Goal: Contribute content: Contribute content

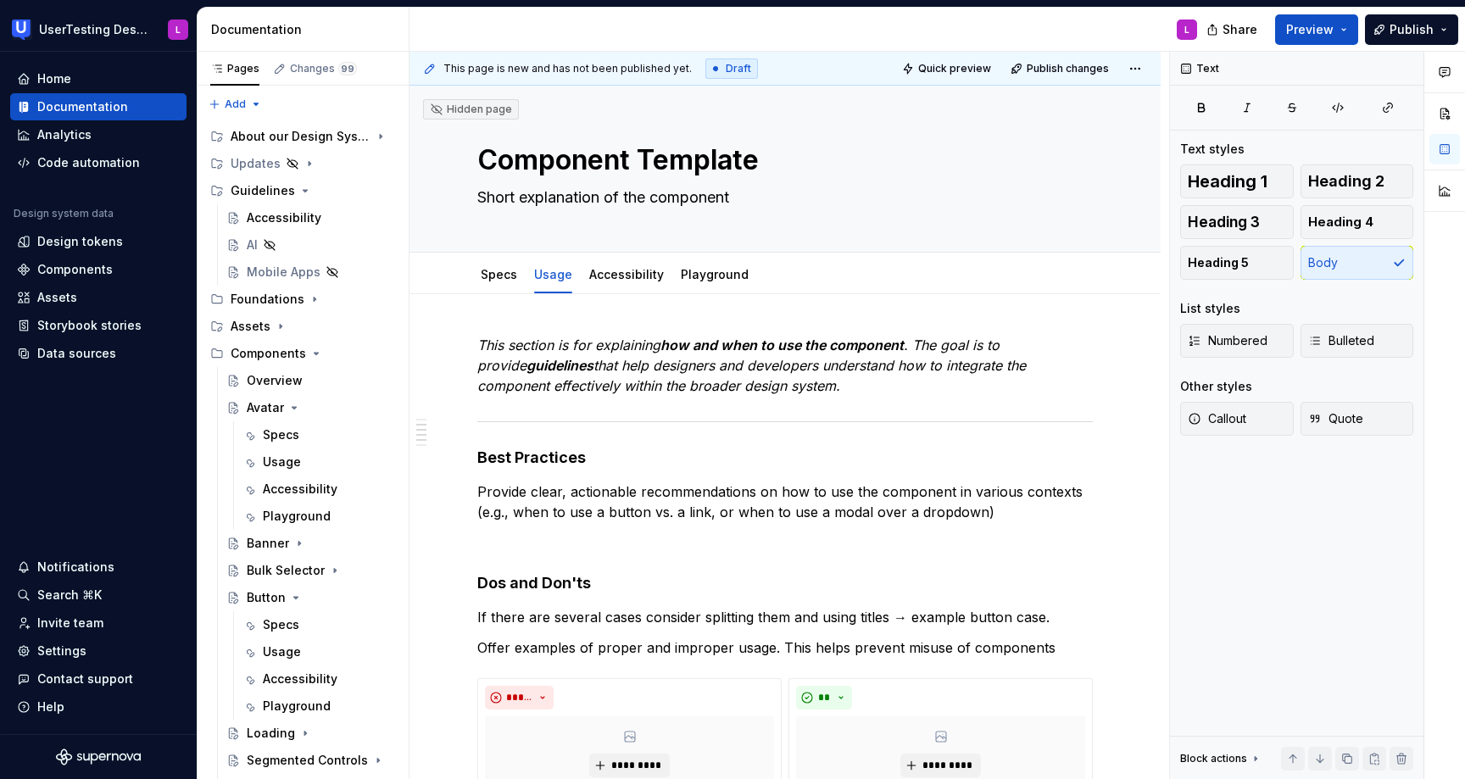
scroll to position [519, 0]
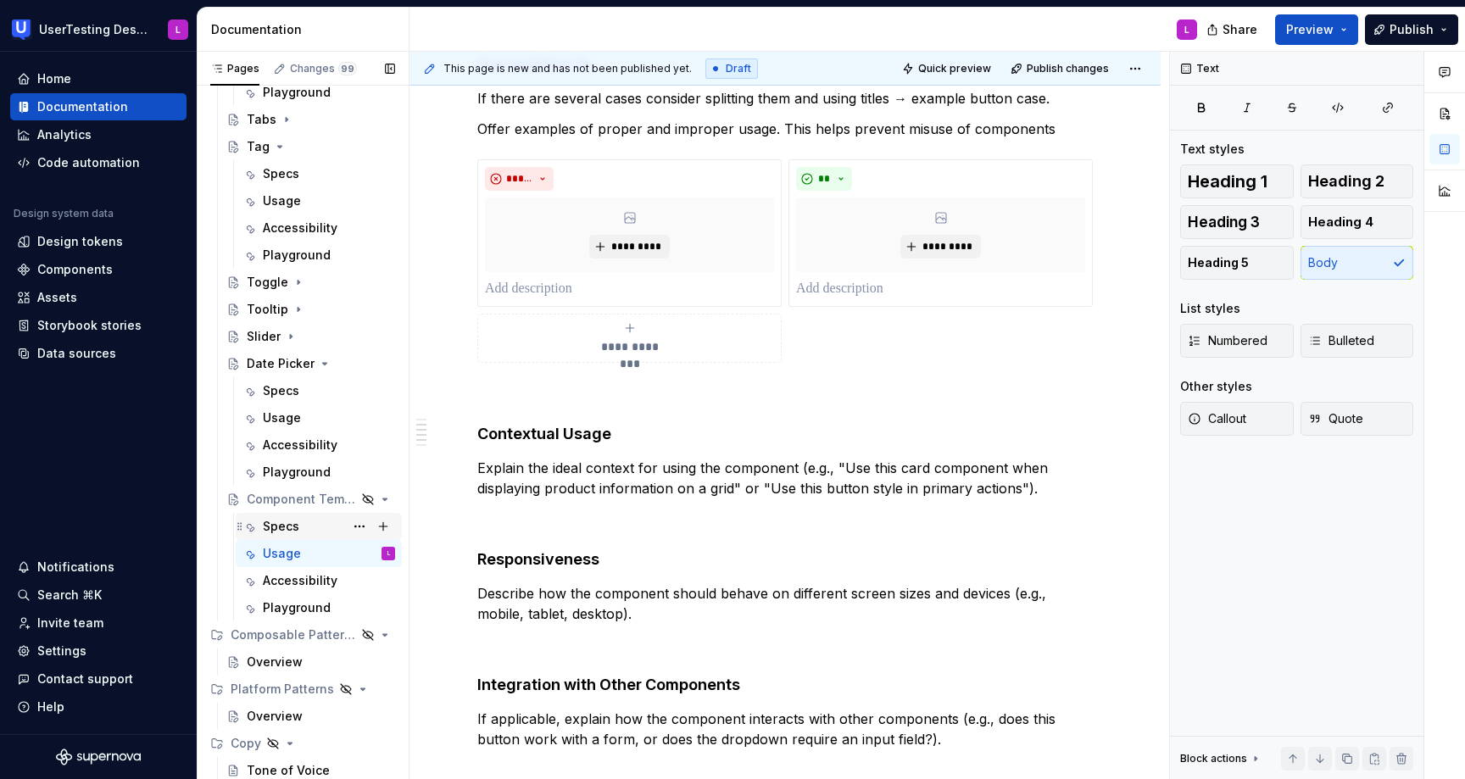
click at [284, 528] on div "Specs" at bounding box center [281, 526] width 36 height 17
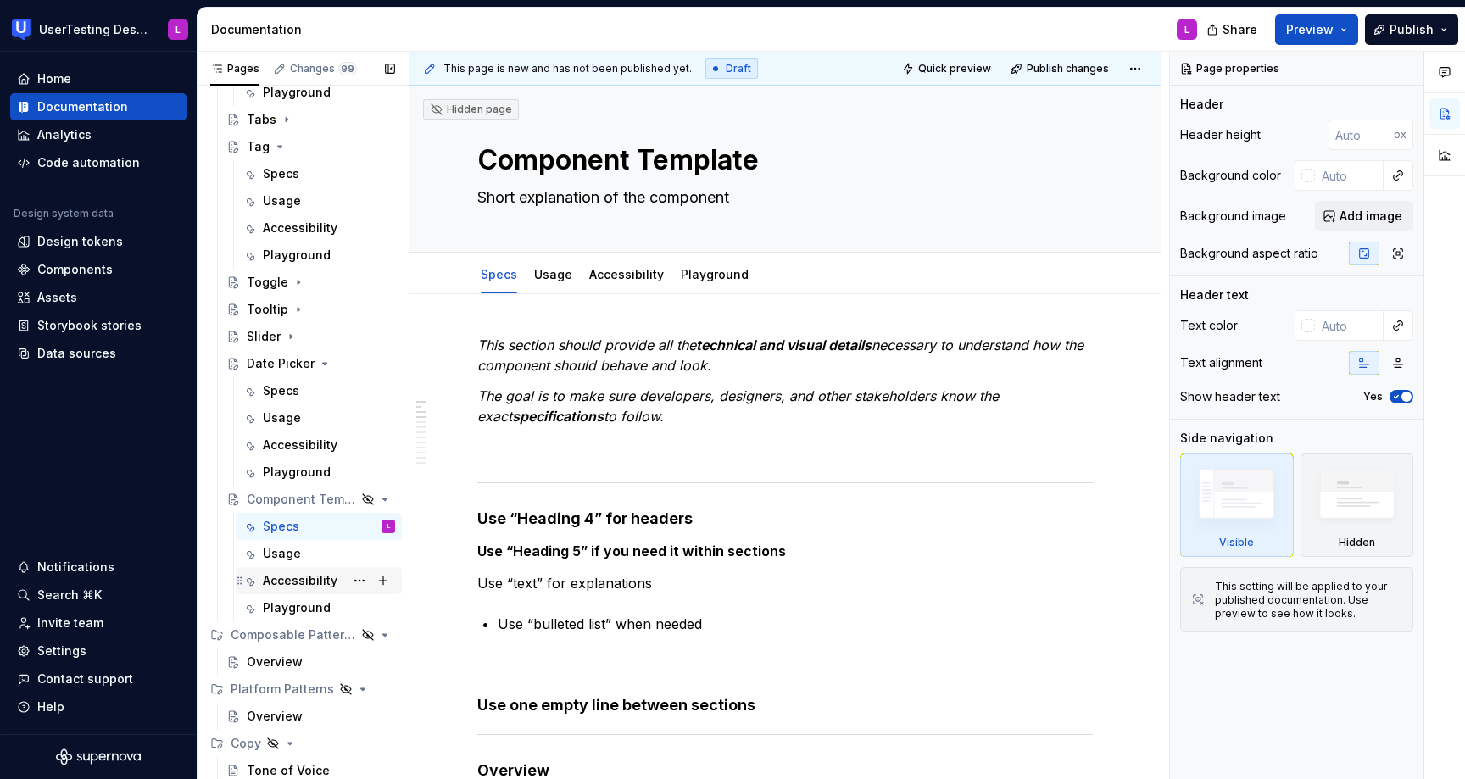
click at [291, 580] on div "Accessibility" at bounding box center [300, 580] width 75 height 17
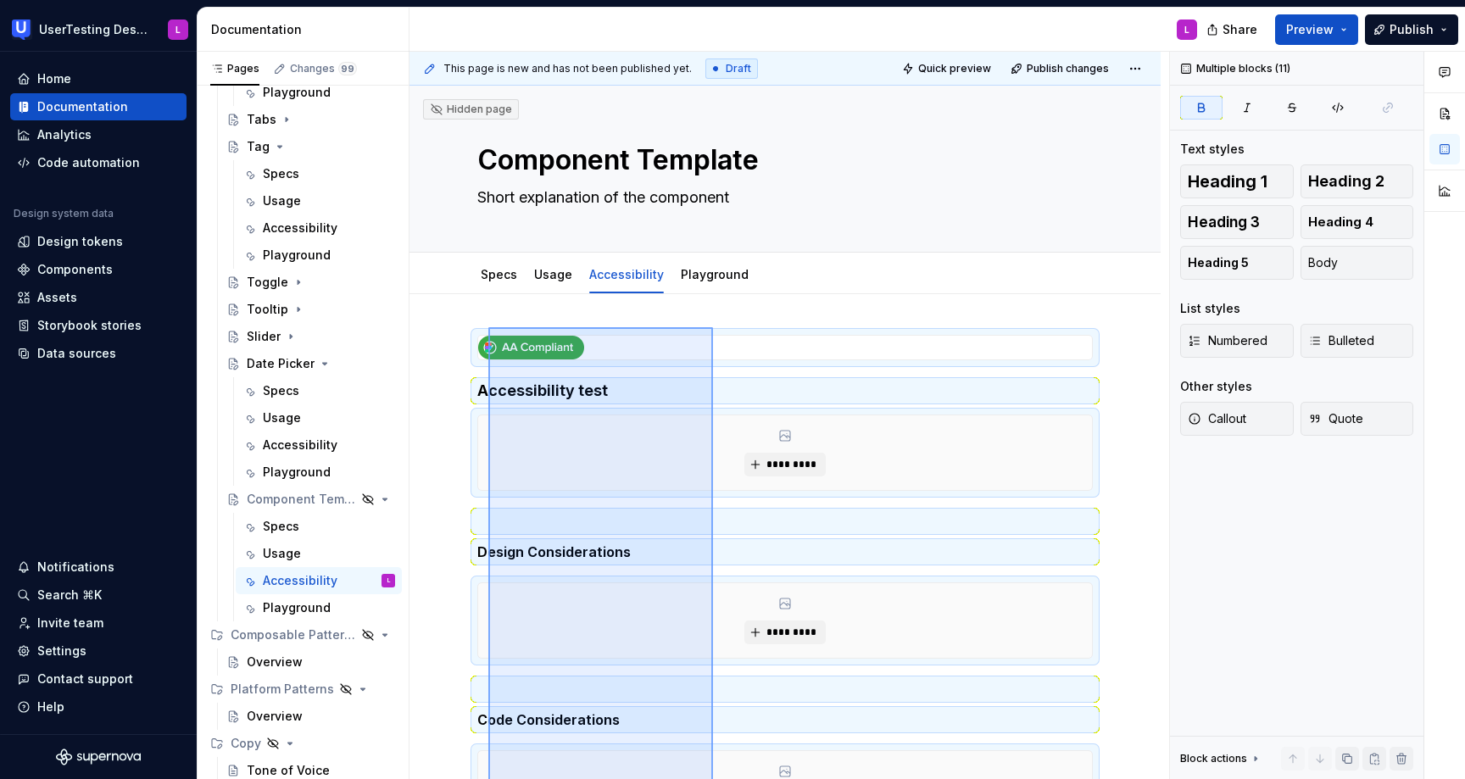
drag, startPoint x: 713, startPoint y: 603, endPoint x: 488, endPoint y: 326, distance: 356.8
click at [488, 326] on div "This page is new and has not been published yet. Draft Quick preview Publish ch…" at bounding box center [790, 416] width 760 height 728
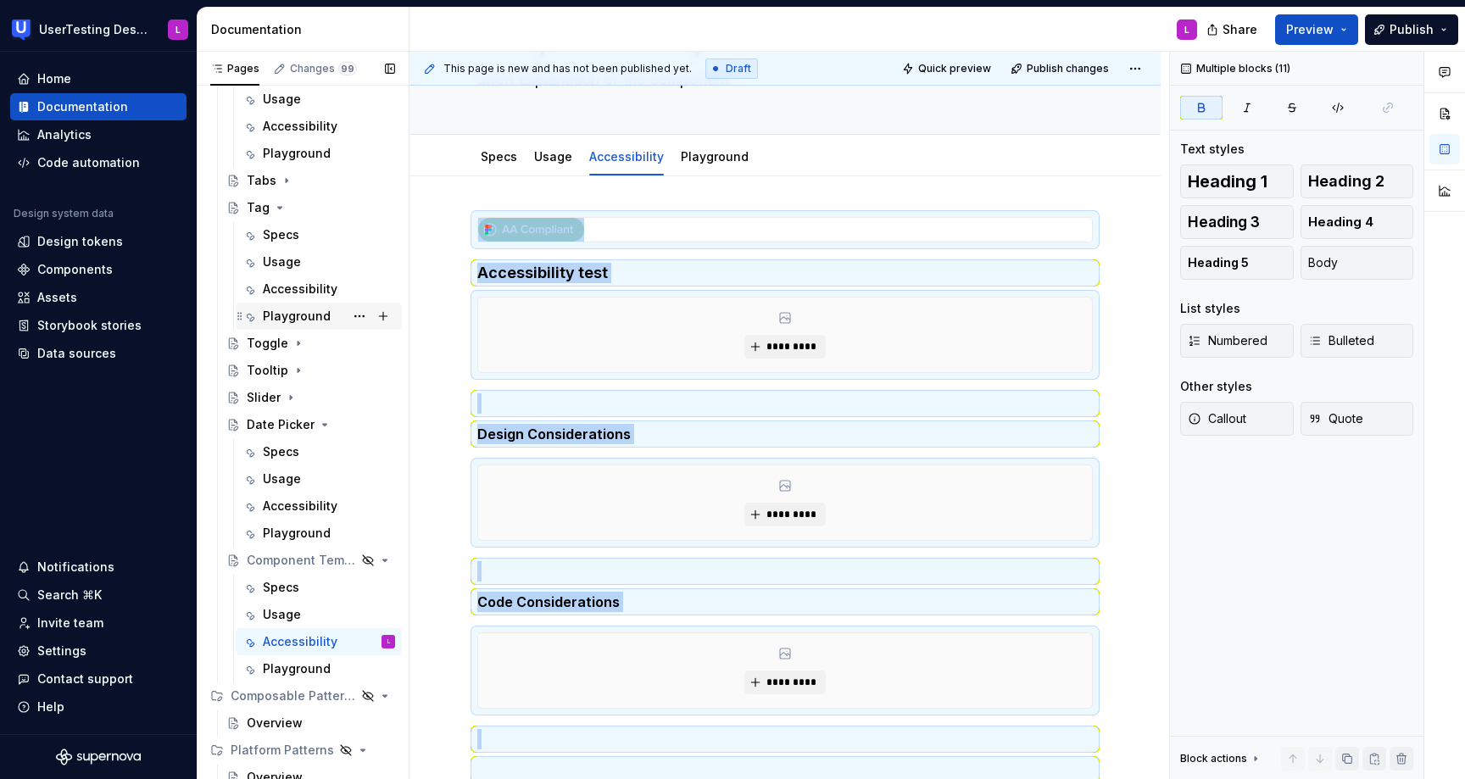
scroll to position [735, 0]
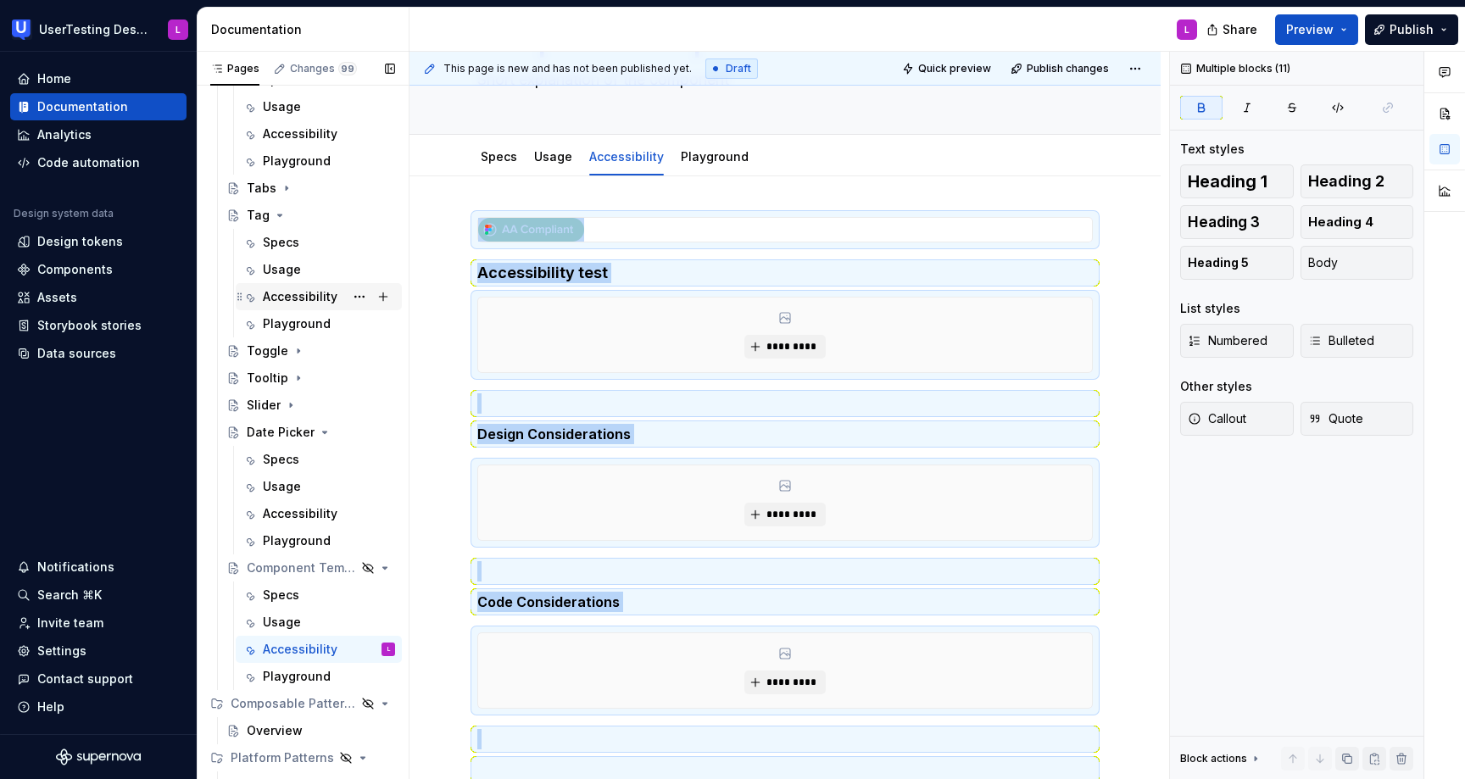
click at [301, 297] on div "Accessibility" at bounding box center [300, 296] width 75 height 17
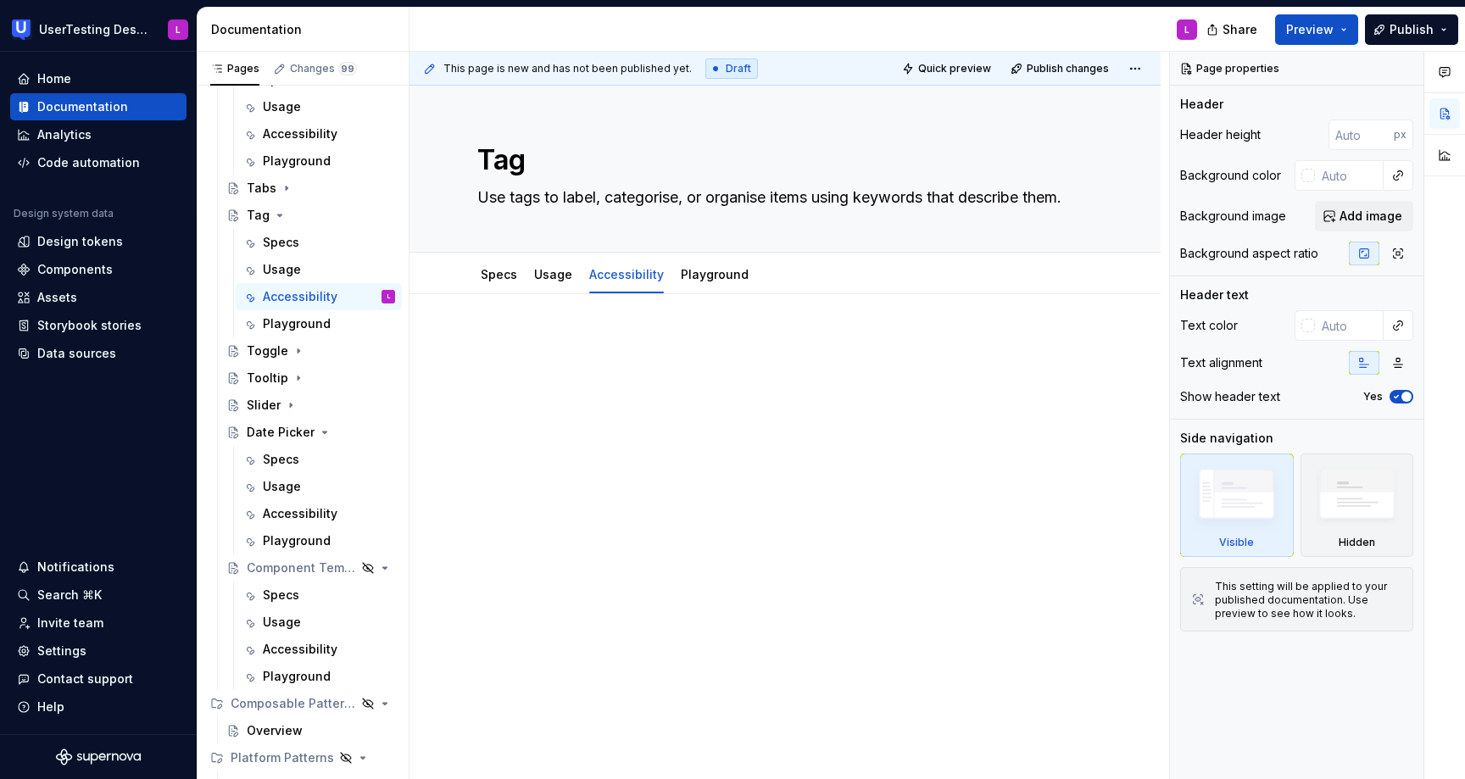
click at [544, 395] on div at bounding box center [785, 367] width 616 height 64
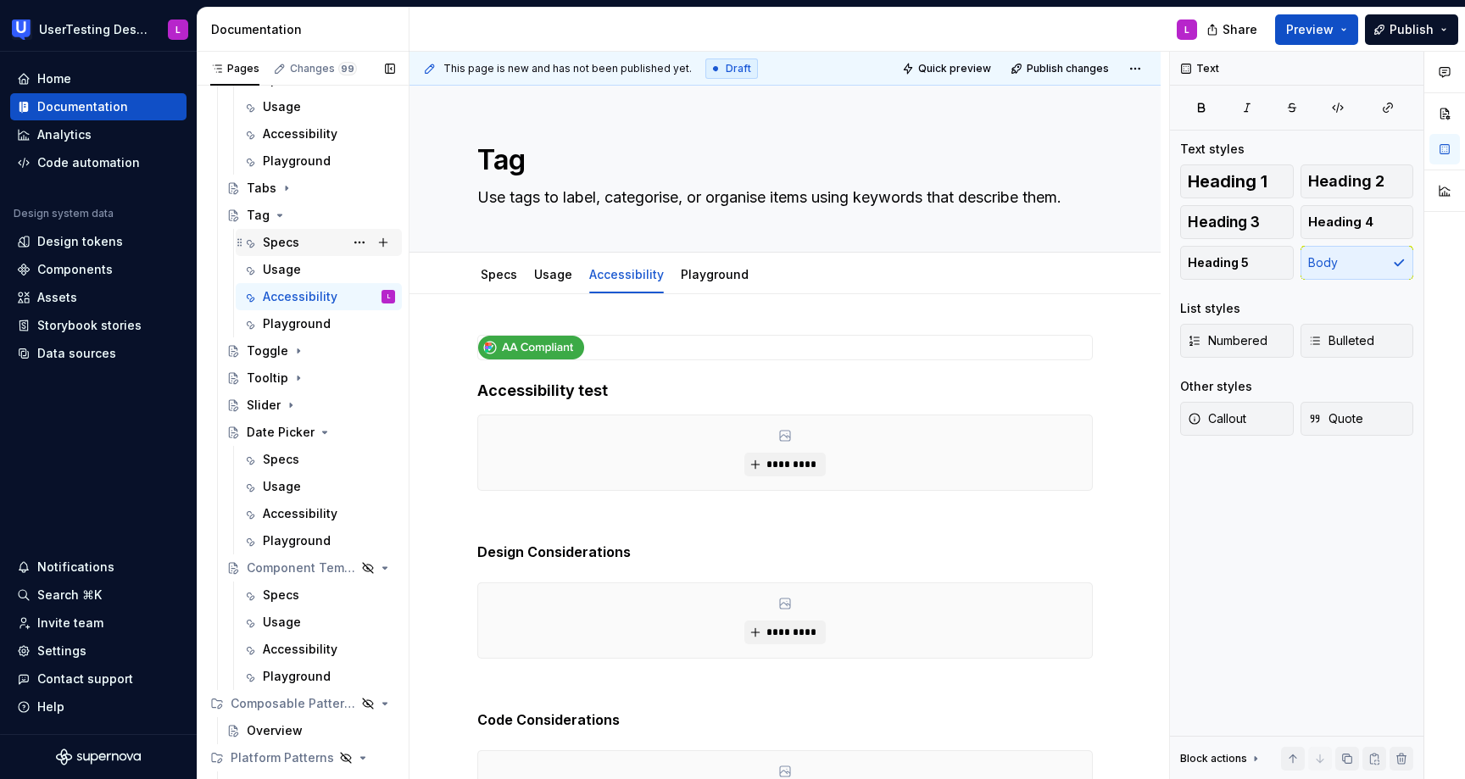
click at [304, 247] on div "Specs" at bounding box center [329, 243] width 132 height 24
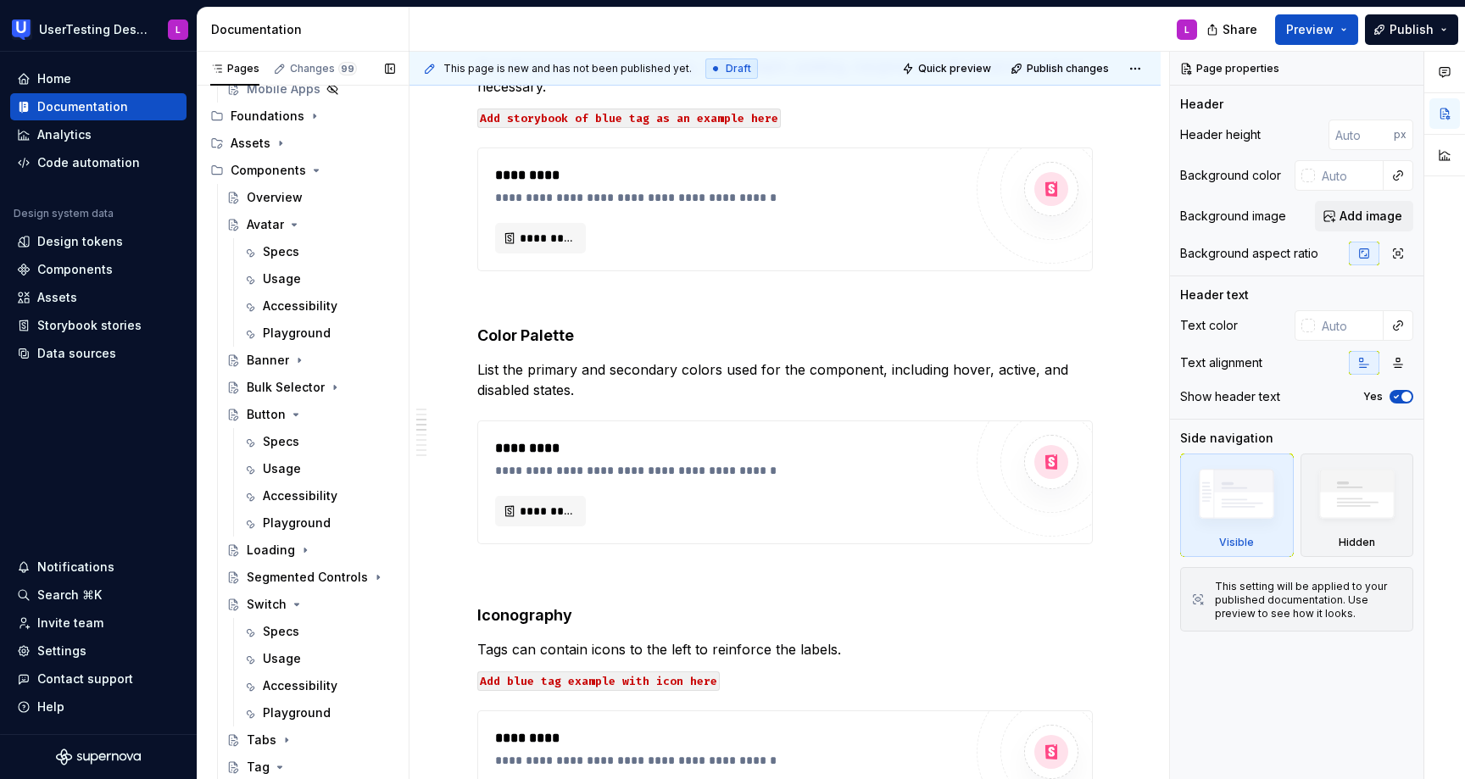
scroll to position [181, 0]
click at [298, 260] on div "Specs" at bounding box center [329, 254] width 132 height 24
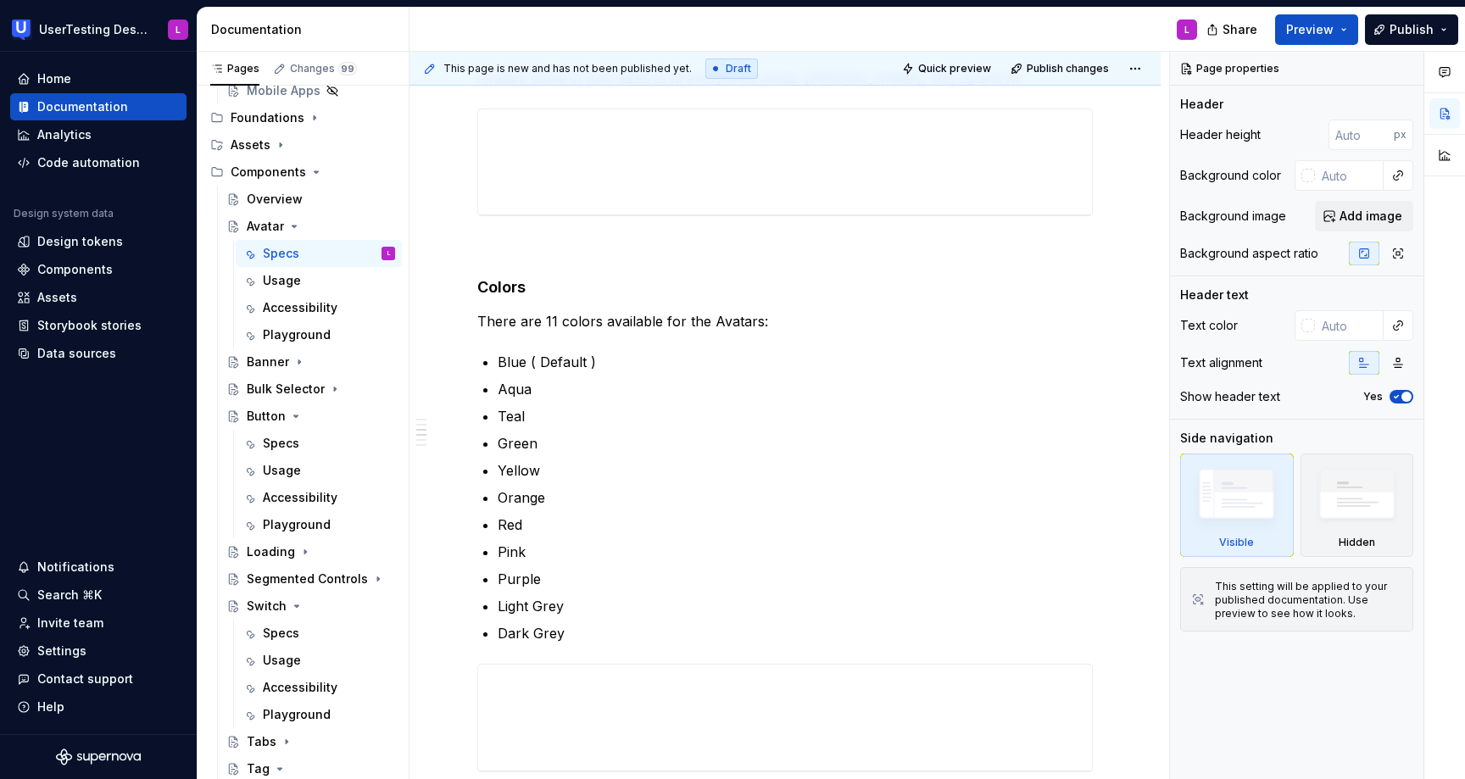
scroll to position [870, 0]
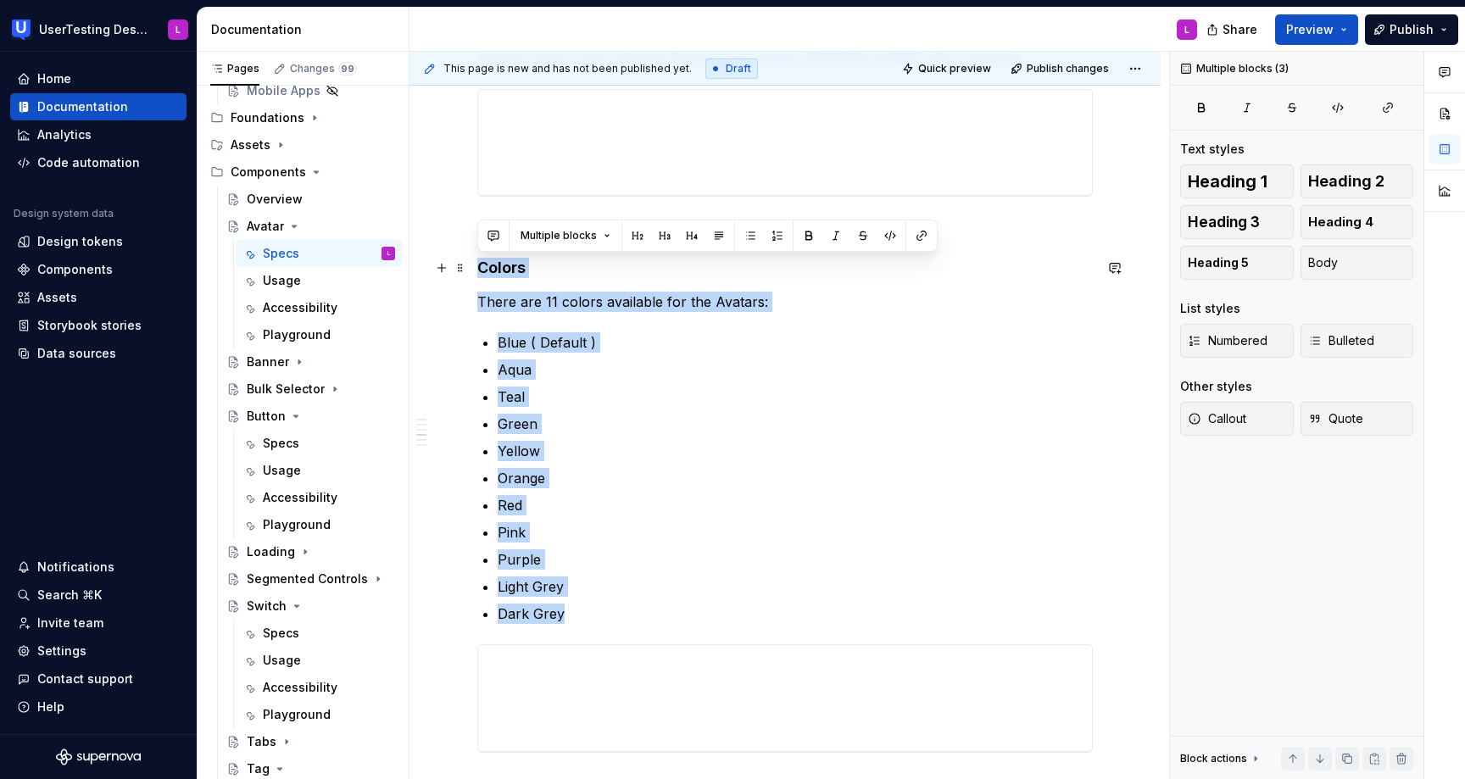
drag, startPoint x: 607, startPoint y: 621, endPoint x: 471, endPoint y: 258, distance: 387.8
click at [471, 258] on div "**********" at bounding box center [785, 601] width 751 height 2355
copy div "Colors There are 11 colors available for the Avatars: Blue ( Default ) Aqua Tea…"
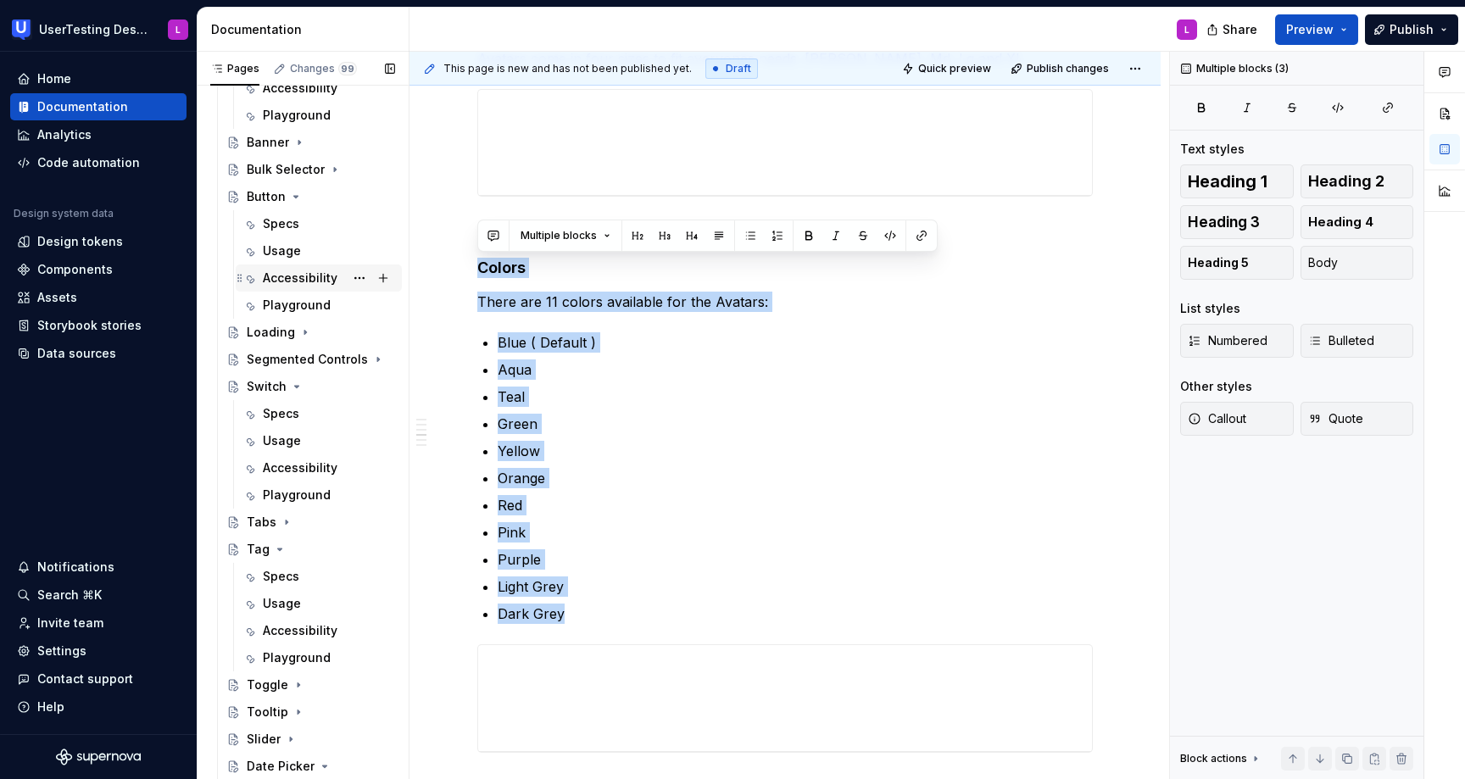
scroll to position [400, 0]
click at [292, 572] on div "Specs" at bounding box center [281, 577] width 36 height 17
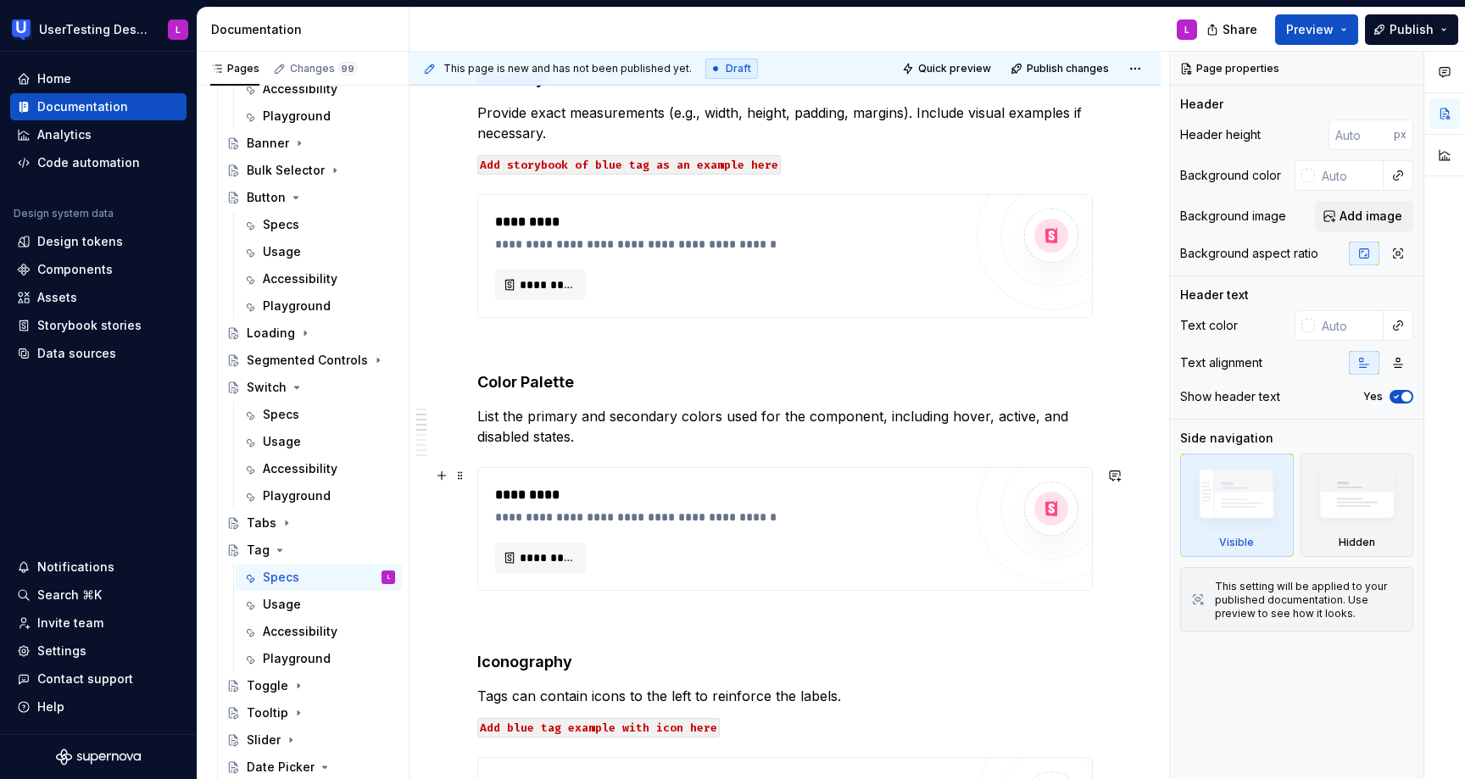
scroll to position [431, 0]
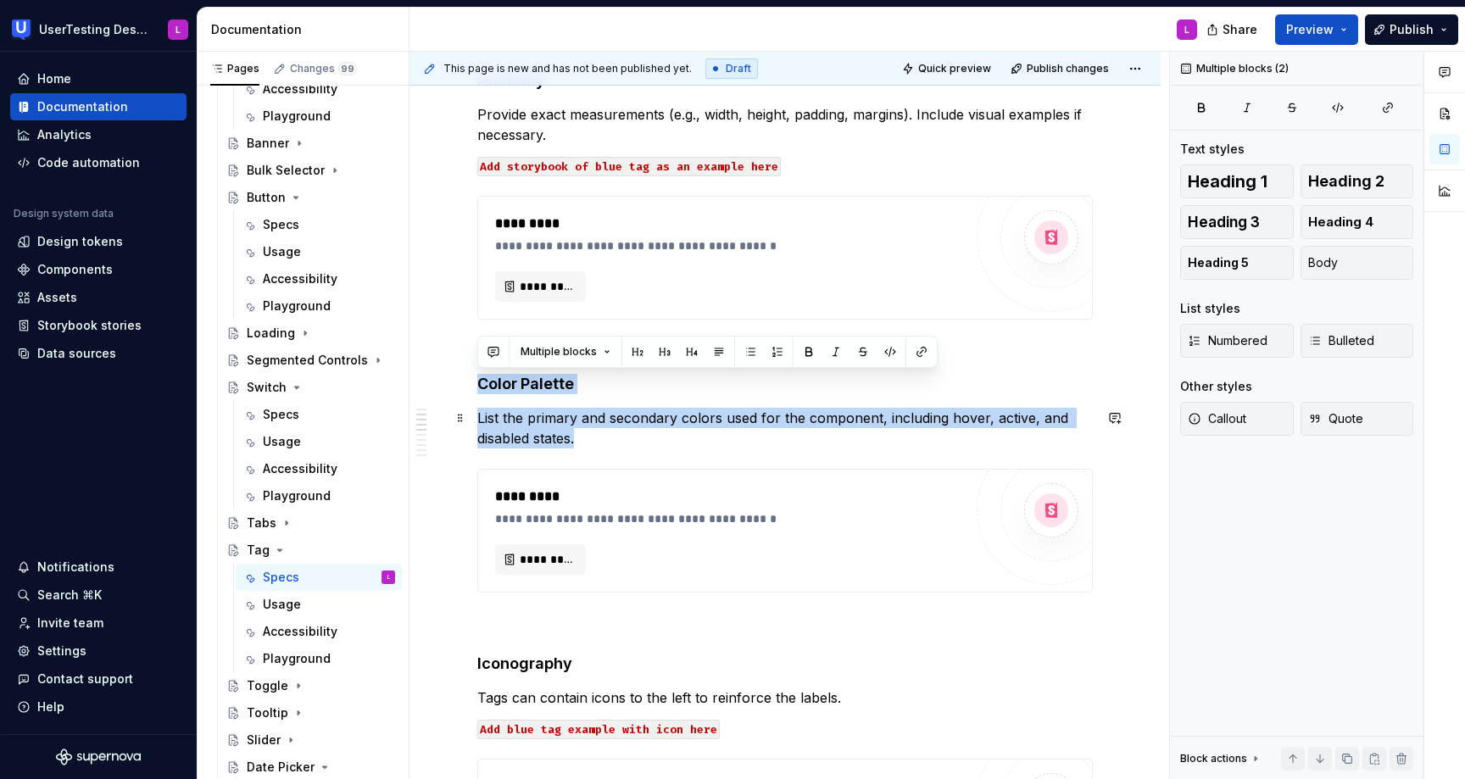
drag, startPoint x: 477, startPoint y: 374, endPoint x: 614, endPoint y: 436, distance: 149.9
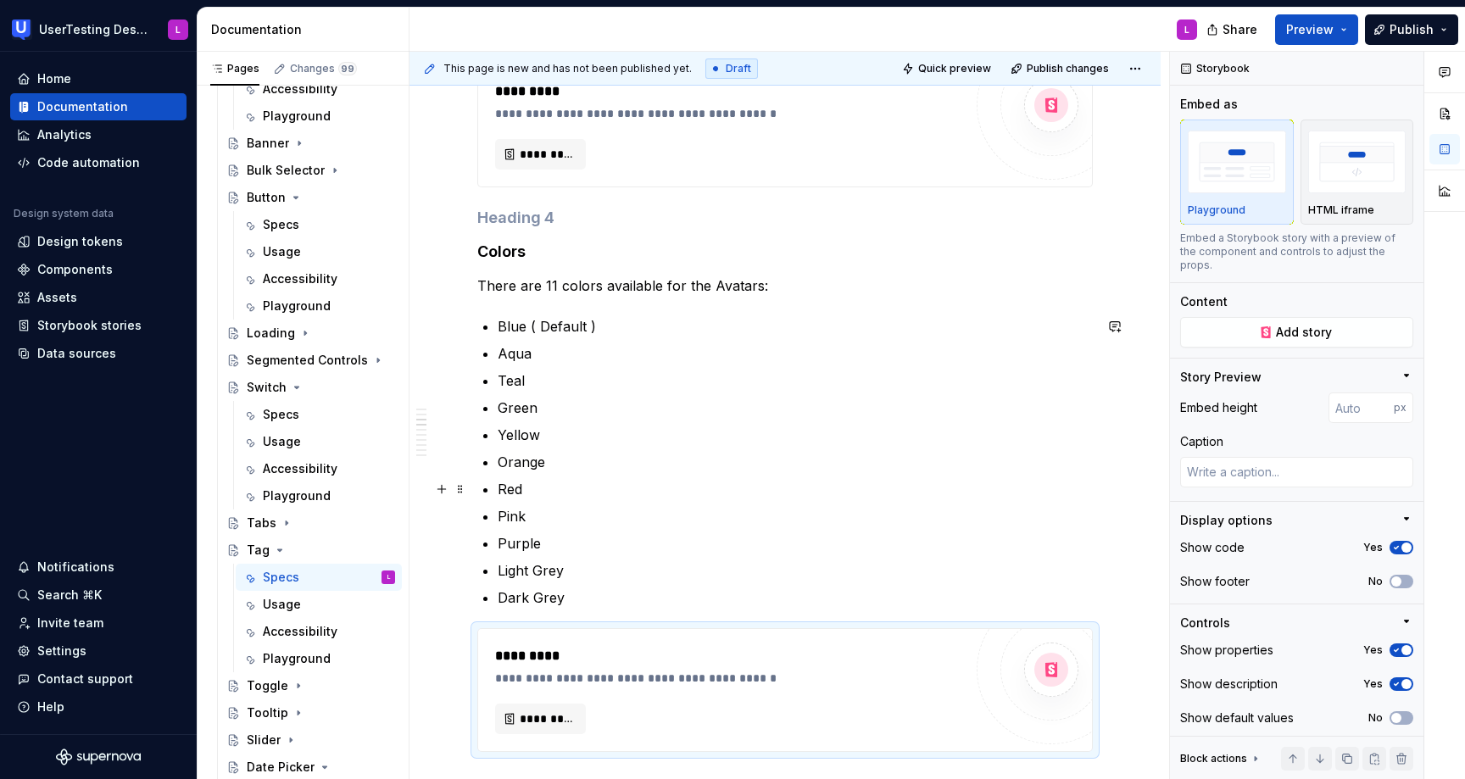
scroll to position [617, 0]
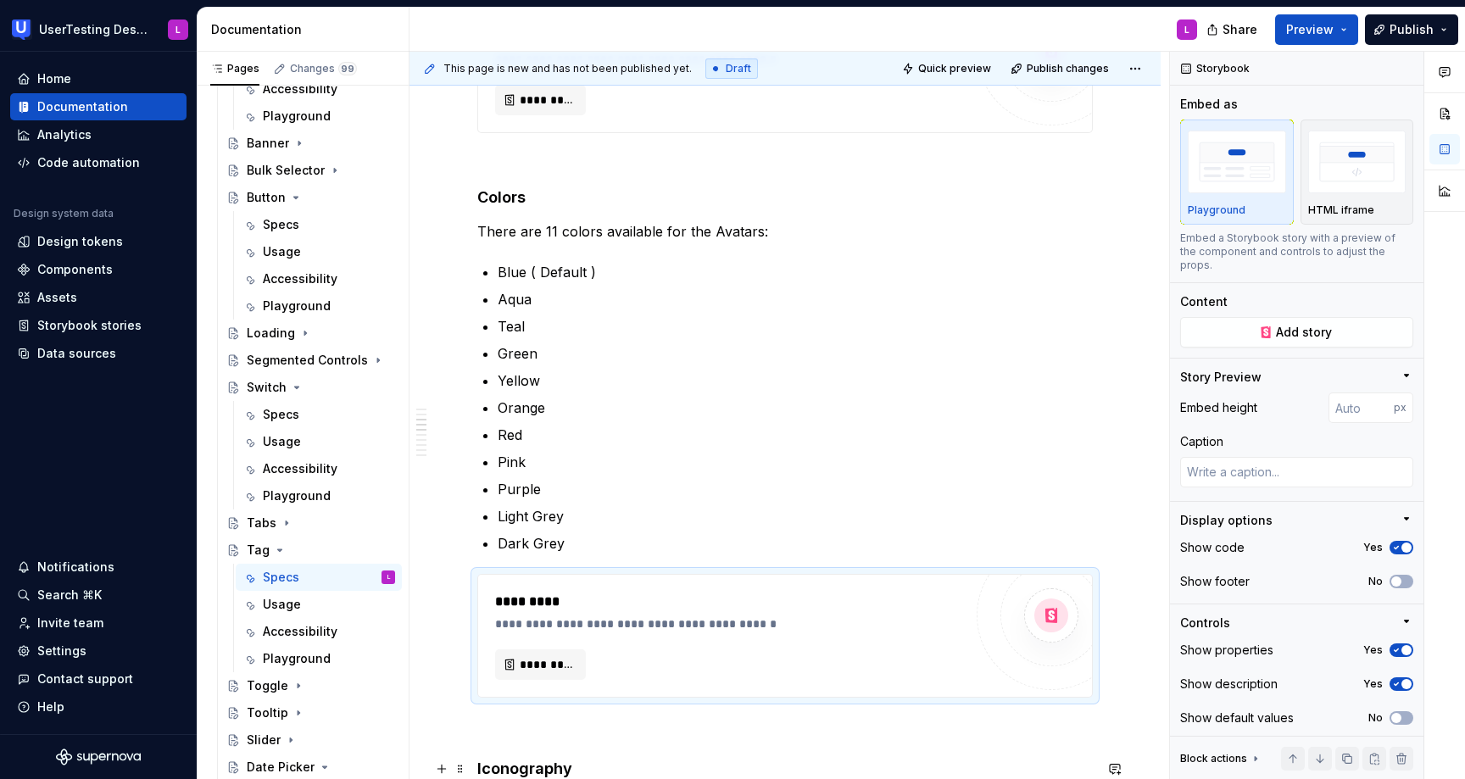
type textarea "*"
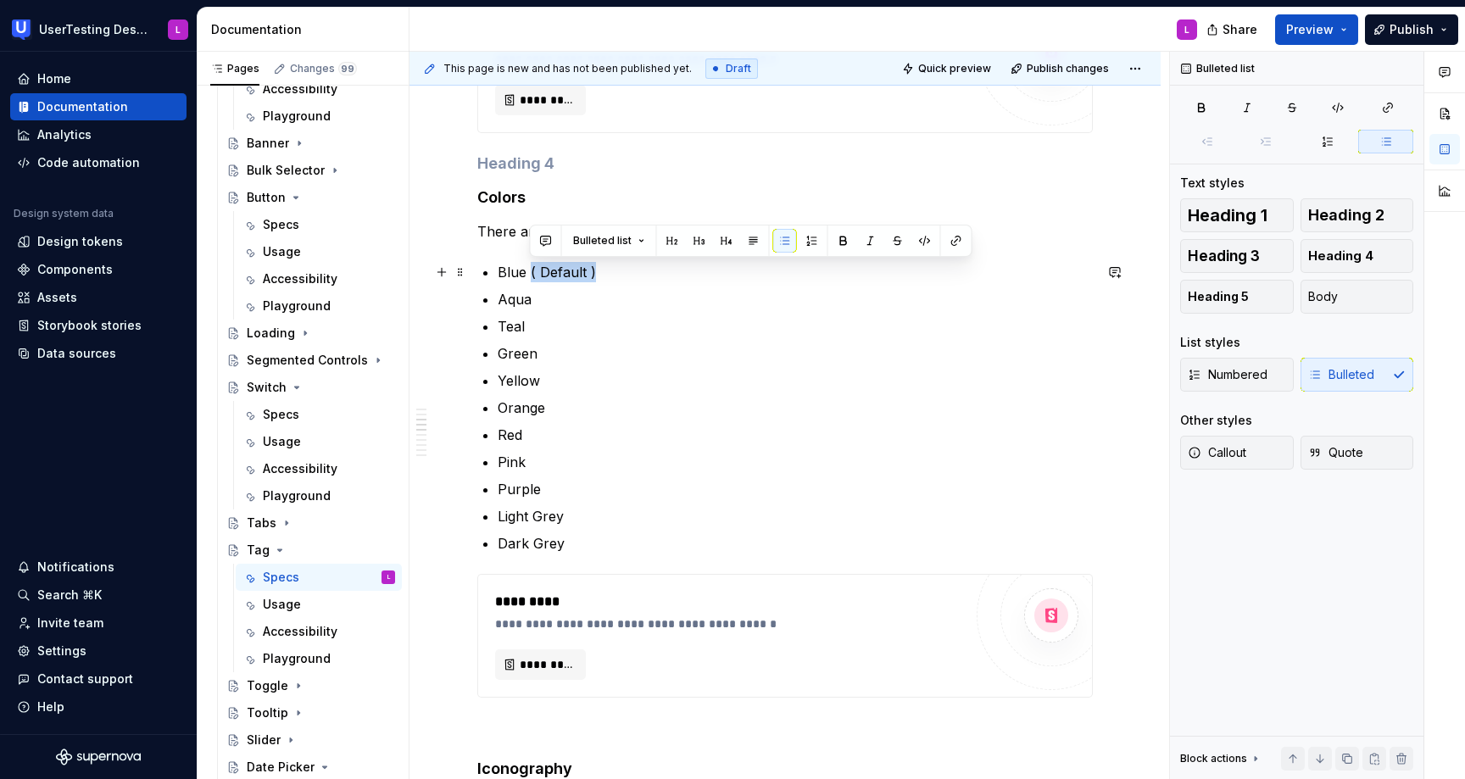
drag, startPoint x: 602, startPoint y: 271, endPoint x: 531, endPoint y: 272, distance: 71.3
click at [531, 272] on p "Blue ( Default )" at bounding box center [795, 272] width 595 height 20
copy p "( Default )"
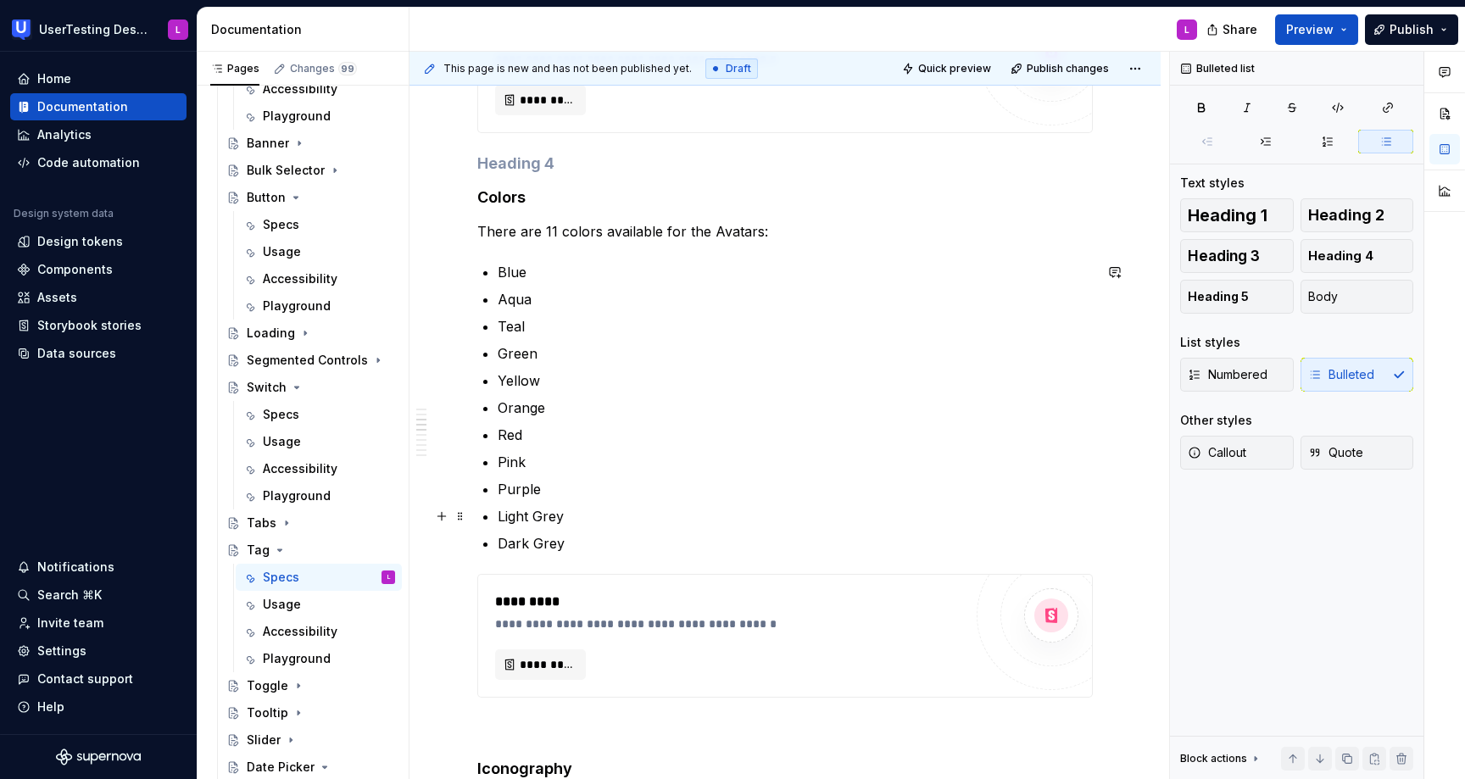
click at [583, 514] on p "Light Grey" at bounding box center [795, 516] width 595 height 20
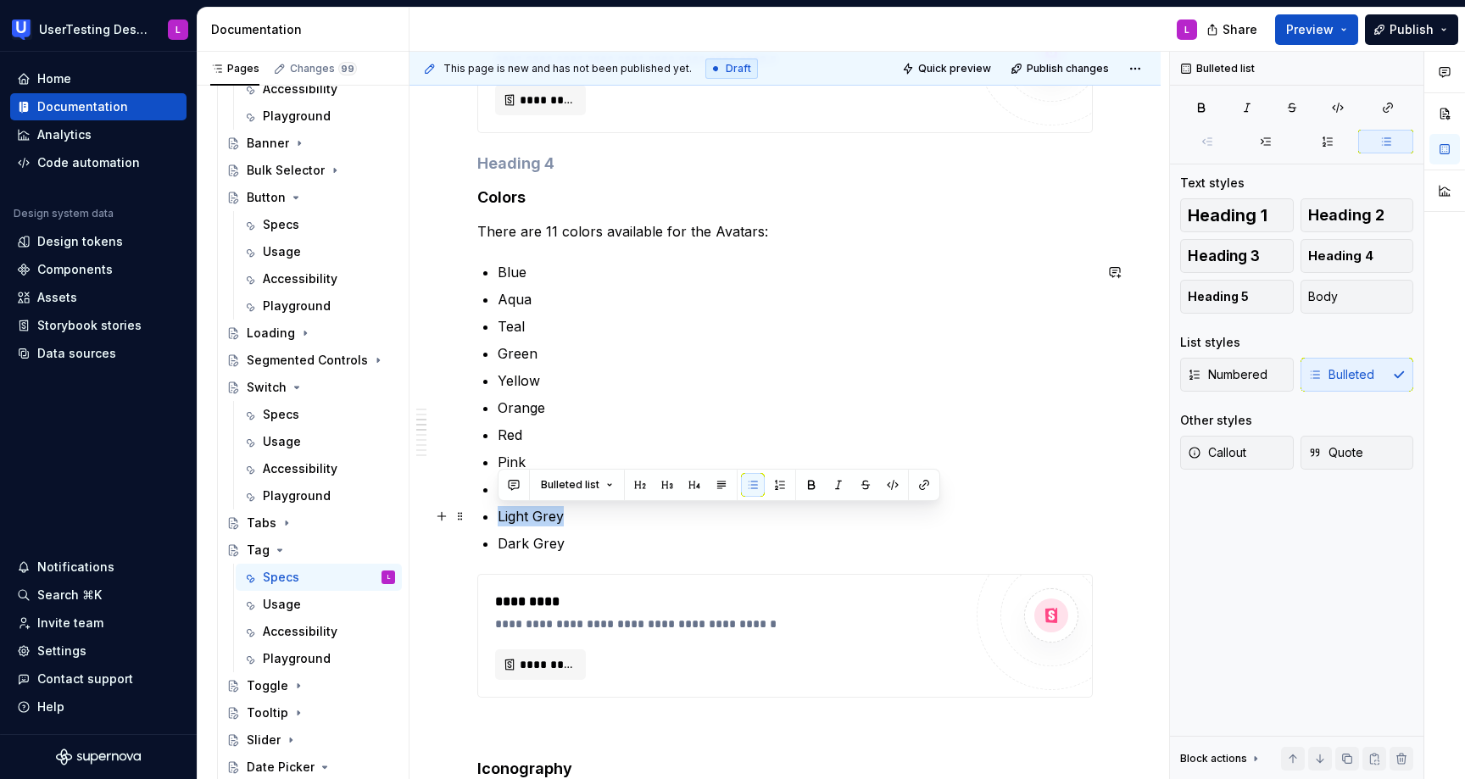
drag, startPoint x: 566, startPoint y: 513, endPoint x: 497, endPoint y: 514, distance: 69.5
drag, startPoint x: 628, startPoint y: 517, endPoint x: 493, endPoint y: 516, distance: 135.7
copy p "Neutral ( Default )"
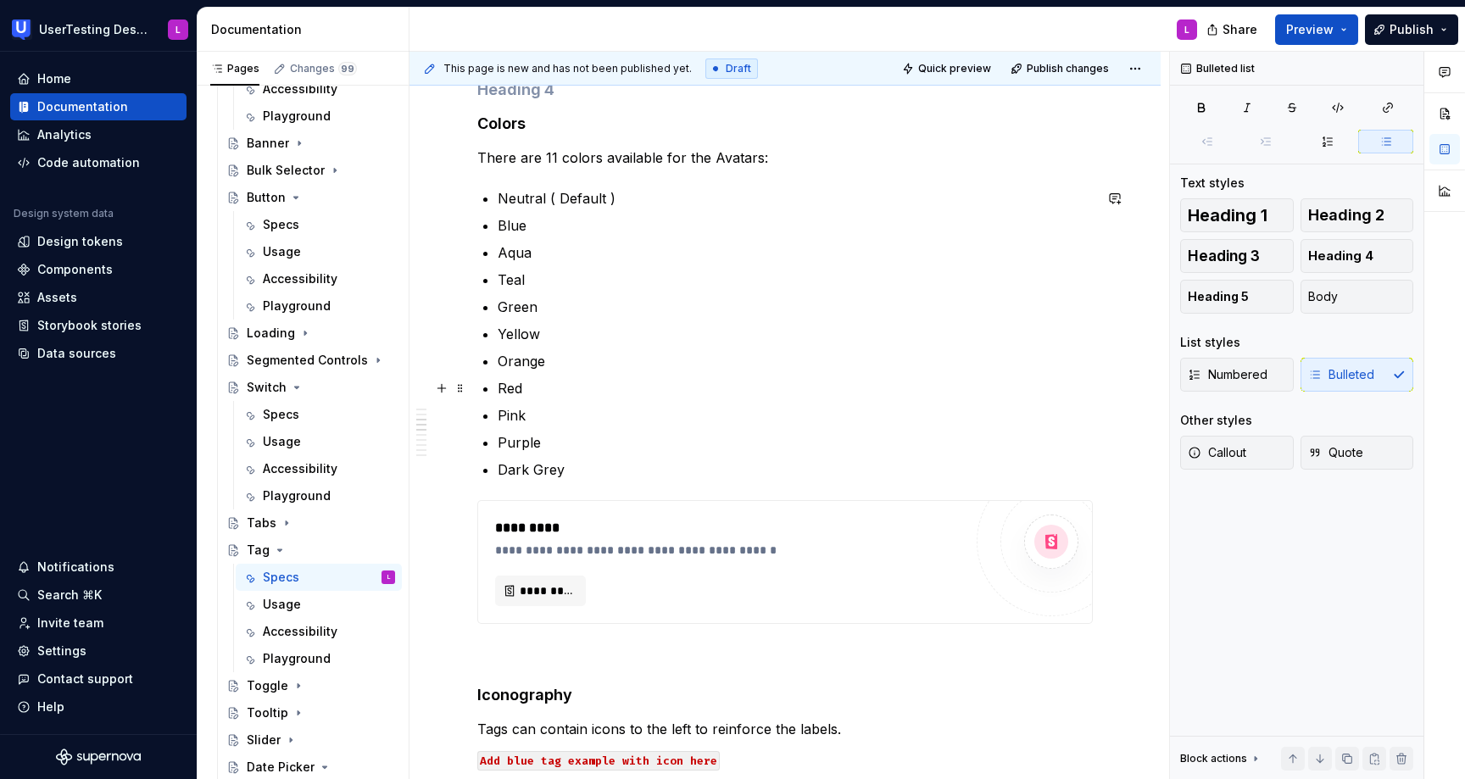
scroll to position [690, 0]
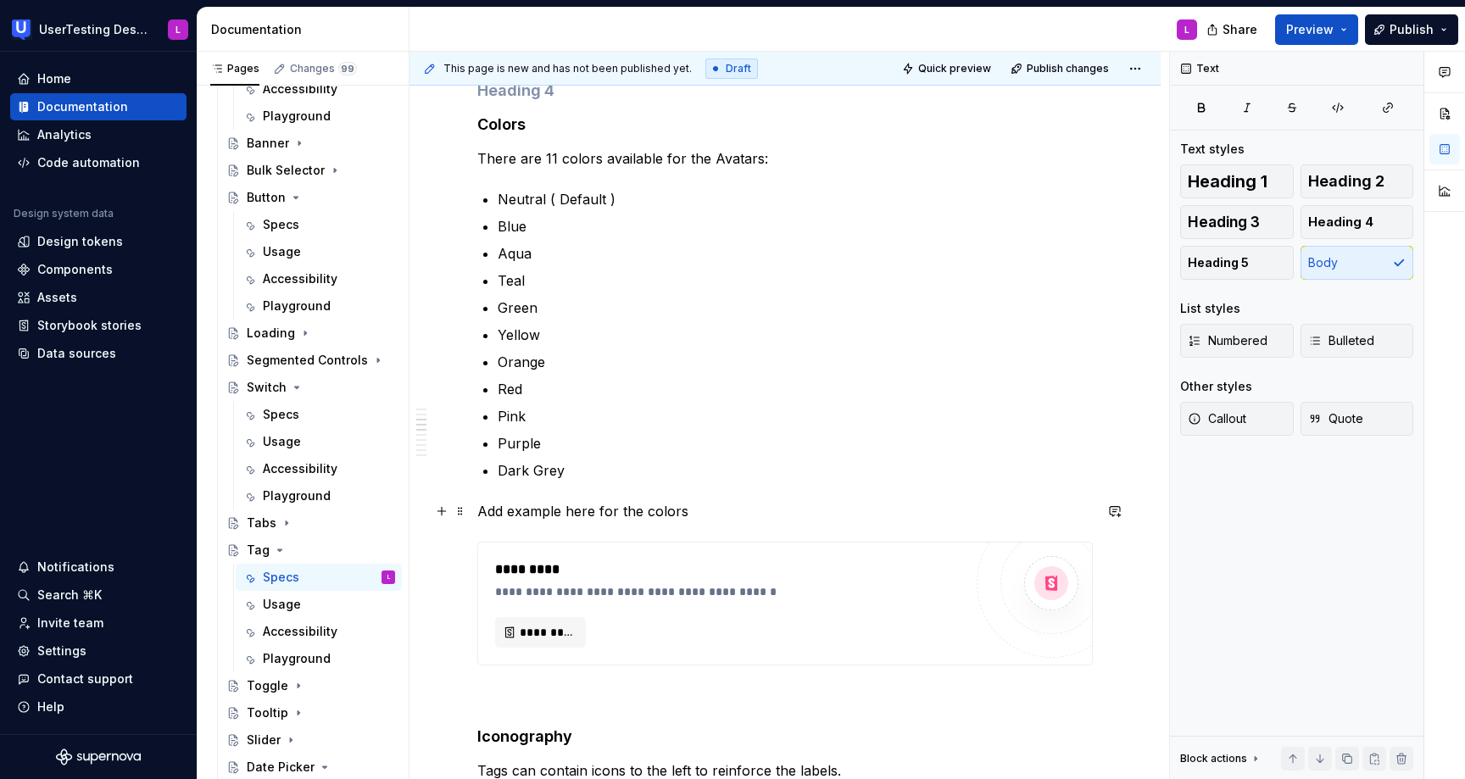
click at [605, 511] on p "Add example here for the colors" at bounding box center [785, 511] width 616 height 20
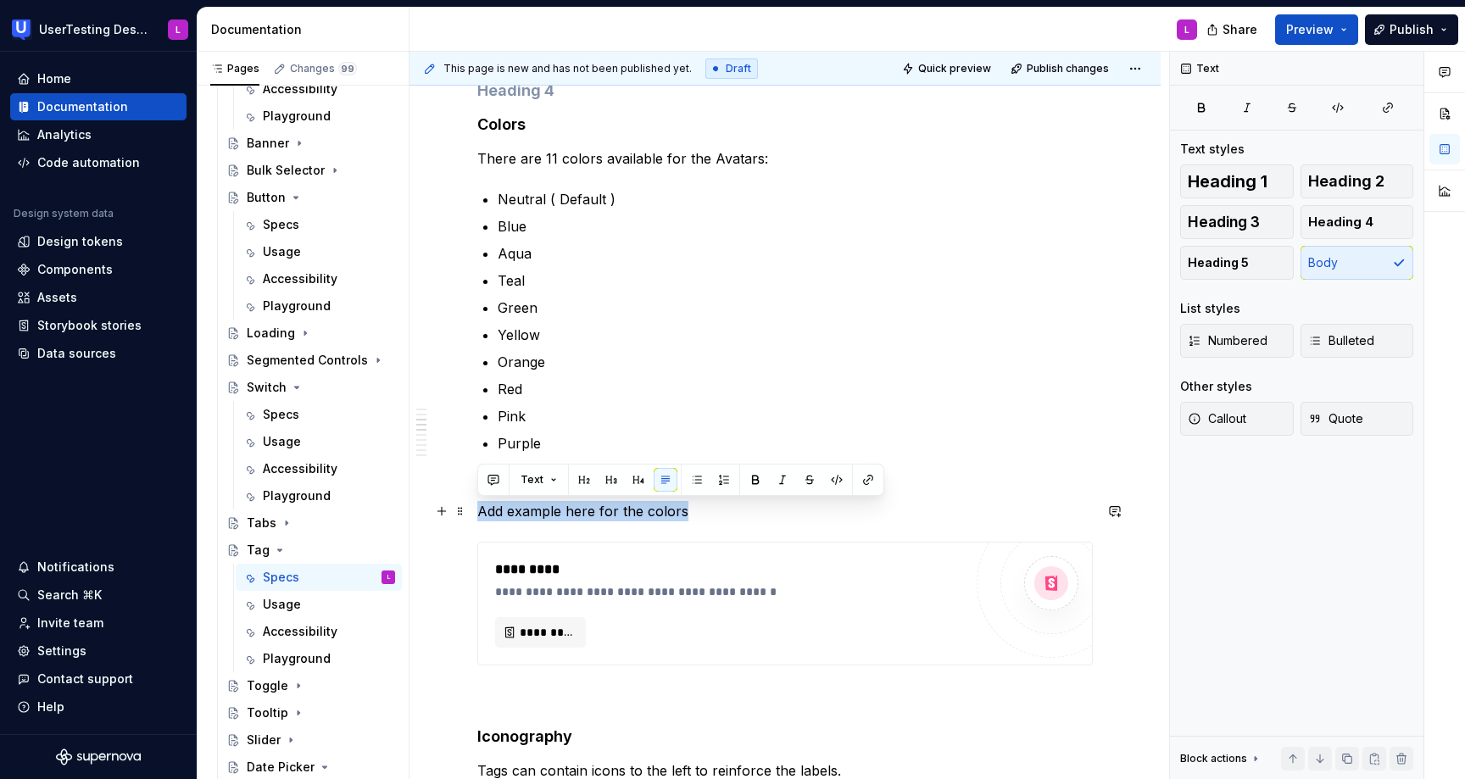
click at [605, 511] on p "Add example here for the colors" at bounding box center [785, 511] width 616 height 20
click at [839, 479] on button "button" at bounding box center [837, 480] width 24 height 24
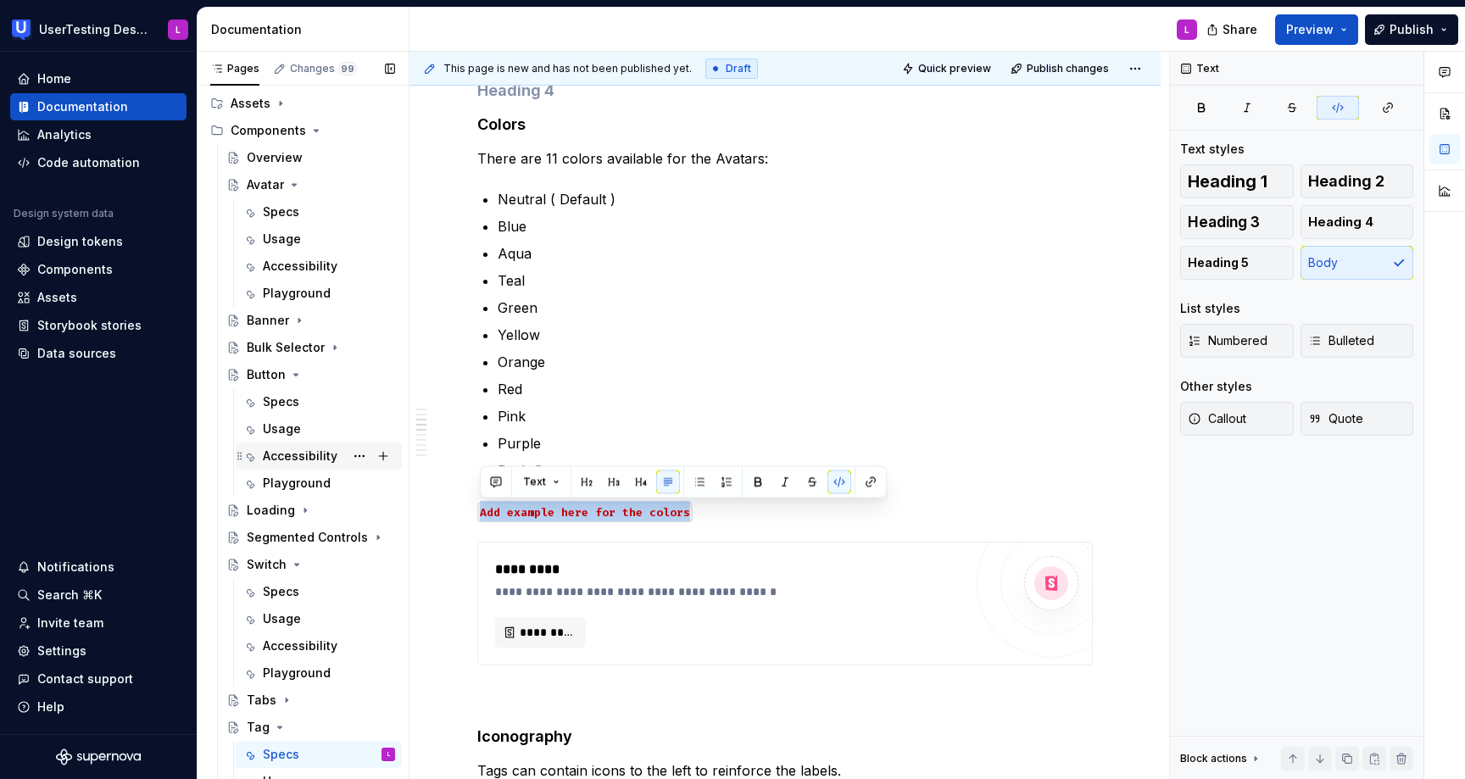
scroll to position [162, 0]
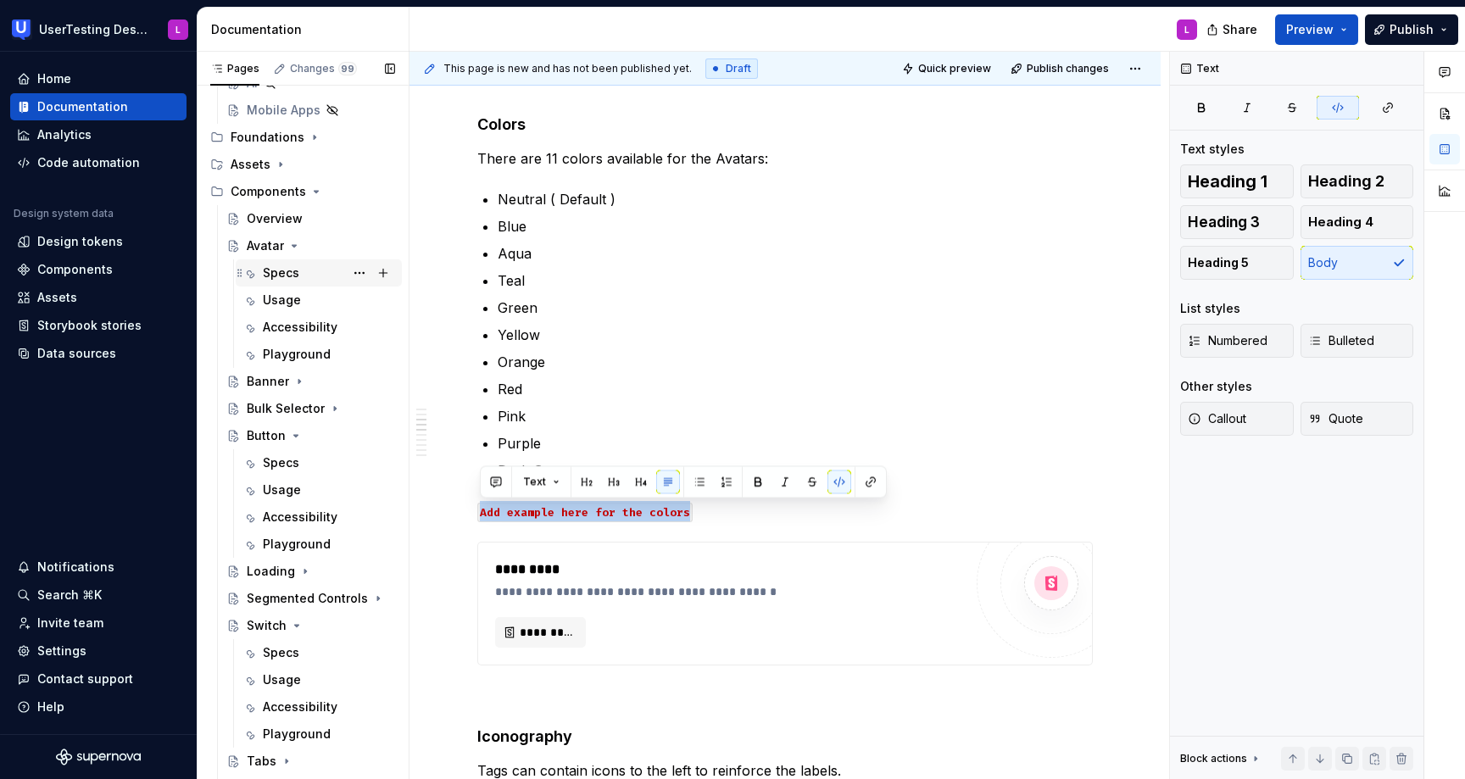
click at [293, 267] on div "Specs" at bounding box center [281, 273] width 36 height 17
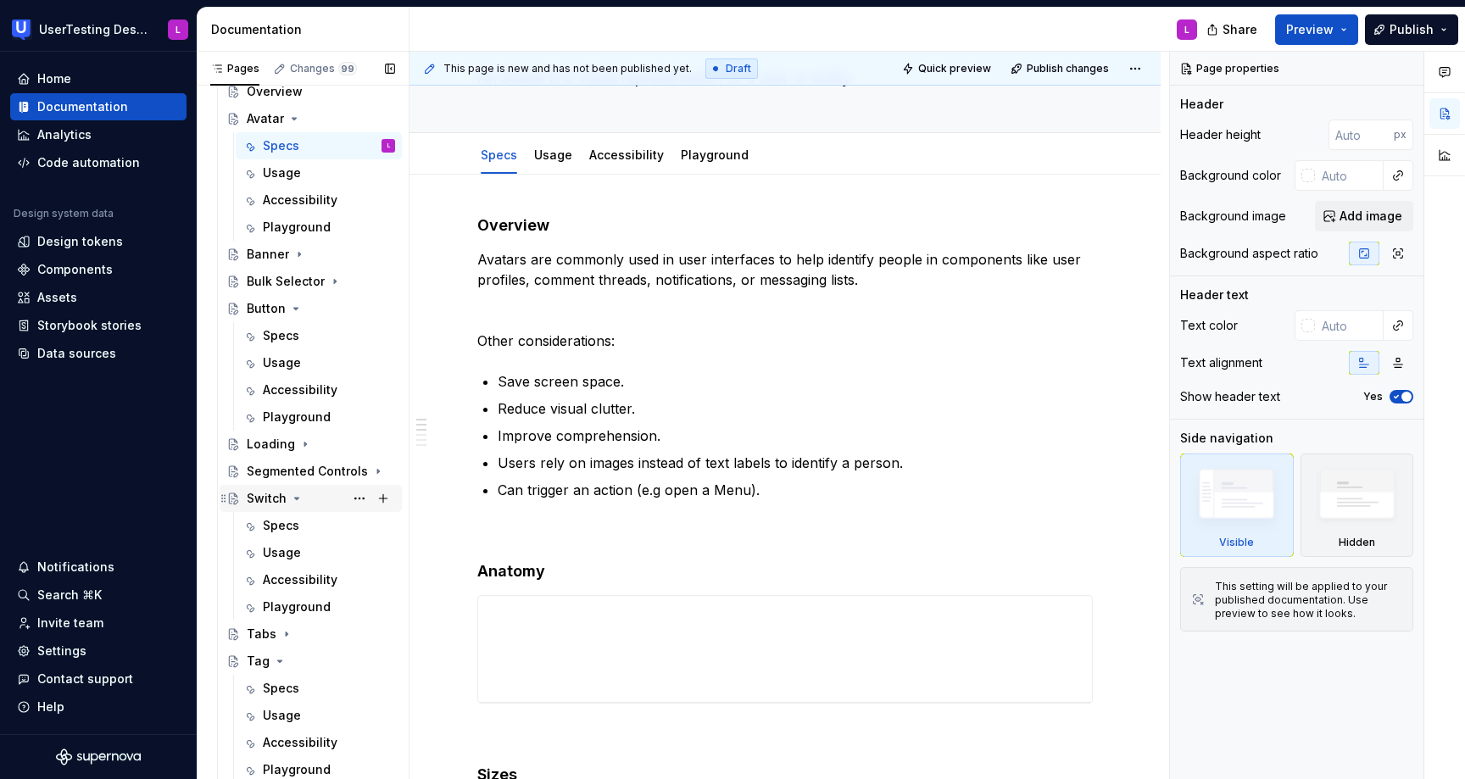
scroll to position [298, 0]
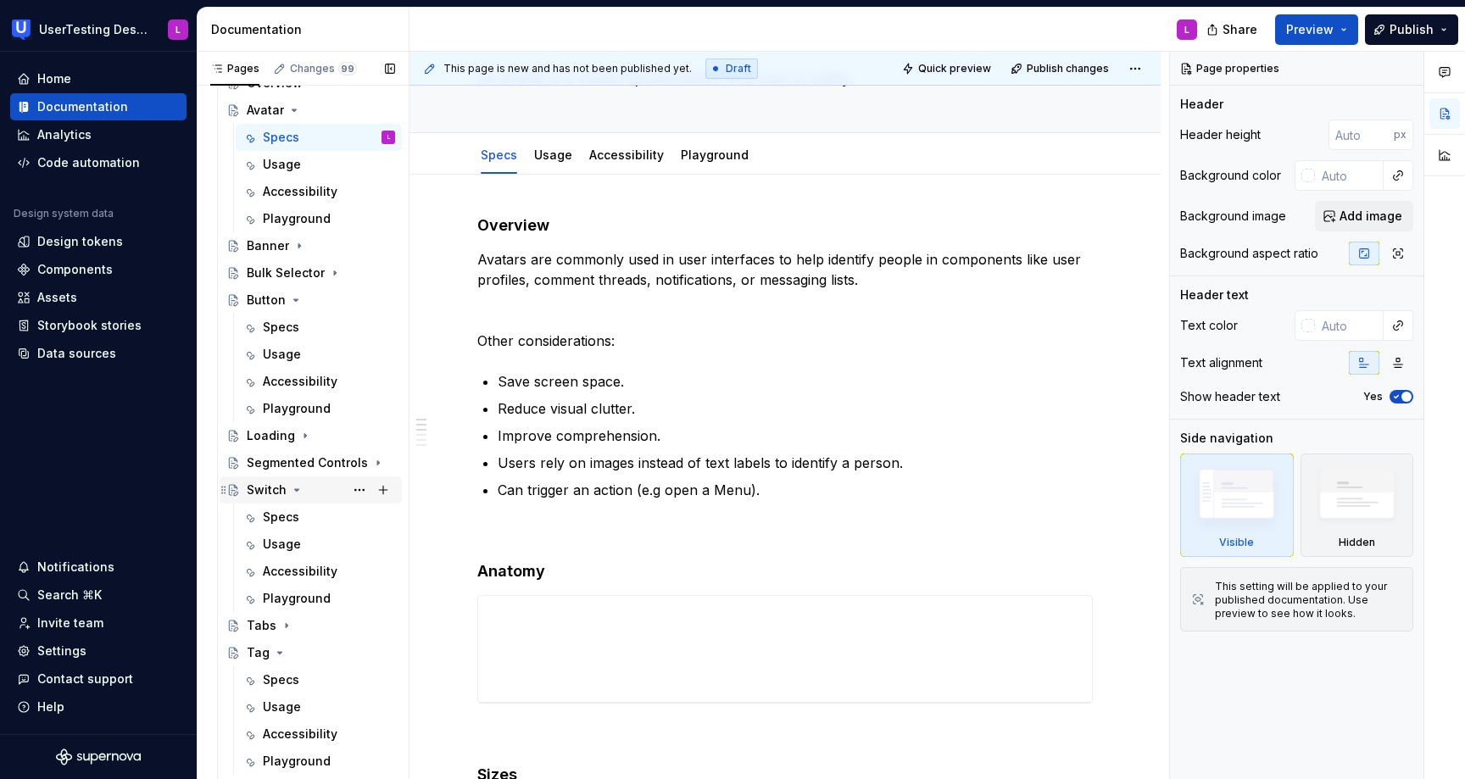
click at [295, 491] on icon "Page tree" at bounding box center [297, 490] width 4 height 2
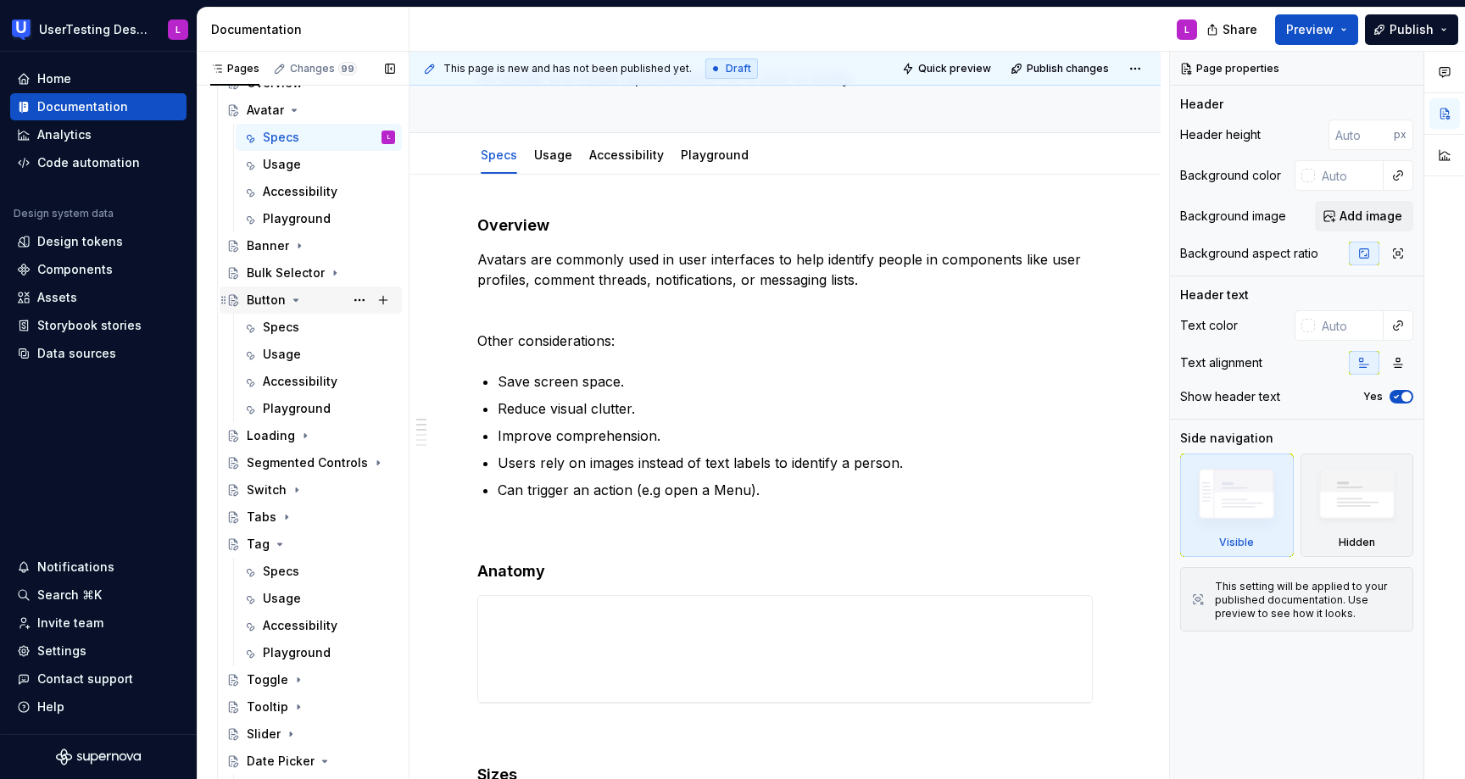
click at [294, 298] on icon "Page tree" at bounding box center [296, 300] width 14 height 14
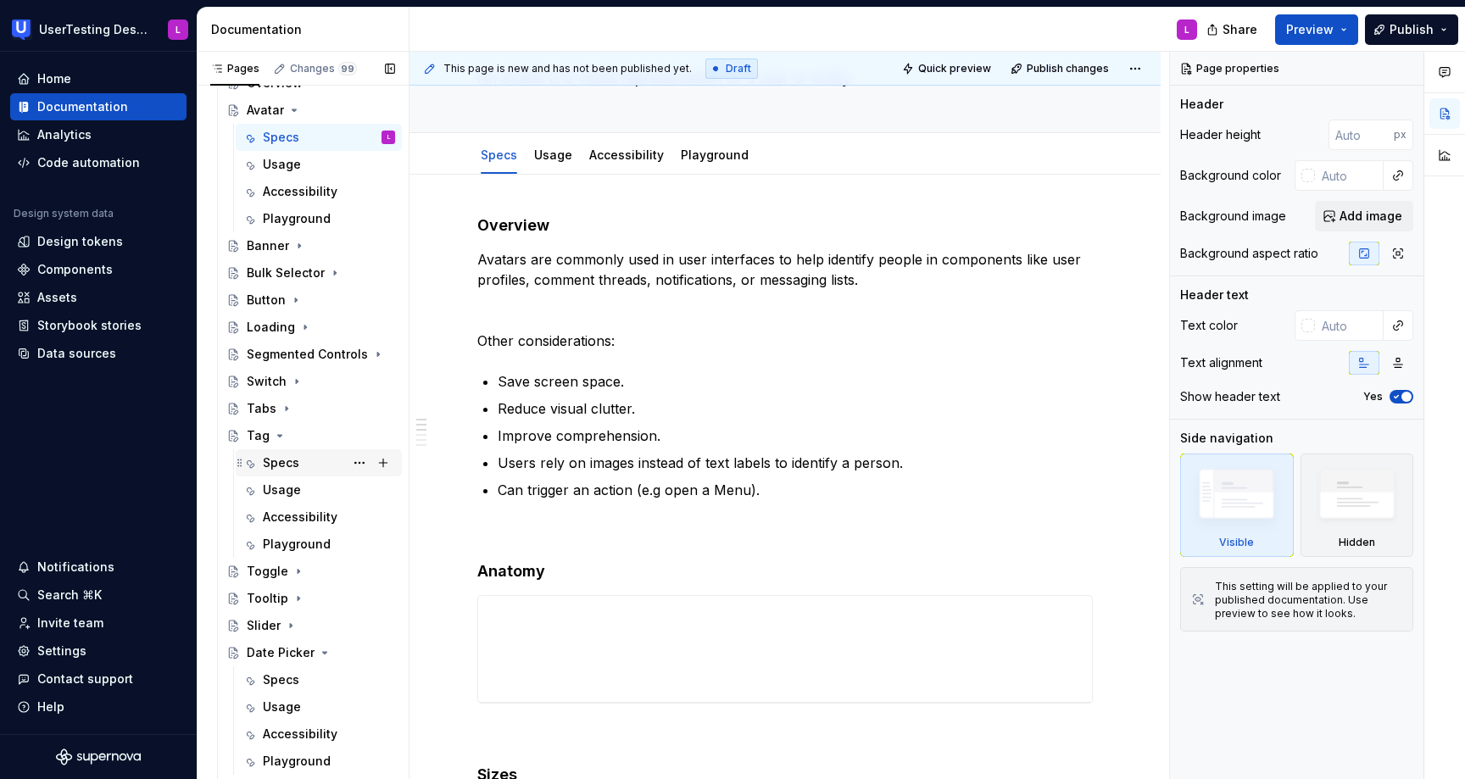
click at [293, 464] on div "Specs" at bounding box center [281, 463] width 36 height 17
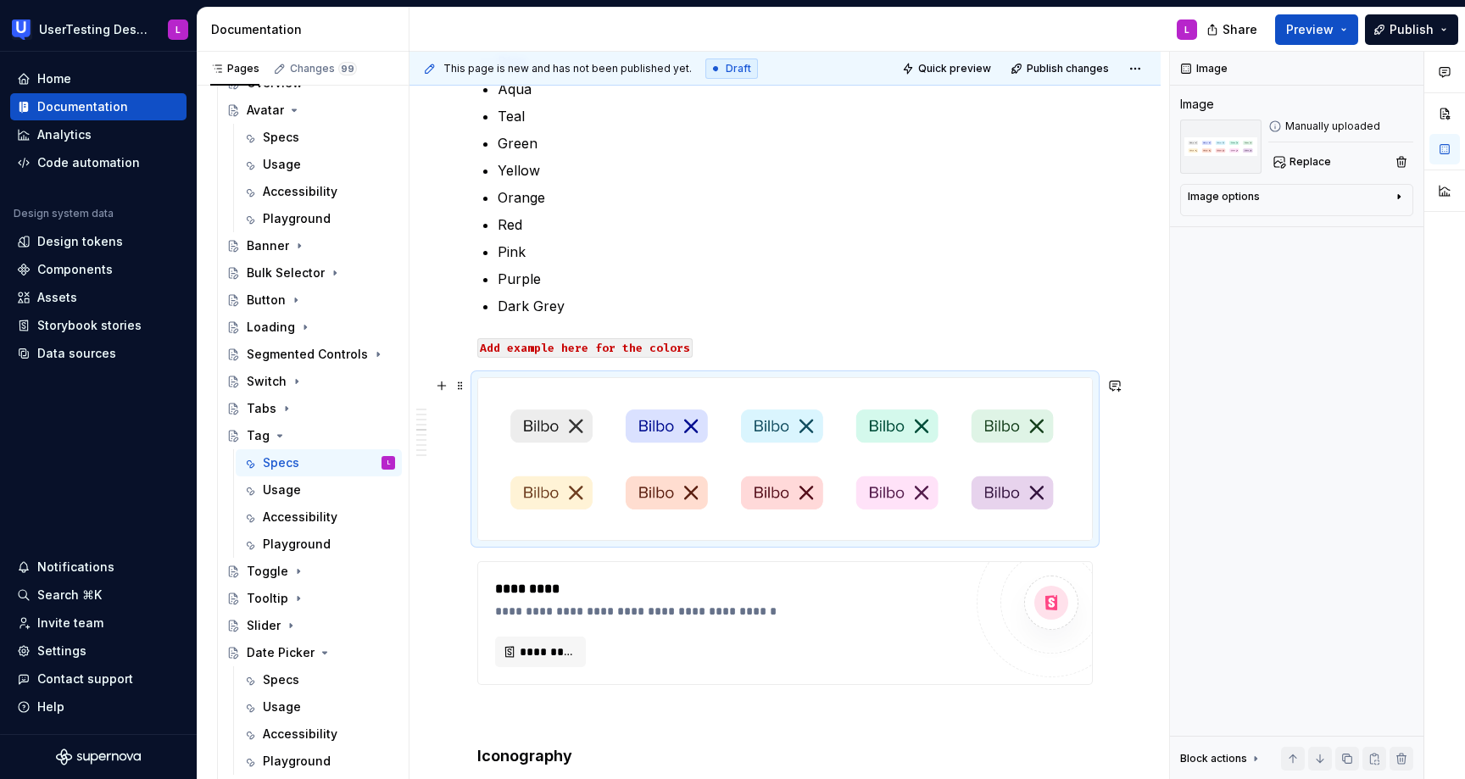
scroll to position [862, 0]
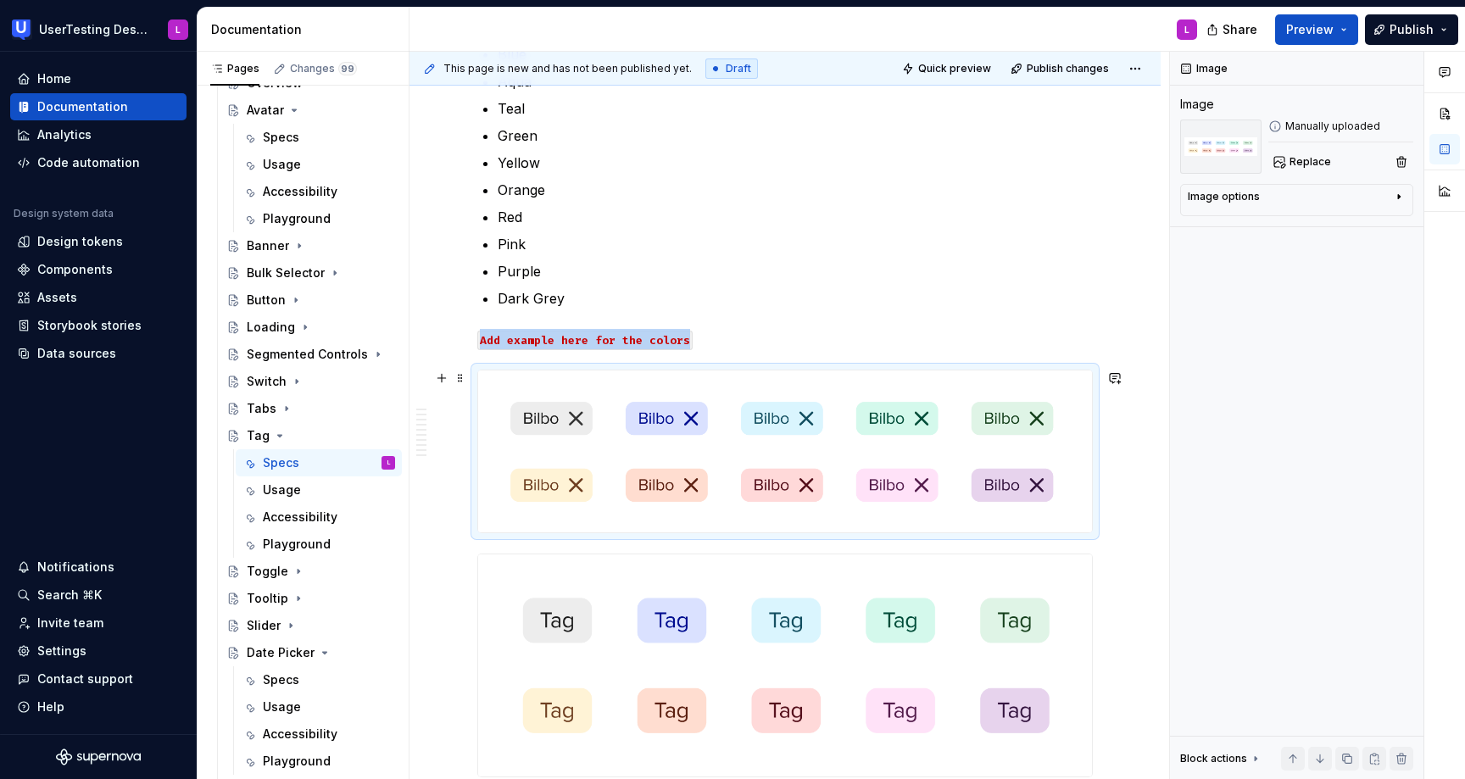
click at [876, 443] on img at bounding box center [785, 452] width 614 height 162
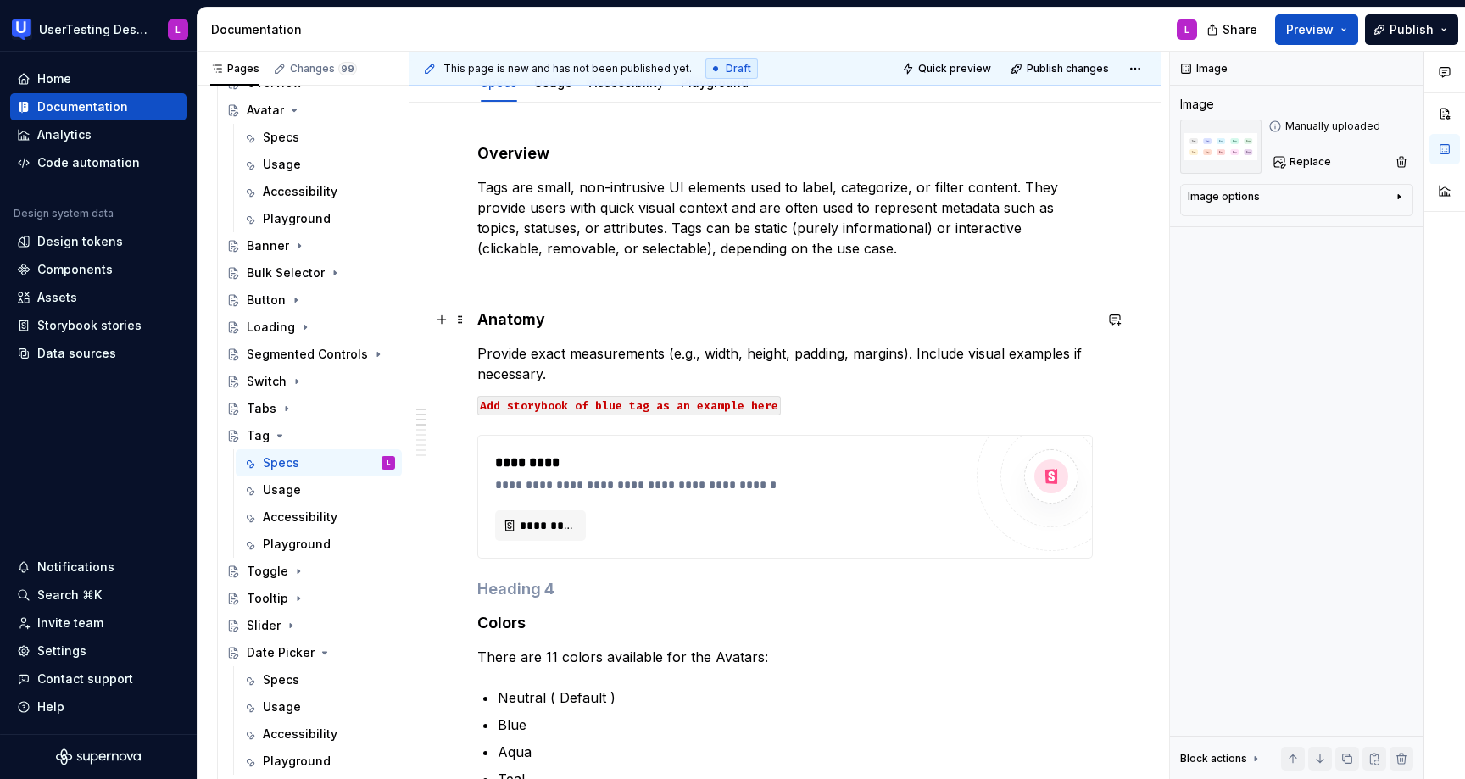
scroll to position [218, 0]
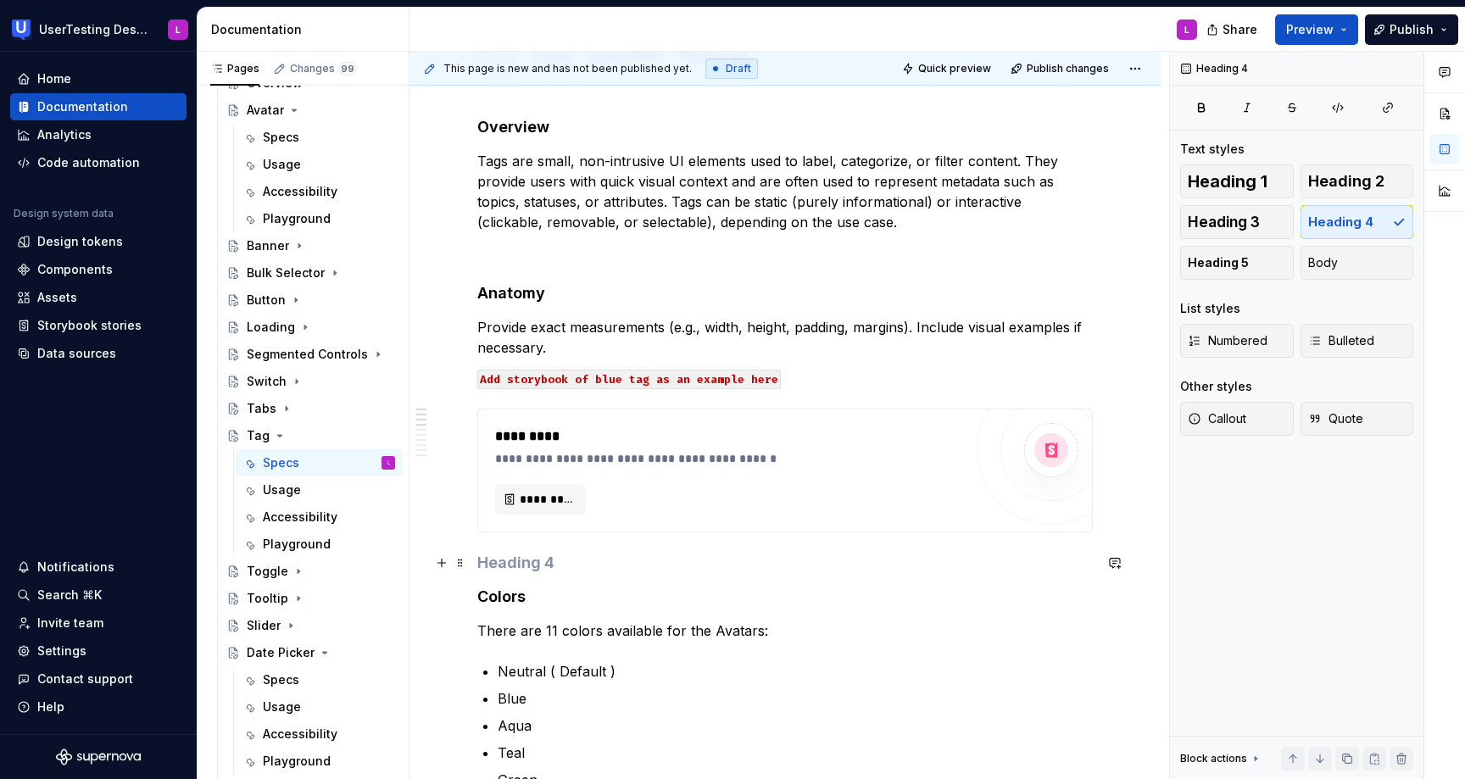
click at [520, 563] on h4 at bounding box center [785, 563] width 616 height 20
click at [545, 257] on p at bounding box center [785, 253] width 616 height 20
click at [477, 595] on h4 "Colors" at bounding box center [785, 597] width 616 height 20
click at [507, 564] on p at bounding box center [785, 563] width 616 height 20
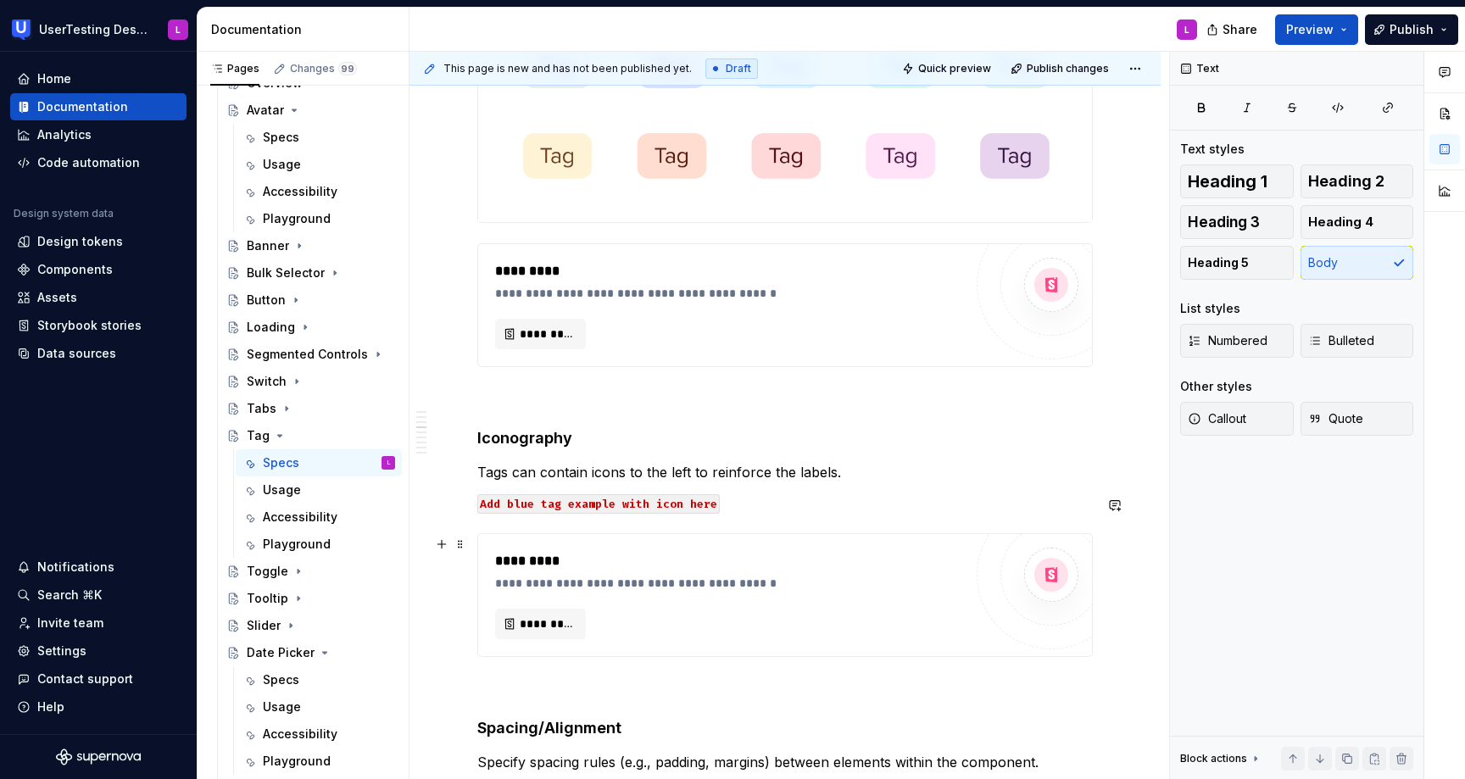
scroll to position [1253, 0]
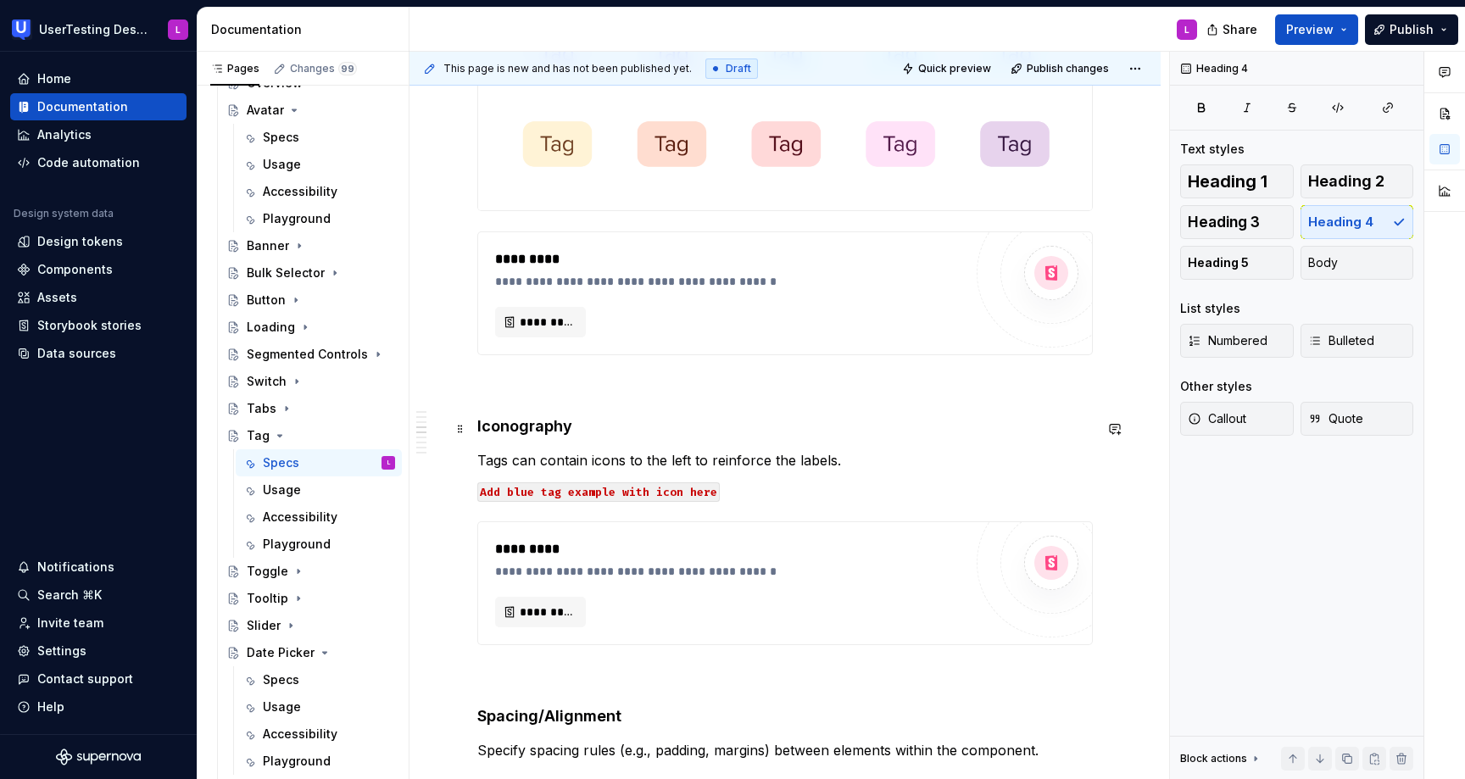
click at [779, 427] on h4 "Iconography" at bounding box center [785, 426] width 616 height 20
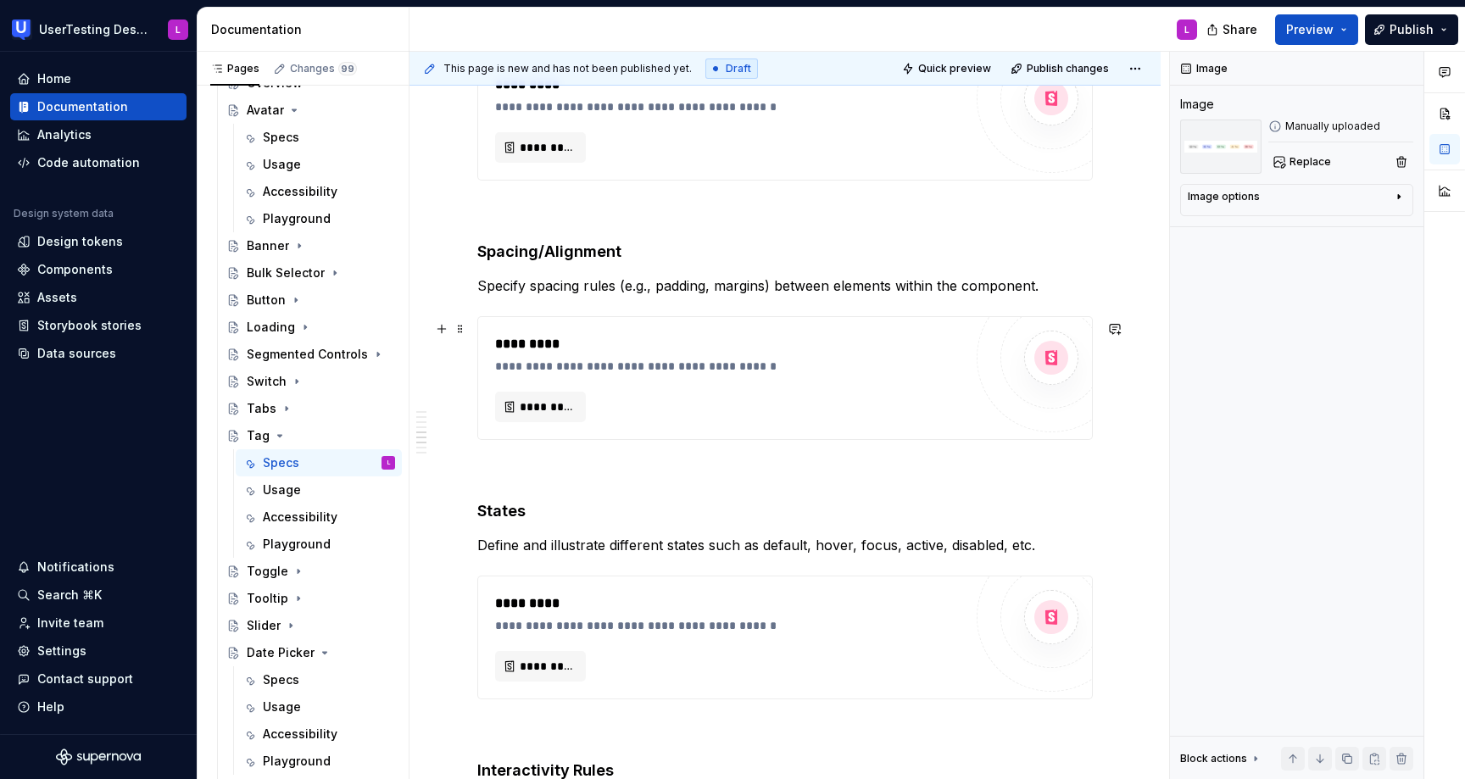
scroll to position [1858, 0]
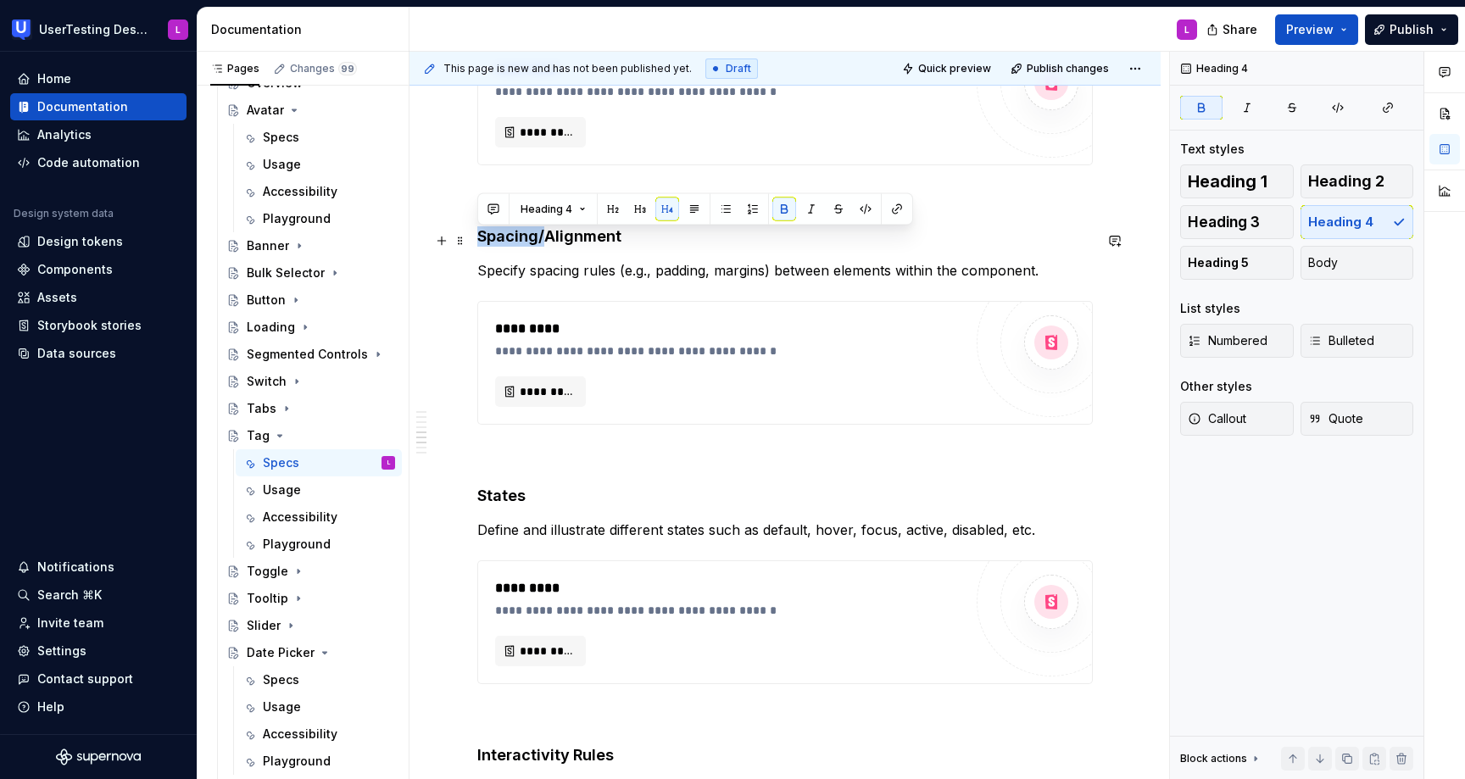
drag, startPoint x: 548, startPoint y: 238, endPoint x: 482, endPoint y: 240, distance: 66.2
click at [482, 240] on strong "Spacing/Alignment" at bounding box center [549, 236] width 144 height 18
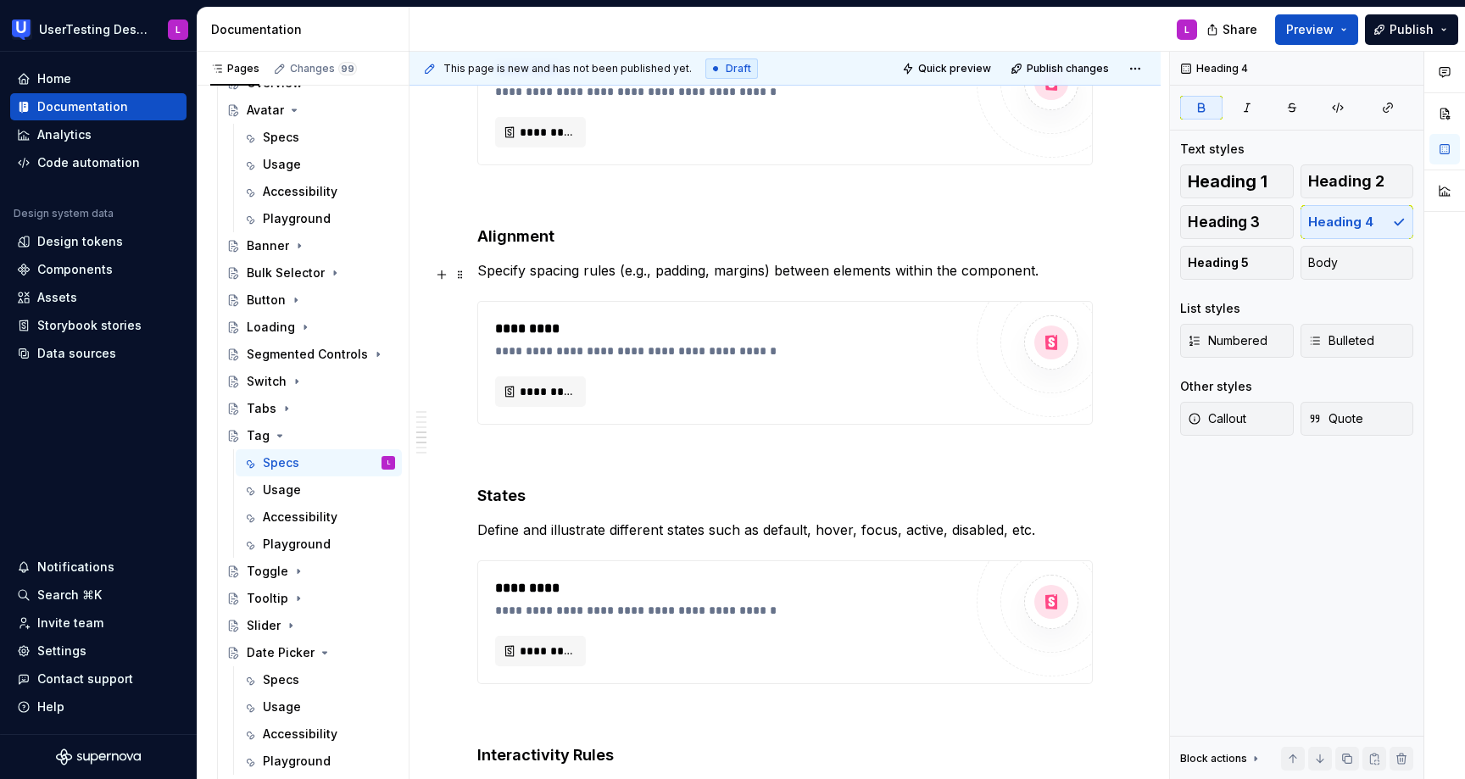
type textarea "*"
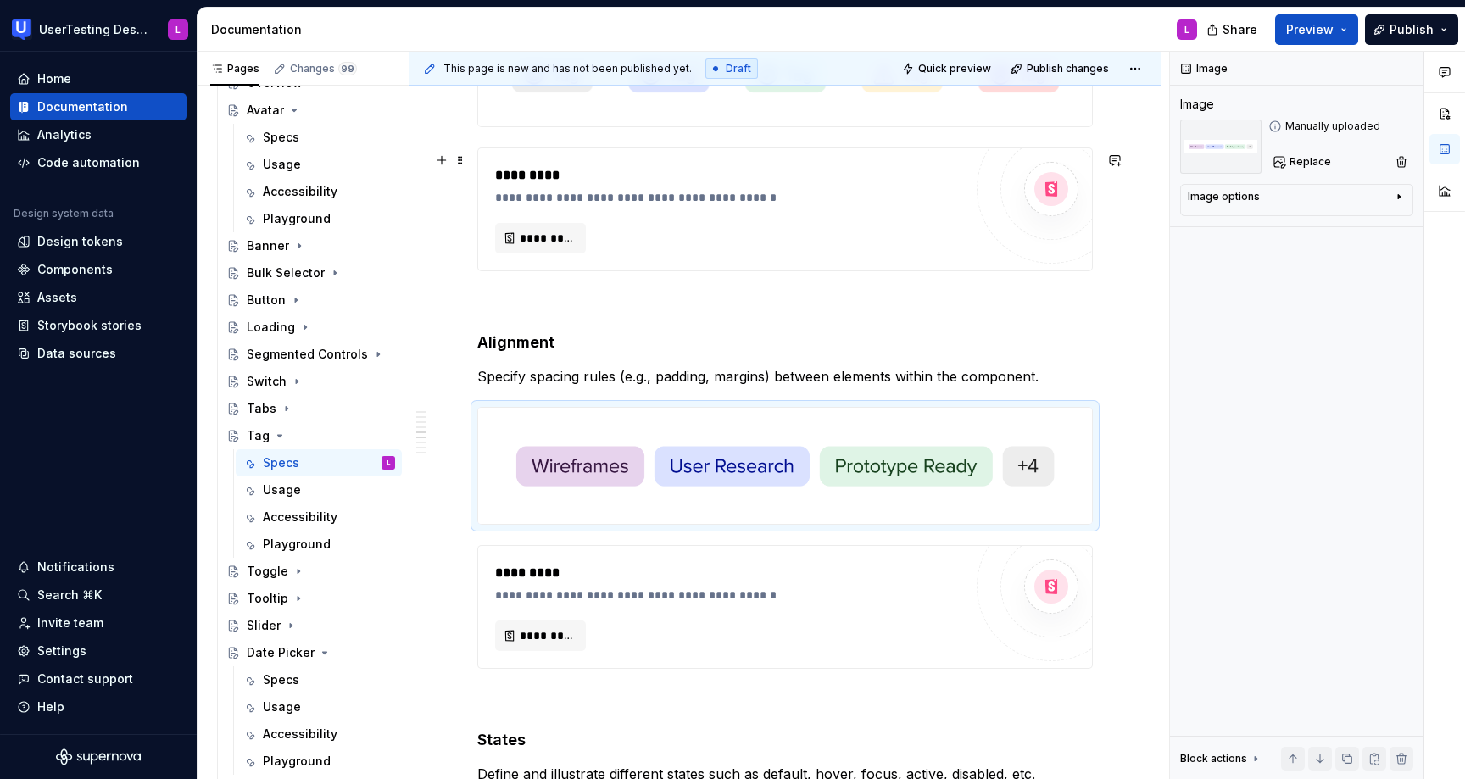
scroll to position [1755, 0]
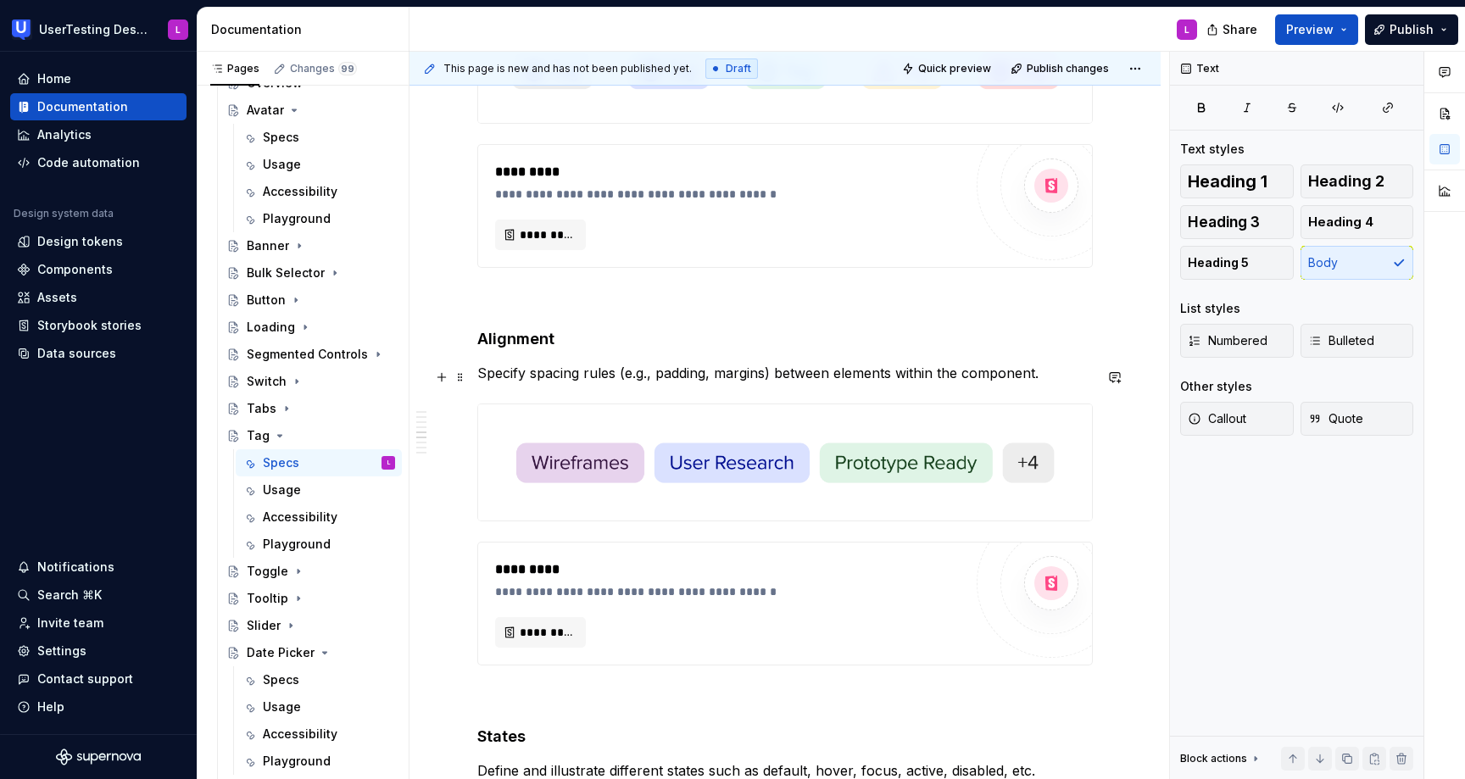
click at [1062, 382] on p "Specify spacing rules (e.g., padding, margins) between elements within the comp…" at bounding box center [785, 373] width 616 height 20
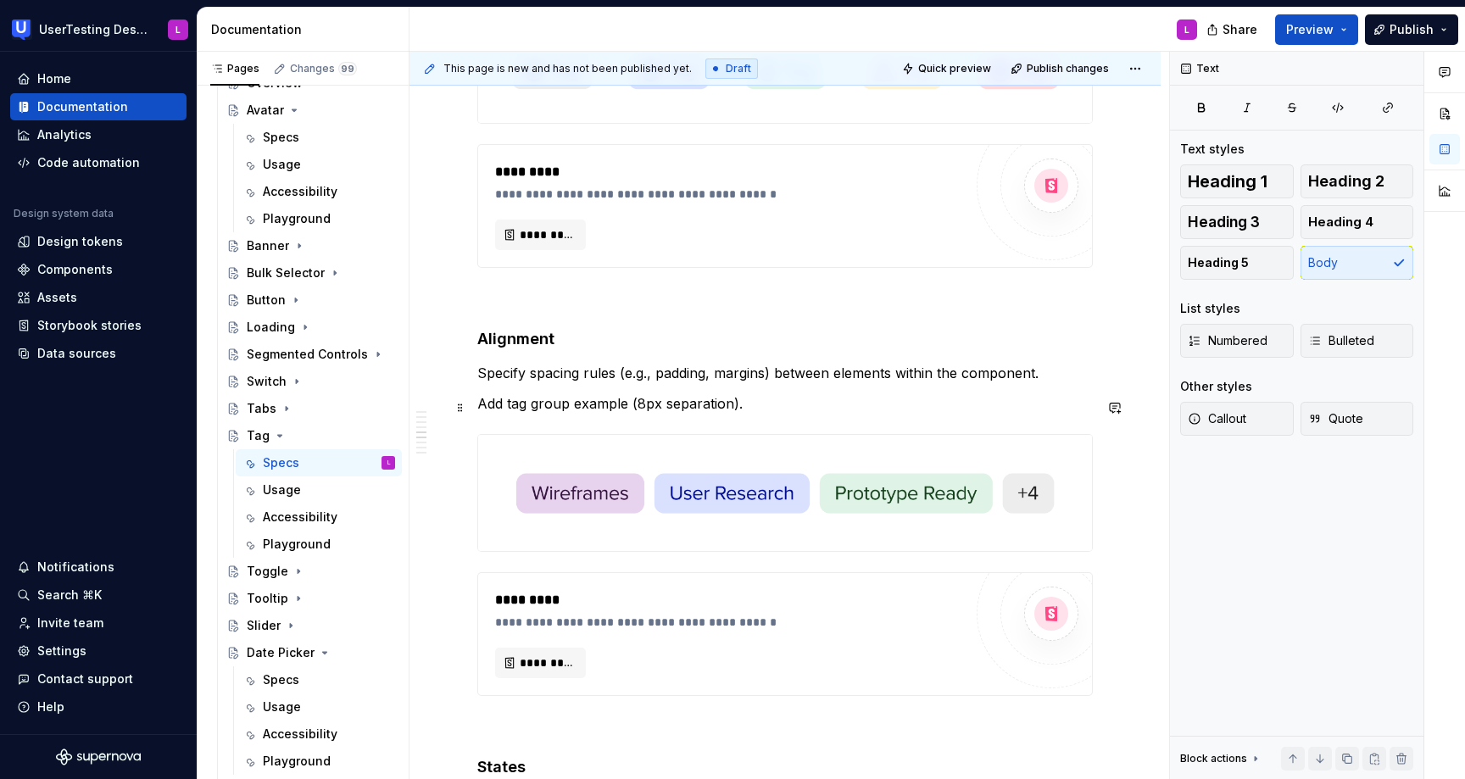
click at [672, 414] on p "Add tag group example (8px separation)." at bounding box center [785, 403] width 616 height 20
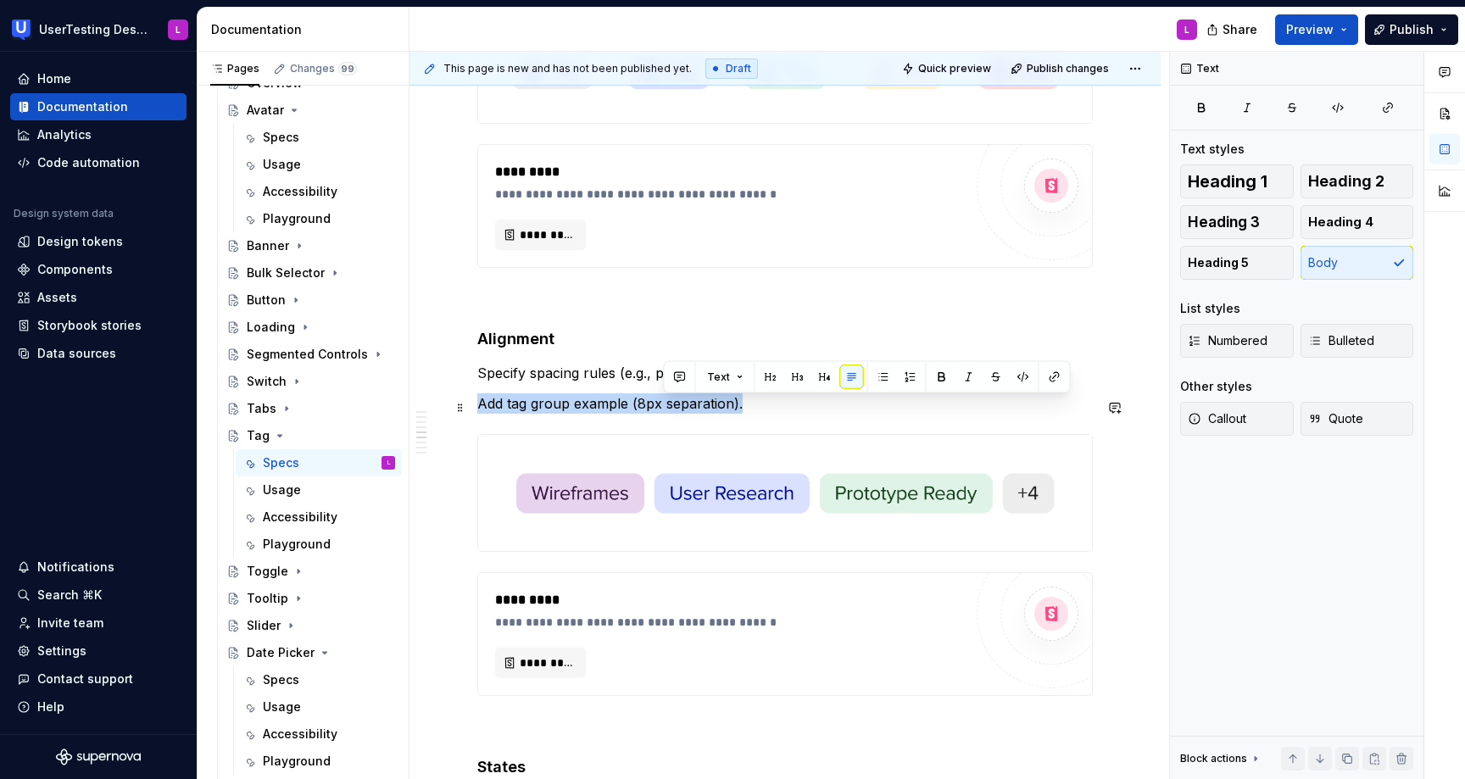
click at [672, 414] on p "Add tag group example (8px separation)." at bounding box center [785, 403] width 616 height 20
click at [829, 377] on button "button" at bounding box center [837, 377] width 24 height 24
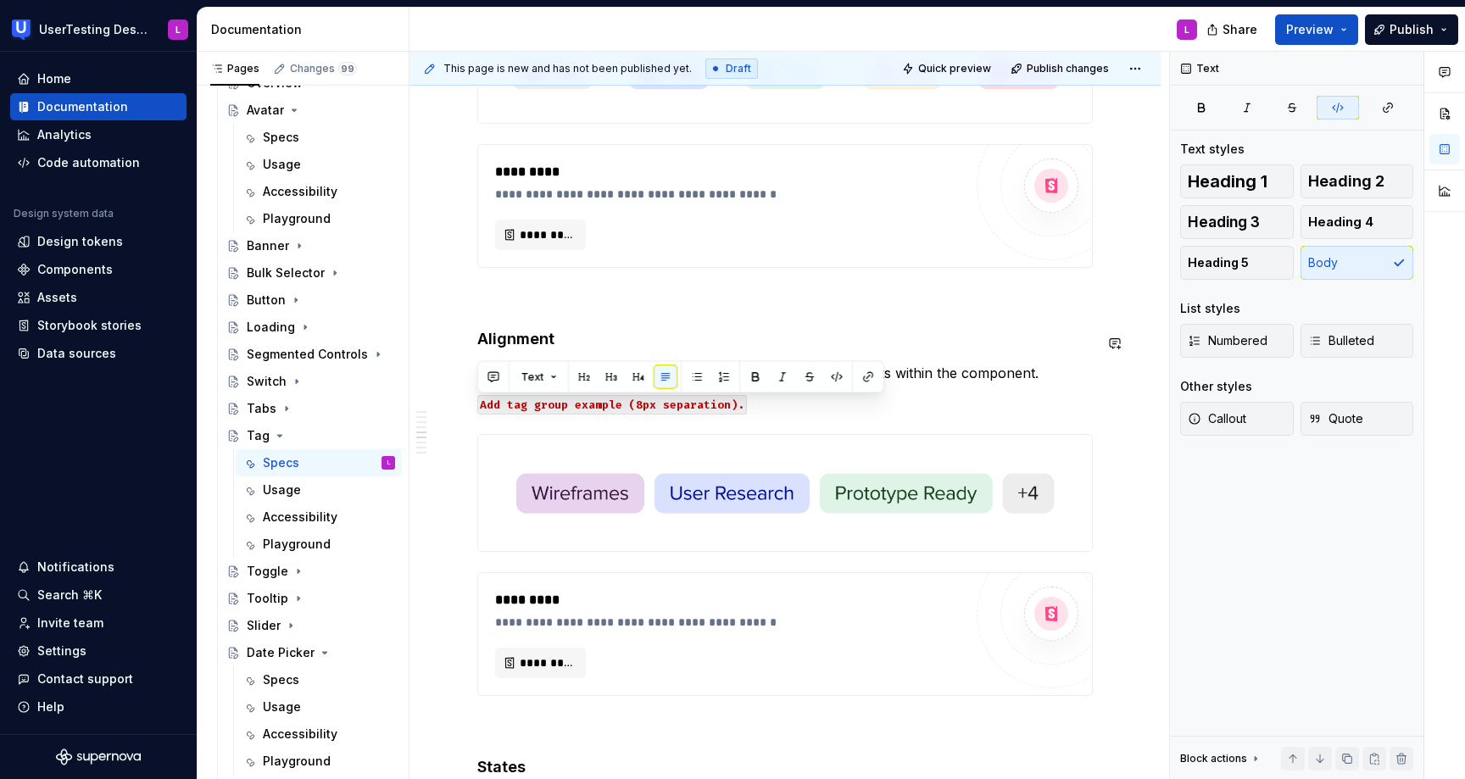
click at [1031, 381] on p "Specify spacing rules (e.g., padding, margins) between elements within the comp…" at bounding box center [785, 373] width 616 height 20
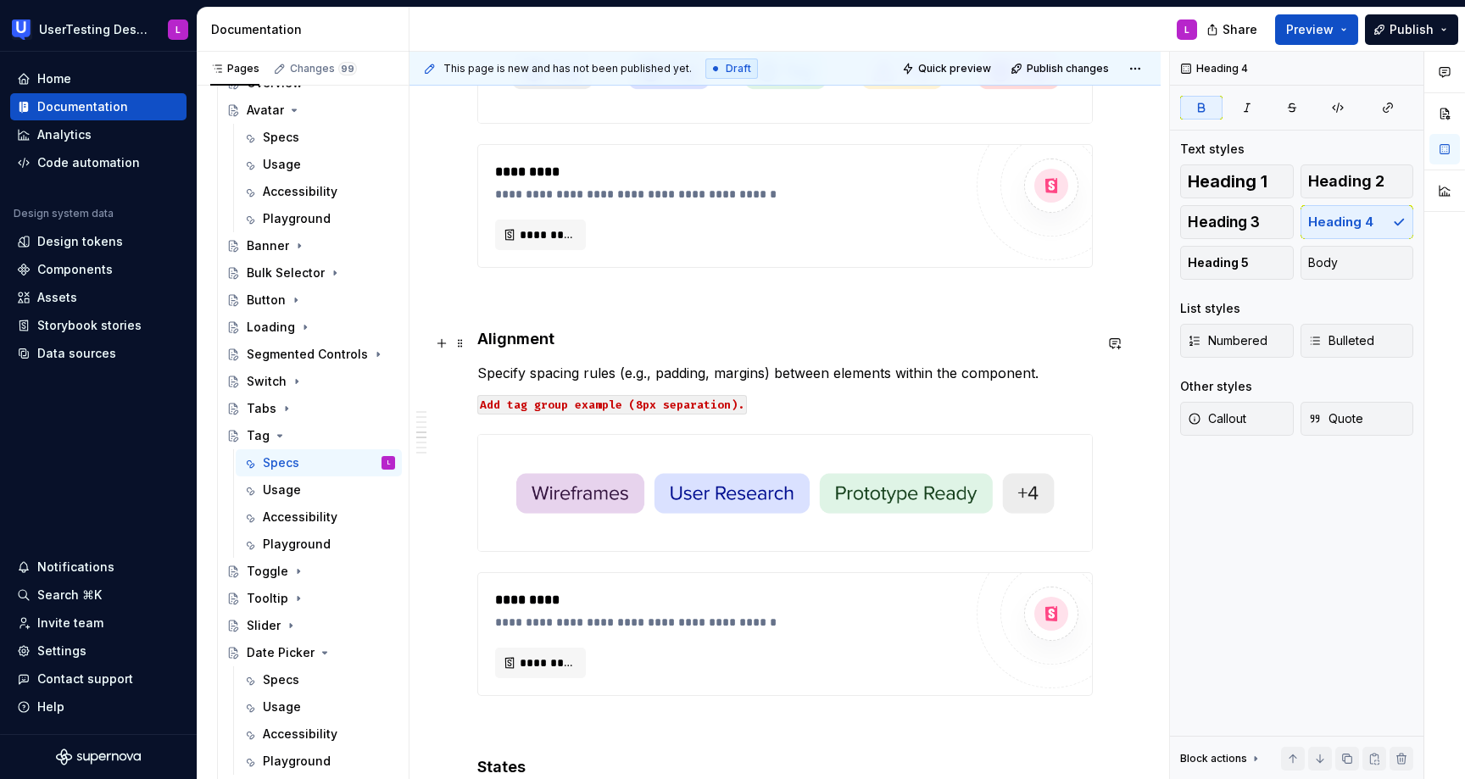
click at [565, 343] on h4 "Alignment" at bounding box center [785, 339] width 616 height 20
click at [676, 338] on h4 "Alignment and tag group" at bounding box center [785, 339] width 616 height 20
click at [564, 382] on p "Specify spacing rules (e.g., padding, margins) between elements within the comp…" at bounding box center [785, 373] width 616 height 20
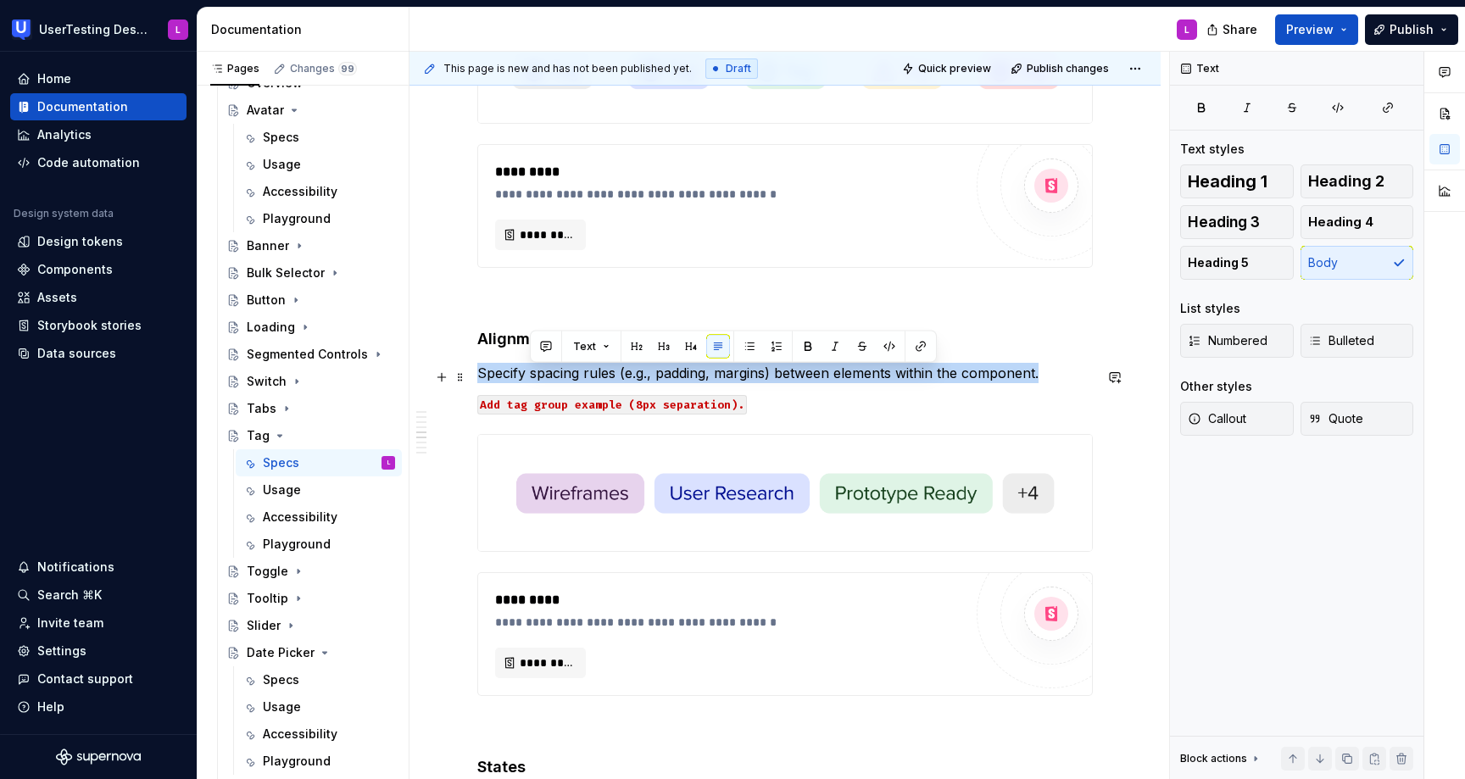
click at [564, 382] on p "Specify spacing rules (e.g., padding, margins) between elements within the comp…" at bounding box center [785, 373] width 616 height 20
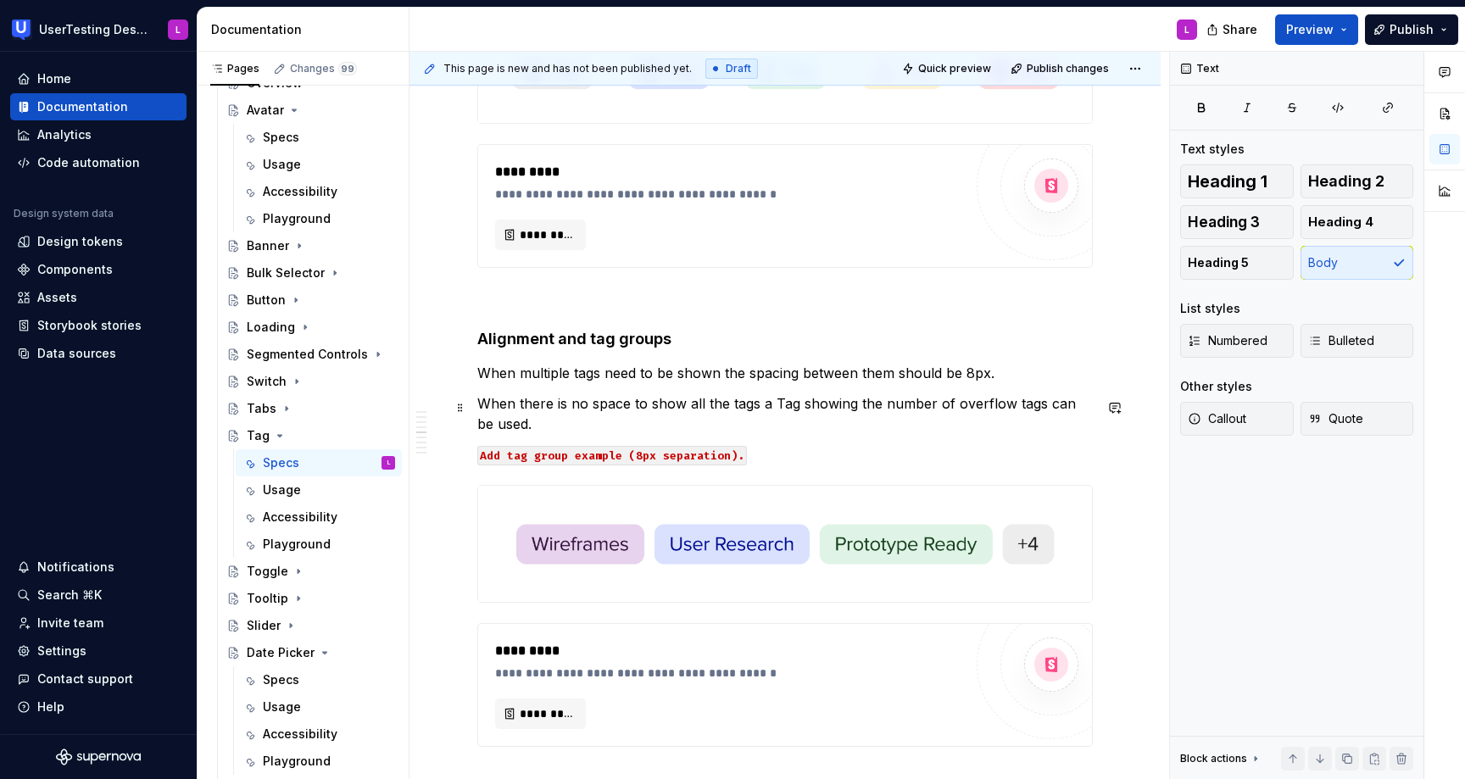
click at [1055, 407] on p "When there is no space to show all the tags a Tag showing the number of overflo…" at bounding box center [785, 413] width 616 height 41
click at [1019, 405] on p "When there is no space to show all the tags a Tag showing the number of overflo…" at bounding box center [785, 413] width 616 height 41
click at [629, 372] on p "When multiple tags need to be shown the spacing between them should be 8px." at bounding box center [785, 373] width 616 height 20
click at [483, 379] on p "When multiple tags need to be shown the spacing between them should be 8px." at bounding box center [785, 373] width 616 height 20
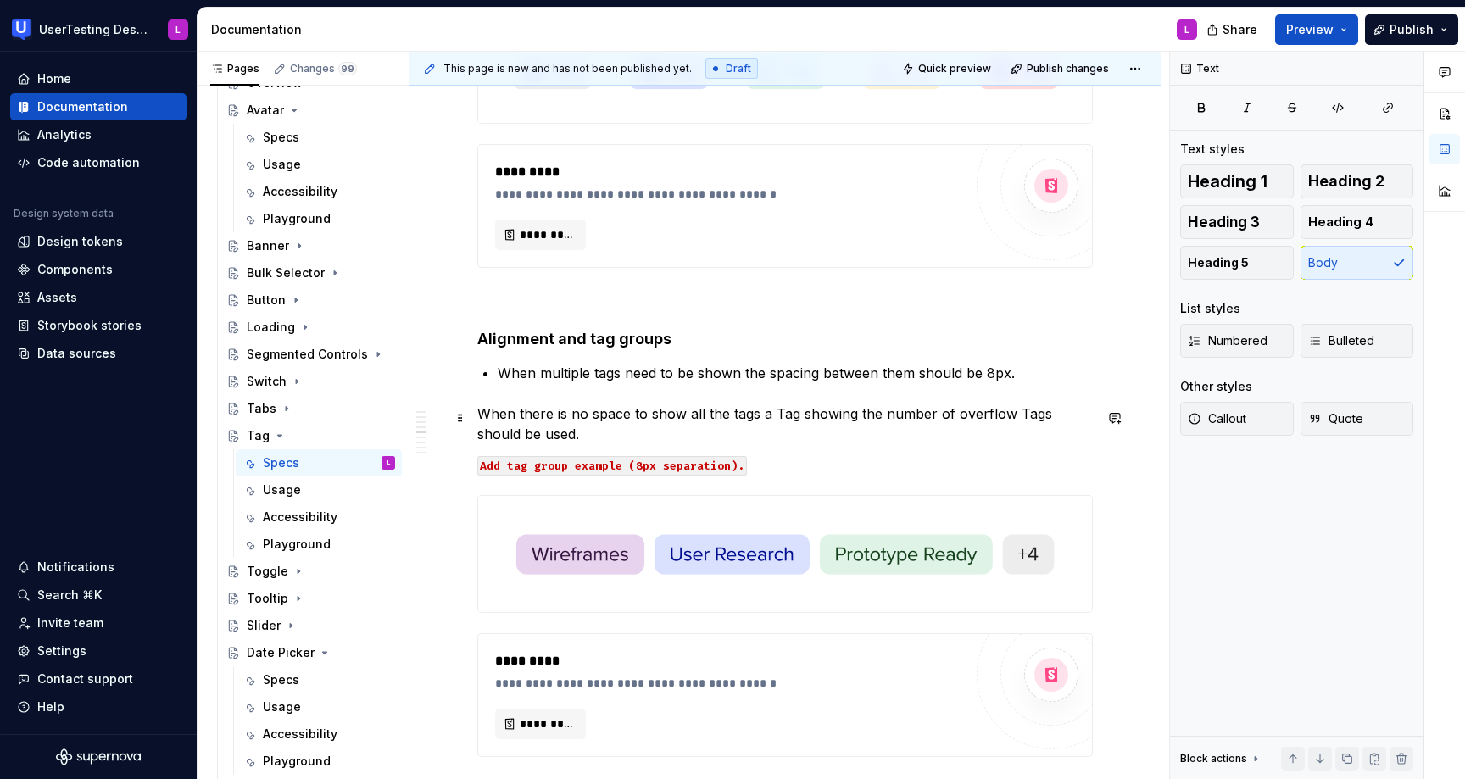
click at [480, 416] on p "When there is no space to show all the tags a Tag showing the number of overflo…" at bounding box center [785, 424] width 616 height 41
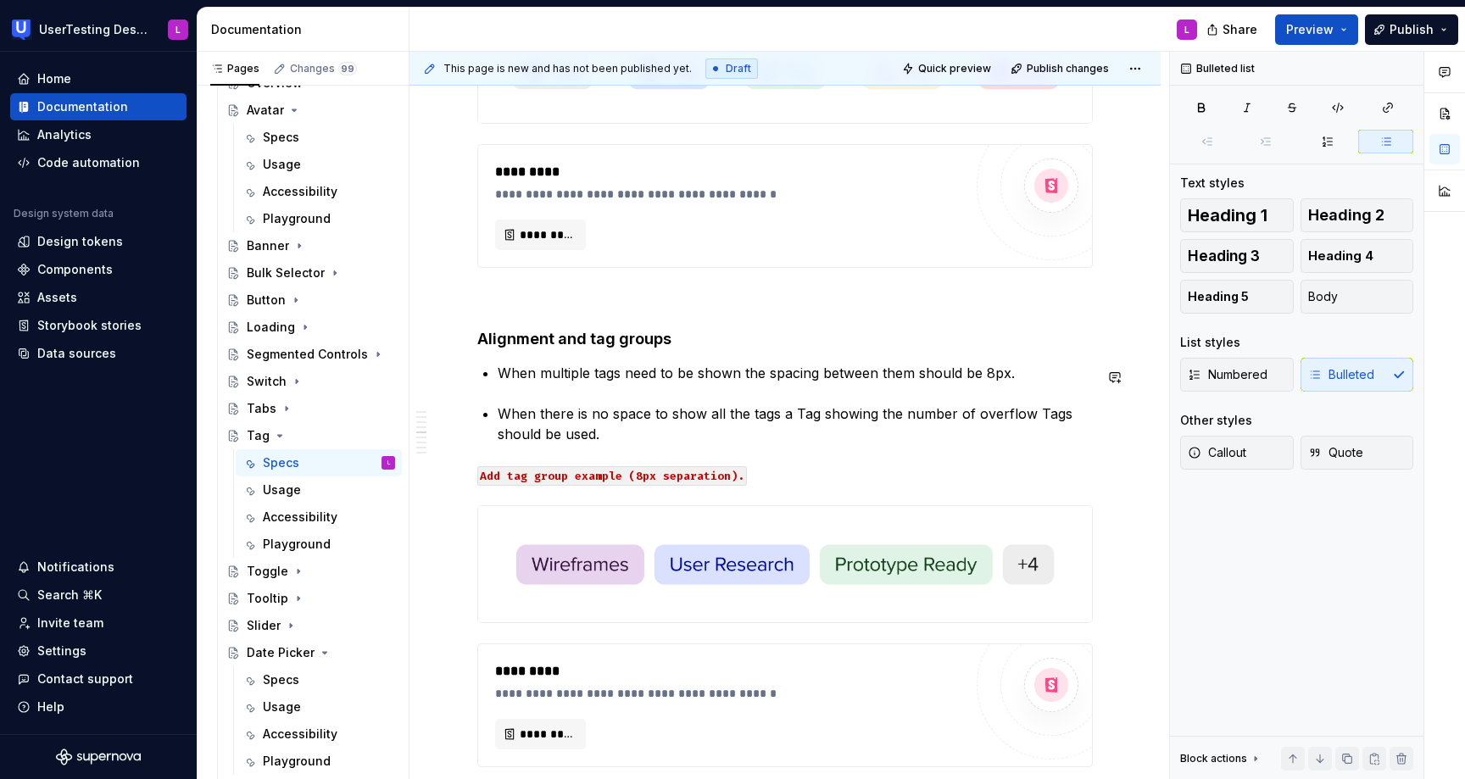
click at [505, 397] on div "**********" at bounding box center [785, 327] width 616 height 3495
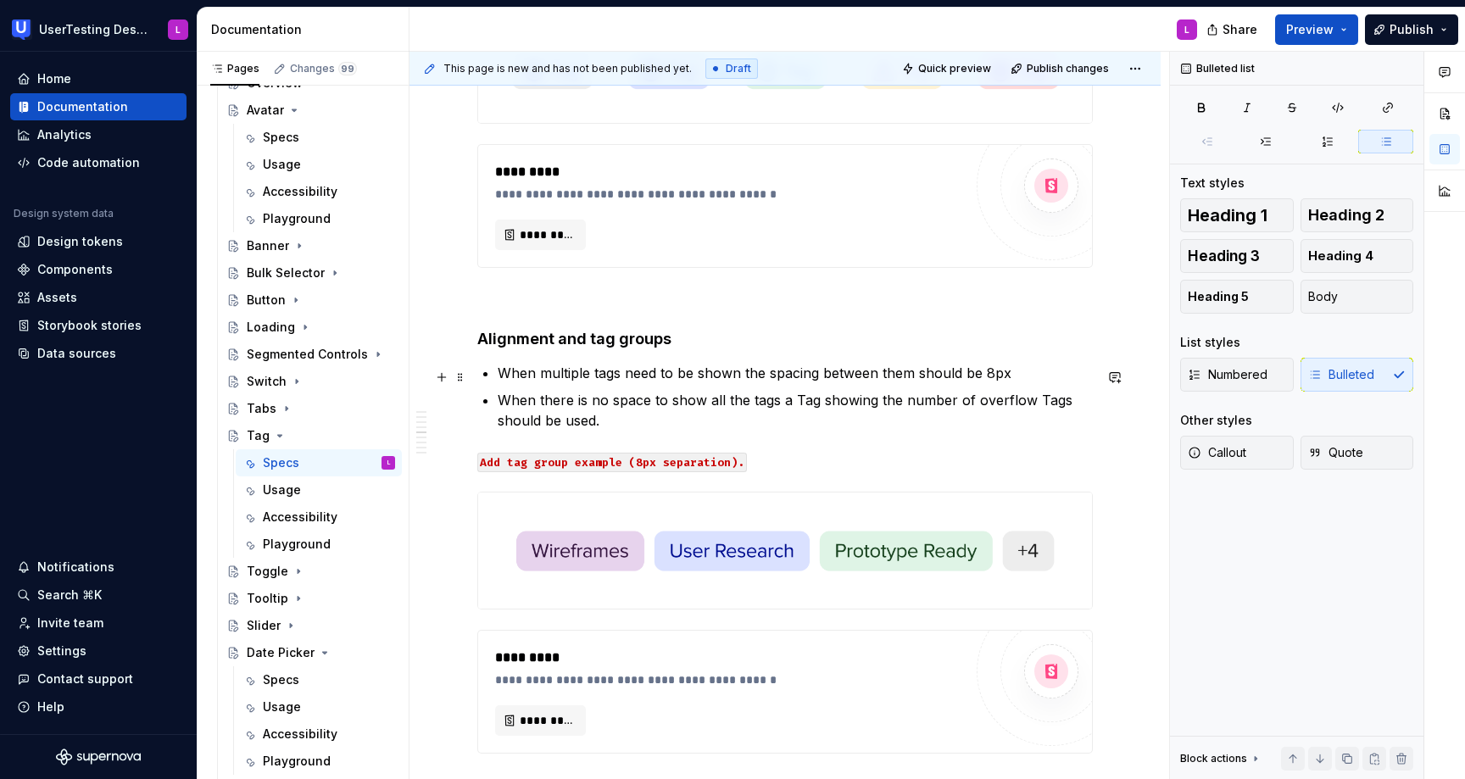
click at [597, 379] on p "When multiple tags need to be shown the spacing between them should be 8px" at bounding box center [795, 373] width 595 height 20
click at [754, 405] on p "When there is no space to show all the tags a Tag showing the number of overflo…" at bounding box center [795, 410] width 595 height 41
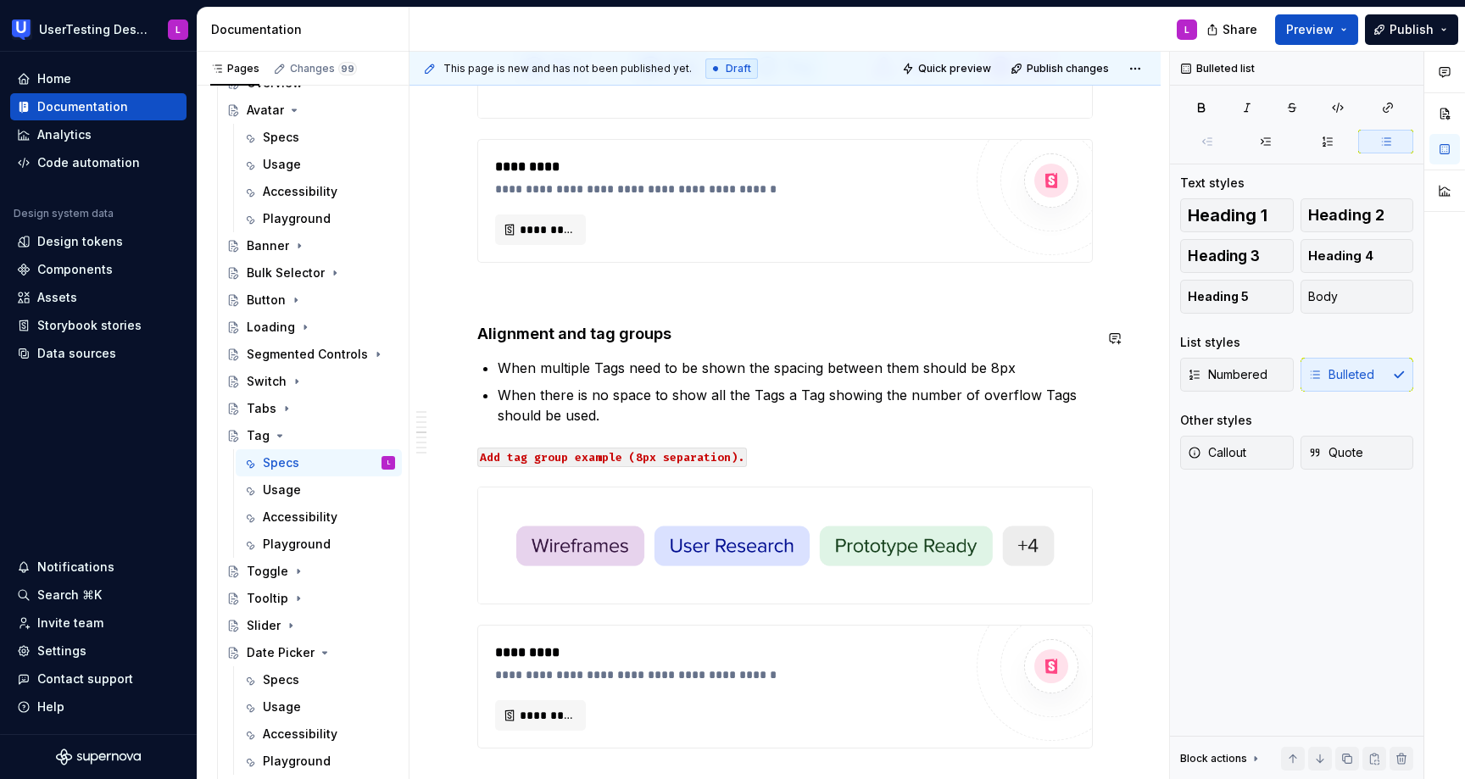
scroll to position [1774, 0]
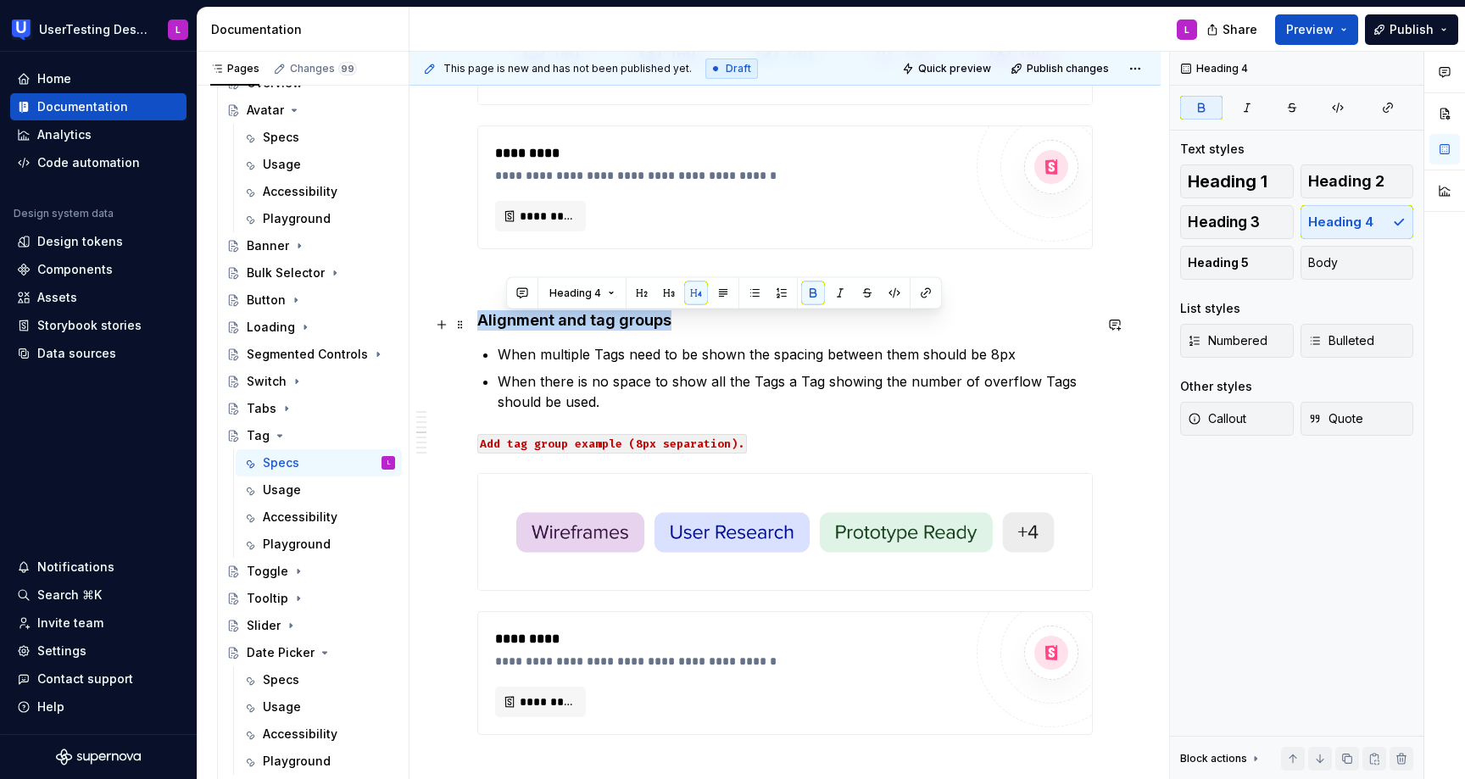
drag, startPoint x: 683, startPoint y: 324, endPoint x: 478, endPoint y: 328, distance: 204.4
click at [478, 328] on h4 "Alignment and tag groups" at bounding box center [785, 320] width 616 height 20
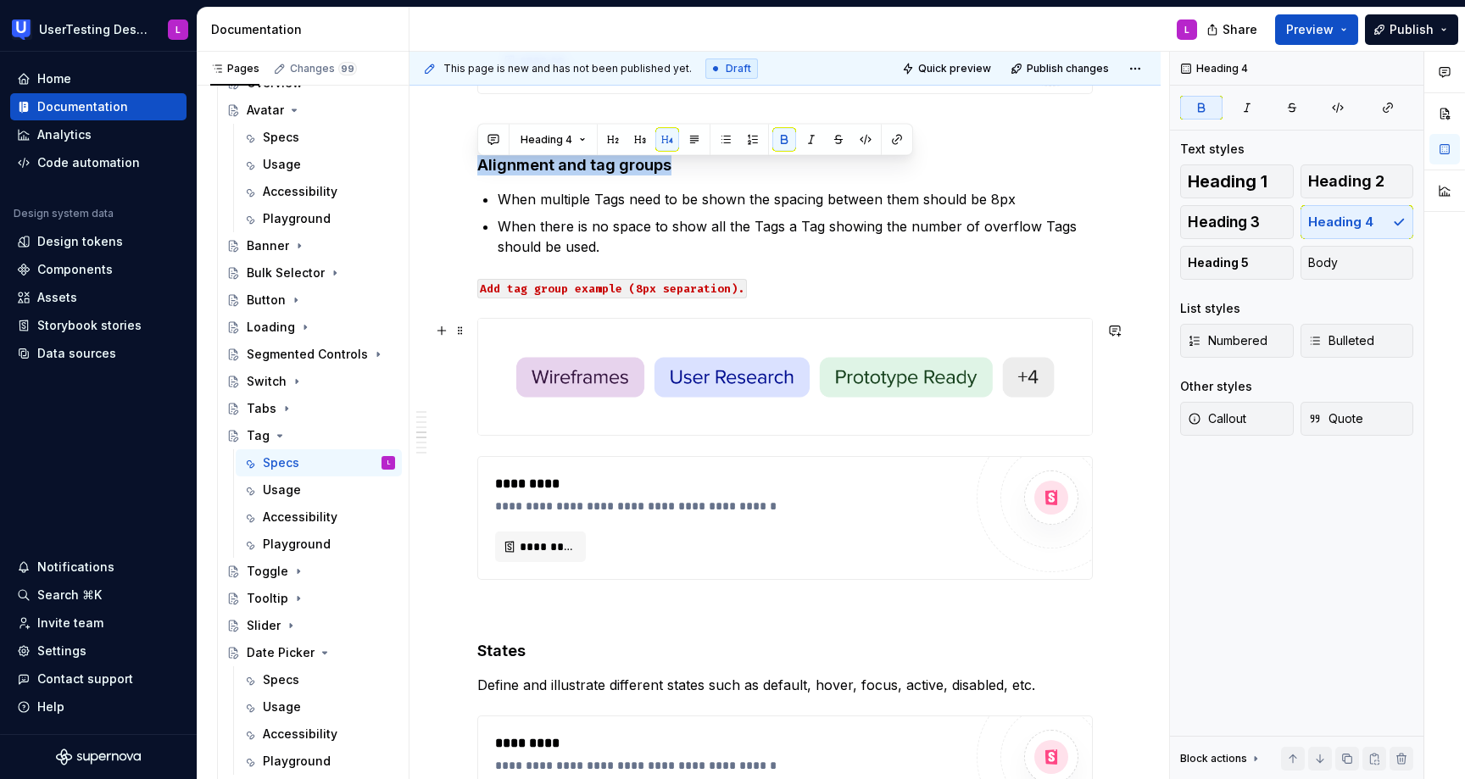
scroll to position [1940, 0]
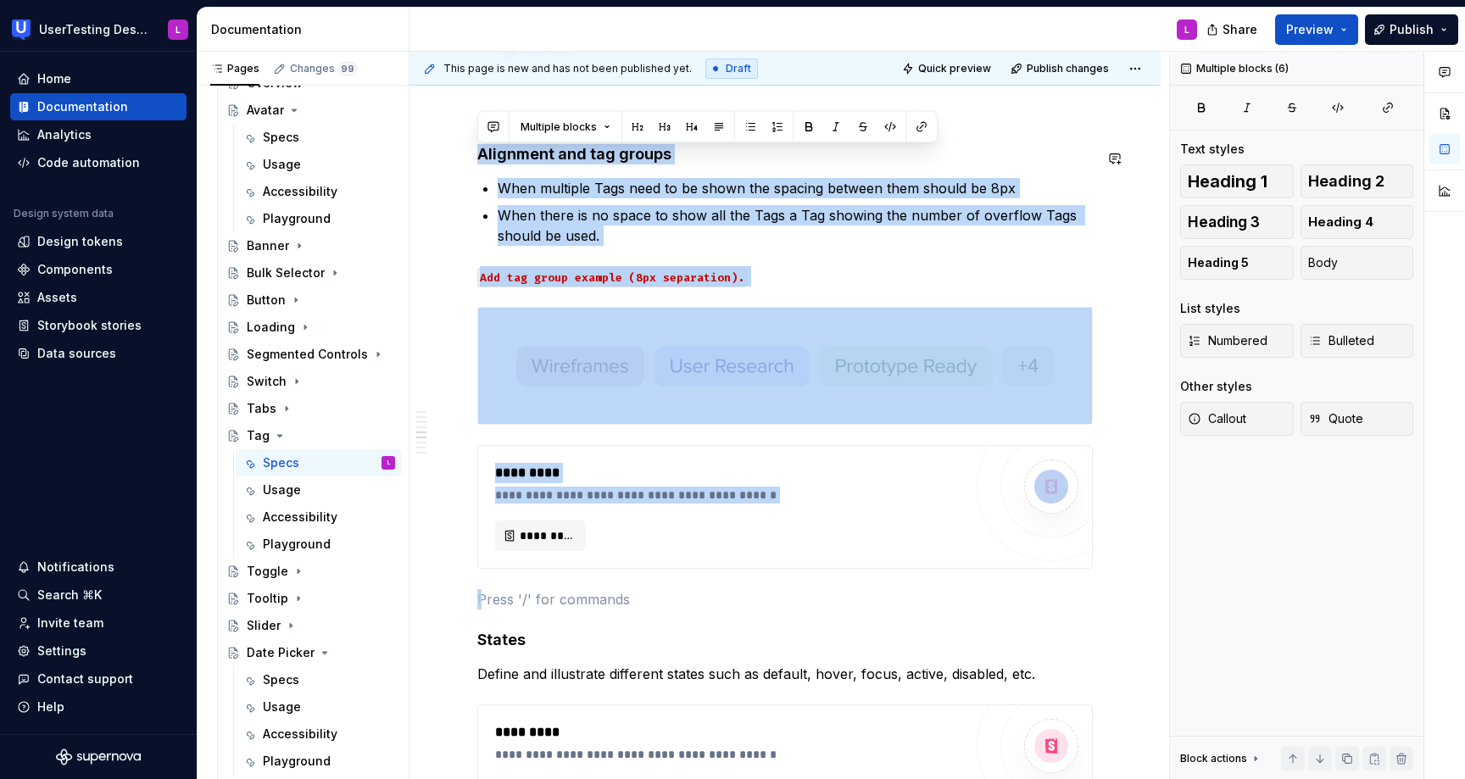
drag, startPoint x: 650, startPoint y: 605, endPoint x: 429, endPoint y: 141, distance: 513.6
click at [429, 141] on div "**********" at bounding box center [785, 242] width 751 height 3776
copy div "**********"
click at [593, 600] on p at bounding box center [785, 599] width 616 height 20
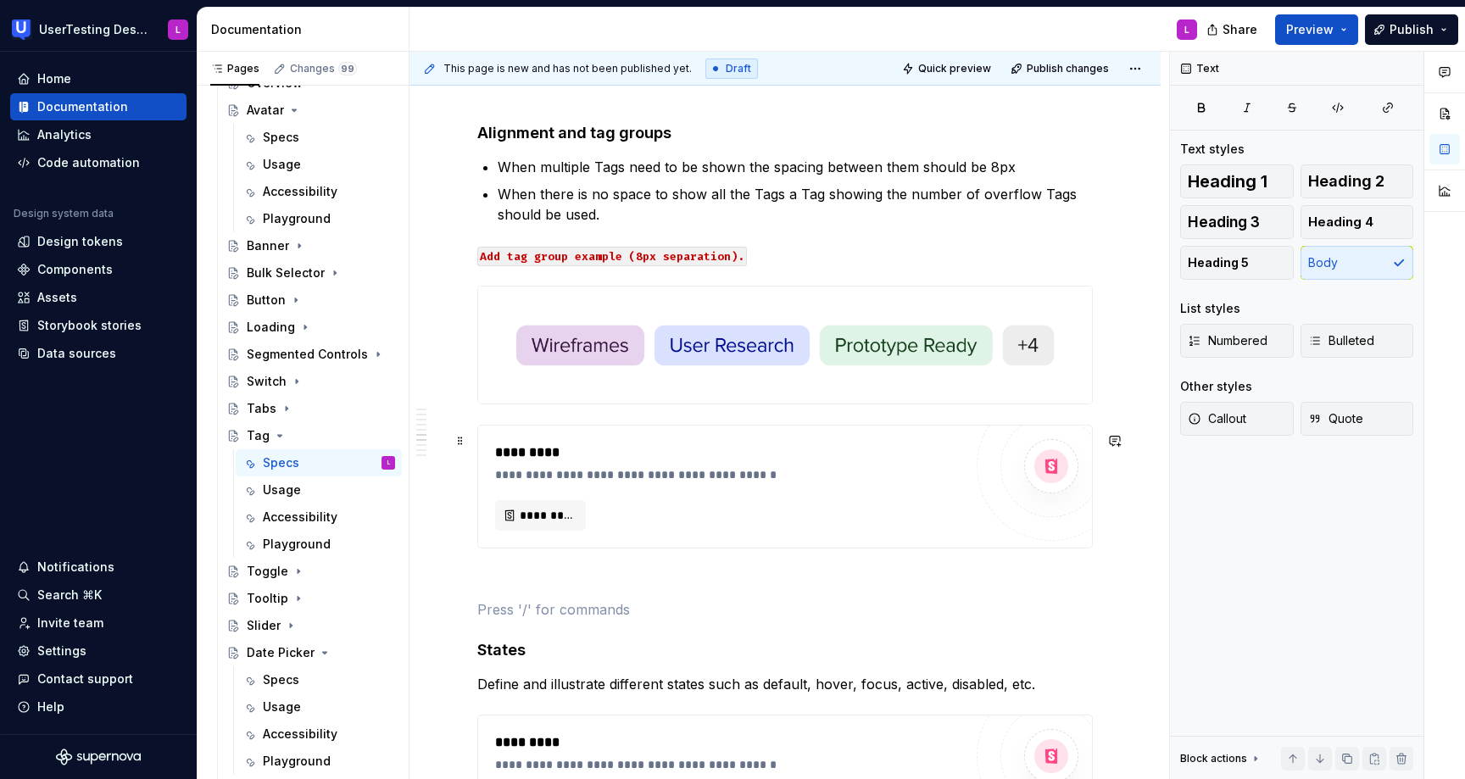
scroll to position [2451, 0]
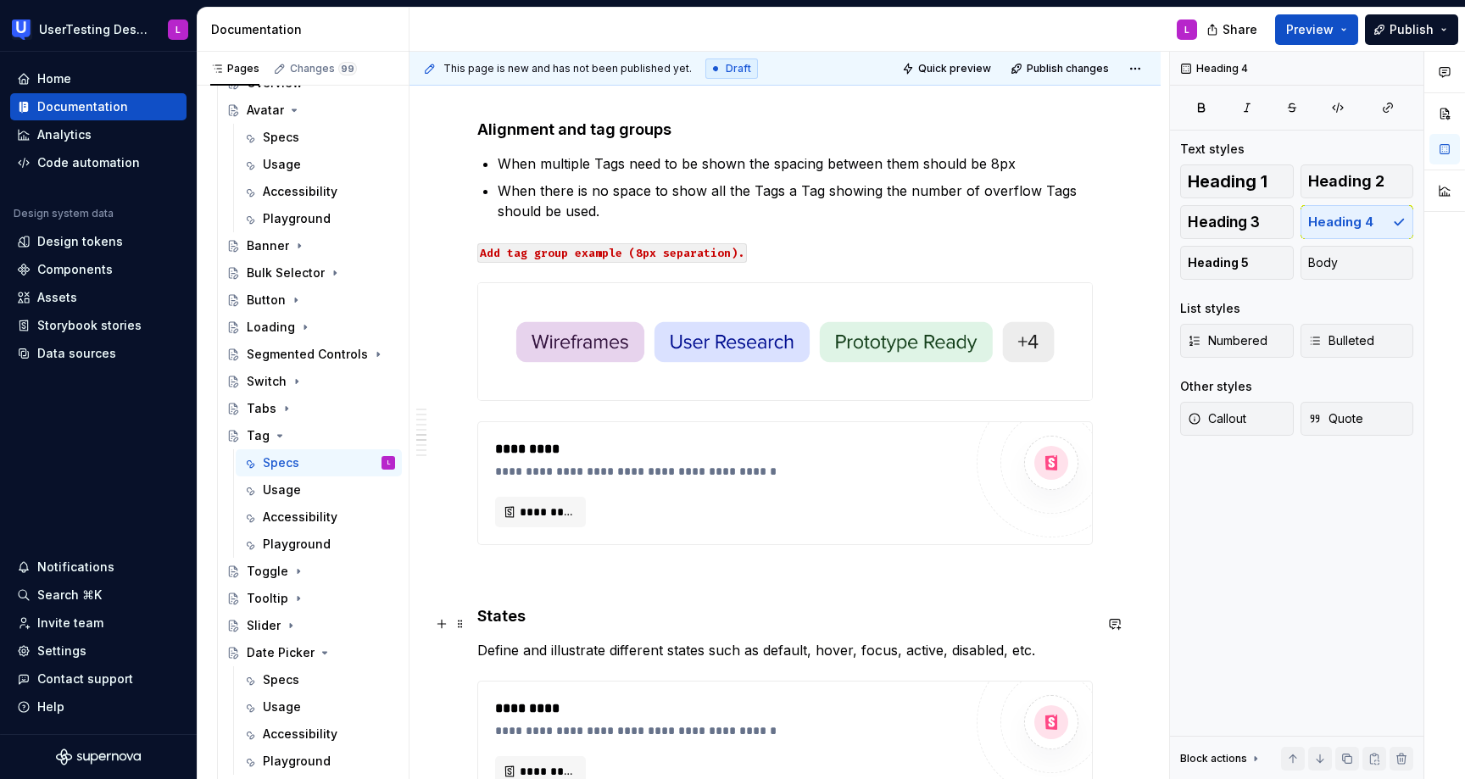
click at [477, 622] on h4 "States" at bounding box center [785, 616] width 616 height 20
click at [508, 583] on p at bounding box center [785, 576] width 616 height 20
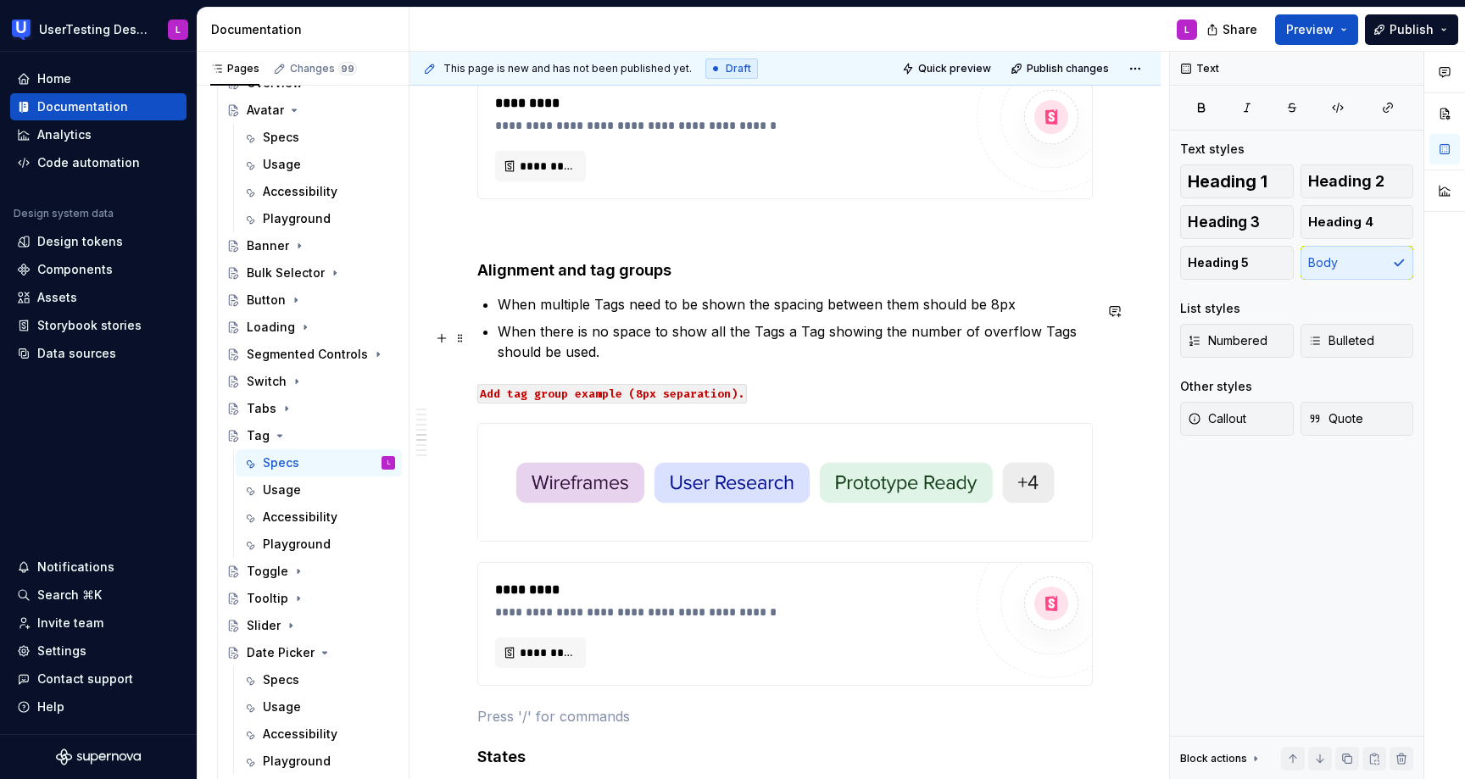
scroll to position [2309, 0]
click at [516, 241] on p at bounding box center [785, 230] width 616 height 20
click at [482, 273] on strong "Alignment and tag groups" at bounding box center [574, 271] width 194 height 18
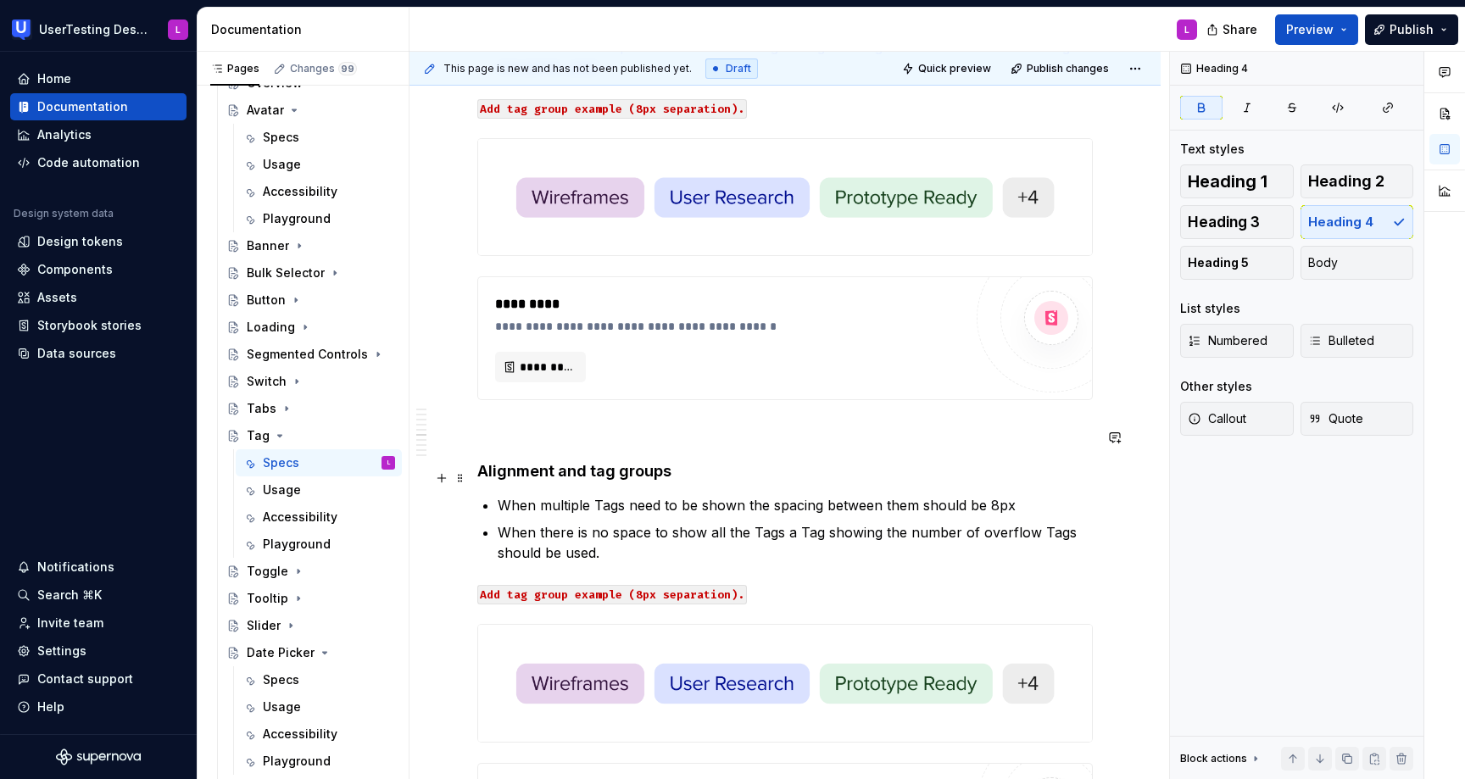
scroll to position [2121, 0]
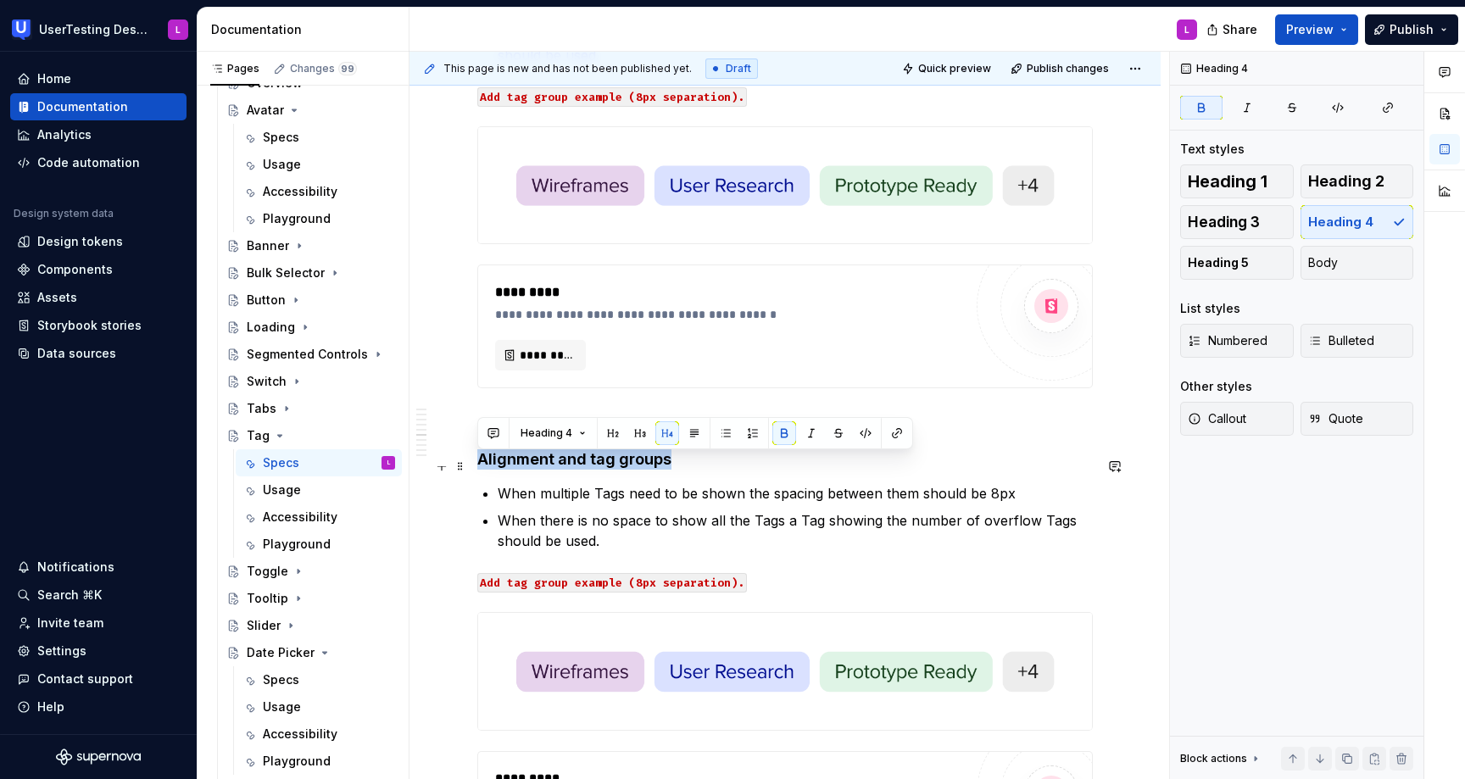
drag, startPoint x: 671, startPoint y: 465, endPoint x: 476, endPoint y: 460, distance: 195.1
click at [476, 460] on div "**********" at bounding box center [785, 304] width 751 height 4262
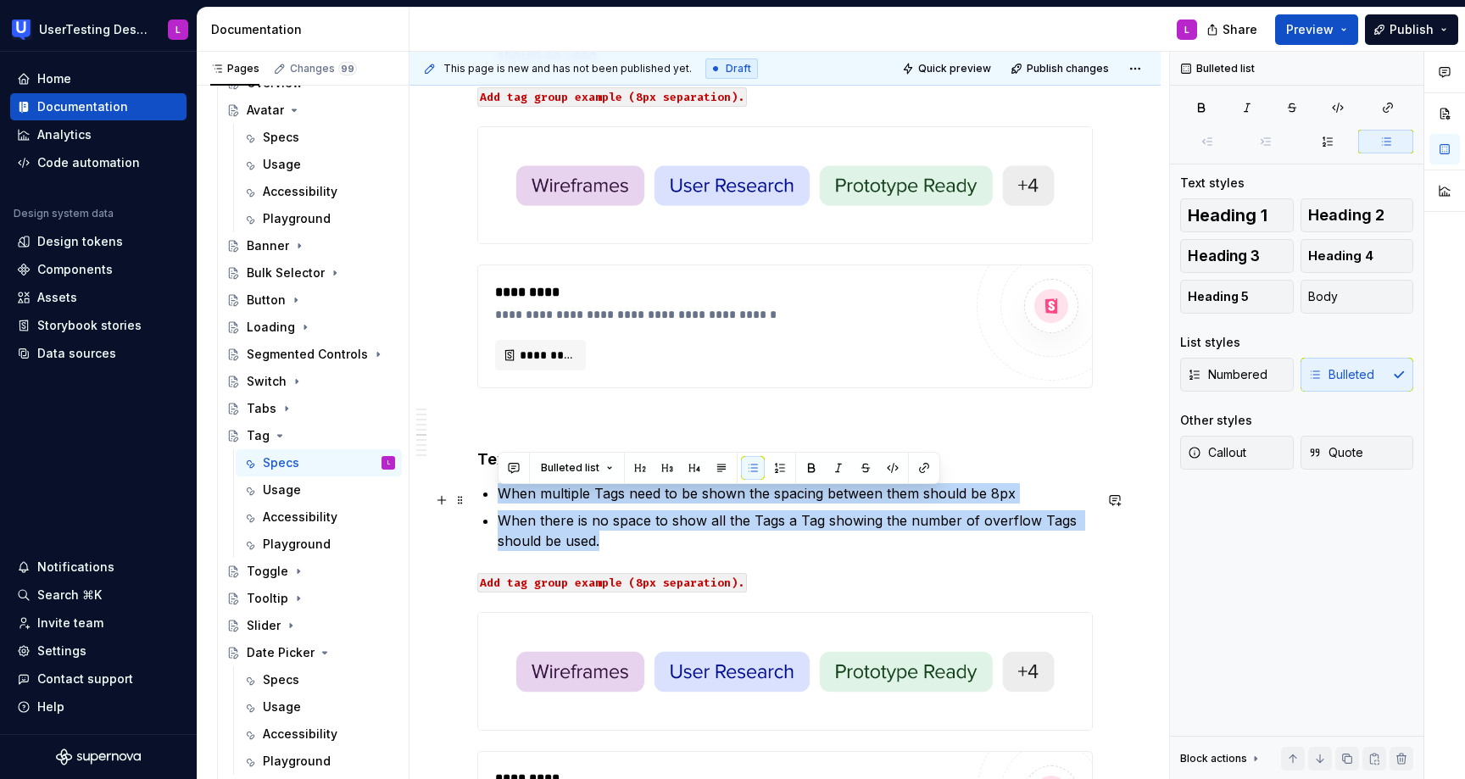
drag, startPoint x: 614, startPoint y: 543, endPoint x: 494, endPoint y: 490, distance: 130.6
click at [494, 490] on div "**********" at bounding box center [785, 198] width 616 height 3968
drag, startPoint x: 633, startPoint y: 544, endPoint x: 475, endPoint y: 493, distance: 166.5
click at [474, 493] on div "**********" at bounding box center [785, 304] width 751 height 4262
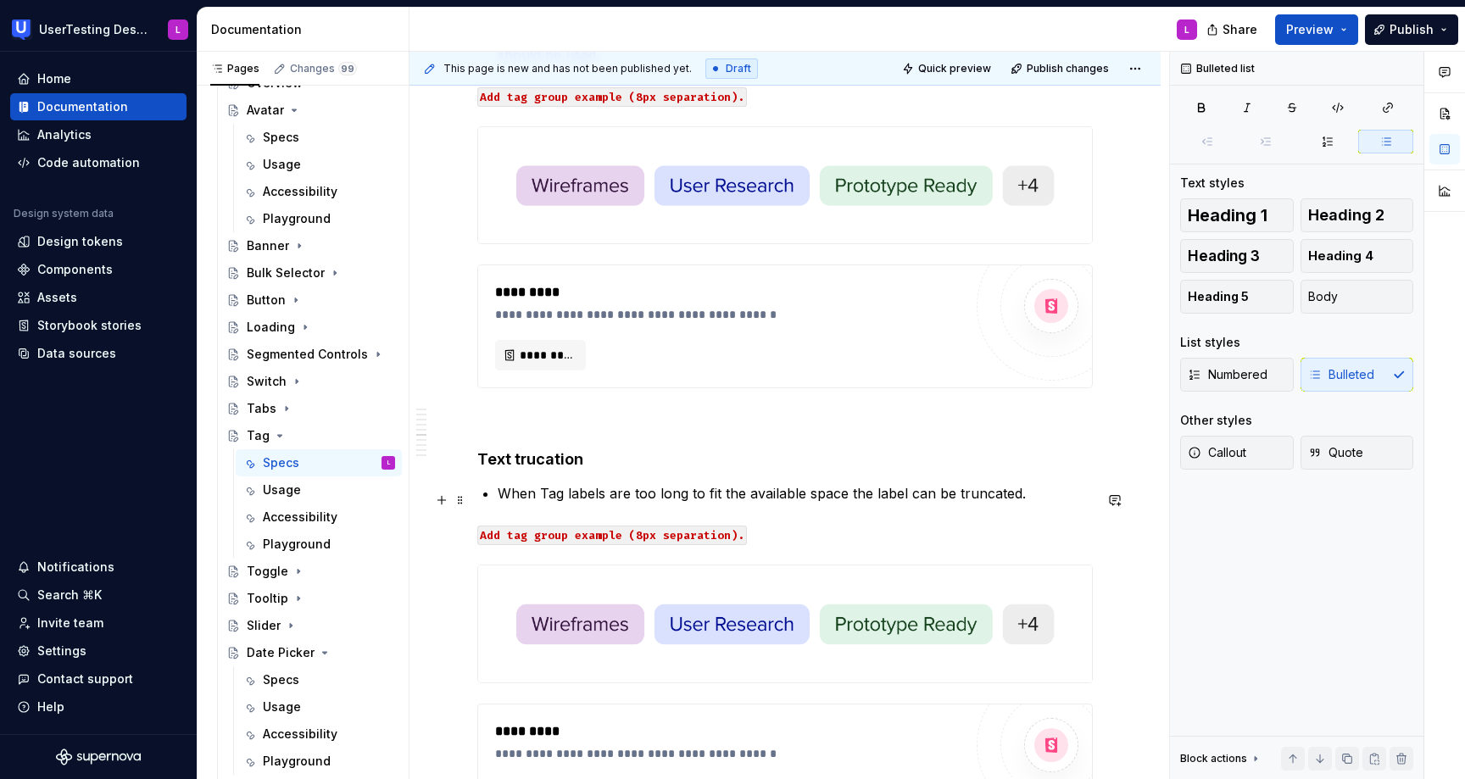
click at [502, 501] on p "When Tag labels are too long to fit the available space the label can be trunca…" at bounding box center [795, 493] width 595 height 20
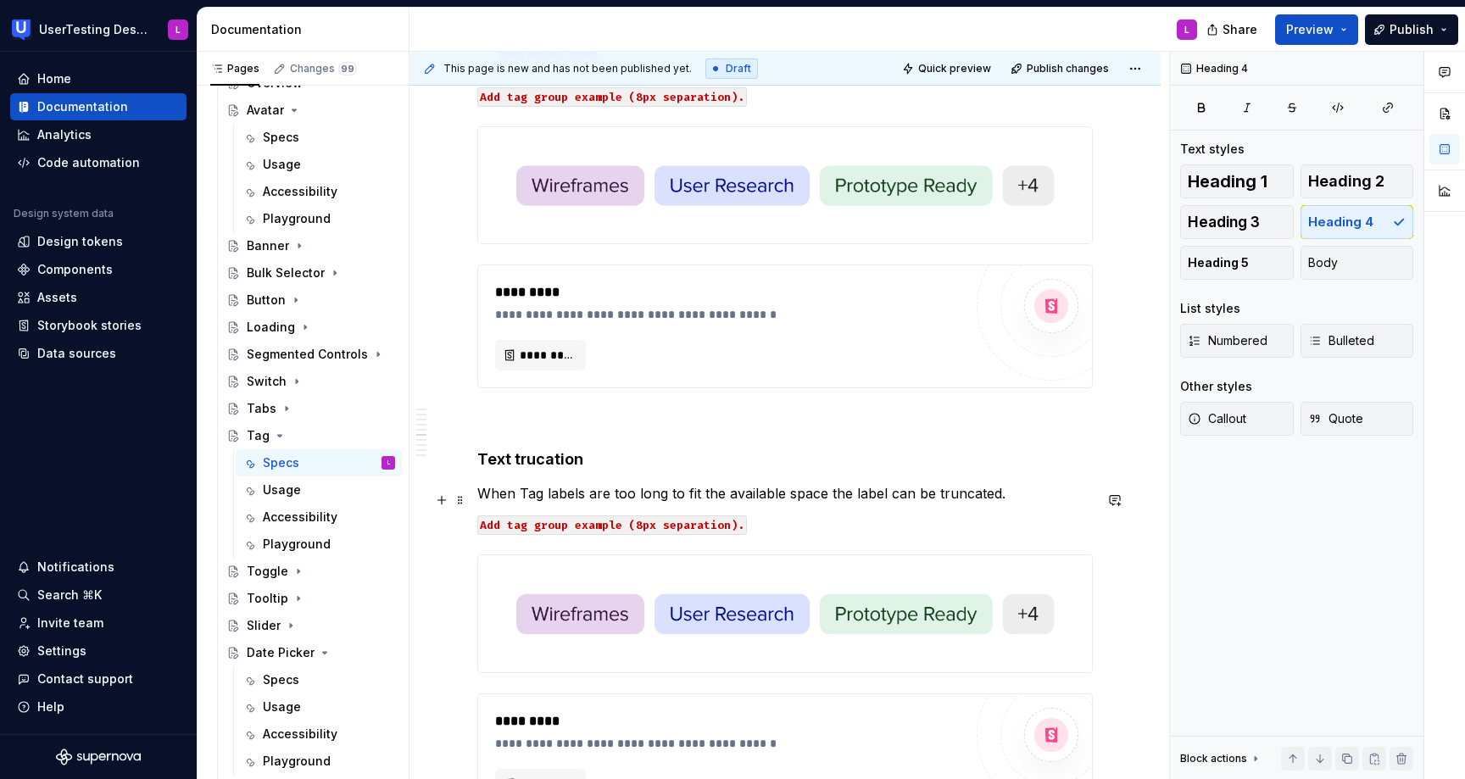
click at [895, 499] on p "When Tag labels are too long to fit the available space the label can be trunca…" at bounding box center [785, 493] width 616 height 20
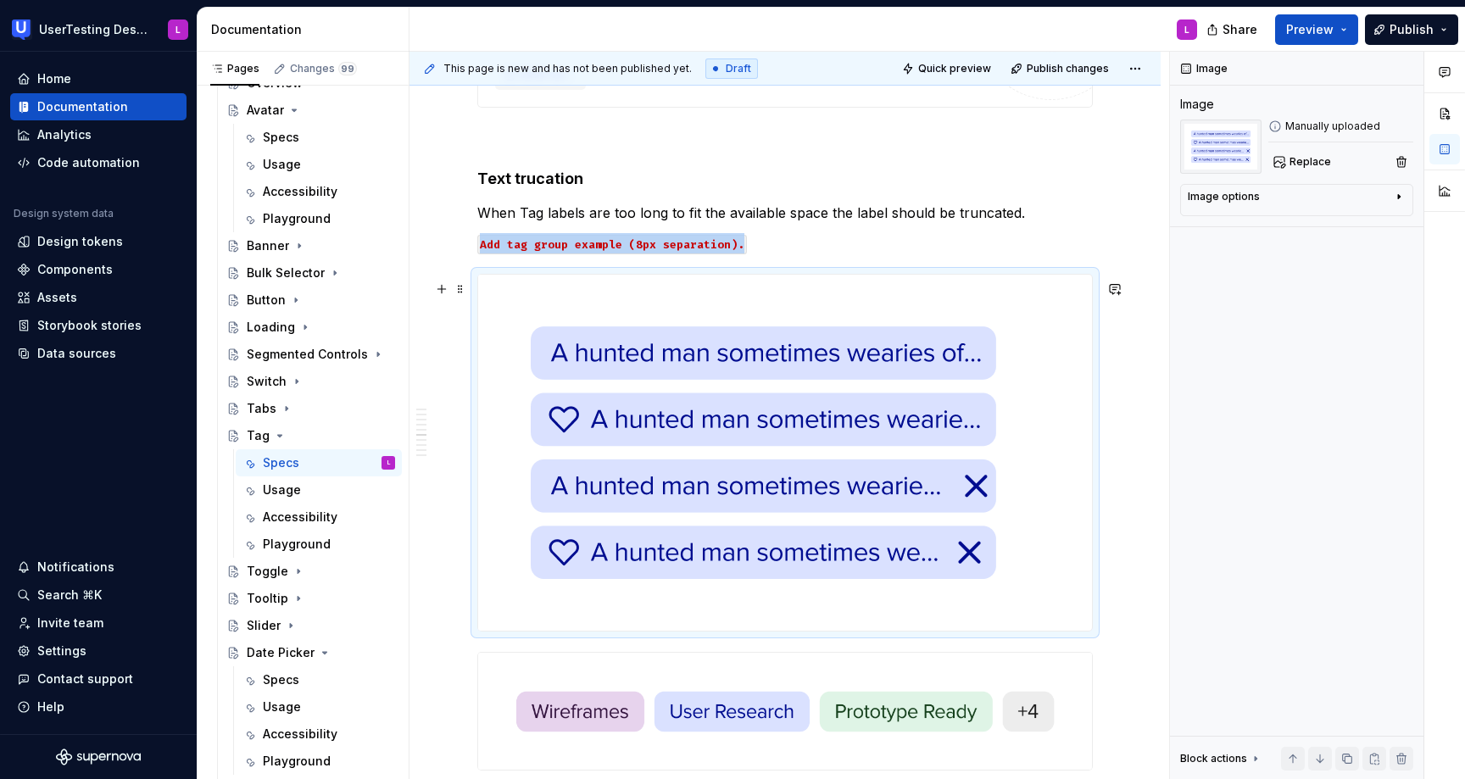
scroll to position [2438, 0]
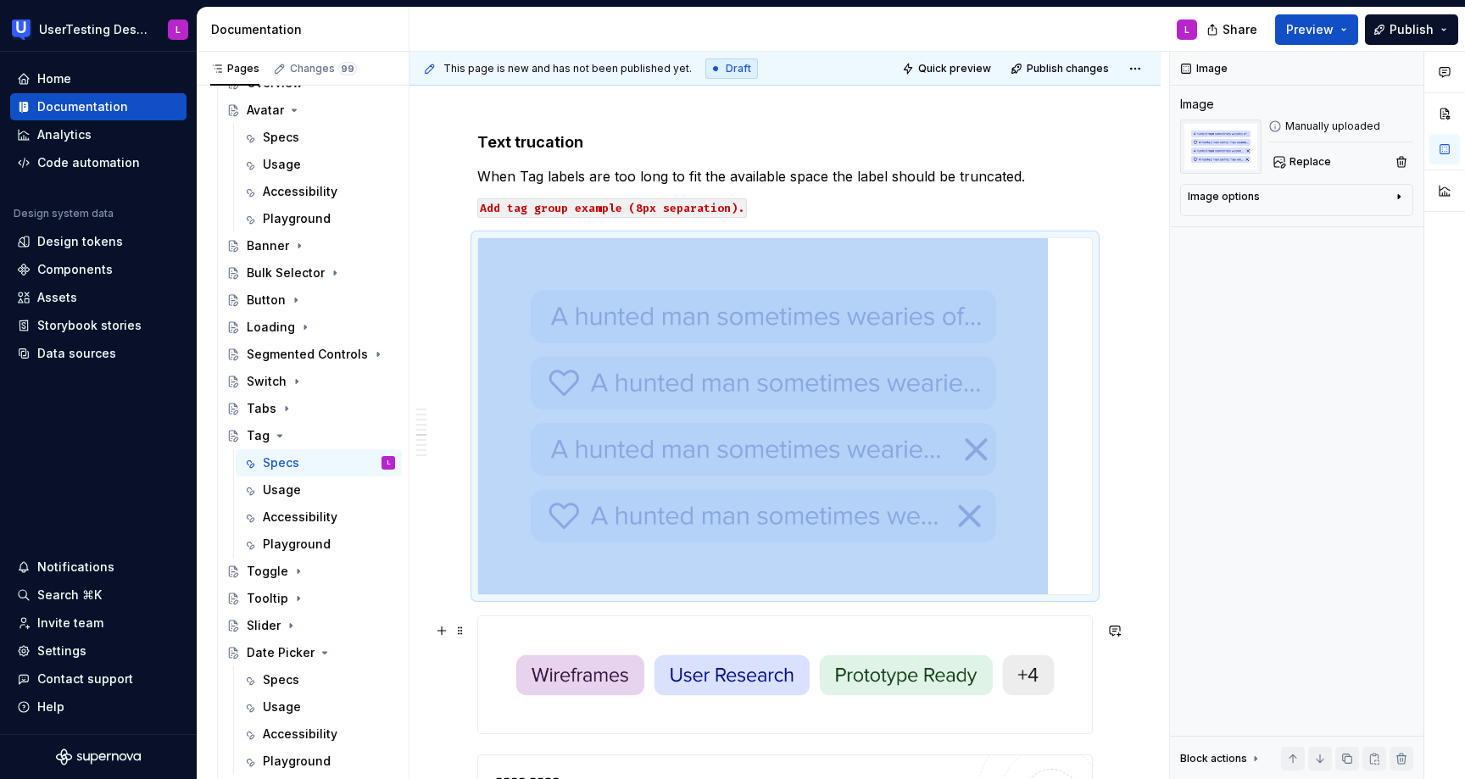
click at [724, 688] on img at bounding box center [785, 675] width 614 height 116
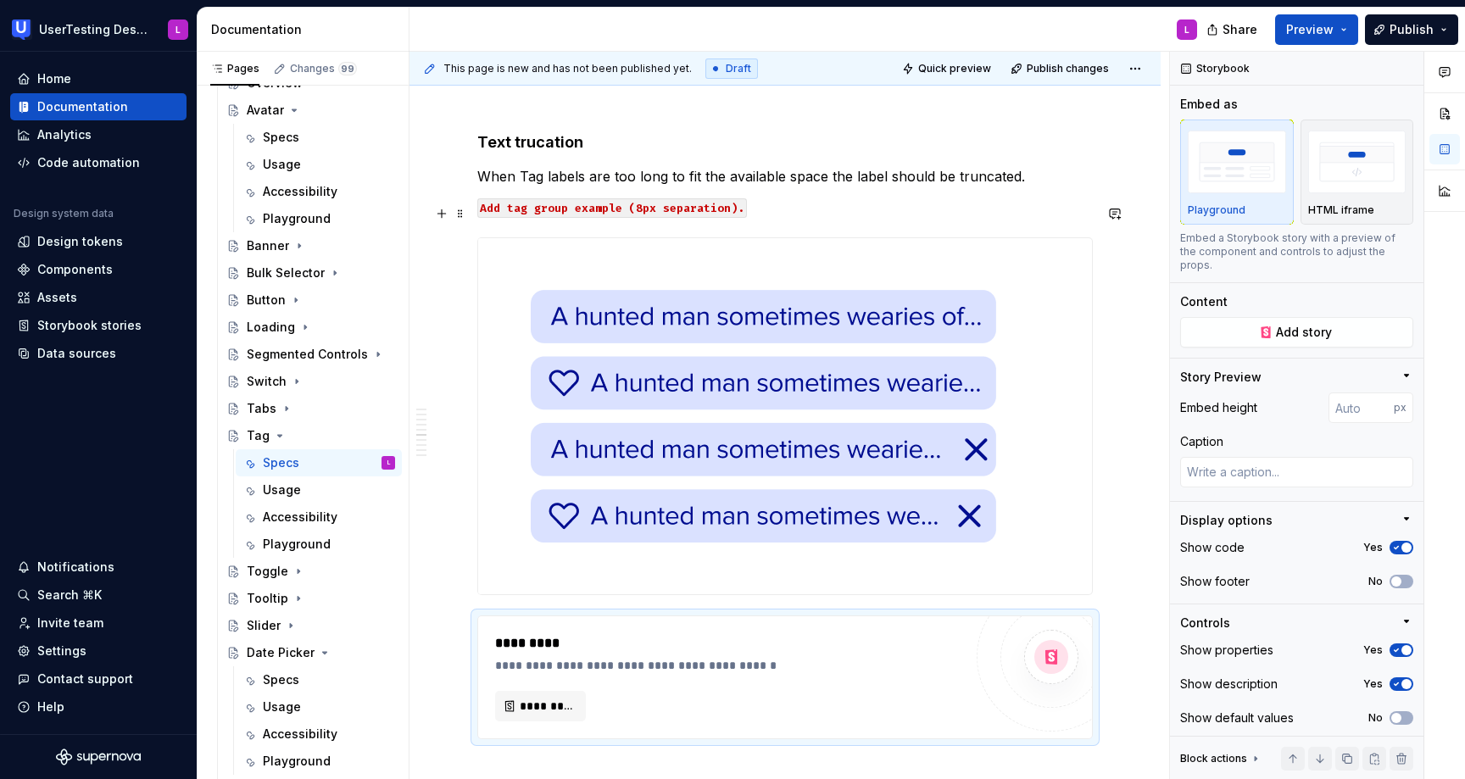
click at [719, 214] on code "Add tag group example (8px separation)." at bounding box center [612, 208] width 270 height 20
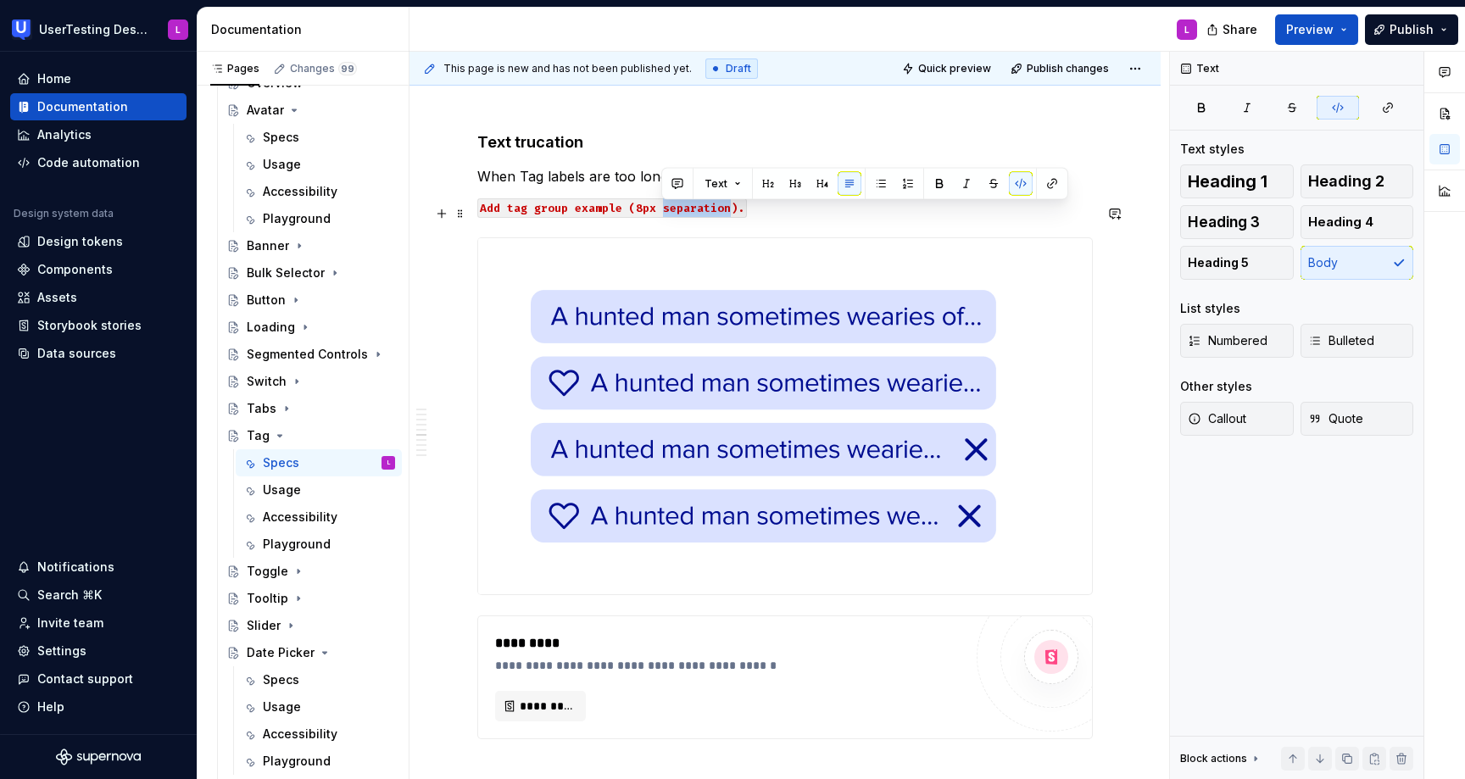
click at [719, 214] on code "Add tag group example (8px separation)." at bounding box center [612, 208] width 270 height 20
drag, startPoint x: 667, startPoint y: 211, endPoint x: 811, endPoint y: 219, distance: 143.5
click at [811, 218] on code "Show tag truncation example like the image below." at bounding box center [646, 208] width 338 height 20
copy code "like the image below."
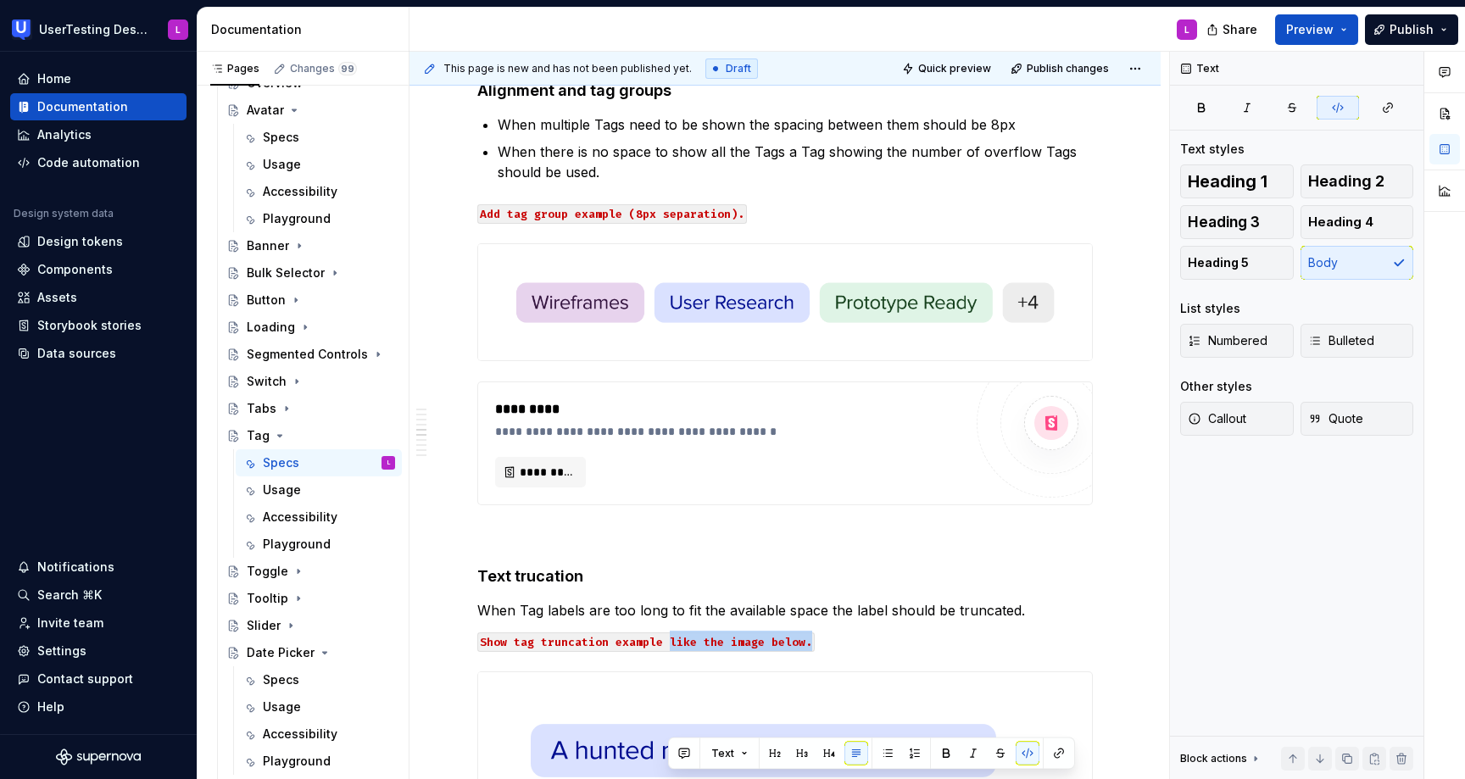
scroll to position [1746, 0]
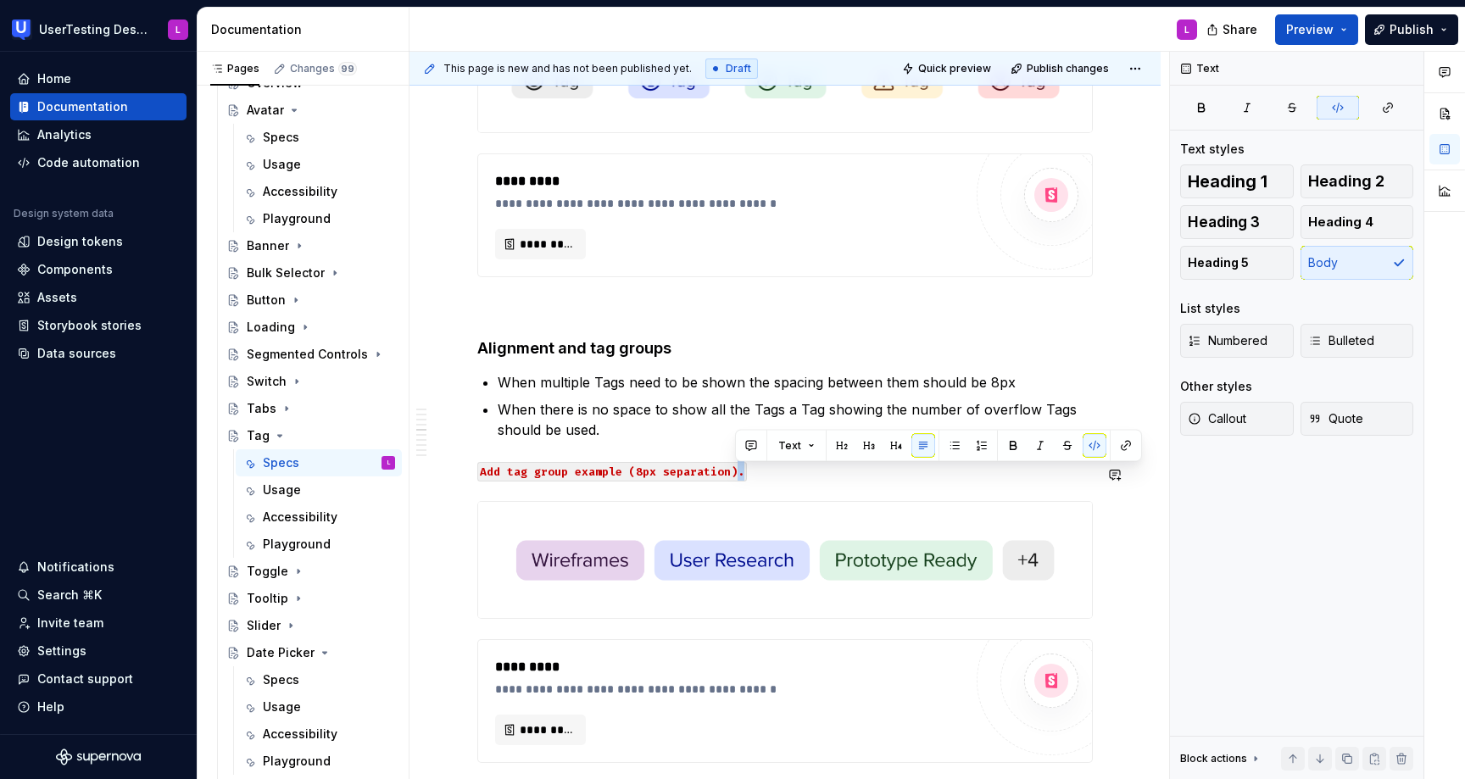
drag, startPoint x: 734, startPoint y: 475, endPoint x: 785, endPoint y: 489, distance: 53.7
click at [785, 489] on div "**********" at bounding box center [785, 663] width 616 height 4149
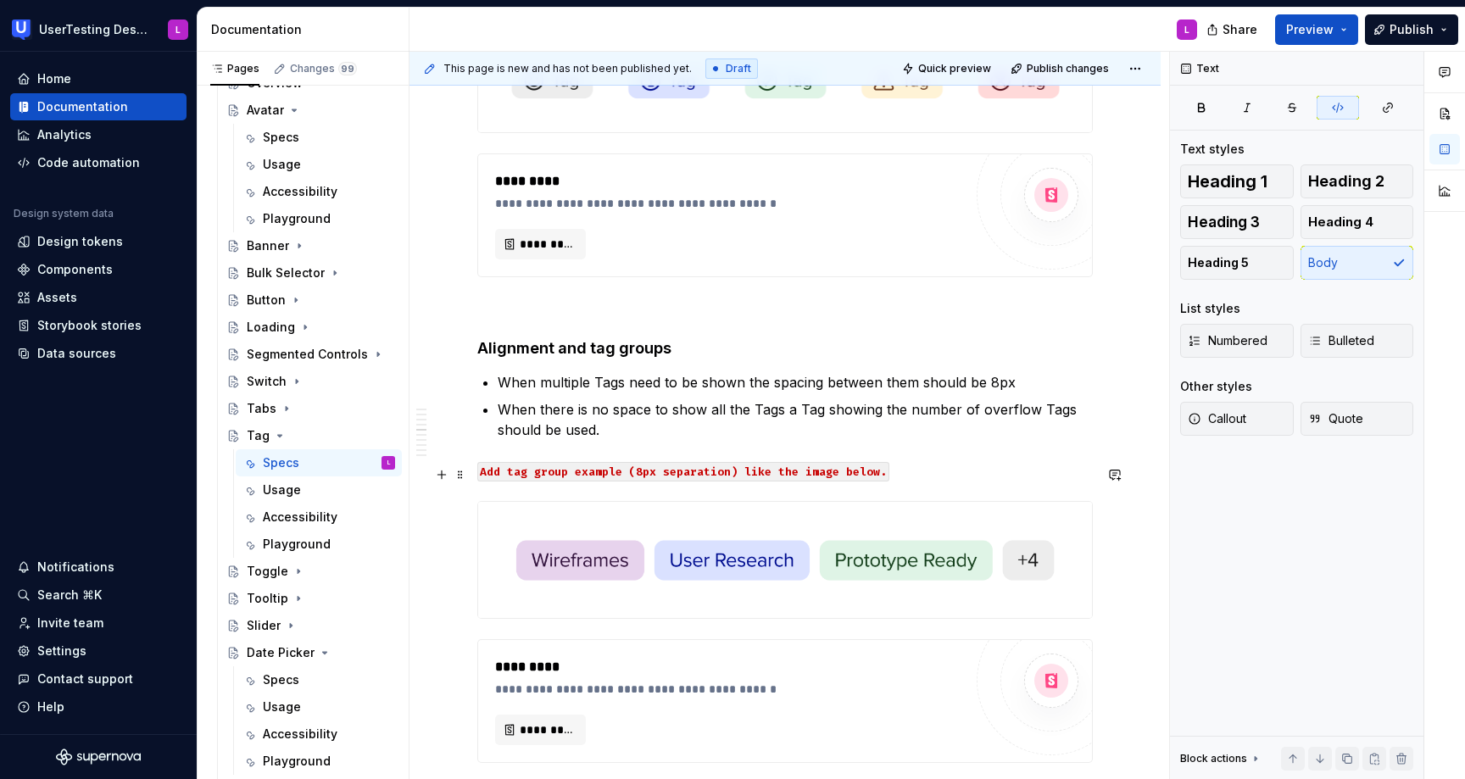
click at [739, 480] on code "Add tag group example (8px separation) like the image below." at bounding box center [683, 472] width 412 height 20
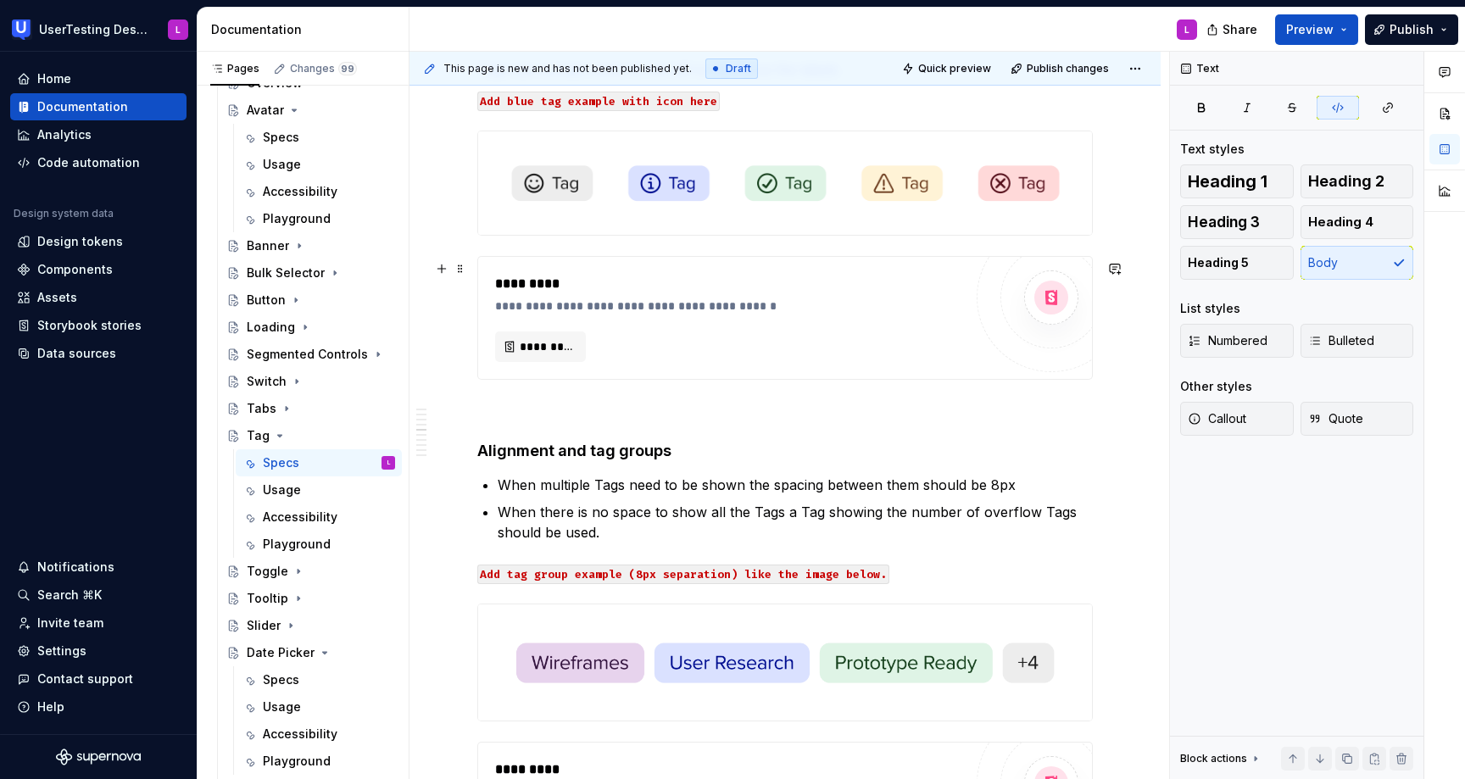
scroll to position [1287, 0]
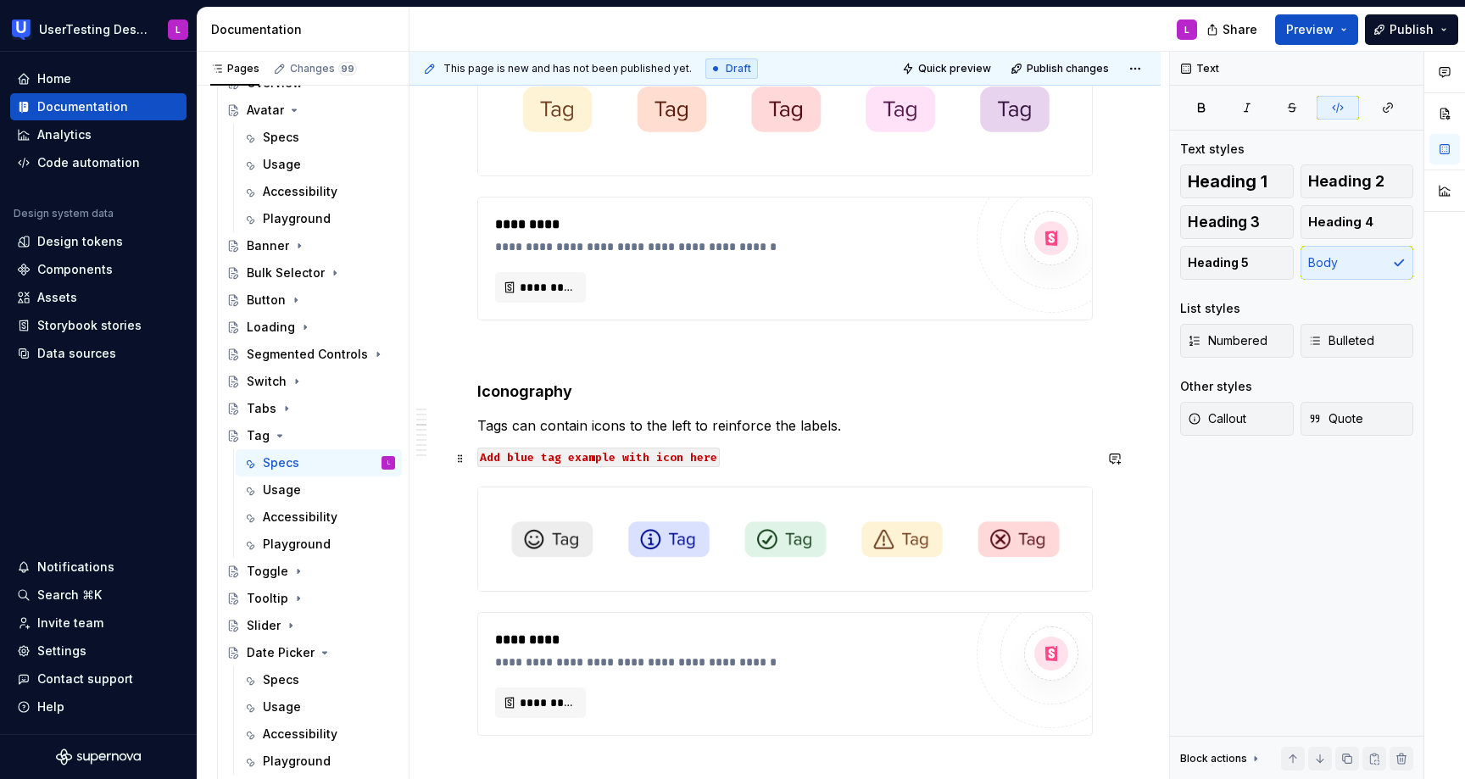
click at [711, 457] on code "Add blue tag example with icon here" at bounding box center [598, 458] width 243 height 20
drag, startPoint x: 679, startPoint y: 455, endPoint x: 736, endPoint y: 459, distance: 56.9
click at [736, 459] on p "Add blue tag example with icon here" at bounding box center [785, 456] width 616 height 20
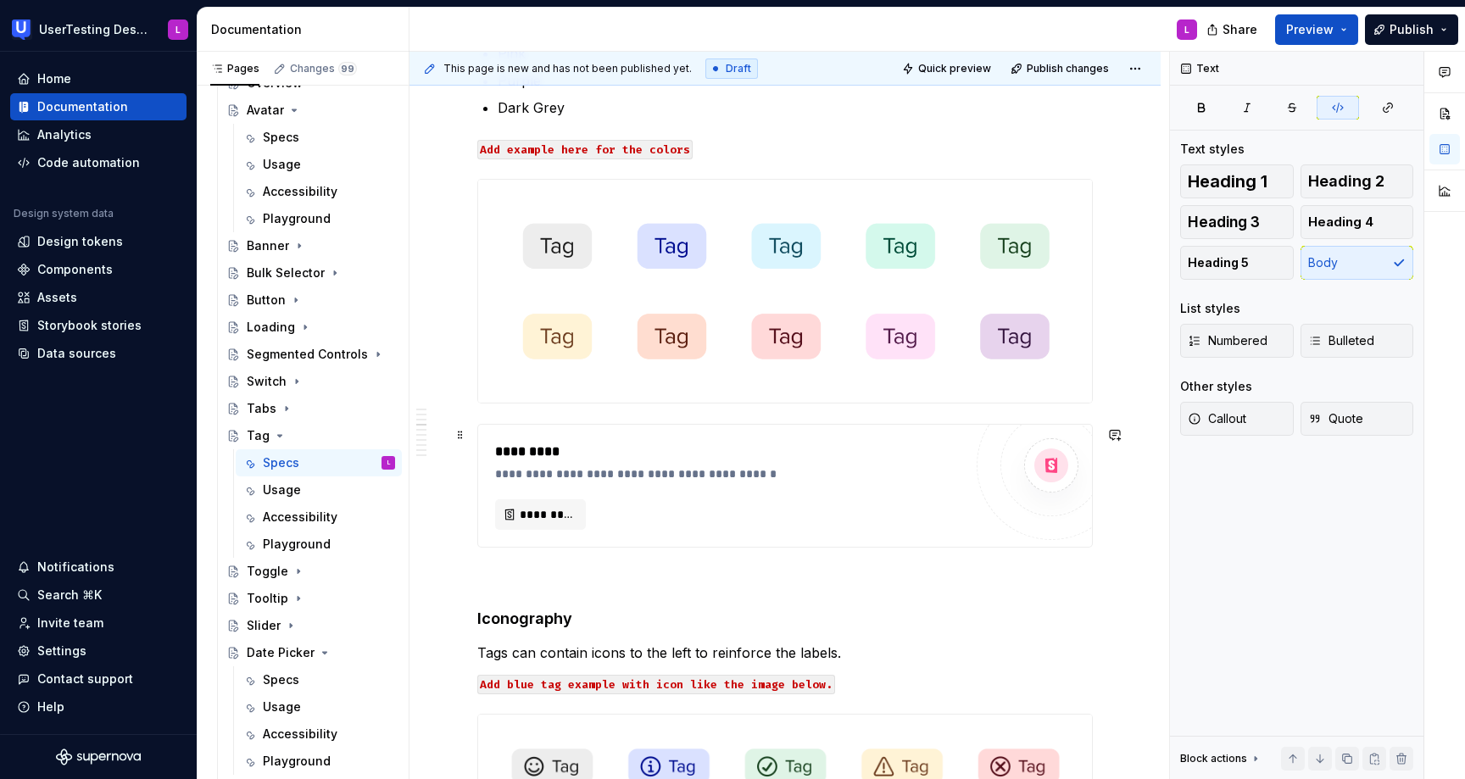
scroll to position [902, 0]
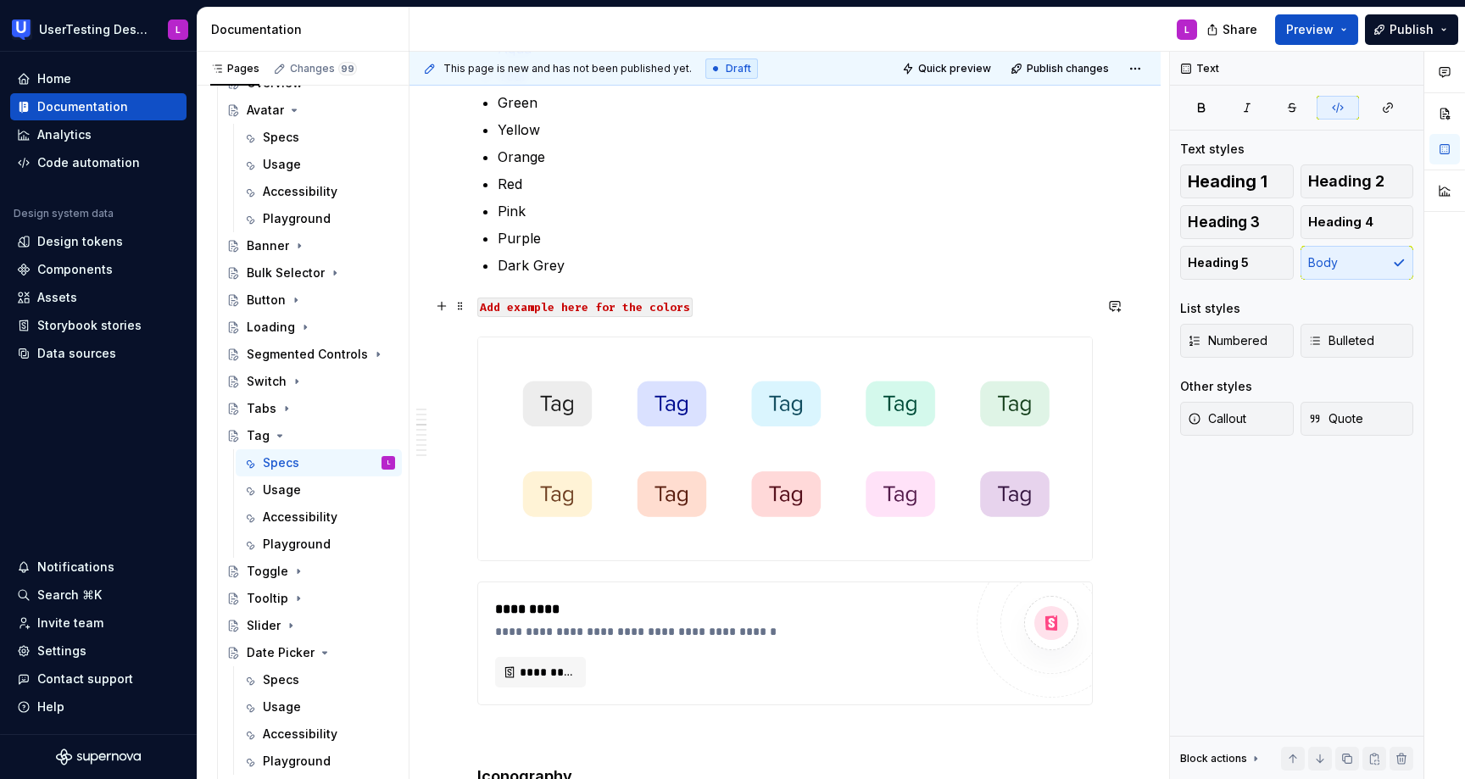
click at [683, 308] on code "Add example here for the colors" at bounding box center [584, 308] width 215 height 20
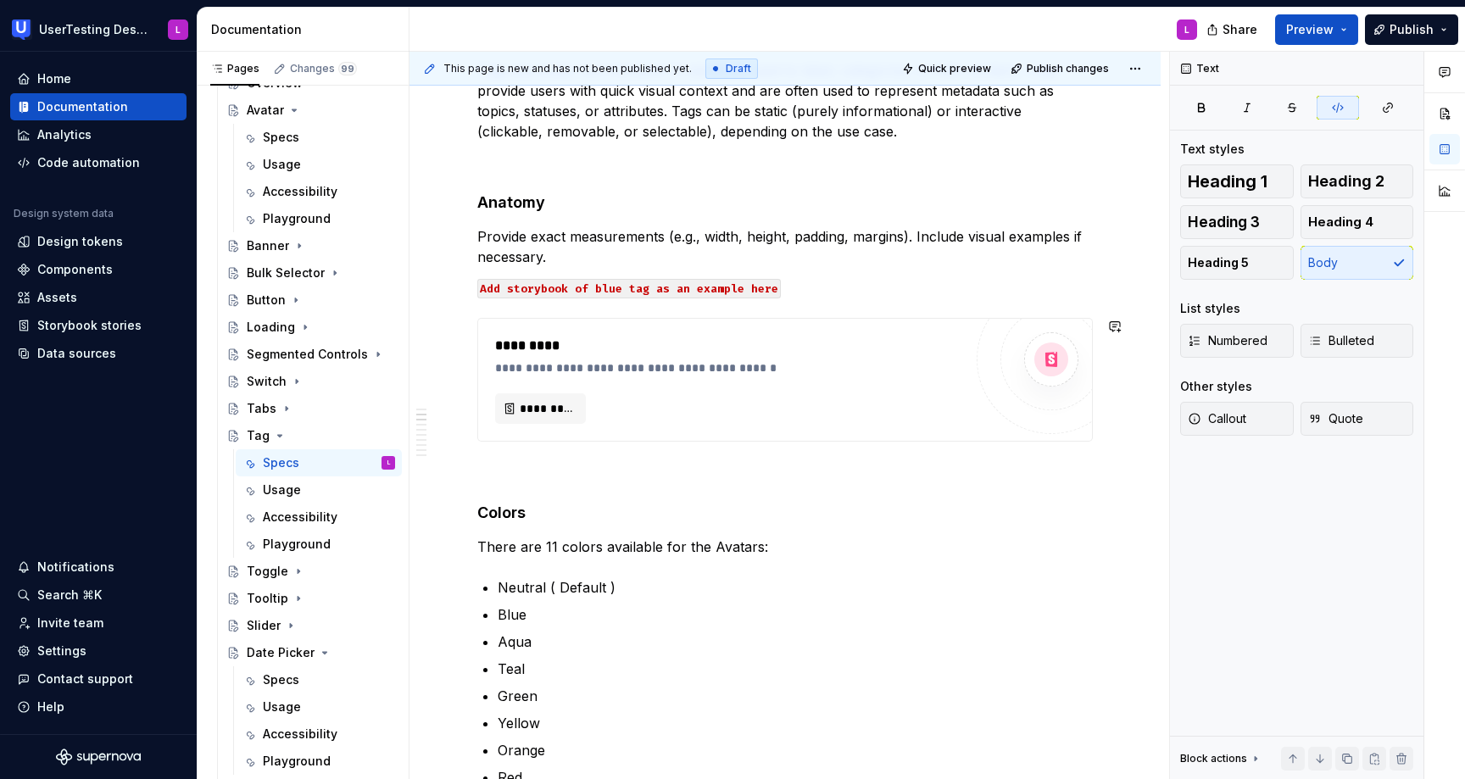
scroll to position [307, 0]
click at [756, 290] on code "Add storybook of blue tag as an example here" at bounding box center [629, 291] width 304 height 20
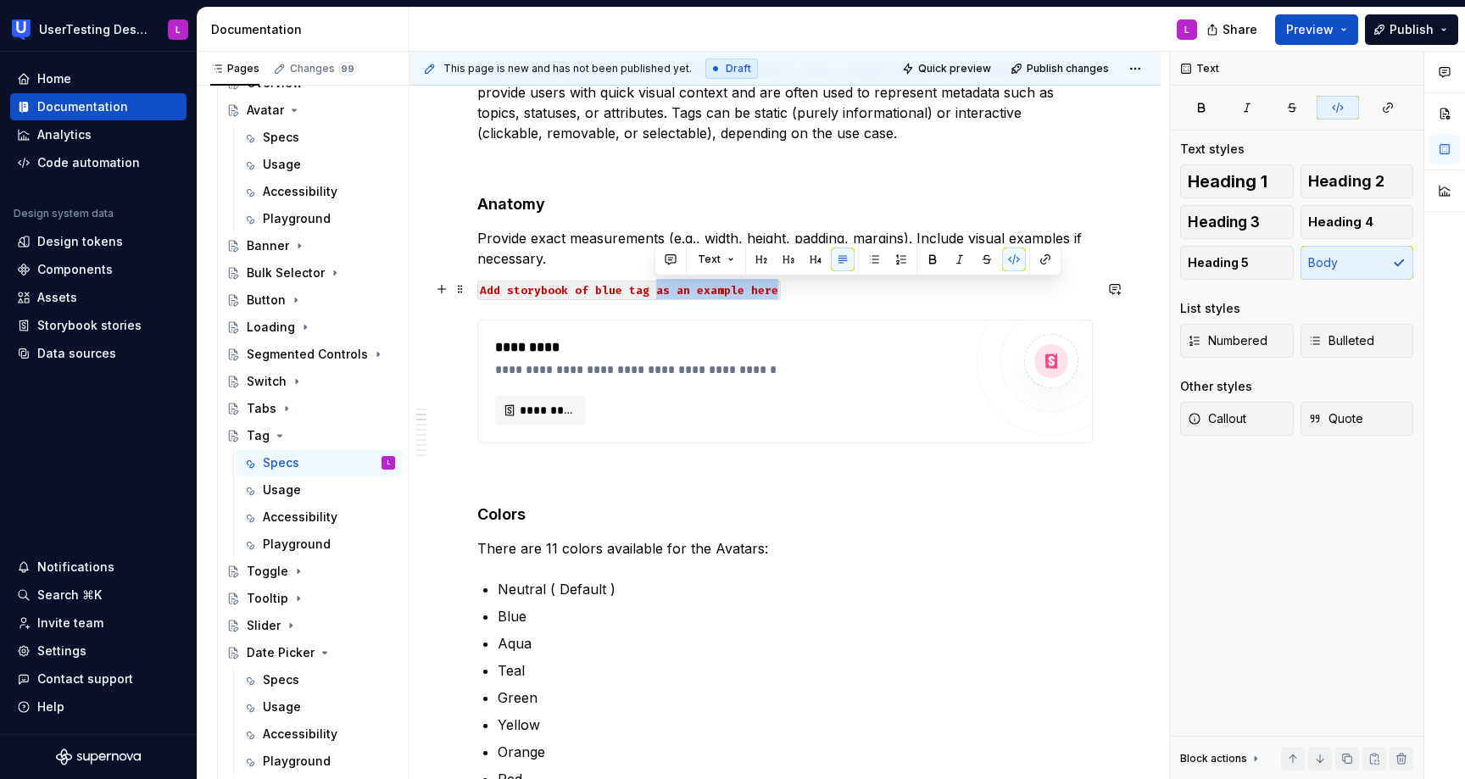
drag, startPoint x: 656, startPoint y: 289, endPoint x: 806, endPoint y: 284, distance: 150.2
click at [806, 284] on p "Add storybook of blue tag as an example here" at bounding box center [785, 289] width 616 height 20
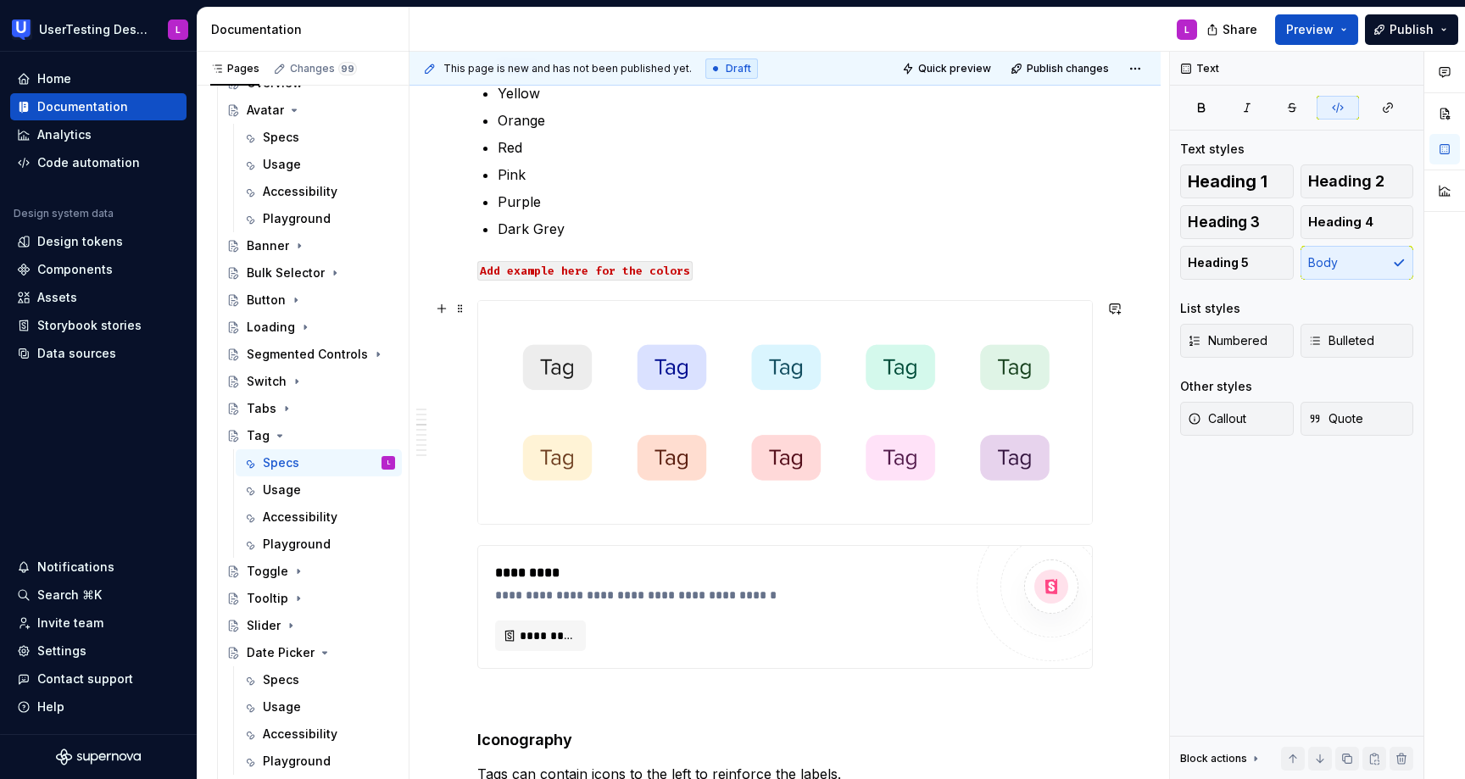
scroll to position [965, 0]
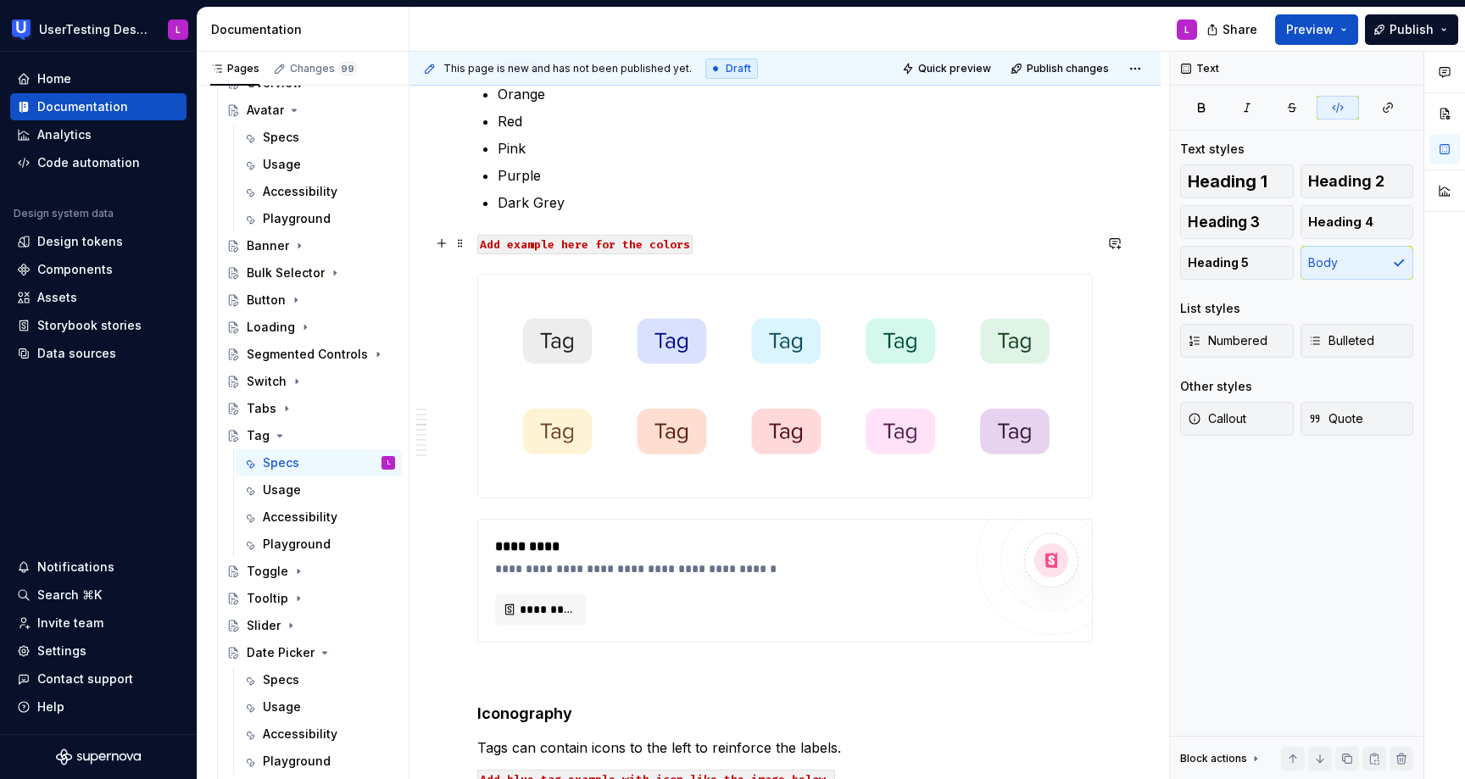
click at [686, 244] on code "Add example here for the colors" at bounding box center [584, 245] width 215 height 20
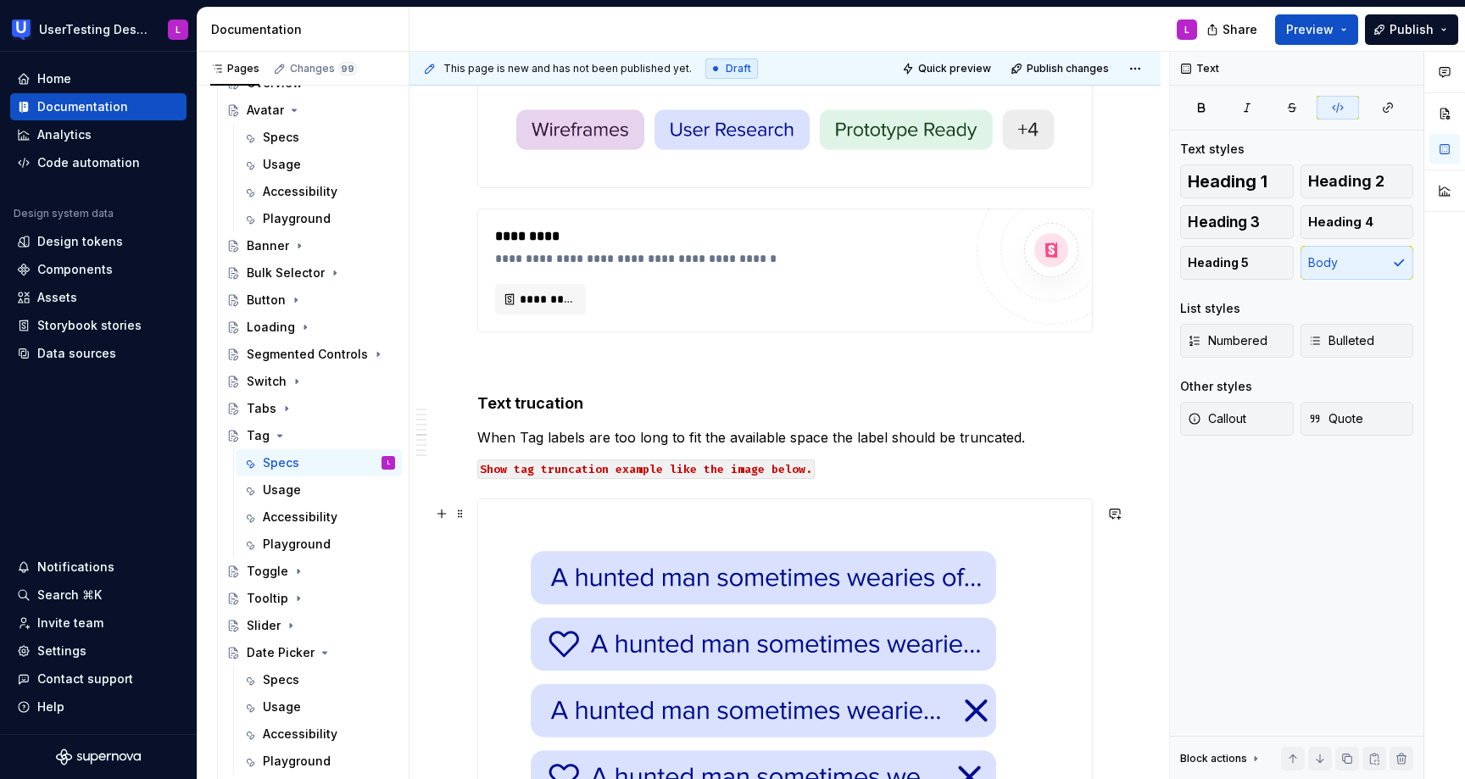
scroll to position [2225, 0]
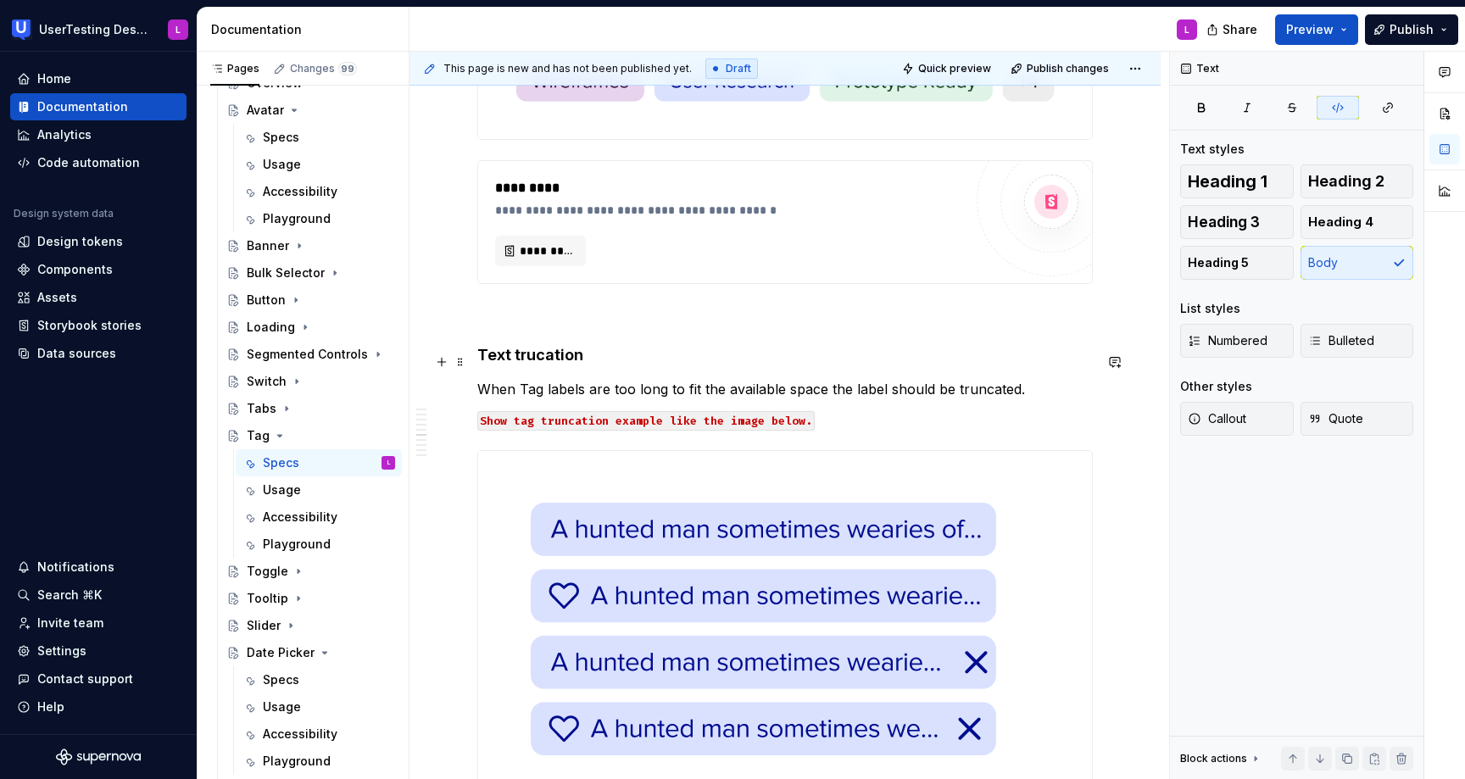
click at [559, 363] on strong "Text trucation" at bounding box center [530, 355] width 106 height 18
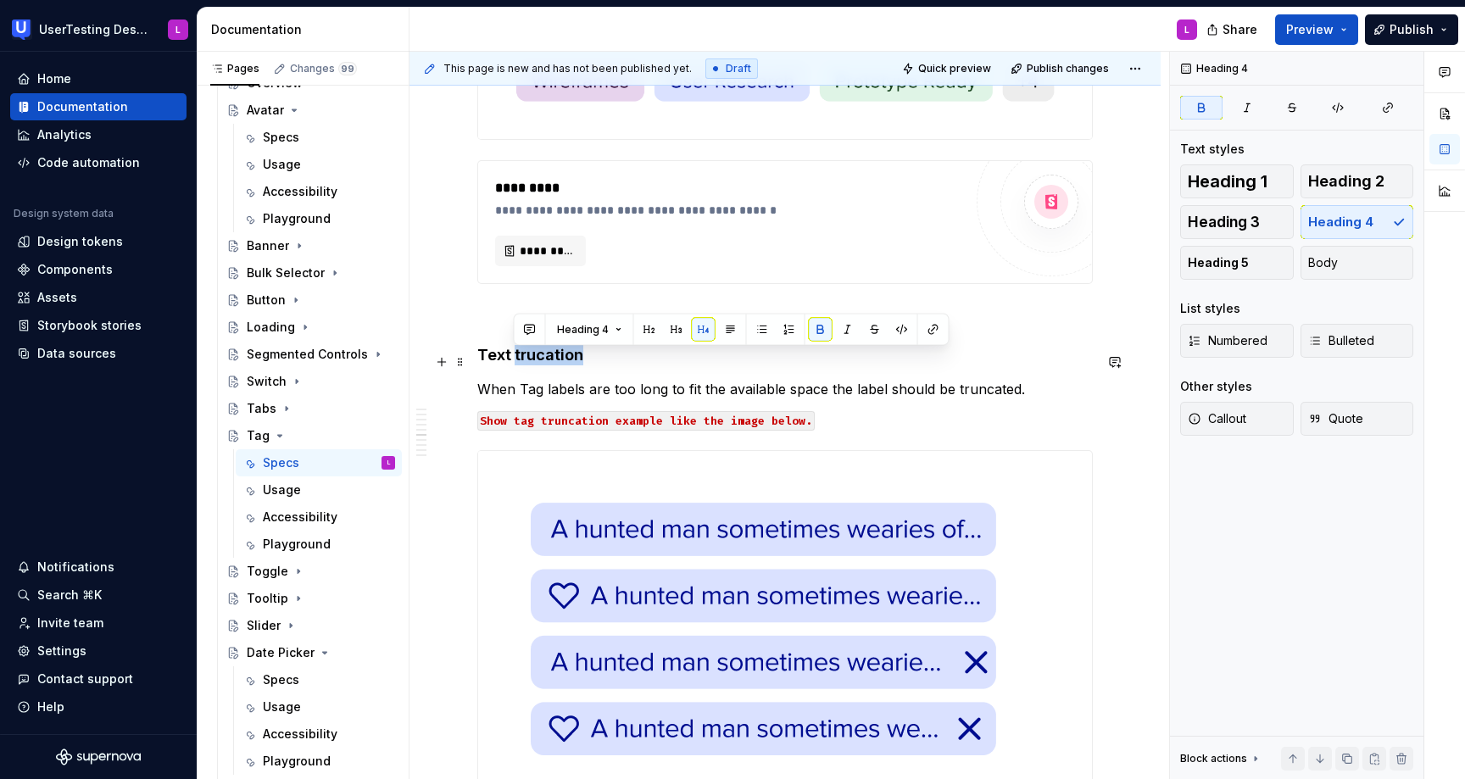
click at [559, 363] on strong "Text trucation" at bounding box center [530, 355] width 106 height 18
click at [544, 364] on strong "Text trucation" at bounding box center [530, 355] width 106 height 18
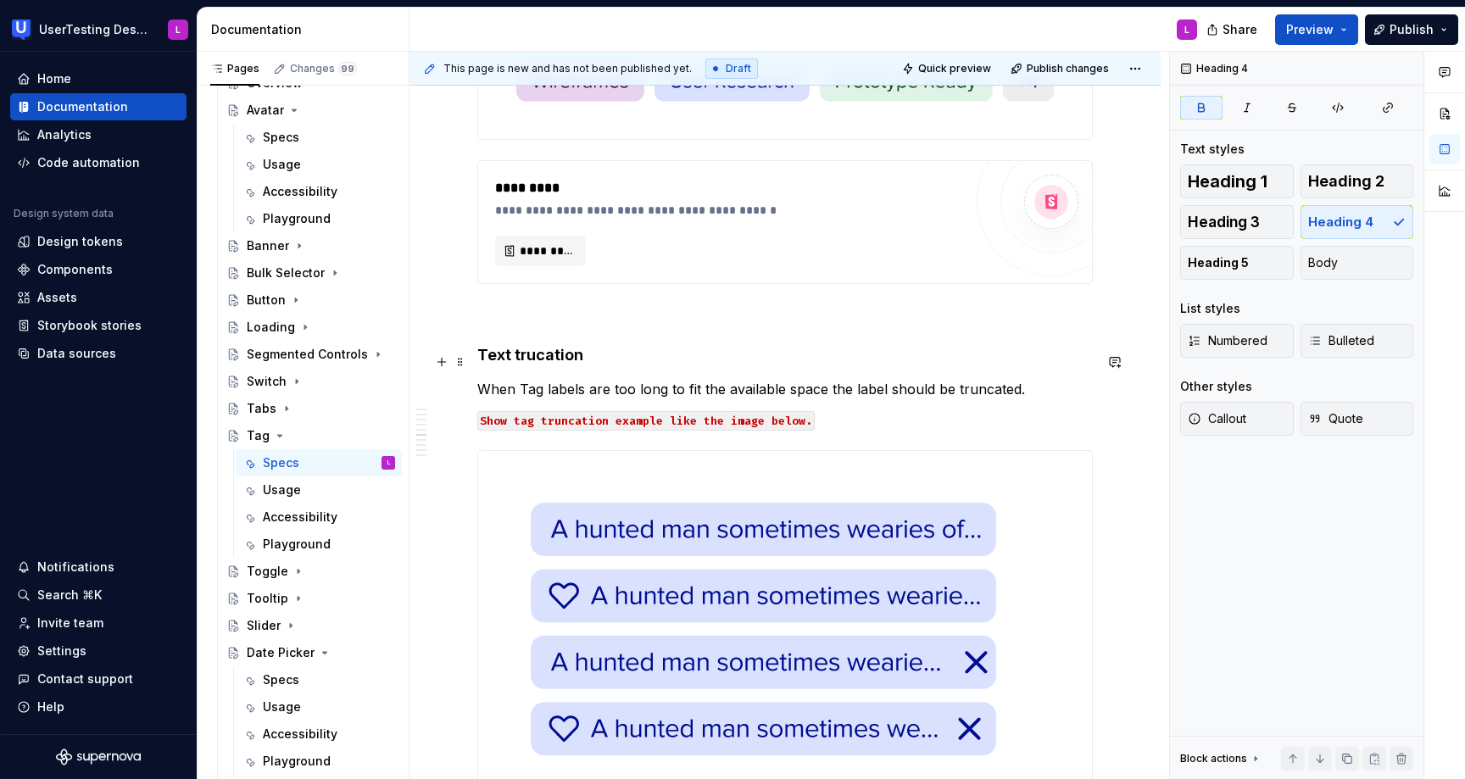
click at [540, 364] on strong "Text trucation" at bounding box center [530, 355] width 106 height 18
click at [918, 355] on h4 "Text truncation" at bounding box center [785, 355] width 616 height 20
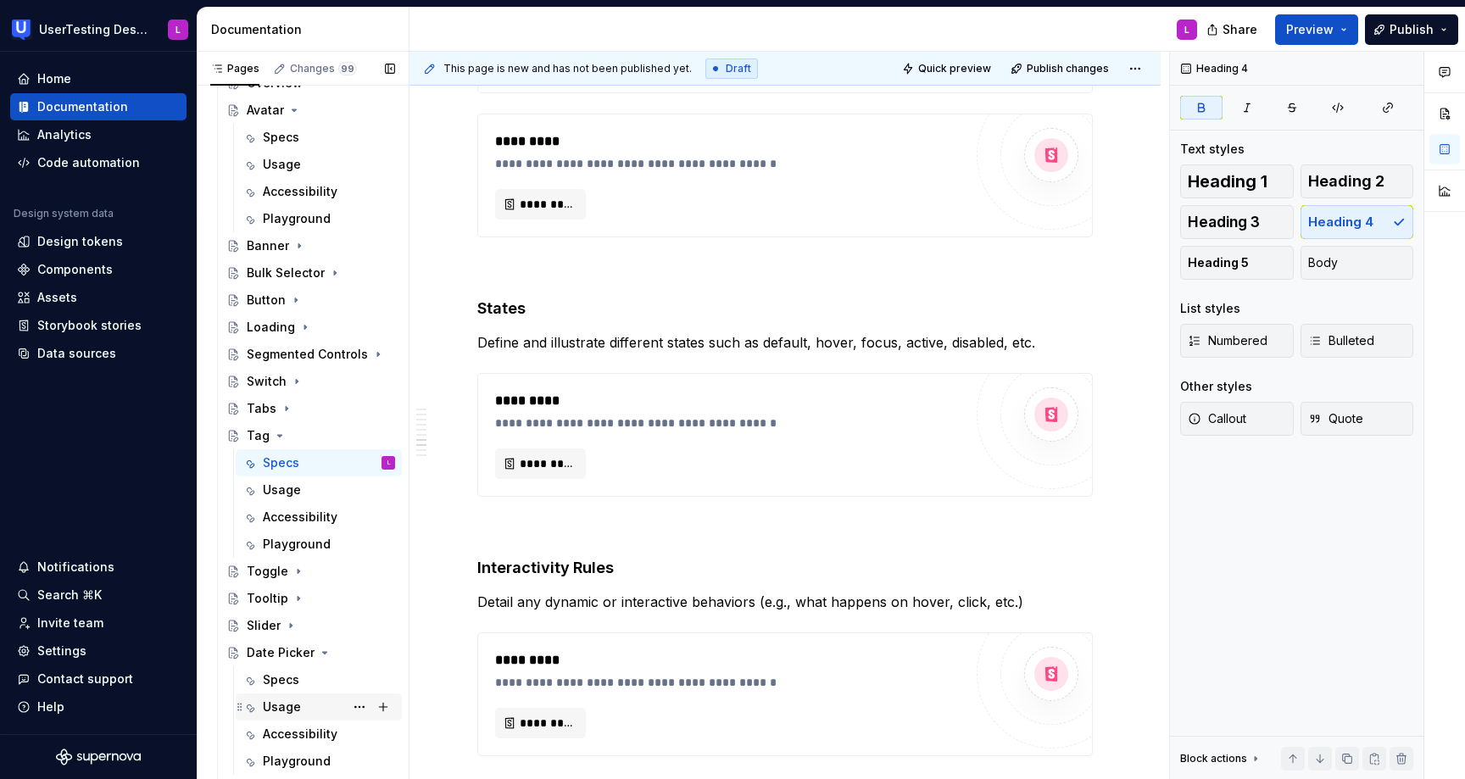
scroll to position [588, 0]
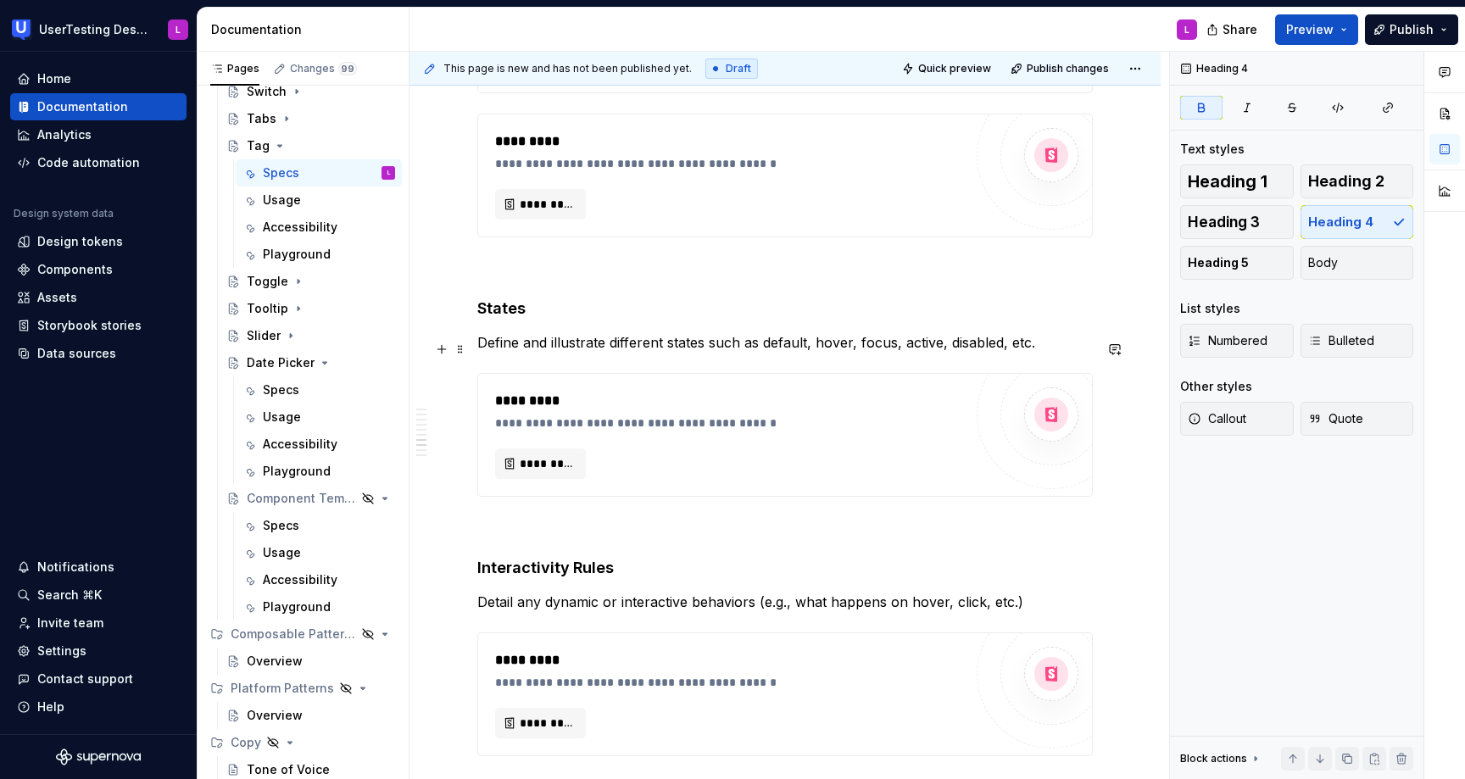
click at [672, 347] on p "Define and illustrate different states such as default, hover, focus, active, d…" at bounding box center [785, 342] width 616 height 20
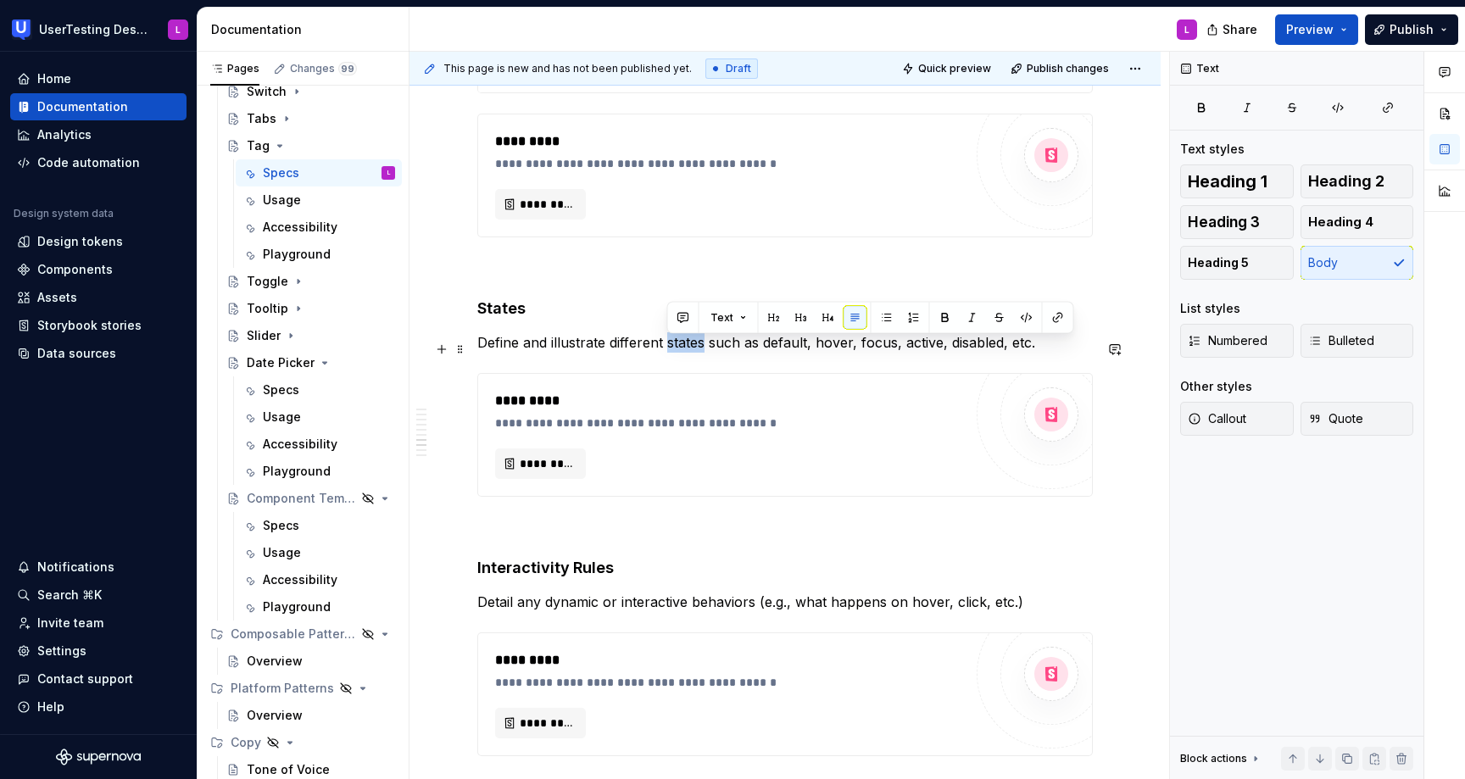
click at [672, 347] on p "Define and illustrate different states such as default, hover, focus, active, d…" at bounding box center [785, 342] width 616 height 20
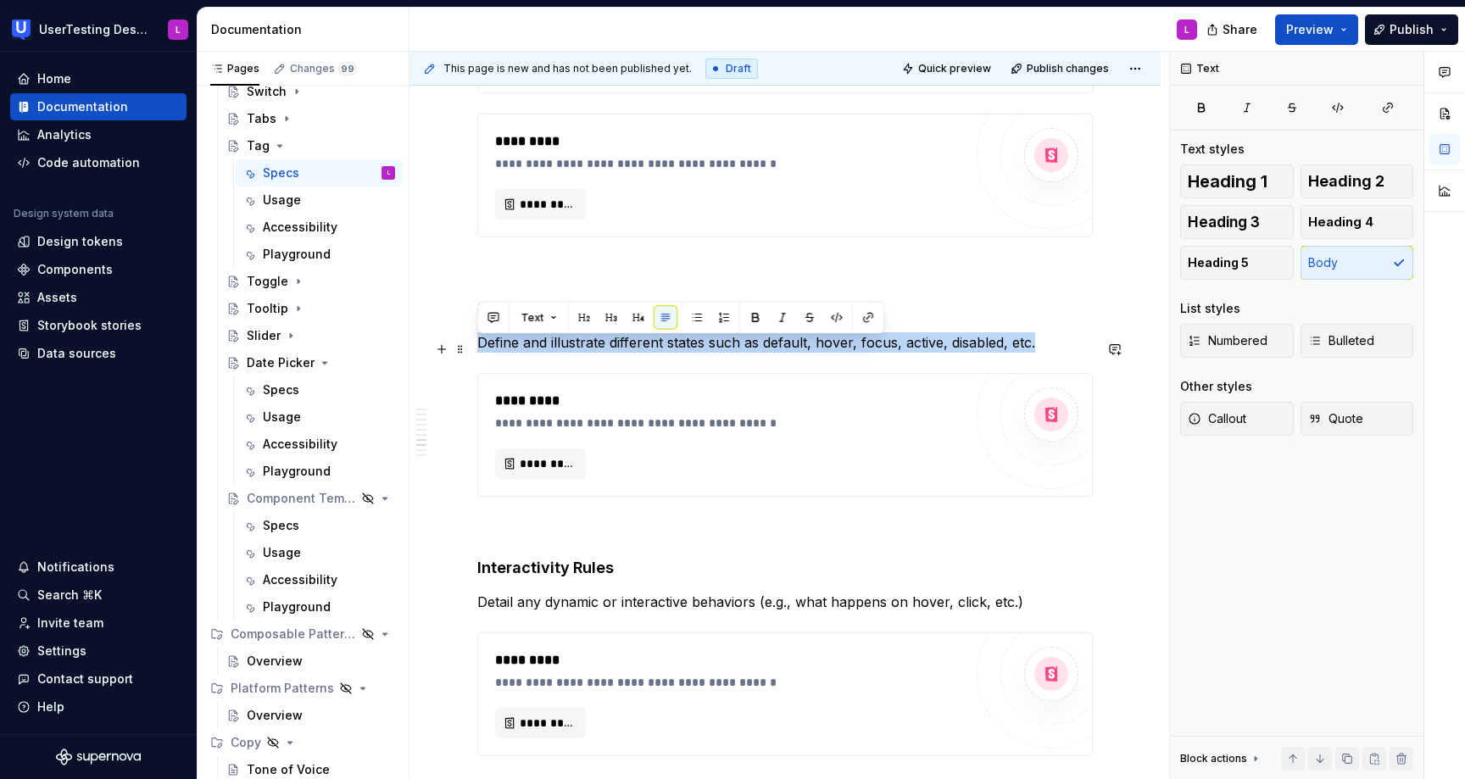
click at [672, 347] on p "Define and illustrate different states such as default, hover, focus, active, d…" at bounding box center [785, 342] width 616 height 20
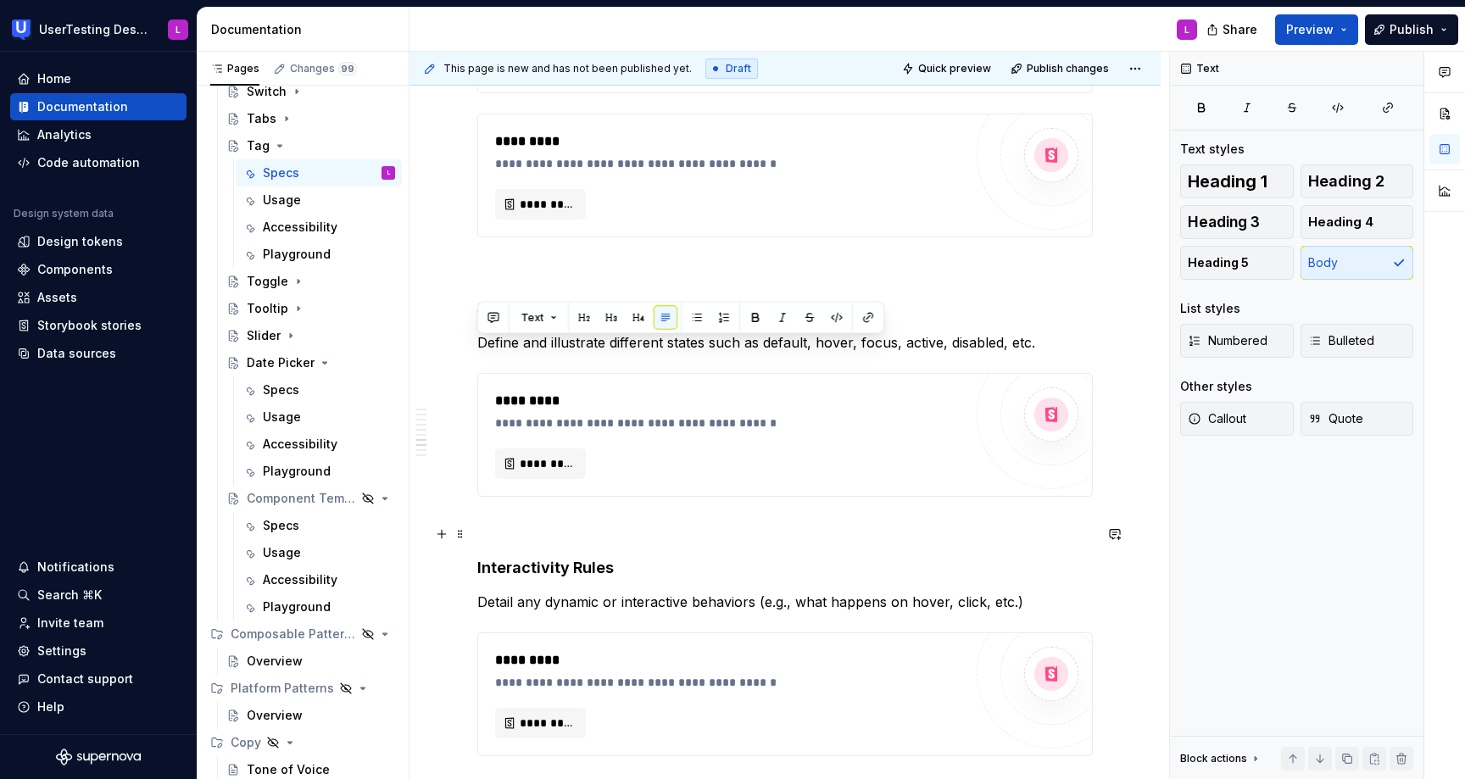
click at [607, 538] on p at bounding box center [785, 527] width 616 height 20
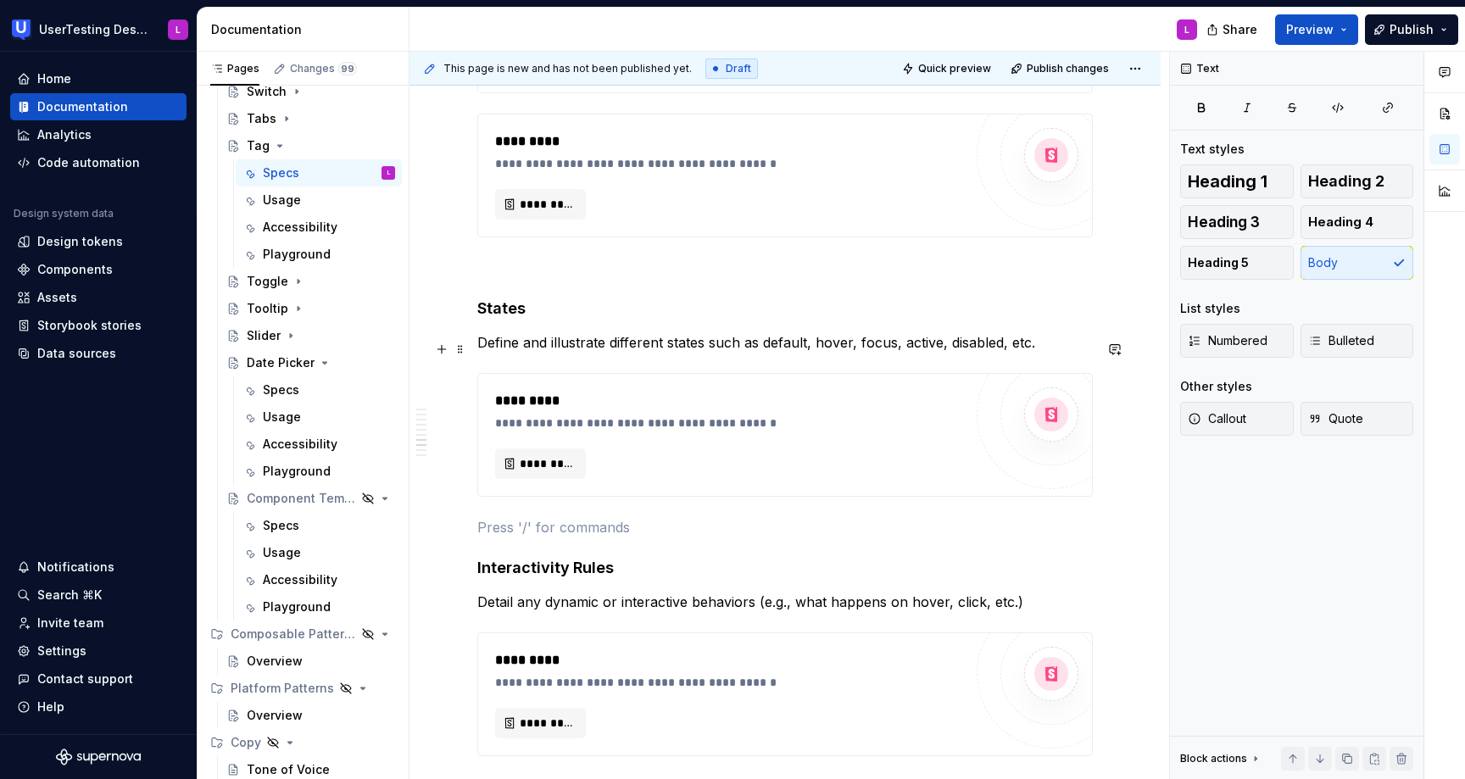
click at [563, 347] on p "Define and illustrate different states such as default, hover, focus, active, d…" at bounding box center [785, 342] width 616 height 20
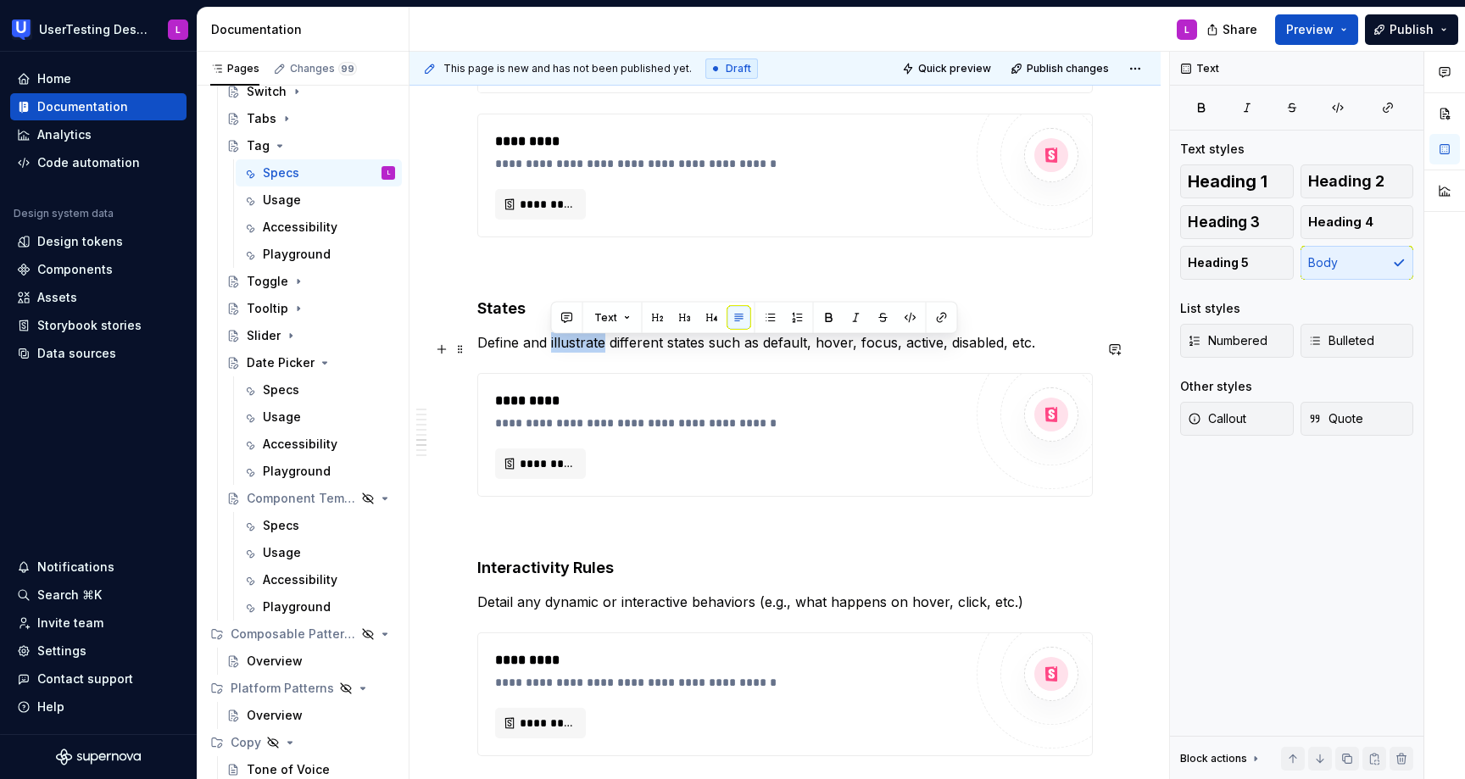
click at [563, 347] on p "Define and illustrate different states such as default, hover, focus, active, d…" at bounding box center [785, 342] width 616 height 20
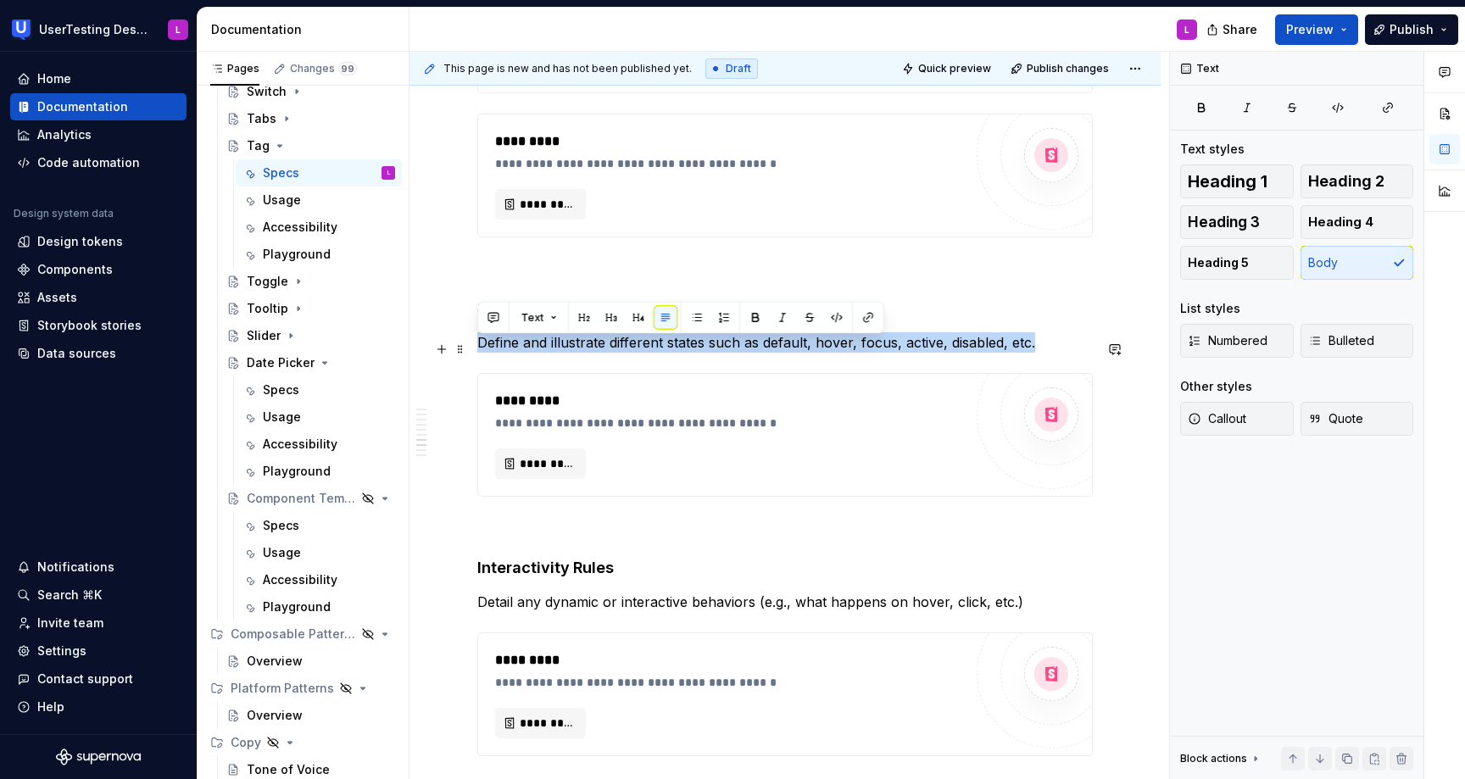
click at [563, 347] on p "Define and illustrate different states such as default, hover, focus, active, d…" at bounding box center [785, 342] width 616 height 20
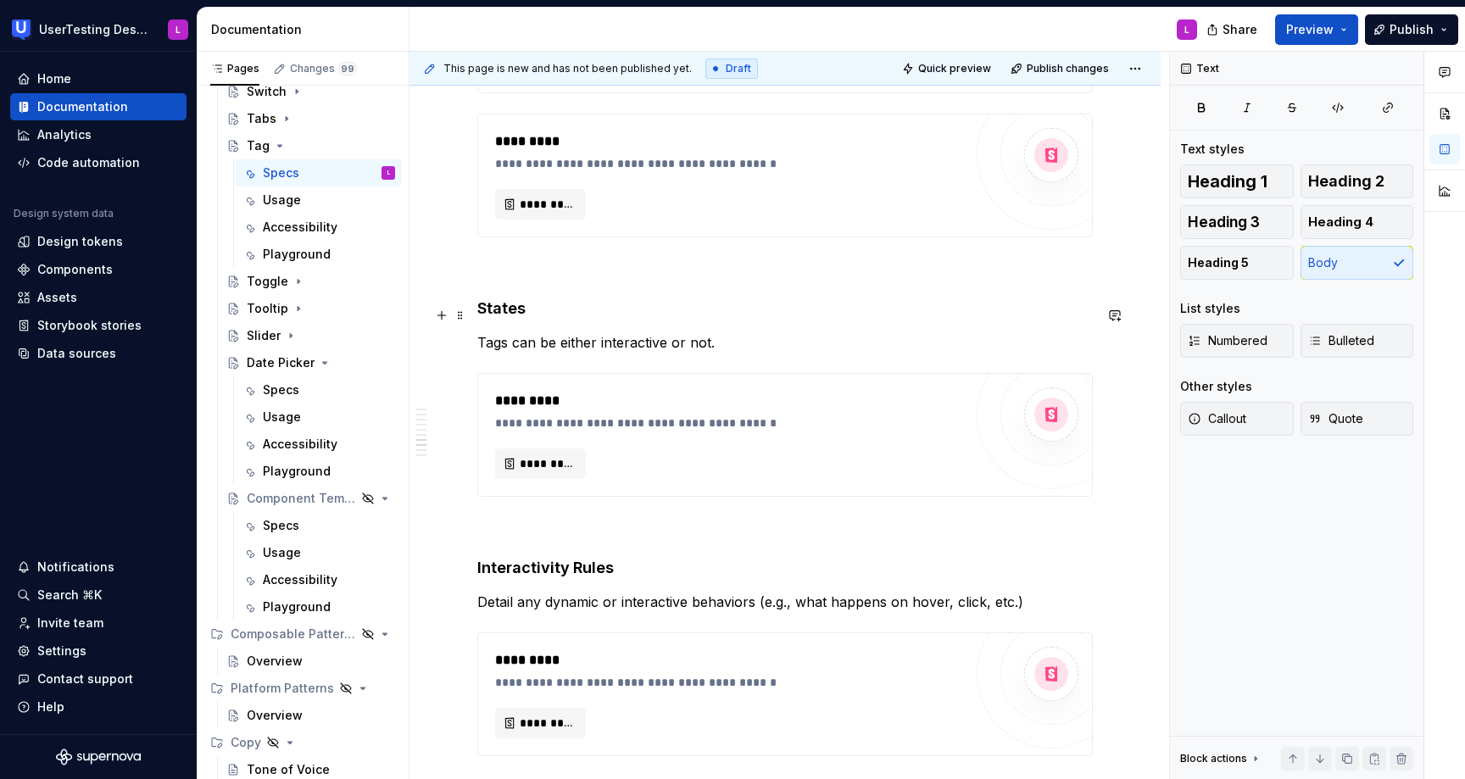
click at [509, 315] on h4 "States" at bounding box center [785, 308] width 616 height 20
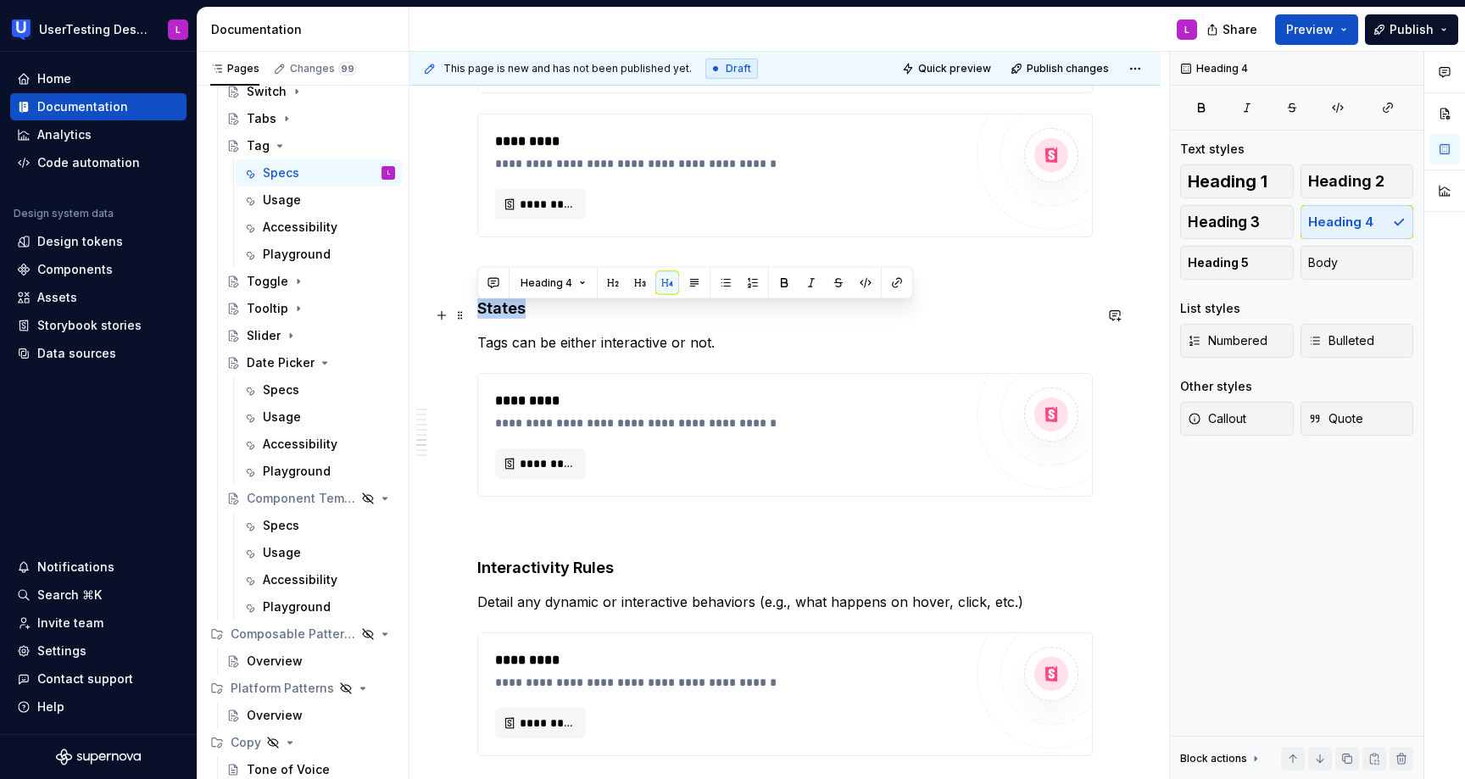
click at [509, 315] on h4 "States" at bounding box center [785, 308] width 616 height 20
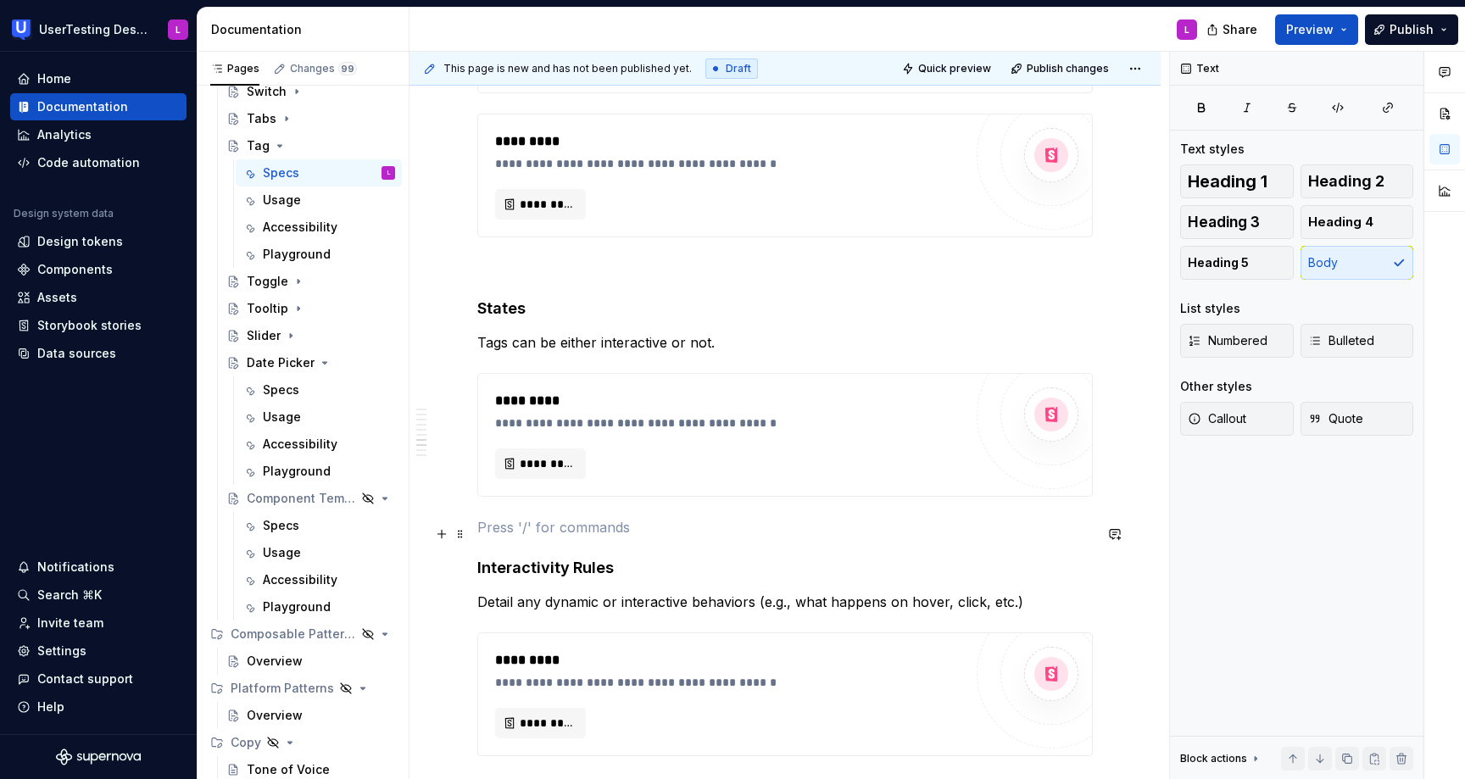
click at [606, 529] on p at bounding box center [785, 527] width 616 height 20
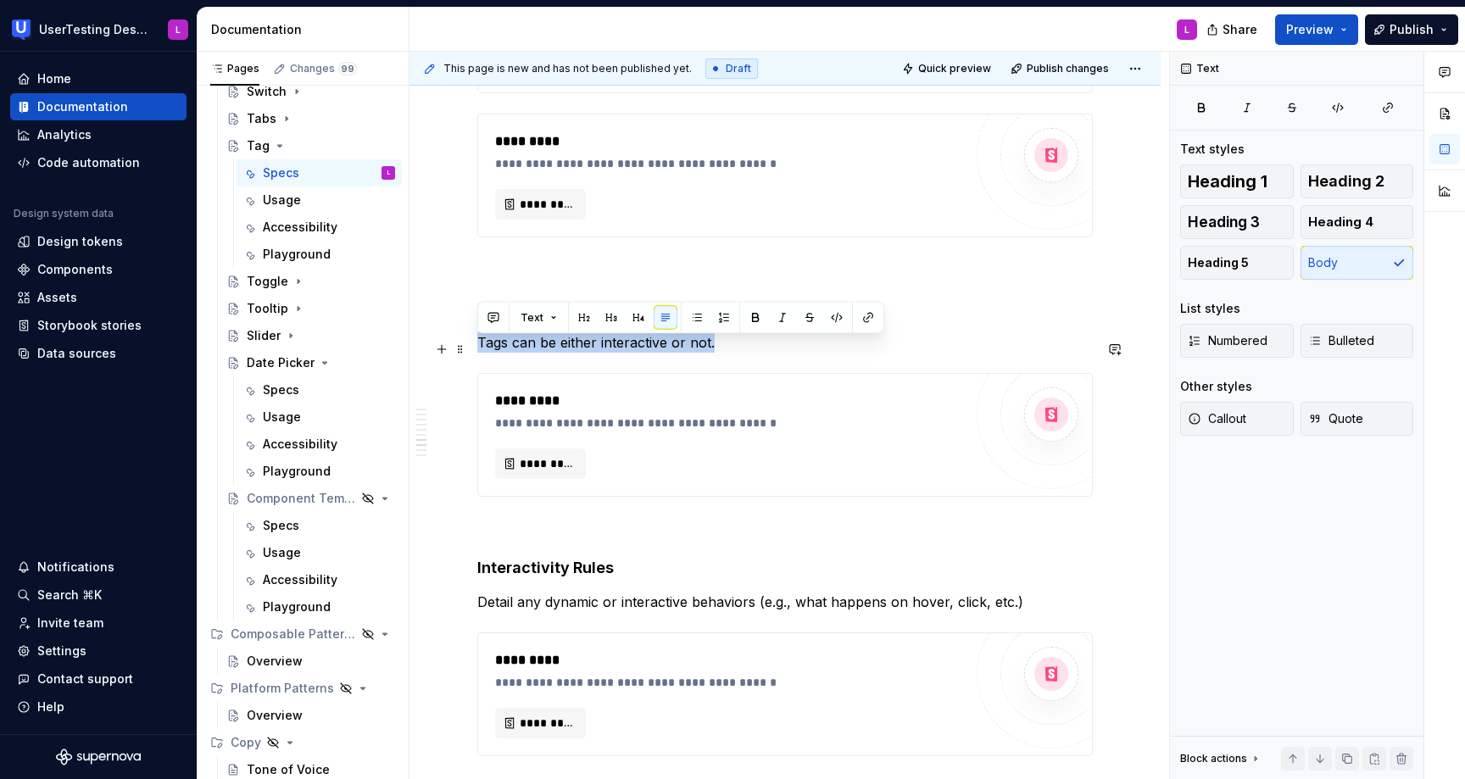
drag, startPoint x: 724, startPoint y: 347, endPoint x: 470, endPoint y: 343, distance: 254.4
copy p "Tags can be either interactive or not."
click at [631, 609] on p "Detail any dynamic or interactive behaviors (e.g., what happens on hover, click…" at bounding box center [785, 602] width 616 height 20
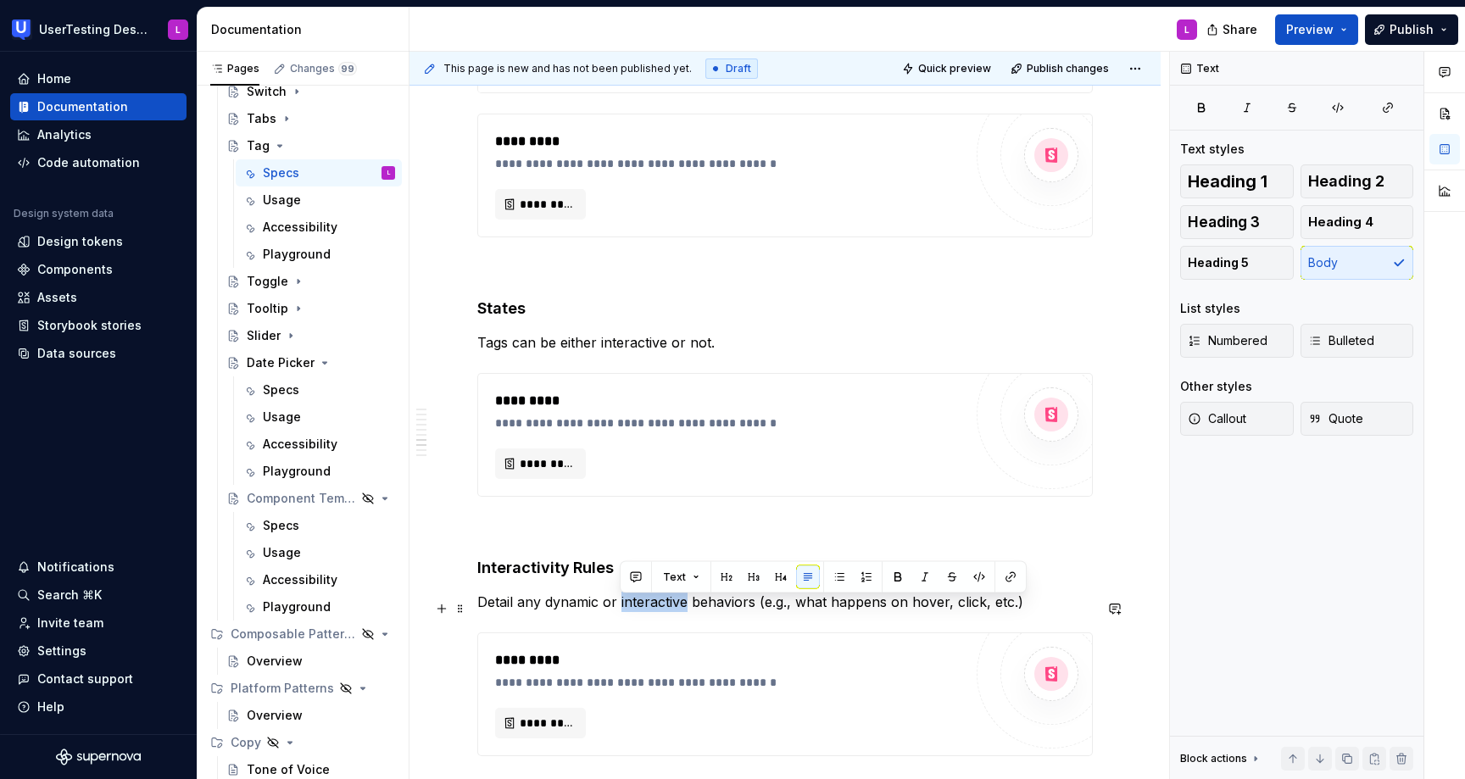
click at [631, 609] on p "Detail any dynamic or interactive behaviors (e.g., what happens on hover, click…" at bounding box center [785, 602] width 616 height 20
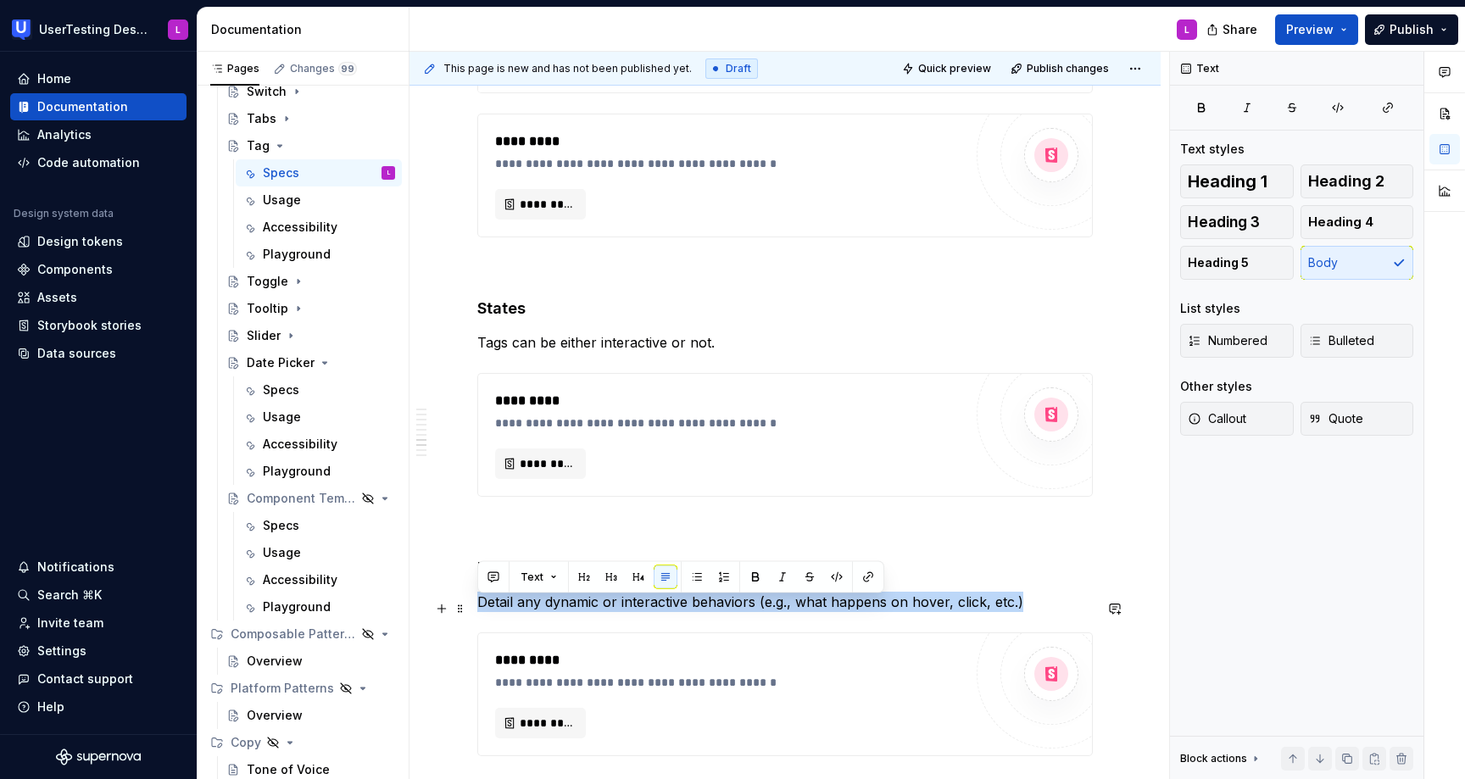
click at [631, 609] on p "Detail any dynamic or interactive behaviors (e.g., what happens on hover, click…" at bounding box center [785, 602] width 616 height 20
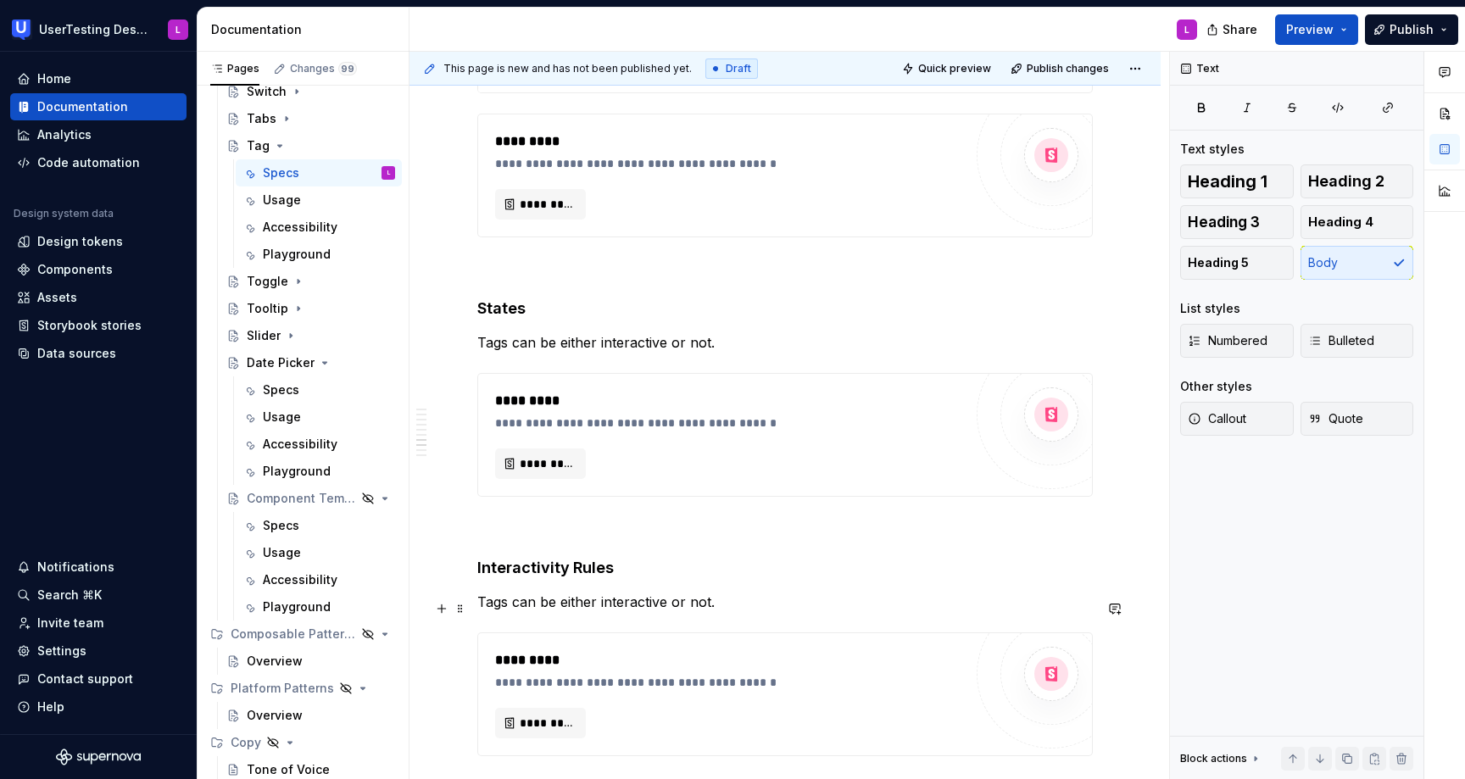
click at [541, 608] on p "Tags can be either interactive or not." at bounding box center [785, 602] width 616 height 20
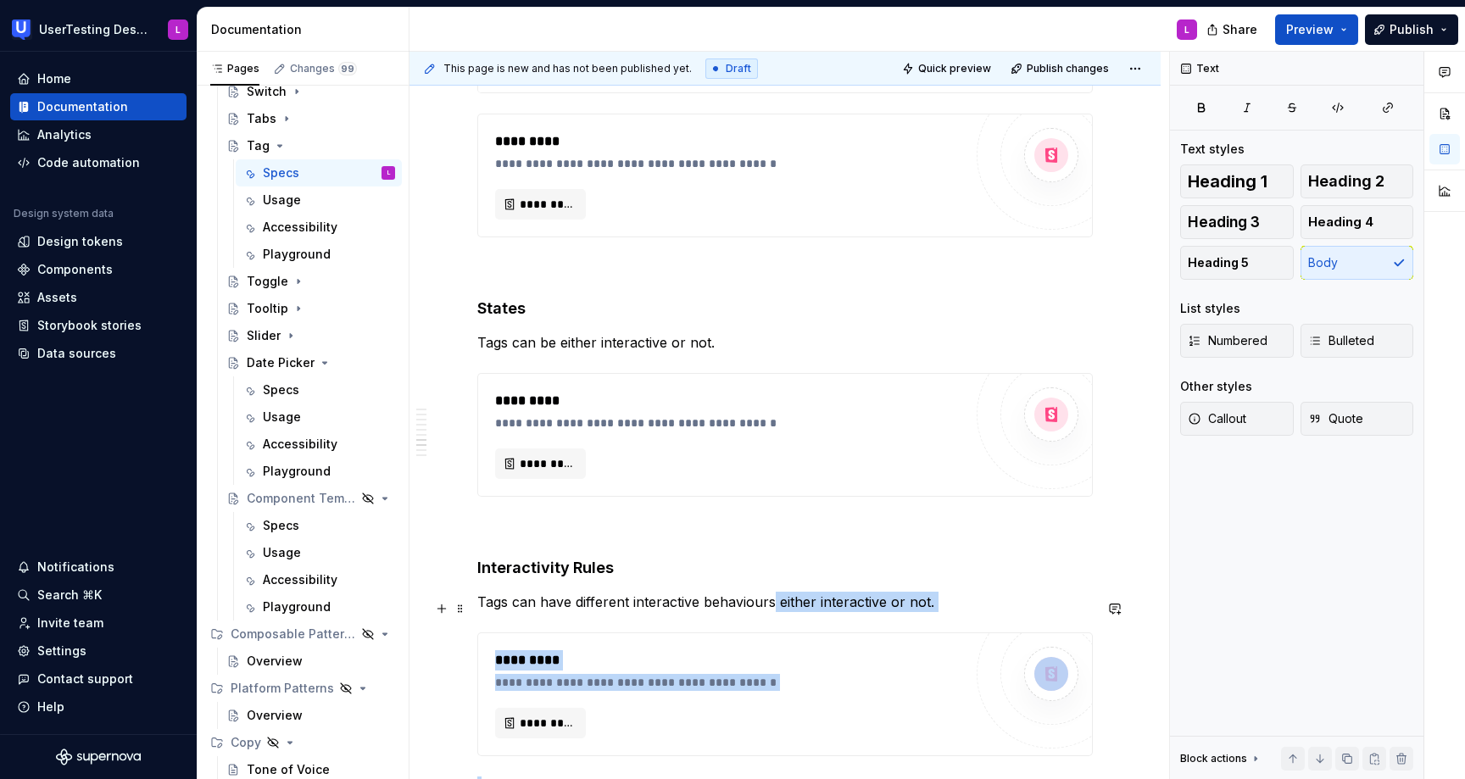
drag, startPoint x: 773, startPoint y: 607, endPoint x: 981, endPoint y: 618, distance: 208.9
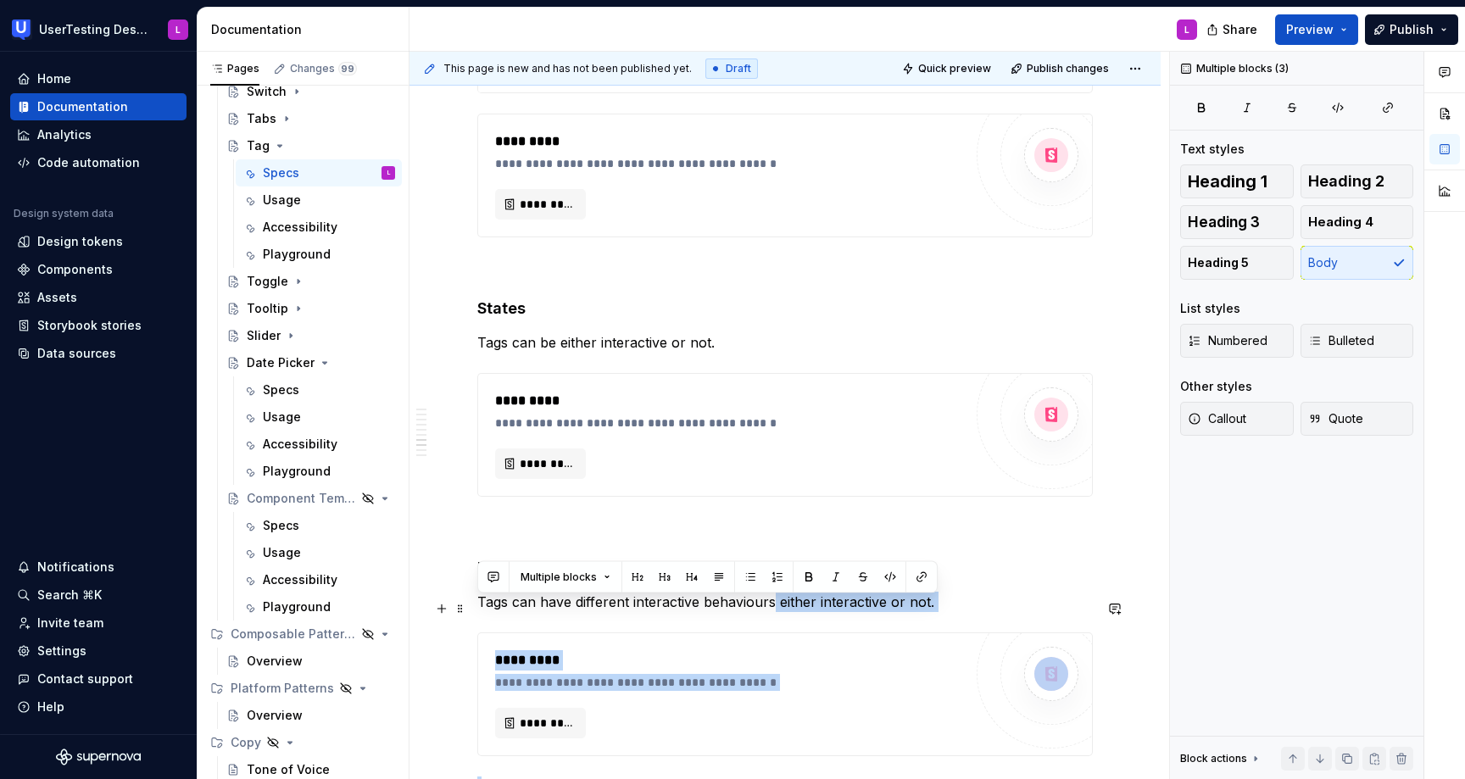
click at [990, 604] on p "Tags can have different interactive behaviours either interactive or not." at bounding box center [785, 602] width 616 height 20
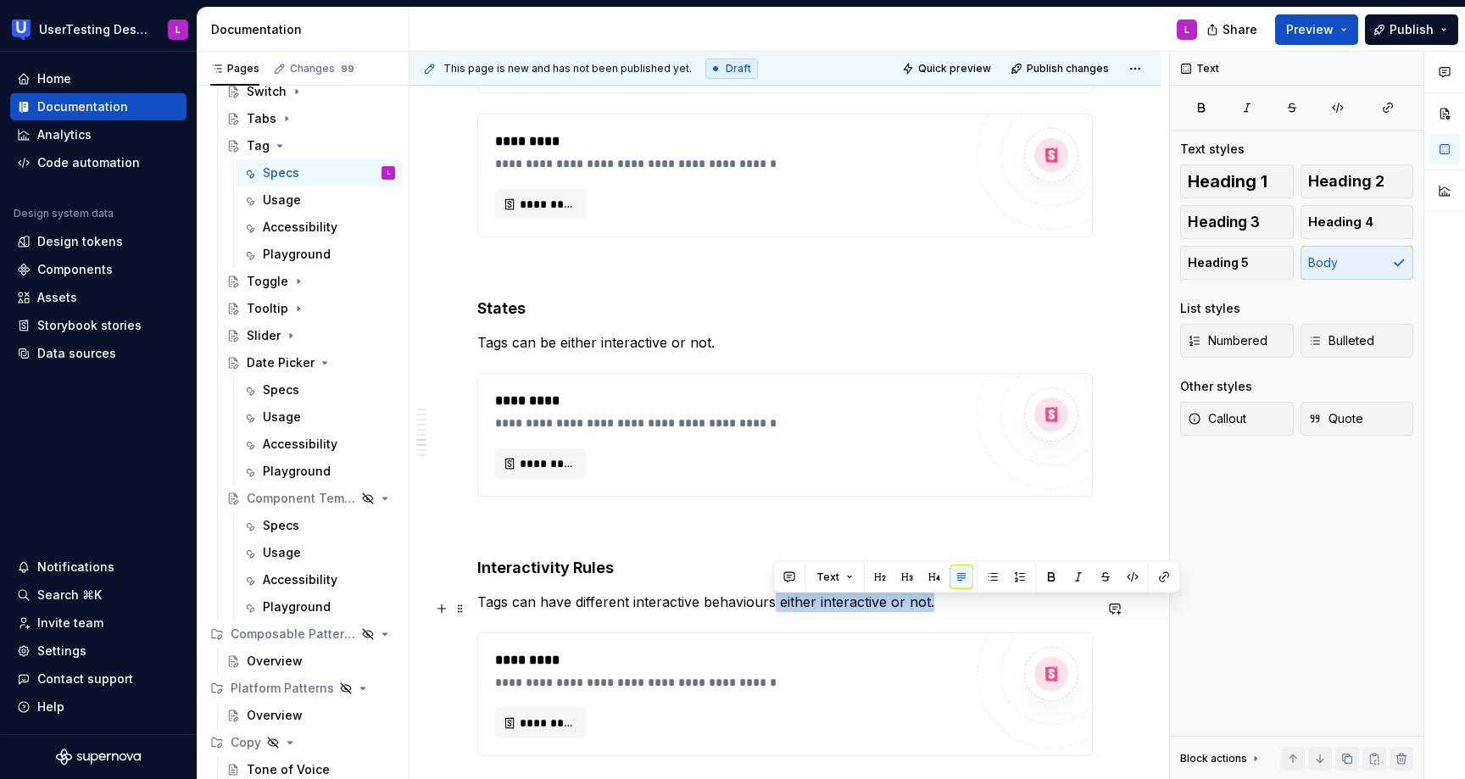
drag, startPoint x: 962, startPoint y: 605, endPoint x: 773, endPoint y: 606, distance: 189.1
click at [773, 606] on p "Tags can have different interactive behaviours either interactive or not." at bounding box center [785, 602] width 616 height 20
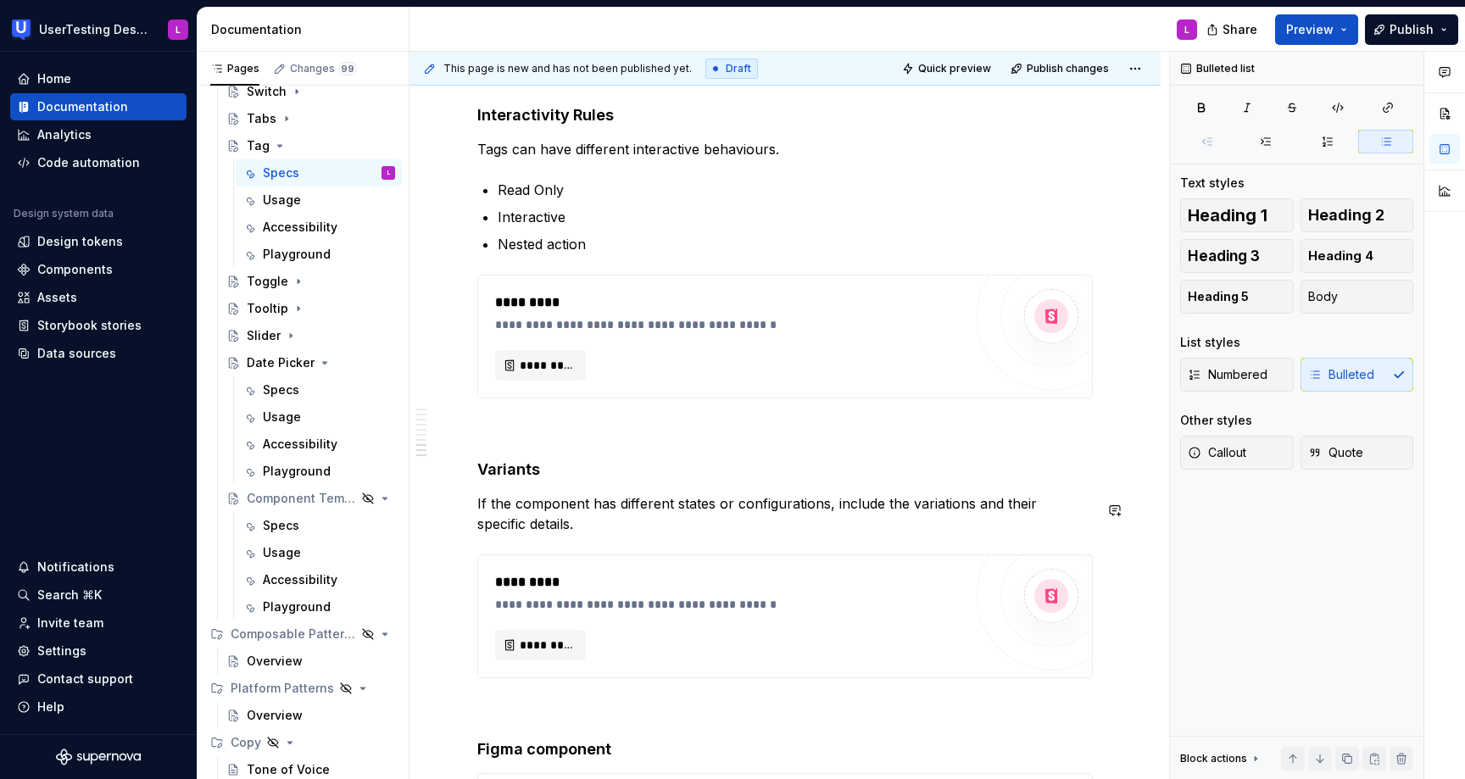
scroll to position [3395, 0]
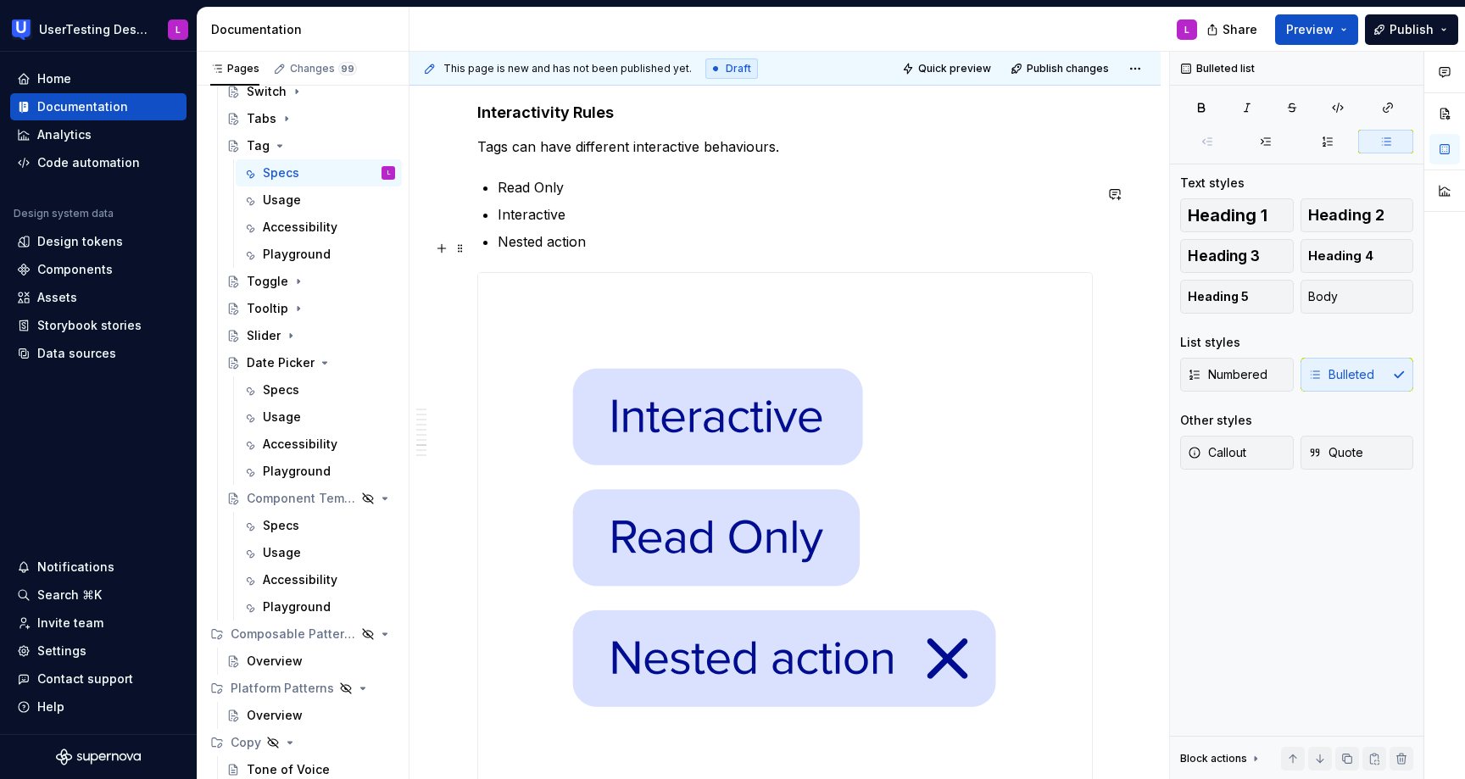
click at [682, 247] on p "Nested action" at bounding box center [795, 242] width 595 height 20
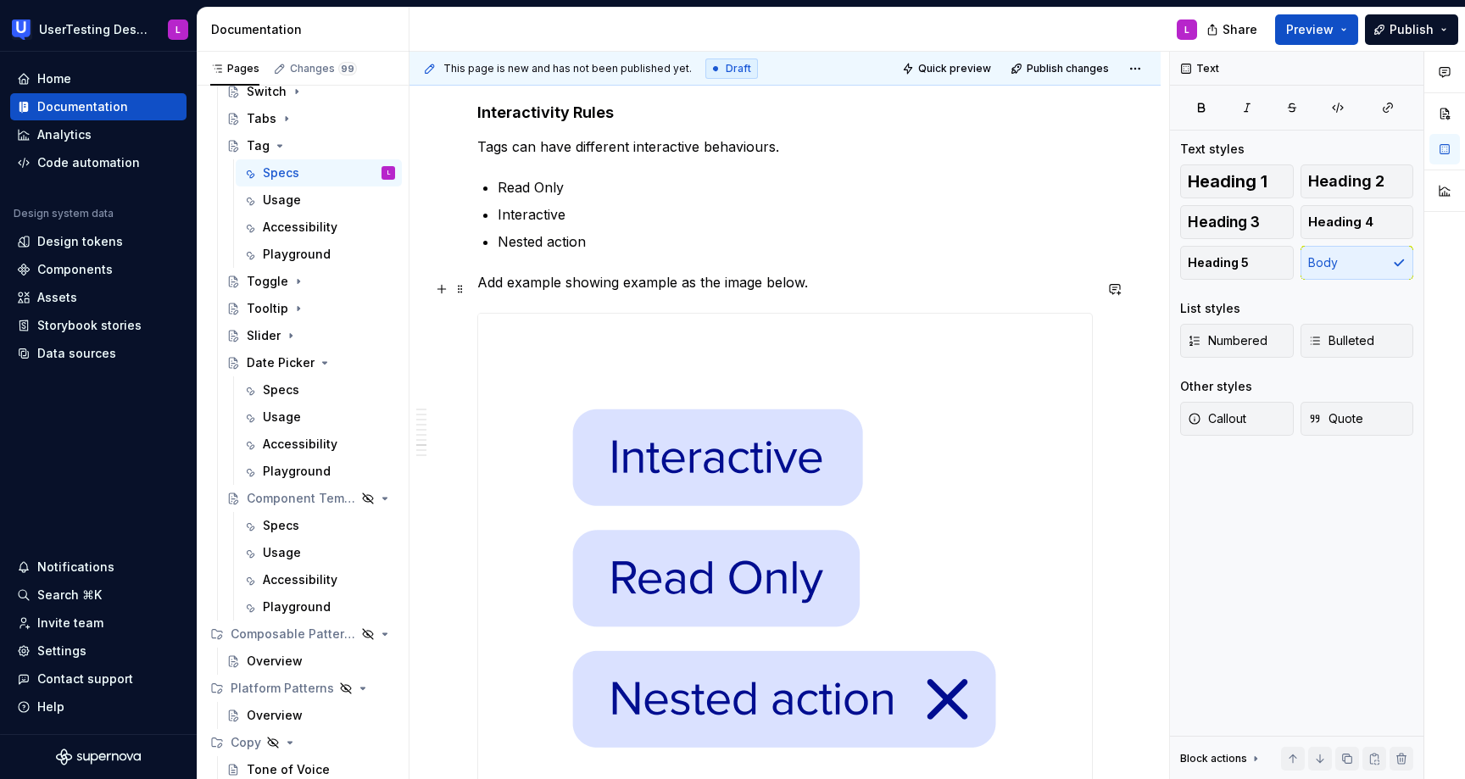
click at [782, 292] on p "Add example showing example as the image below." at bounding box center [785, 282] width 616 height 20
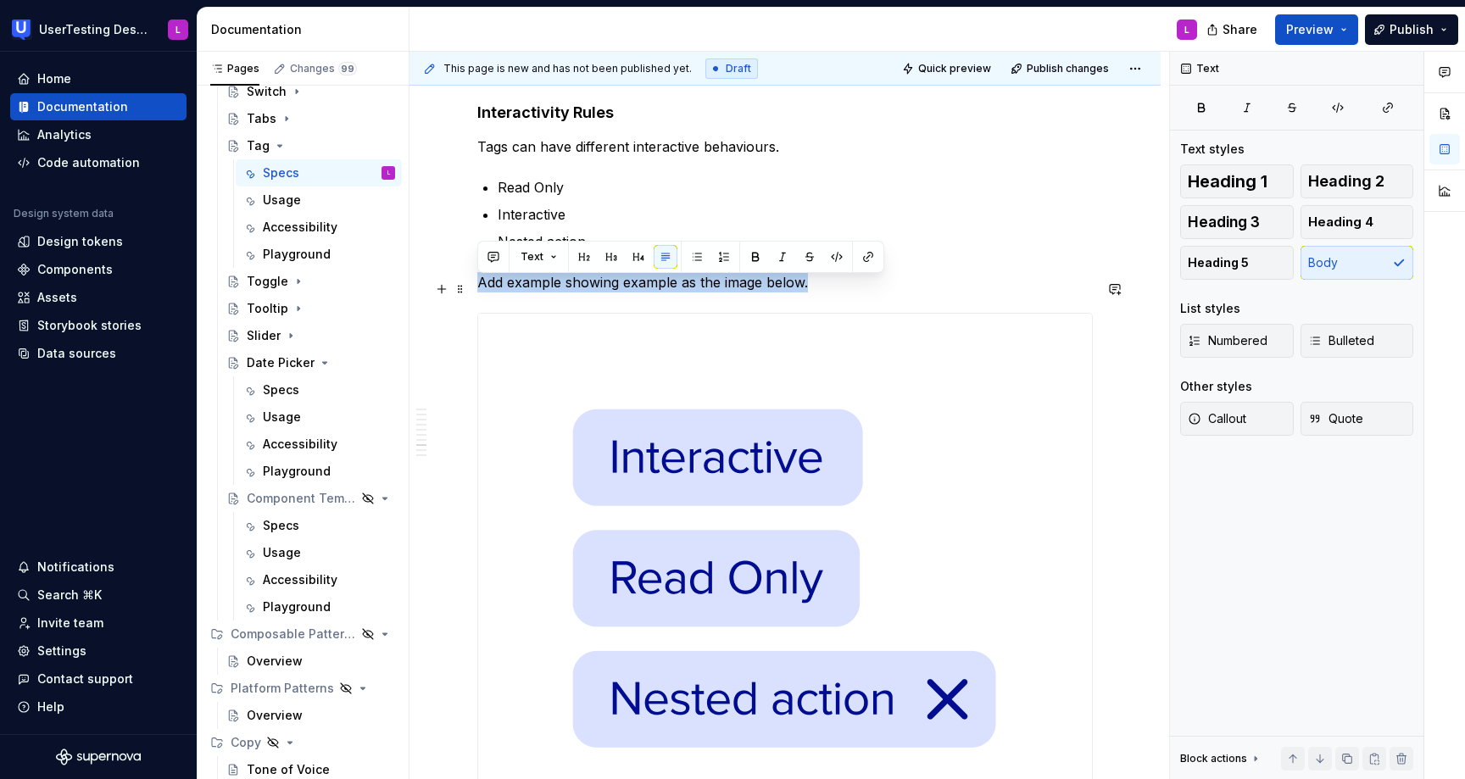
click at [782, 292] on p "Add example showing example as the image below." at bounding box center [785, 282] width 616 height 20
click at [831, 256] on button "button" at bounding box center [837, 257] width 24 height 24
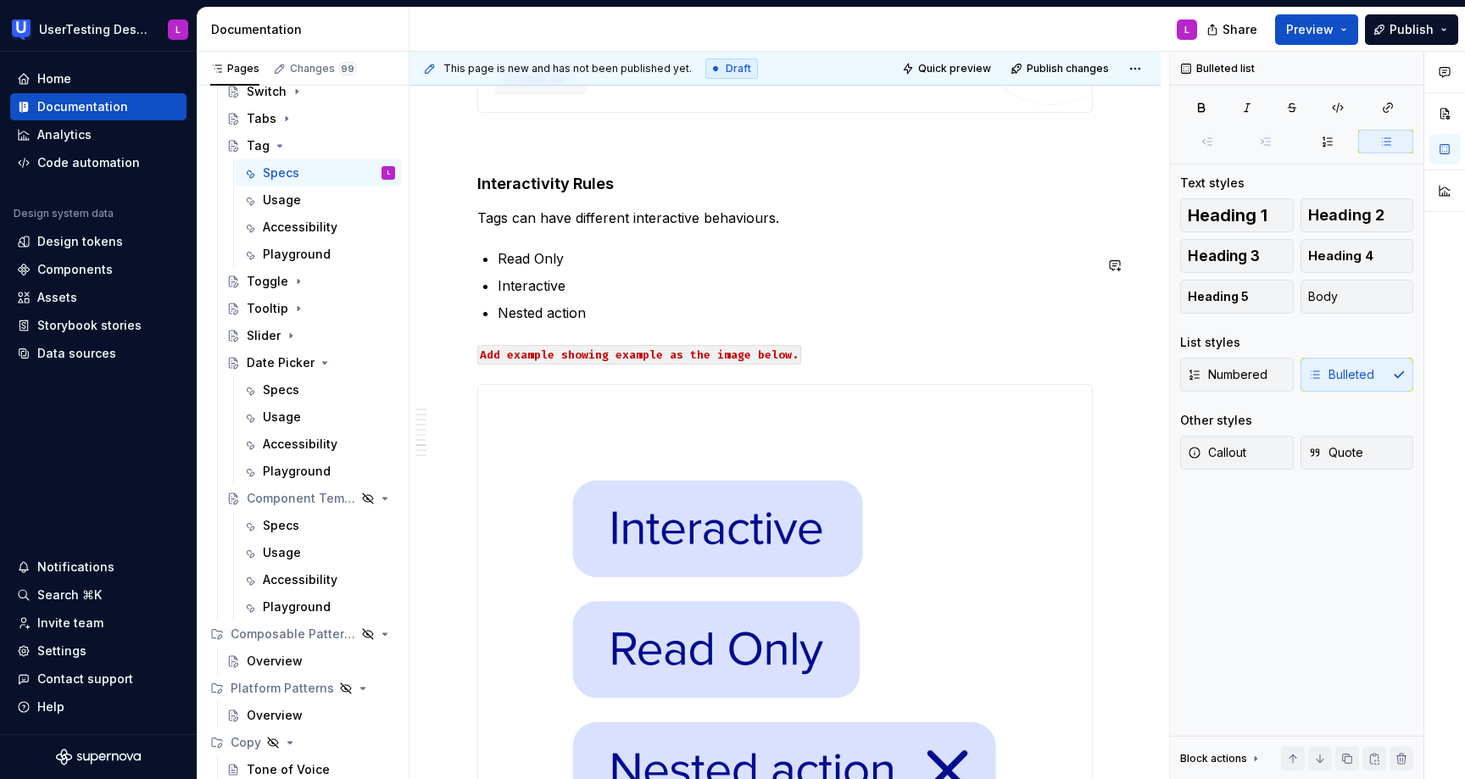
scroll to position [3323, 0]
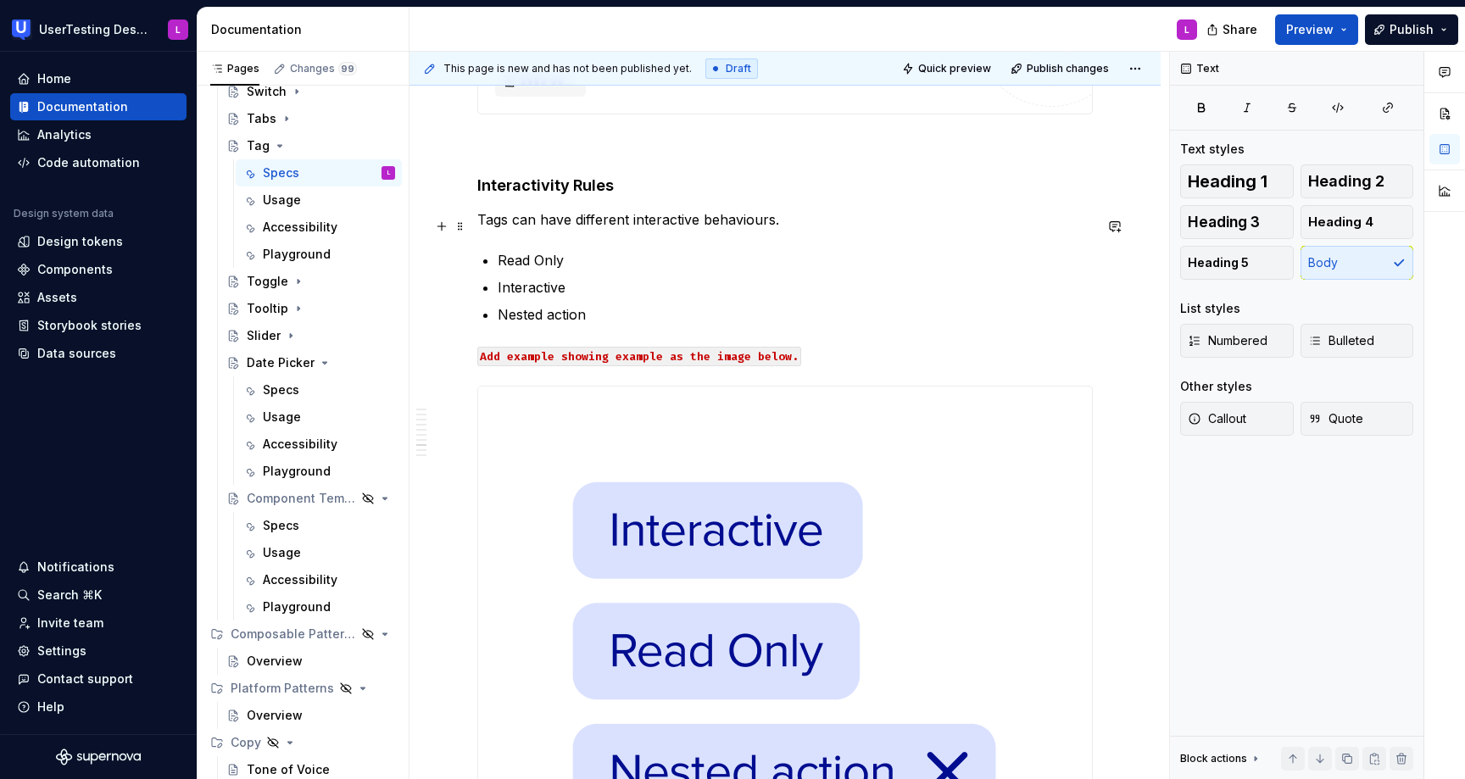
click at [732, 226] on p "Tags can have different interactive behaviours." at bounding box center [785, 219] width 616 height 20
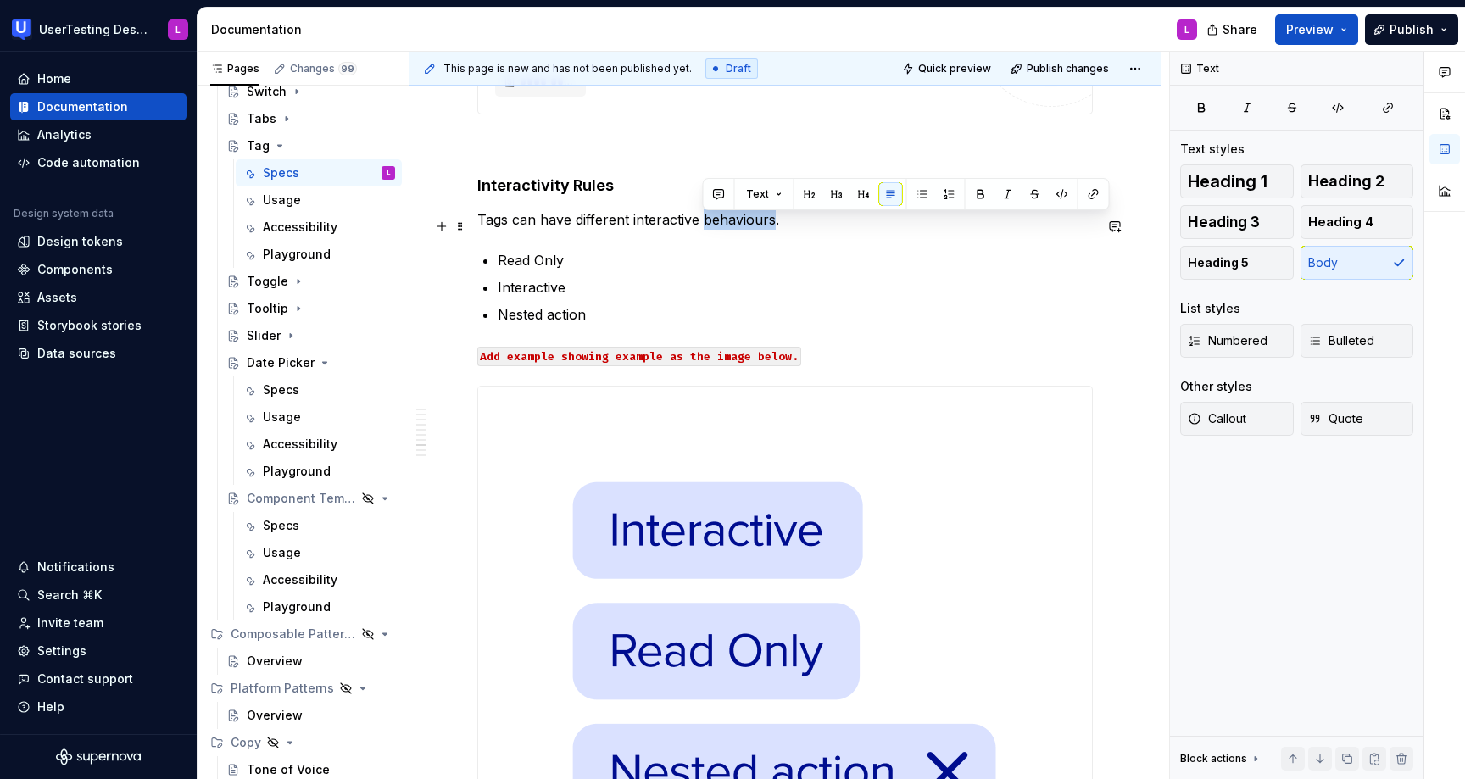
click at [732, 226] on p "Tags can have different interactive behaviours." at bounding box center [785, 219] width 616 height 20
click at [747, 224] on p "Tags can have different interactive behaviours." at bounding box center [785, 219] width 616 height 20
click at [762, 228] on p "Tags can have different interactive behaviours." at bounding box center [785, 219] width 616 height 20
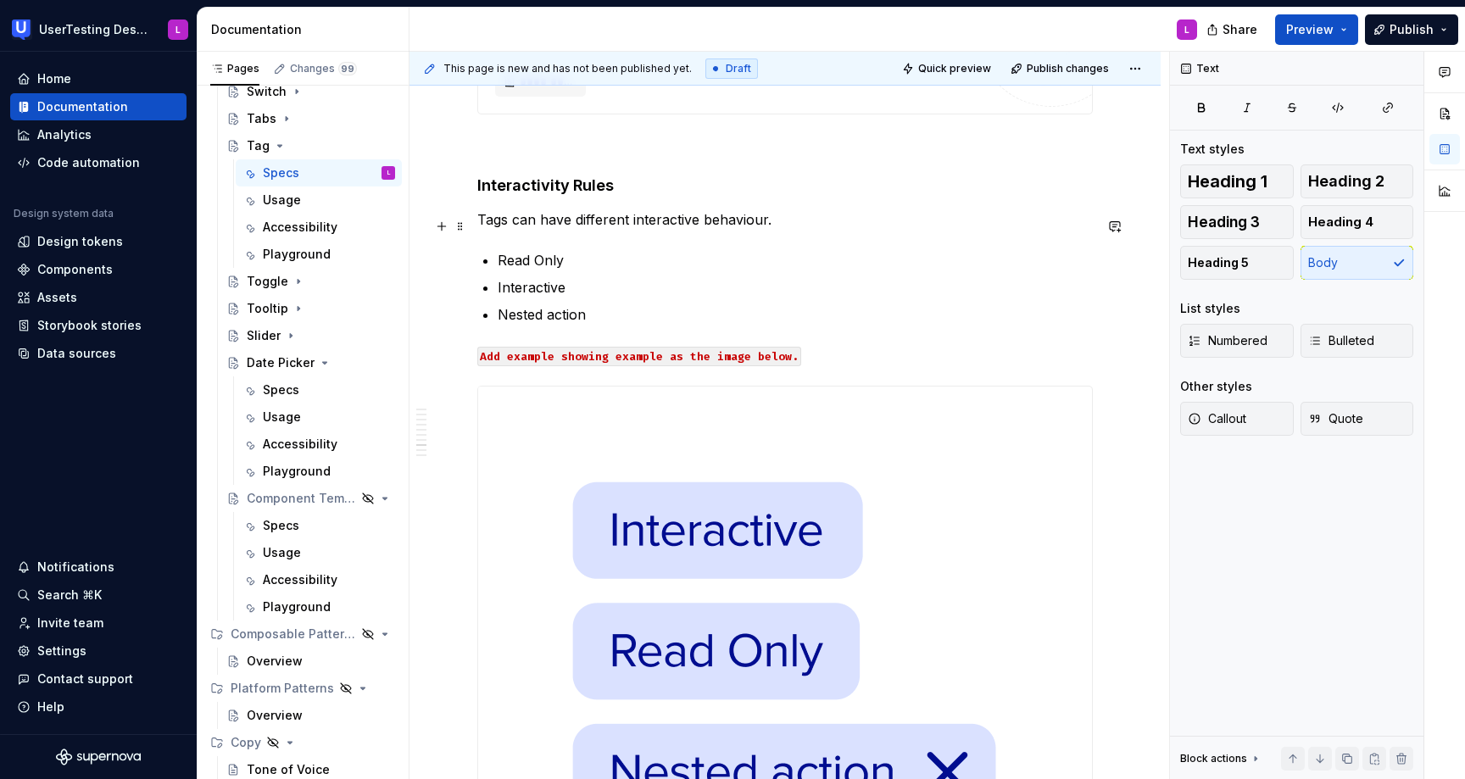
click at [815, 220] on p "Tags can have different interactive behaviour." at bounding box center [785, 219] width 616 height 20
click at [723, 230] on p "Tags can have different interactive behaviour." at bounding box center [785, 219] width 616 height 20
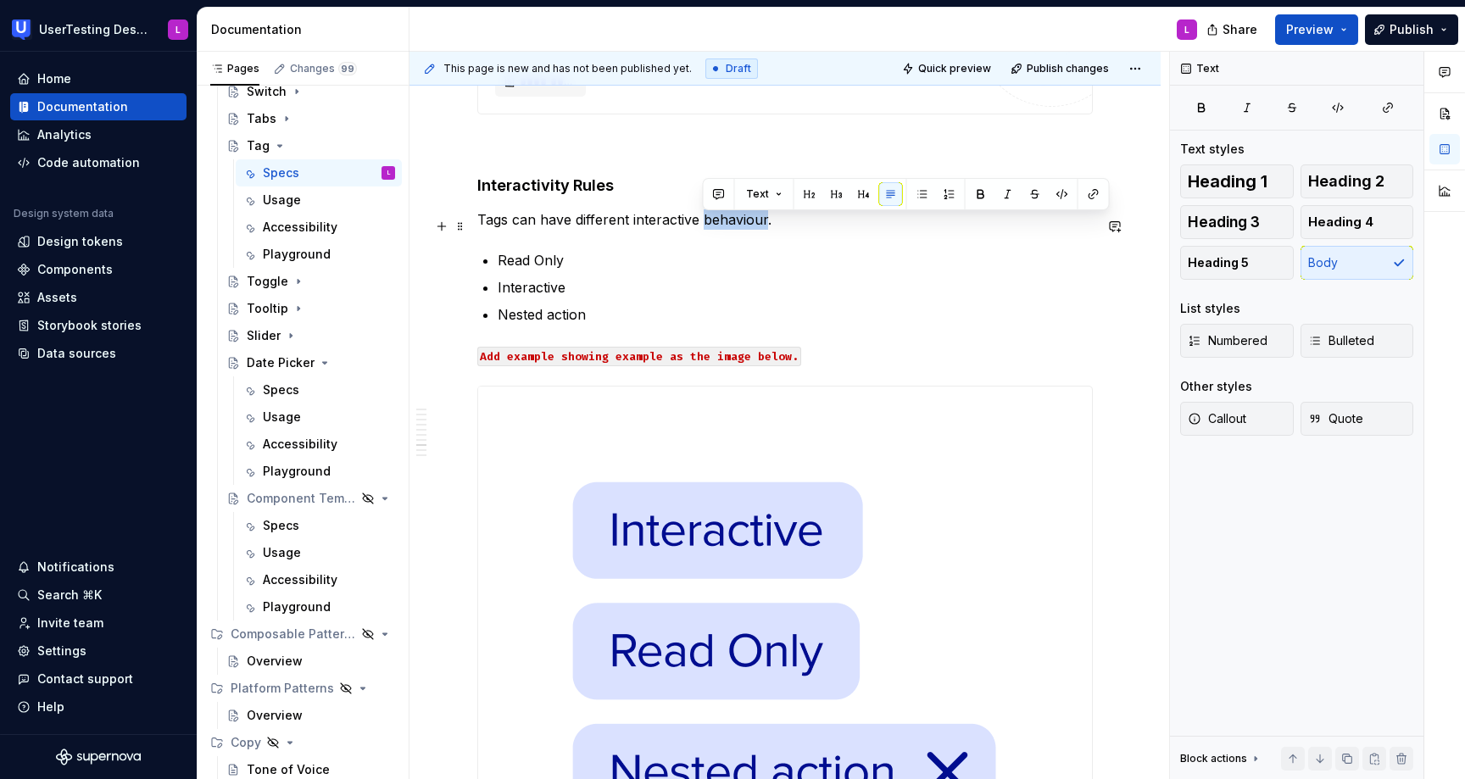
click at [723, 230] on p "Tags can have different interactive behaviour." at bounding box center [785, 219] width 616 height 20
click at [717, 227] on p "Tags can have different interactive behaviour." at bounding box center [785, 219] width 616 height 20
click at [731, 230] on p "Tags can have different interactive behaviour." at bounding box center [785, 219] width 616 height 20
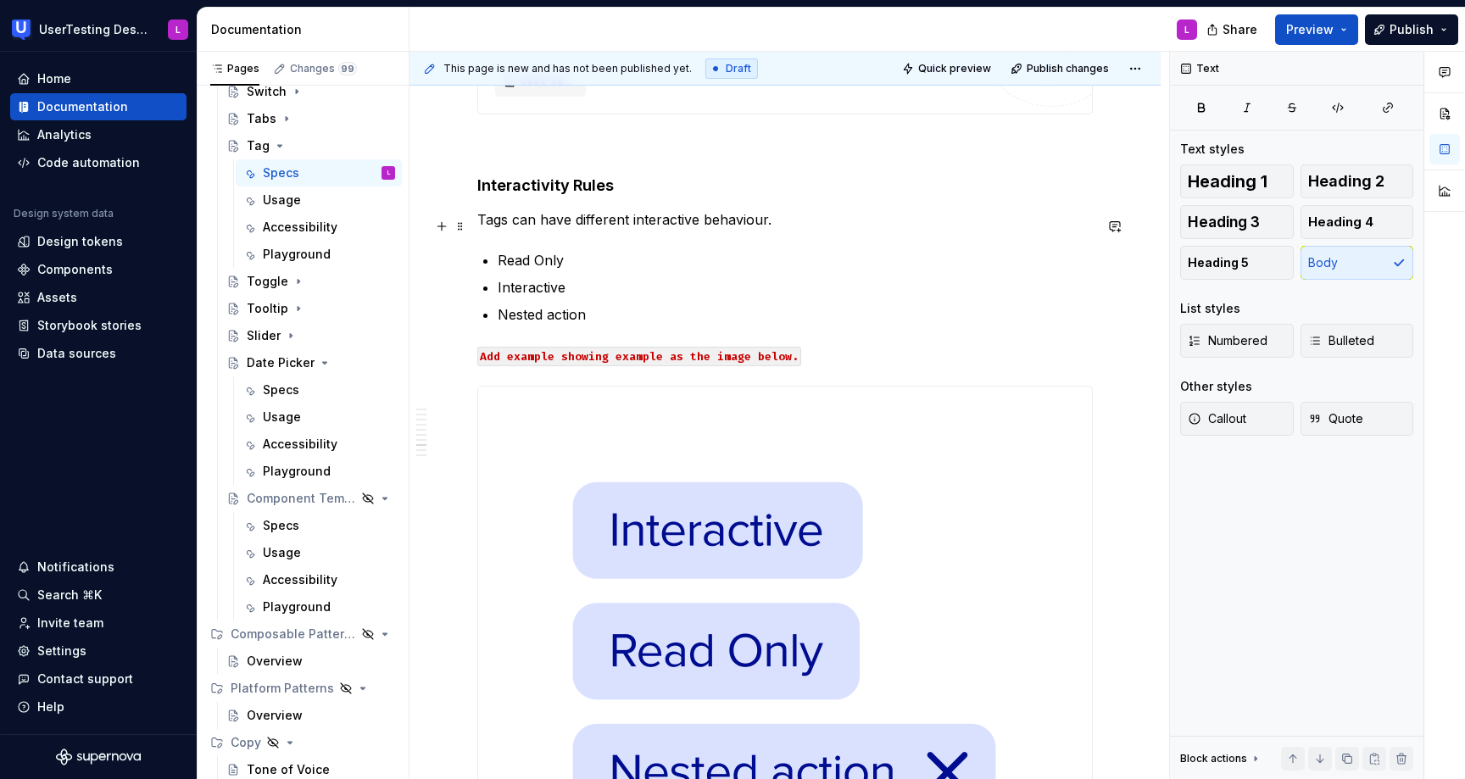
click at [750, 227] on p "Tags can have different interactive behaviour." at bounding box center [785, 219] width 616 height 20
click at [759, 227] on p "Tags can have different interactive behavior." at bounding box center [785, 219] width 616 height 20
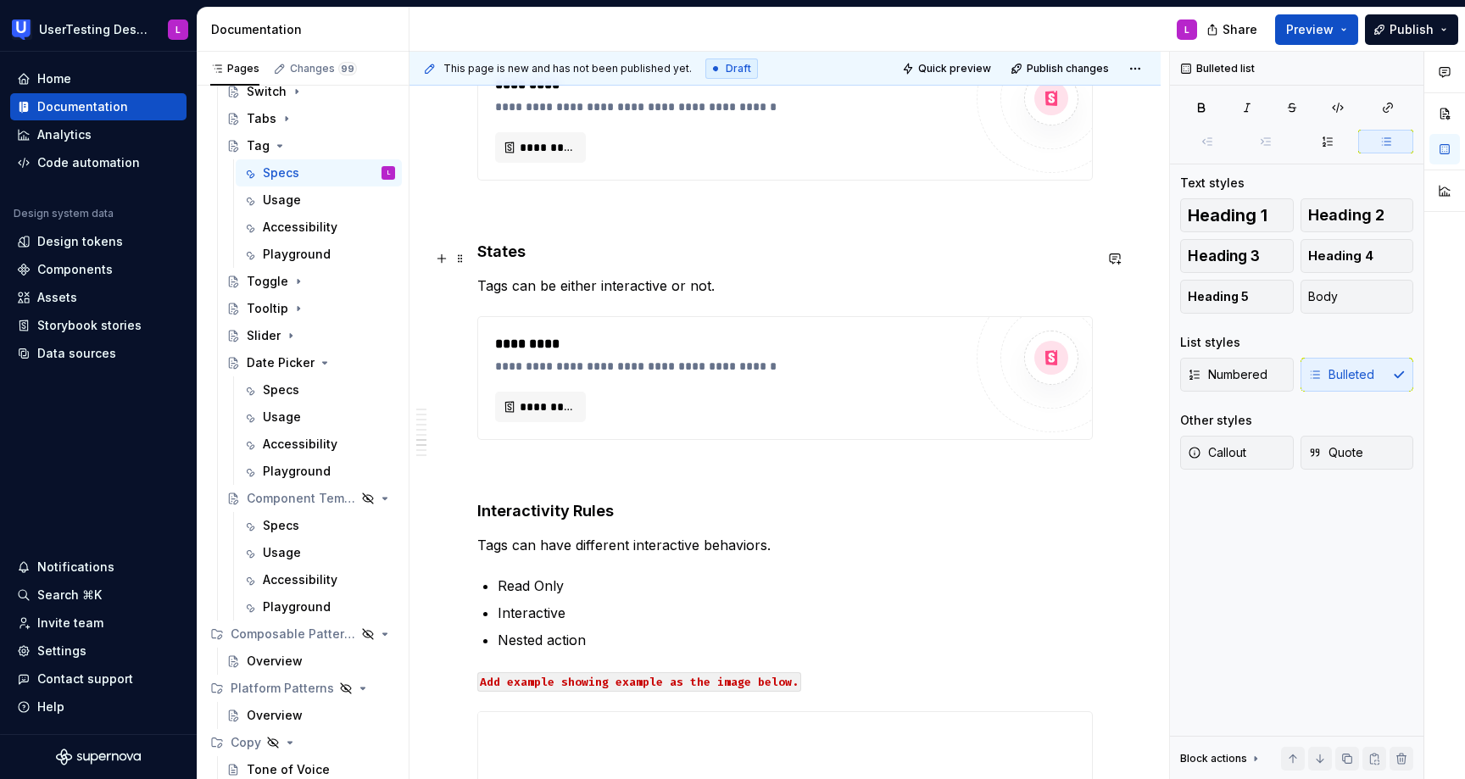
scroll to position [3042, 0]
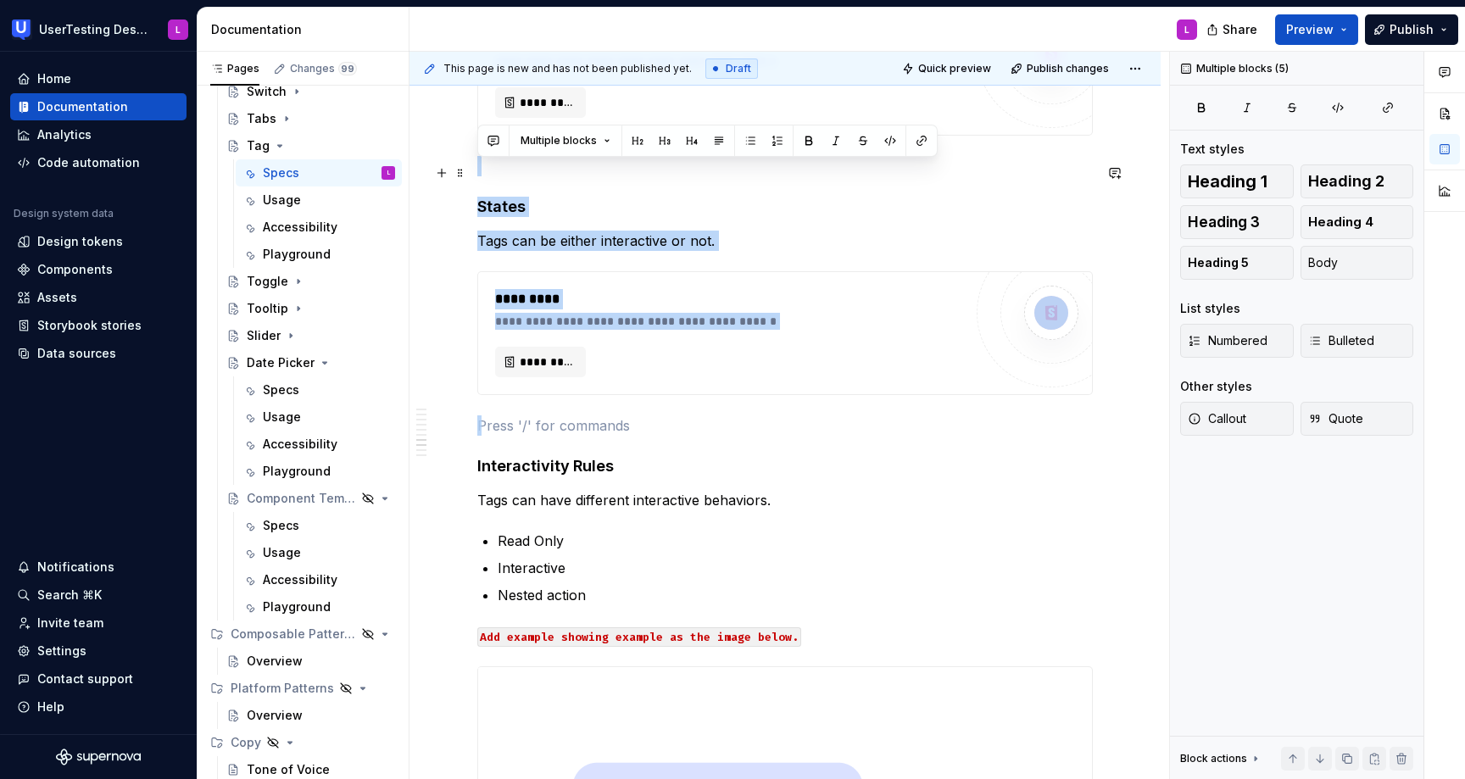
drag, startPoint x: 559, startPoint y: 418, endPoint x: 574, endPoint y: 168, distance: 250.6
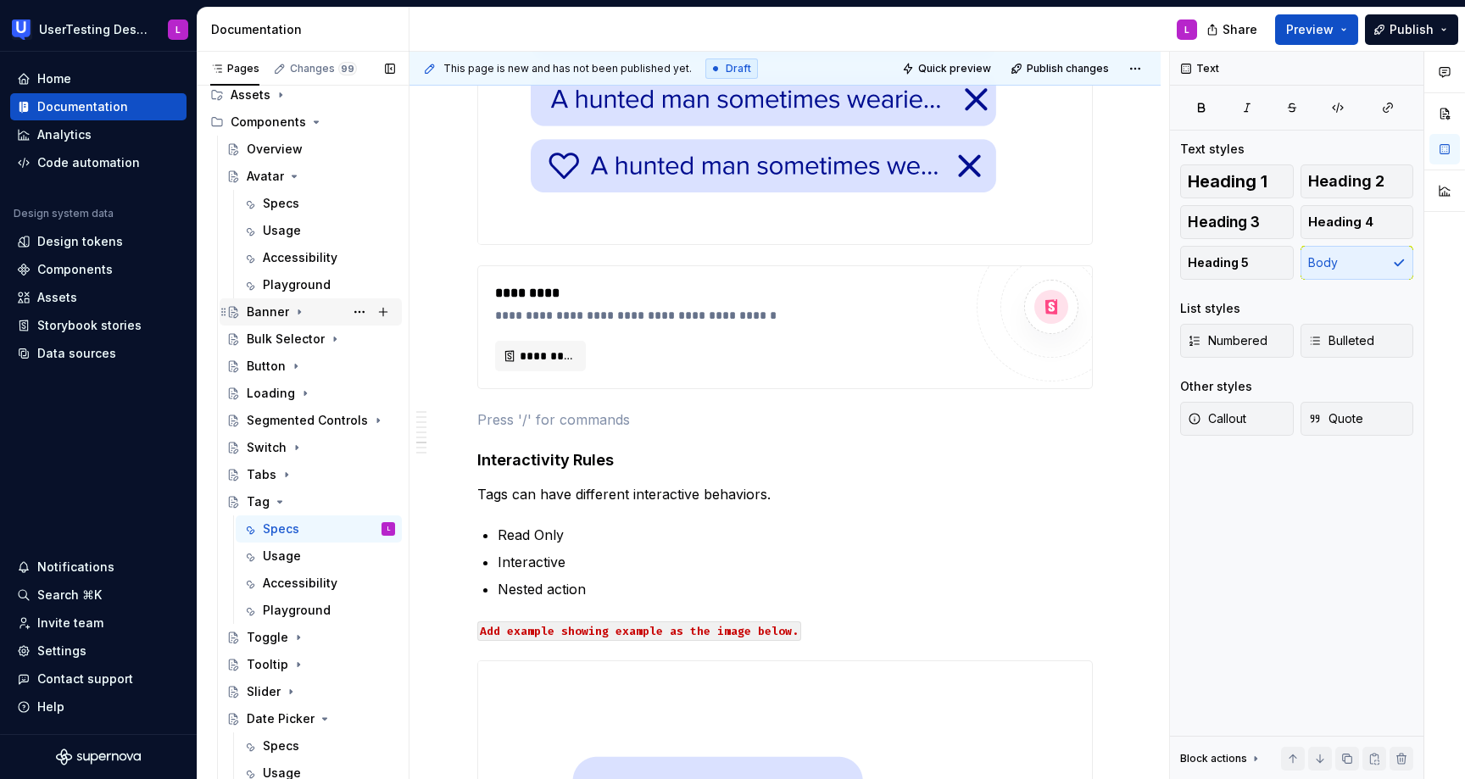
scroll to position [194, 0]
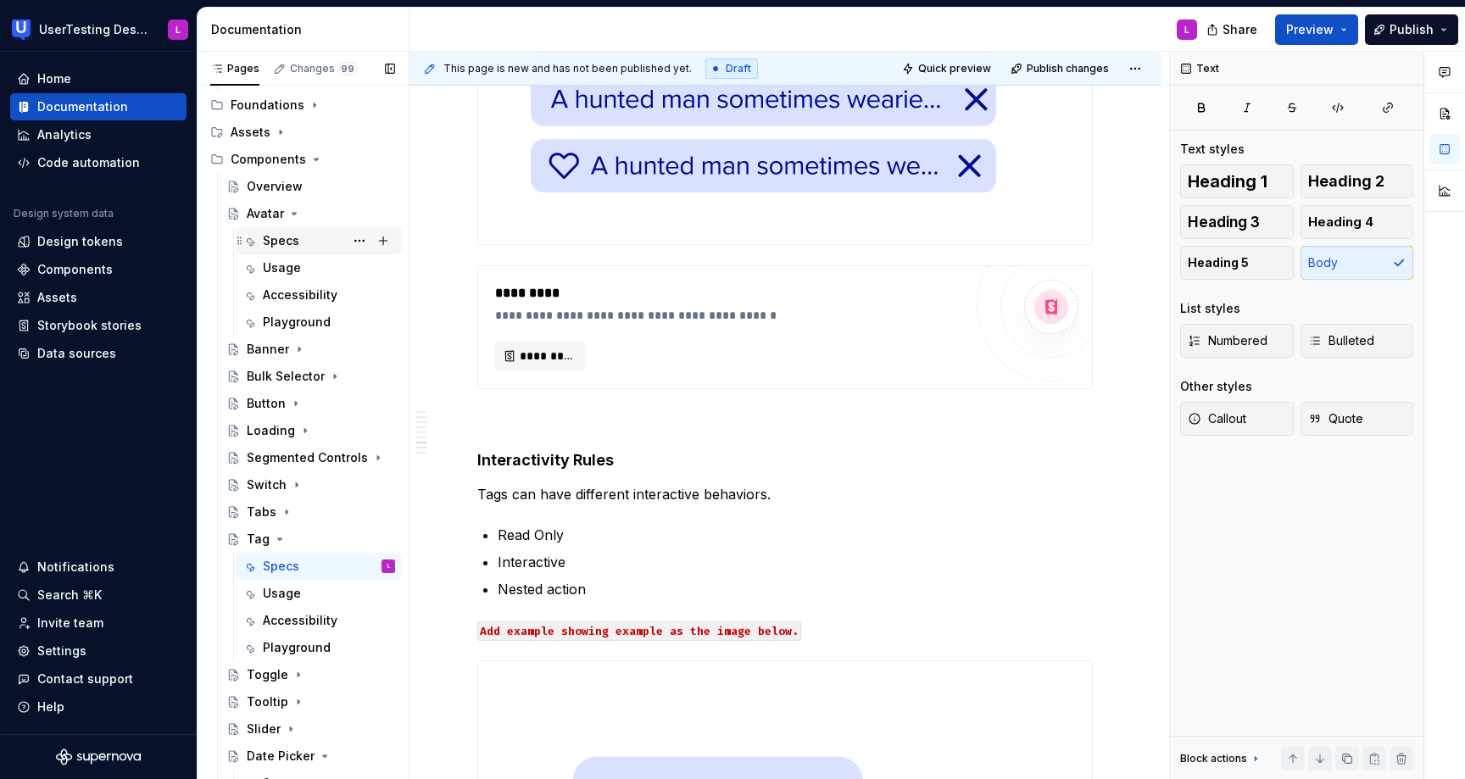
click at [293, 237] on div "Specs" at bounding box center [281, 240] width 36 height 17
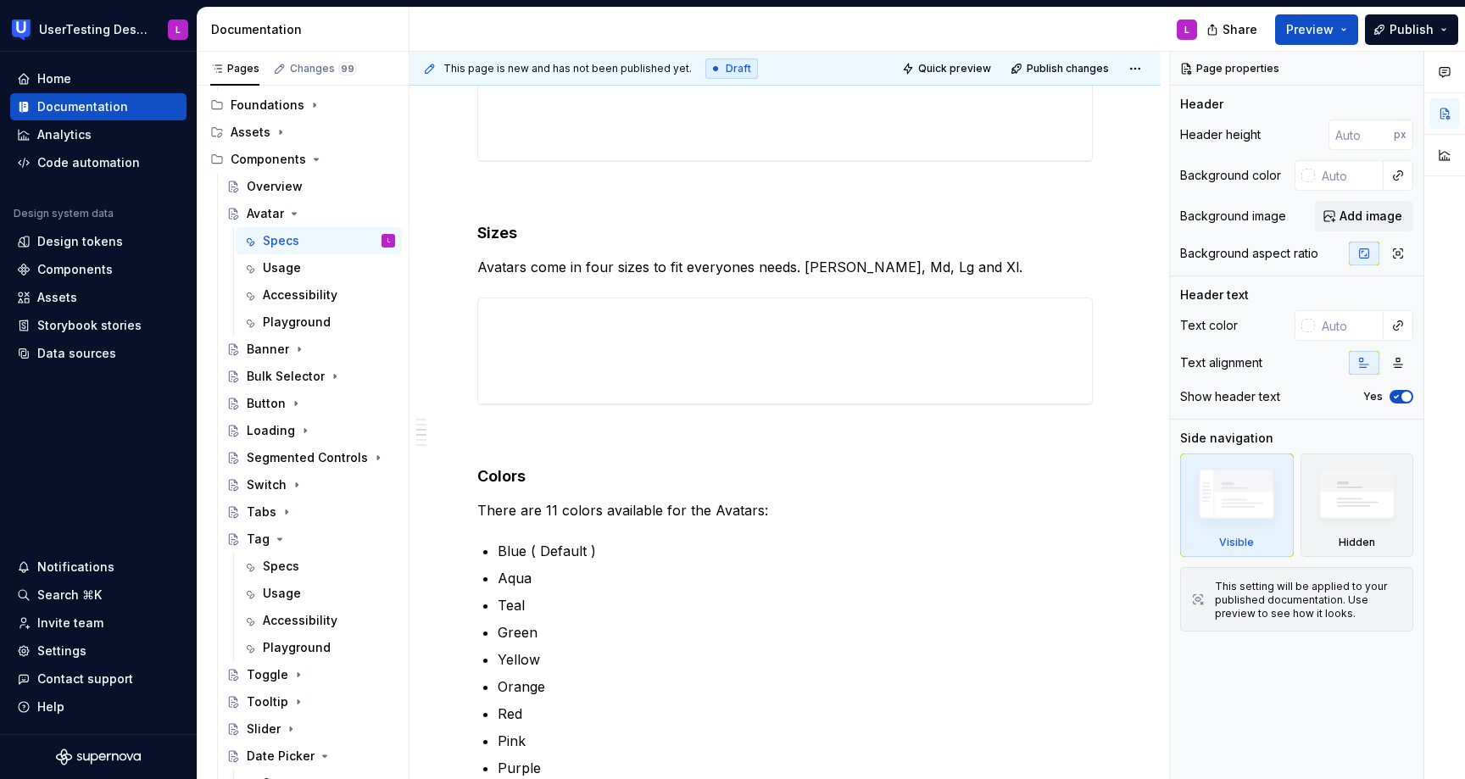
scroll to position [661, 0]
click at [301, 570] on div "Specs" at bounding box center [329, 567] width 132 height 24
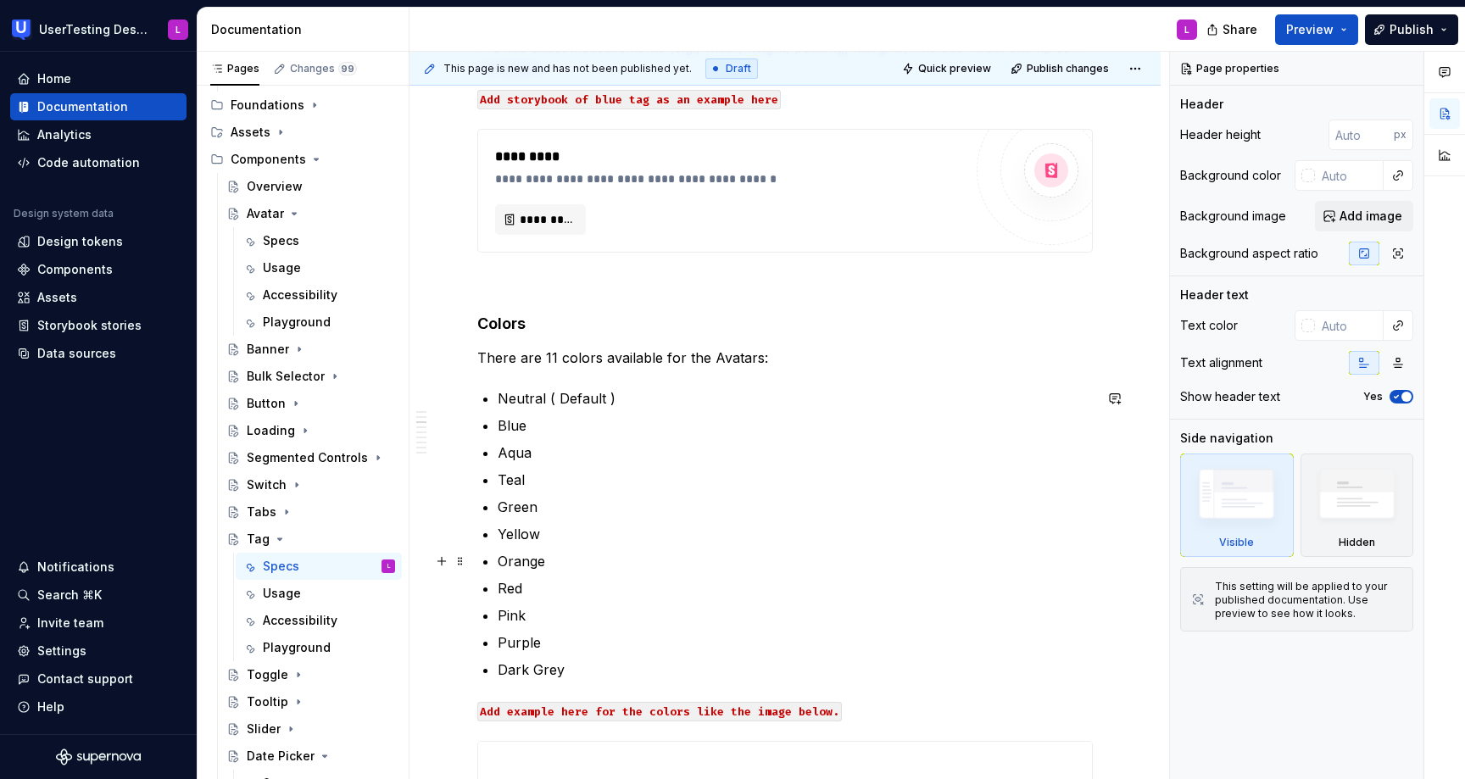
scroll to position [598, 0]
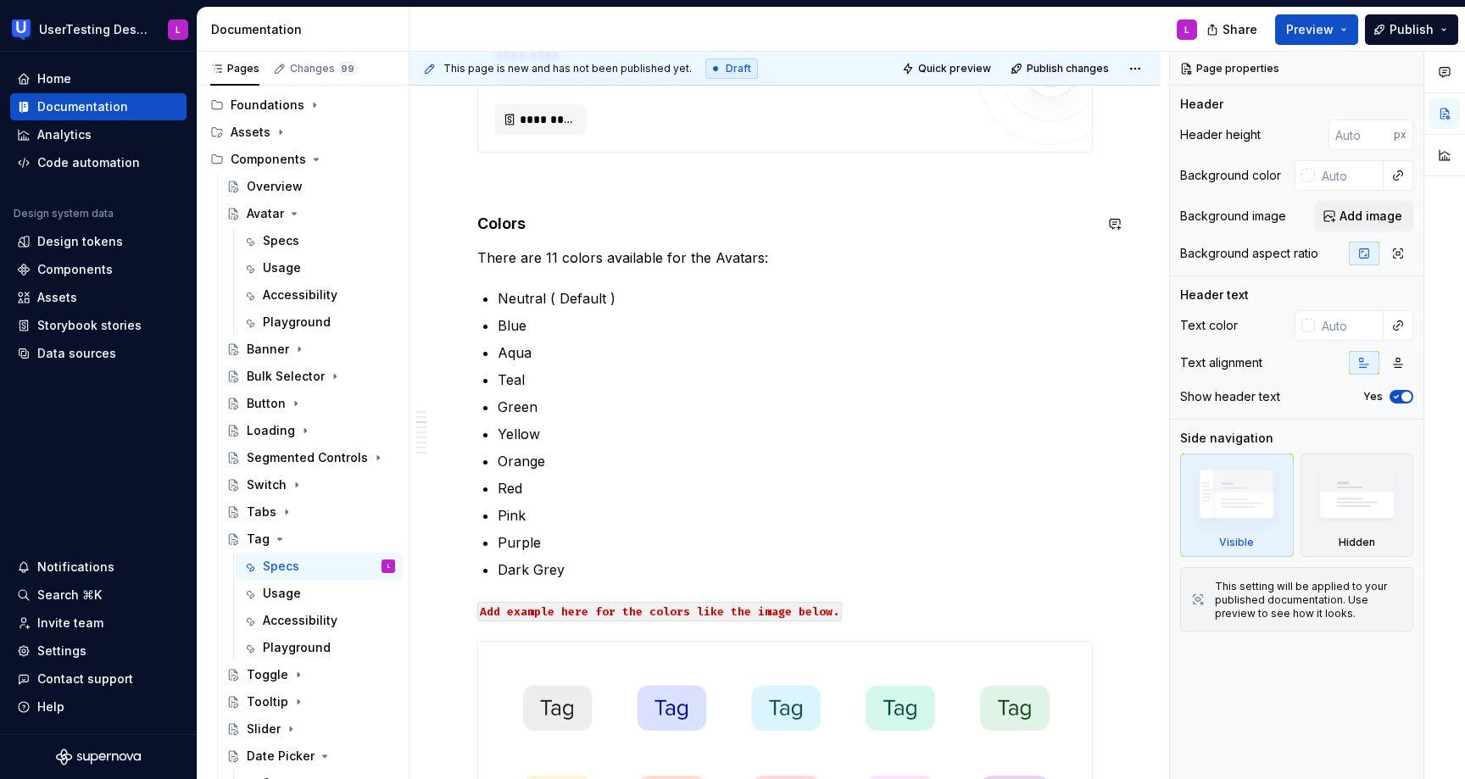
type textarea "*"
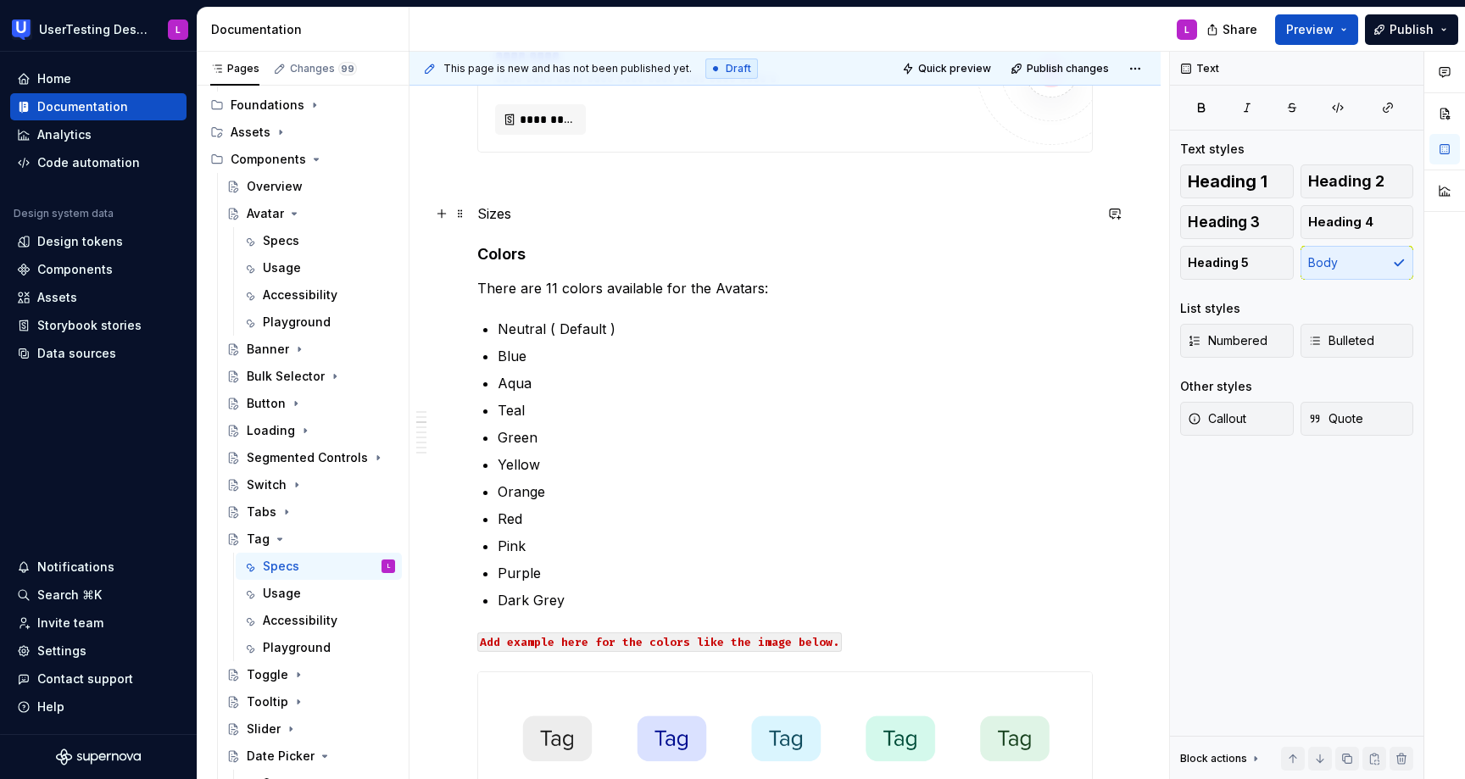
click at [504, 220] on p "Sizes" at bounding box center [785, 214] width 616 height 20
click at [629, 184] on button "button" at bounding box center [639, 182] width 24 height 24
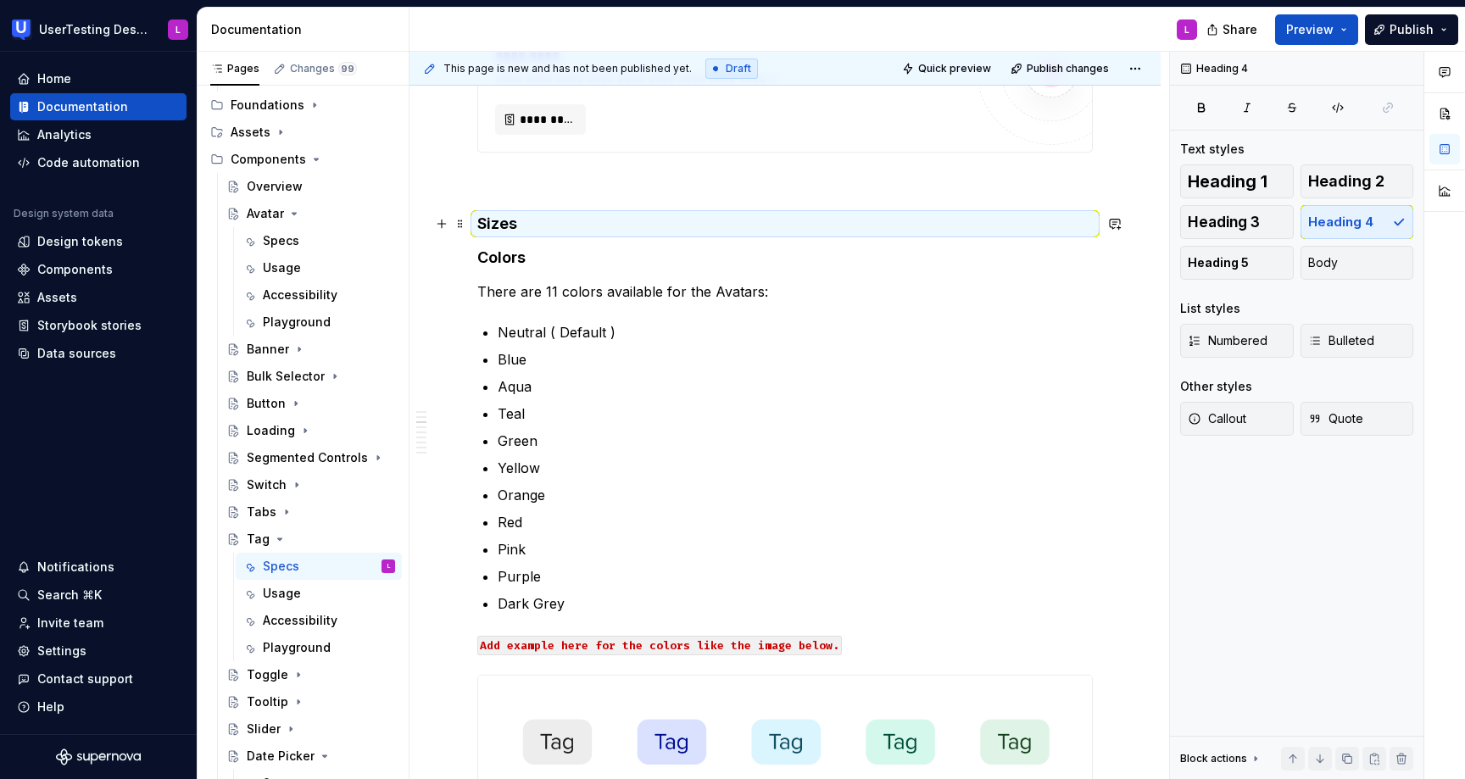
click at [578, 224] on h4 "Sizes" at bounding box center [785, 224] width 616 height 20
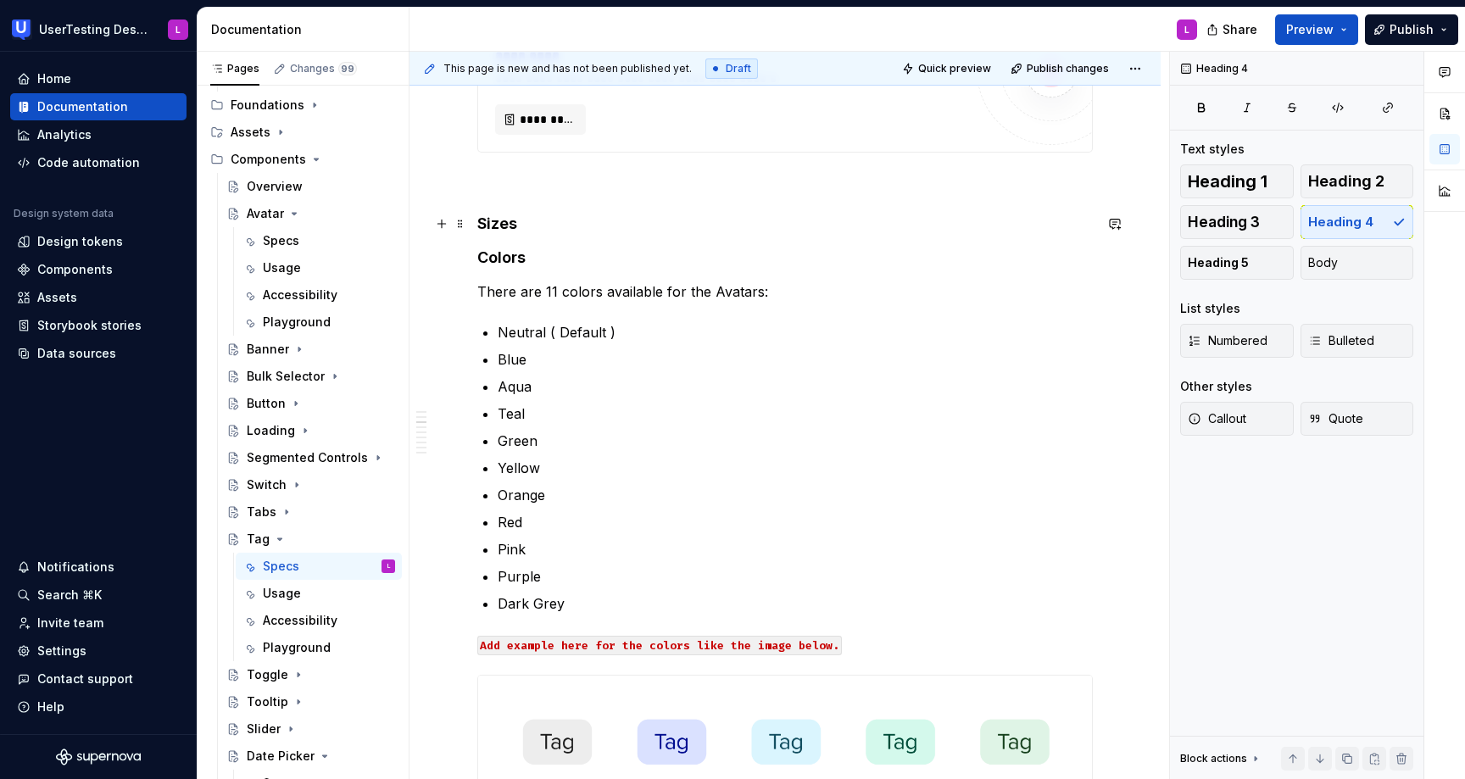
click at [581, 233] on h4 "Sizes" at bounding box center [785, 224] width 616 height 20
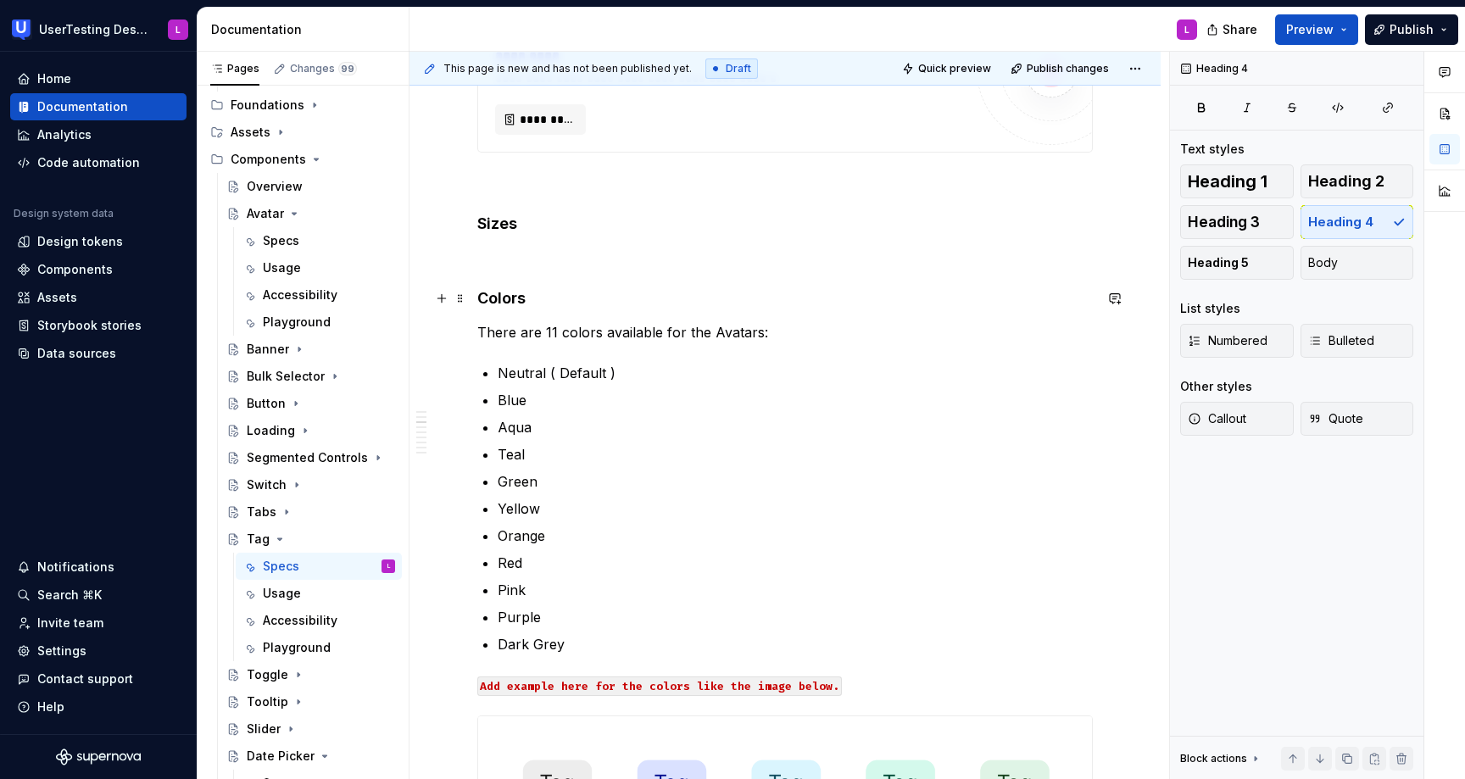
click at [502, 298] on h4 "Colors" at bounding box center [785, 298] width 616 height 20
click at [504, 222] on h4 "Sizes" at bounding box center [785, 224] width 616 height 20
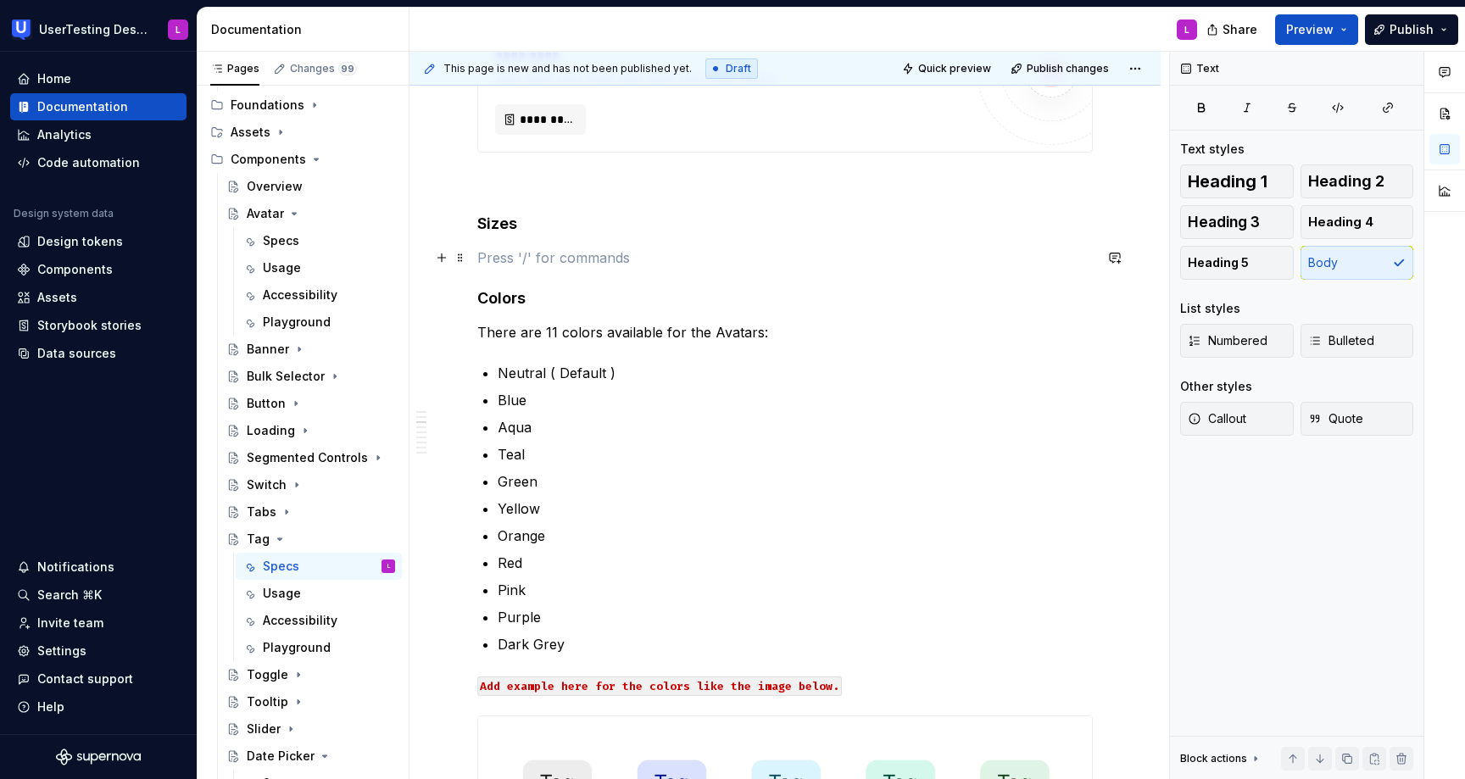
click at [514, 250] on p at bounding box center [785, 258] width 616 height 20
click at [299, 241] on div "Specs" at bounding box center [329, 241] width 132 height 24
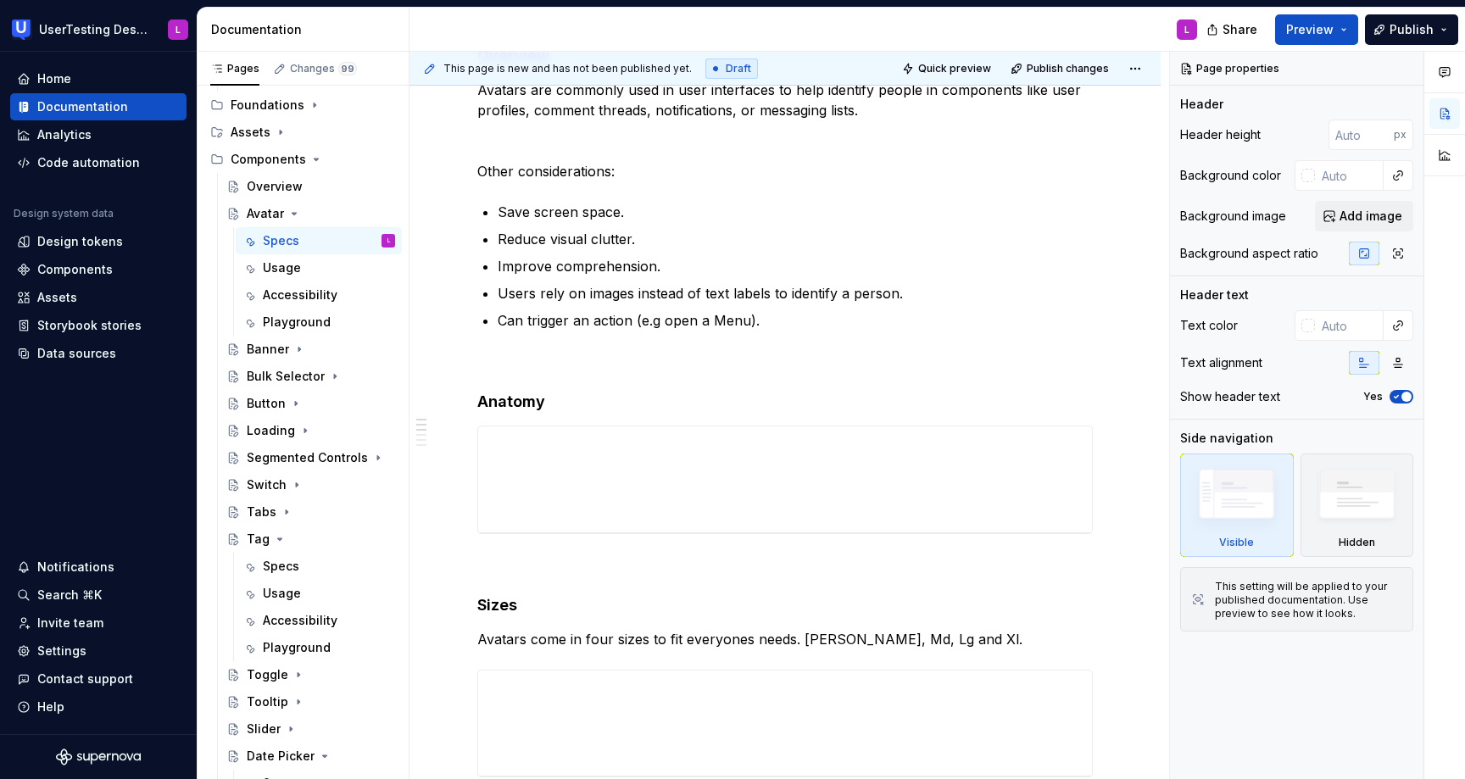
scroll to position [657, 0]
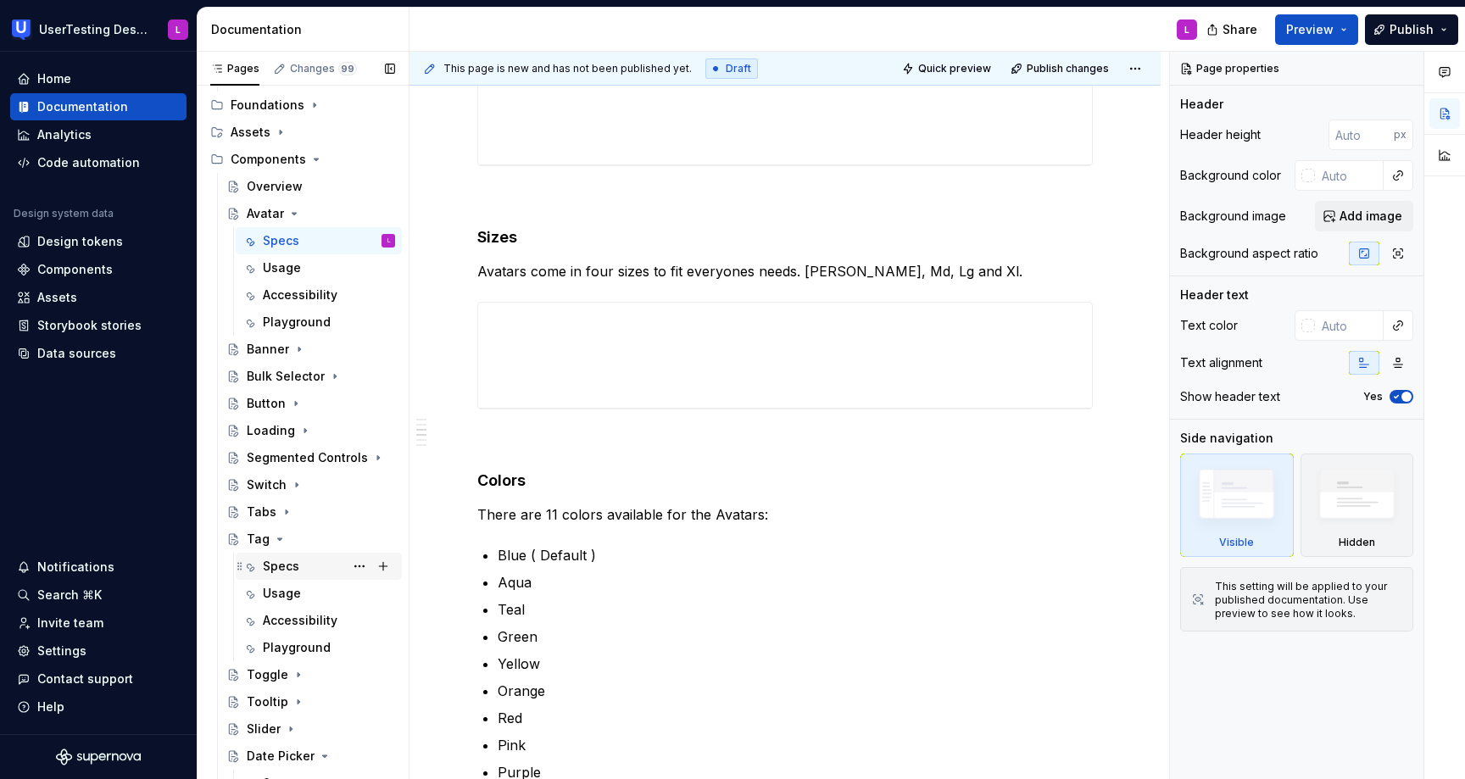
click at [296, 561] on div "Specs" at bounding box center [281, 566] width 36 height 17
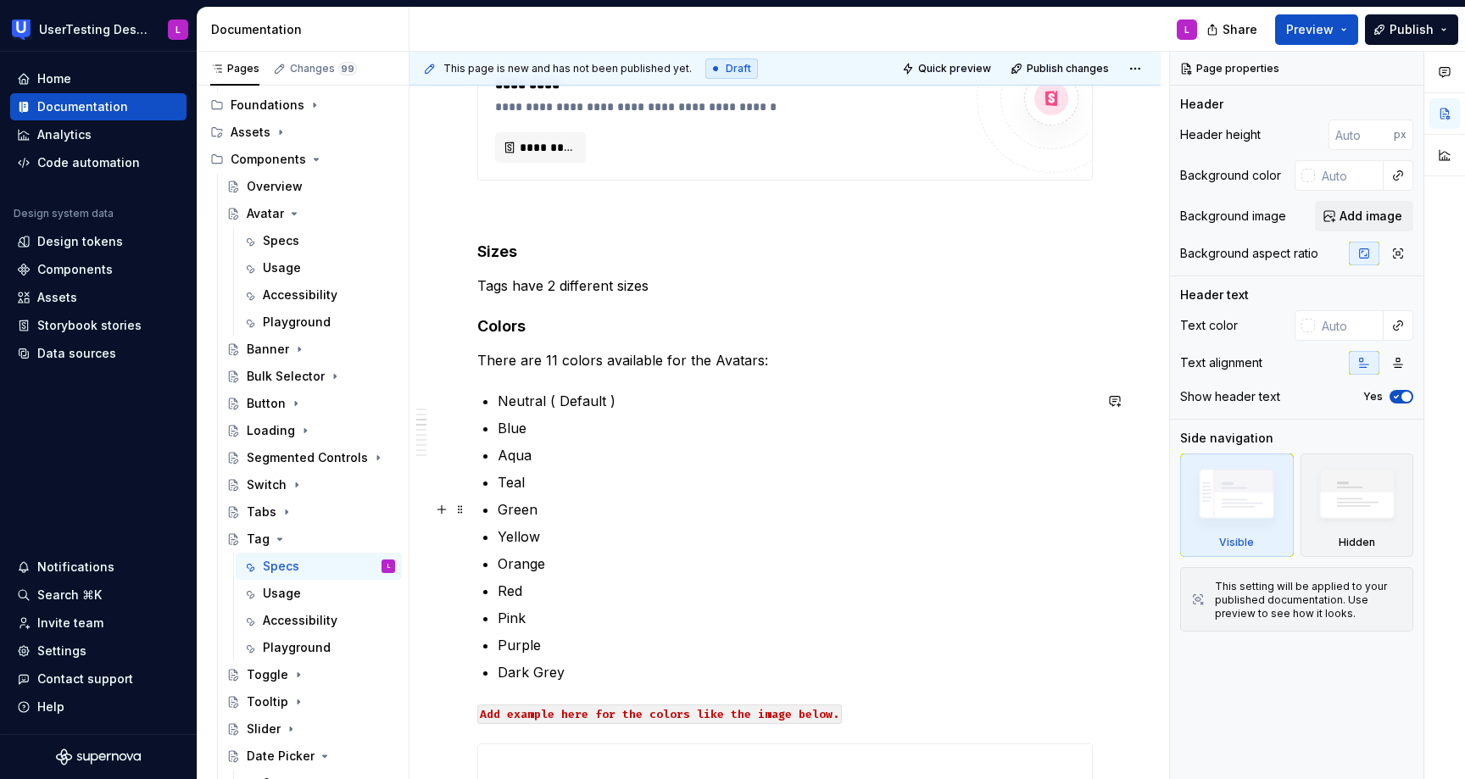
scroll to position [610, 0]
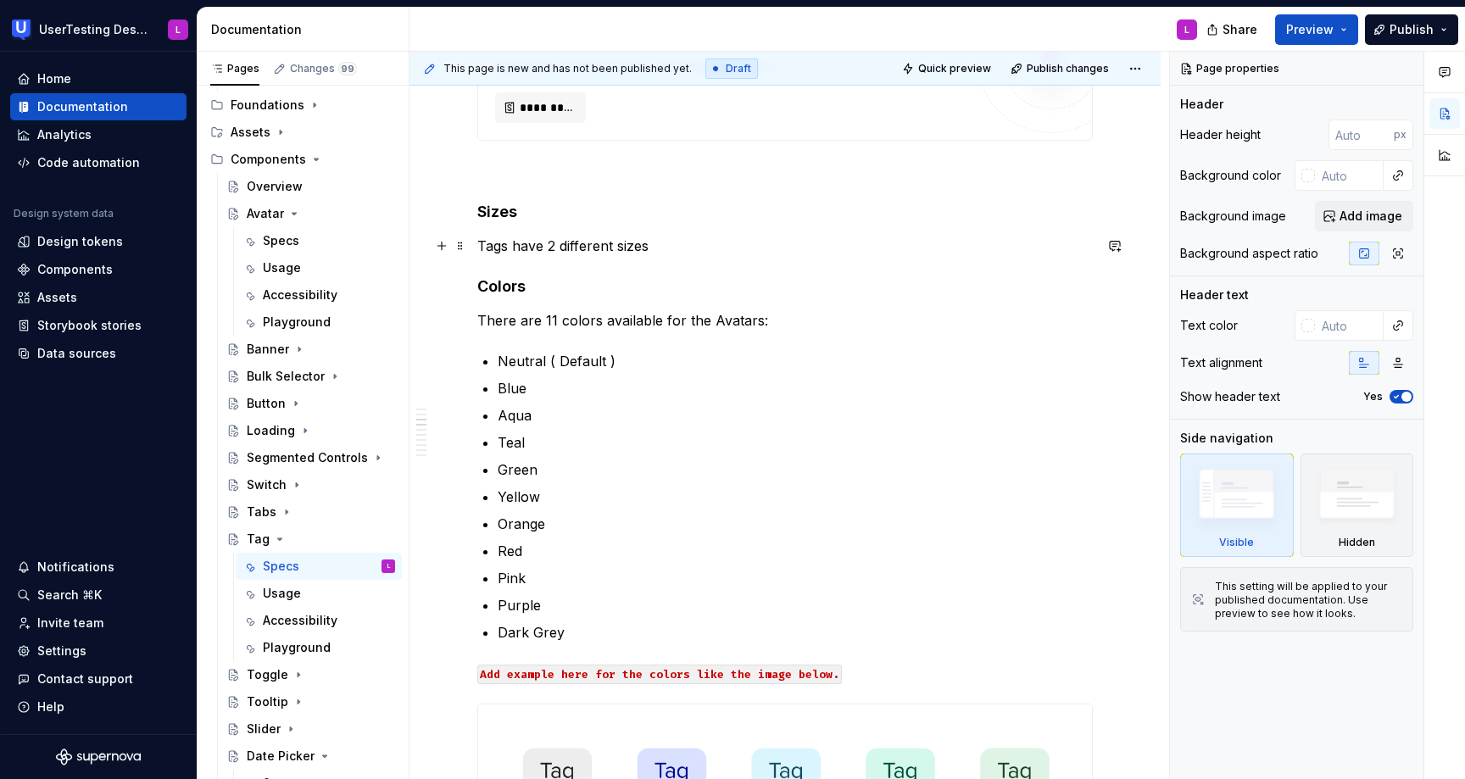
type textarea "*"
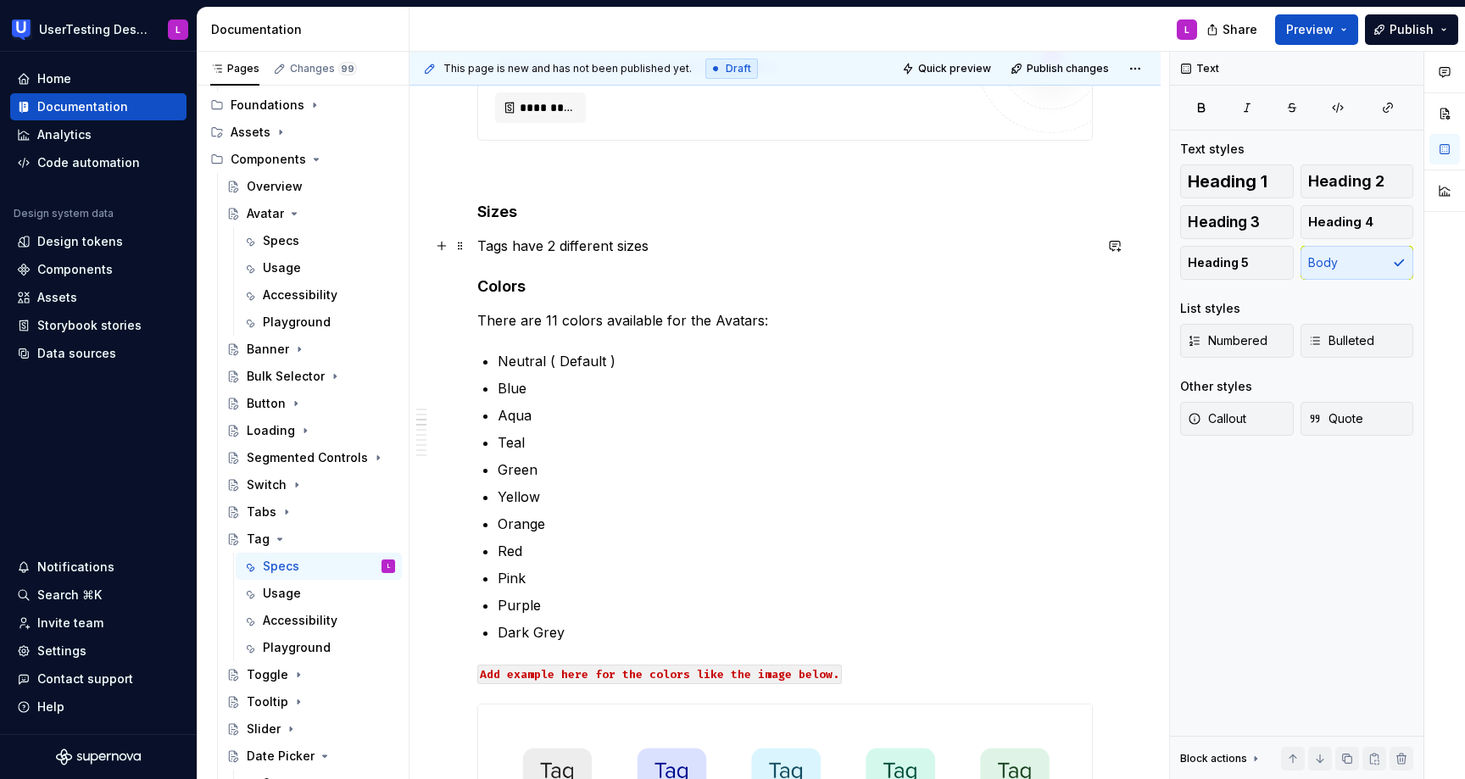
click at [672, 239] on p "Tags have 2 different sizes" at bounding box center [785, 246] width 616 height 20
click at [307, 248] on div "Specs" at bounding box center [329, 241] width 132 height 24
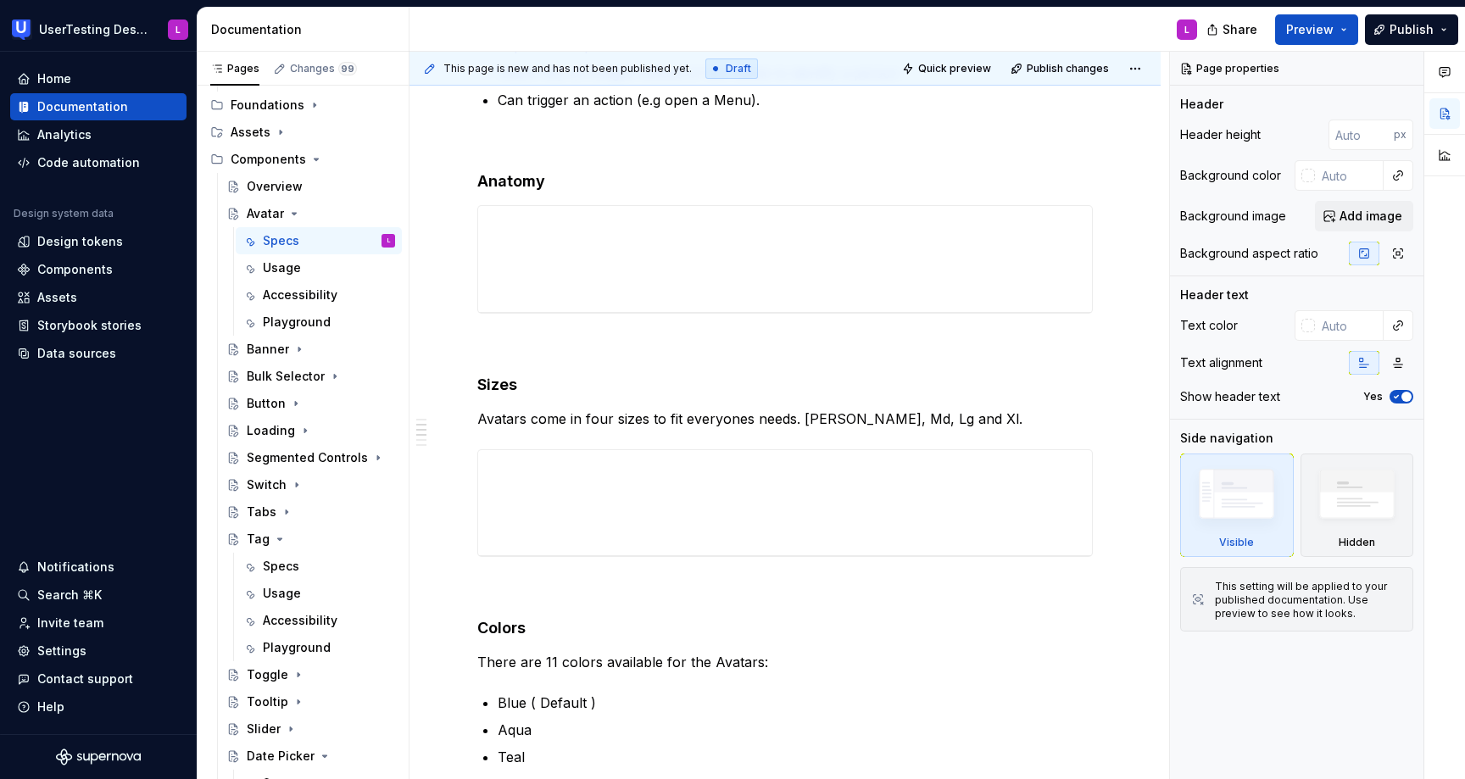
scroll to position [557, 0]
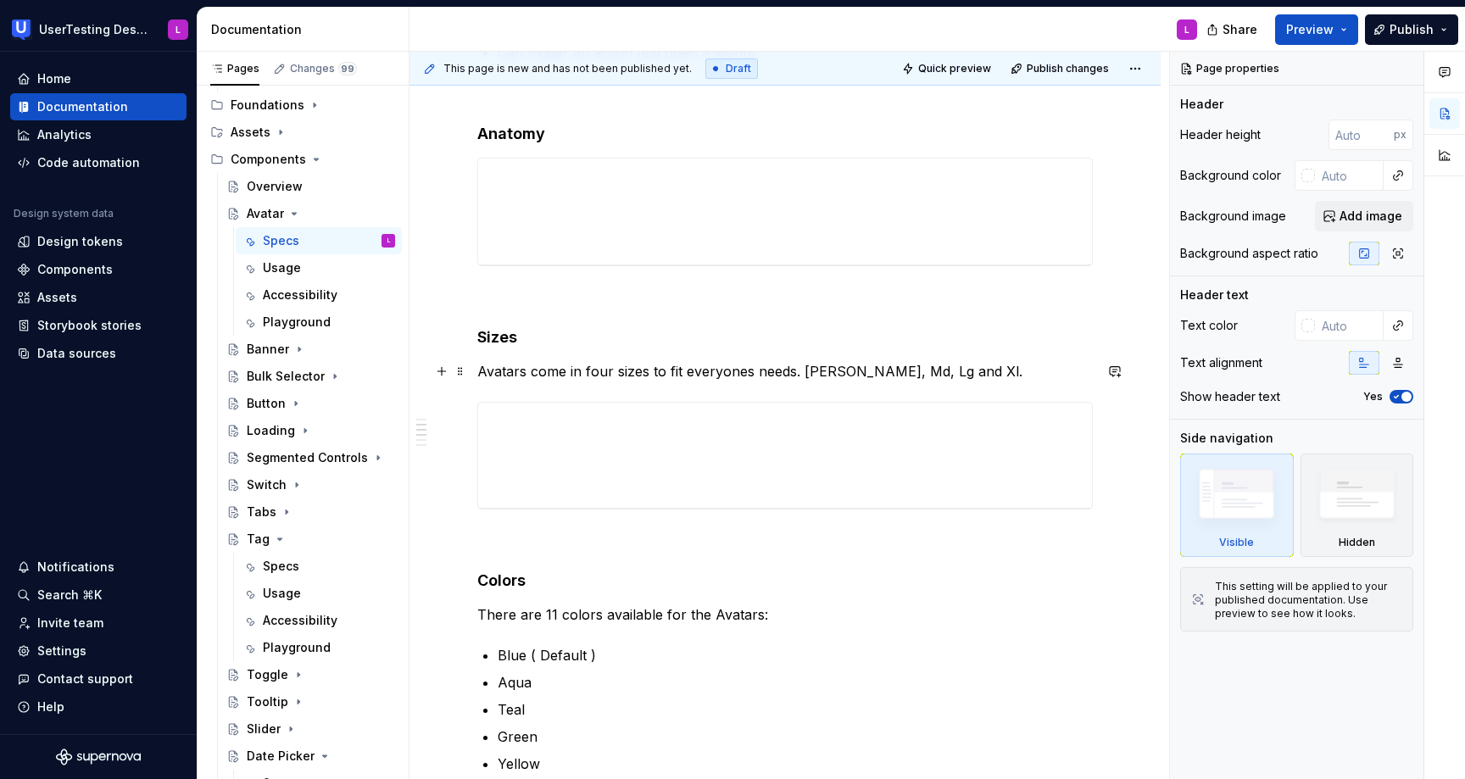
type textarea "*"
click at [792, 371] on p "Avatars come in four sizes to fit everyones needs. [PERSON_NAME], Md, Lg and Xl." at bounding box center [785, 371] width 616 height 20
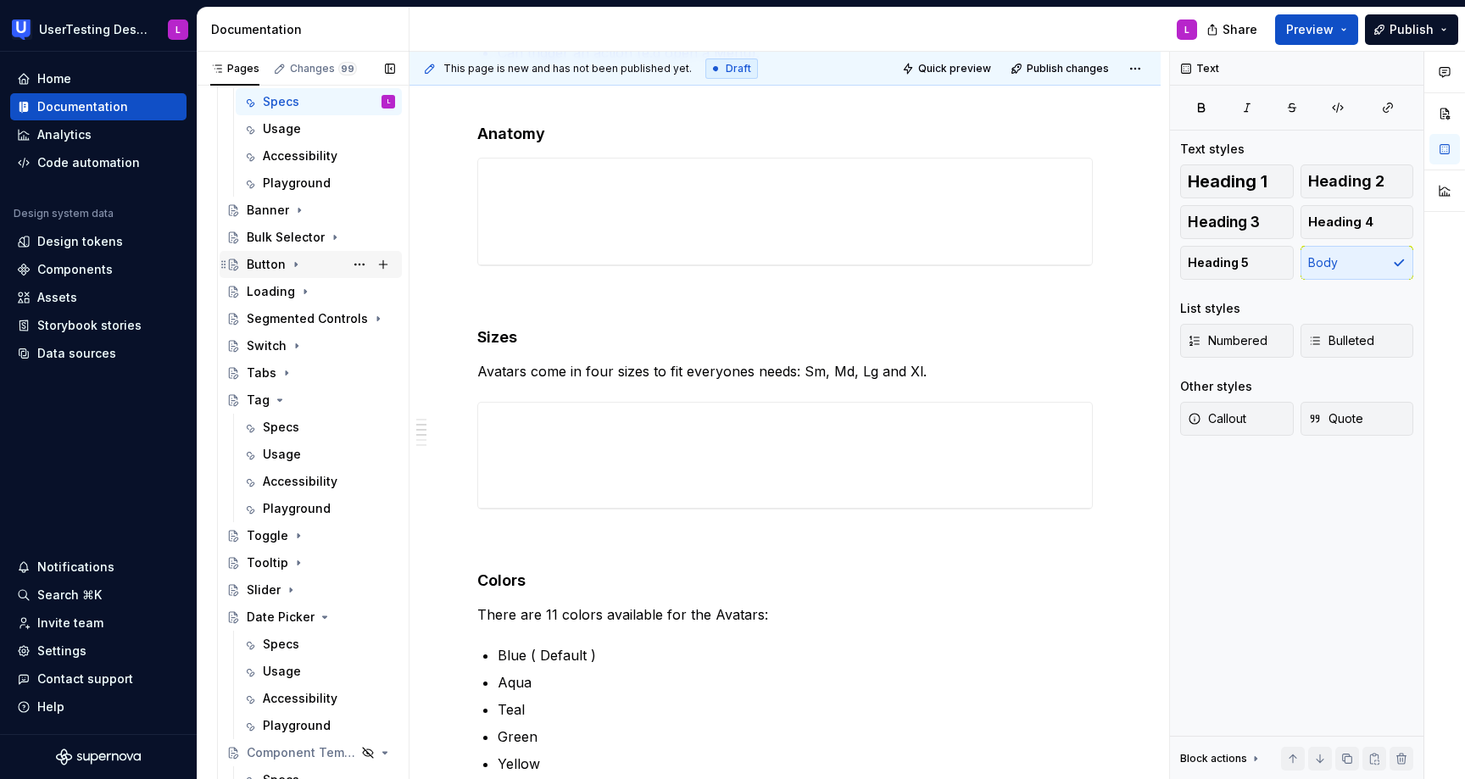
scroll to position [377, 0]
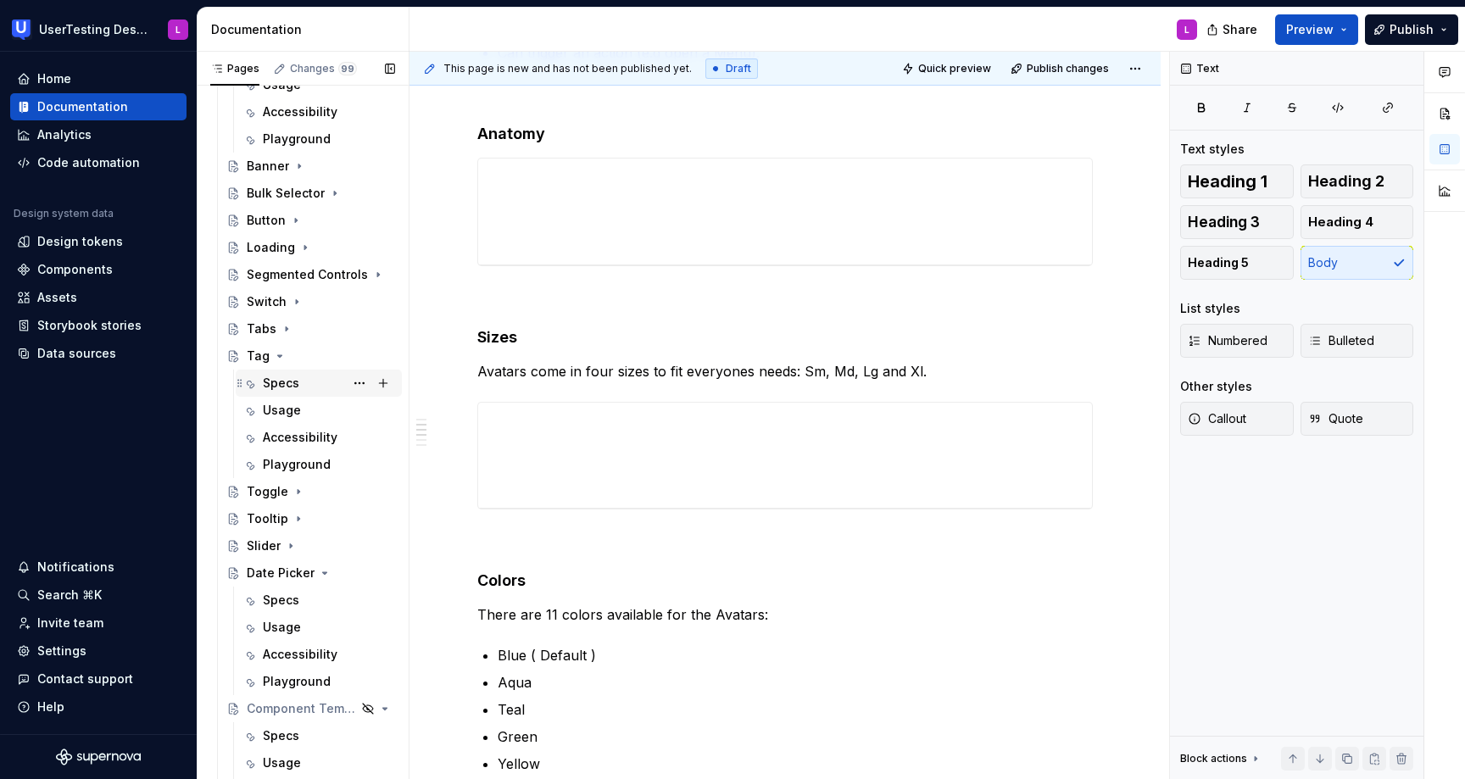
click at [293, 388] on div "Specs" at bounding box center [281, 383] width 36 height 17
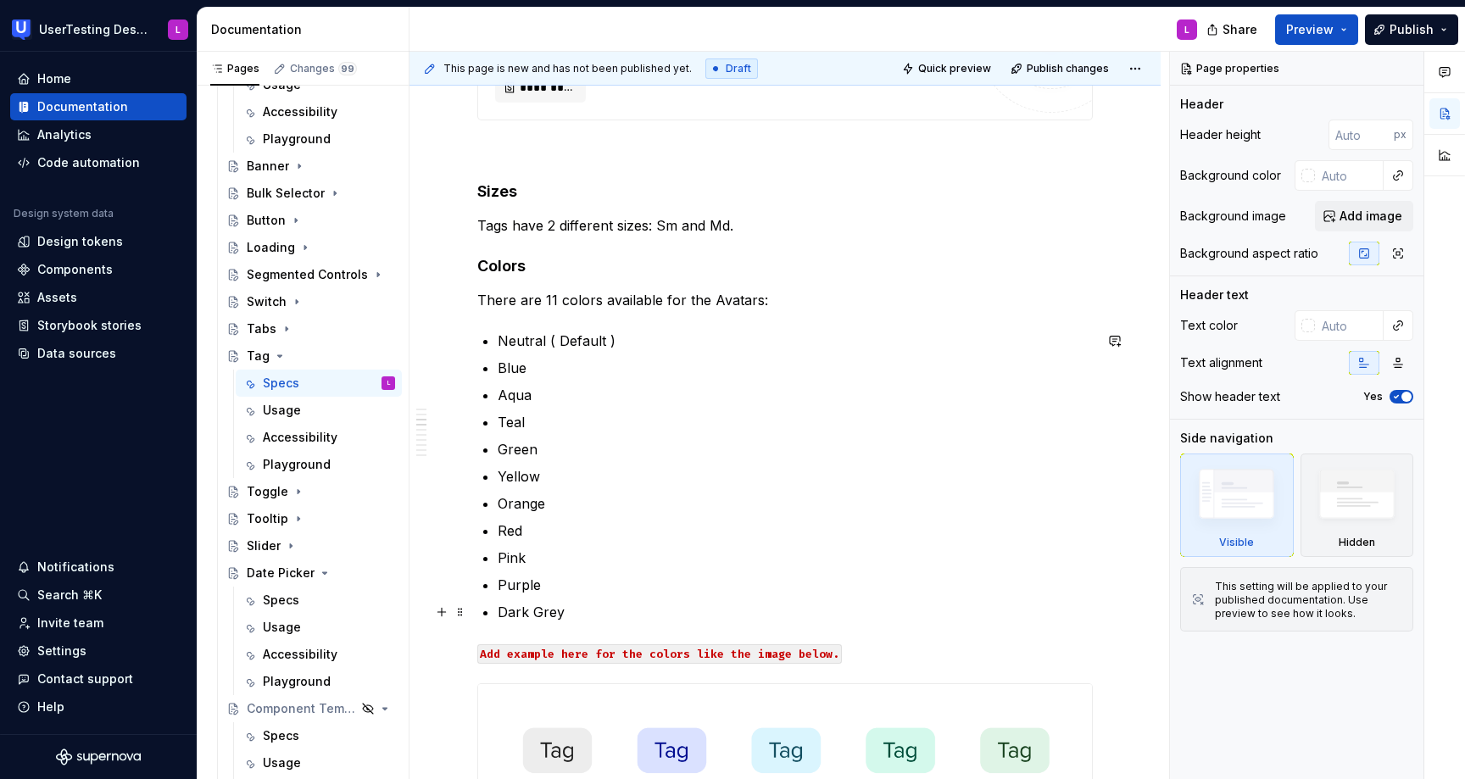
scroll to position [631, 0]
type textarea "*"
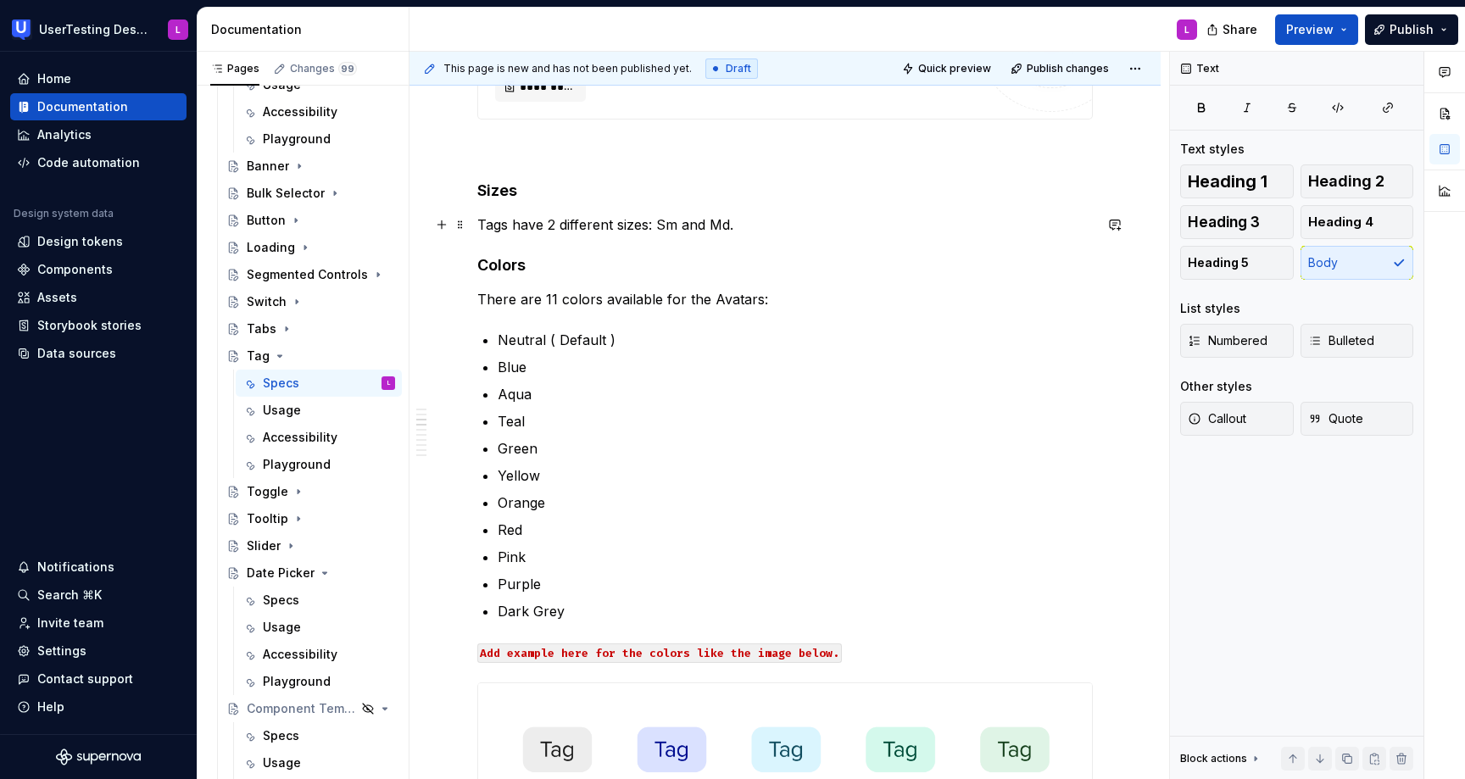
click at [822, 222] on p "Tags have 2 different sizes: Sm and Md." at bounding box center [785, 225] width 616 height 20
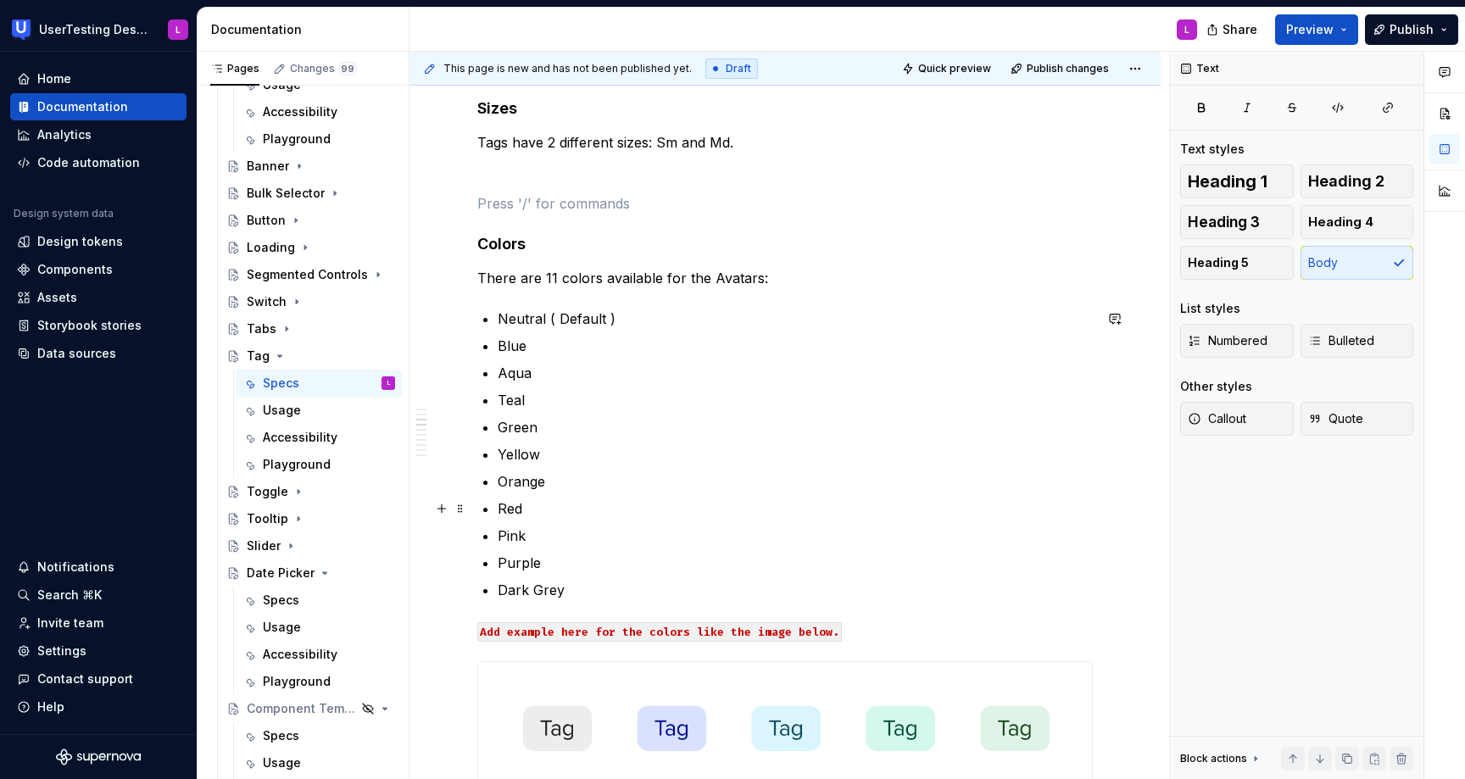
scroll to position [714, 0]
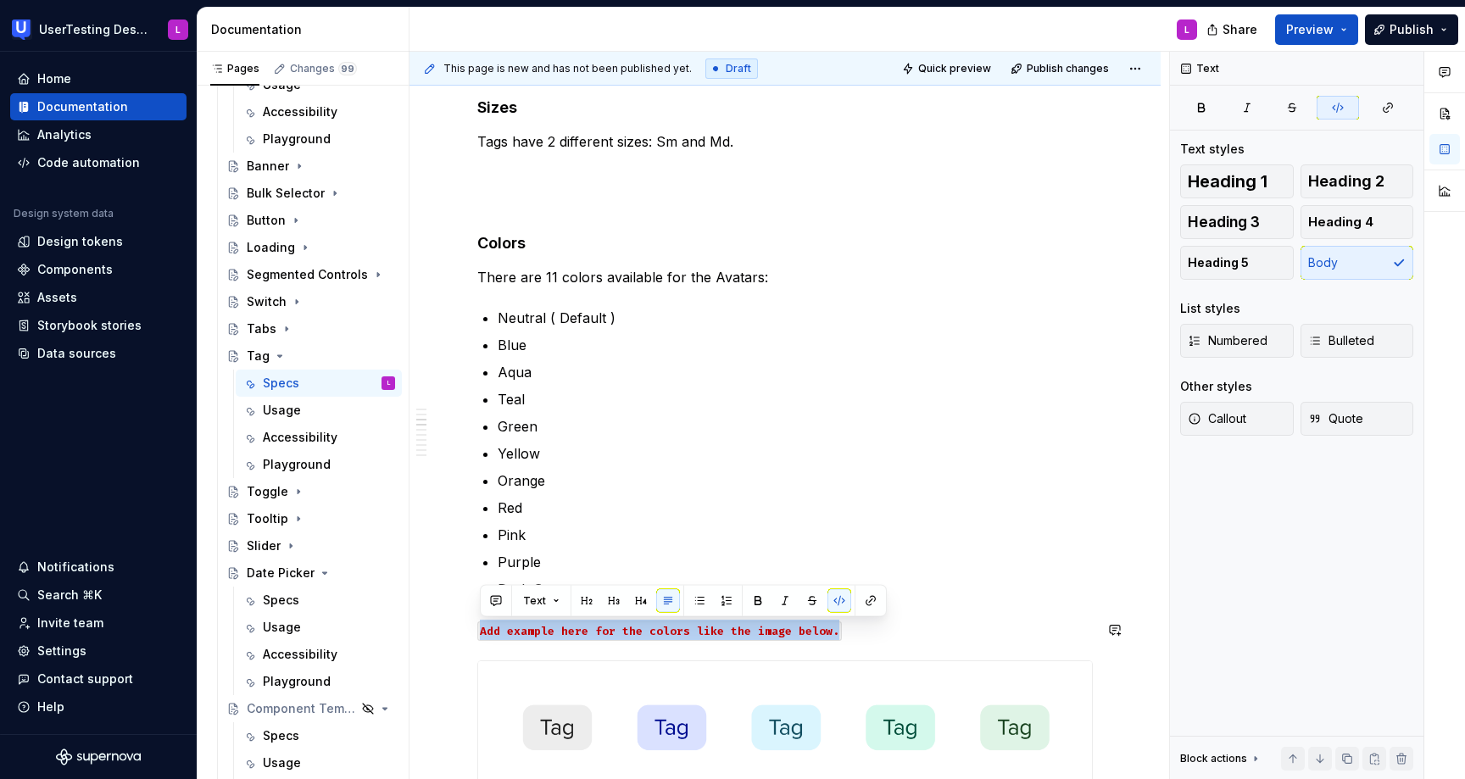
drag, startPoint x: 869, startPoint y: 632, endPoint x: 455, endPoint y: 617, distance: 414.9
copy code "Add example here for the colors like the image below."
click at [591, 165] on p at bounding box center [785, 172] width 616 height 20
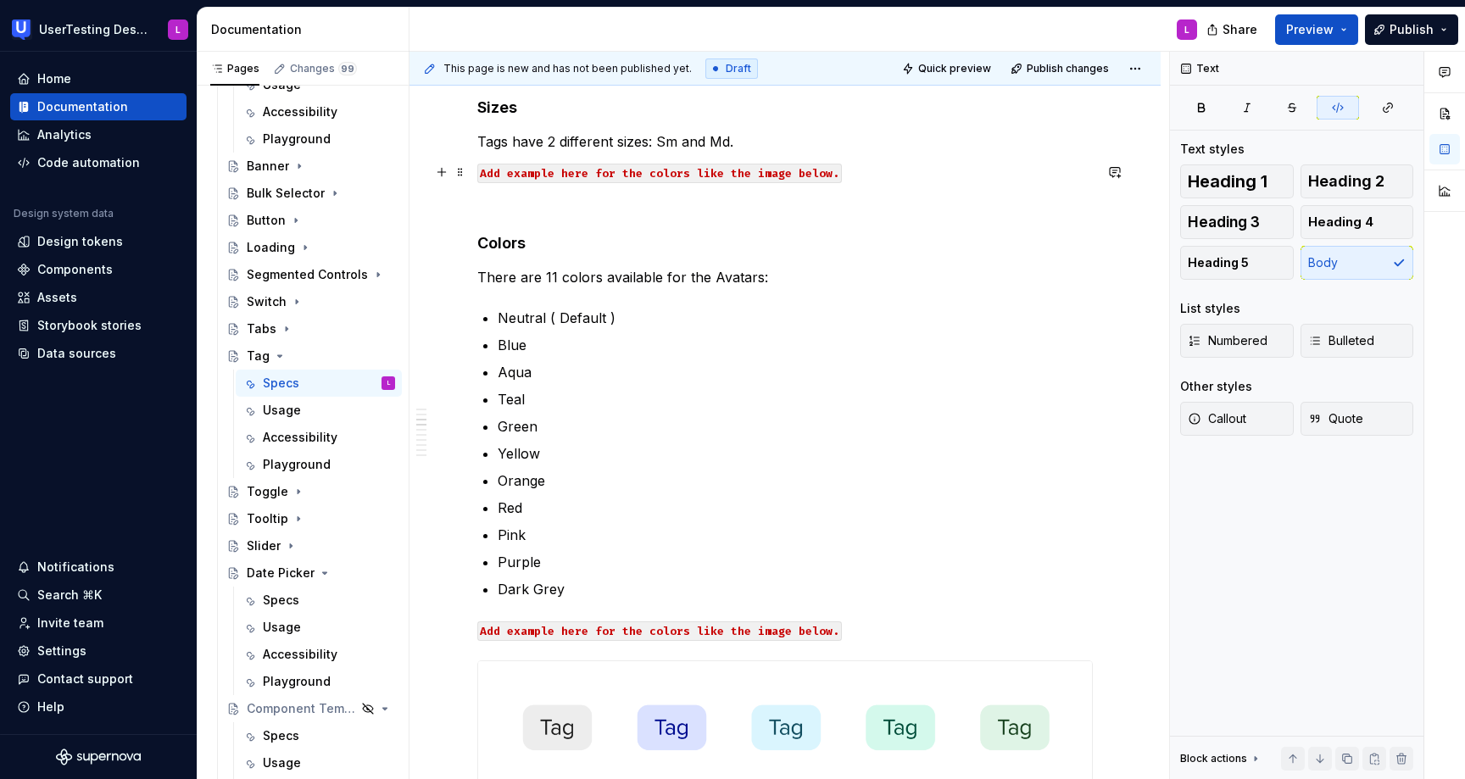
click at [667, 170] on code "Add example here for the colors like the image below." at bounding box center [659, 174] width 365 height 20
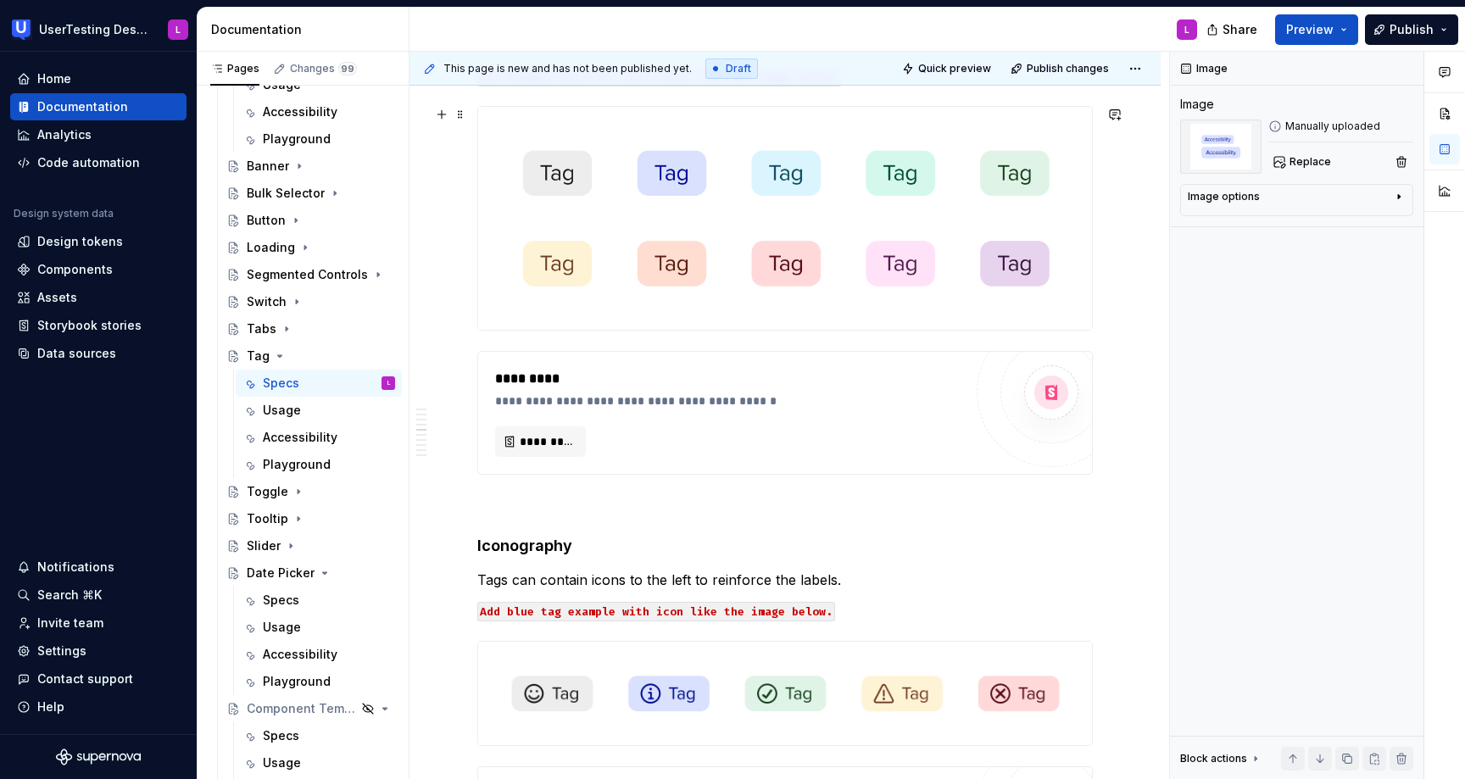
scroll to position [1685, 0]
click at [857, 366] on div "**********" at bounding box center [785, 412] width 614 height 122
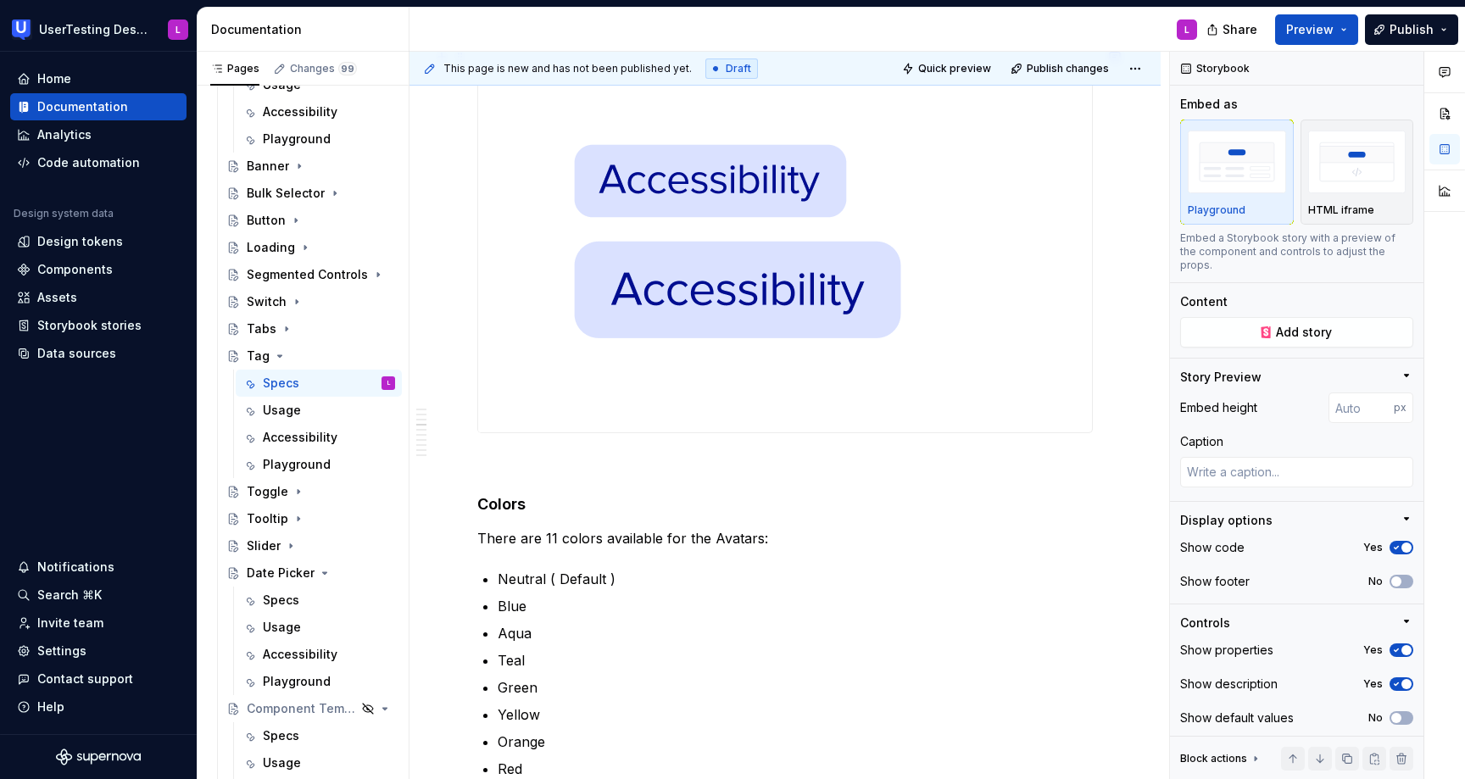
scroll to position [739, 0]
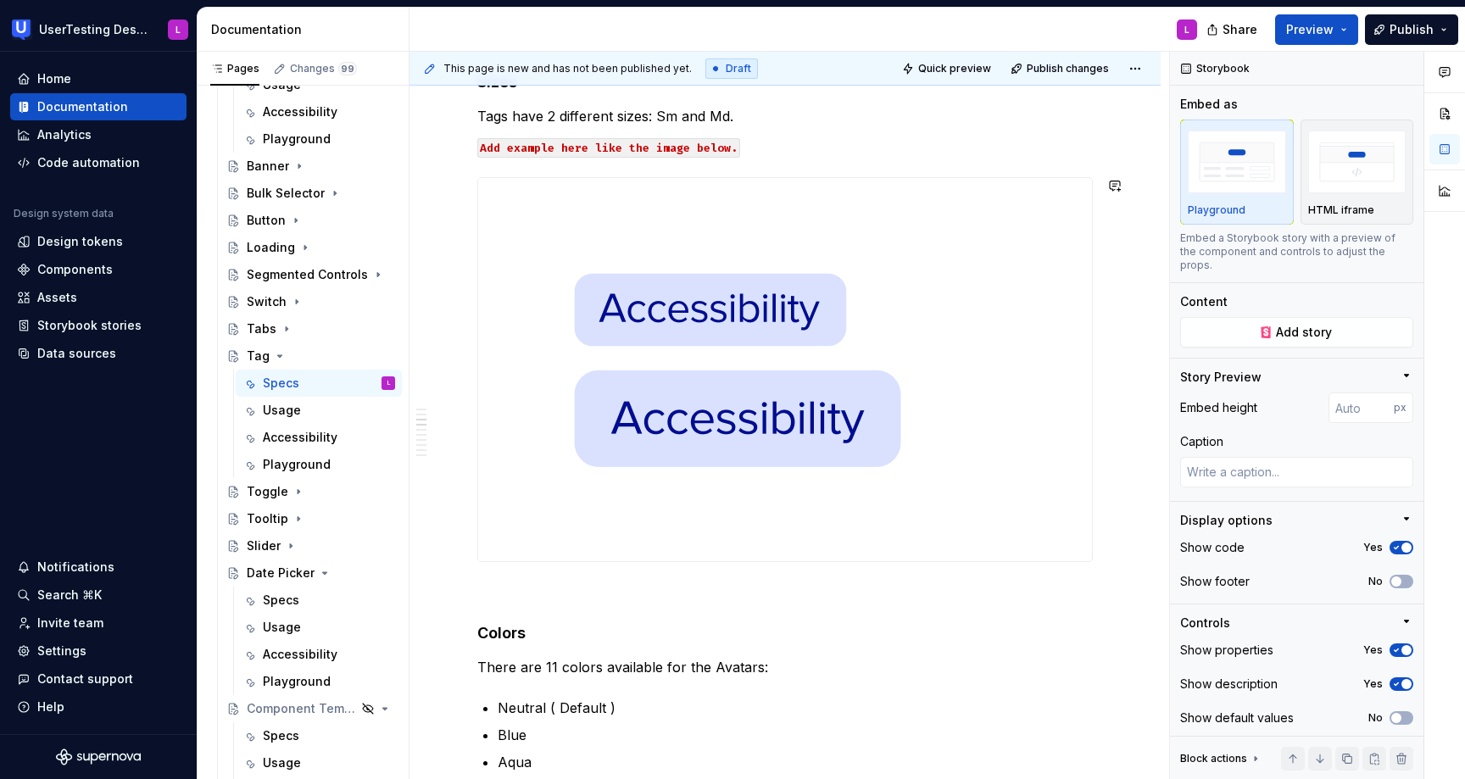
click at [597, 583] on p at bounding box center [785, 593] width 616 height 20
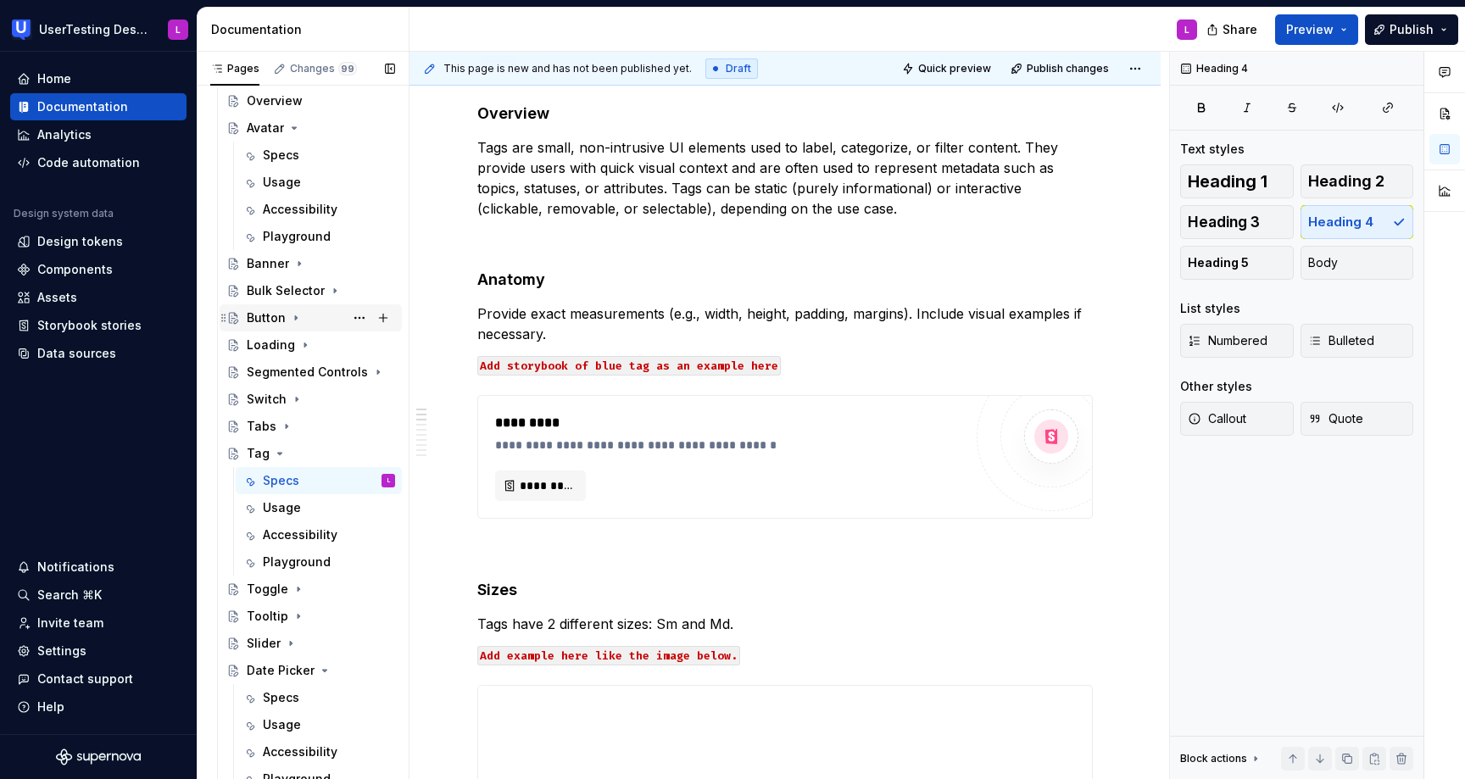
scroll to position [588, 0]
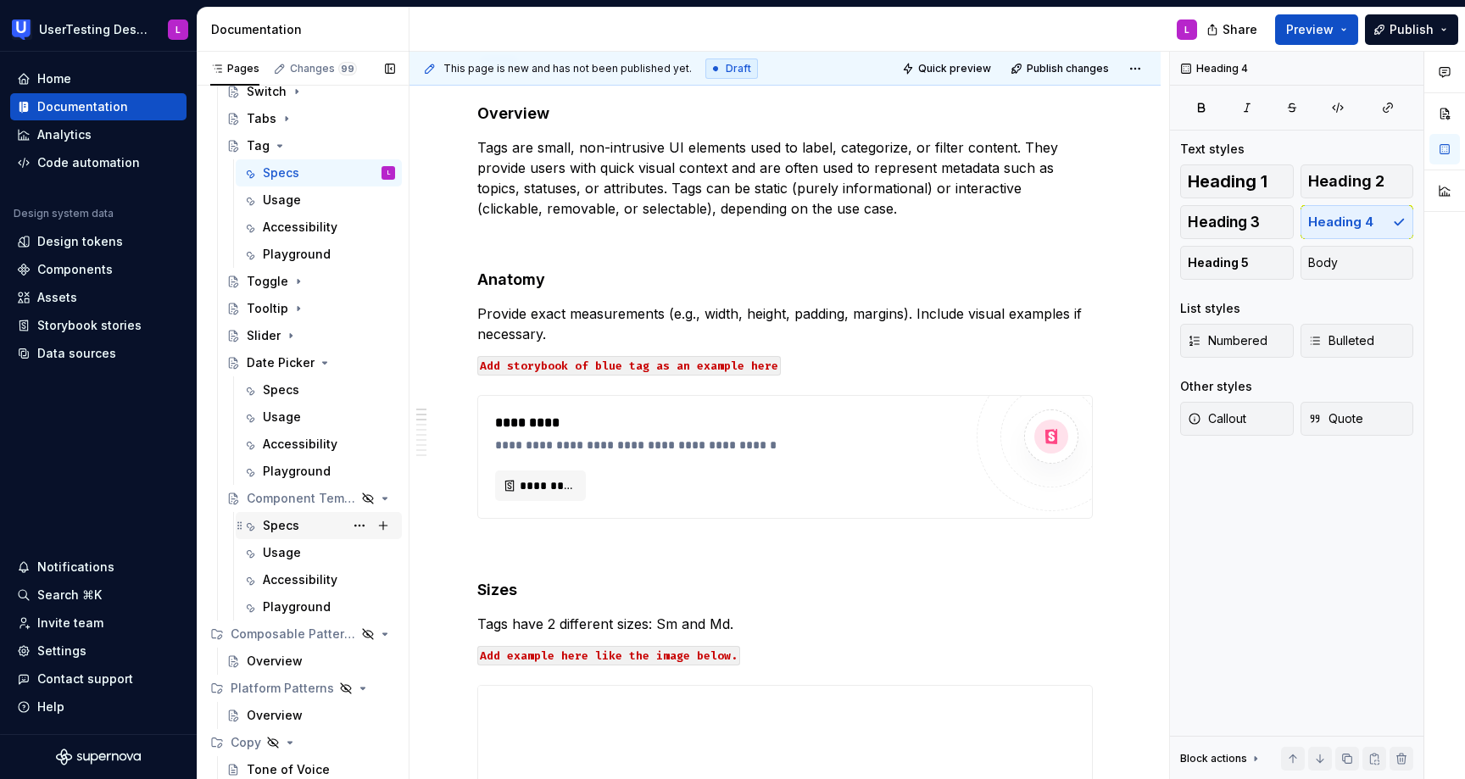
click at [293, 524] on div "Specs" at bounding box center [281, 525] width 36 height 17
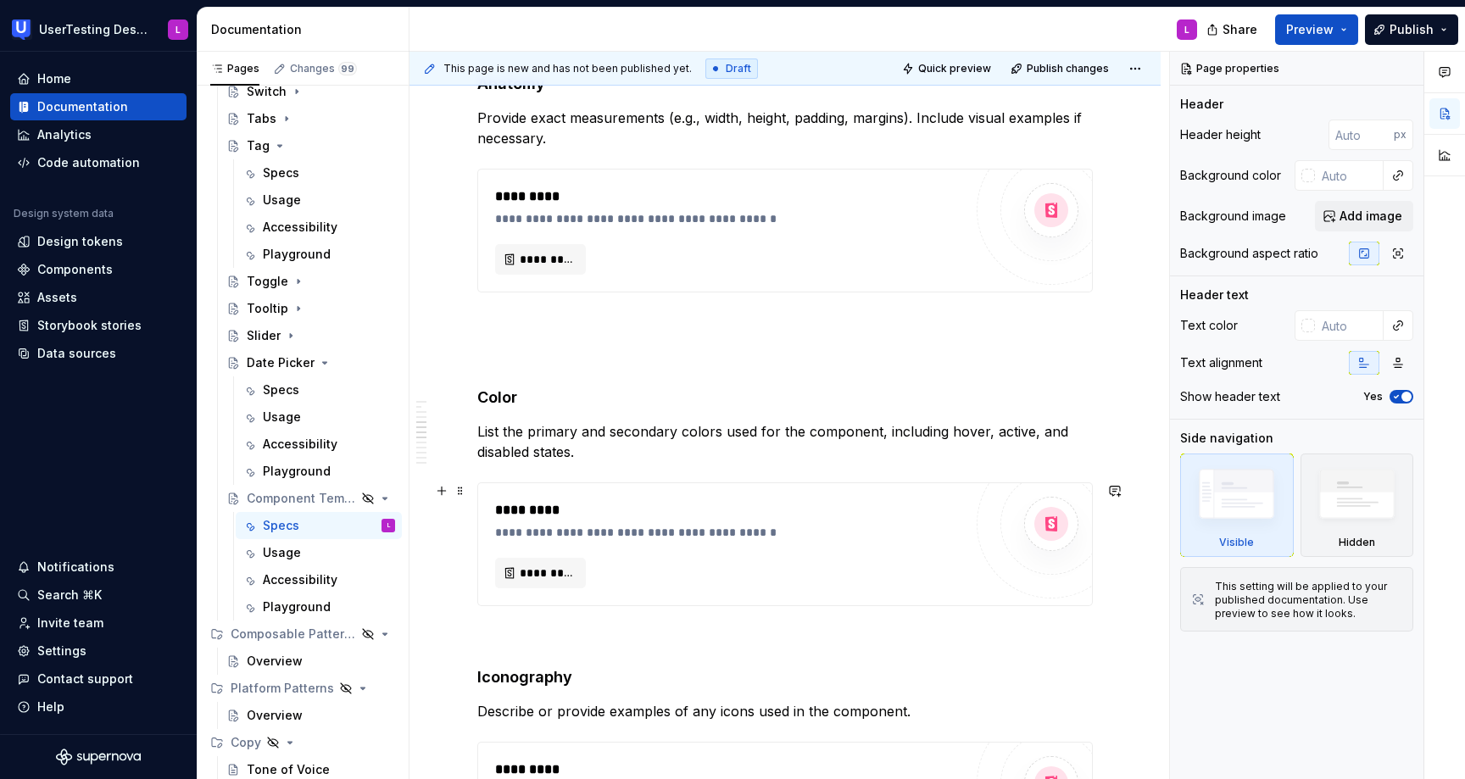
scroll to position [857, 0]
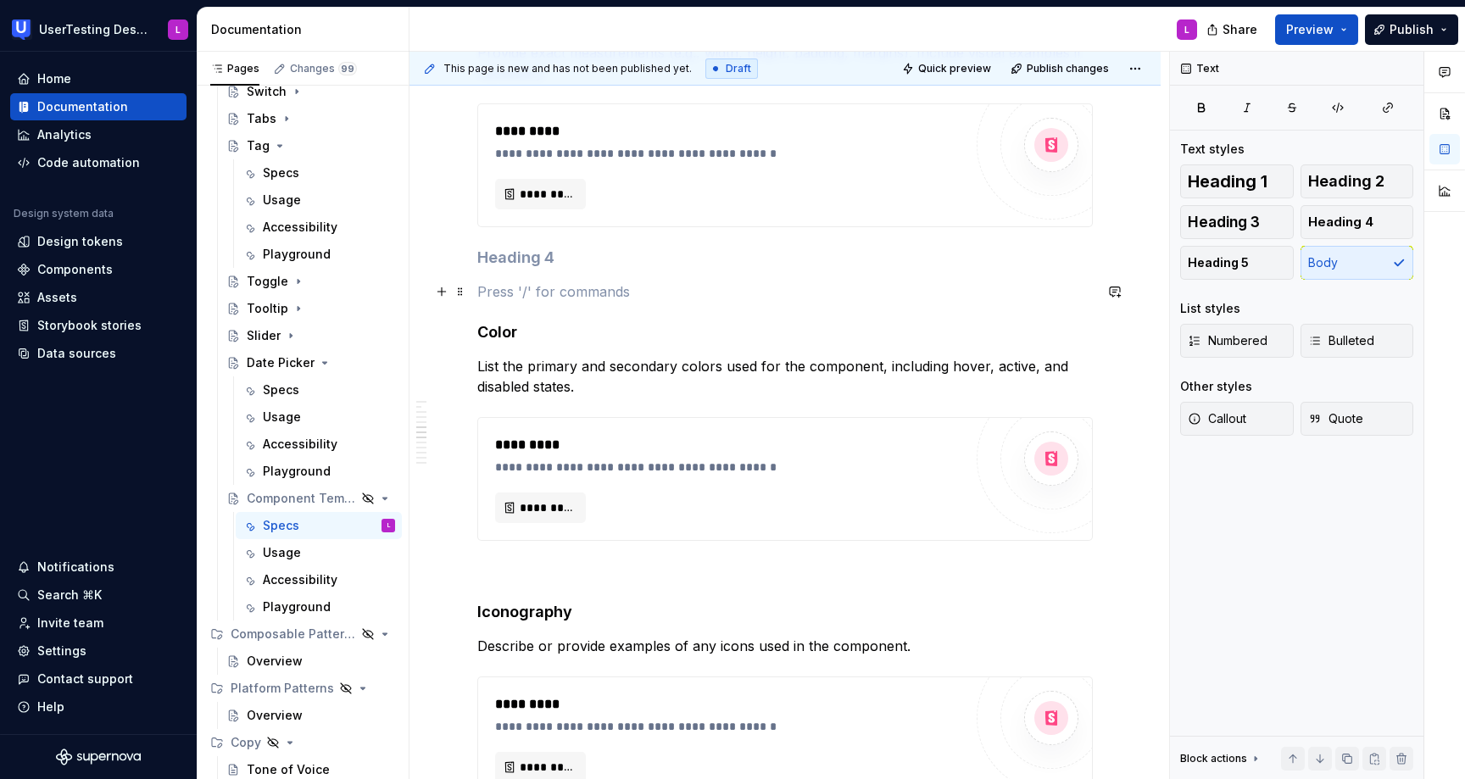
click at [526, 283] on p at bounding box center [785, 292] width 616 height 20
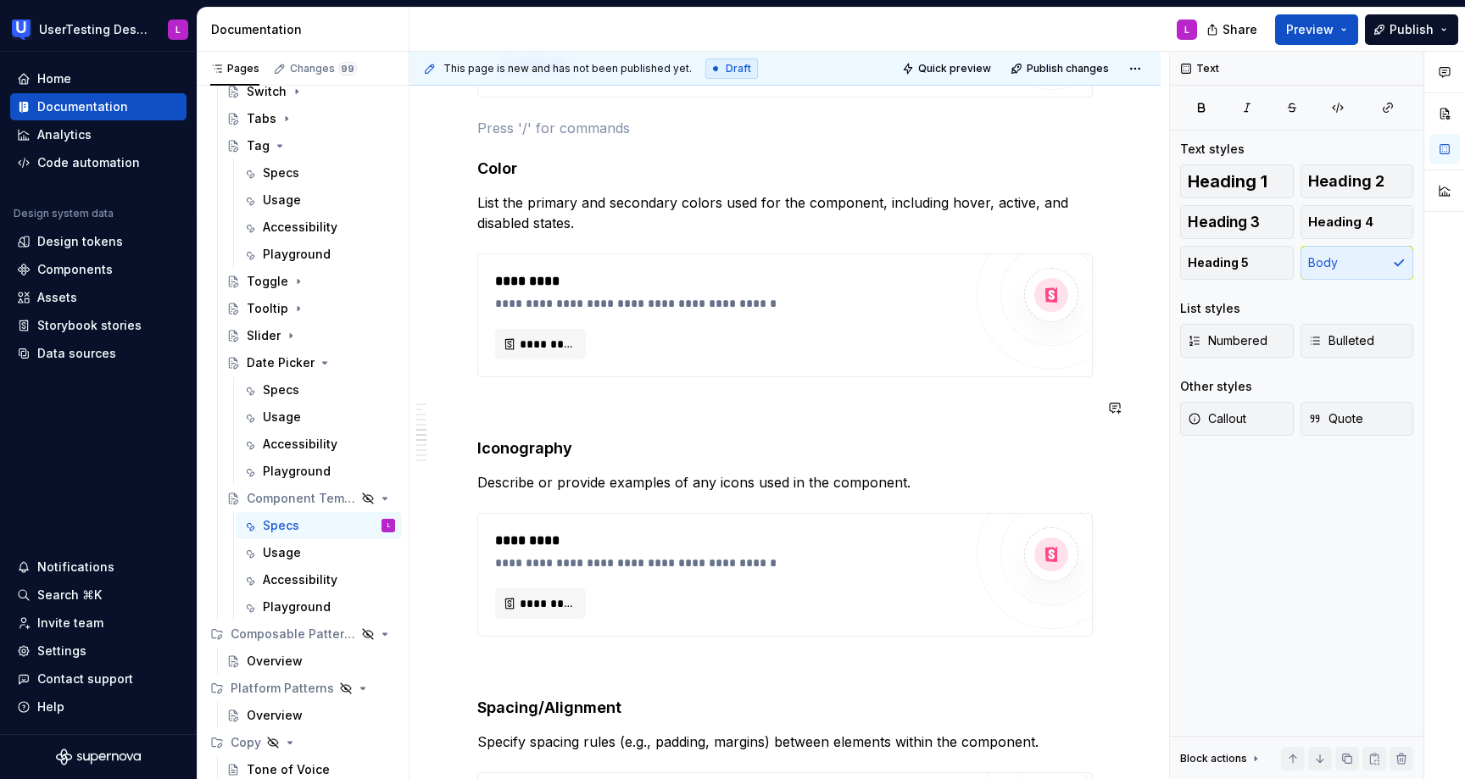
scroll to position [996, 0]
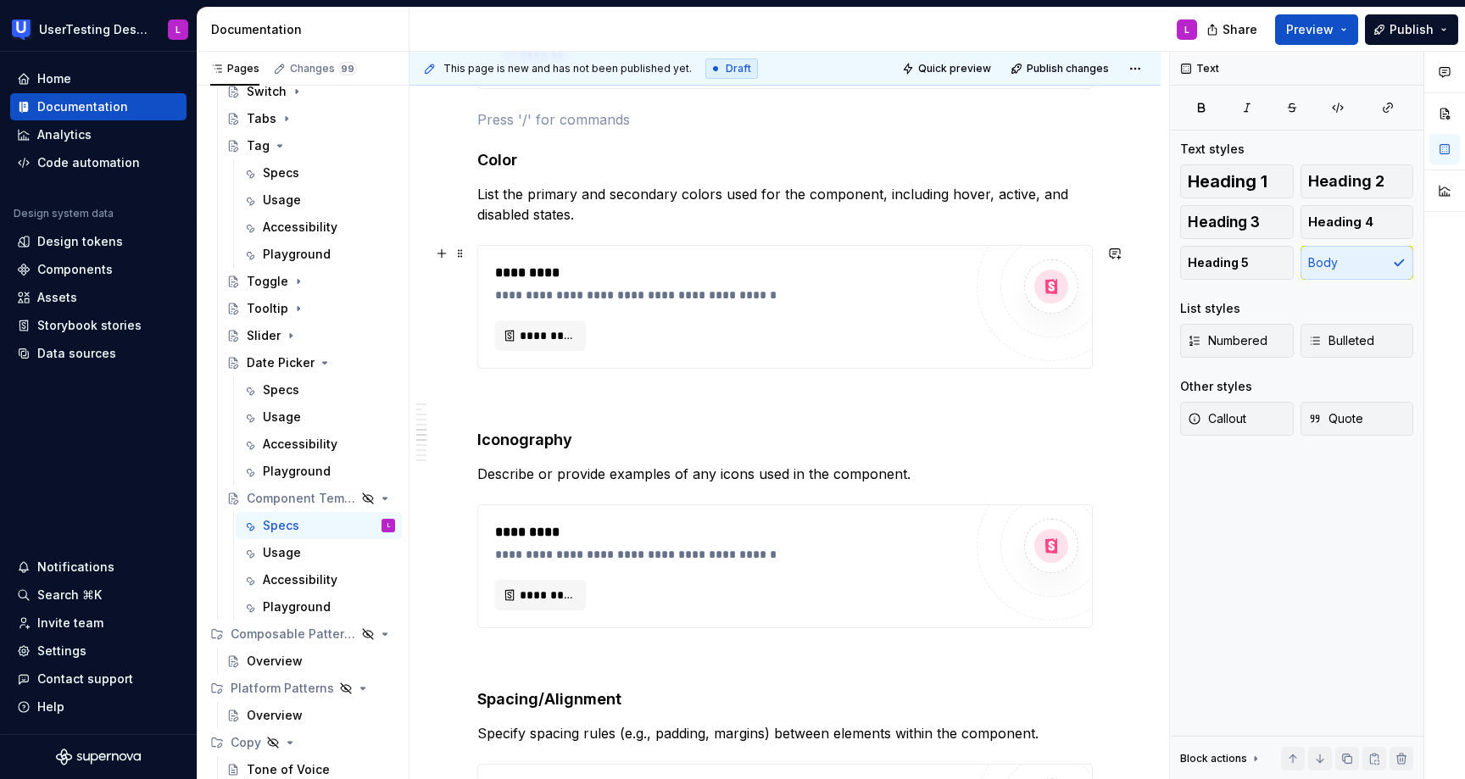
click at [583, 369] on div "**********" at bounding box center [785, 307] width 616 height 124
type textarea "*"
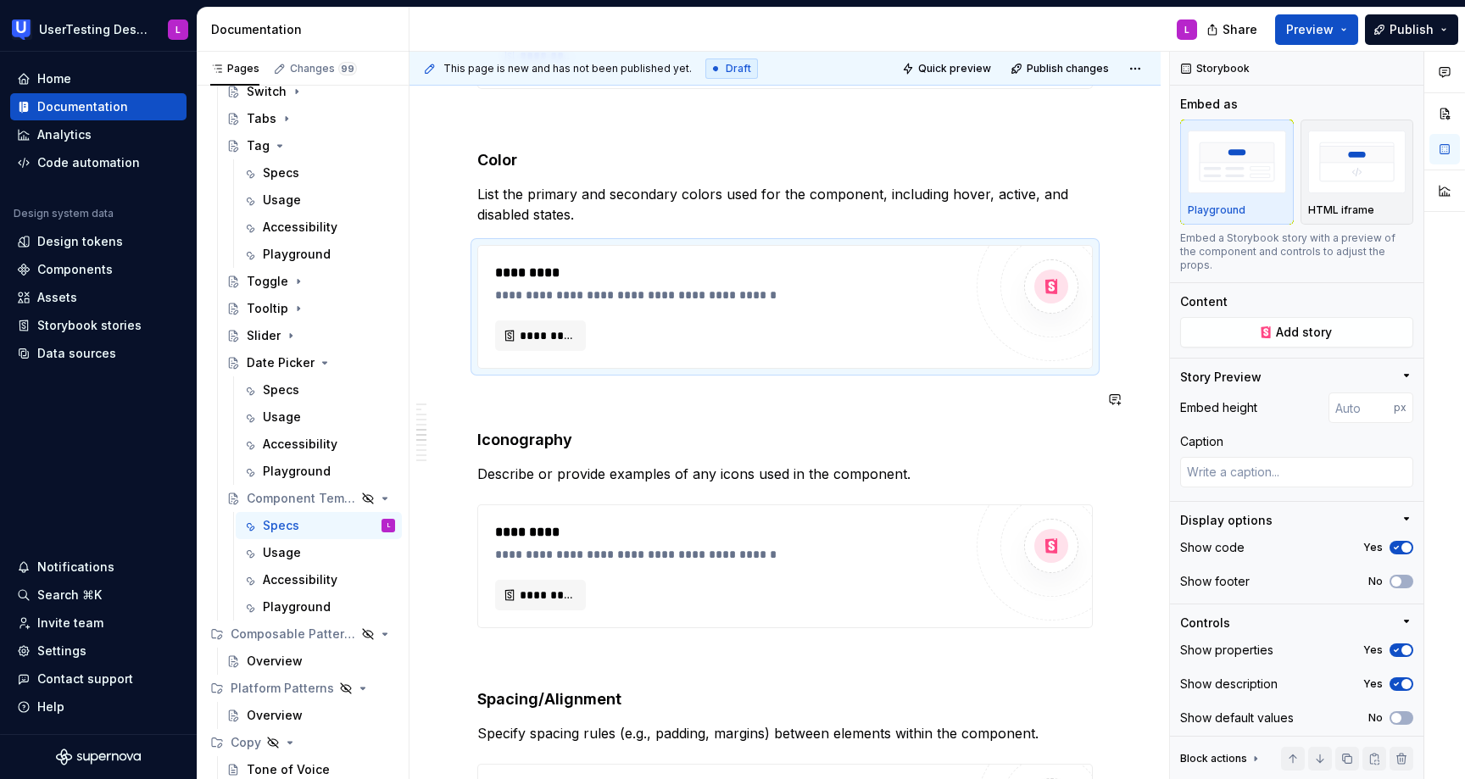
click at [559, 413] on div "**********" at bounding box center [785, 668] width 616 height 2658
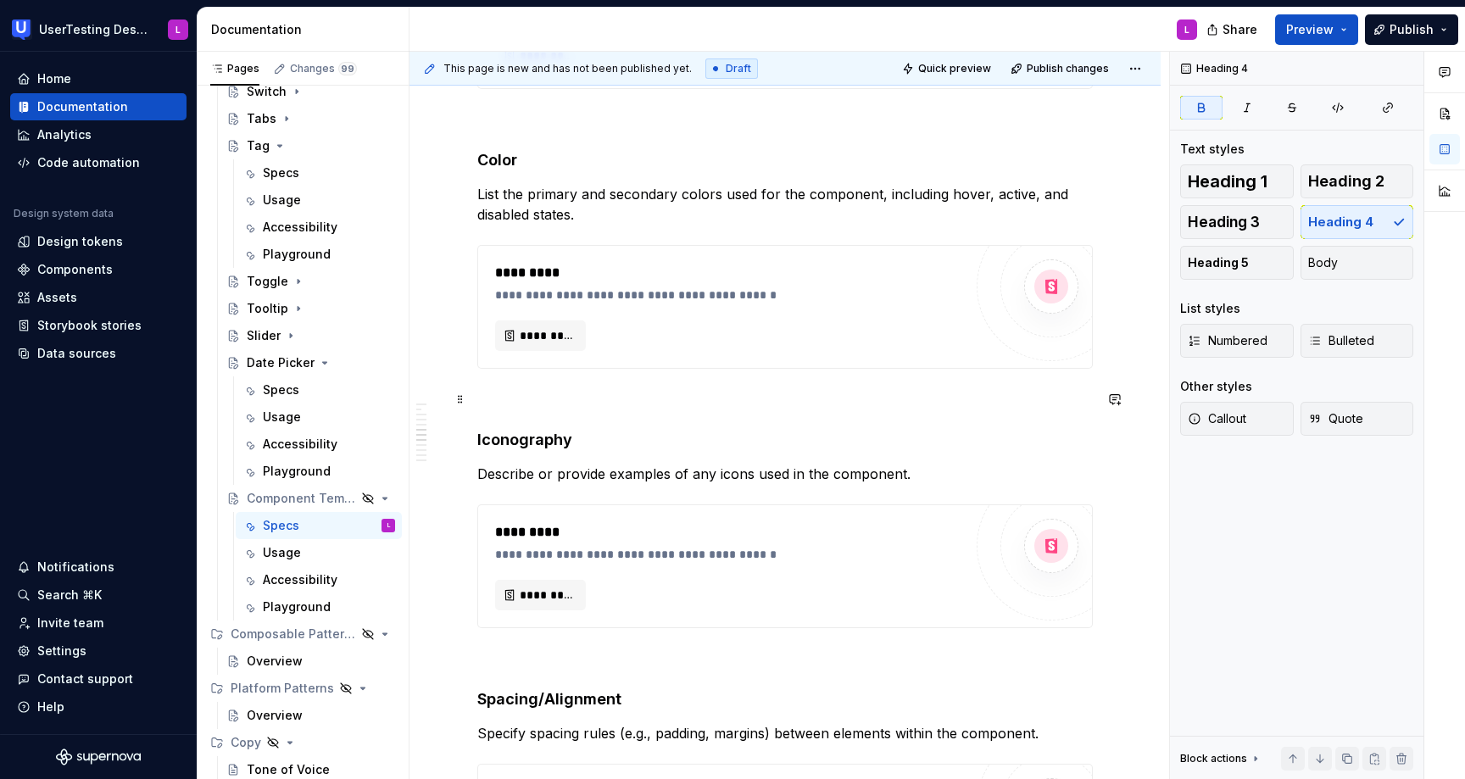
click at [557, 405] on p at bounding box center [785, 399] width 616 height 20
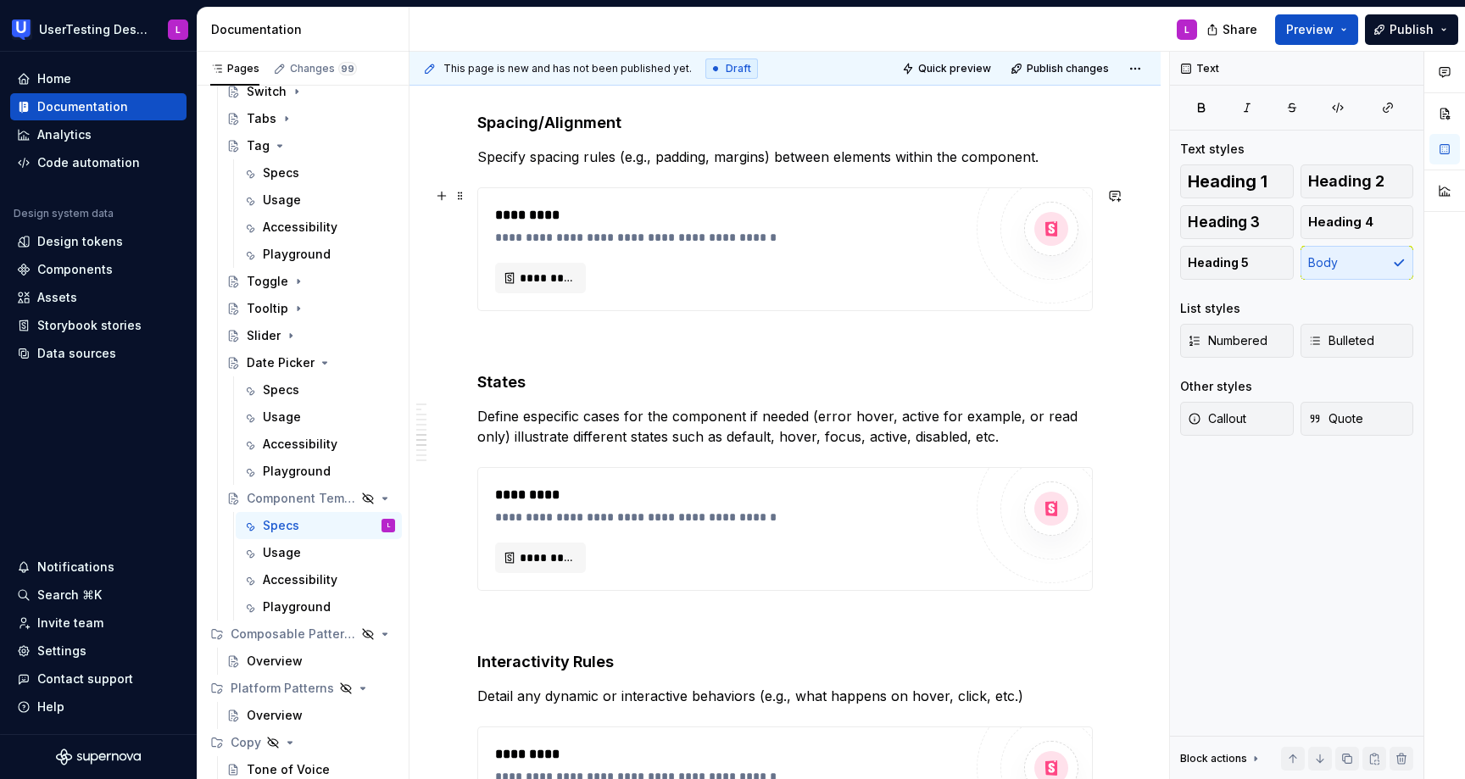
scroll to position [1677, 0]
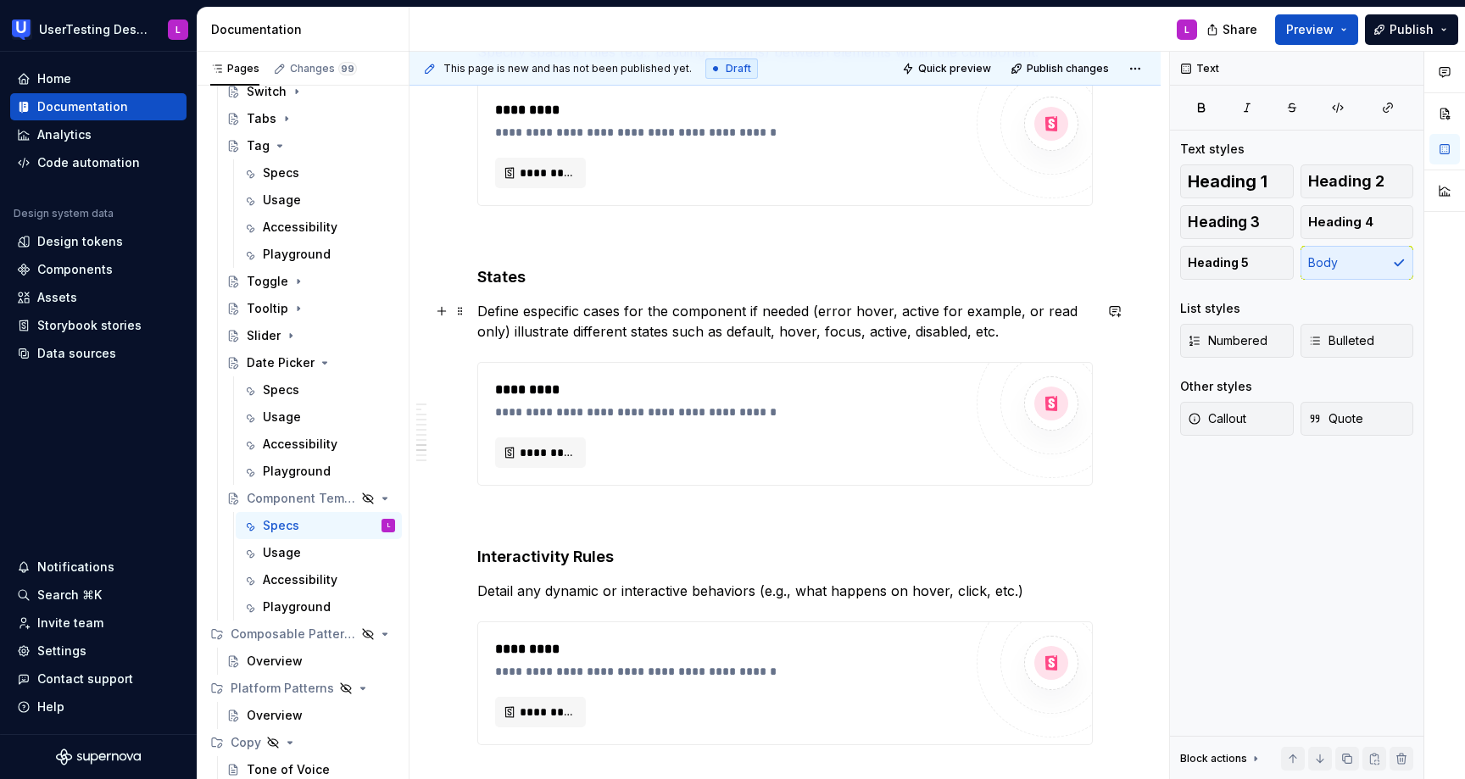
click at [550, 306] on p "Define especific cases for the component if needed (error hover, active for exa…" at bounding box center [785, 321] width 616 height 41
click at [307, 179] on div "Specs" at bounding box center [329, 173] width 132 height 24
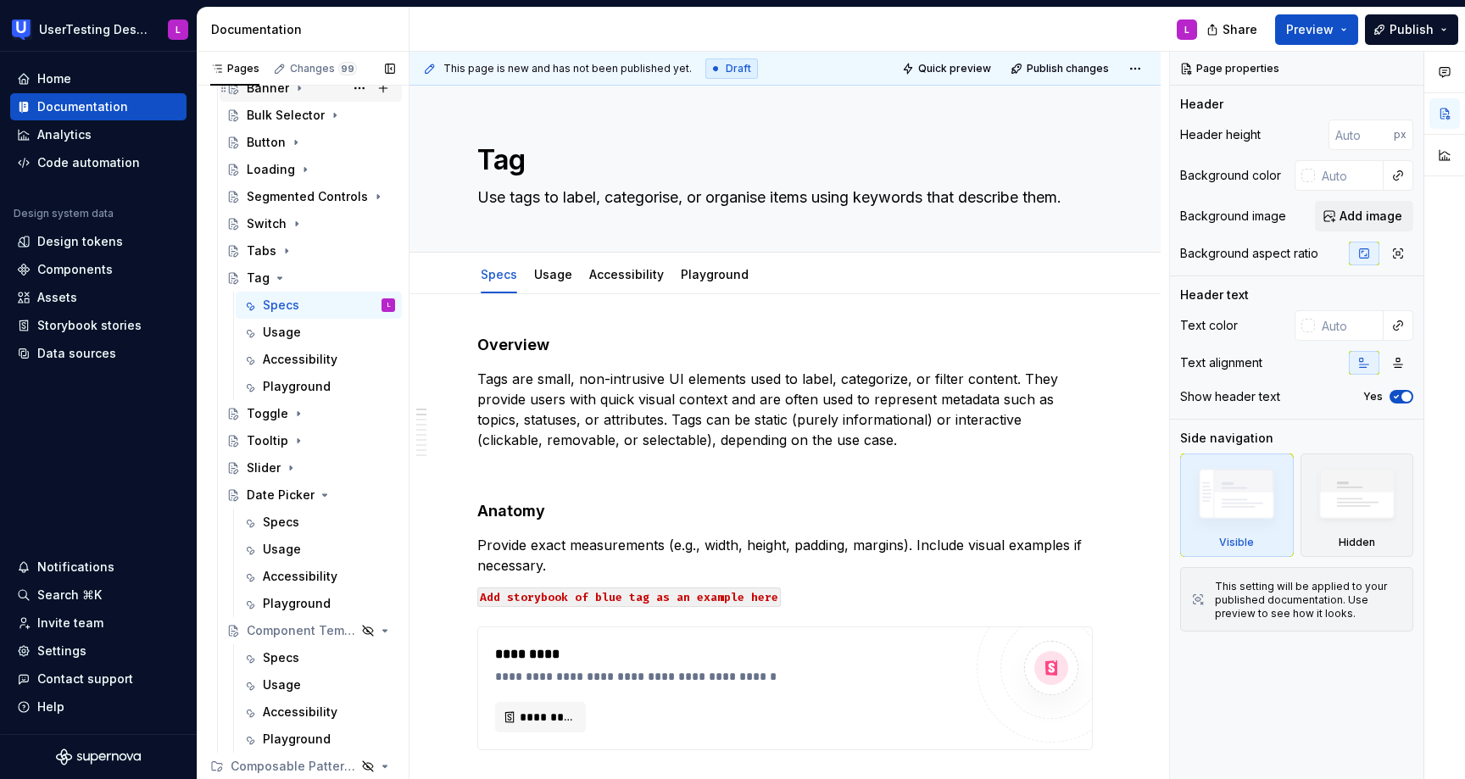
scroll to position [588, 0]
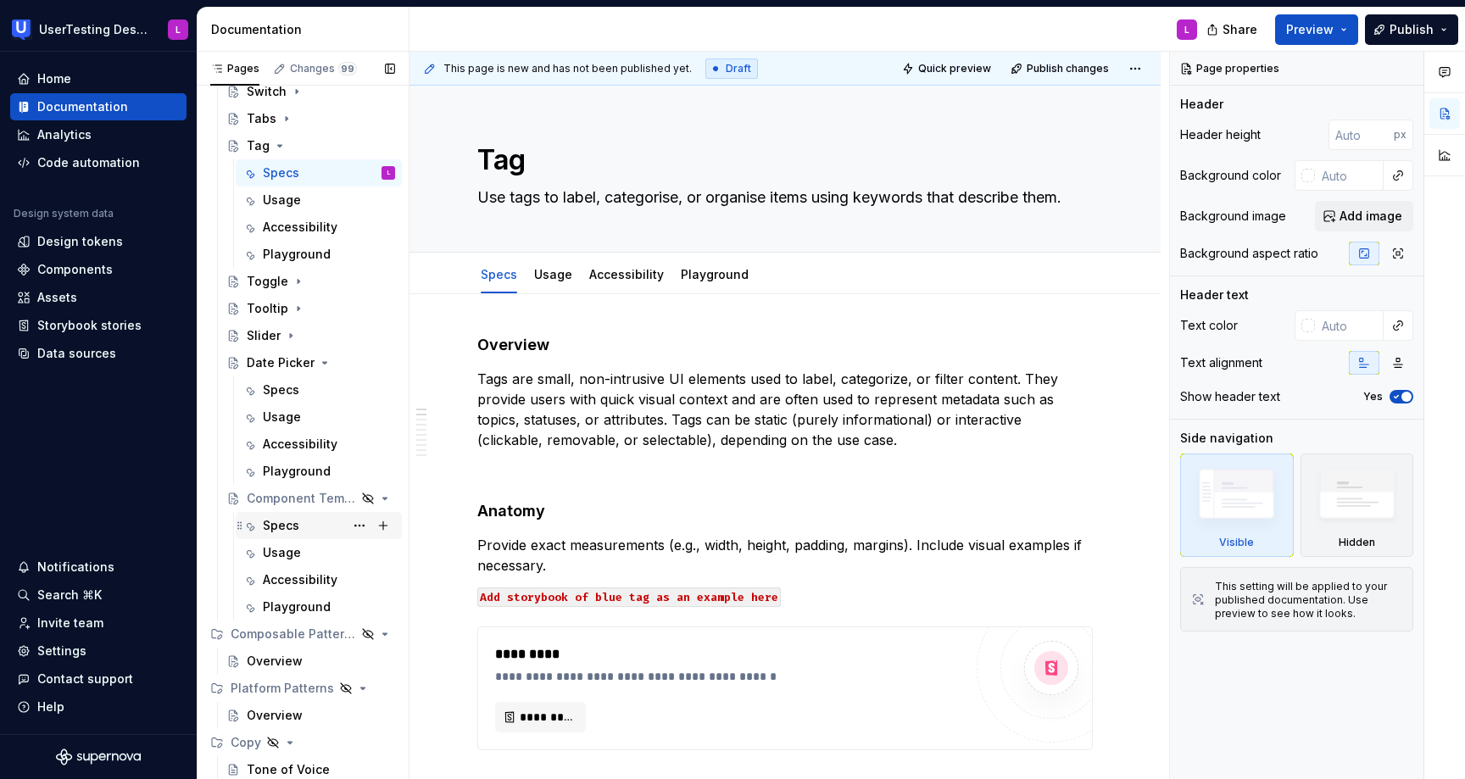
click at [289, 526] on div "Specs" at bounding box center [281, 525] width 36 height 17
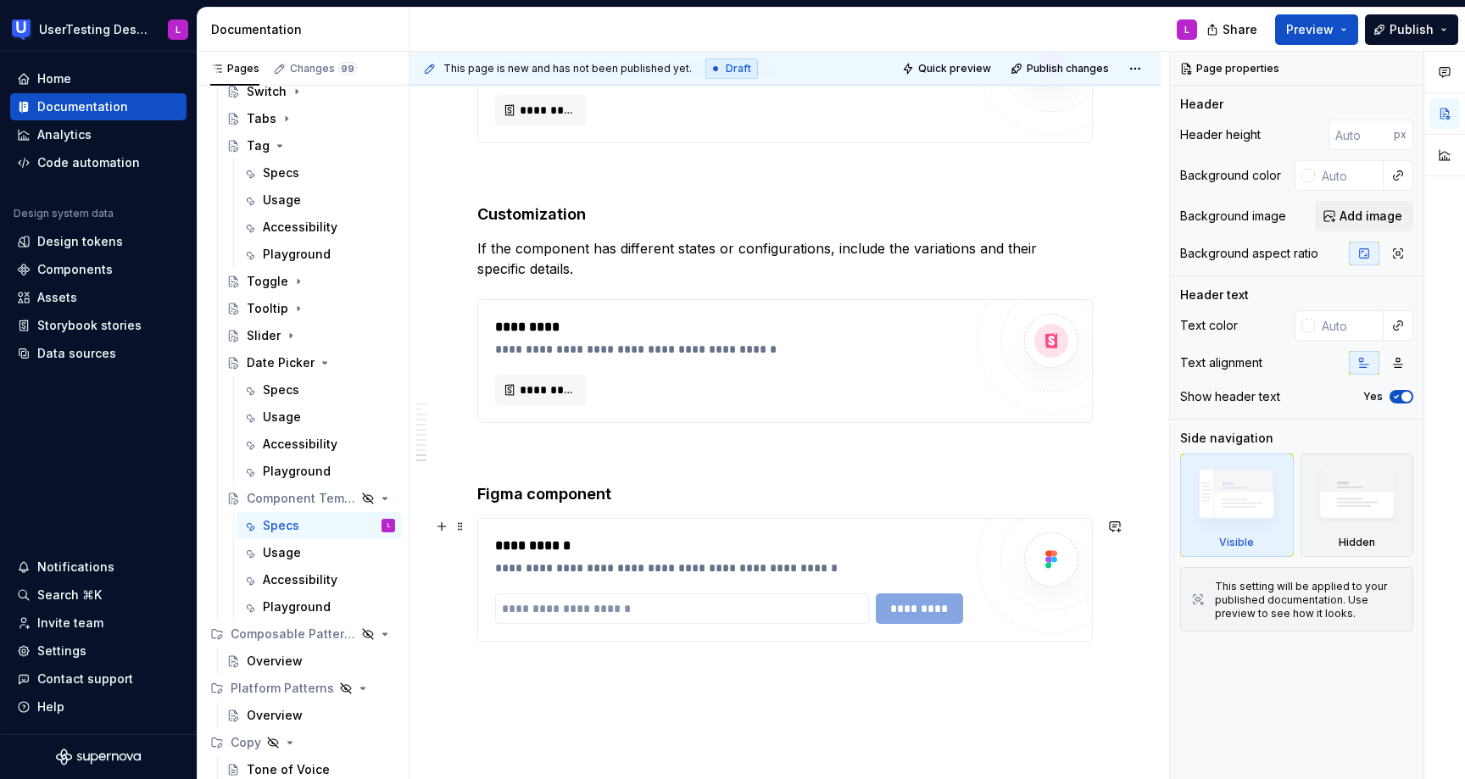
scroll to position [2254, 0]
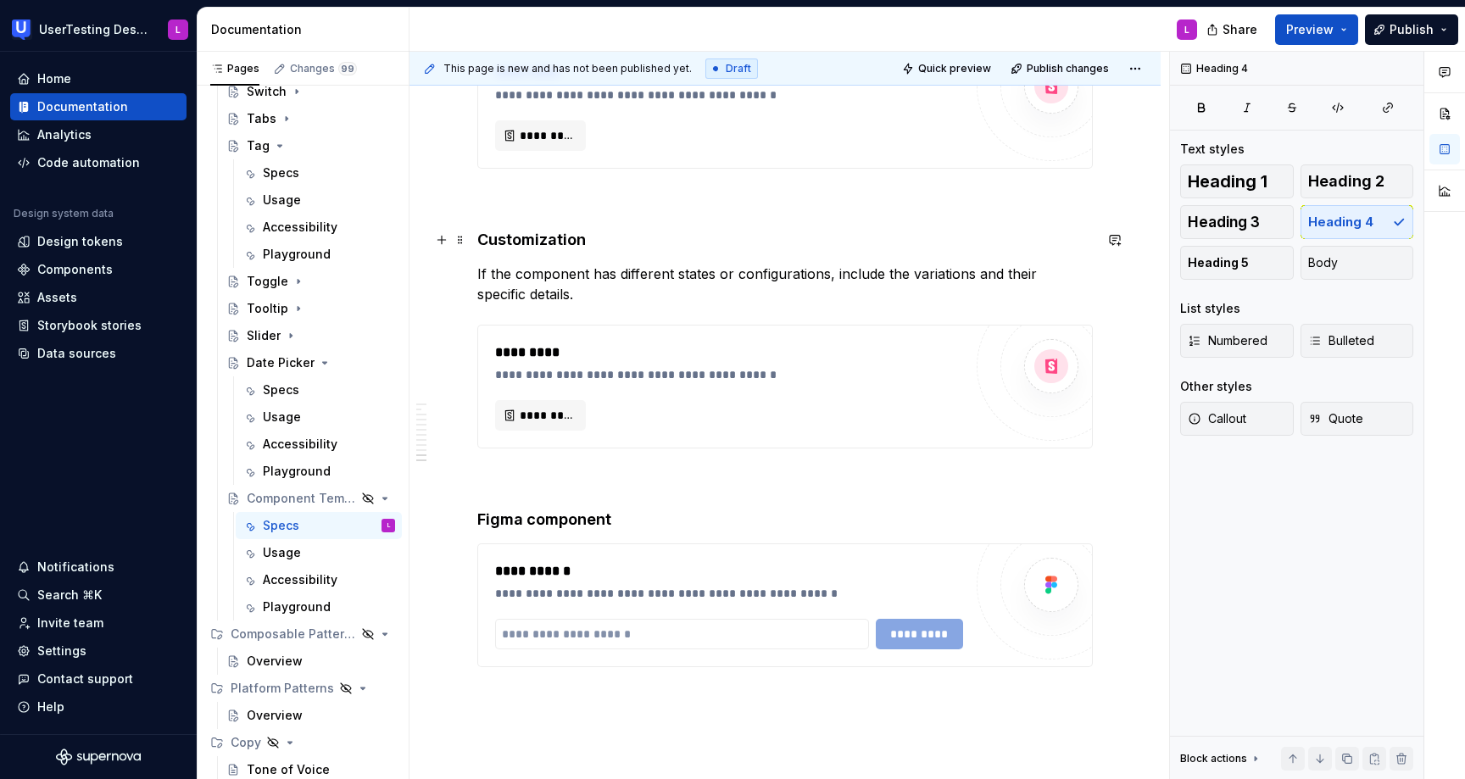
click at [517, 243] on h4 "Customization" at bounding box center [785, 240] width 616 height 20
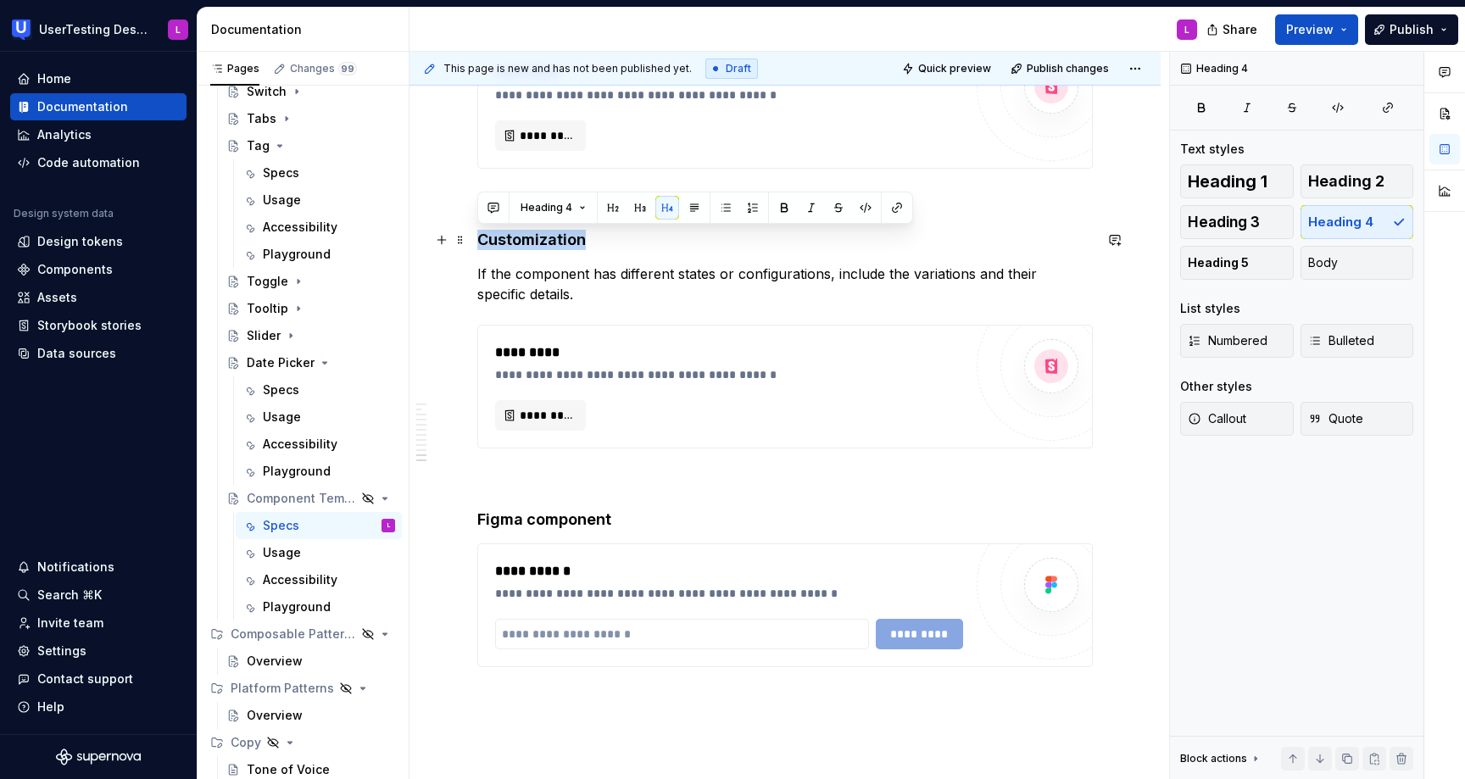
copy h4 "Customization"
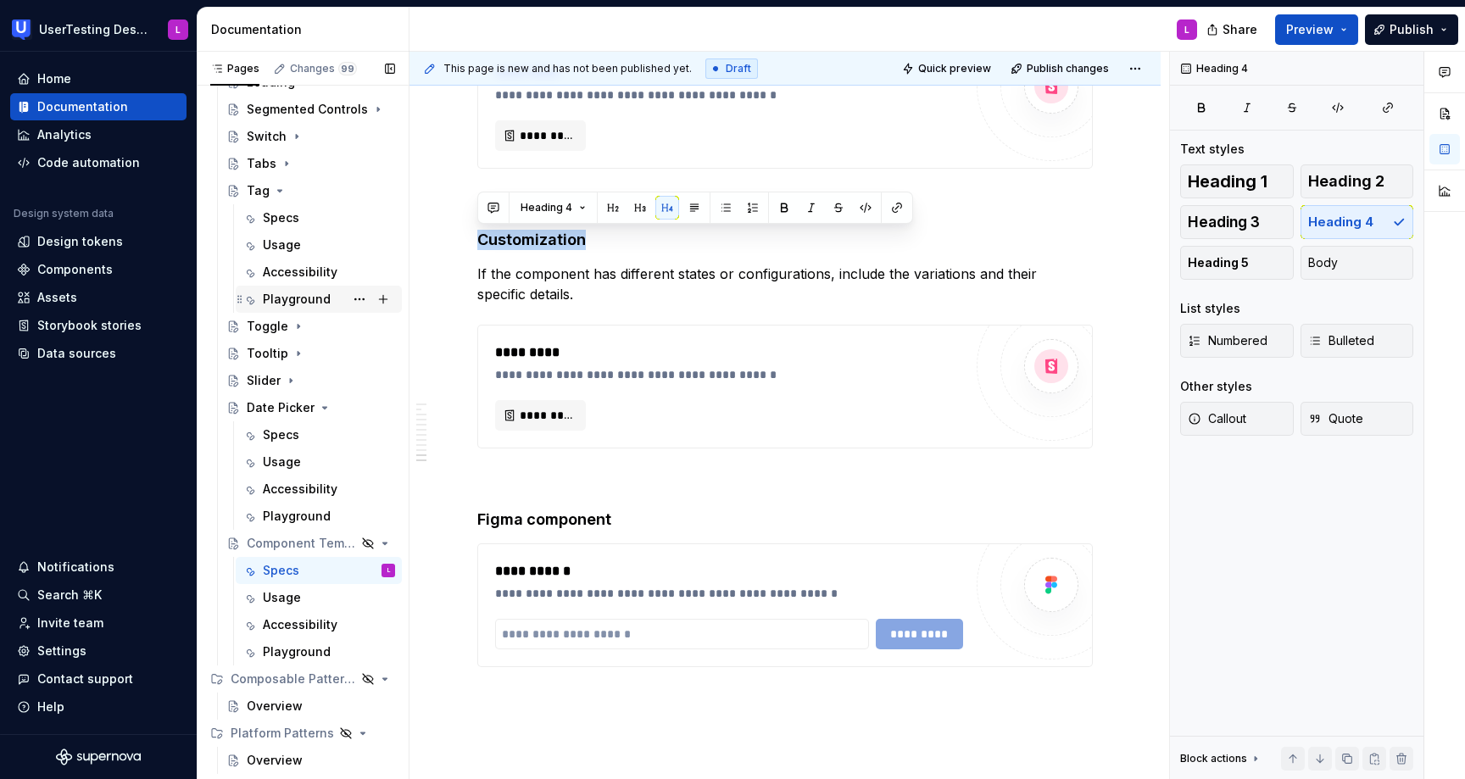
scroll to position [574, 0]
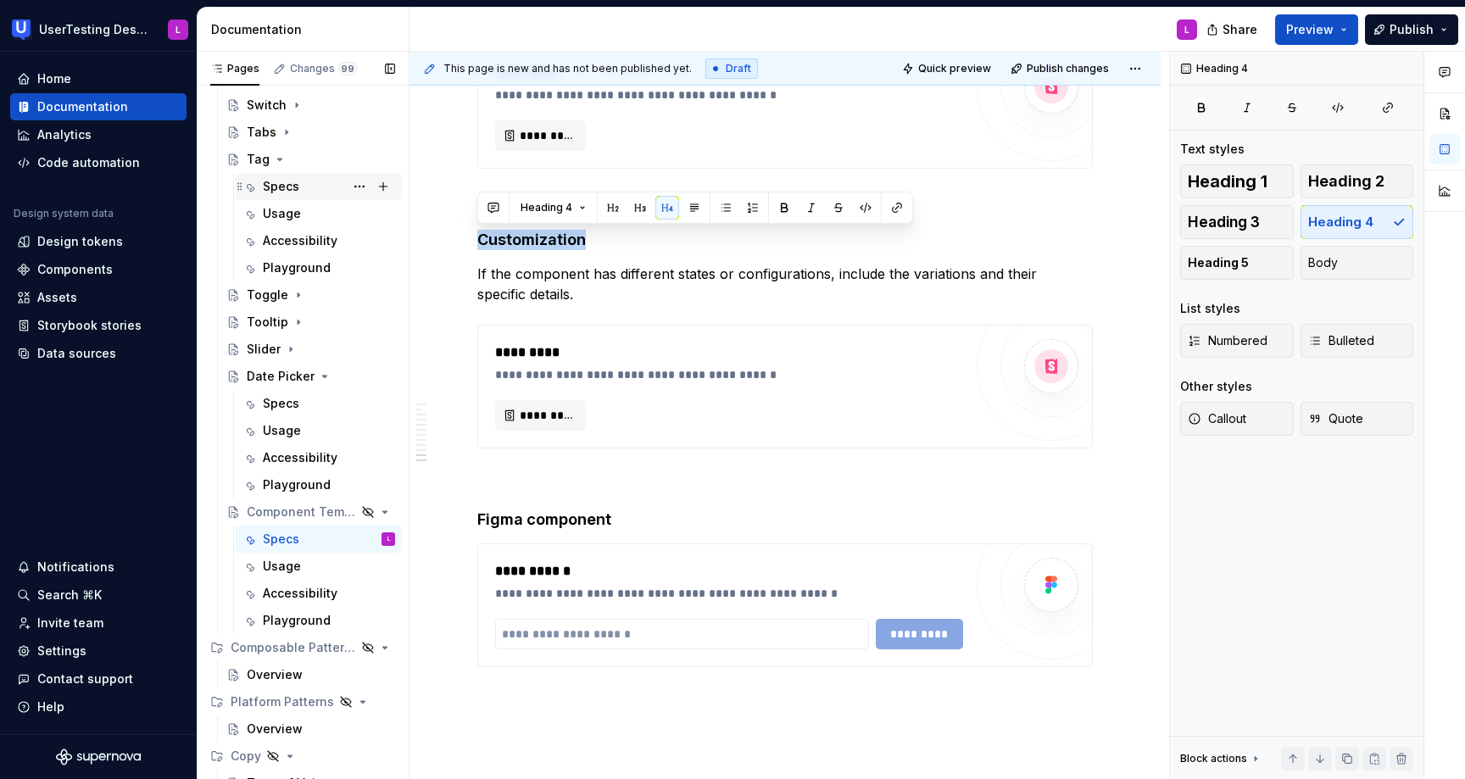
click at [305, 179] on div "Specs" at bounding box center [329, 187] width 132 height 24
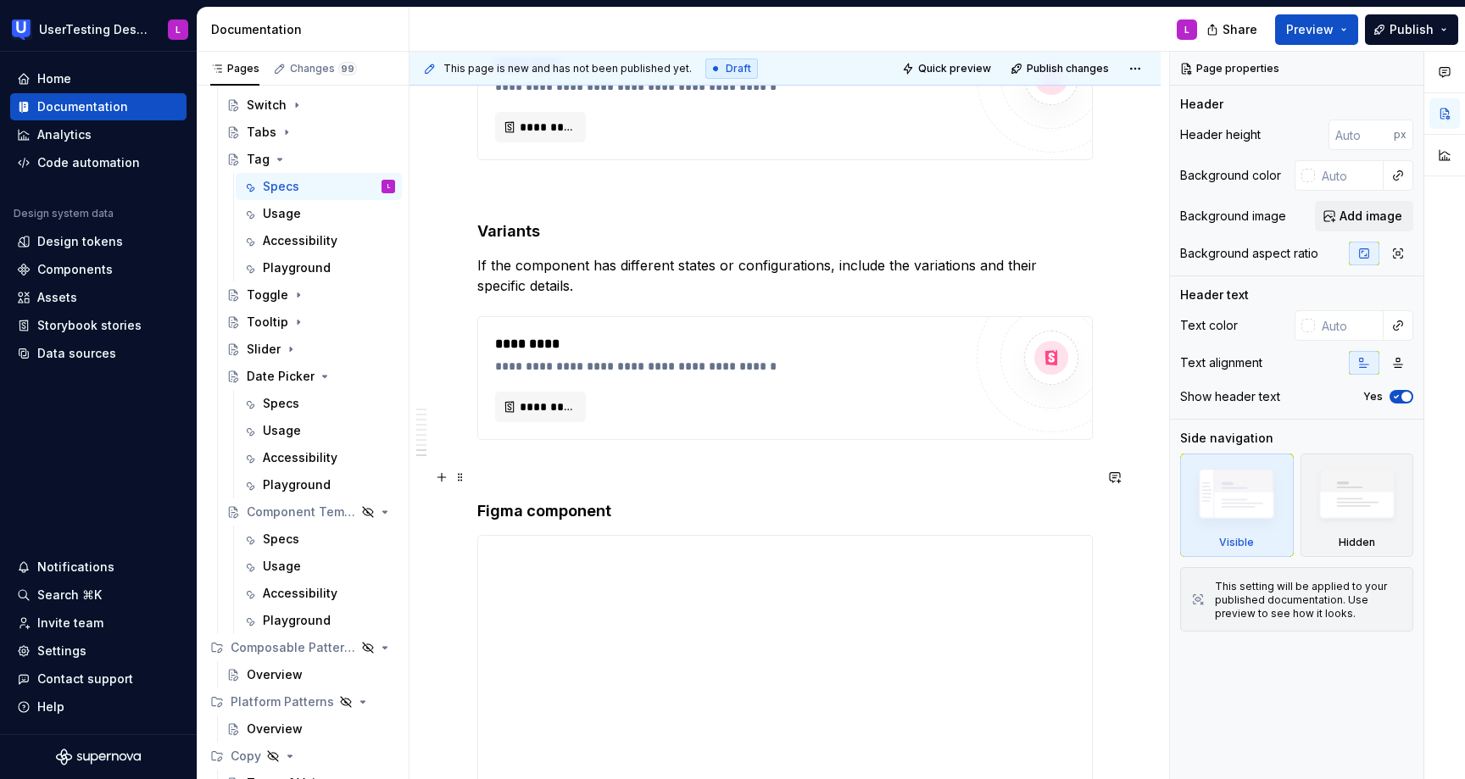
scroll to position [4662, 0]
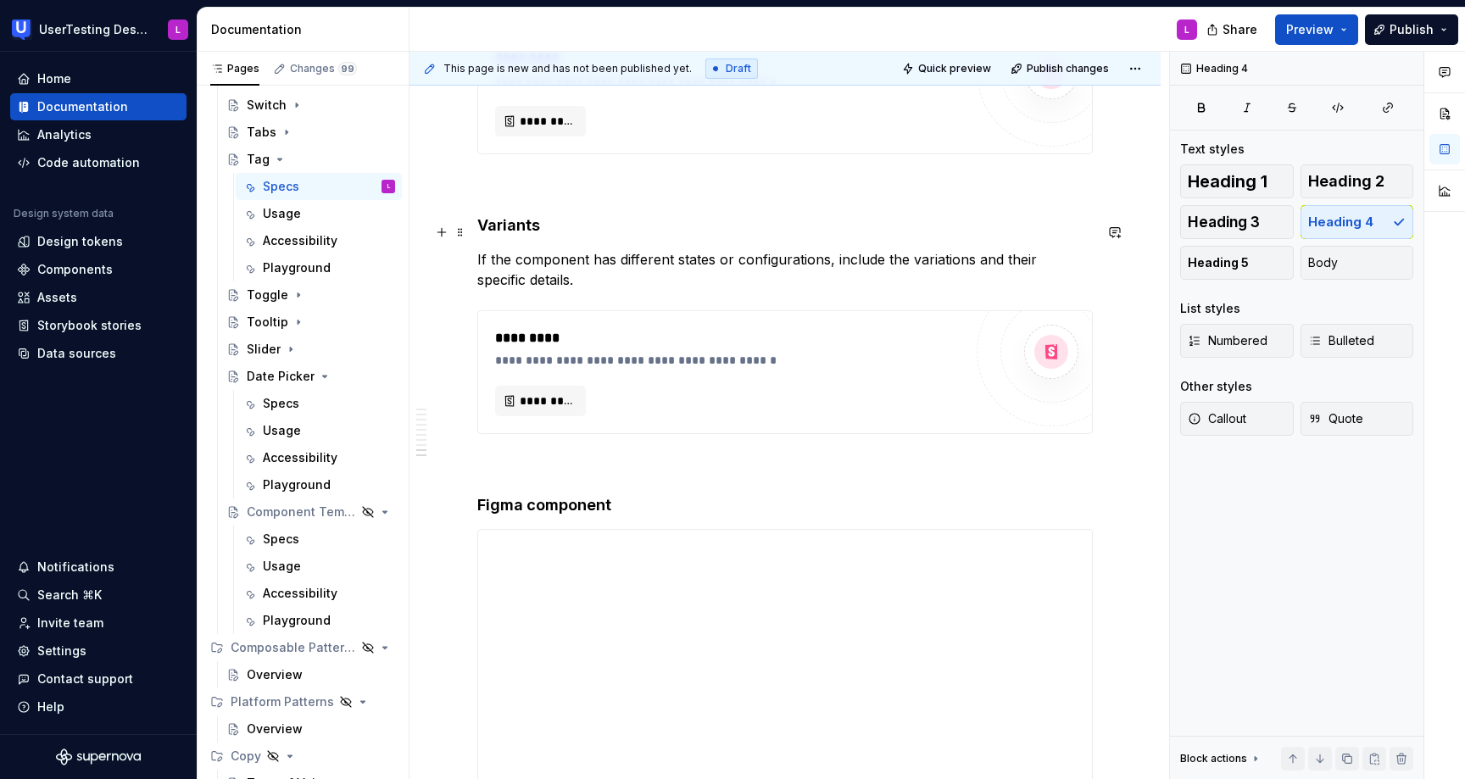
type textarea "*"
click at [509, 228] on h4 "Variants" at bounding box center [785, 225] width 616 height 20
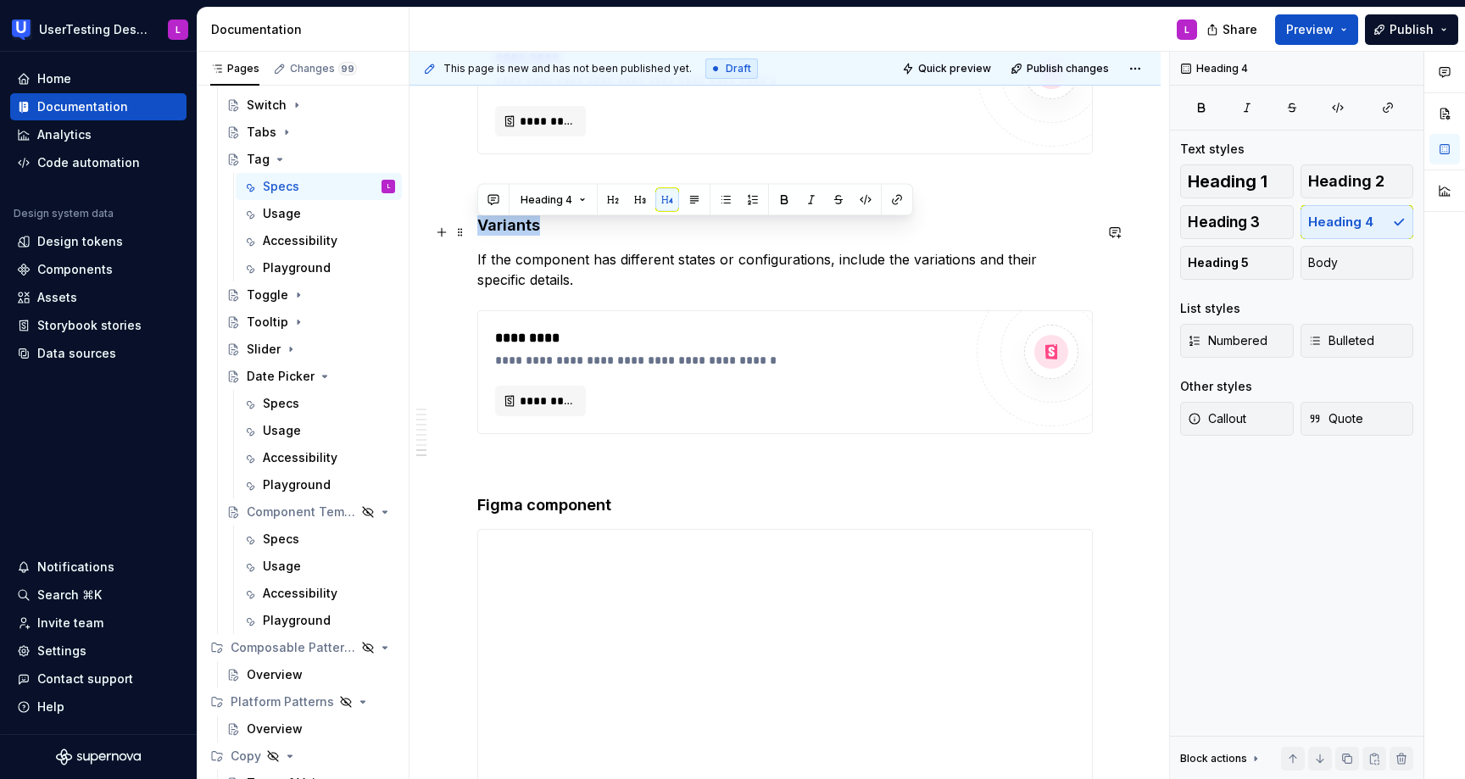
click at [509, 228] on h4 "Variants" at bounding box center [785, 225] width 616 height 20
paste div
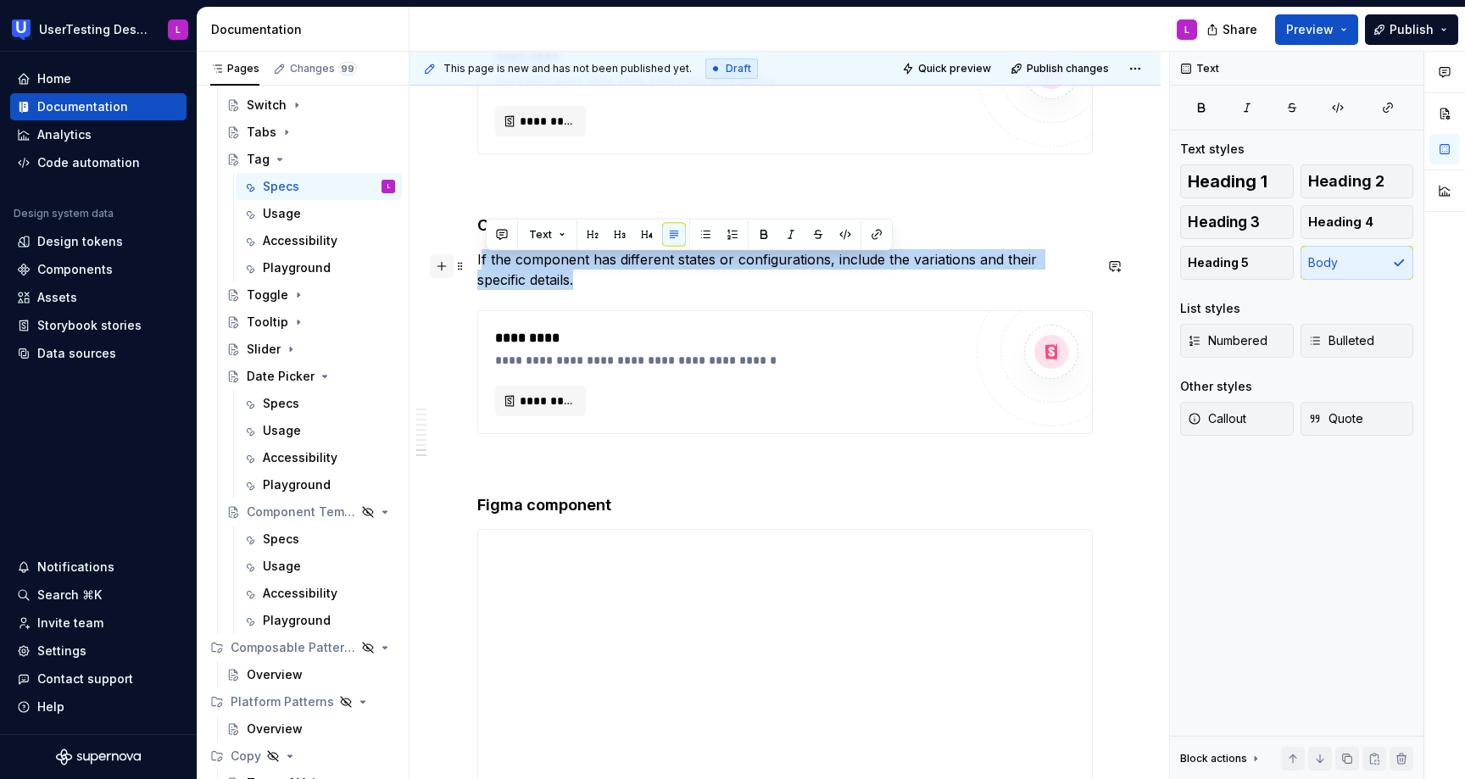
drag, startPoint x: 534, startPoint y: 289, endPoint x: 444, endPoint y: 256, distance: 95.8
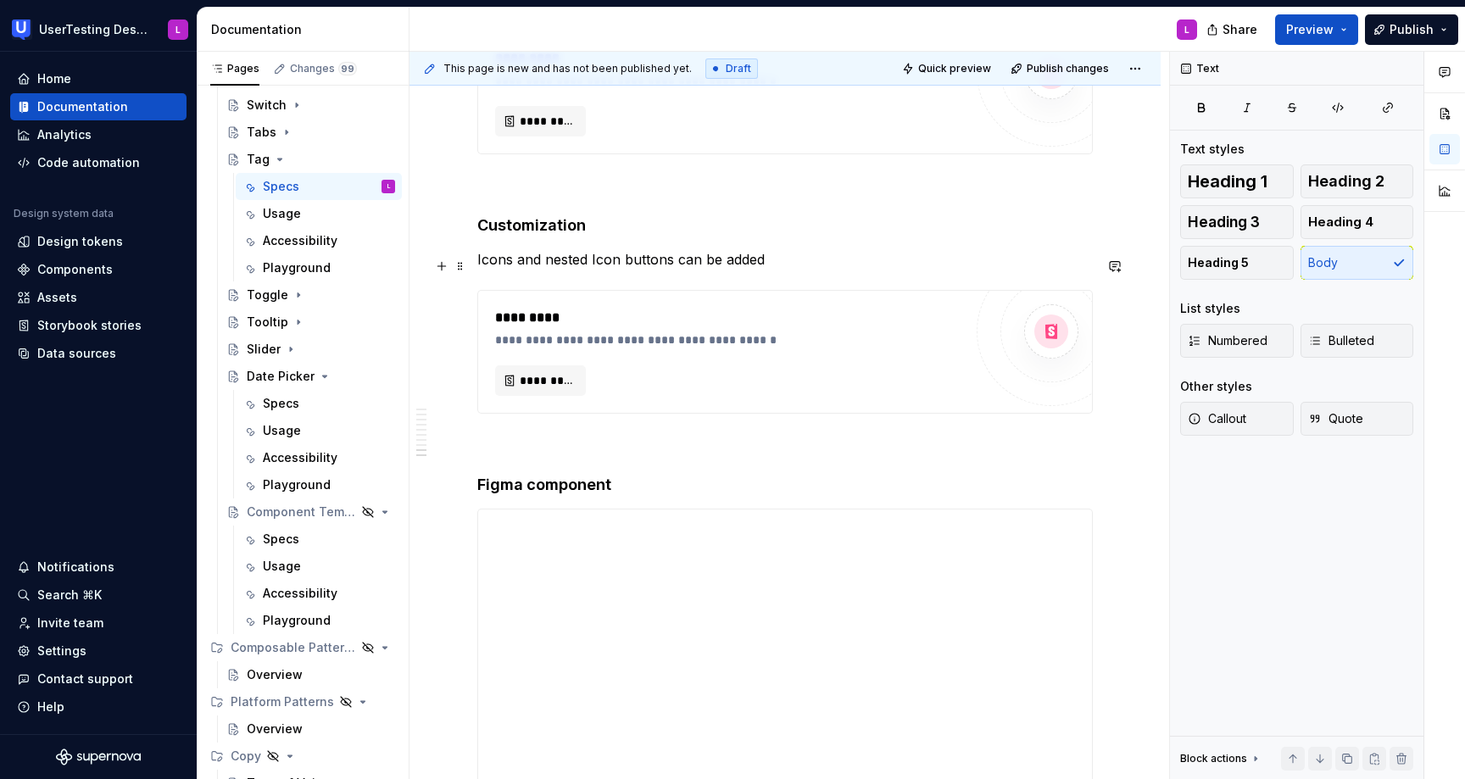
click at [589, 262] on p "Icons and nested Icon buttons can be added" at bounding box center [785, 259] width 616 height 20
click at [724, 267] on p "Icons and nested actions (Icon buttons can be added" at bounding box center [785, 259] width 616 height 20
drag, startPoint x: 676, startPoint y: 260, endPoint x: 685, endPoint y: 266, distance: 11.1
click at [676, 261] on p "Icons and nested actions (Icon button) can be added" at bounding box center [785, 259] width 616 height 20
click at [856, 267] on p "Icons and nested actions (Icon Button) can be added" at bounding box center [785, 259] width 616 height 20
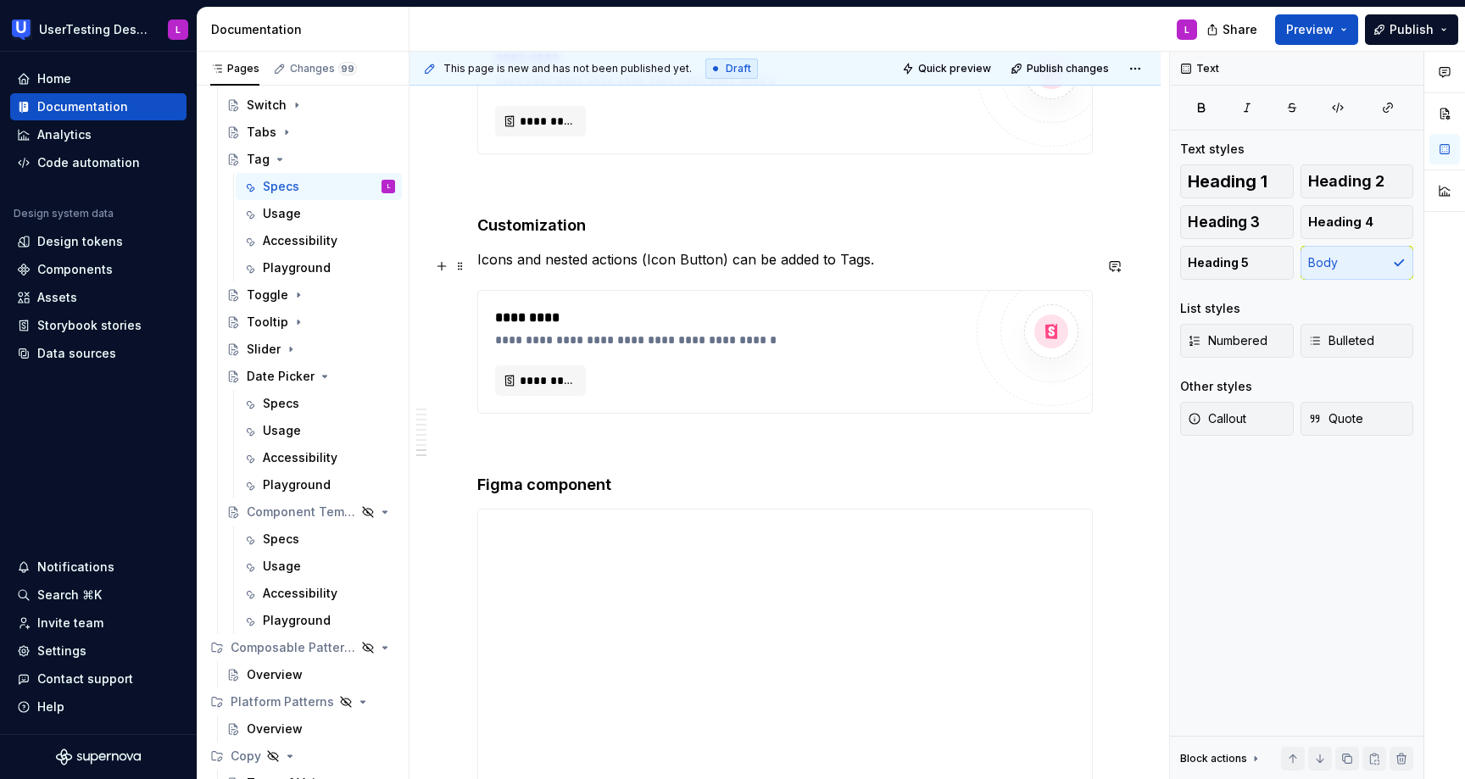
click at [933, 263] on p "Icons and nested actions (Icon Button) can be added to Tags." at bounding box center [785, 259] width 616 height 20
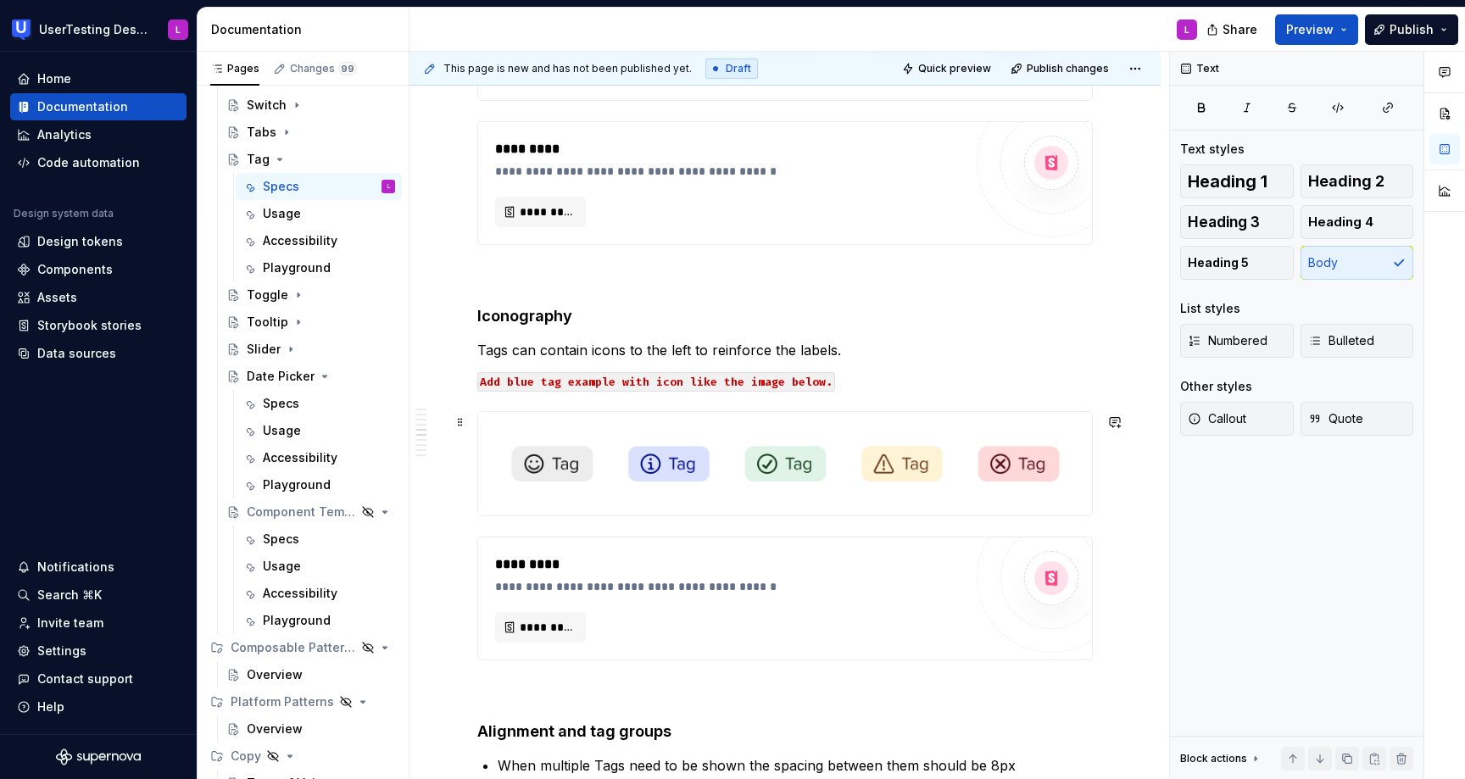
scroll to position [2076, 0]
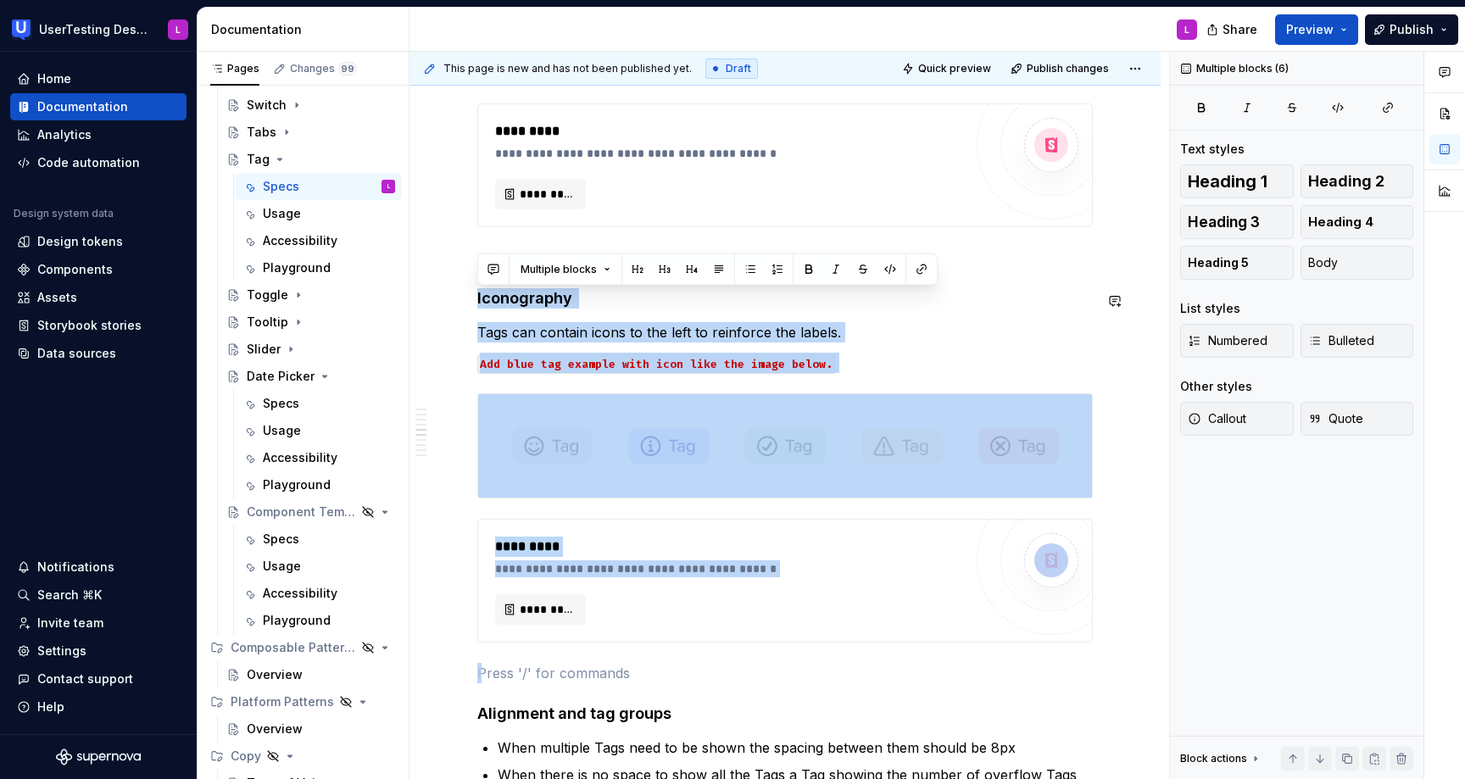
drag, startPoint x: 488, startPoint y: 664, endPoint x: 444, endPoint y: 287, distance: 379.0
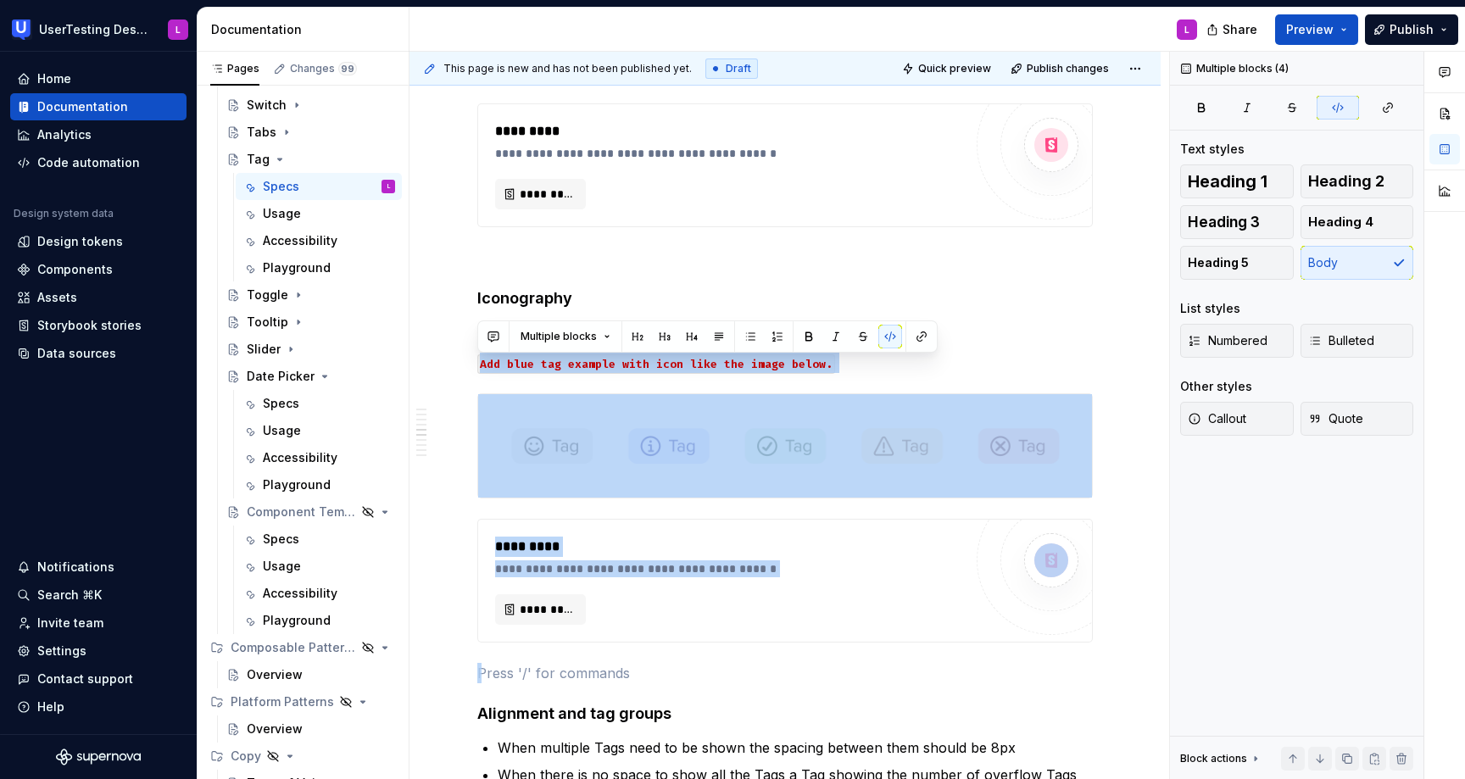
drag, startPoint x: 494, startPoint y: 684, endPoint x: 409, endPoint y: 364, distance: 331.8
click at [409, 364] on div "Pages Changes 99 Add Accessibility guide for tree Page tree. Navigate the tree …" at bounding box center [832, 419] width 1268 height 735
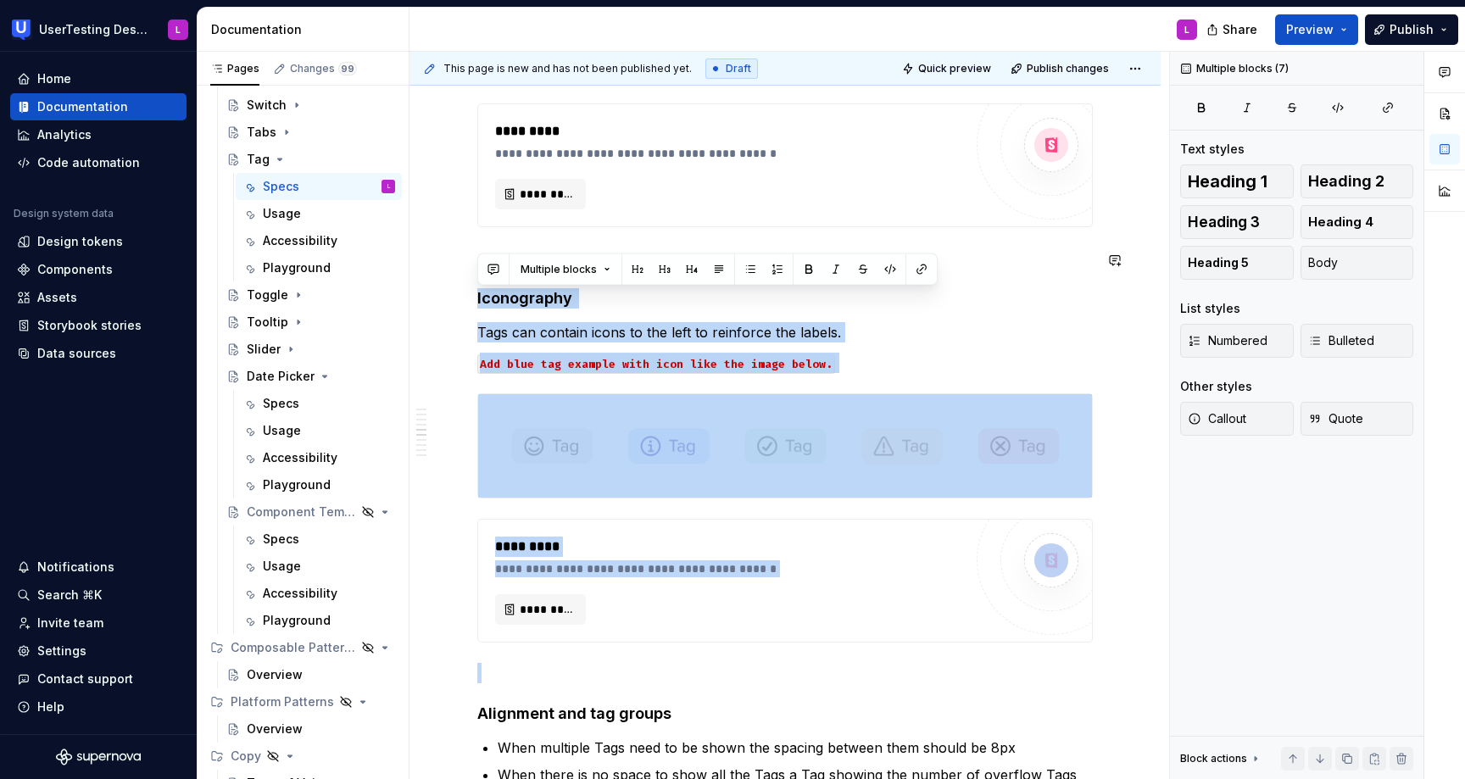
drag, startPoint x: 481, startPoint y: 719, endPoint x: 457, endPoint y: 280, distance: 439.9
copy div "**********"
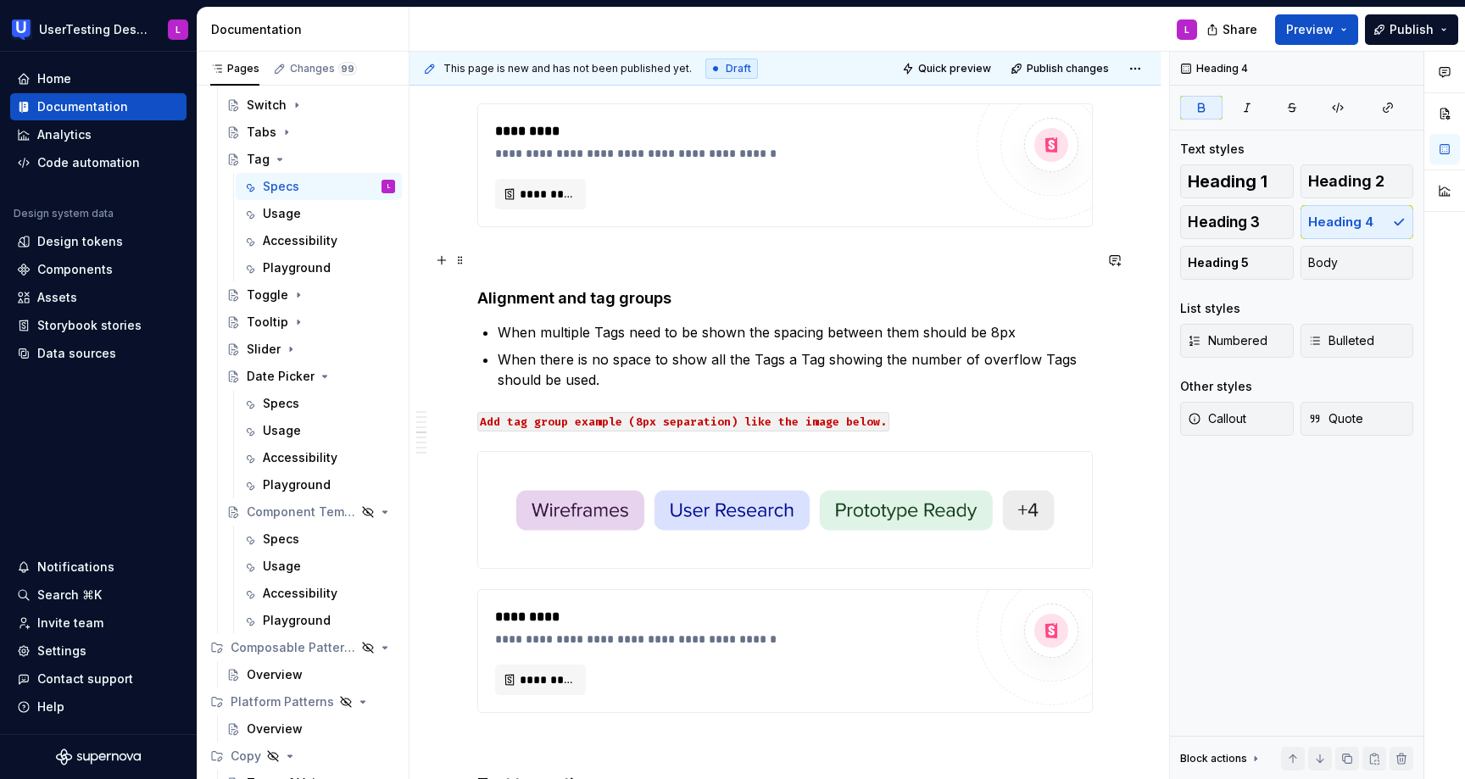
click at [522, 260] on p at bounding box center [785, 258] width 616 height 20
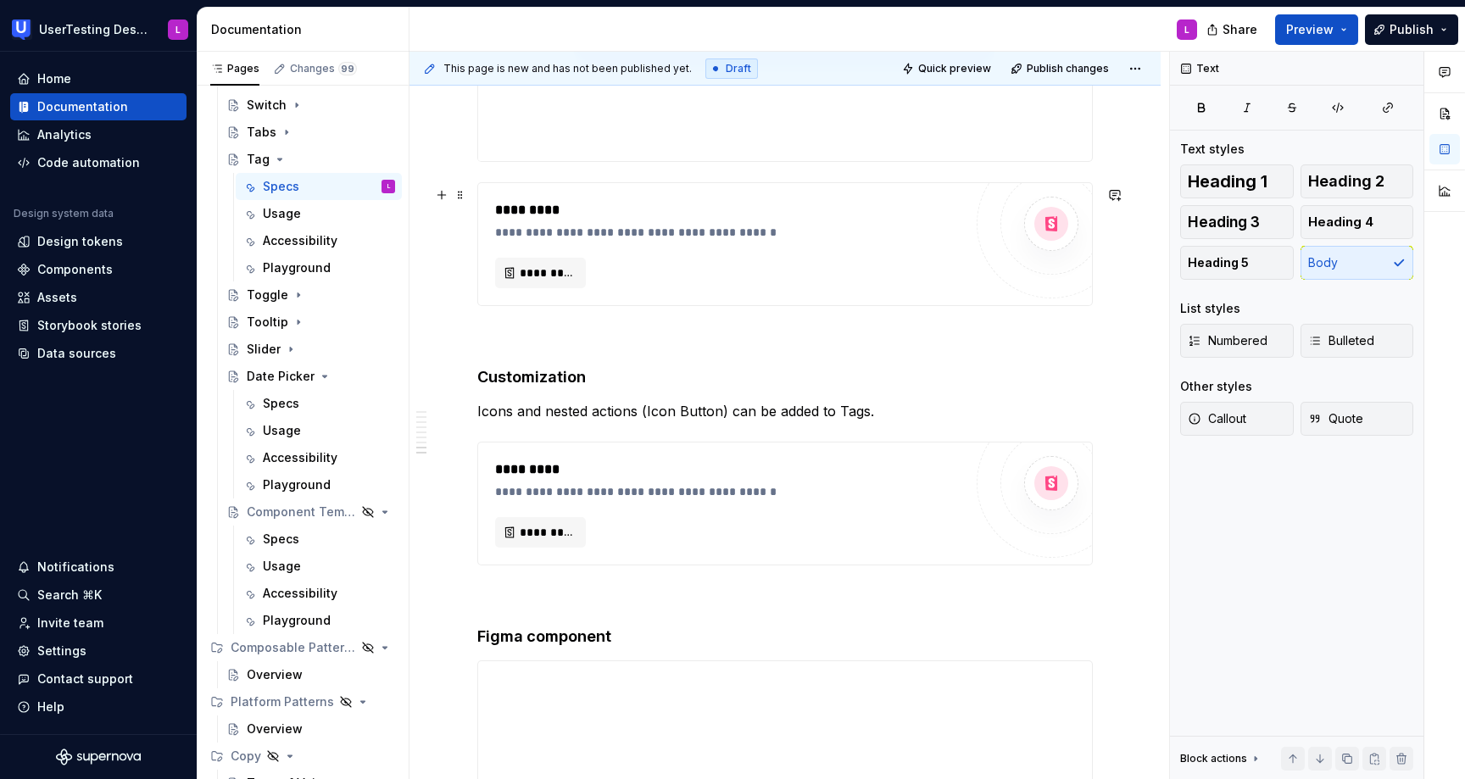
scroll to position [4108, 0]
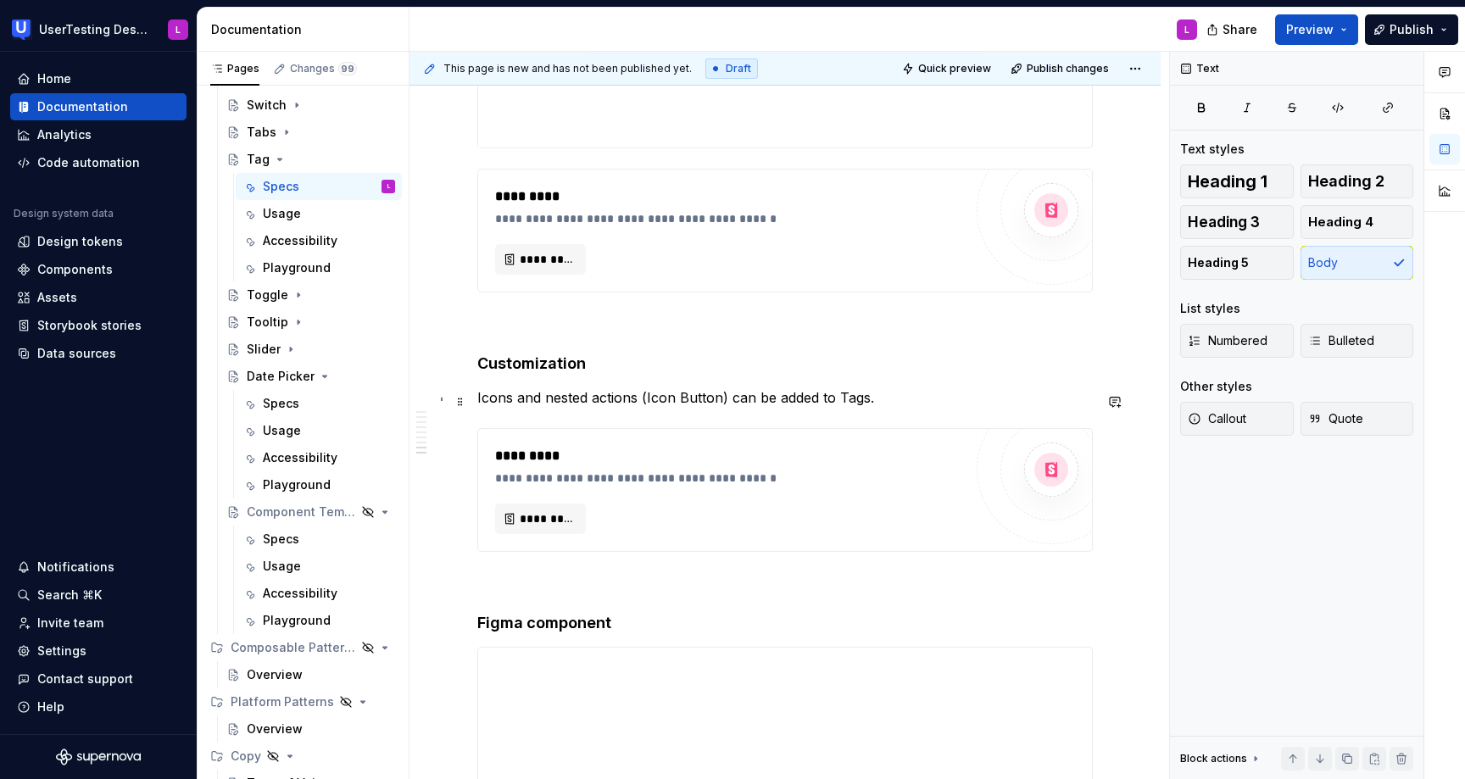
click at [890, 398] on p "Icons and nested actions (Icon Button) can be added to Tags." at bounding box center [785, 398] width 616 height 20
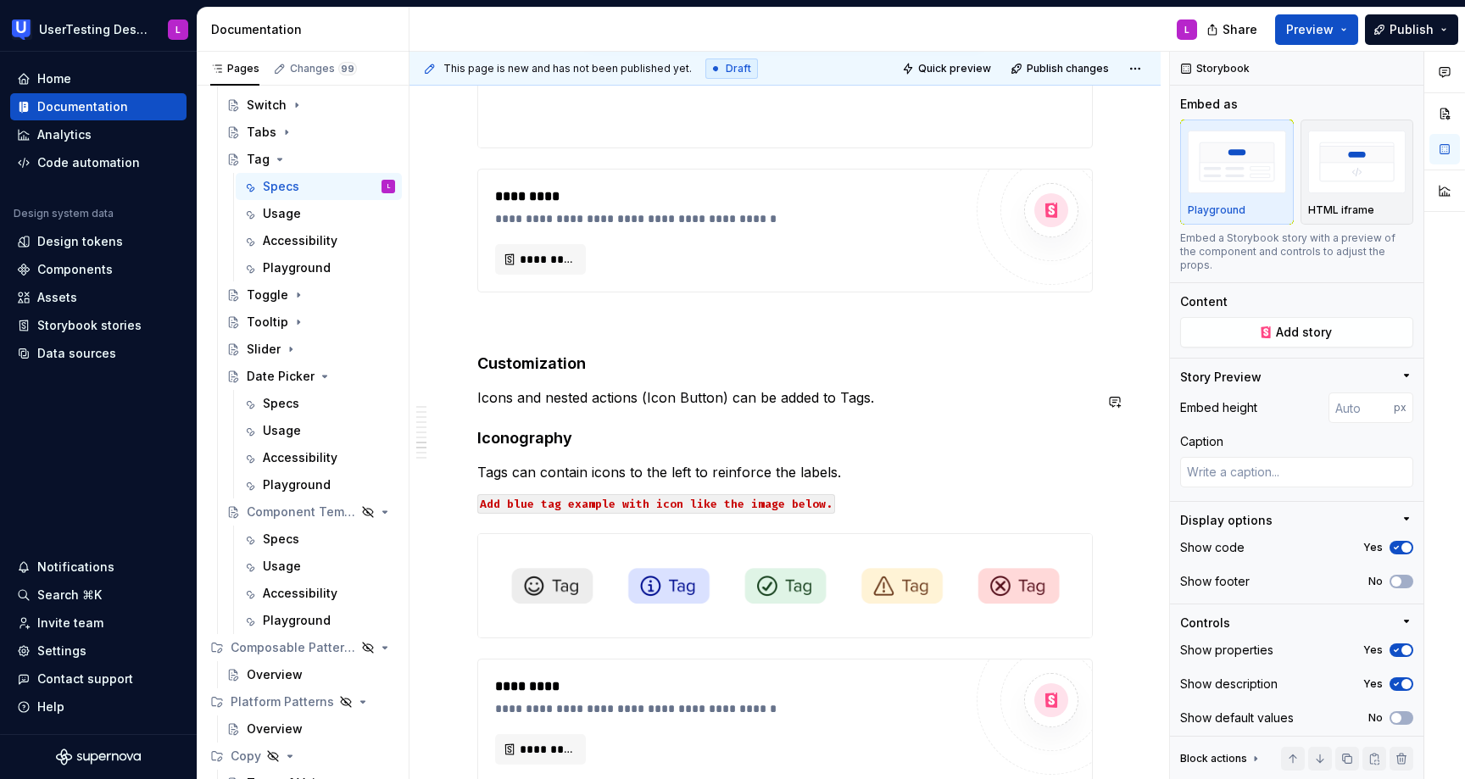
scroll to position [4212, 0]
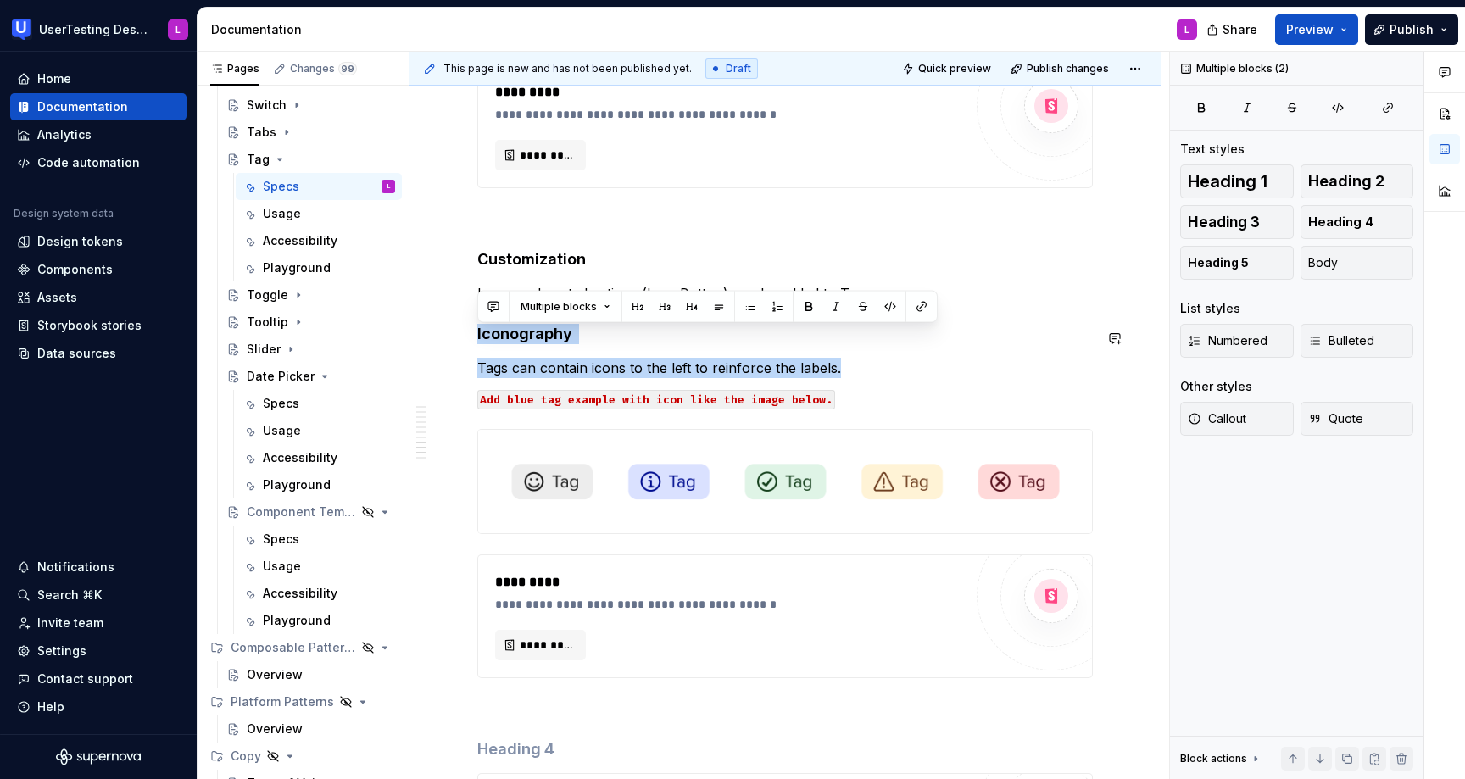
drag, startPoint x: 879, startPoint y: 381, endPoint x: 923, endPoint y: 315, distance: 79.5
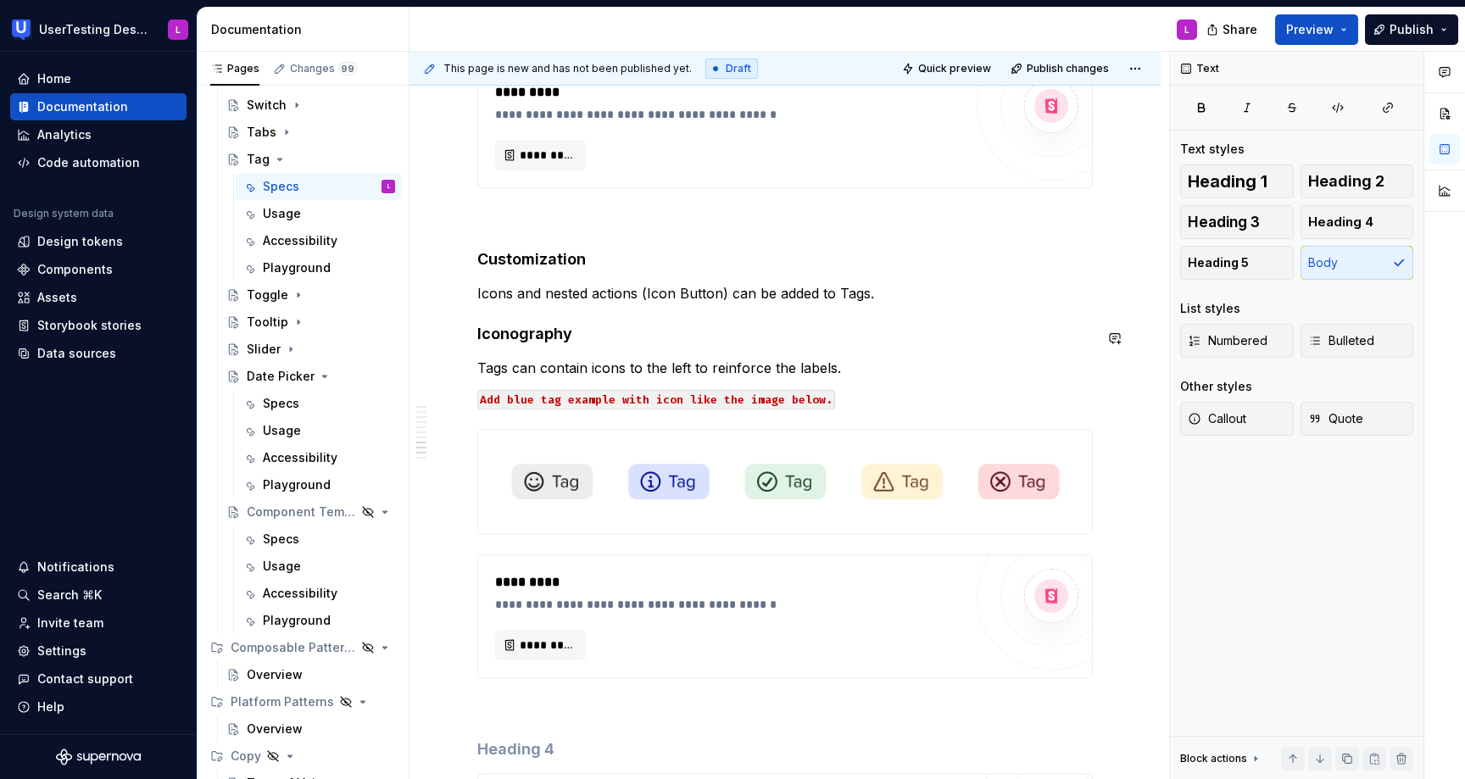
click at [877, 374] on p "Tags can contain icons to the left to reinforce the labels." at bounding box center [785, 368] width 616 height 20
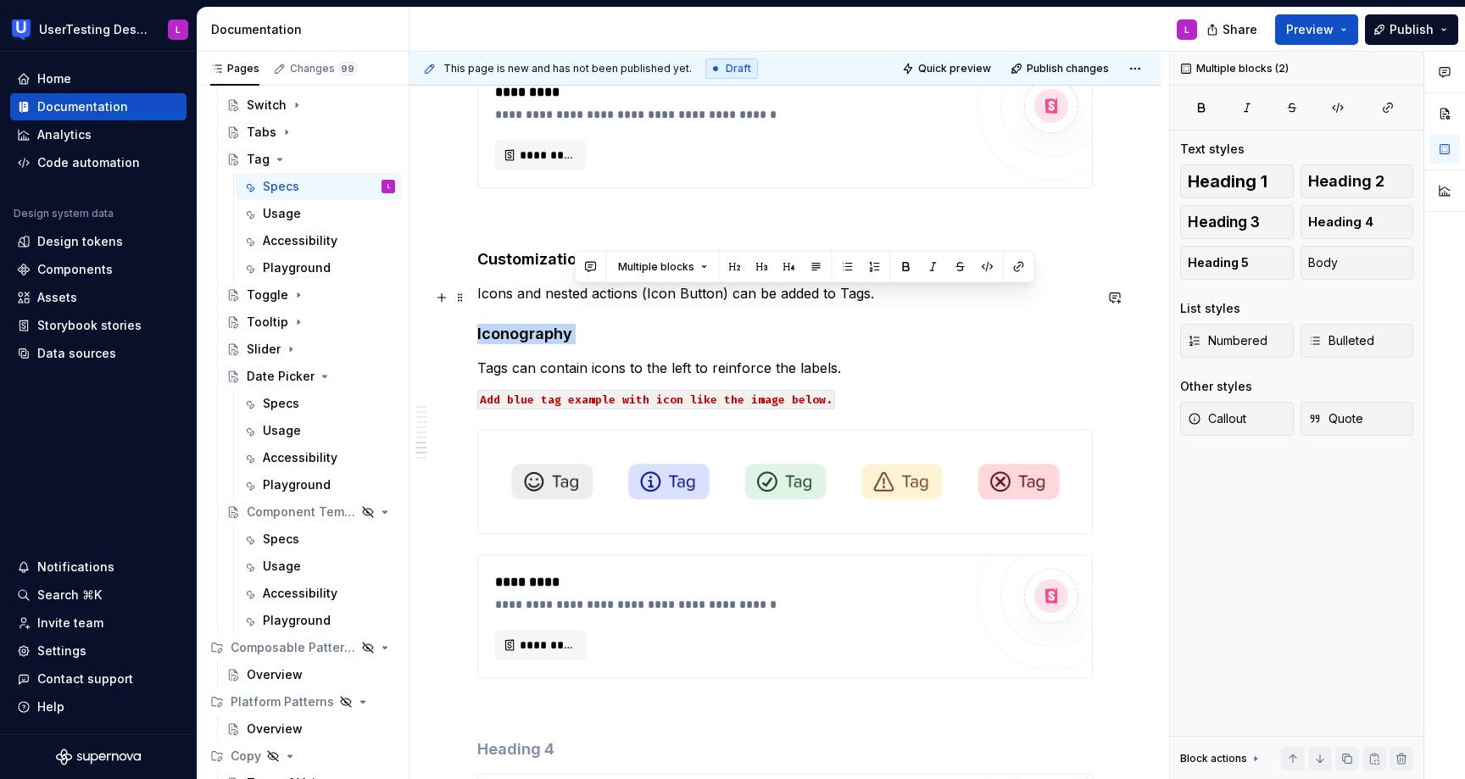
drag, startPoint x: 843, startPoint y: 330, endPoint x: 938, endPoint y: 301, distance: 99.3
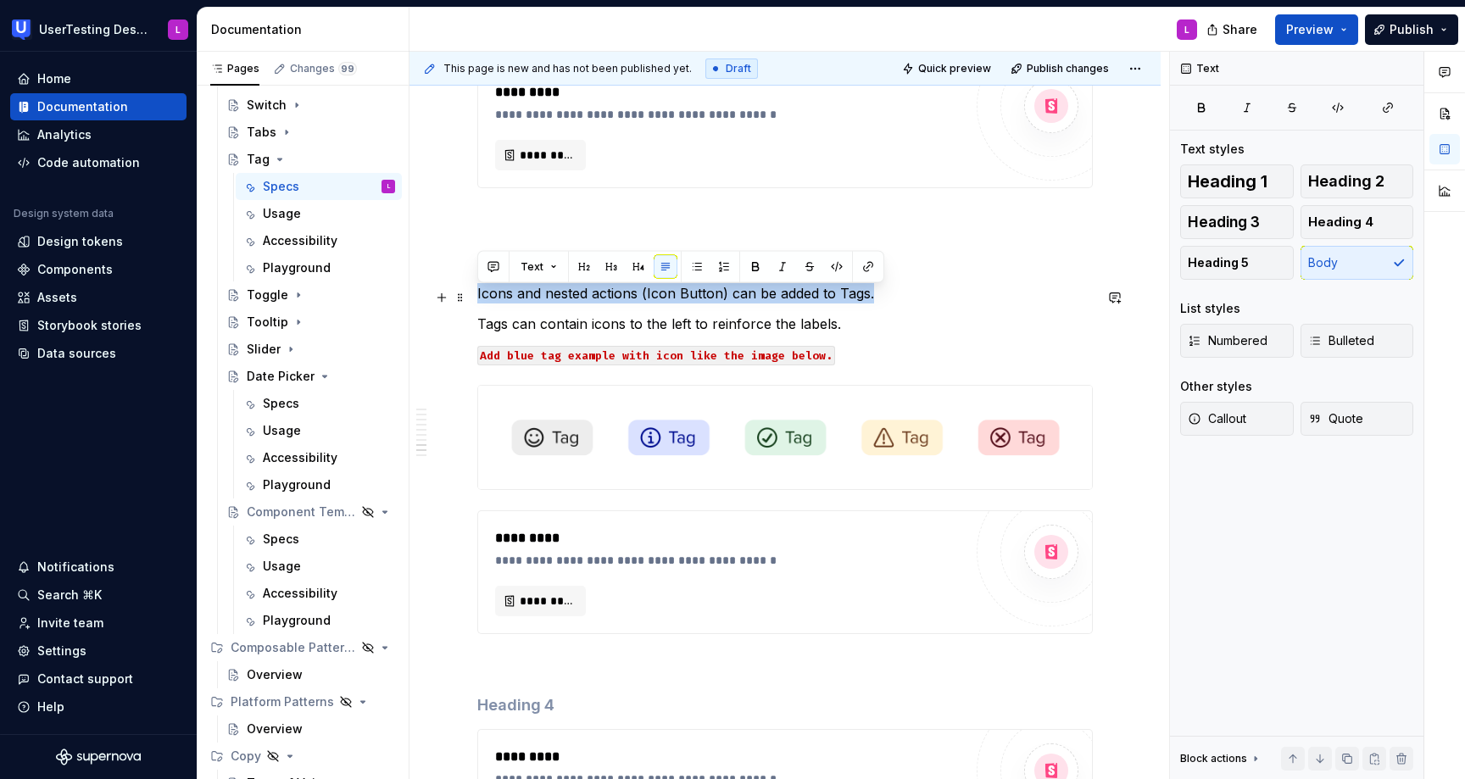
drag, startPoint x: 888, startPoint y: 296, endPoint x: 475, endPoint y: 305, distance: 413.1
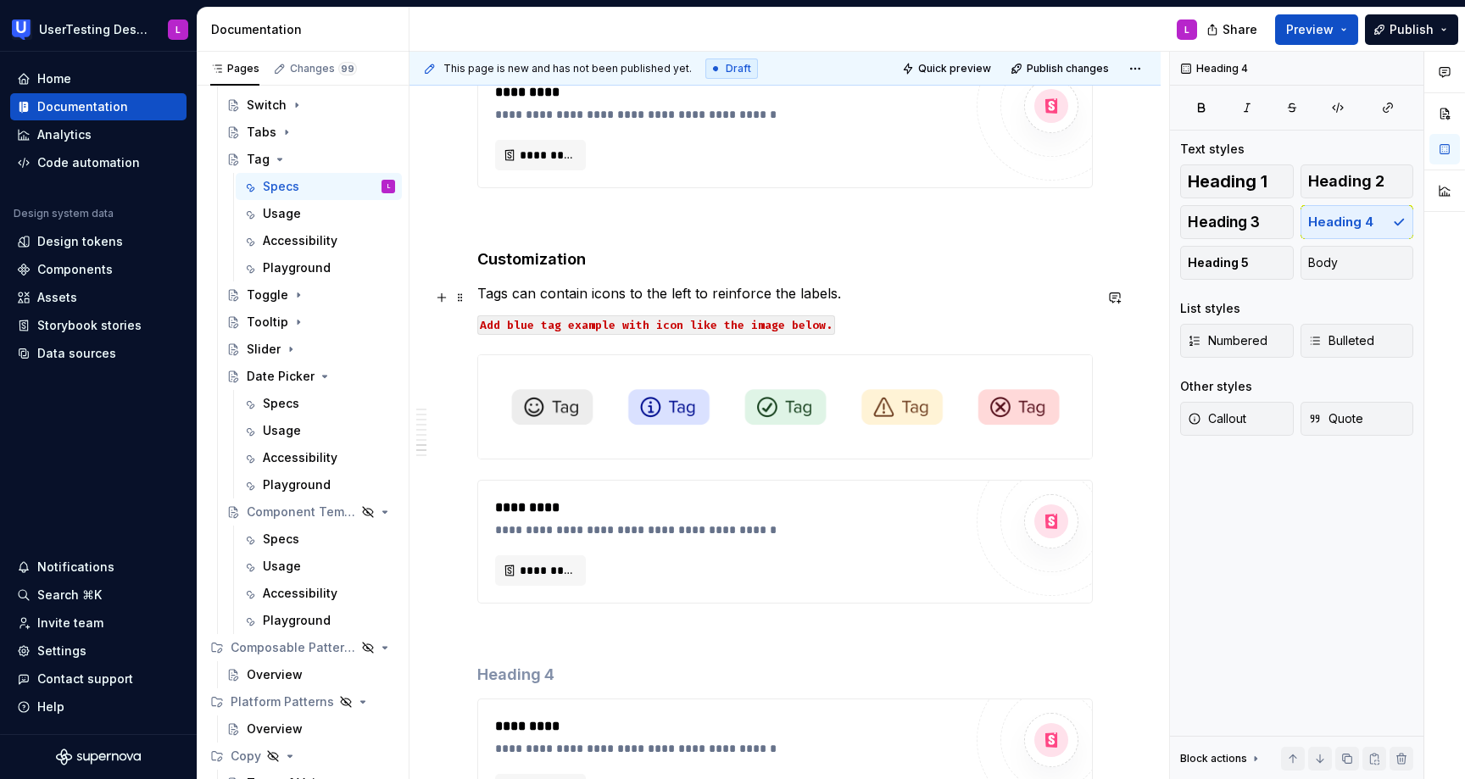
click at [481, 293] on p "Tags can contain icons to the left to reinforce the labels." at bounding box center [785, 293] width 616 height 20
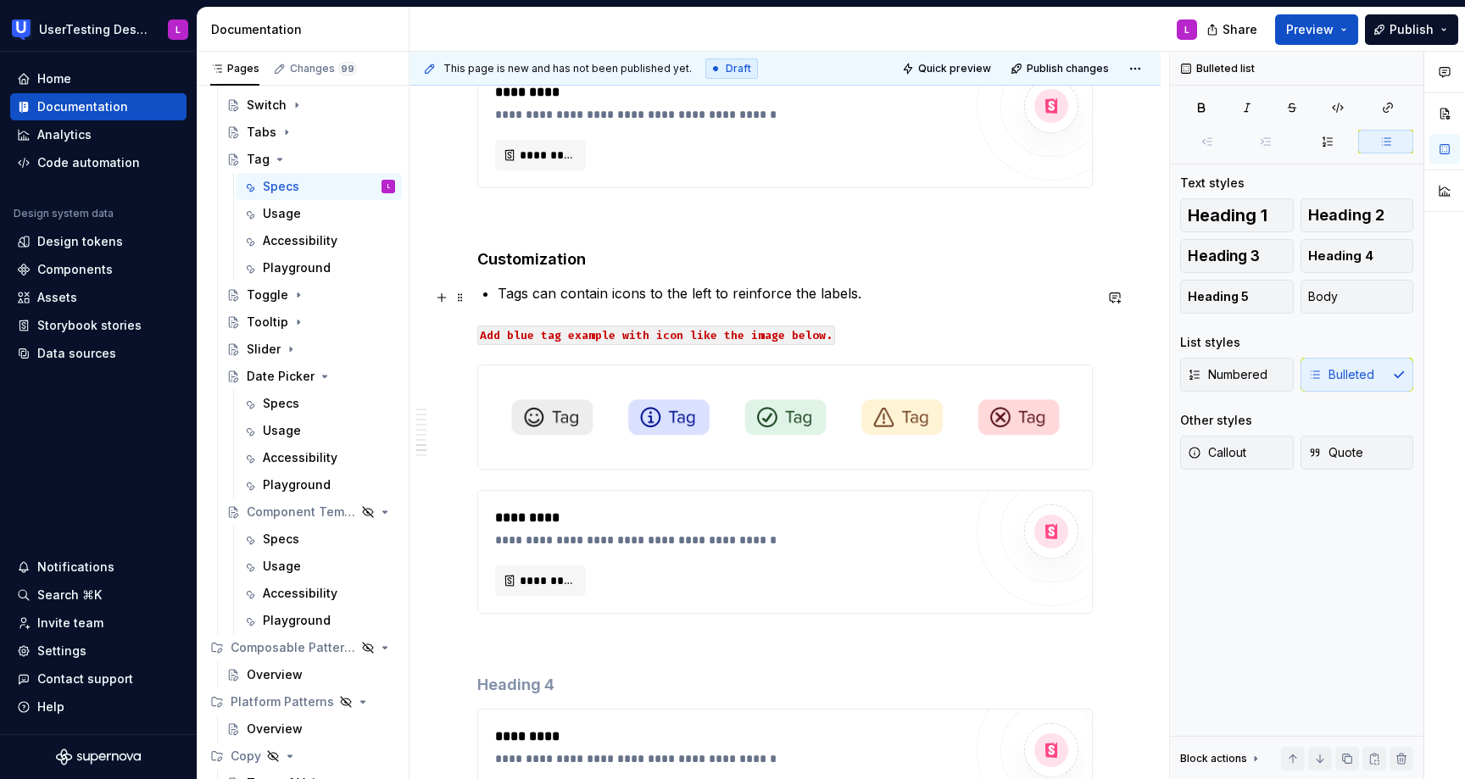
click at [879, 304] on p "Tags can contain icons to the left to reinforce the labels." at bounding box center [795, 293] width 595 height 20
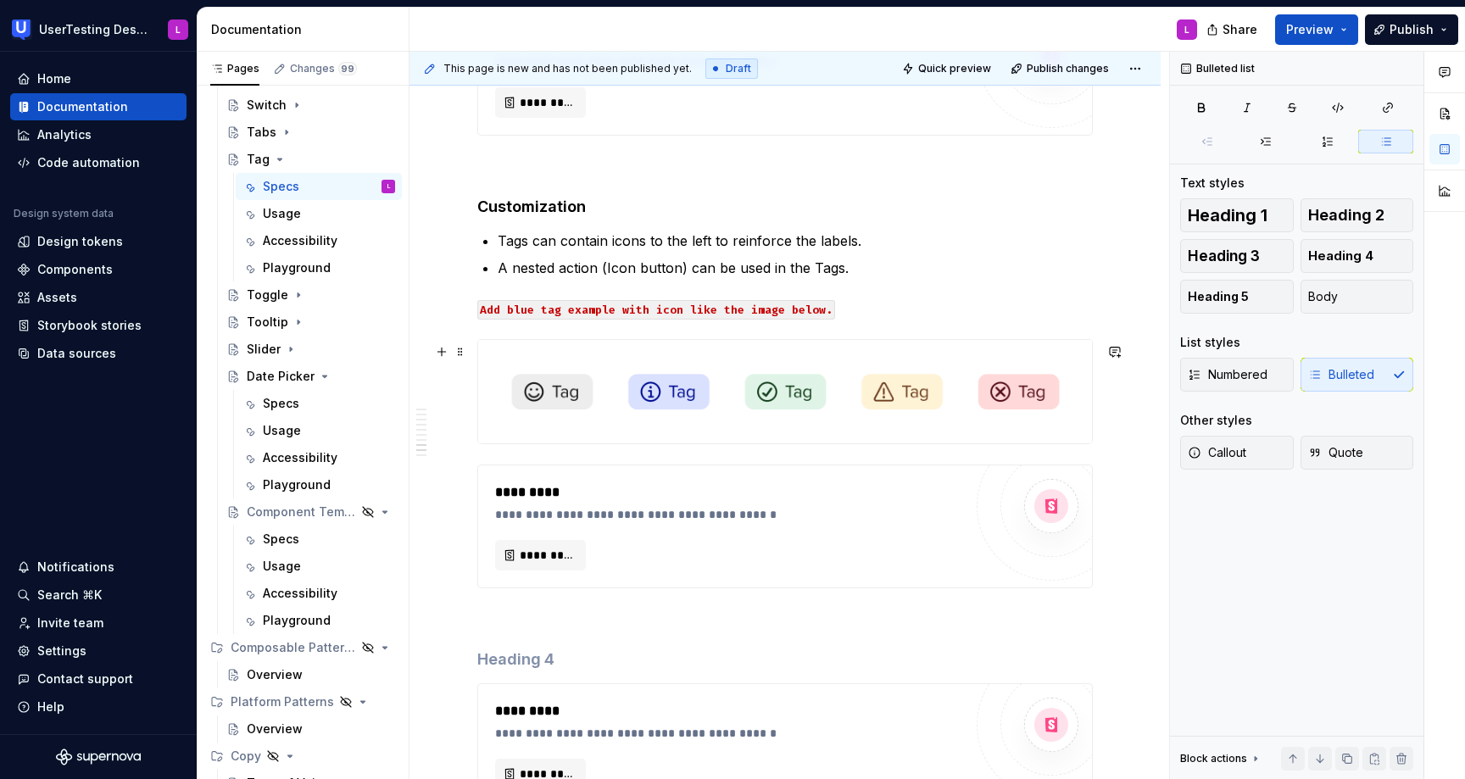
scroll to position [4273, 0]
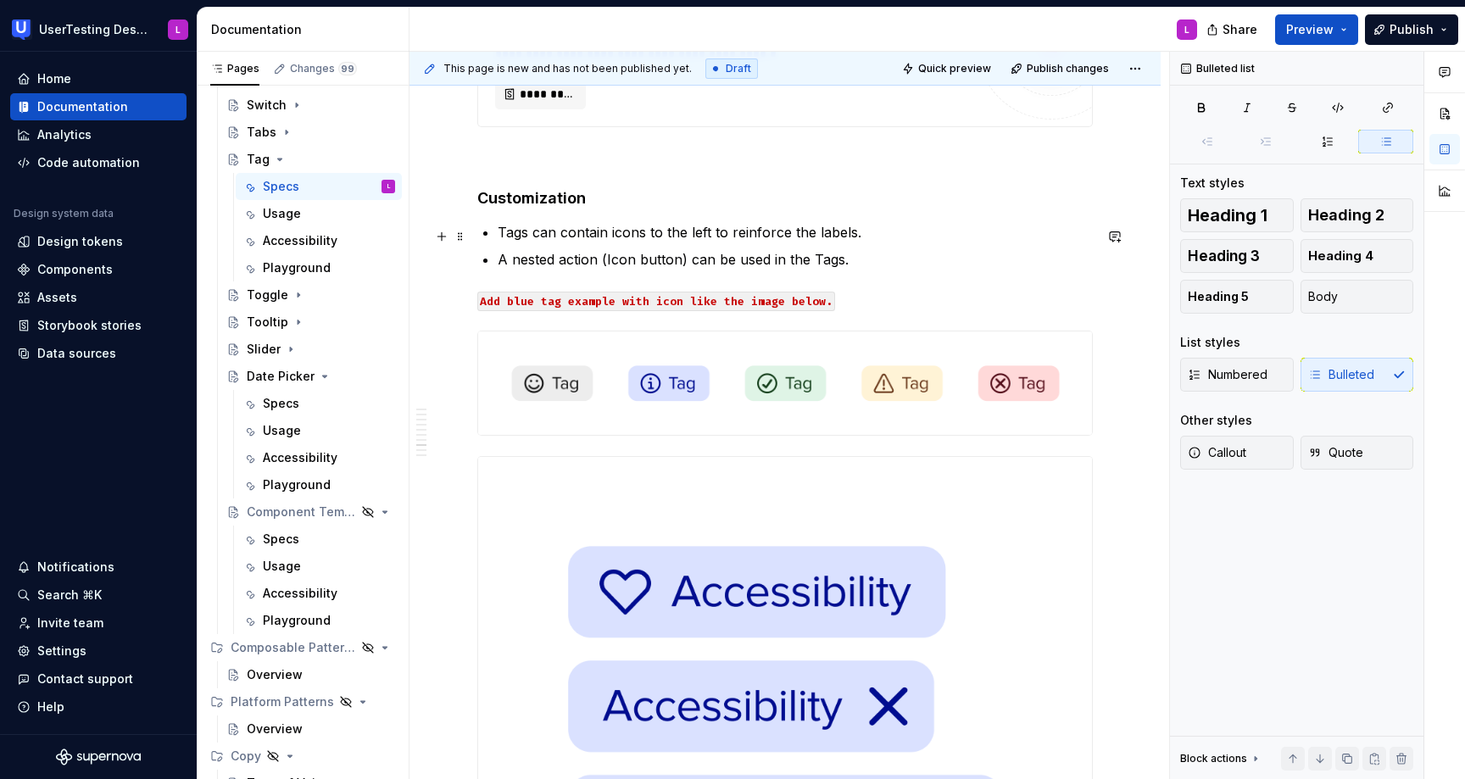
click at [880, 237] on p "Tags can contain icons to the left to reinforce the labels." at bounding box center [795, 232] width 595 height 20
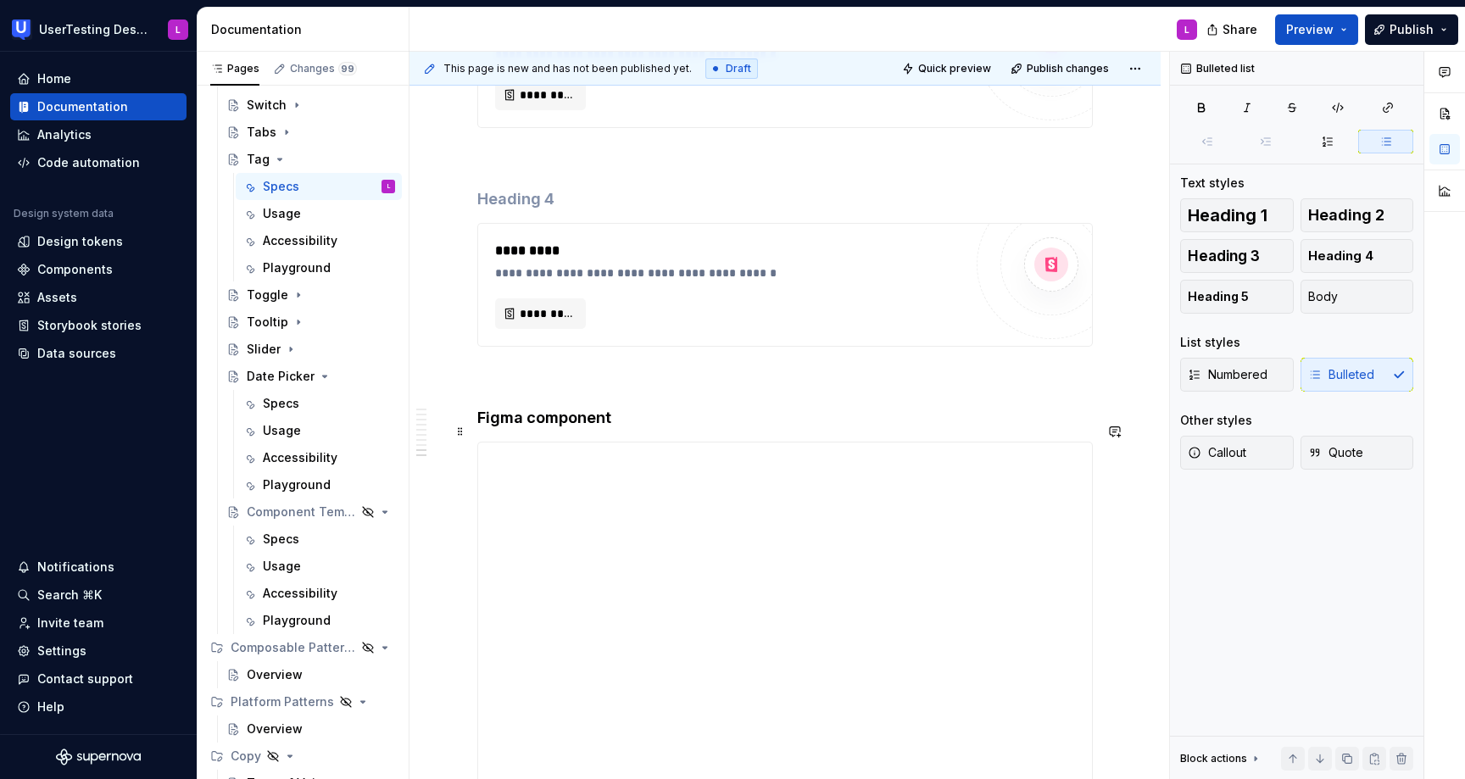
scroll to position [5285, 0]
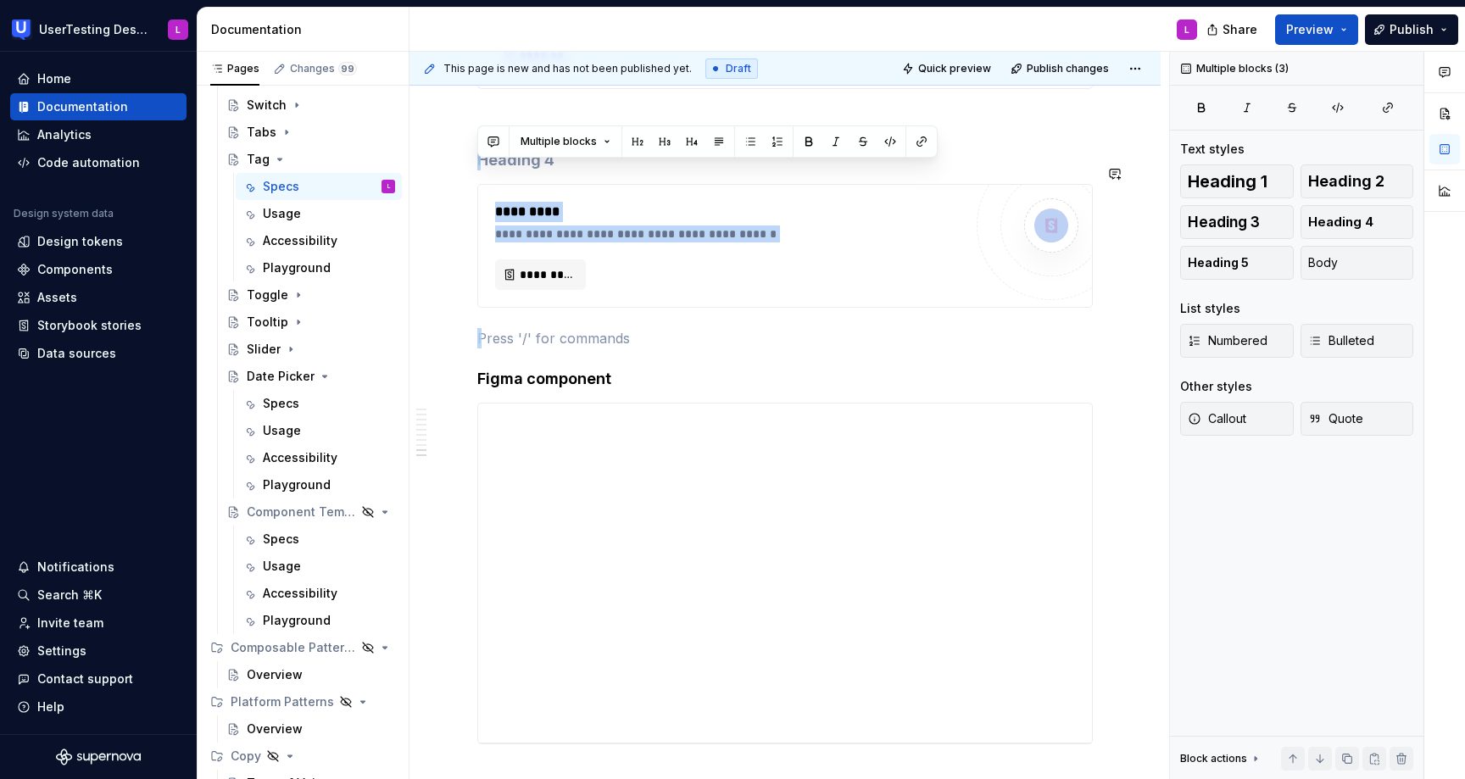
drag, startPoint x: 652, startPoint y: 341, endPoint x: 655, endPoint y: 159, distance: 182.3
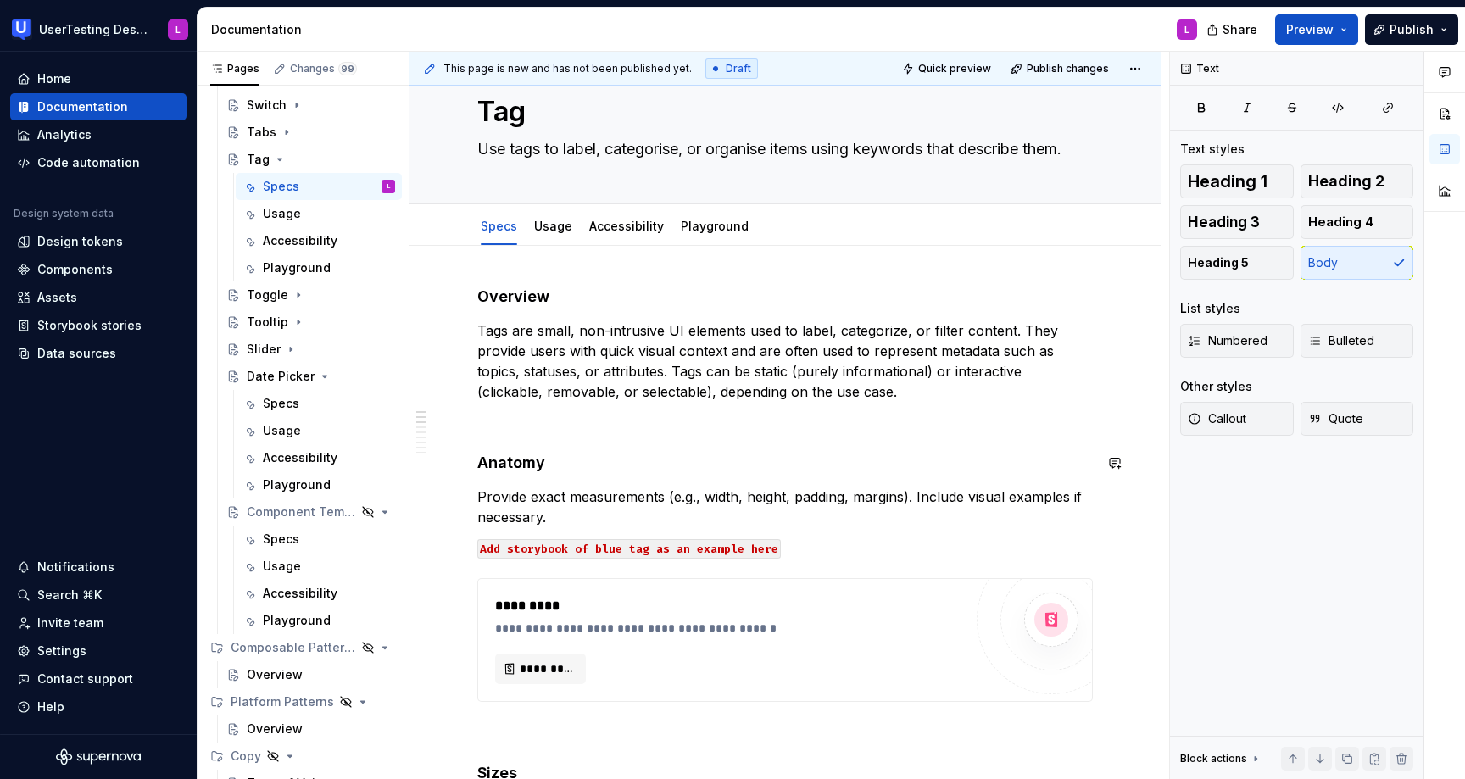
scroll to position [0, 0]
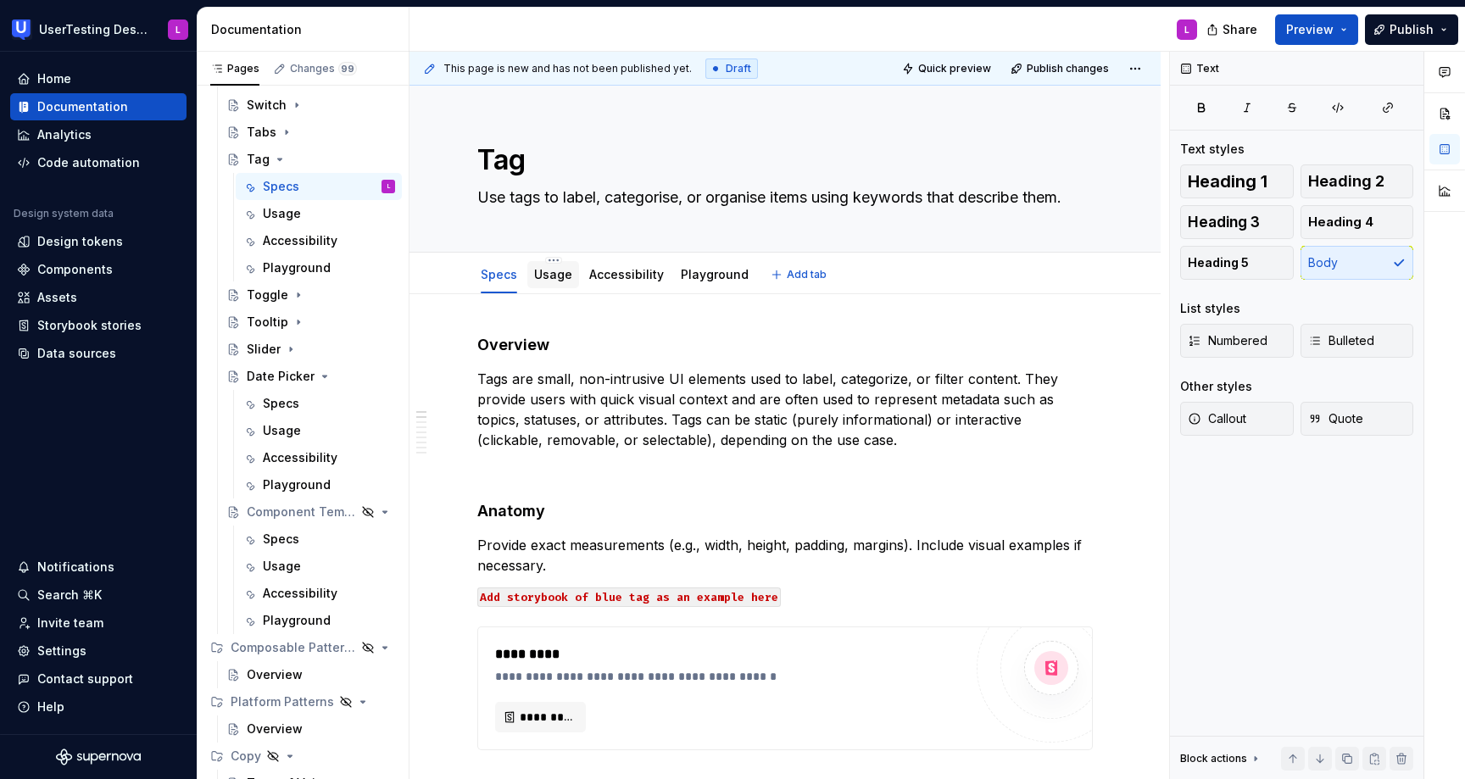
click at [537, 277] on link "Usage" at bounding box center [553, 274] width 38 height 14
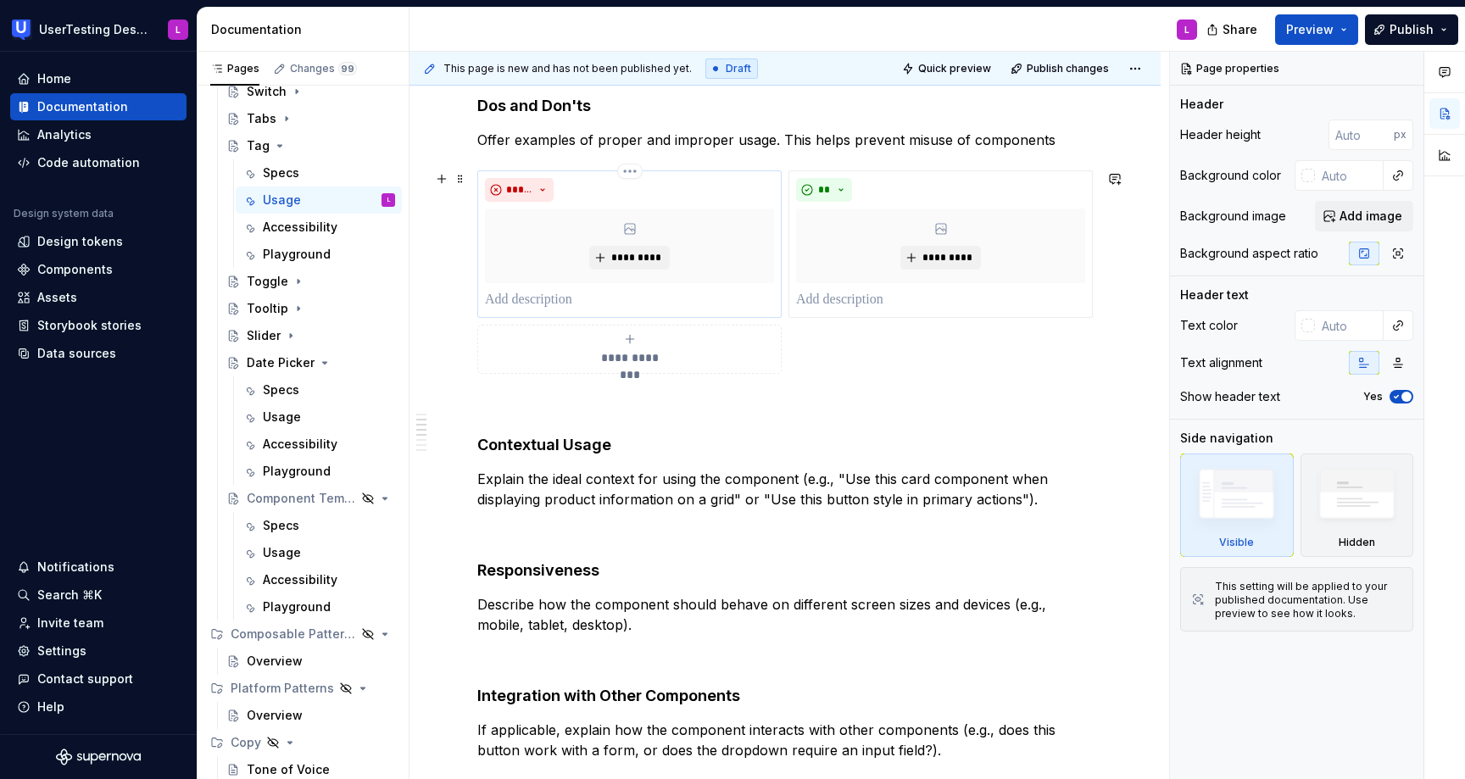
scroll to position [345, 0]
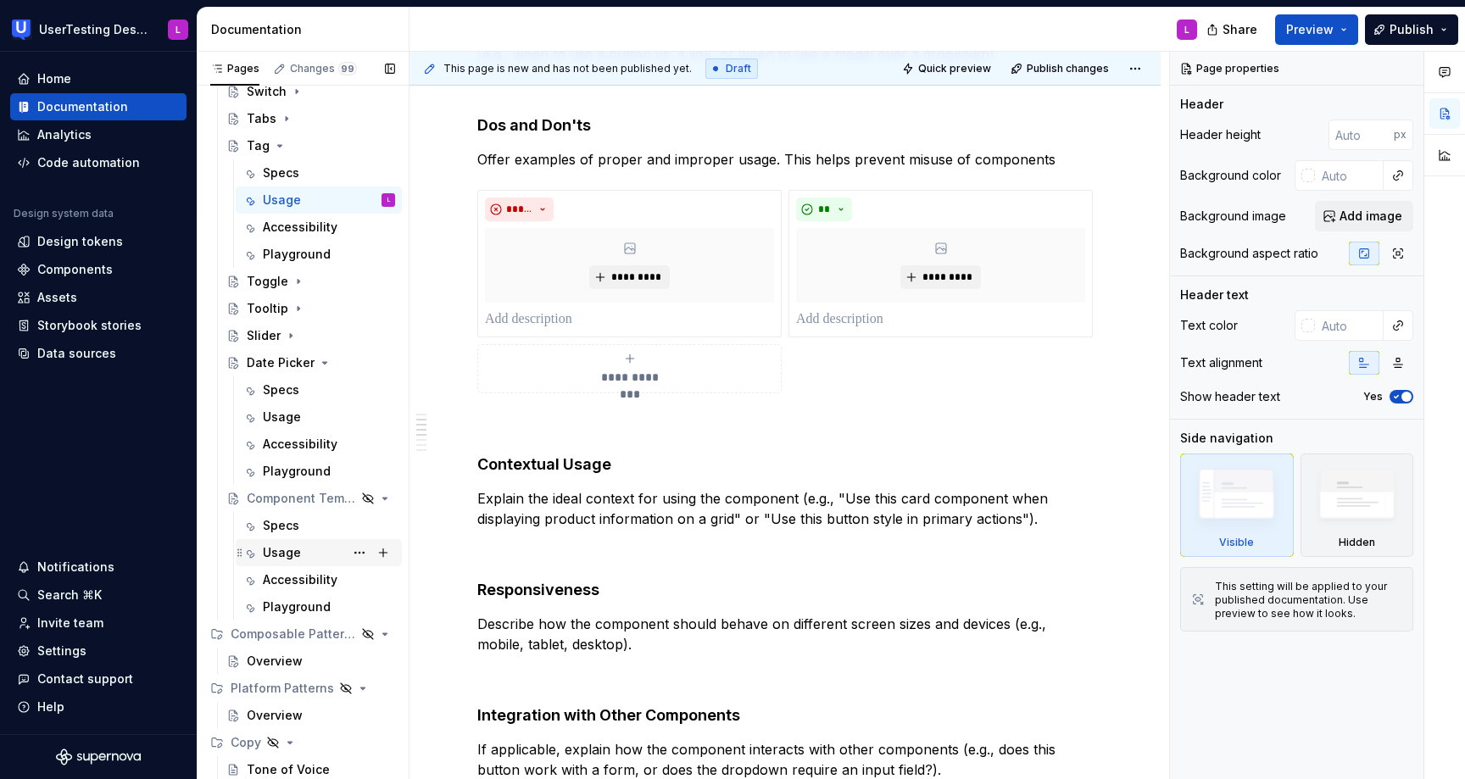
click at [289, 558] on div "Usage" at bounding box center [282, 552] width 38 height 17
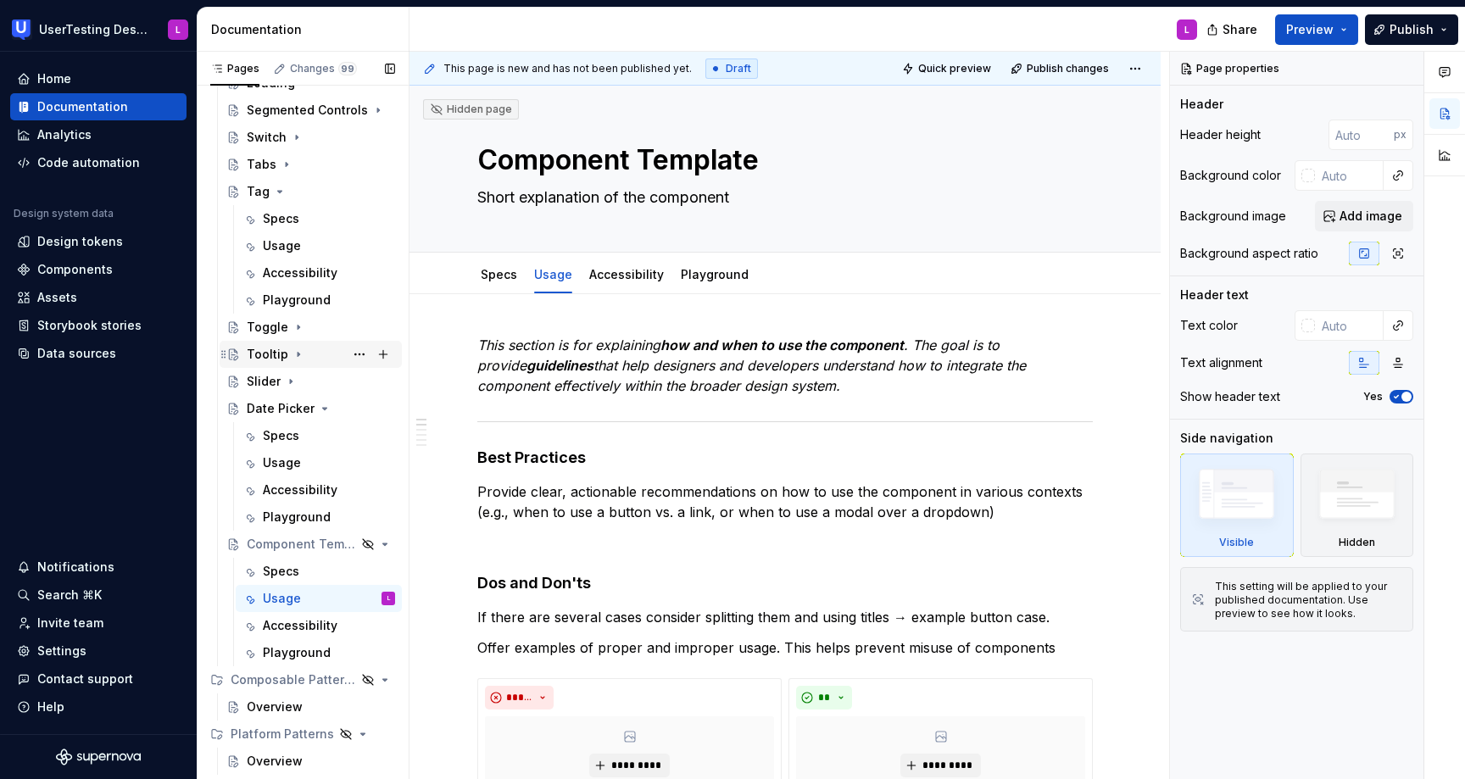
scroll to position [538, 0]
click at [326, 415] on icon "Page tree" at bounding box center [325, 412] width 14 height 14
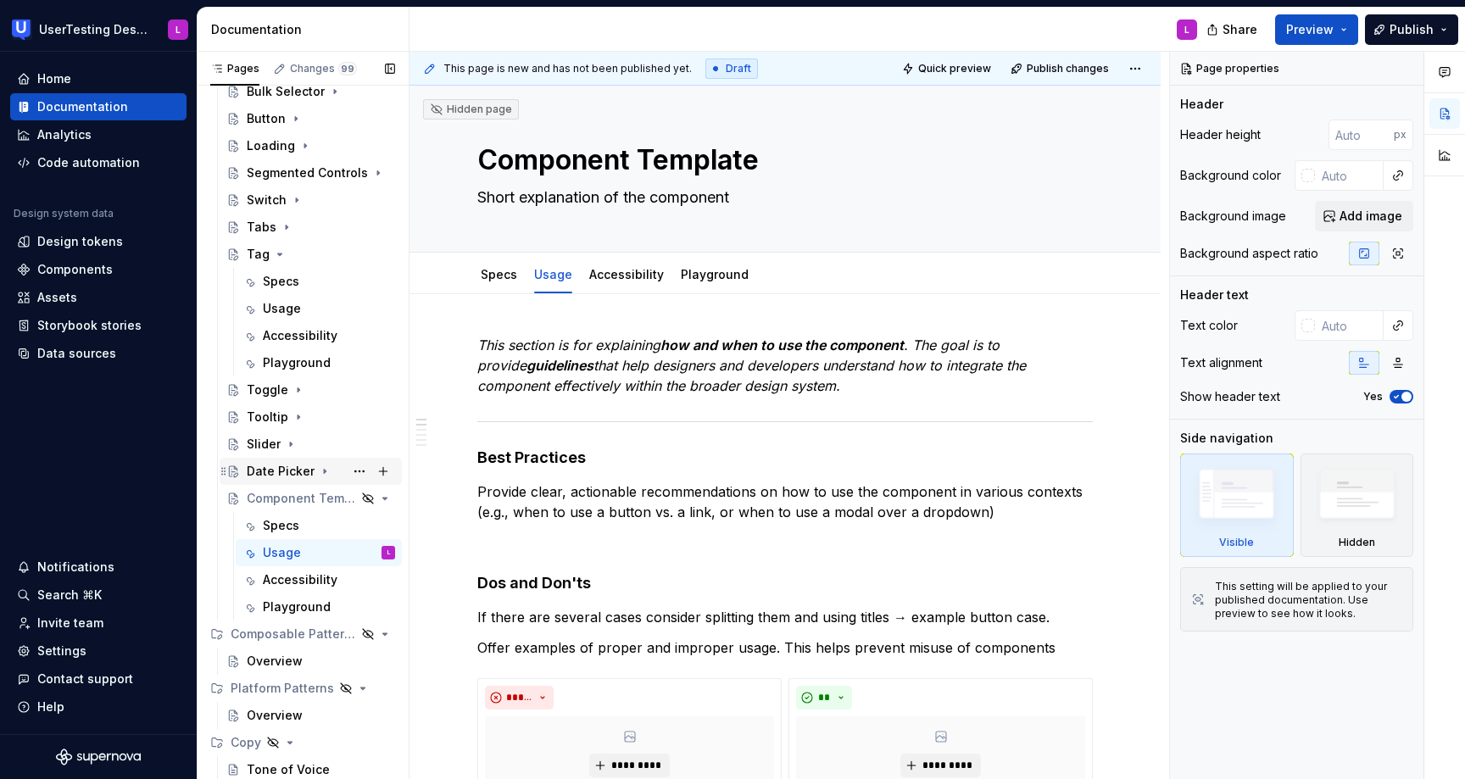
scroll to position [479, 0]
click at [295, 310] on div "Usage" at bounding box center [282, 308] width 38 height 17
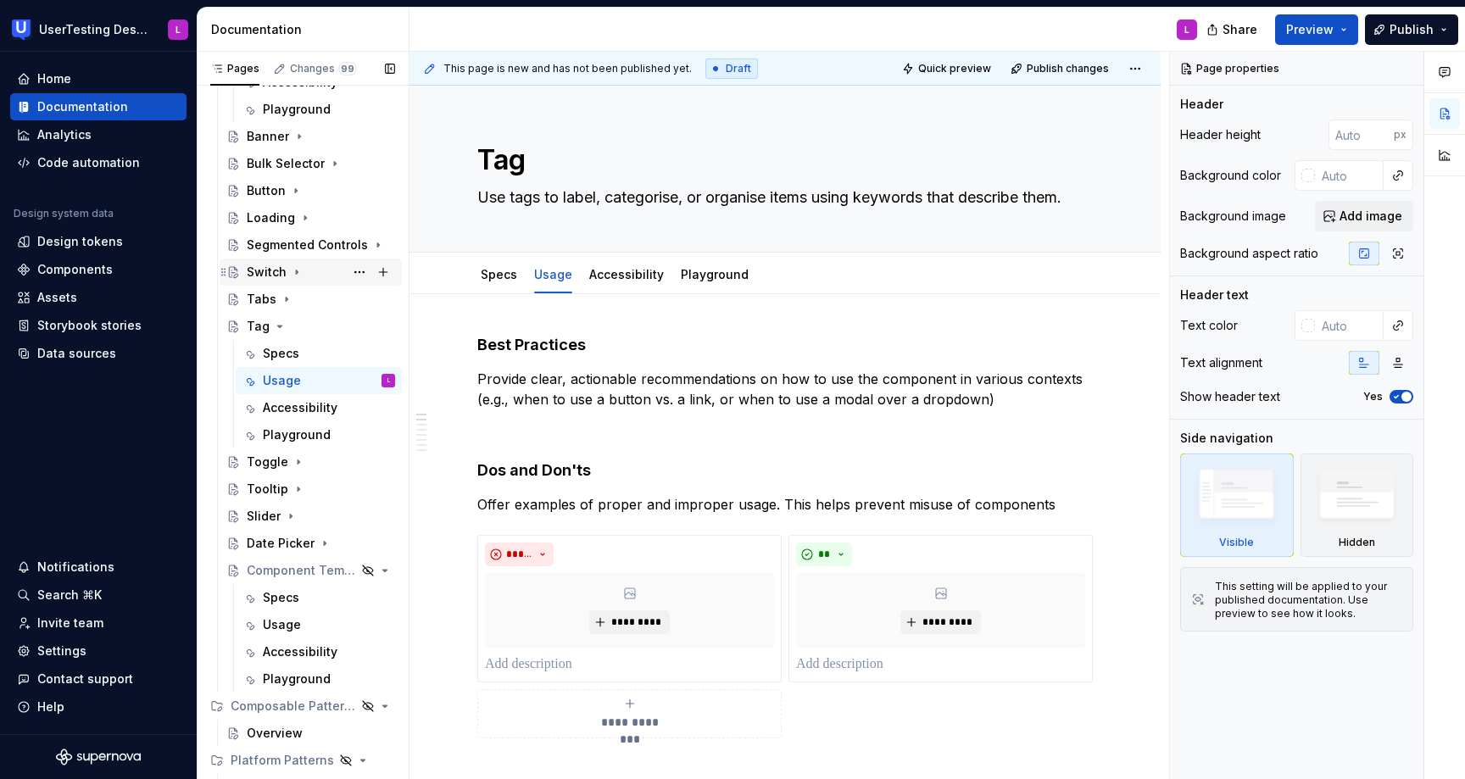
scroll to position [395, 0]
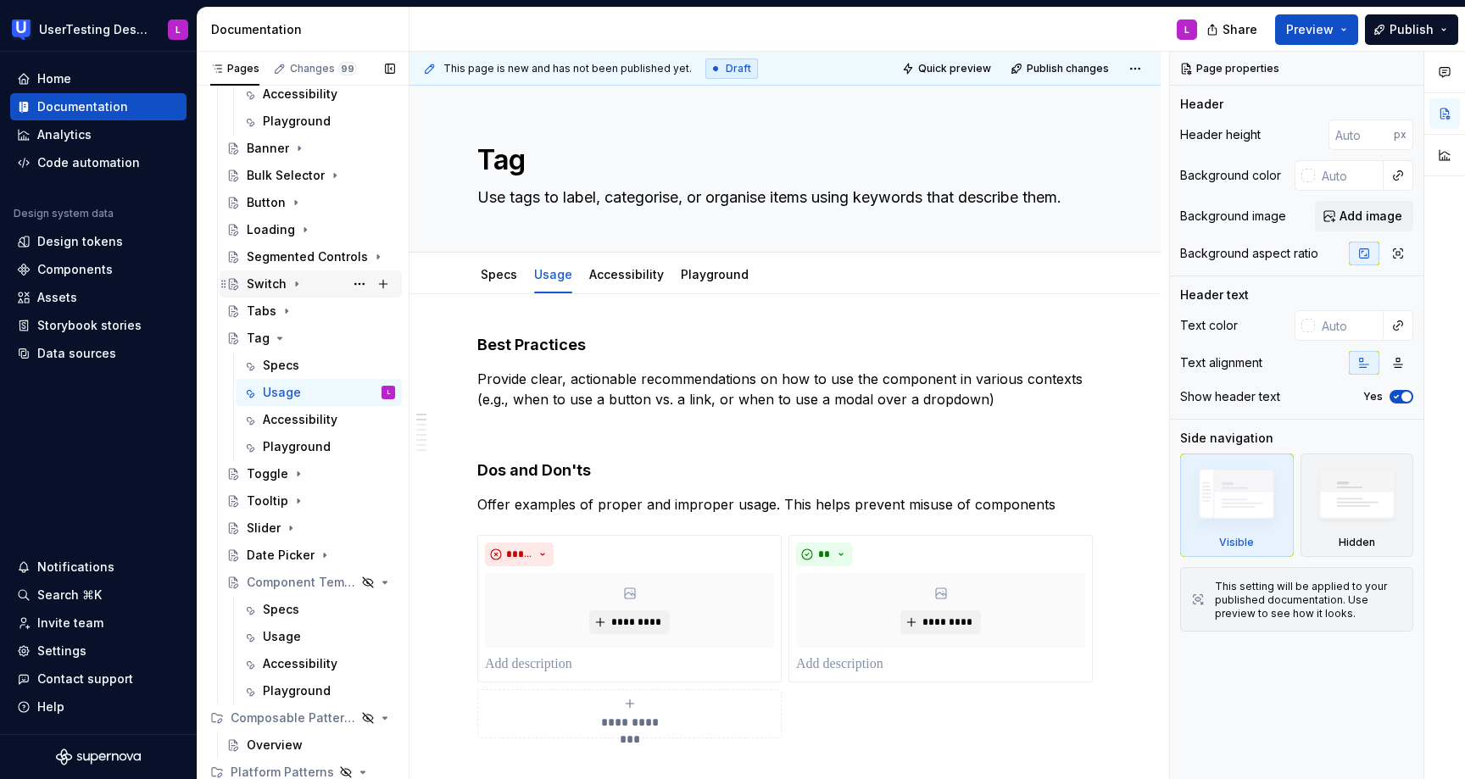
click at [292, 198] on icon "Page tree" at bounding box center [296, 203] width 14 height 14
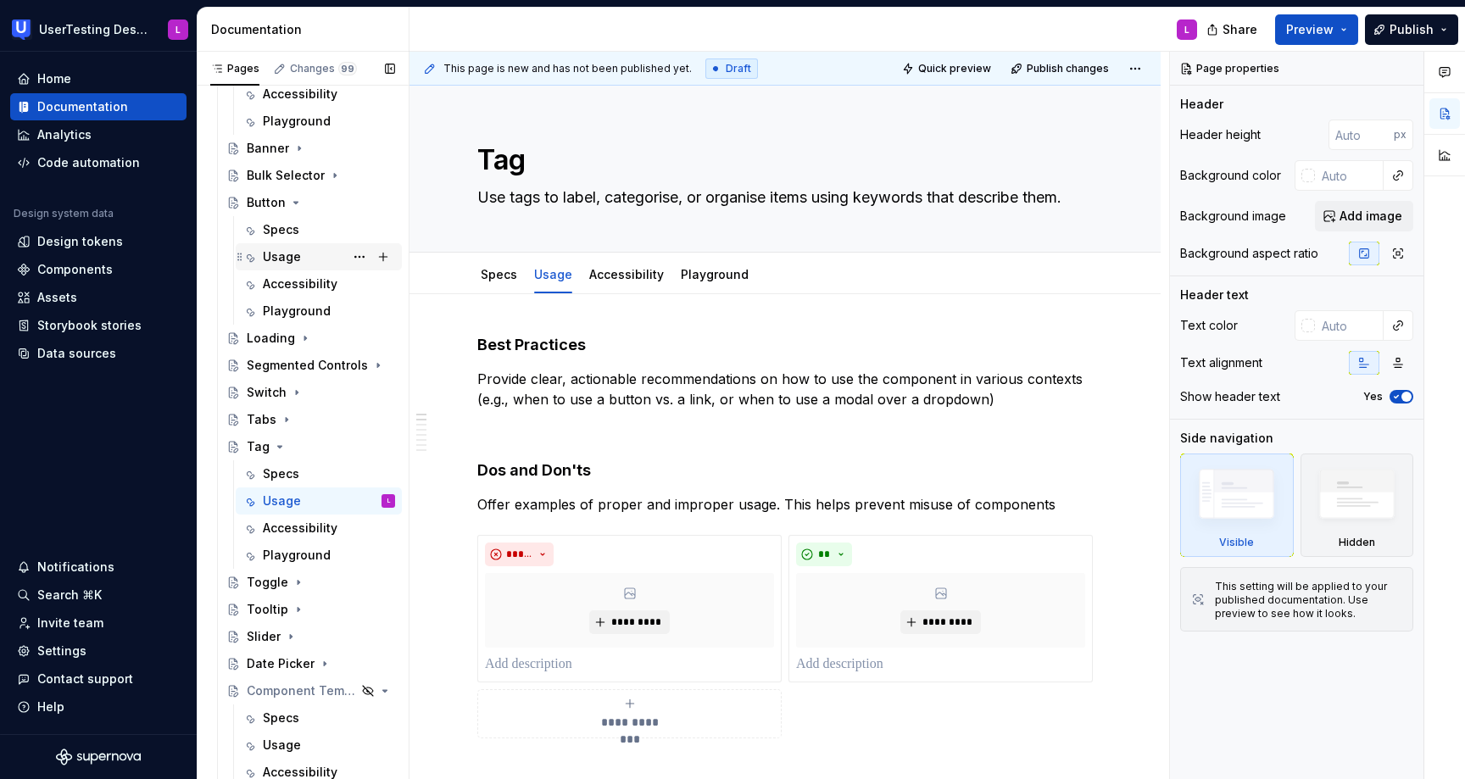
click at [297, 253] on div "Usage" at bounding box center [282, 256] width 38 height 17
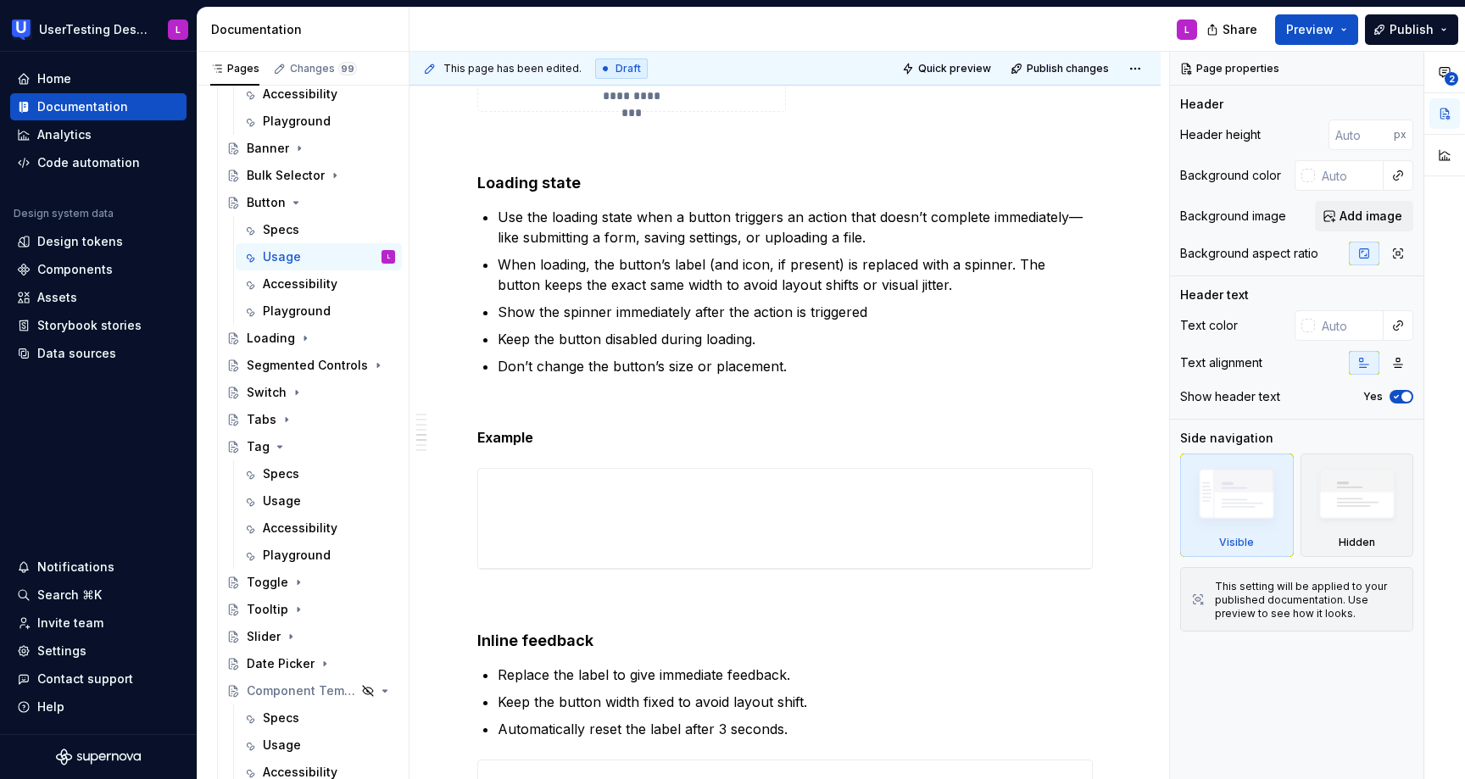
scroll to position [2813, 0]
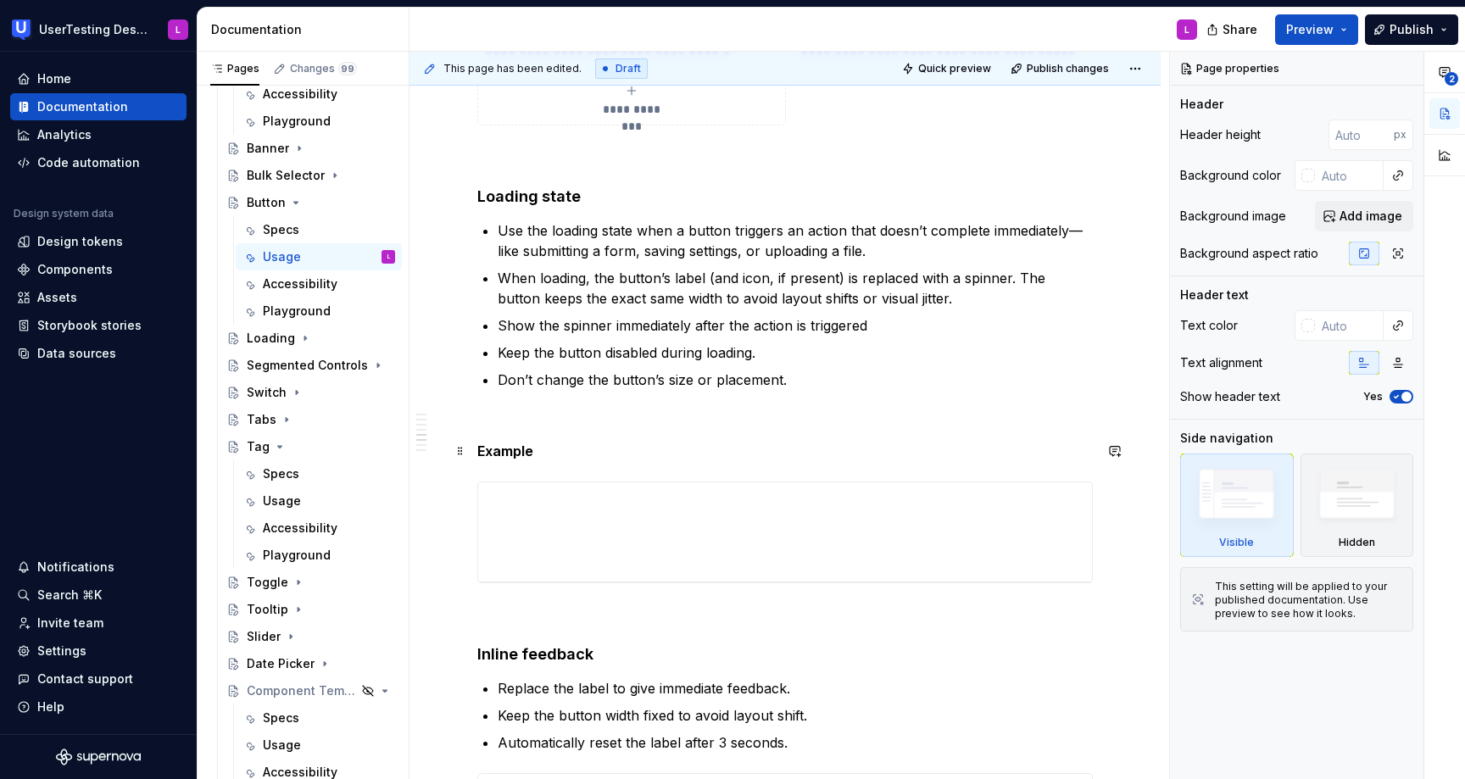
type textarea "*"
click at [569, 448] on p "Example" at bounding box center [785, 451] width 616 height 20
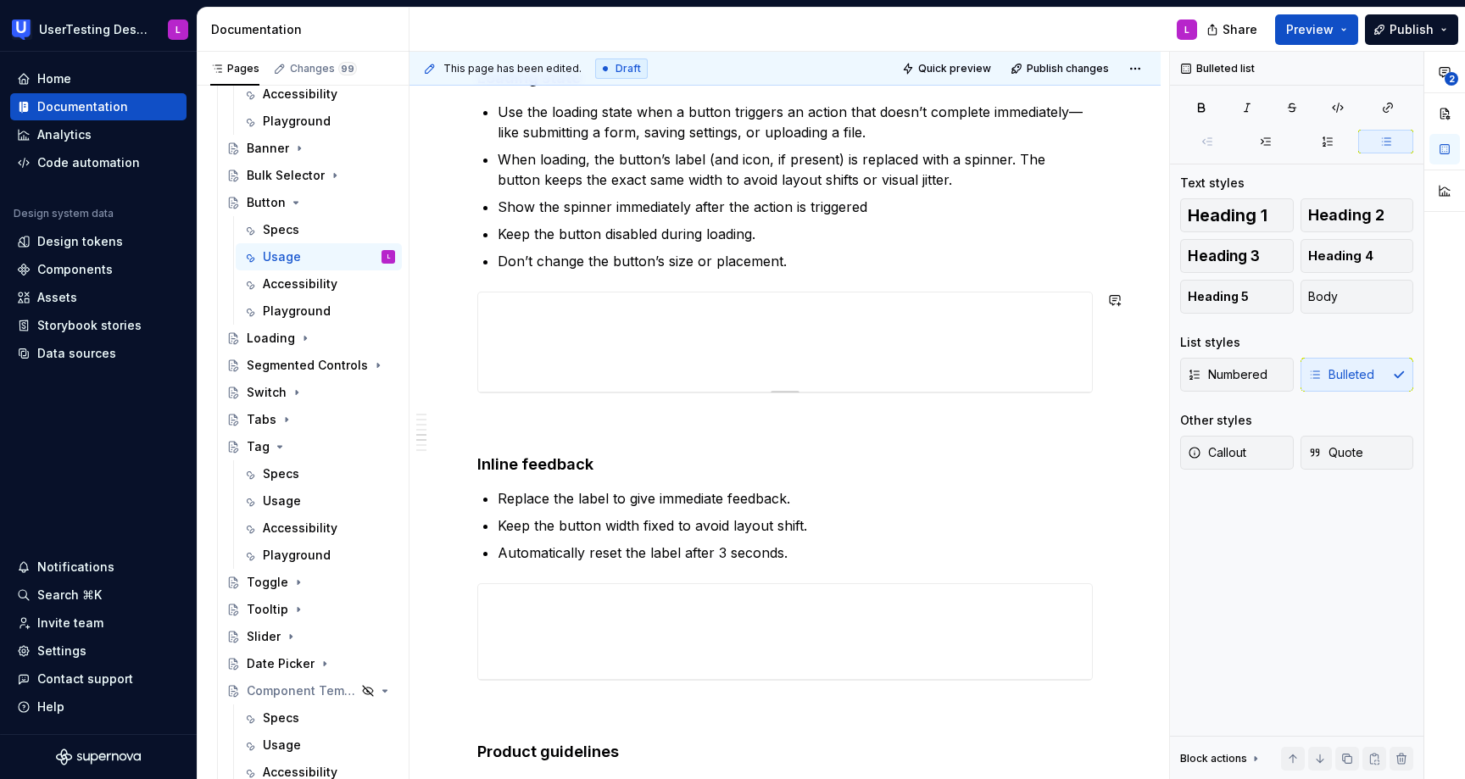
scroll to position [3717, 0]
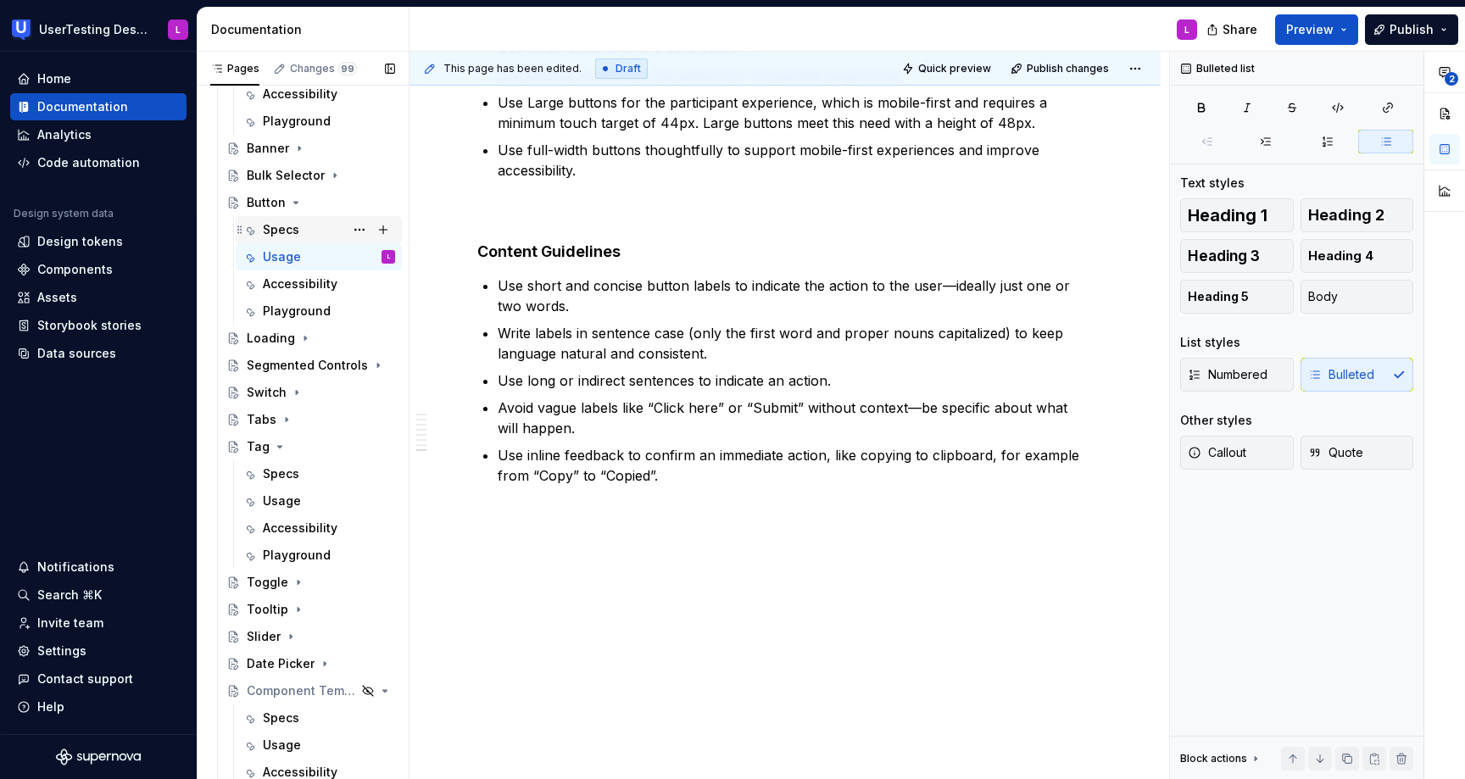
click at [310, 234] on div "Specs" at bounding box center [329, 230] width 132 height 24
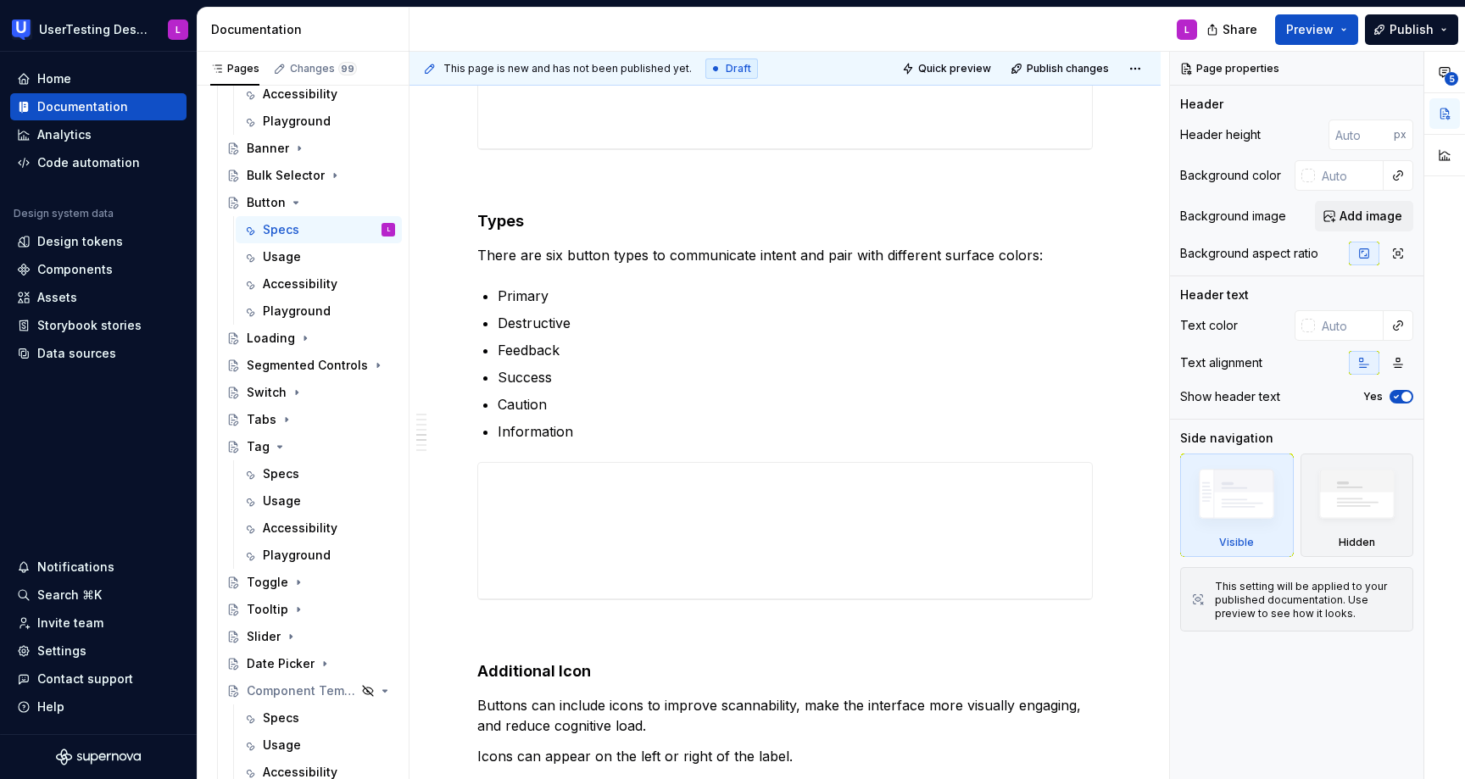
scroll to position [1069, 0]
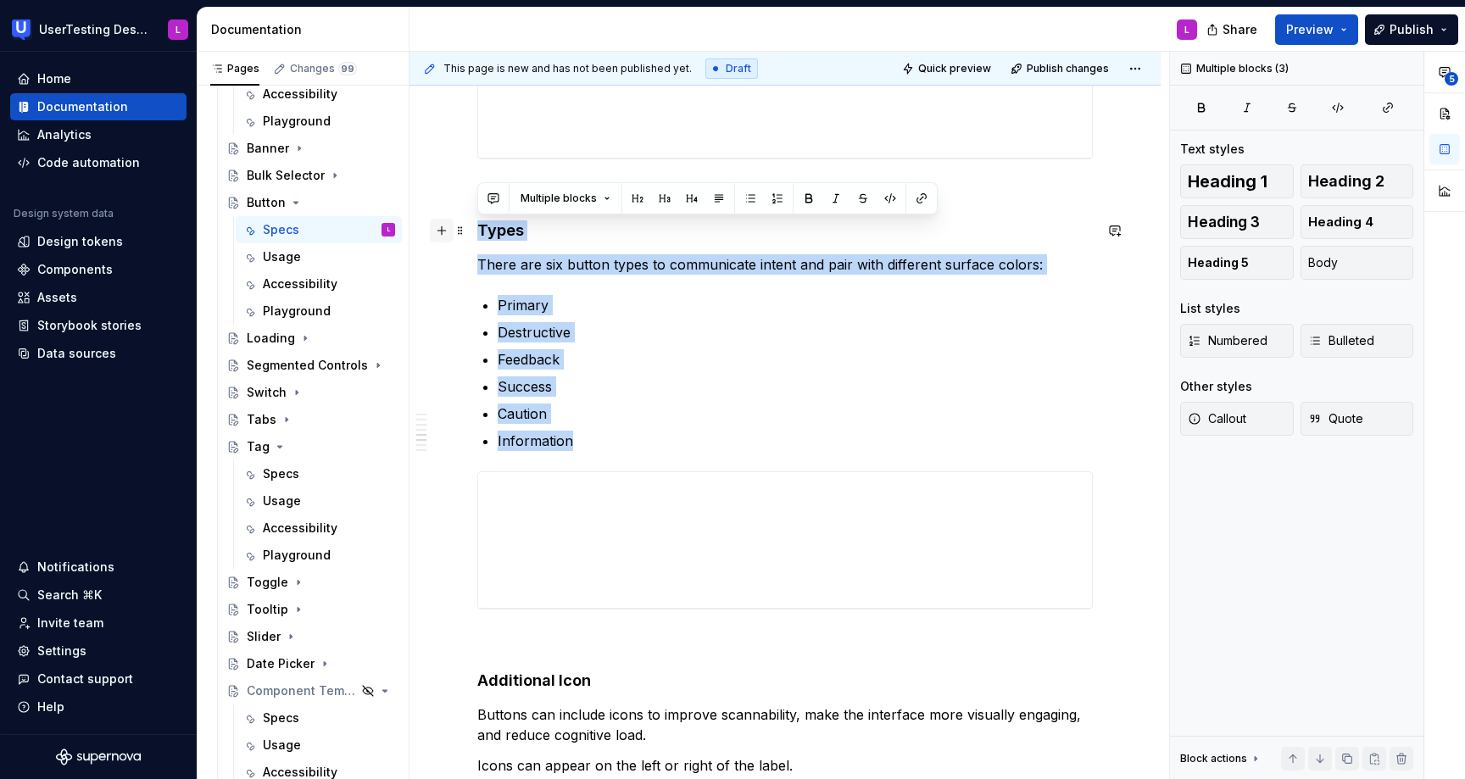
drag, startPoint x: 608, startPoint y: 447, endPoint x: 444, endPoint y: 223, distance: 277.8
click at [477, 223] on div "**********" at bounding box center [785, 517] width 616 height 2503
copy div "Types There are six button types to communicate intent and pair with different …"
click at [289, 474] on div "Specs" at bounding box center [281, 474] width 36 height 17
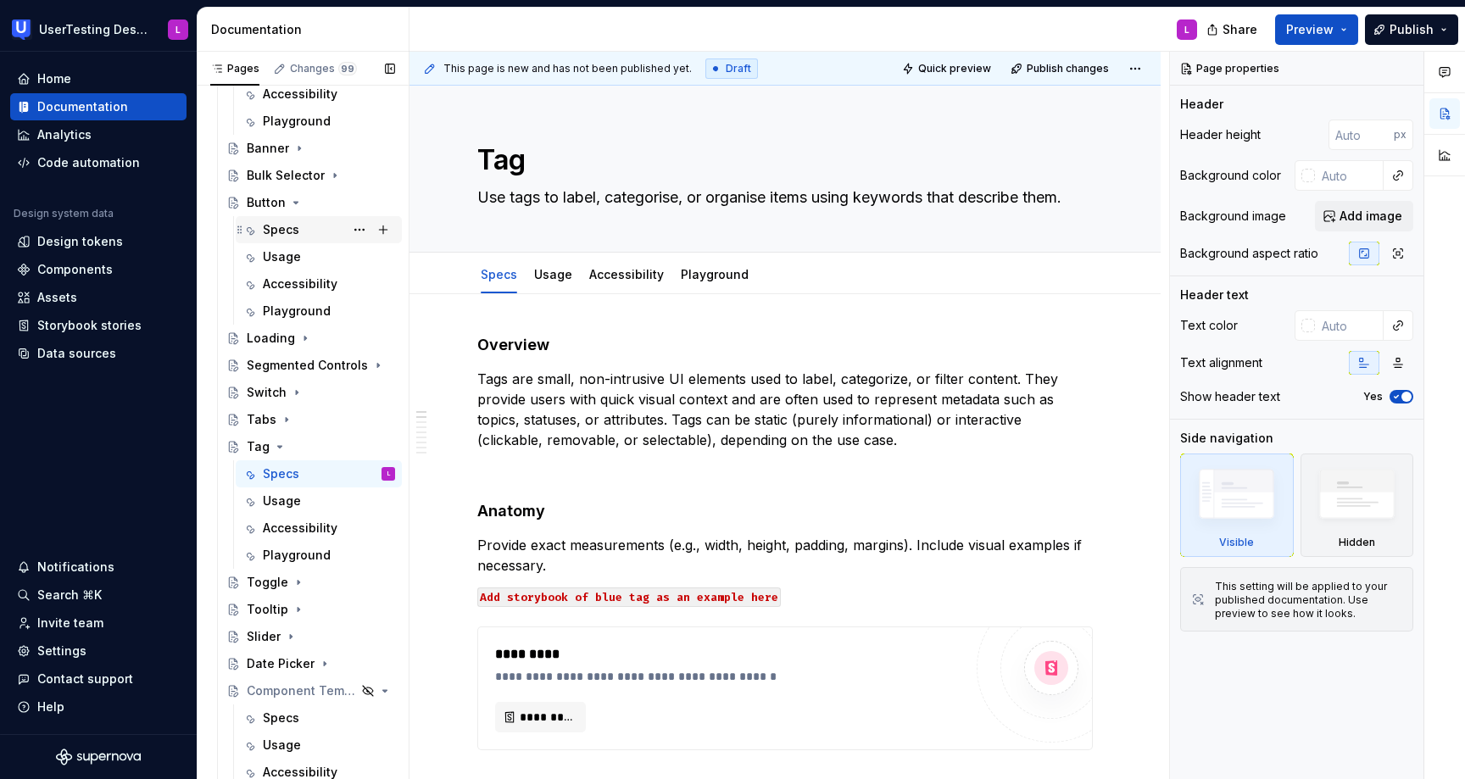
click at [285, 239] on div "Specs" at bounding box center [329, 230] width 132 height 24
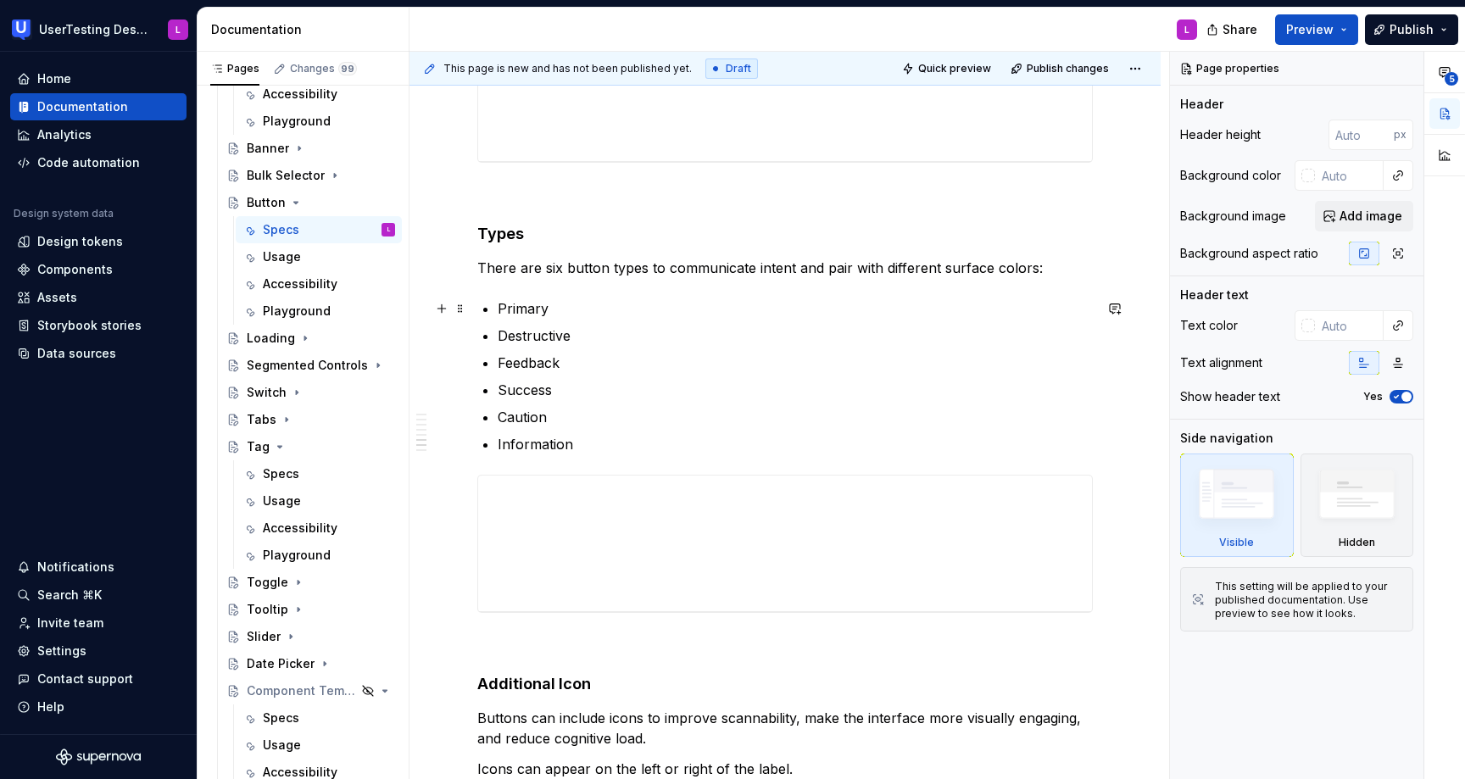
scroll to position [937, 0]
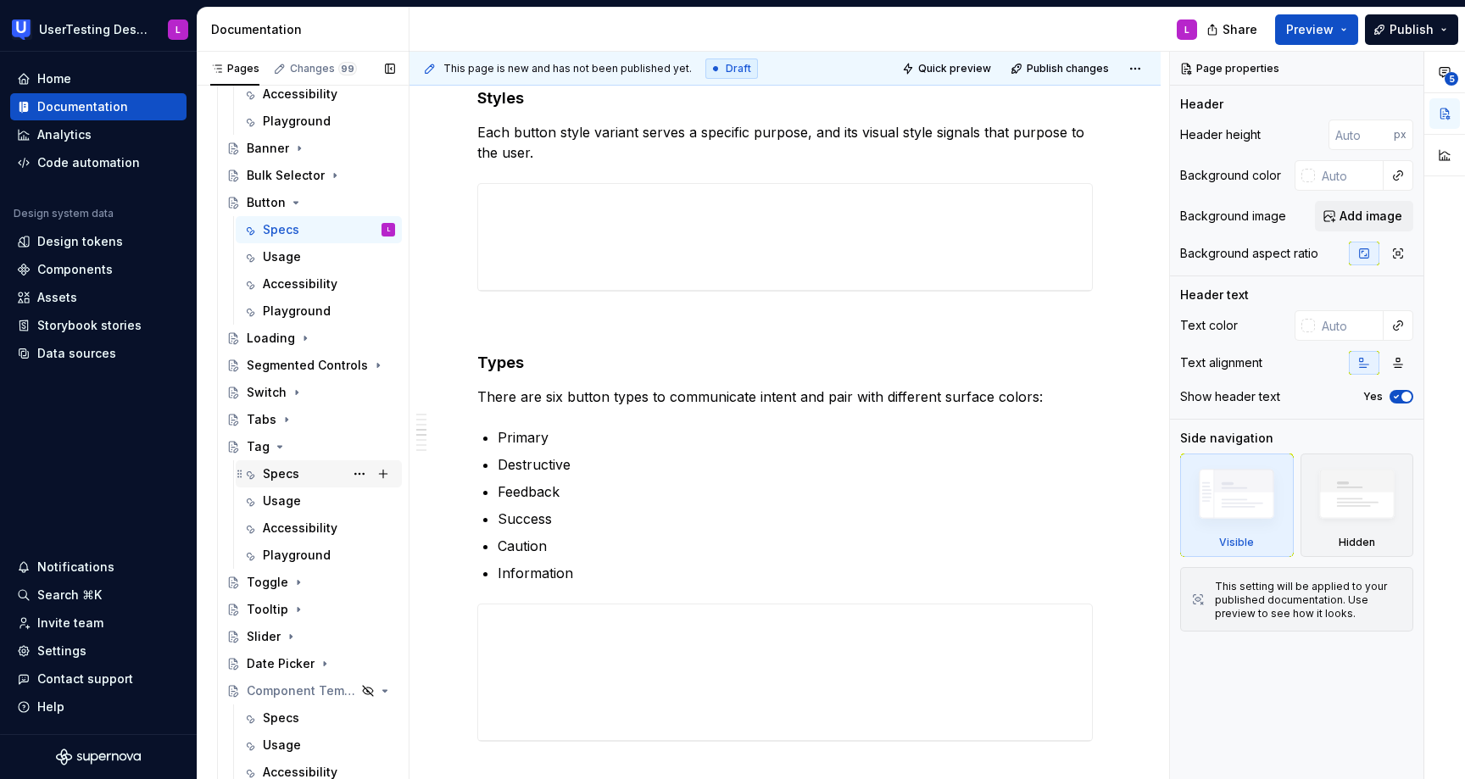
click at [296, 473] on div "Specs" at bounding box center [281, 474] width 36 height 17
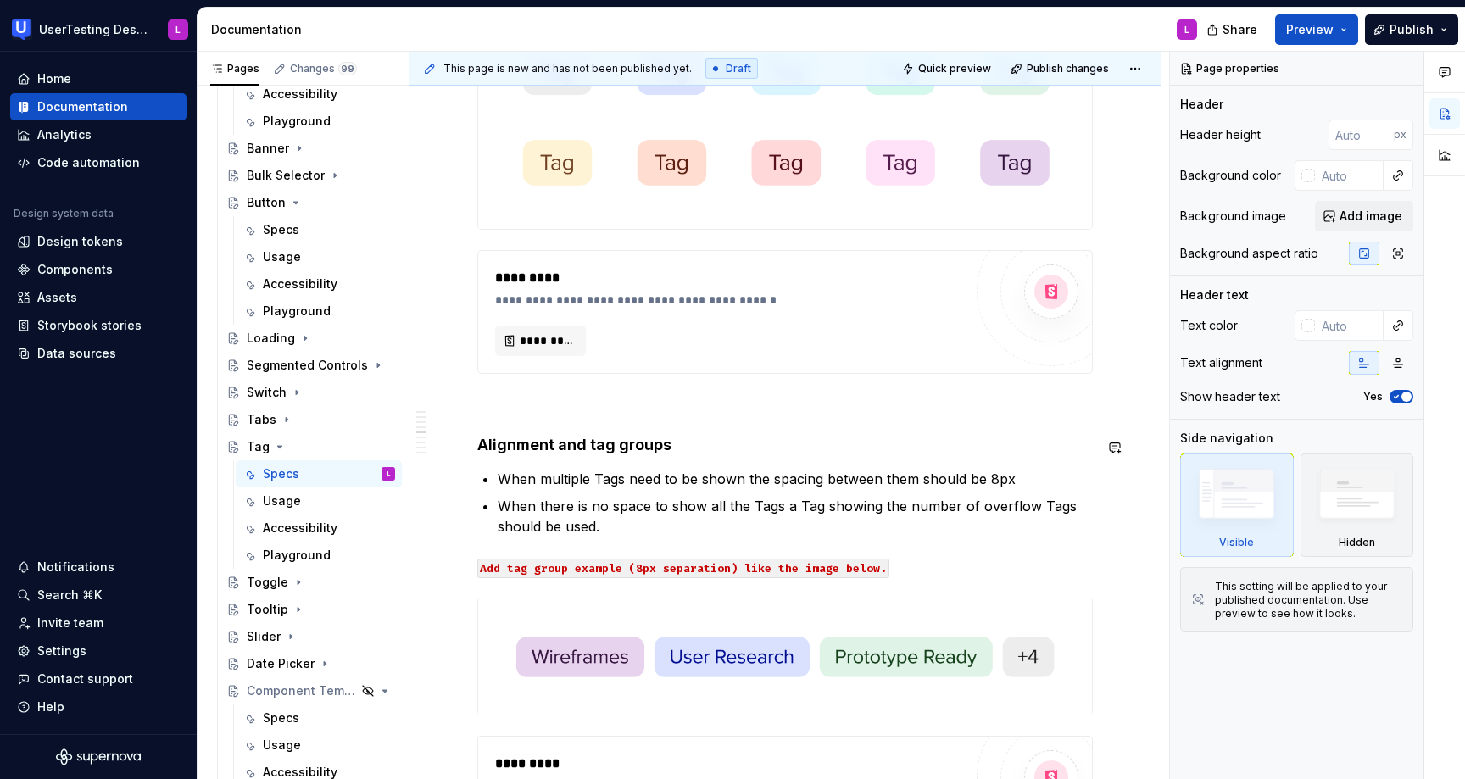
scroll to position [1933, 0]
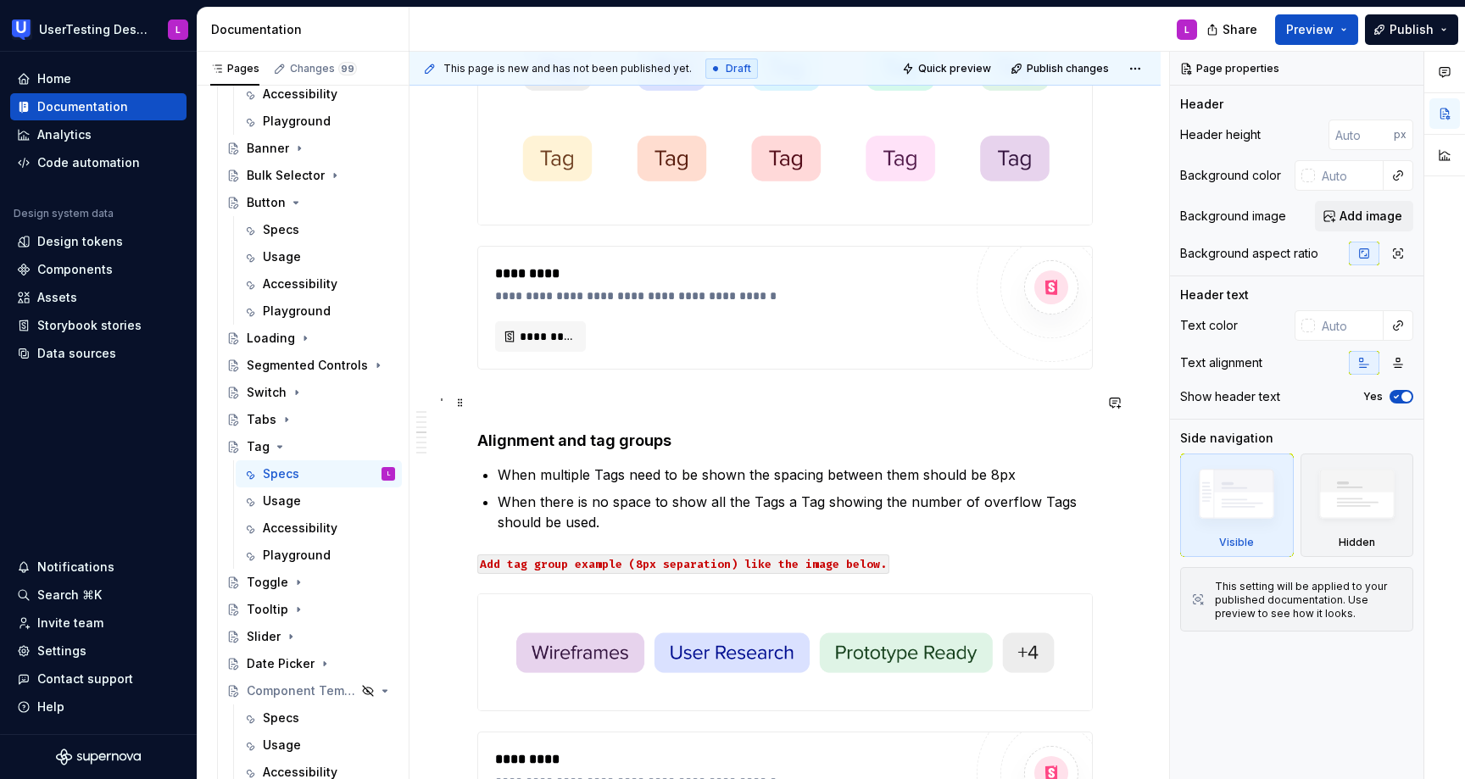
type textarea "*"
click at [572, 393] on p at bounding box center [785, 400] width 616 height 20
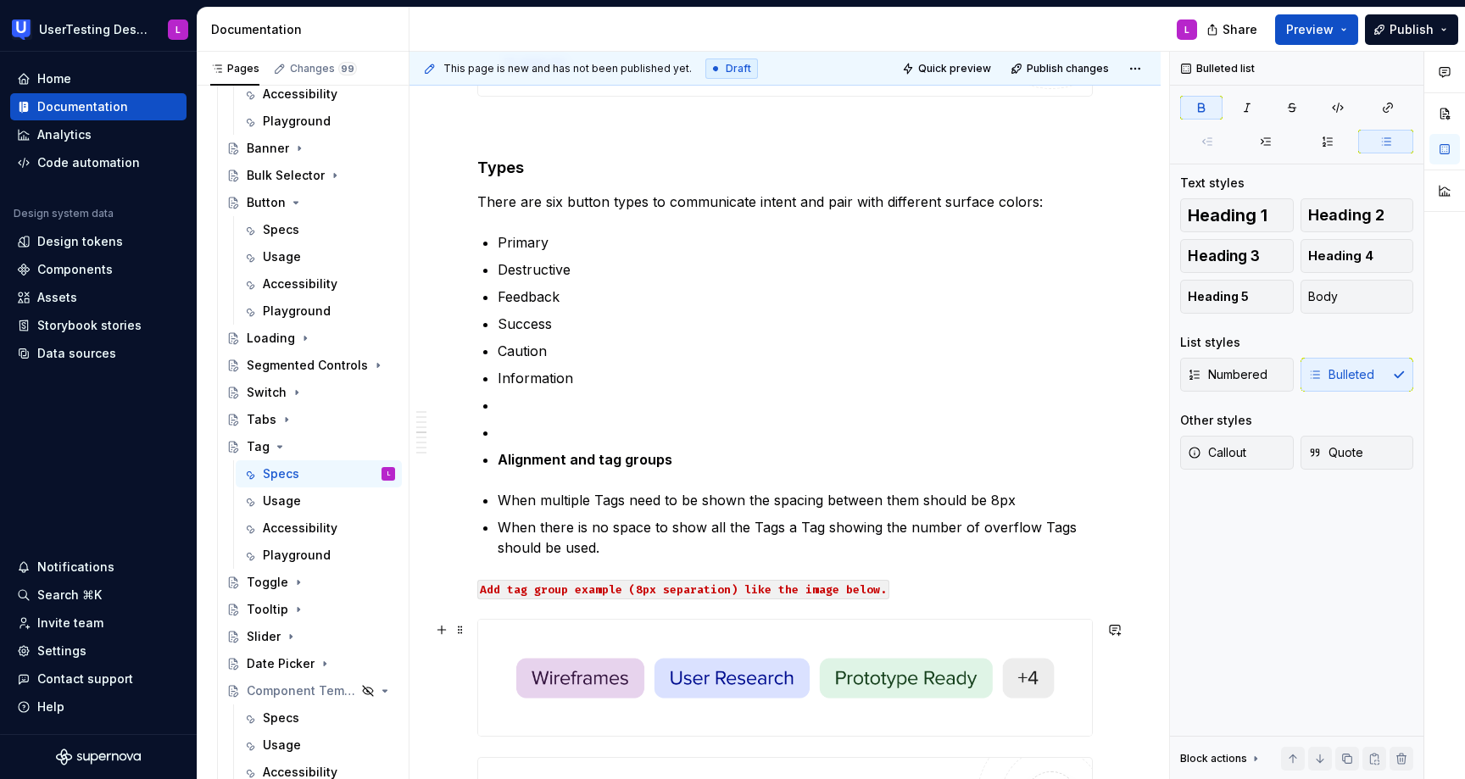
scroll to position [2212, 0]
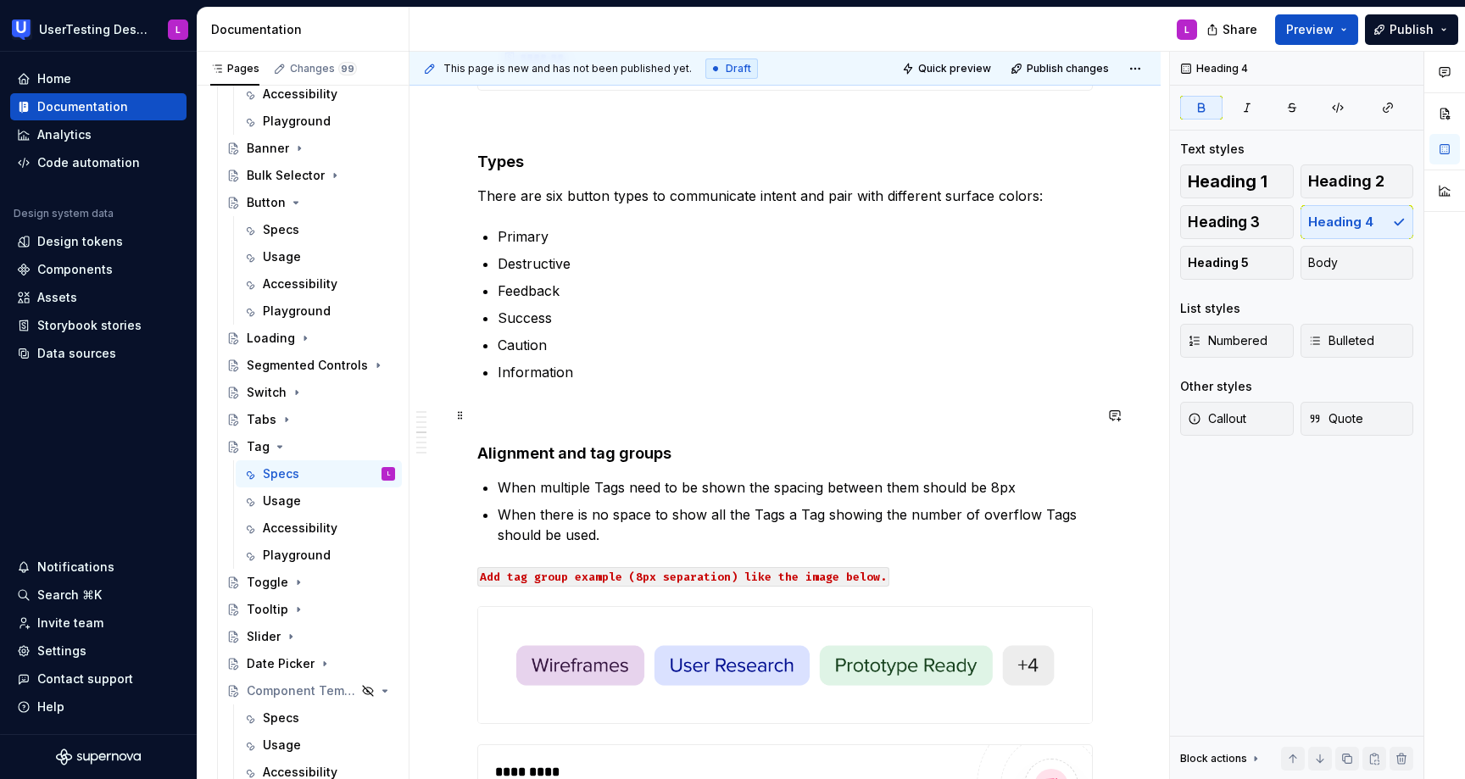
click at [519, 423] on p at bounding box center [785, 413] width 616 height 20
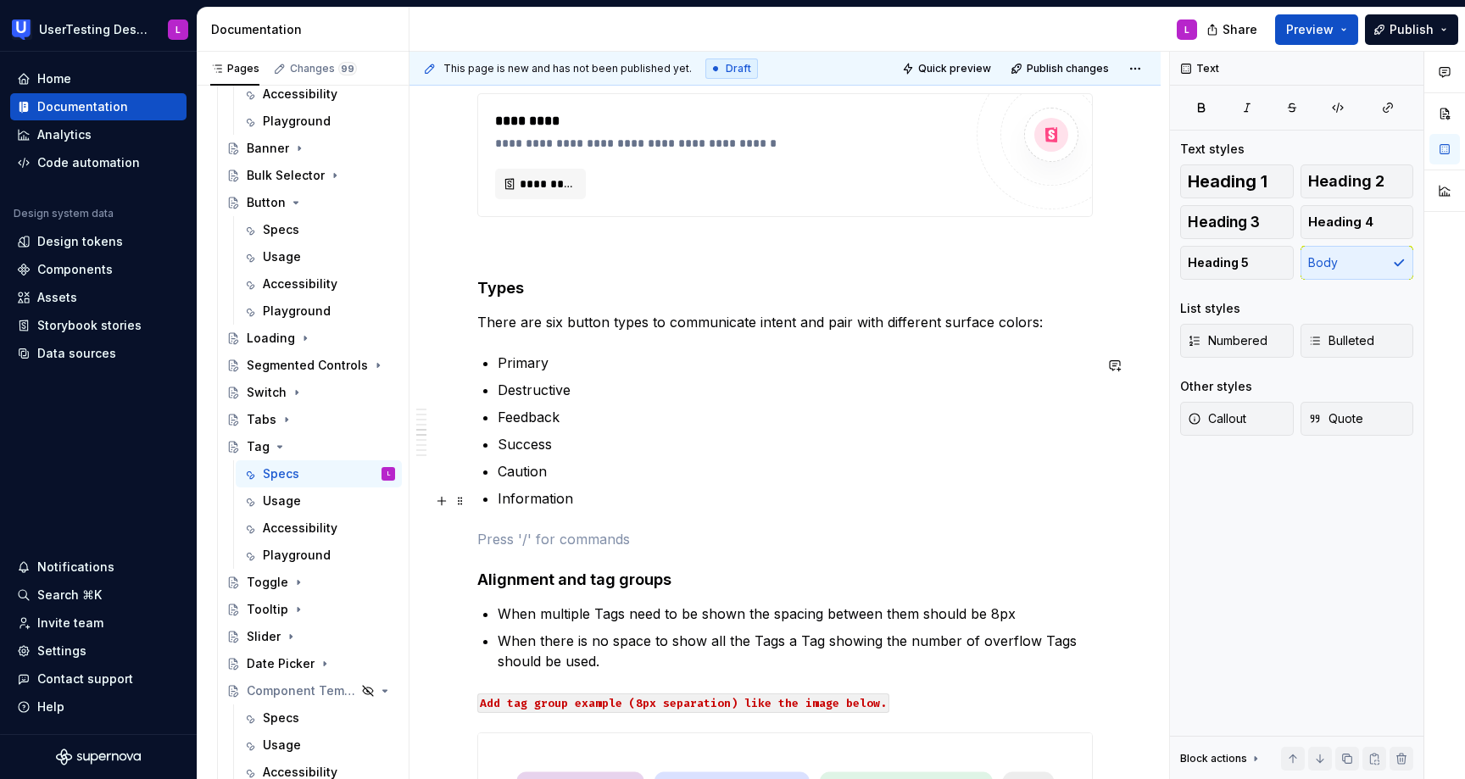
scroll to position [2089, 0]
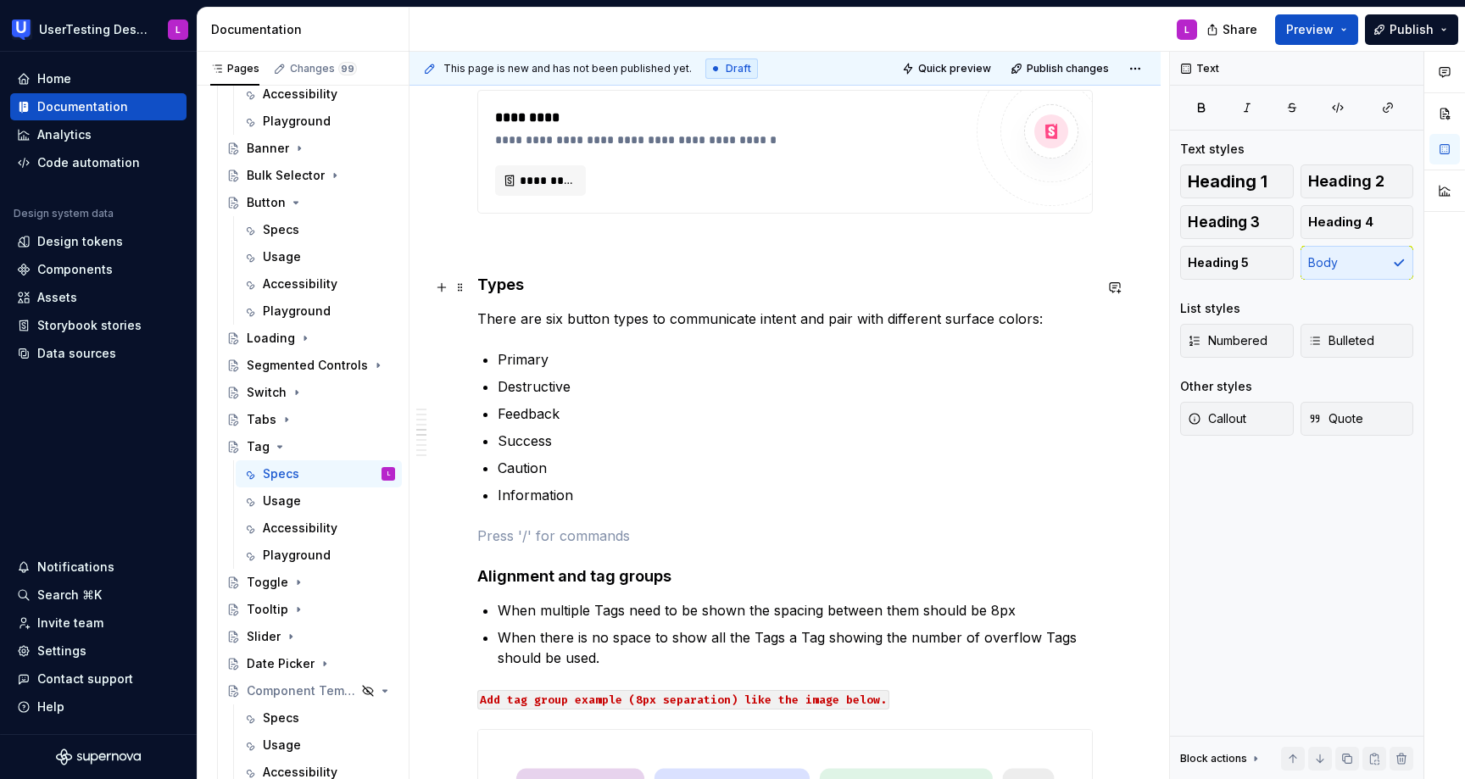
click at [499, 287] on h4 "Types" at bounding box center [785, 285] width 616 height 20
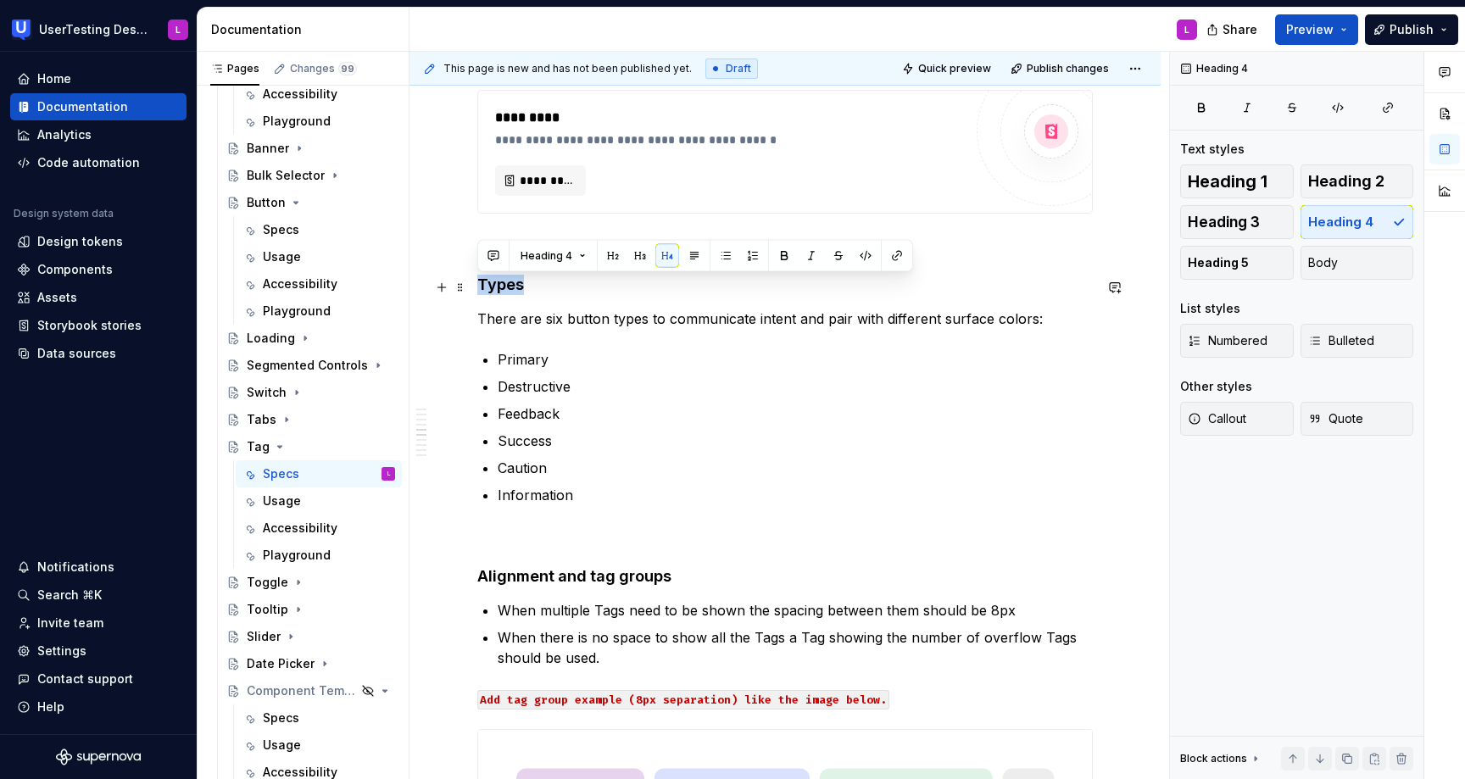
click at [499, 287] on h4 "Types" at bounding box center [785, 285] width 616 height 20
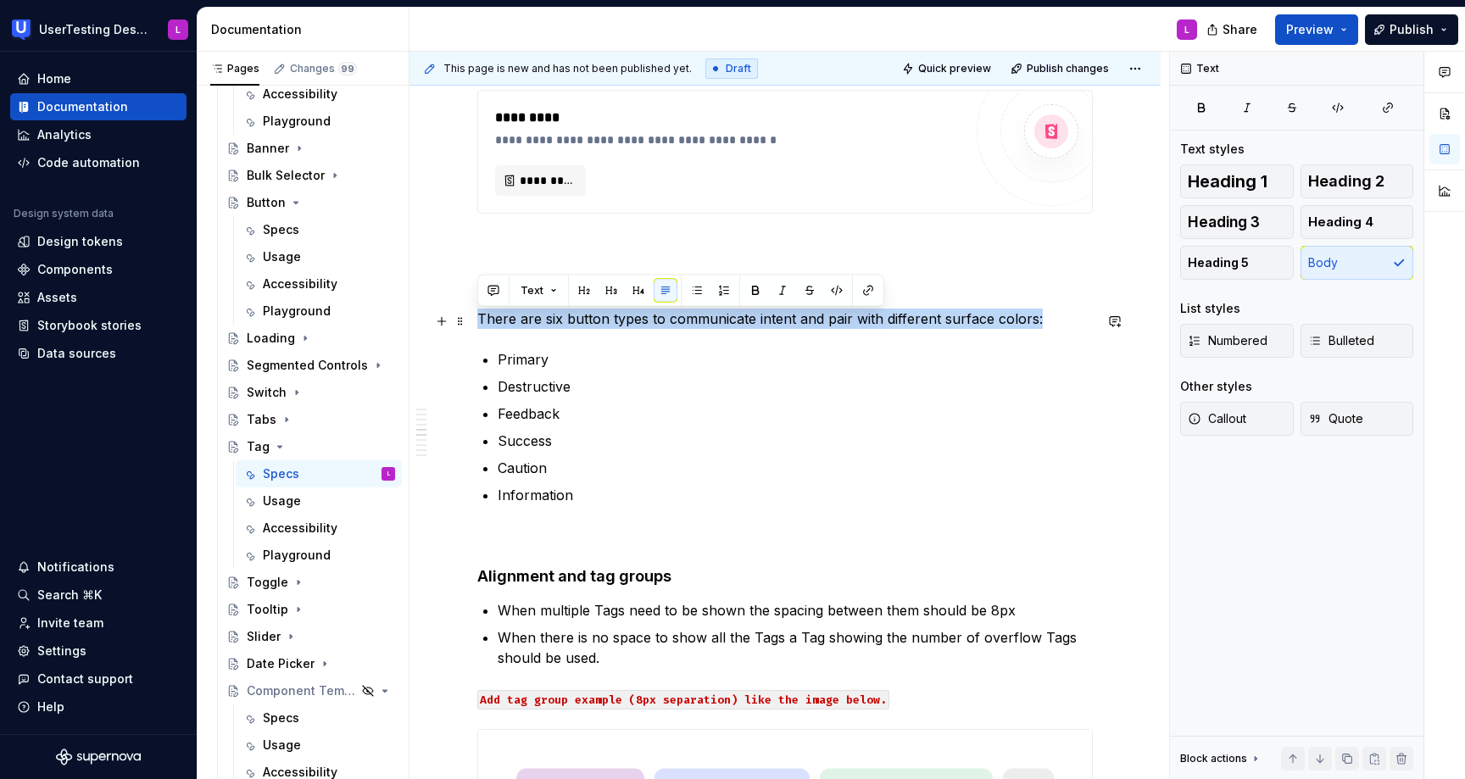
drag, startPoint x: 1056, startPoint y: 325, endPoint x: 481, endPoint y: 315, distance: 575.0
click at [481, 315] on p "There are six button types to communicate intent and pair with different surfac…" at bounding box center [785, 319] width 616 height 20
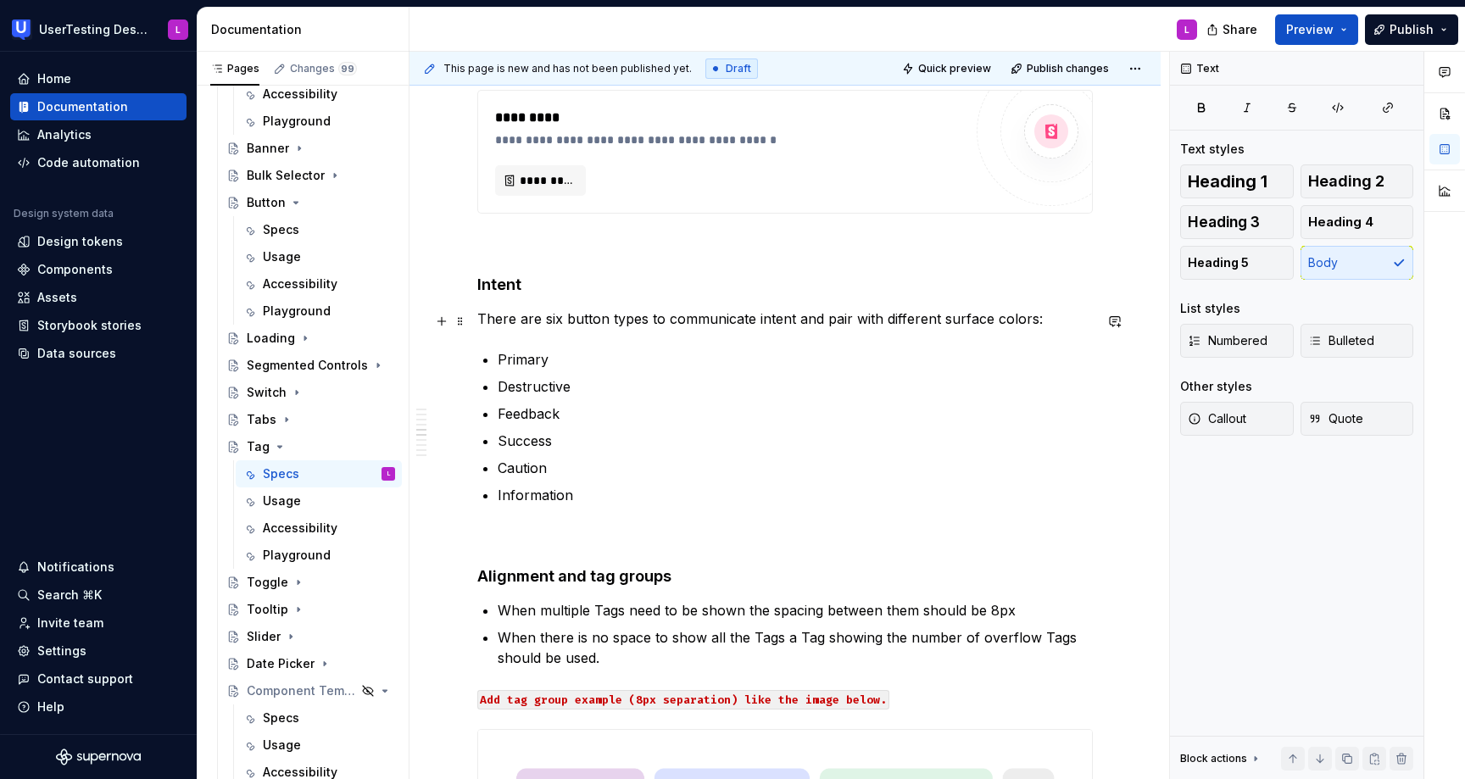
click at [682, 325] on p "There are six button types to communicate intent and pair with different surfac…" at bounding box center [785, 319] width 616 height 20
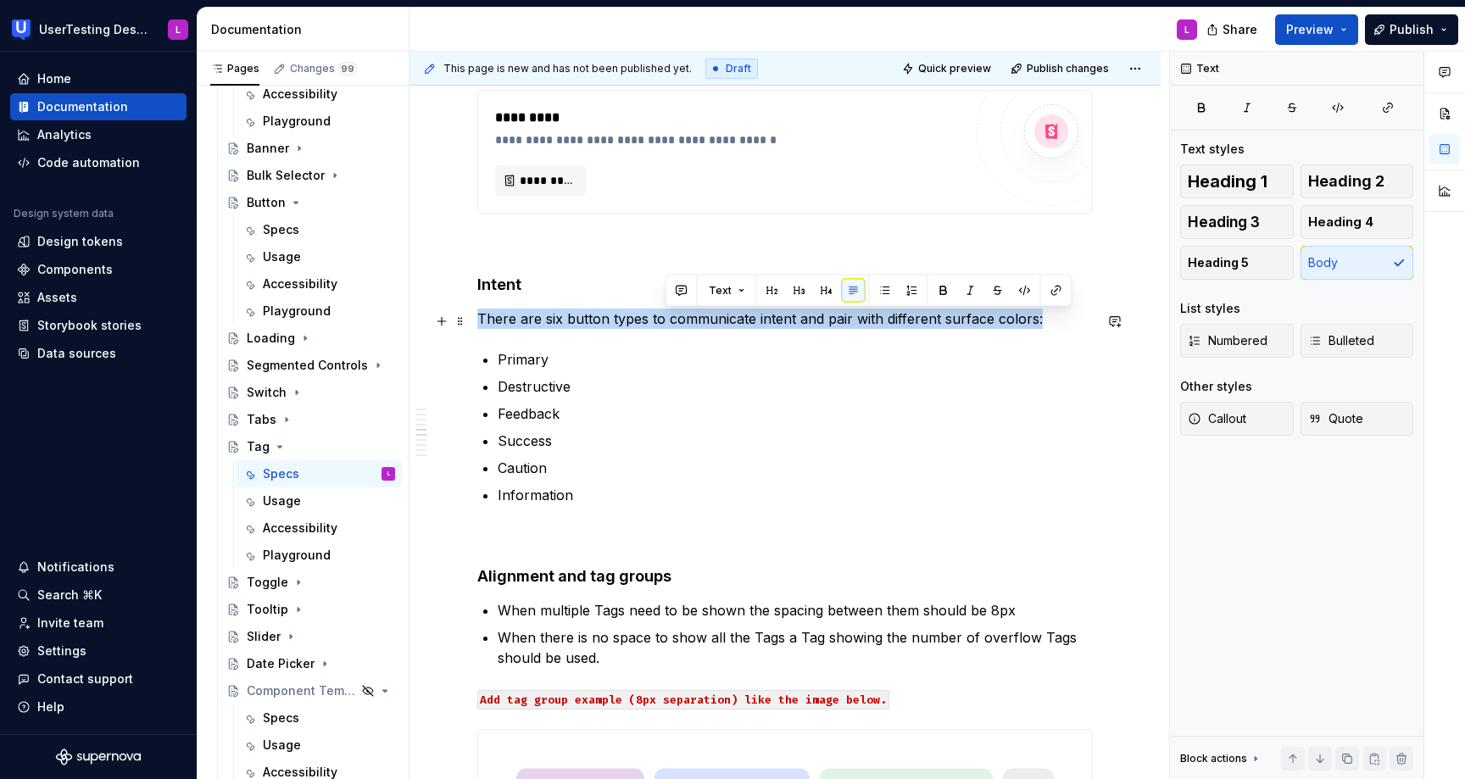
click at [682, 325] on p "There are six button types to communicate intent and pair with different surfac…" at bounding box center [785, 319] width 616 height 20
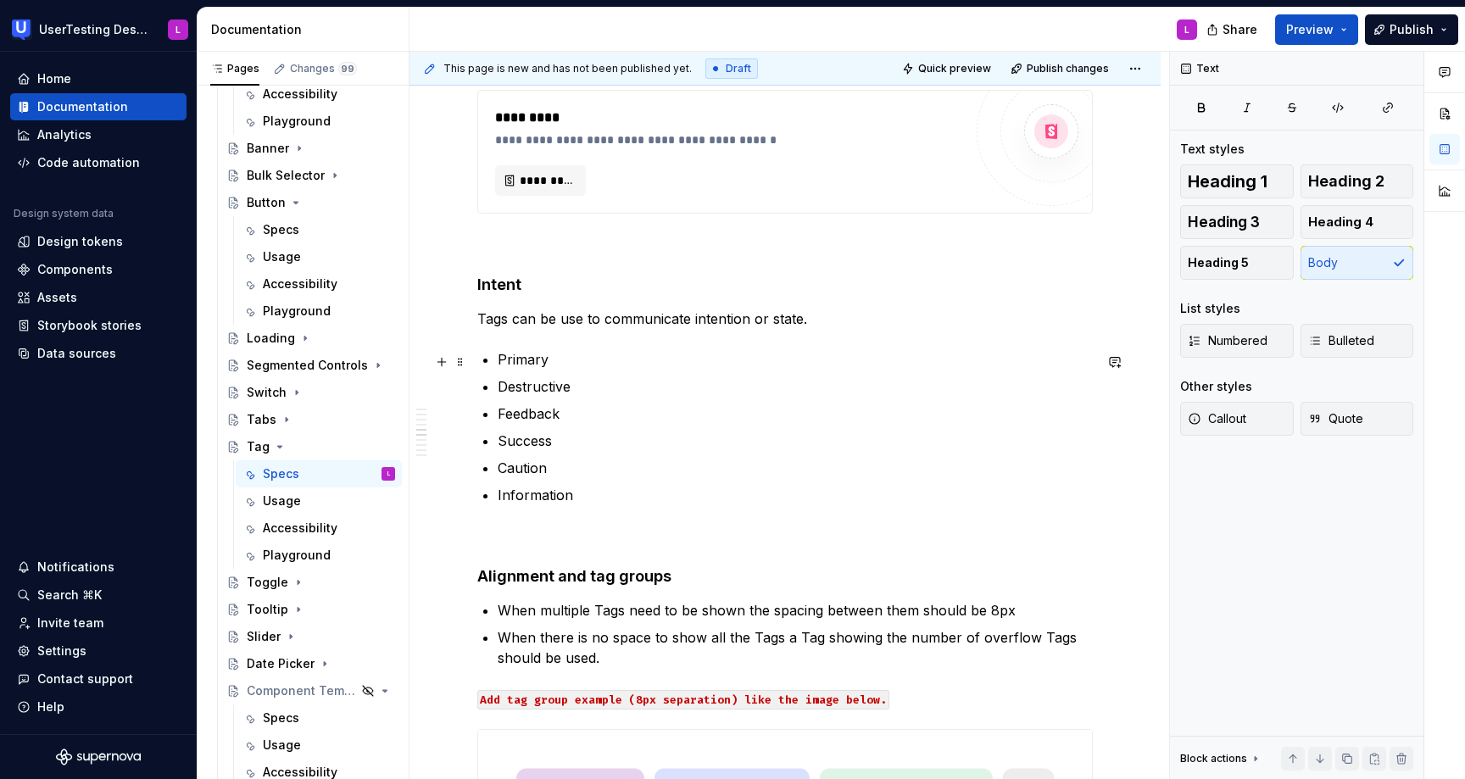
click at [525, 362] on p "Primary" at bounding box center [795, 359] width 595 height 20
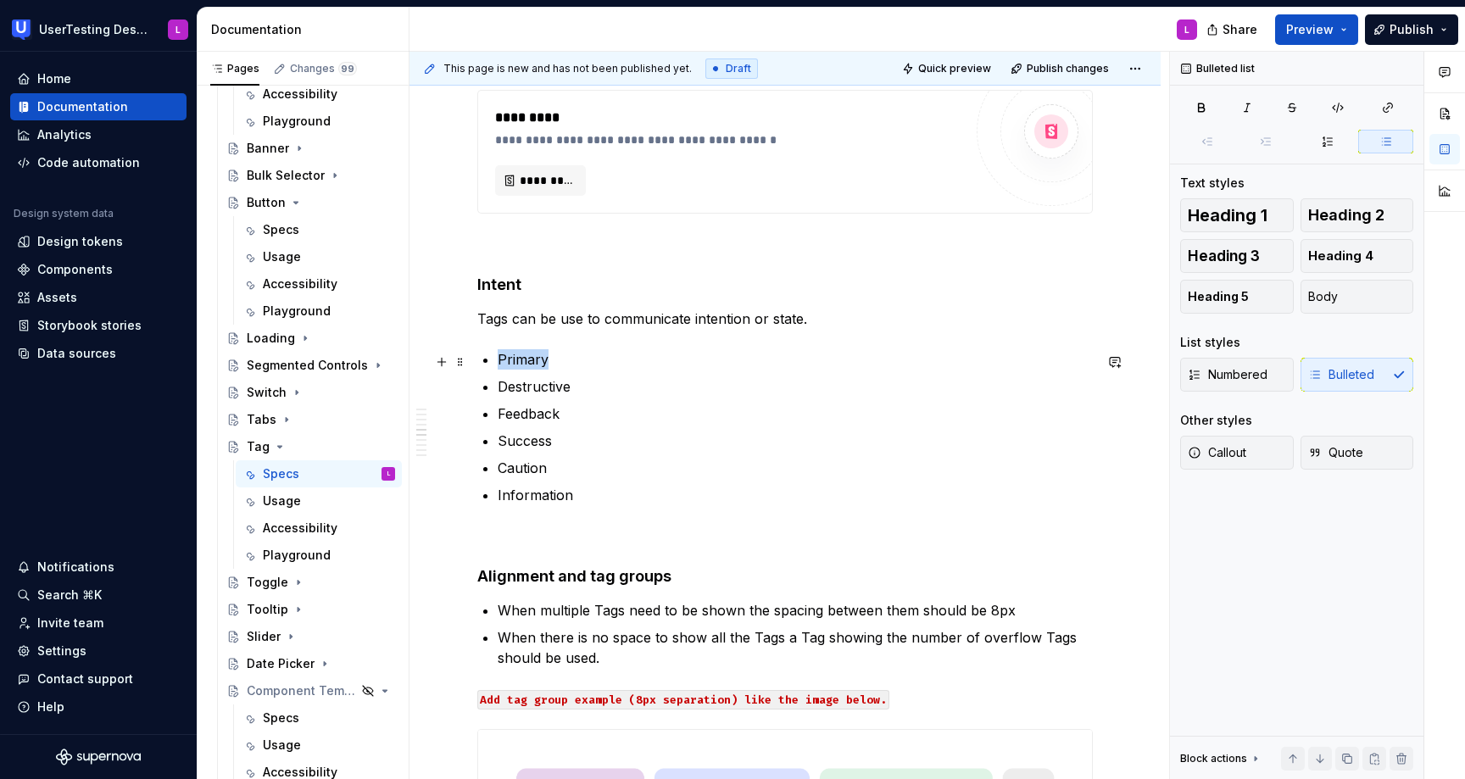
click at [525, 362] on p "Primary" at bounding box center [795, 359] width 595 height 20
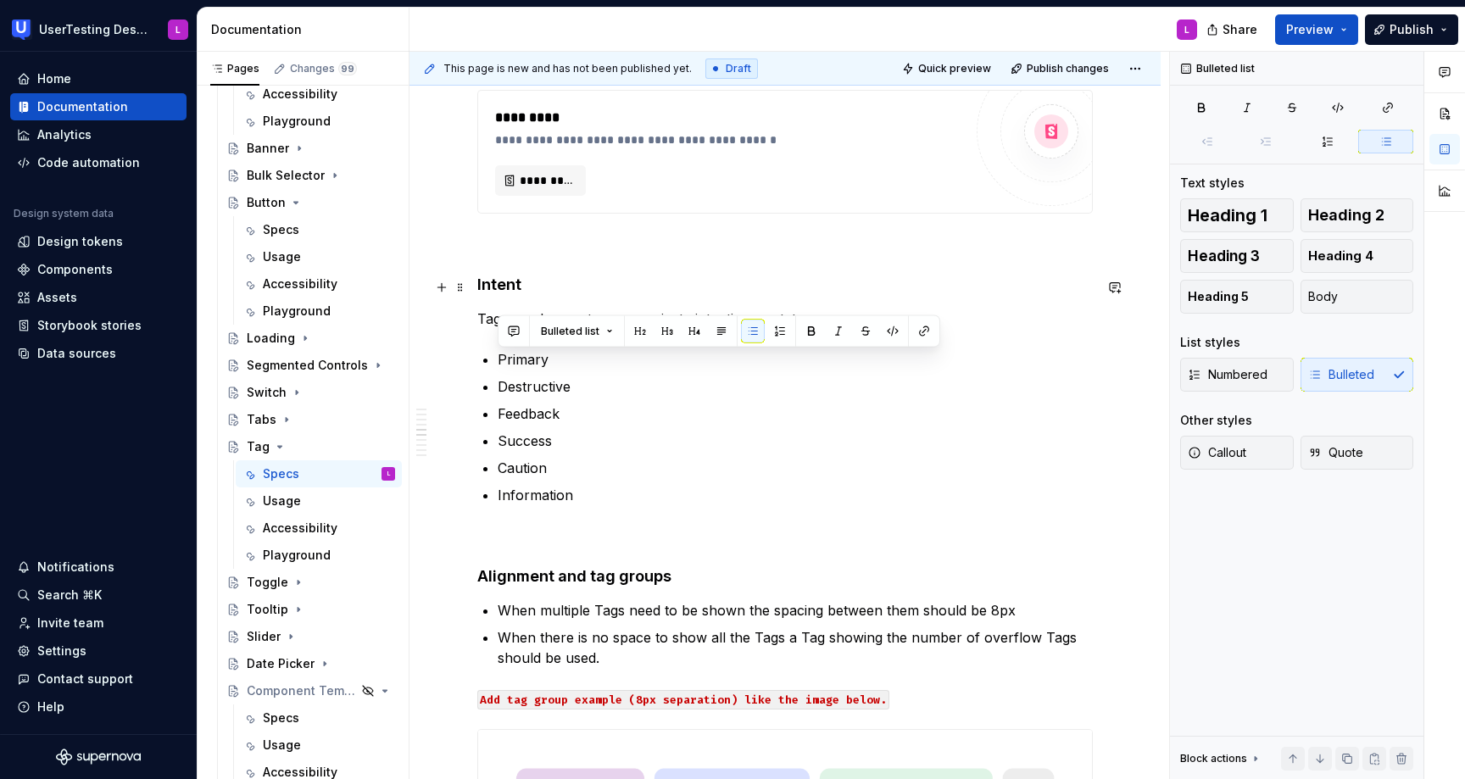
click at [949, 287] on h4 "Intent" at bounding box center [785, 285] width 616 height 20
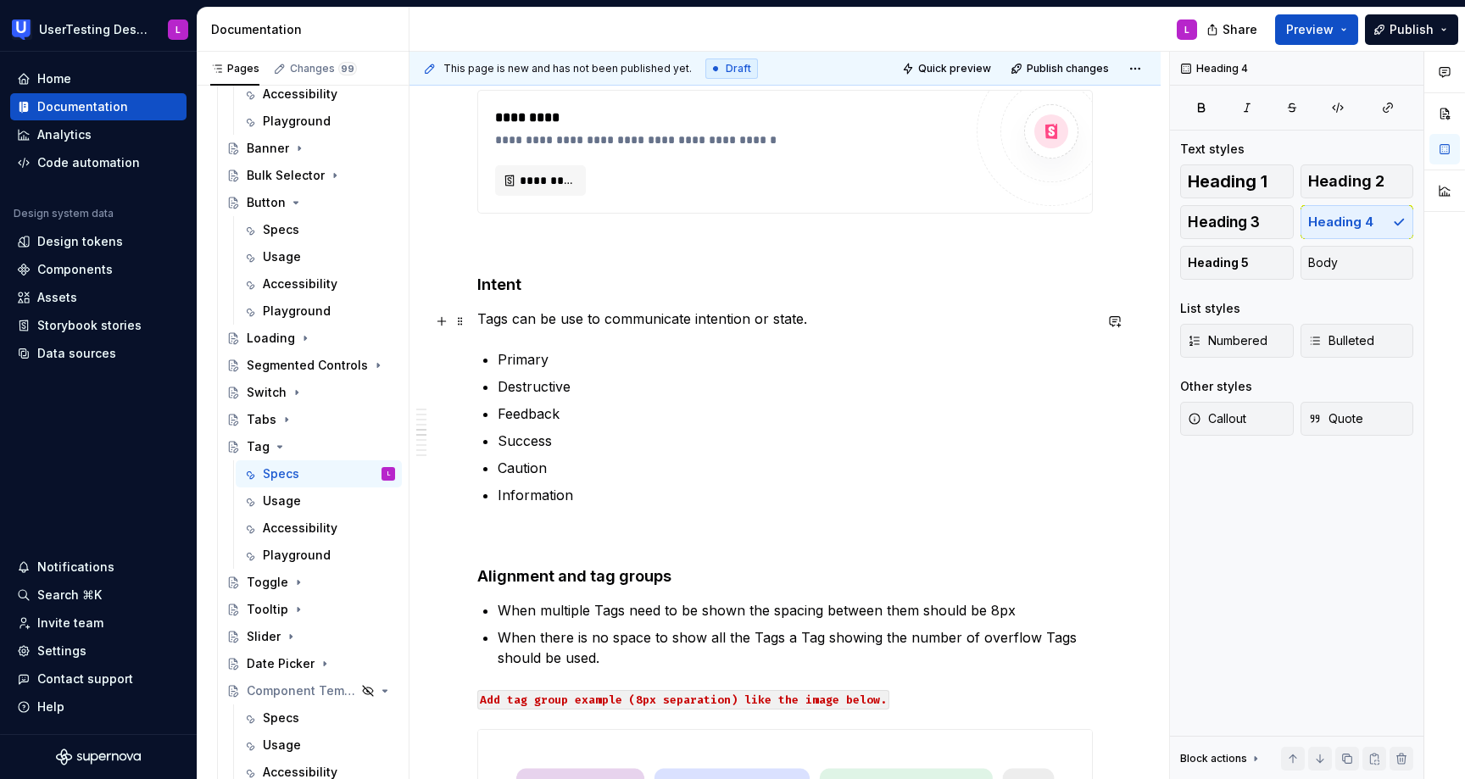
click at [516, 323] on p "Tags can be use to communicate intention or state." at bounding box center [785, 319] width 616 height 20
click at [850, 319] on p "Tags can be use to communicate intention or state." at bounding box center [785, 319] width 616 height 20
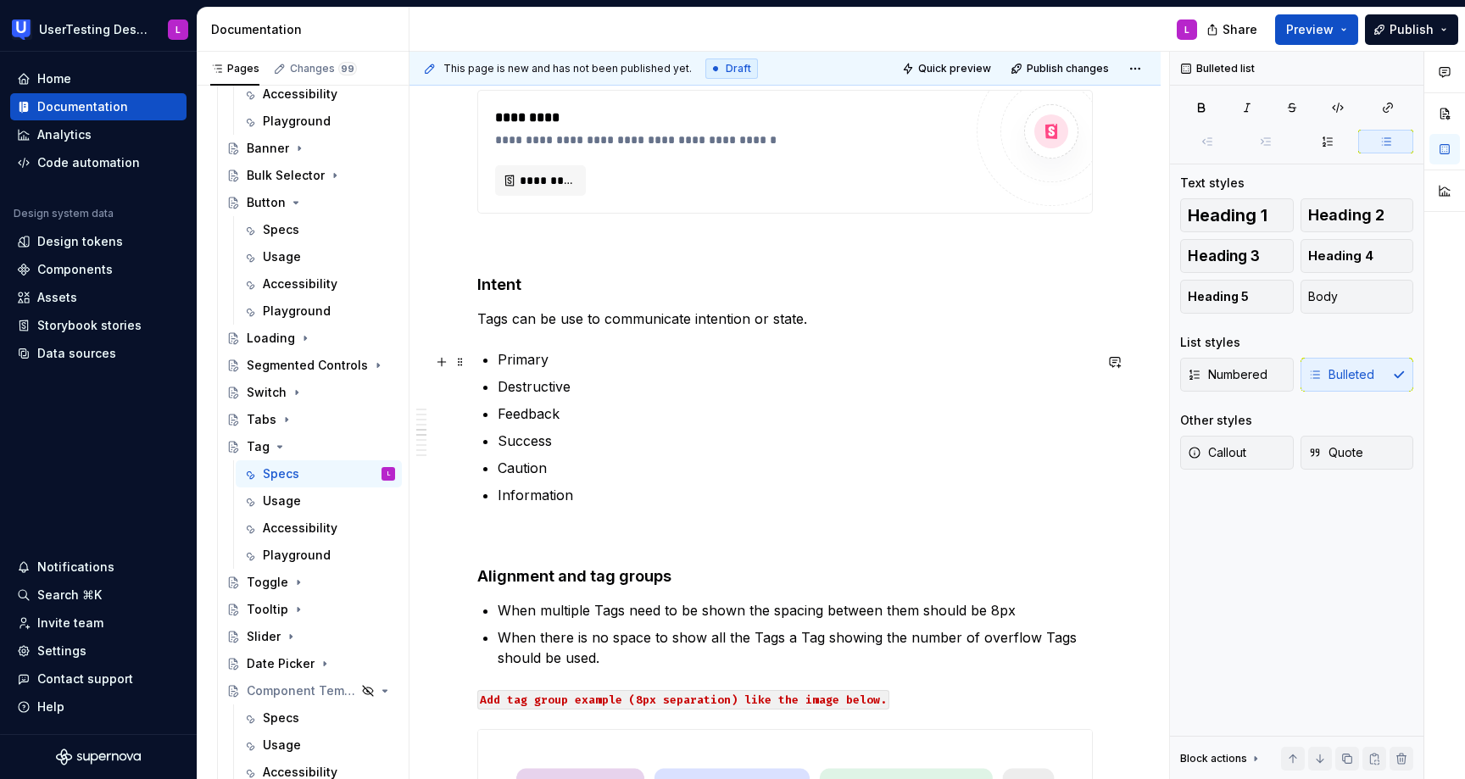
click at [519, 364] on p "Primary" at bounding box center [795, 359] width 595 height 20
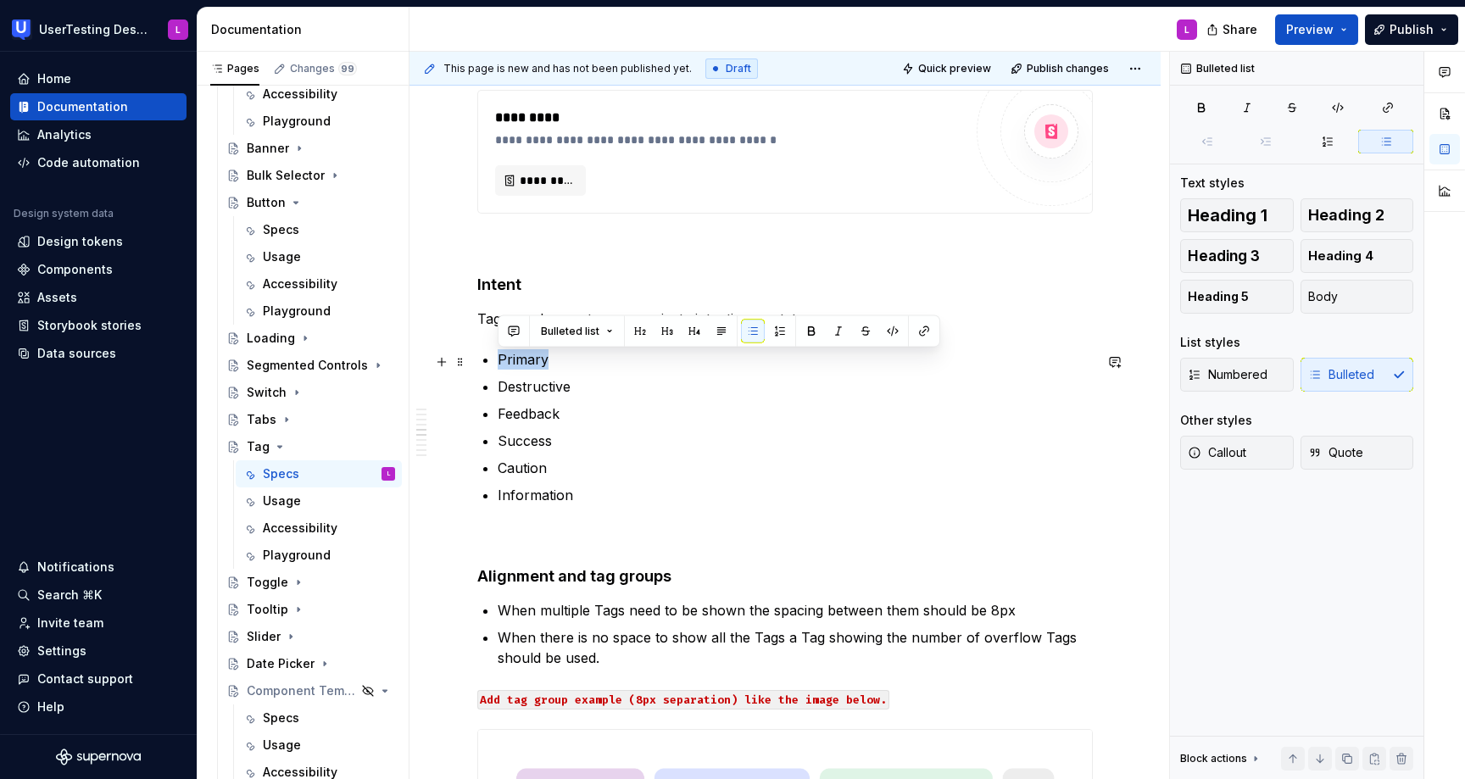
click at [519, 364] on p "Primary" at bounding box center [795, 359] width 595 height 20
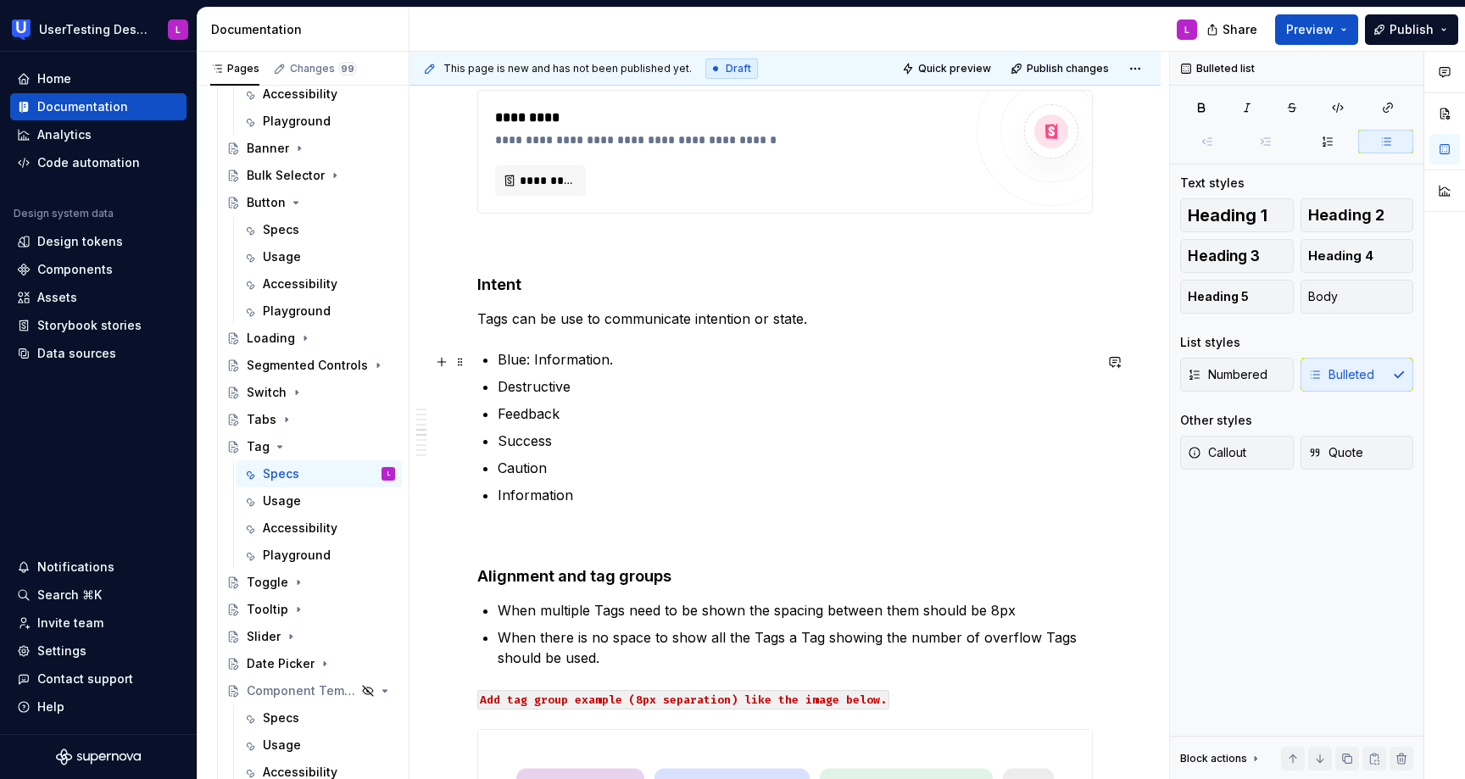
click at [531, 360] on p "Blue: Information." at bounding box center [795, 359] width 595 height 20
drag, startPoint x: 575, startPoint y: 391, endPoint x: 477, endPoint y: 390, distance: 98.4
click at [519, 417] on p "Feedback" at bounding box center [795, 414] width 595 height 20
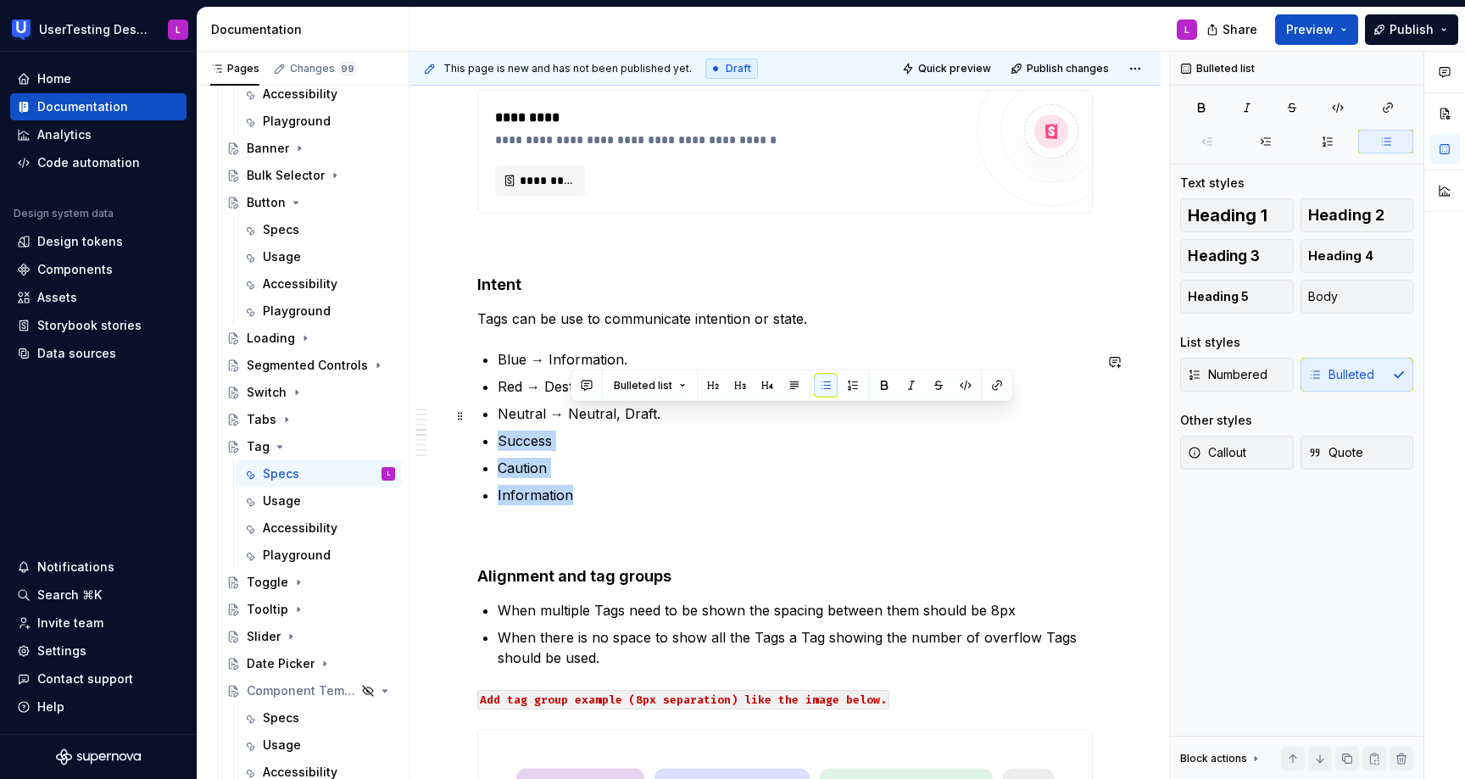
drag, startPoint x: 611, startPoint y: 492, endPoint x: 725, endPoint y: 417, distance: 136.7
click at [725, 417] on ul "Blue → Information. Red → Destructive, Error Neutral → [GEOGRAPHIC_DATA], Draft…" at bounding box center [795, 427] width 595 height 156
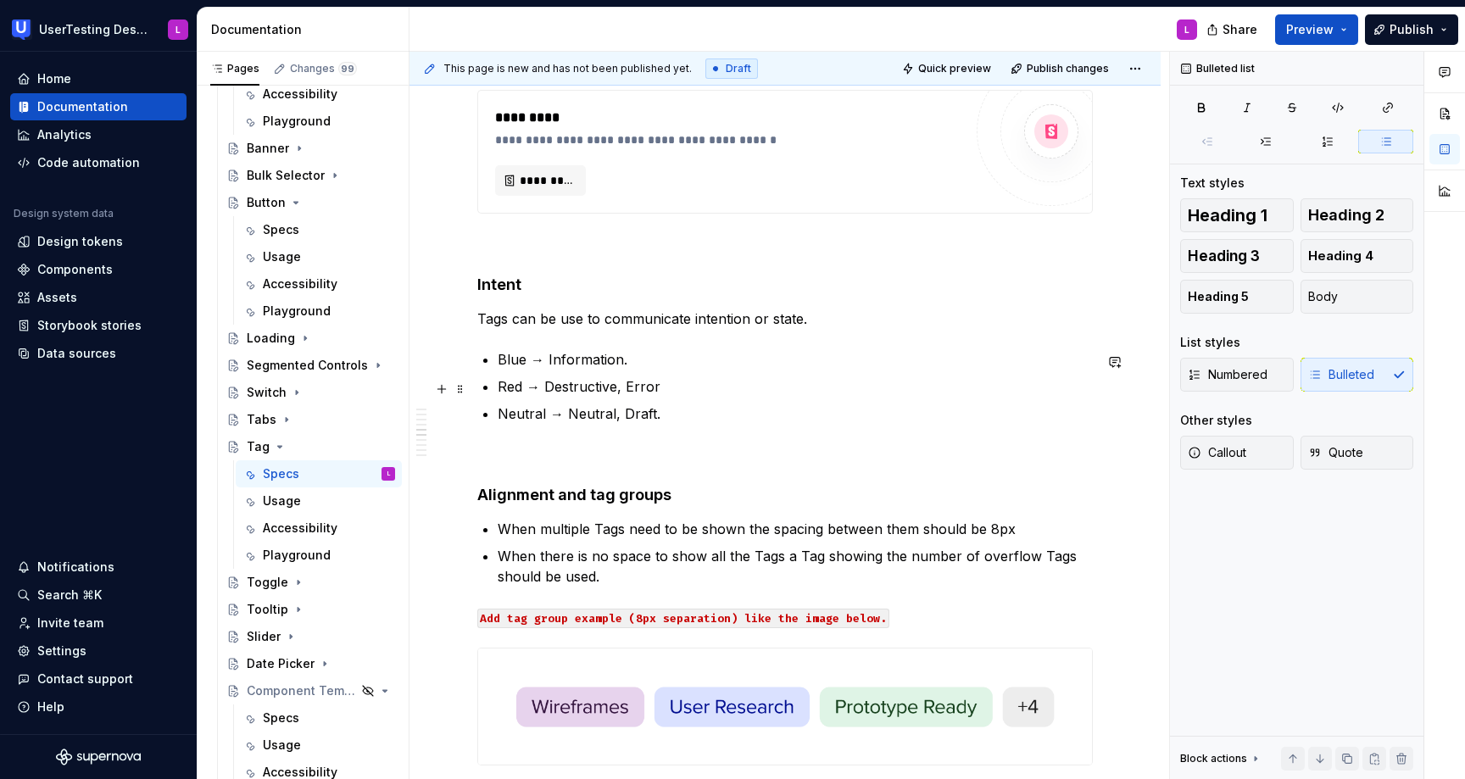
click at [692, 390] on p "Red → Destructive, Error" at bounding box center [795, 387] width 595 height 20
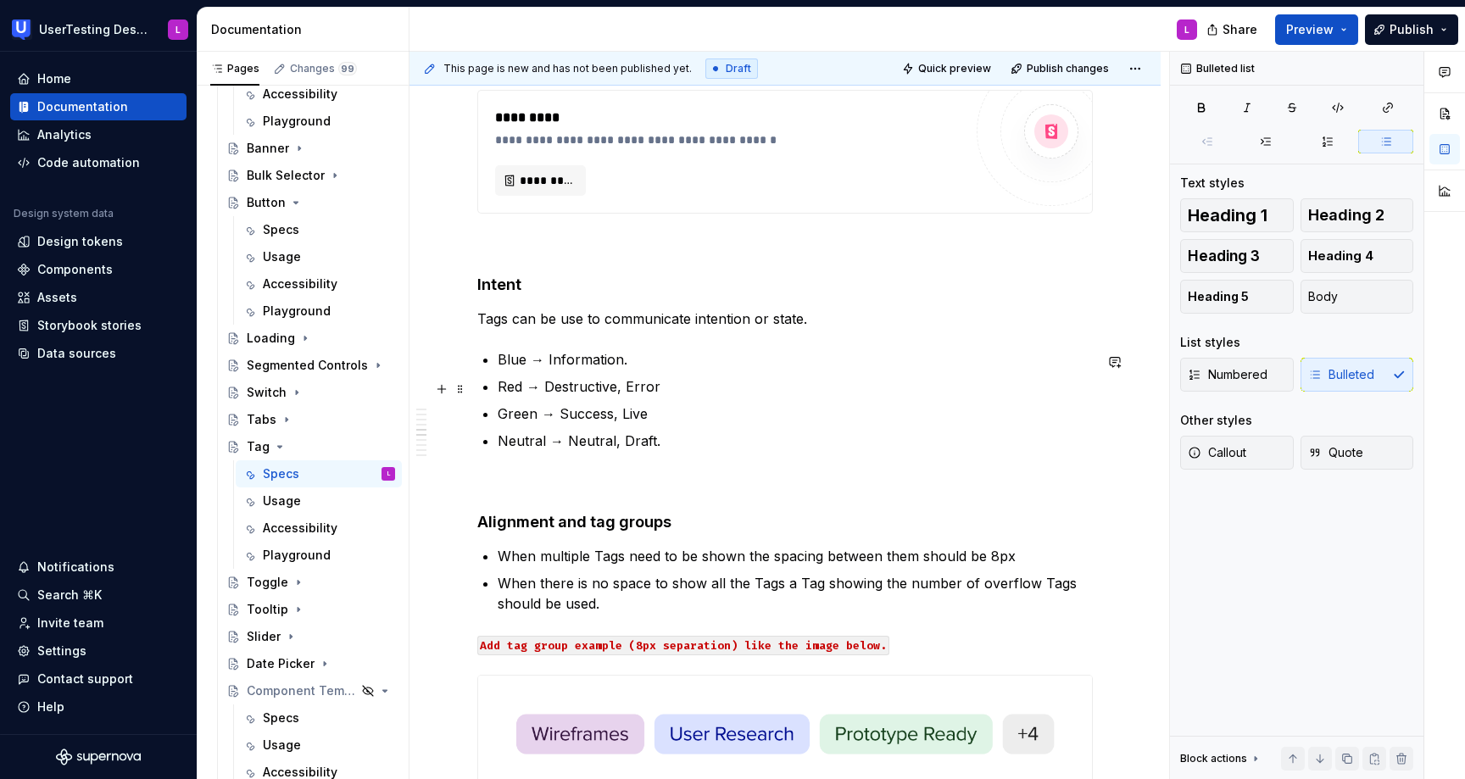
click at [663, 393] on p "Red → Destructive, Error" at bounding box center [795, 387] width 595 height 20
click at [658, 416] on p "Green → Success, Live" at bounding box center [795, 414] width 595 height 20
click at [679, 384] on p "Red → Destructive, Error." at bounding box center [795, 387] width 595 height 20
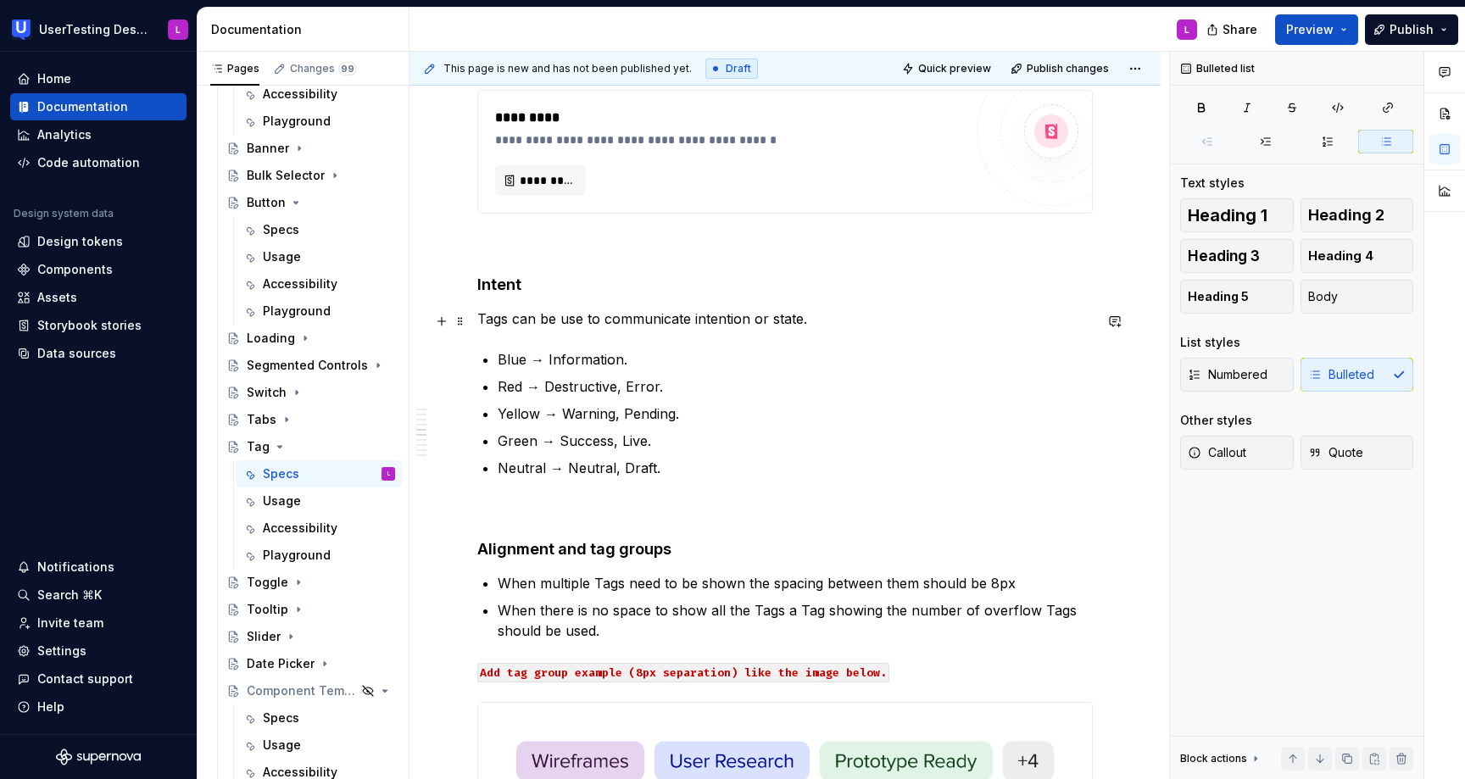
click at [847, 325] on p "Tags can be use to communicate intention or state." at bounding box center [785, 319] width 616 height 20
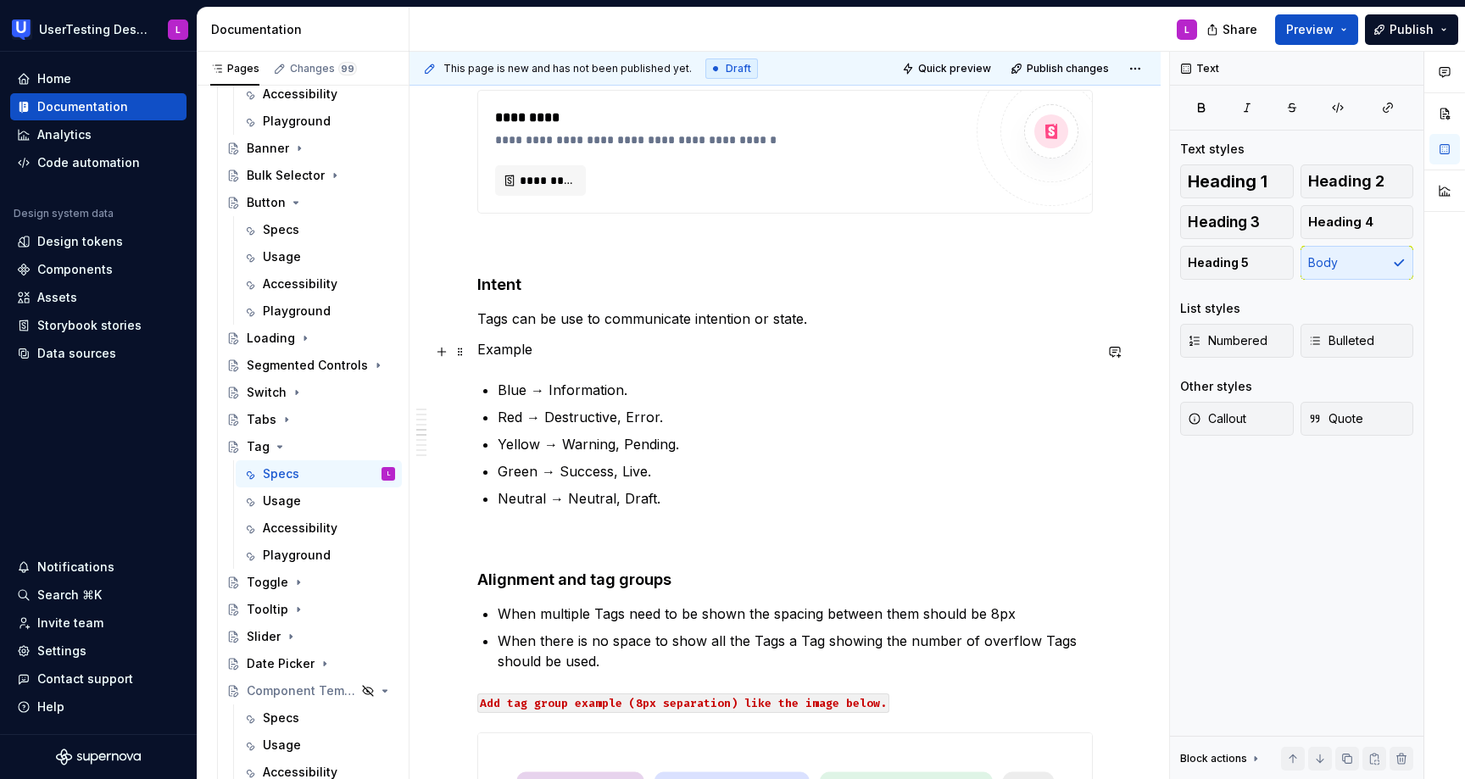
click at [489, 349] on p "Example" at bounding box center [785, 349] width 616 height 20
click at [730, 349] on p "Colors that can be used to signal intent can be:" at bounding box center [785, 349] width 616 height 20
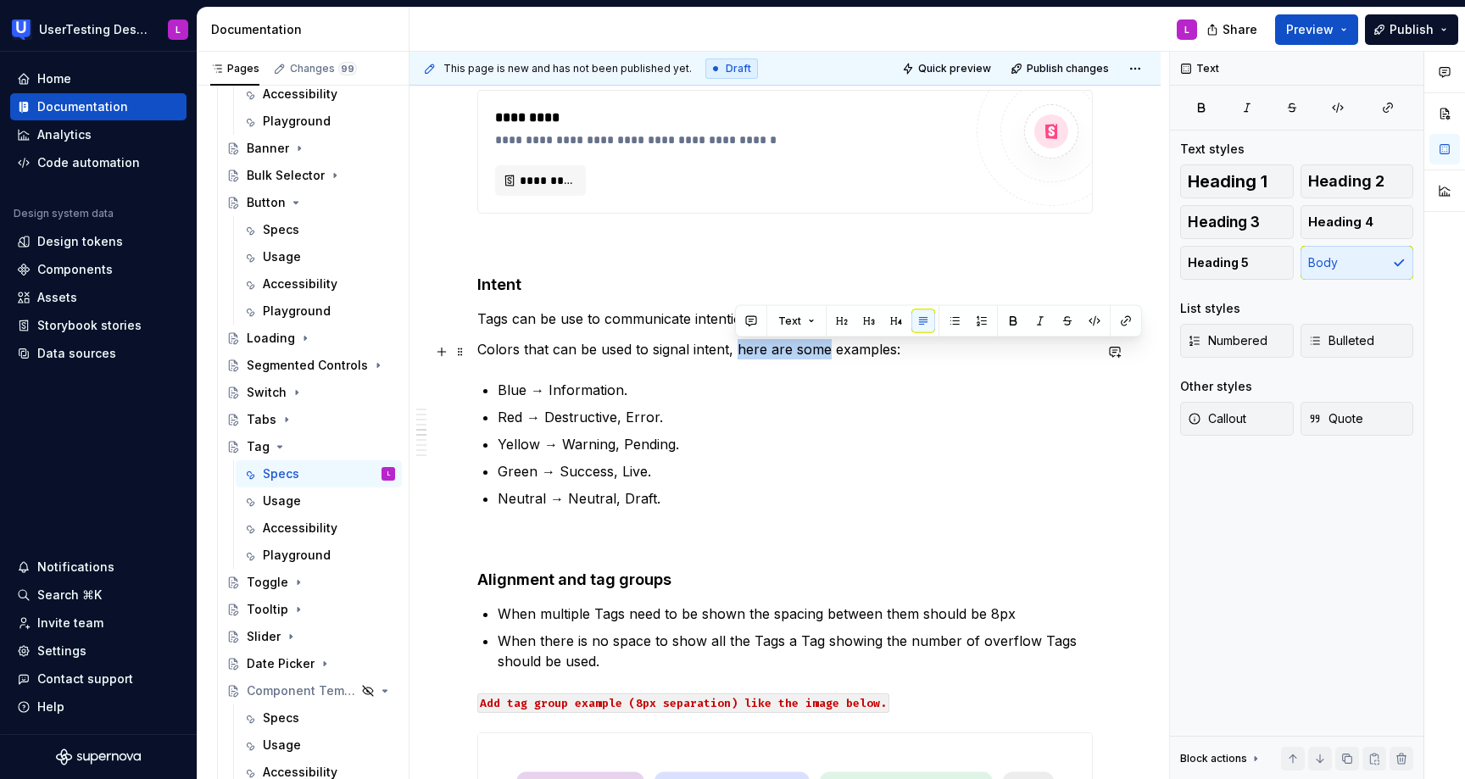
drag, startPoint x: 735, startPoint y: 352, endPoint x: 827, endPoint y: 356, distance: 91.7
click at [827, 356] on p "Colors that can be used to signal intent, here are some examples:" at bounding box center [785, 349] width 616 height 20
click at [843, 357] on p "Colors that can be used to signal intent, like the examples:" at bounding box center [785, 349] width 616 height 20
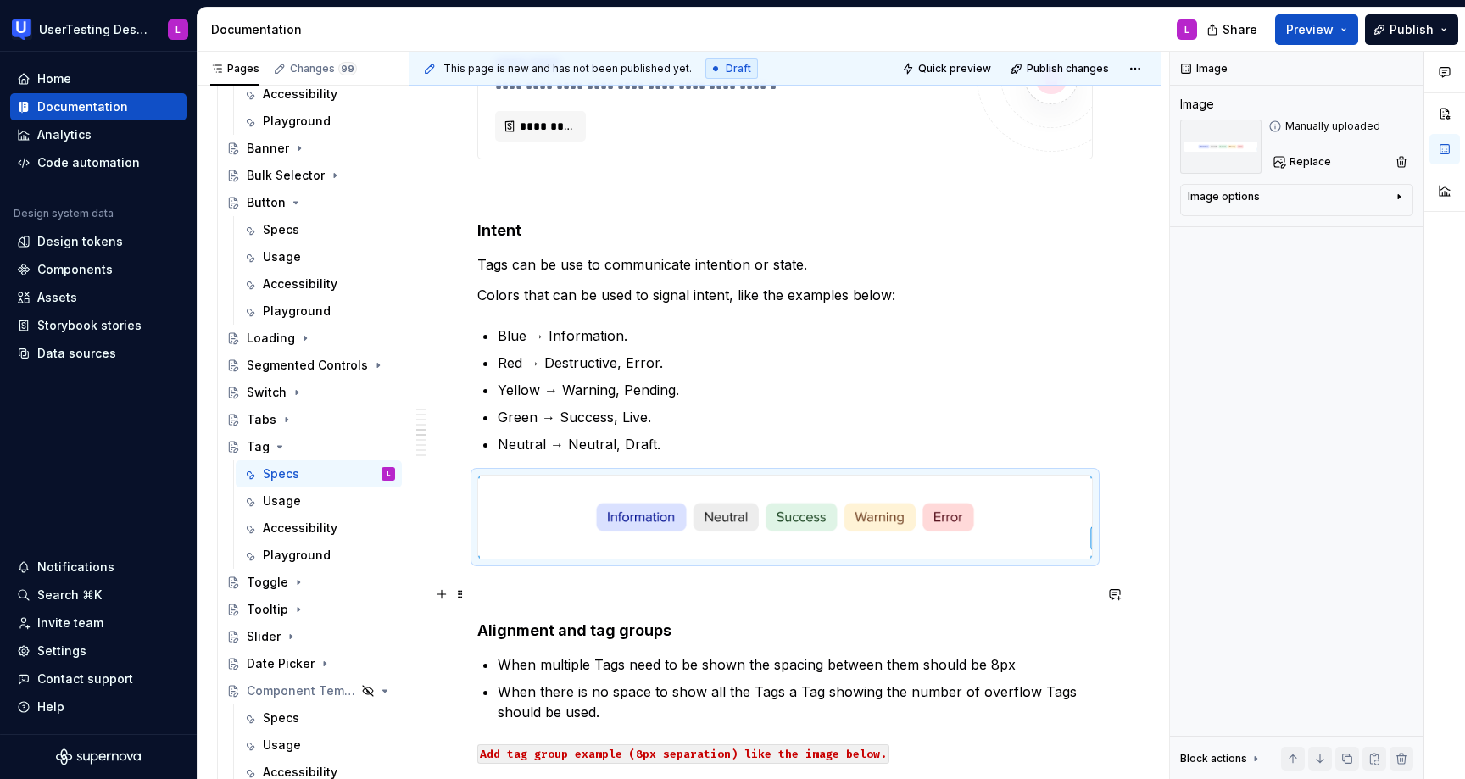
scroll to position [2146, 0]
click at [709, 441] on p "Neutral → Neutral, Draft." at bounding box center [795, 442] width 595 height 20
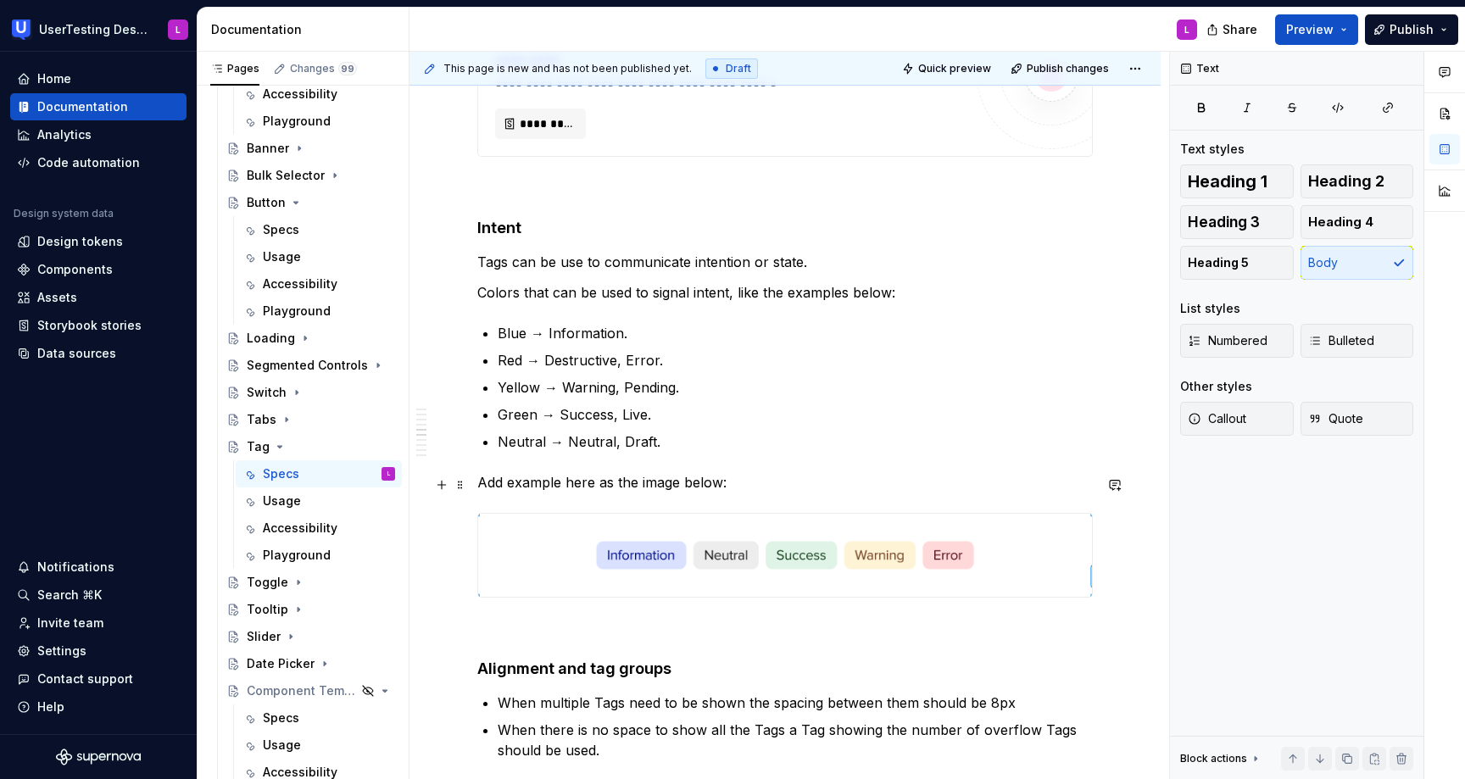
click at [630, 487] on p "Add example here as the image below:" at bounding box center [785, 482] width 616 height 20
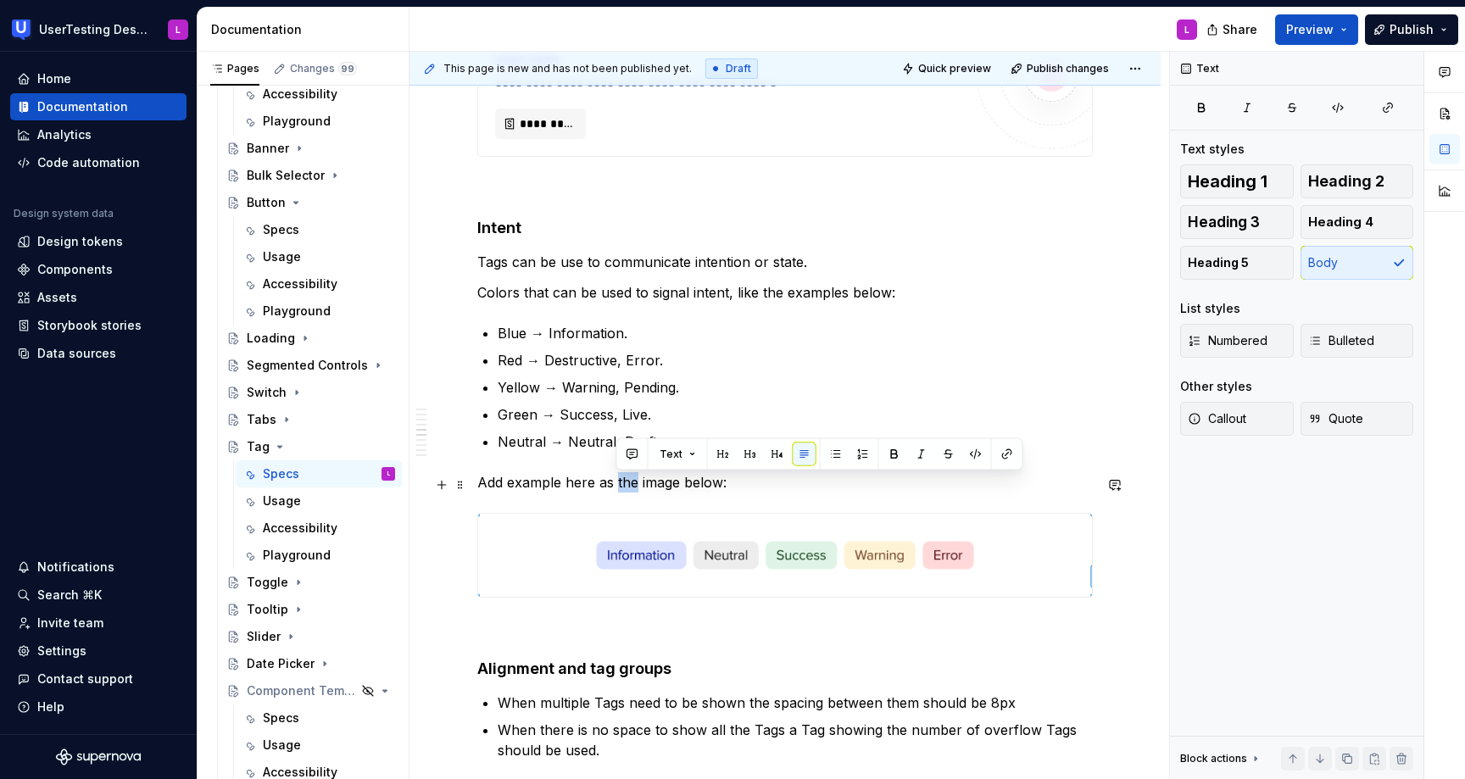
click at [630, 487] on p "Add example here as the image below:" at bounding box center [785, 482] width 616 height 20
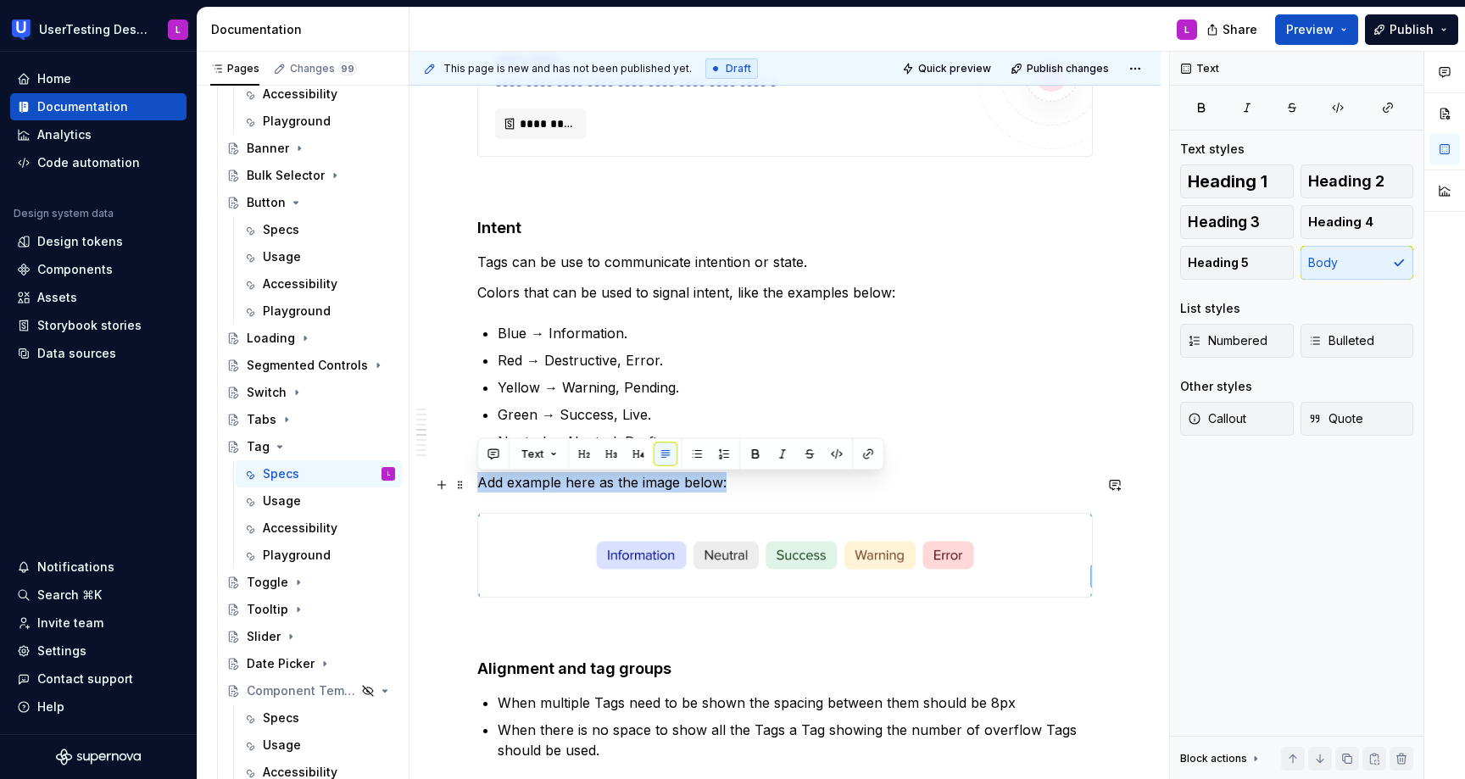
click at [630, 487] on p "Add example here as the image below:" at bounding box center [785, 482] width 616 height 20
click at [834, 453] on button "button" at bounding box center [837, 455] width 24 height 24
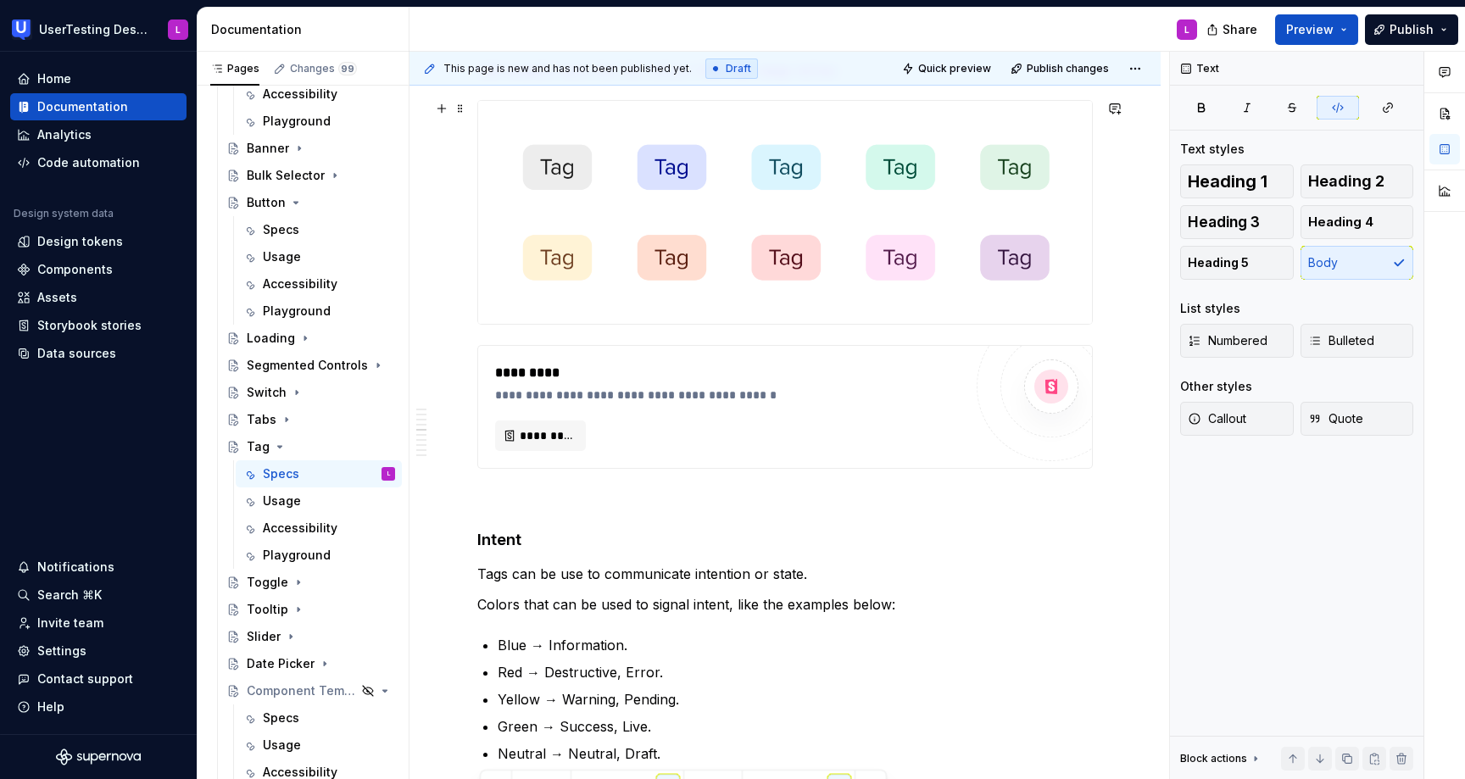
scroll to position [1784, 0]
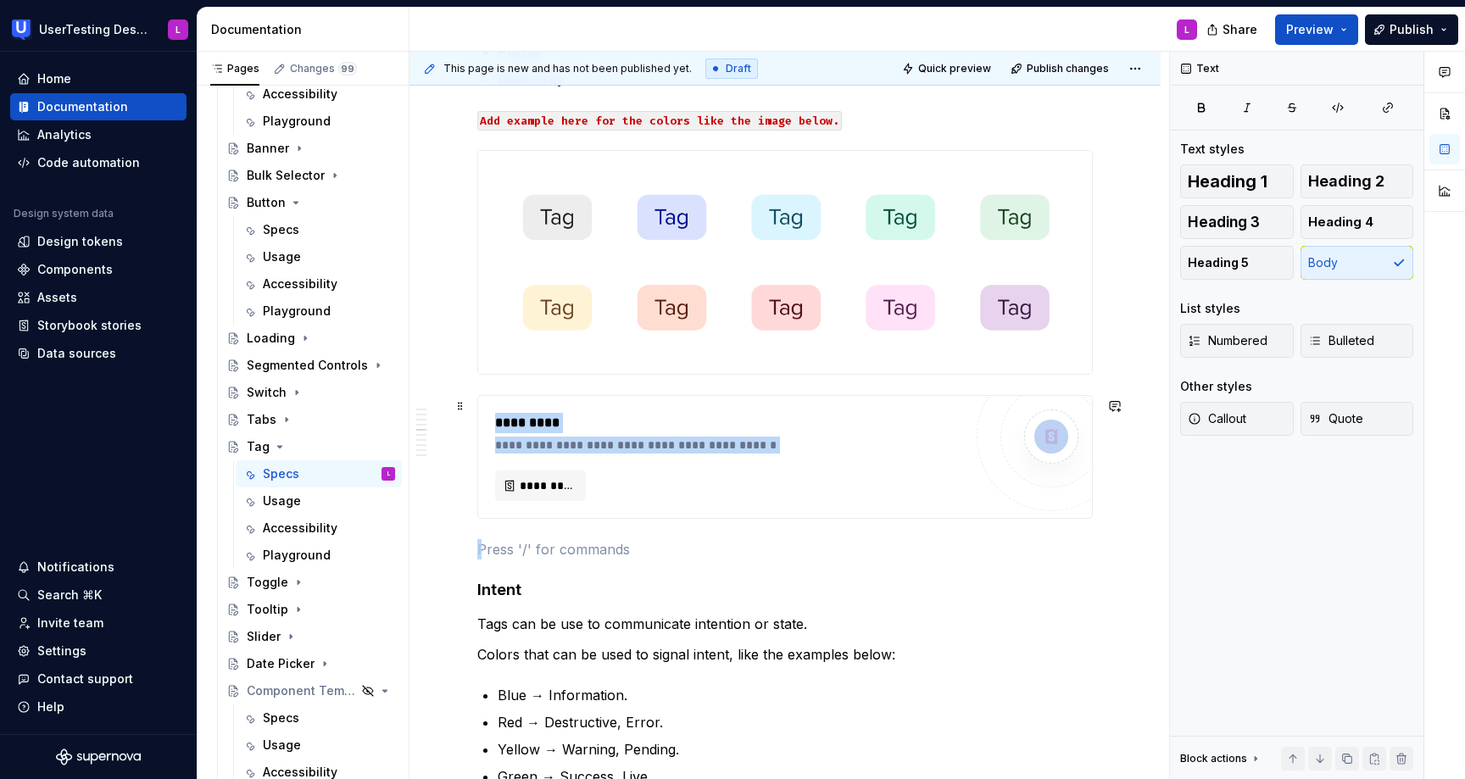
drag, startPoint x: 519, startPoint y: 555, endPoint x: 483, endPoint y: 393, distance: 165.2
click at [509, 399] on div "**********" at bounding box center [785, 457] width 614 height 122
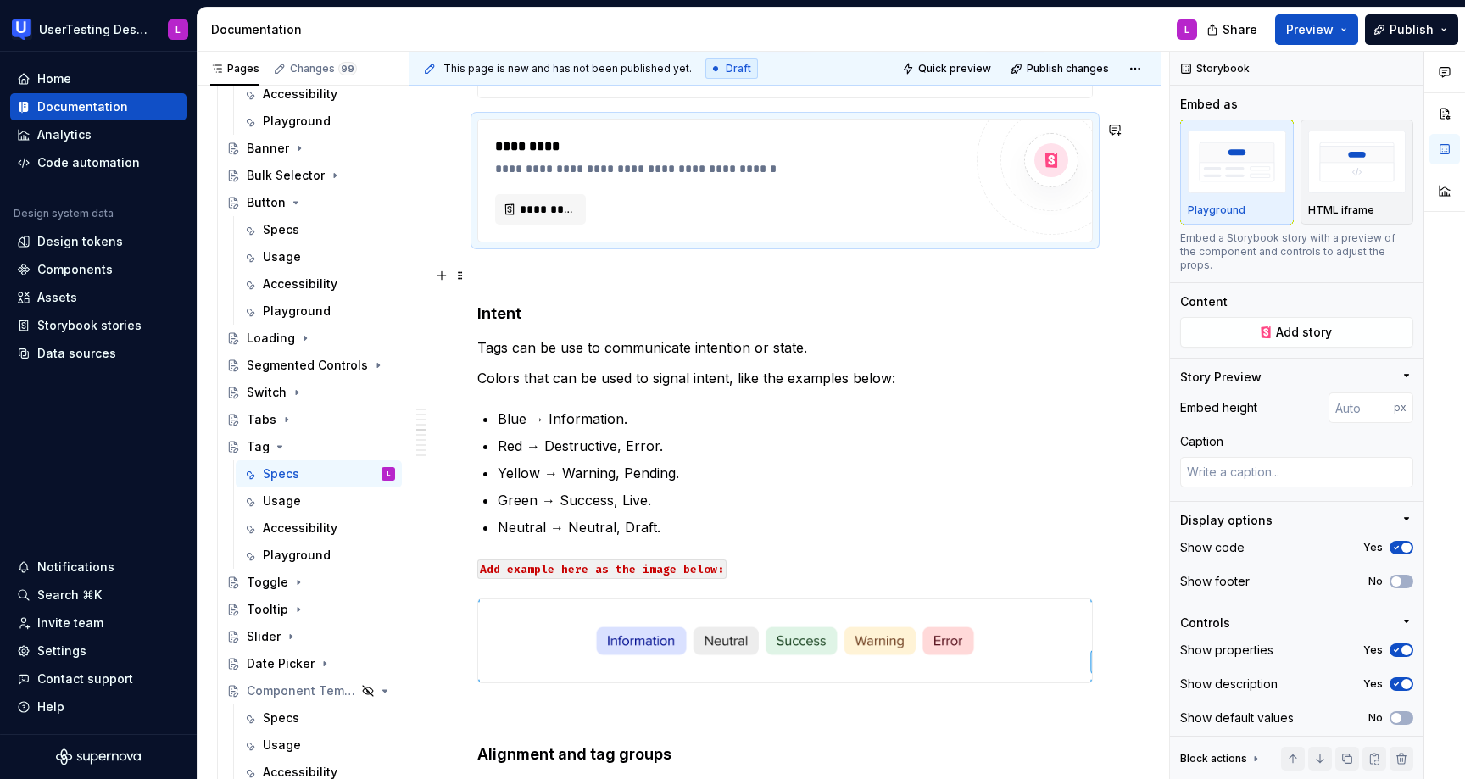
scroll to position [2298, 0]
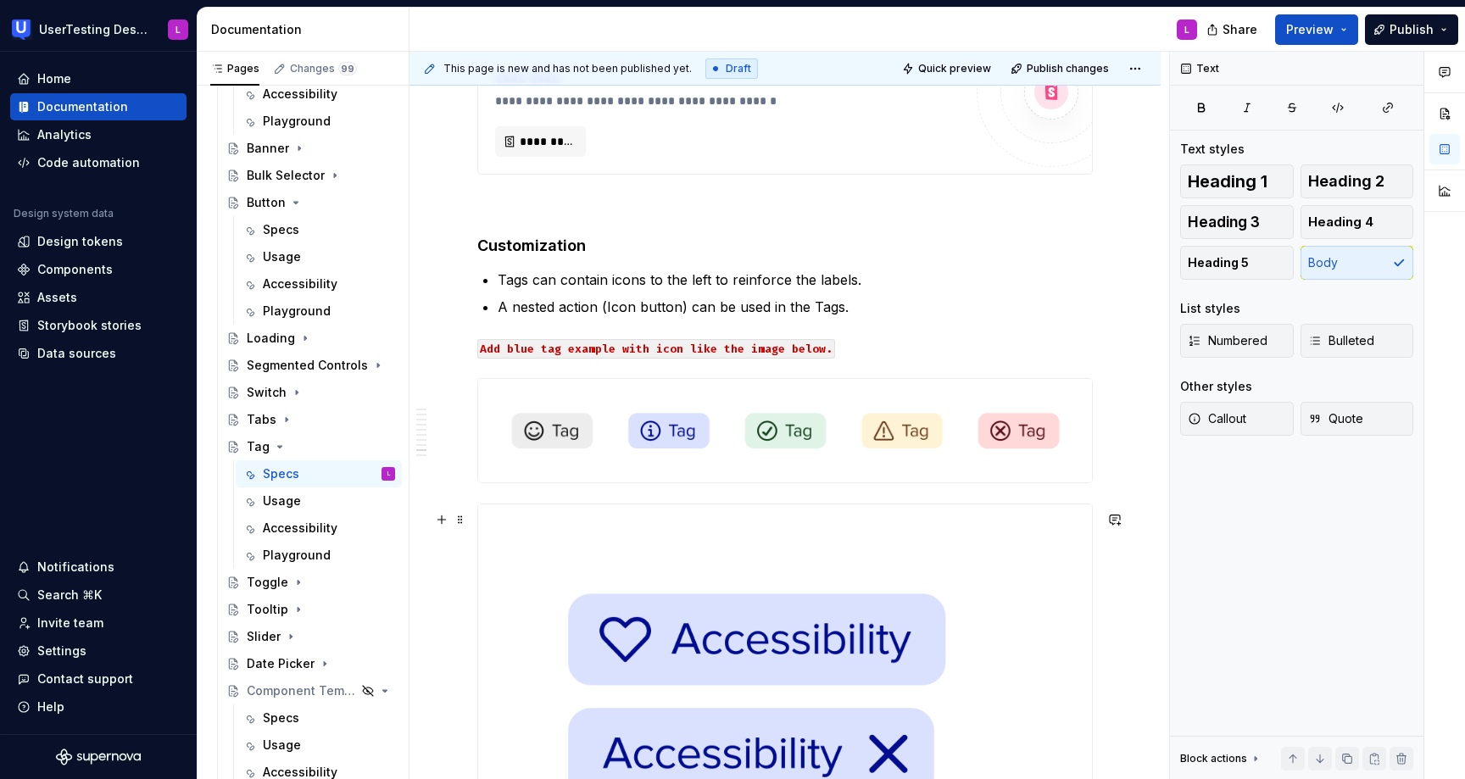
scroll to position [4807, 0]
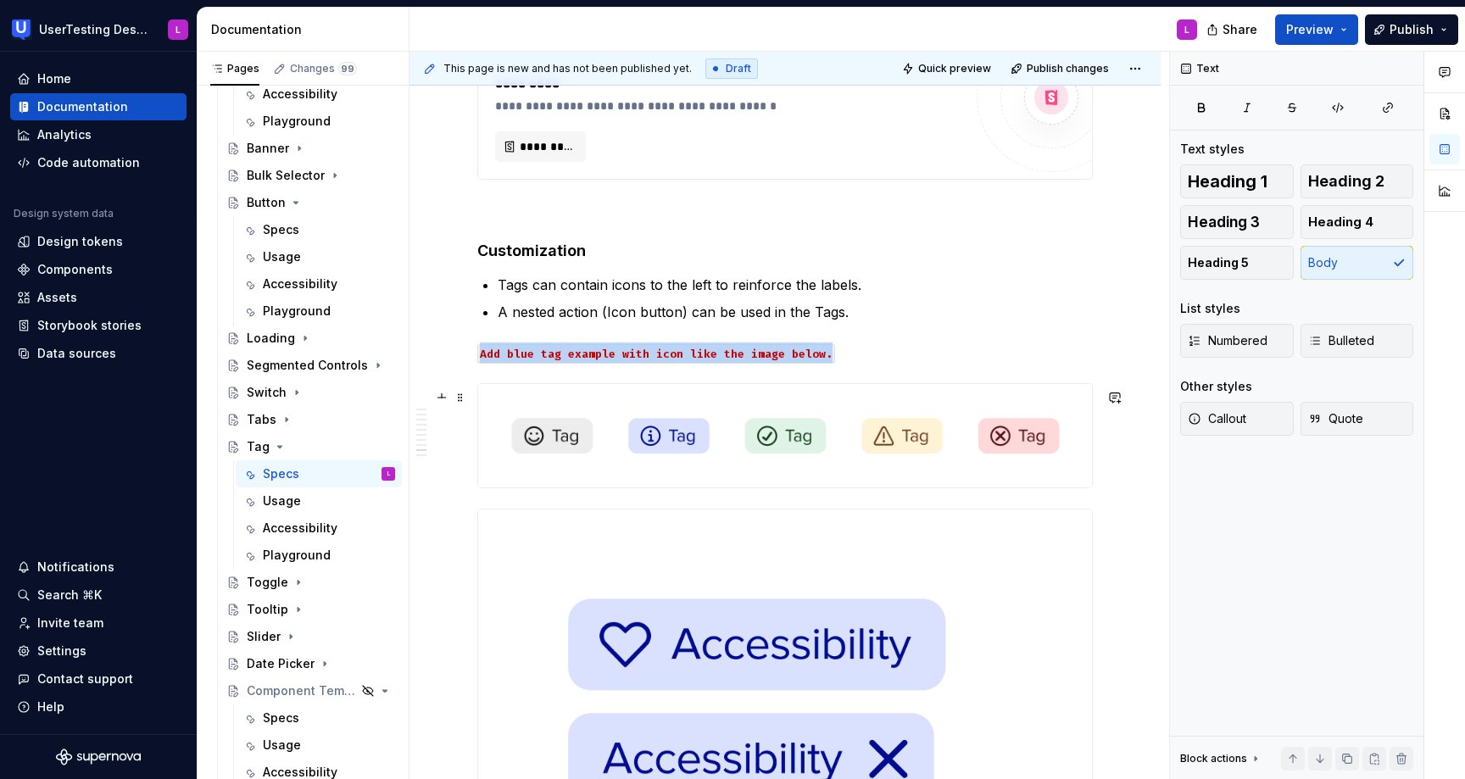
click at [820, 466] on img at bounding box center [785, 435] width 614 height 103
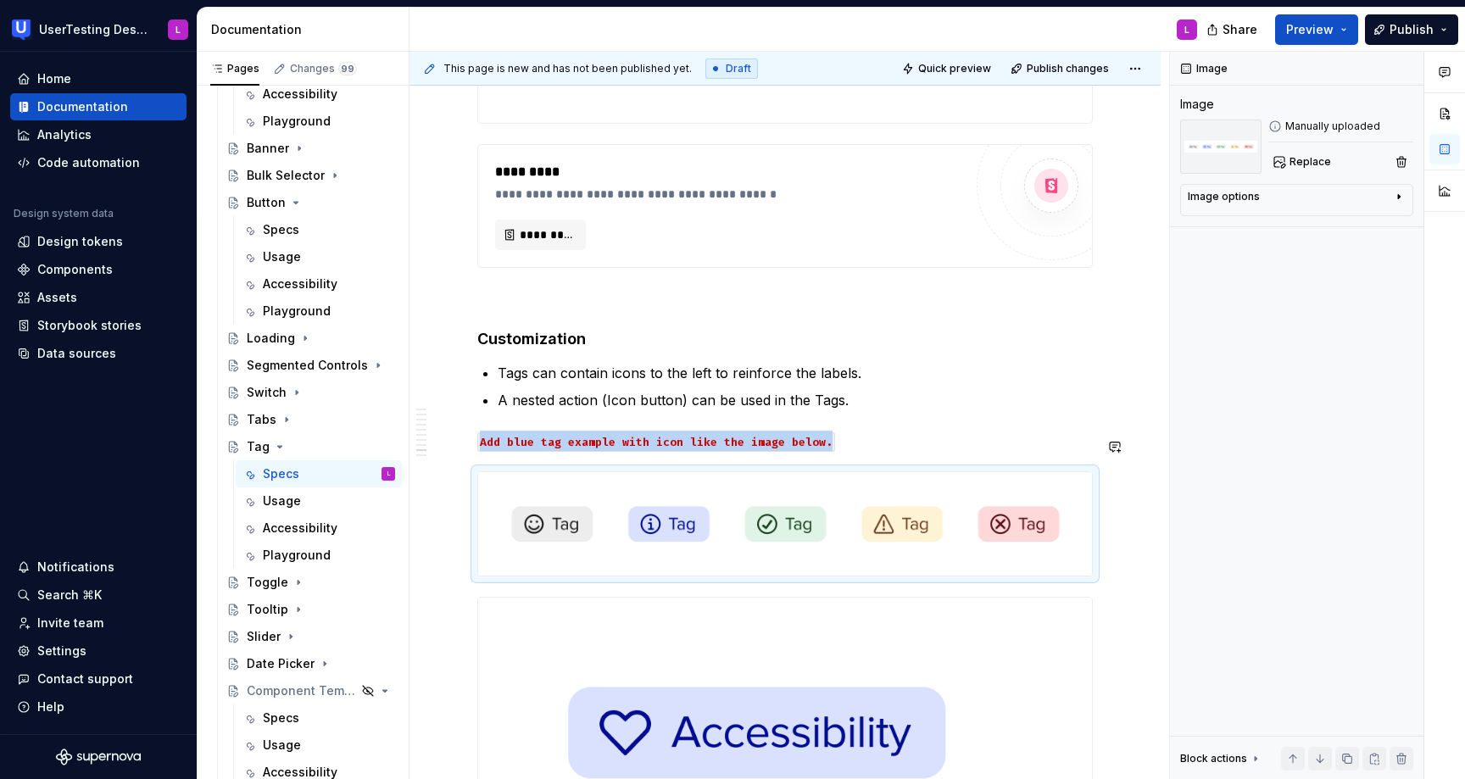
scroll to position [4817, 0]
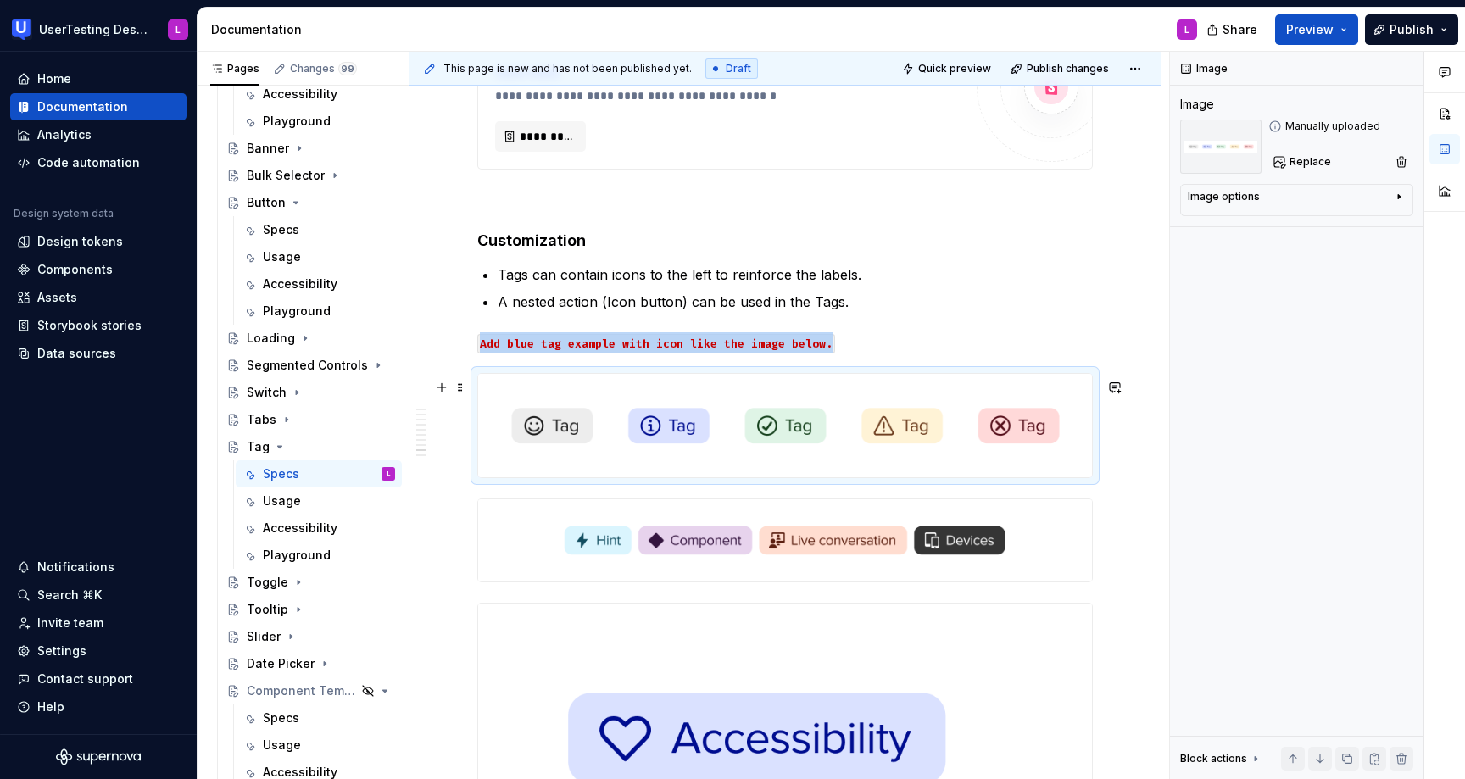
click at [831, 416] on img at bounding box center [785, 425] width 614 height 103
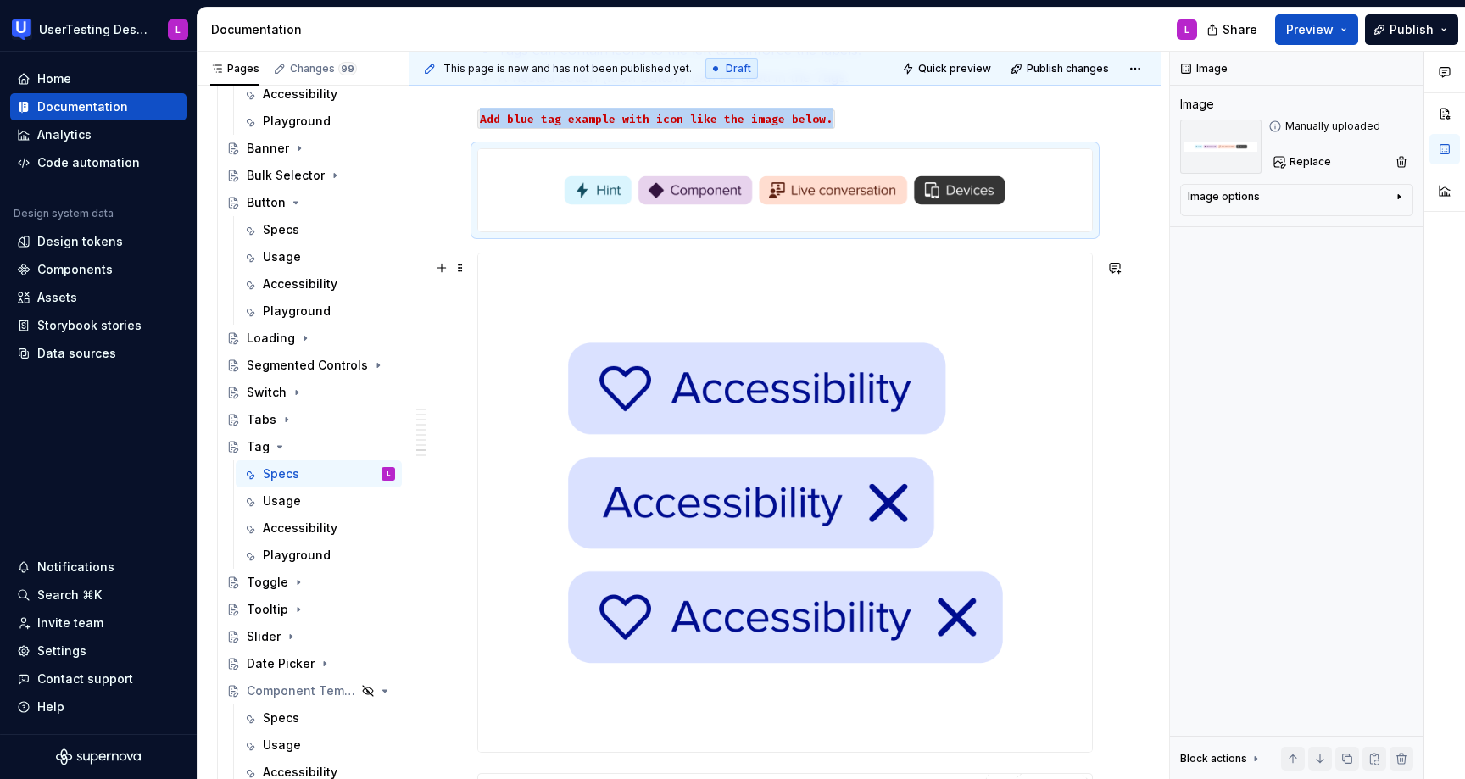
scroll to position [5434, 0]
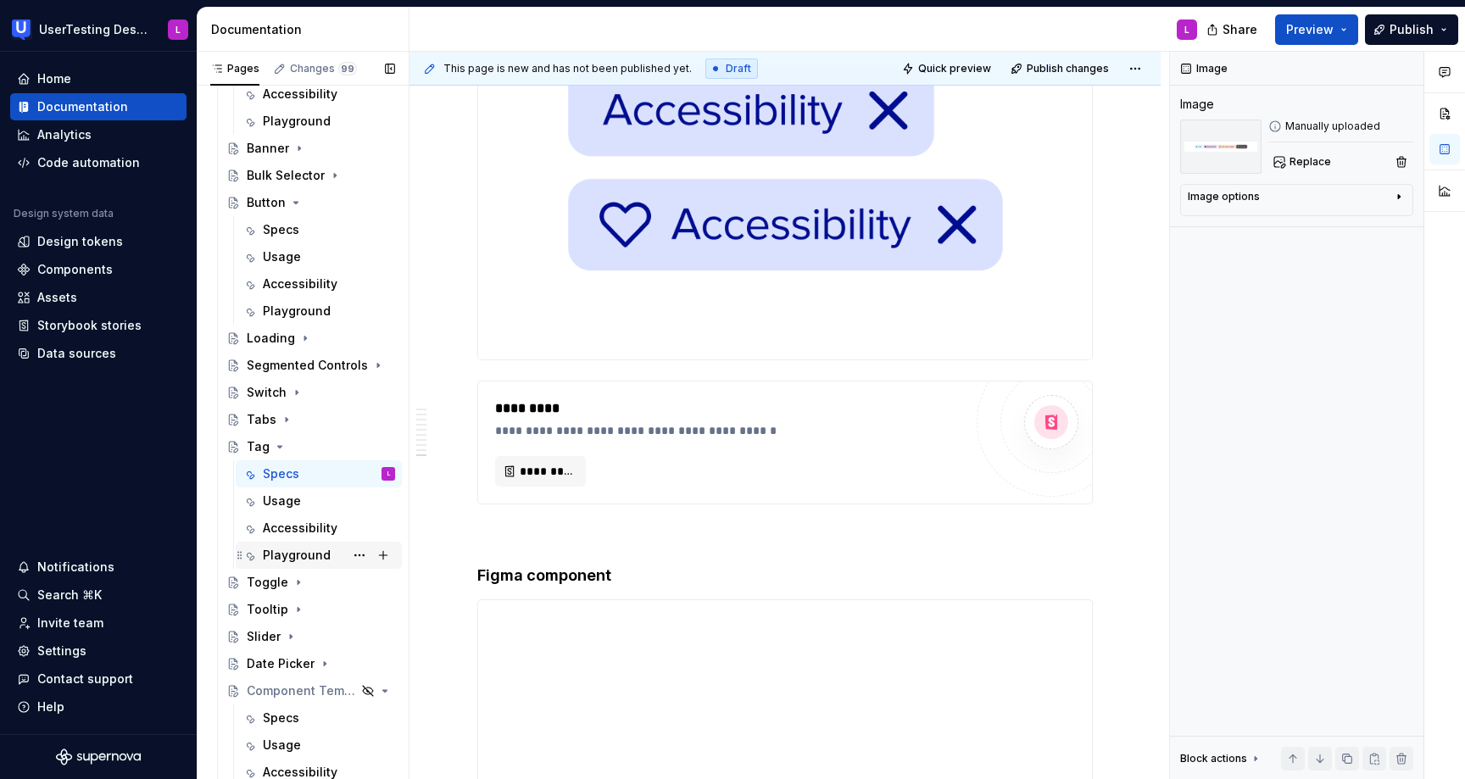
click at [314, 558] on div "Playground" at bounding box center [297, 555] width 68 height 17
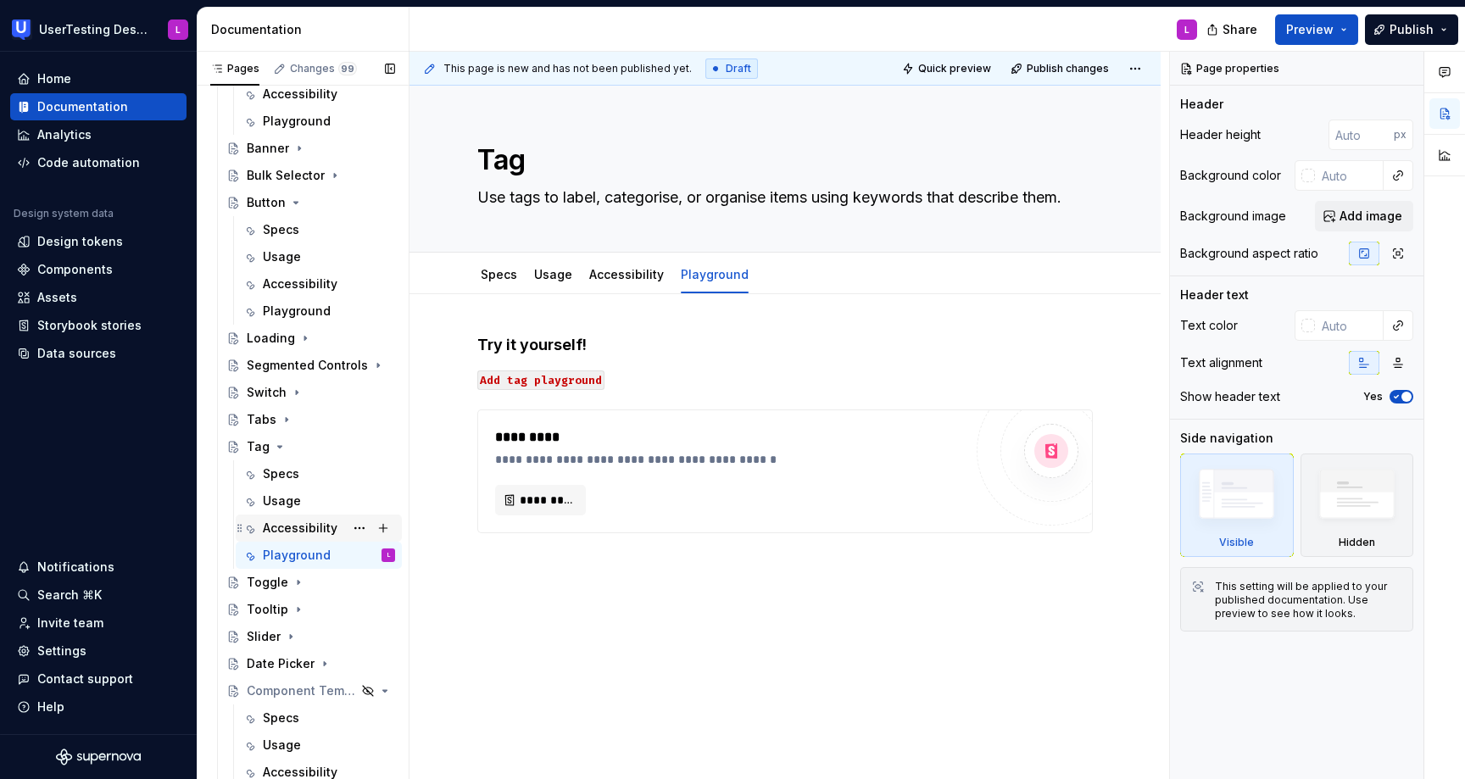
click at [298, 525] on div "Accessibility" at bounding box center [300, 528] width 75 height 17
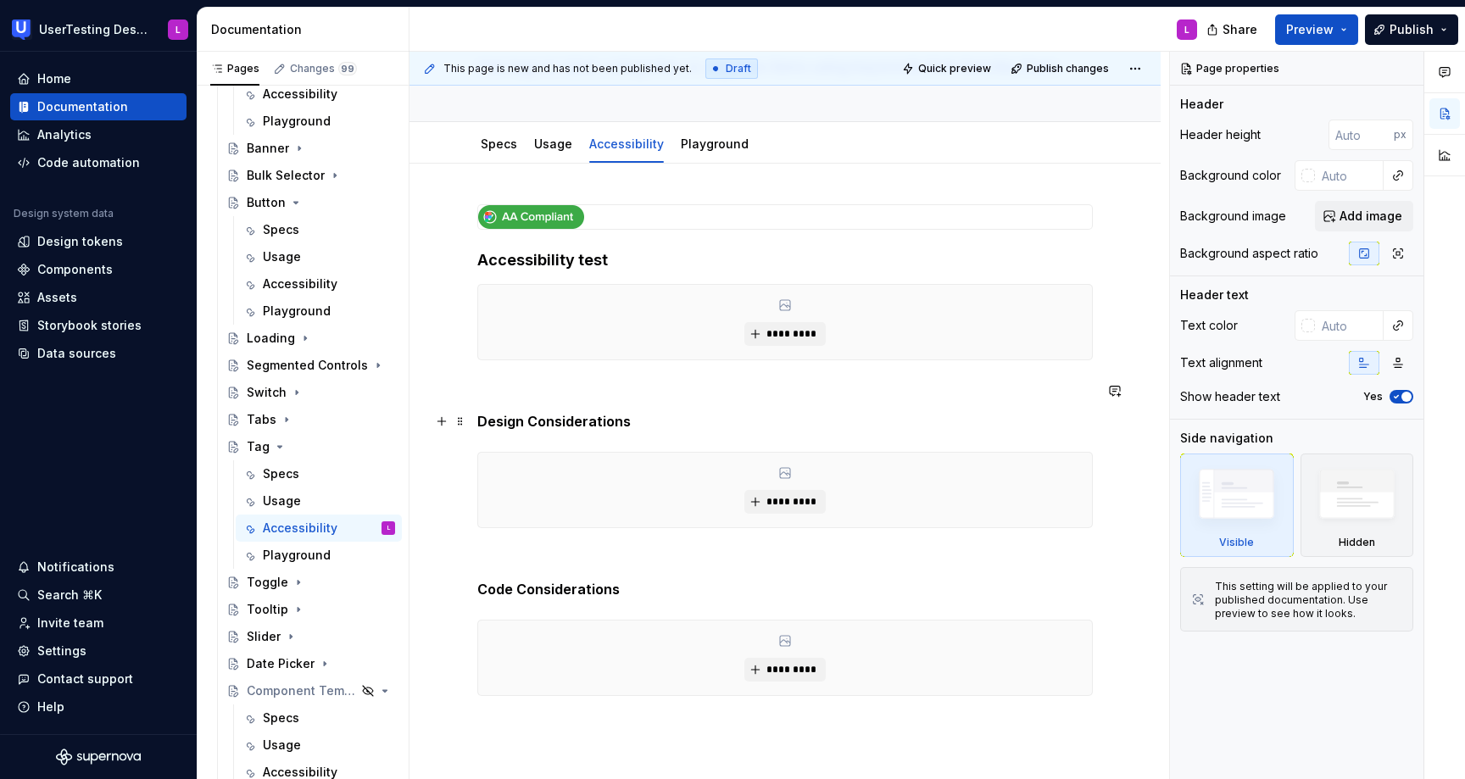
scroll to position [179, 0]
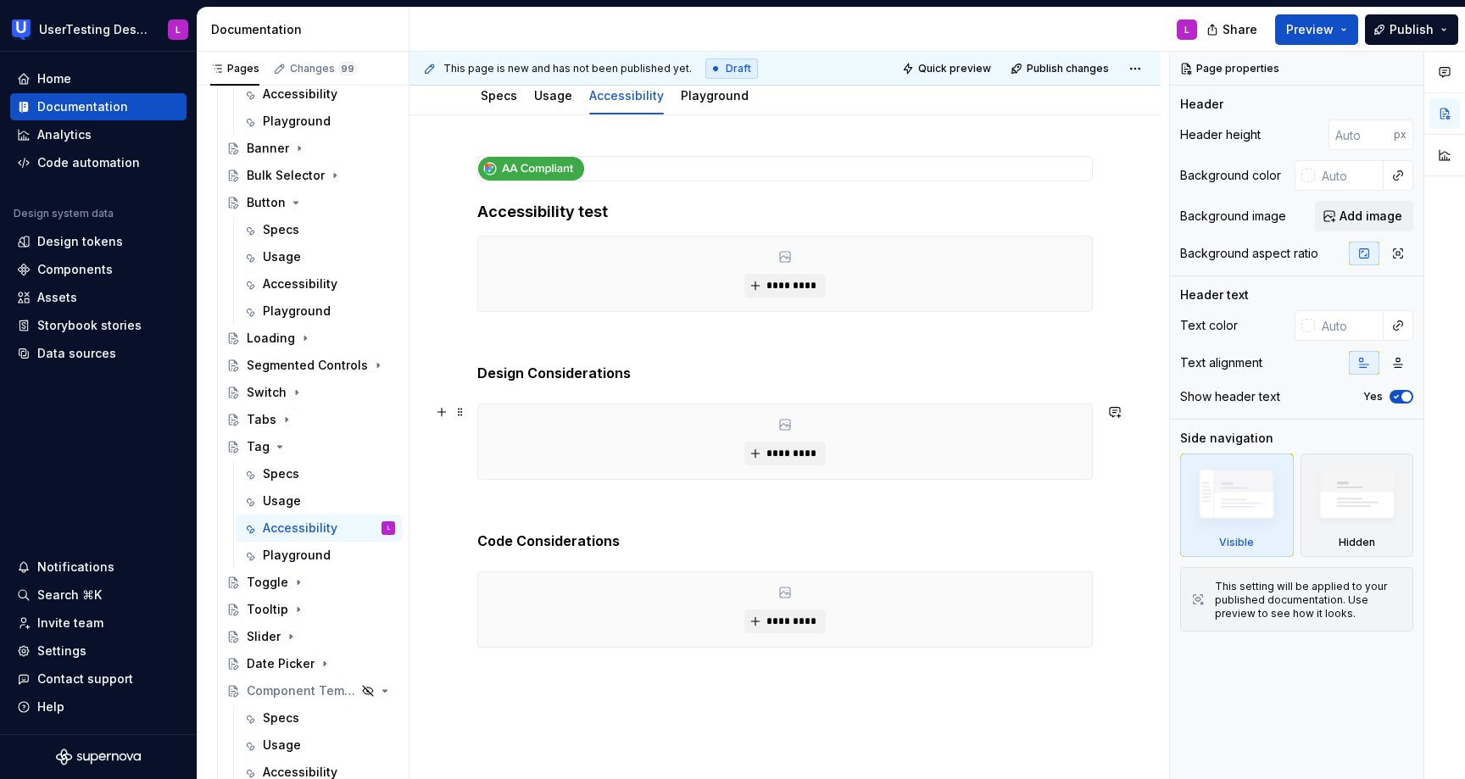
type textarea "*"
click at [874, 452] on div "*********" at bounding box center [785, 442] width 614 height 75
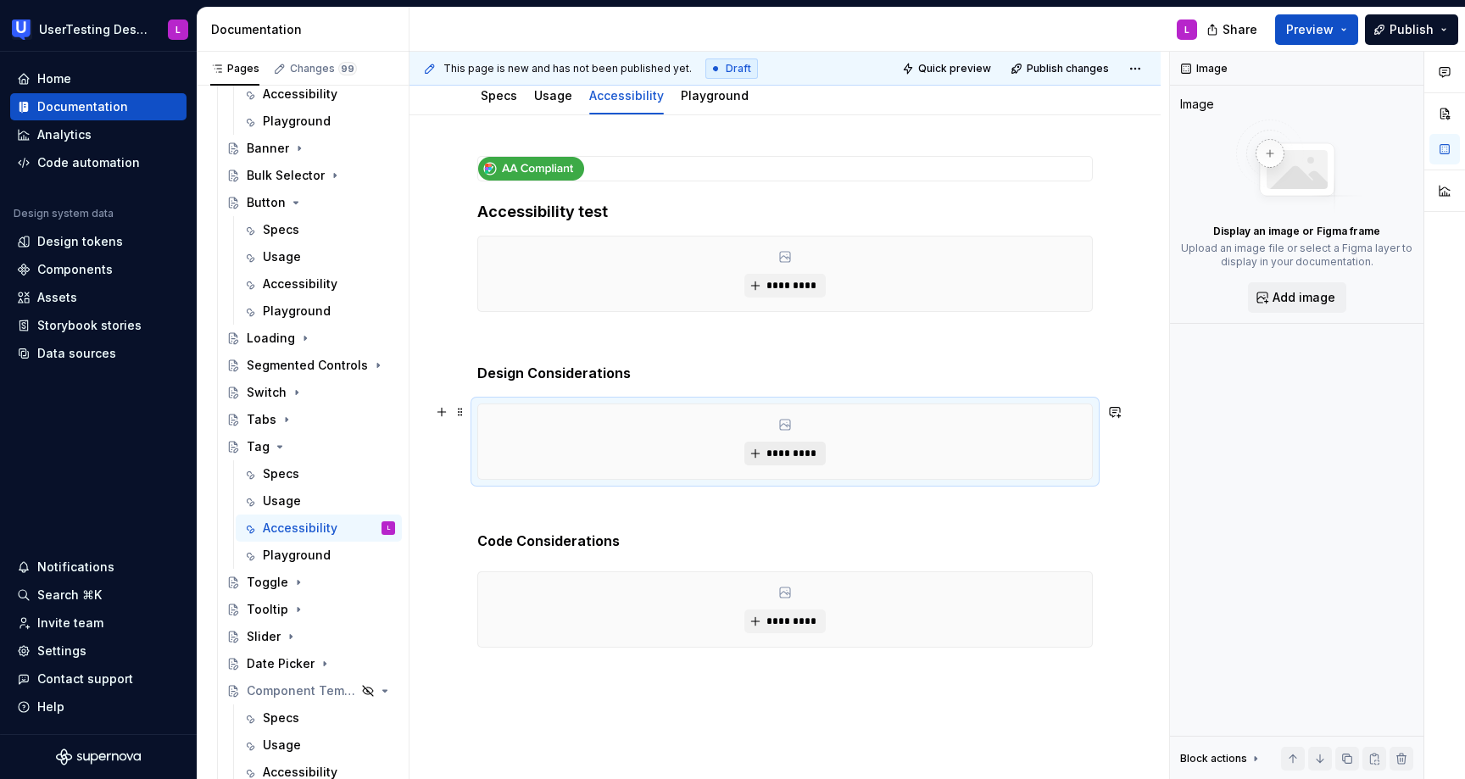
click at [790, 452] on span "*********" at bounding box center [792, 454] width 52 height 14
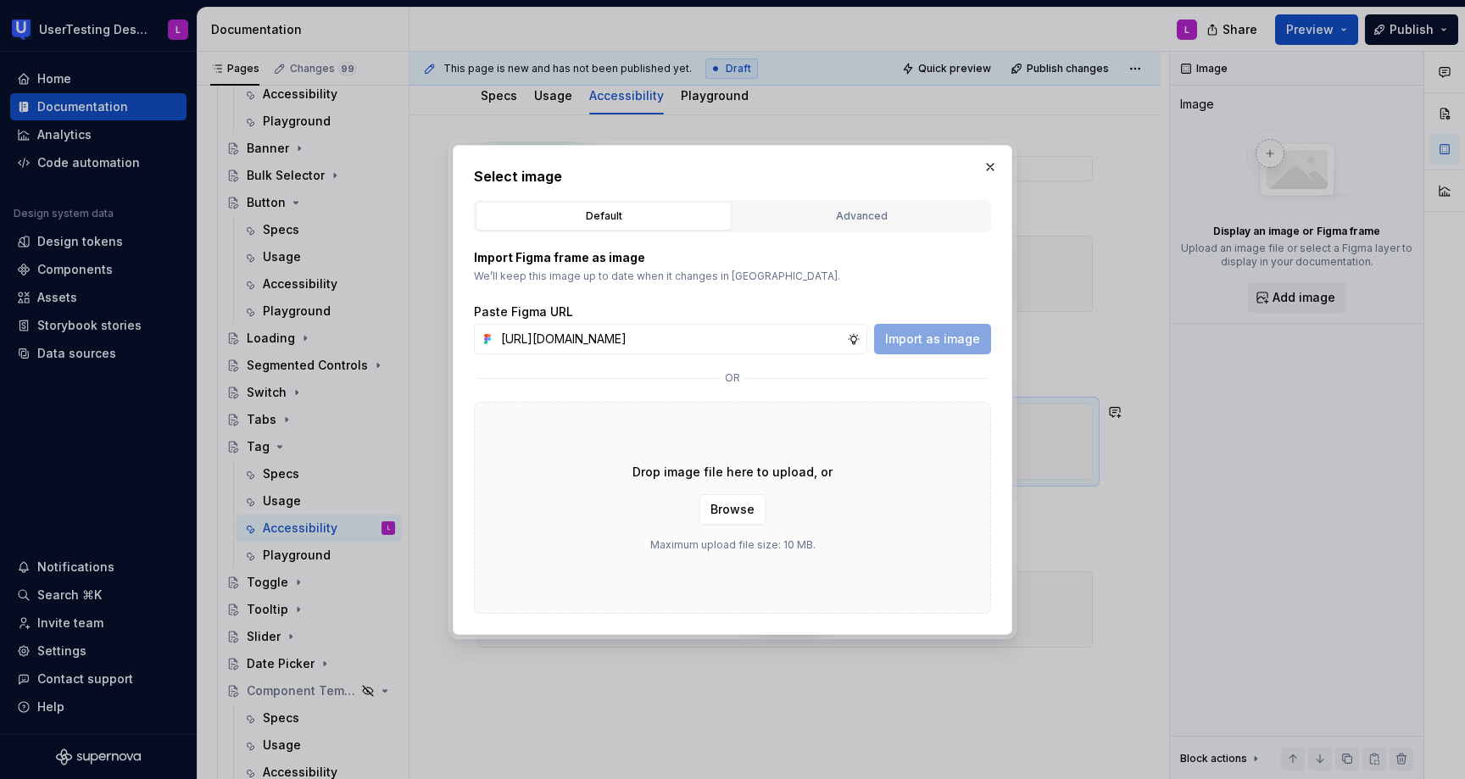
scroll to position [0, 444]
type input "[URL][DOMAIN_NAME]"
click at [928, 340] on span "Import as image" at bounding box center [932, 339] width 95 height 17
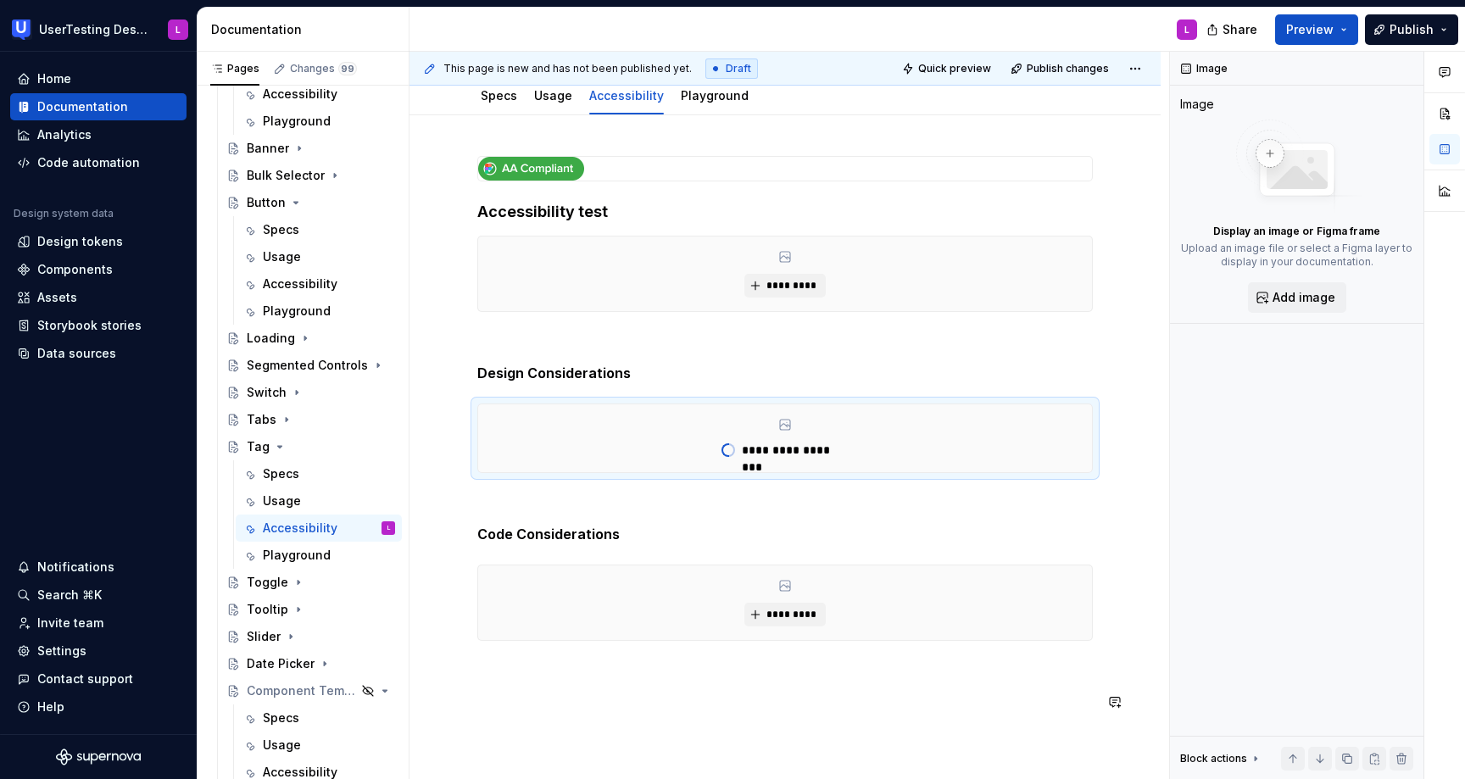
type textarea "*"
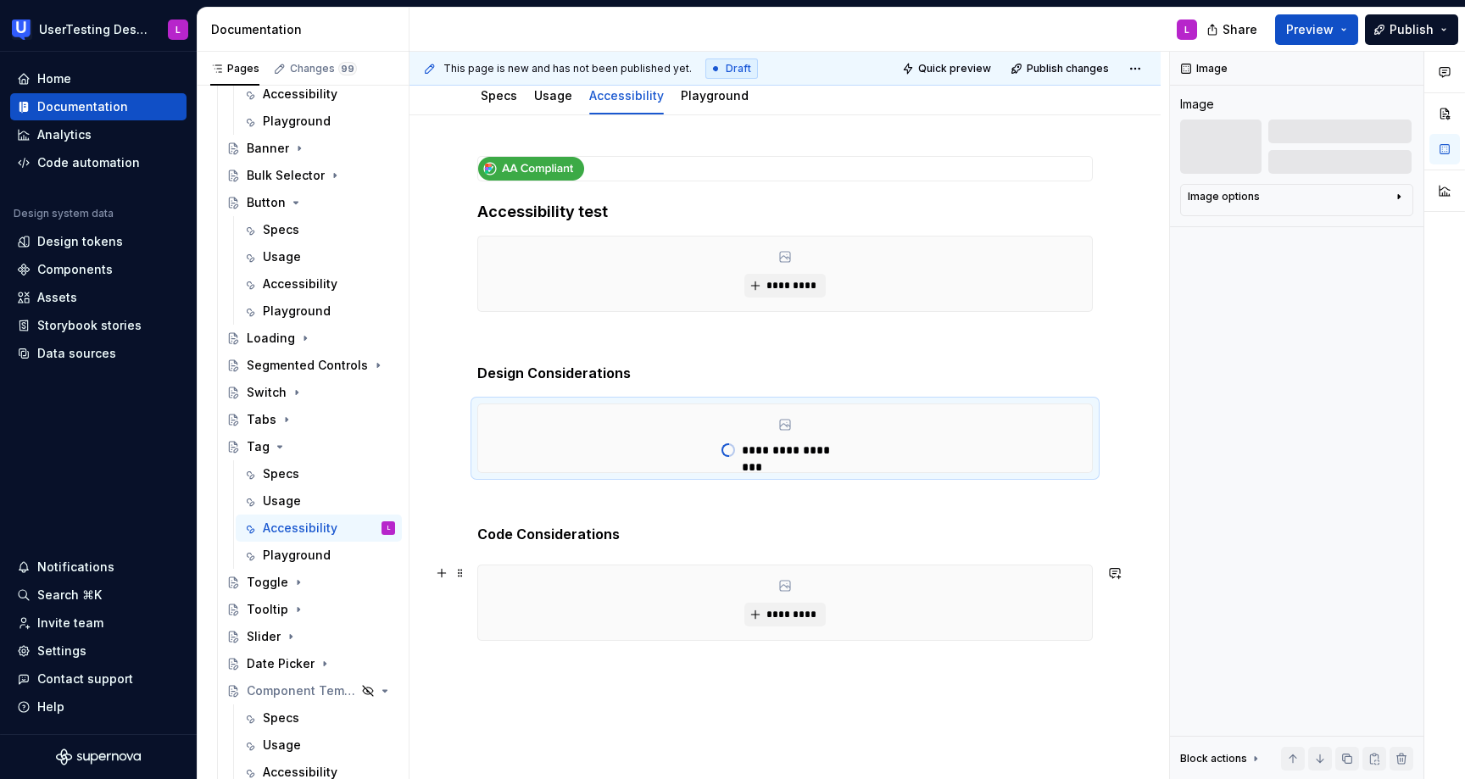
click at [644, 613] on div "*********" at bounding box center [785, 603] width 614 height 75
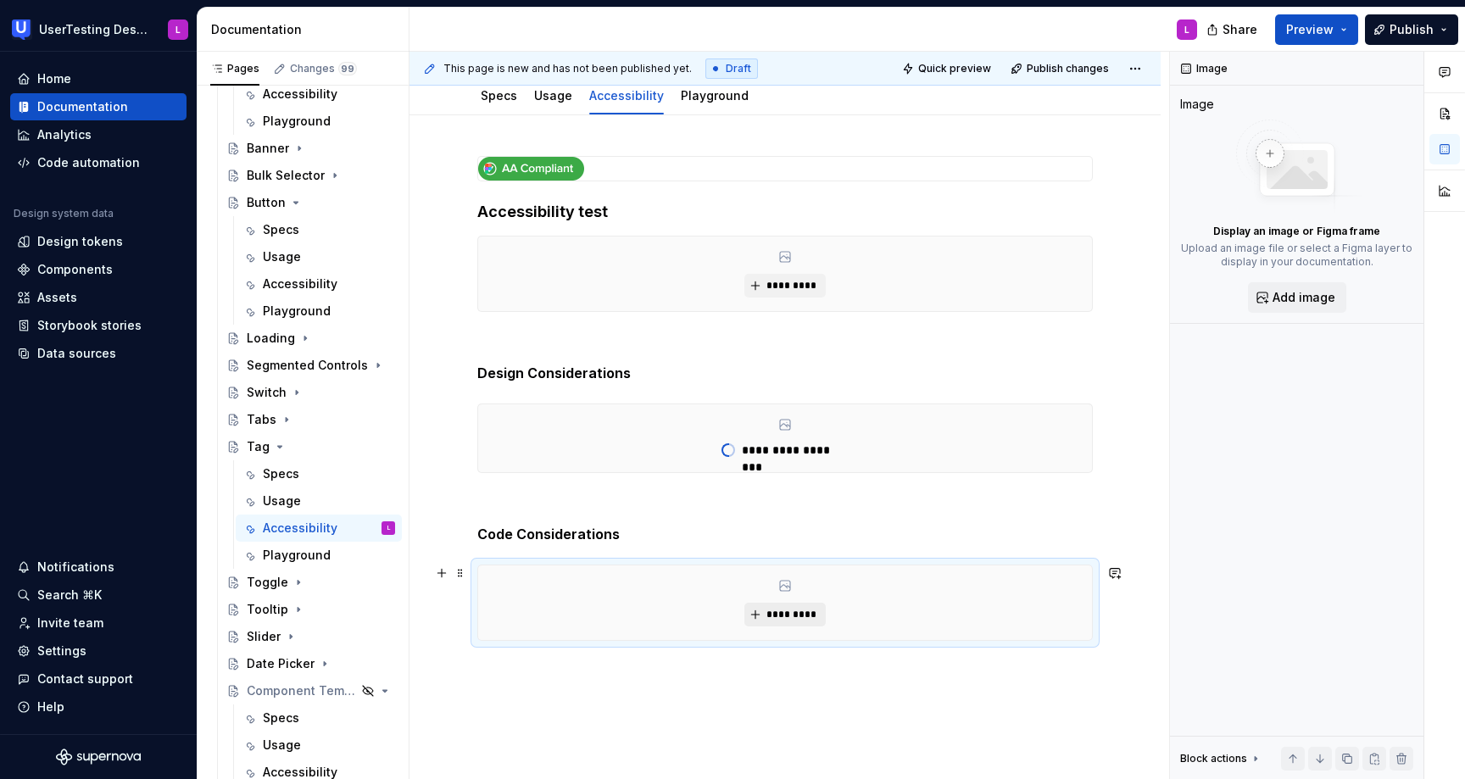
click at [800, 607] on button "*********" at bounding box center [785, 615] width 81 height 24
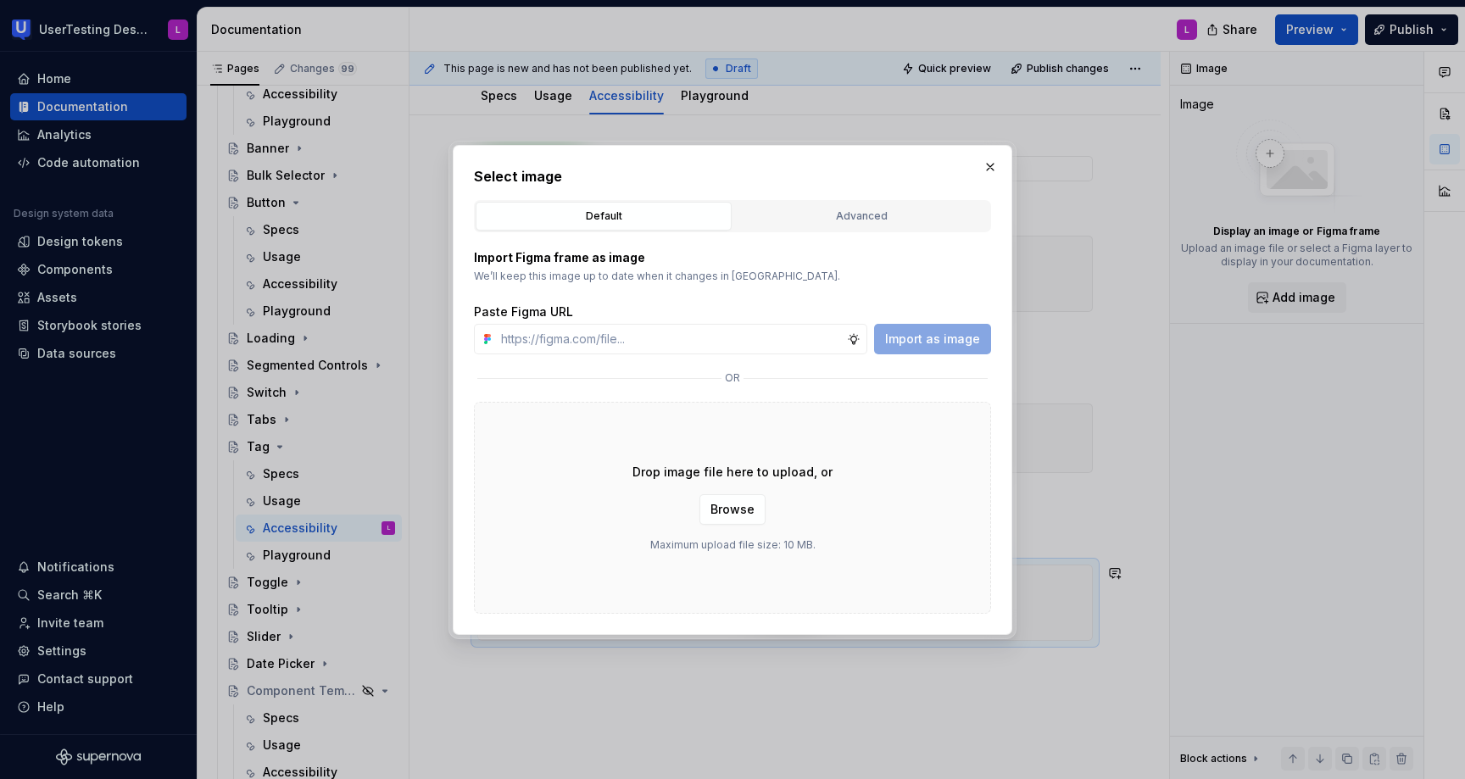
type input "[URL][DOMAIN_NAME]"
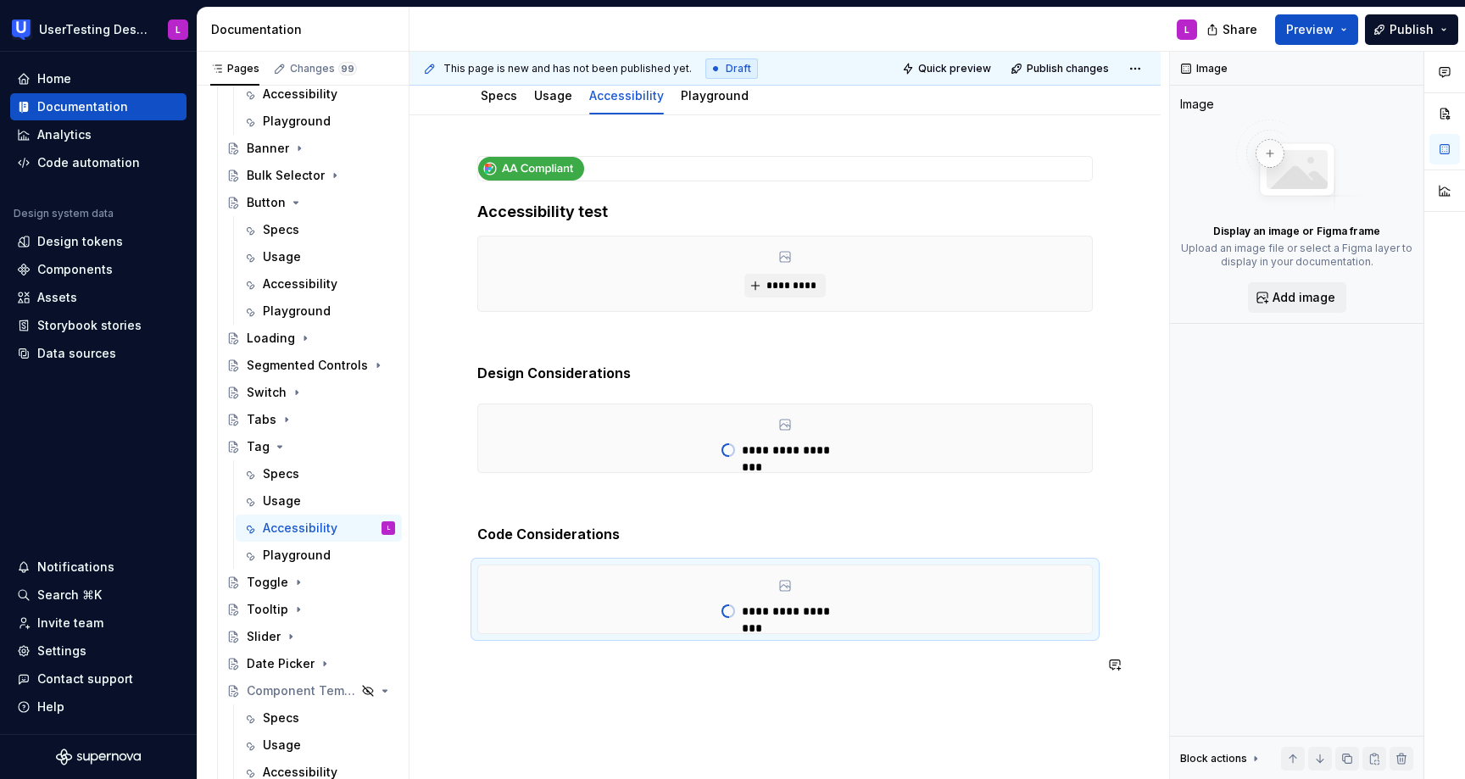
type textarea "*"
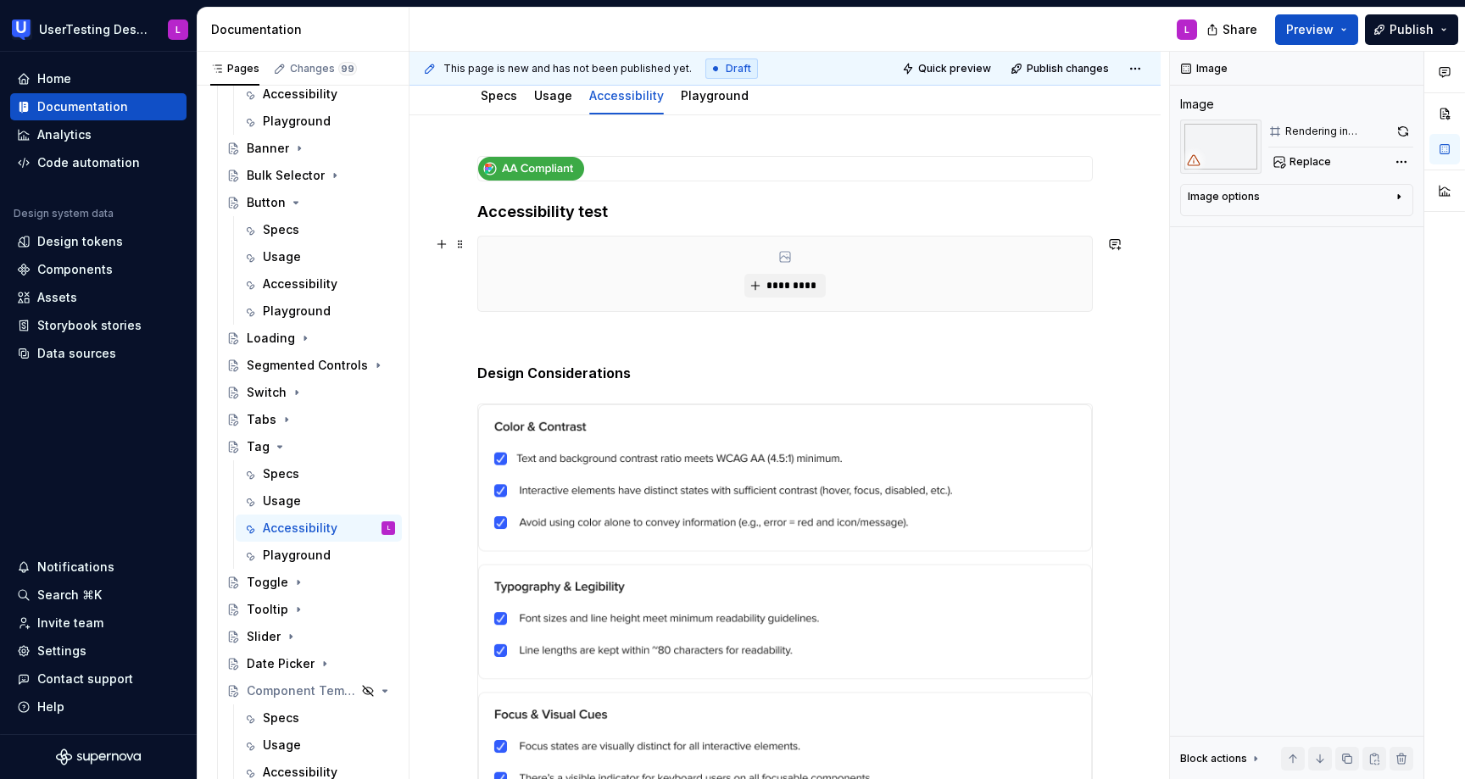
click at [663, 261] on div "*********" at bounding box center [785, 274] width 614 height 75
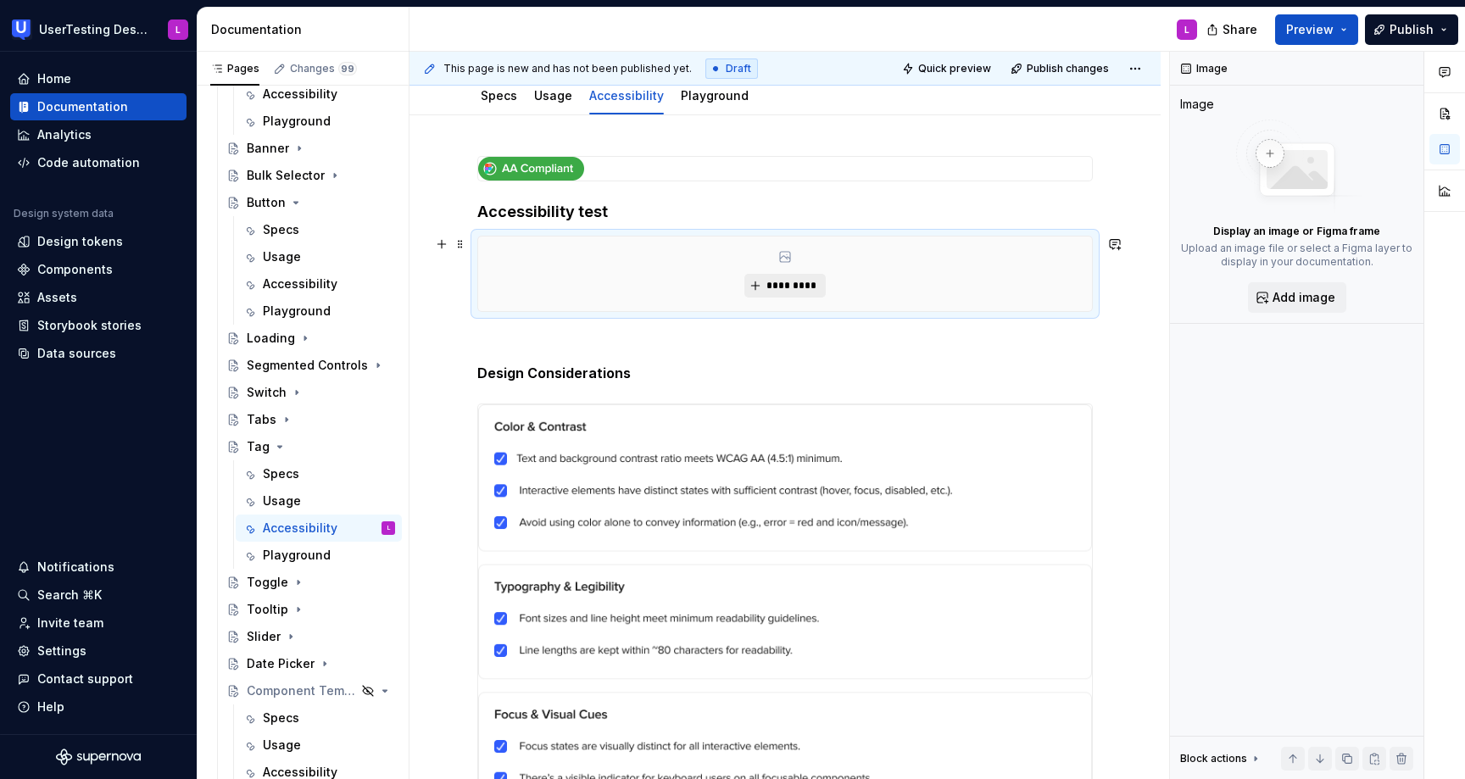
click at [805, 282] on span "*********" at bounding box center [792, 286] width 52 height 14
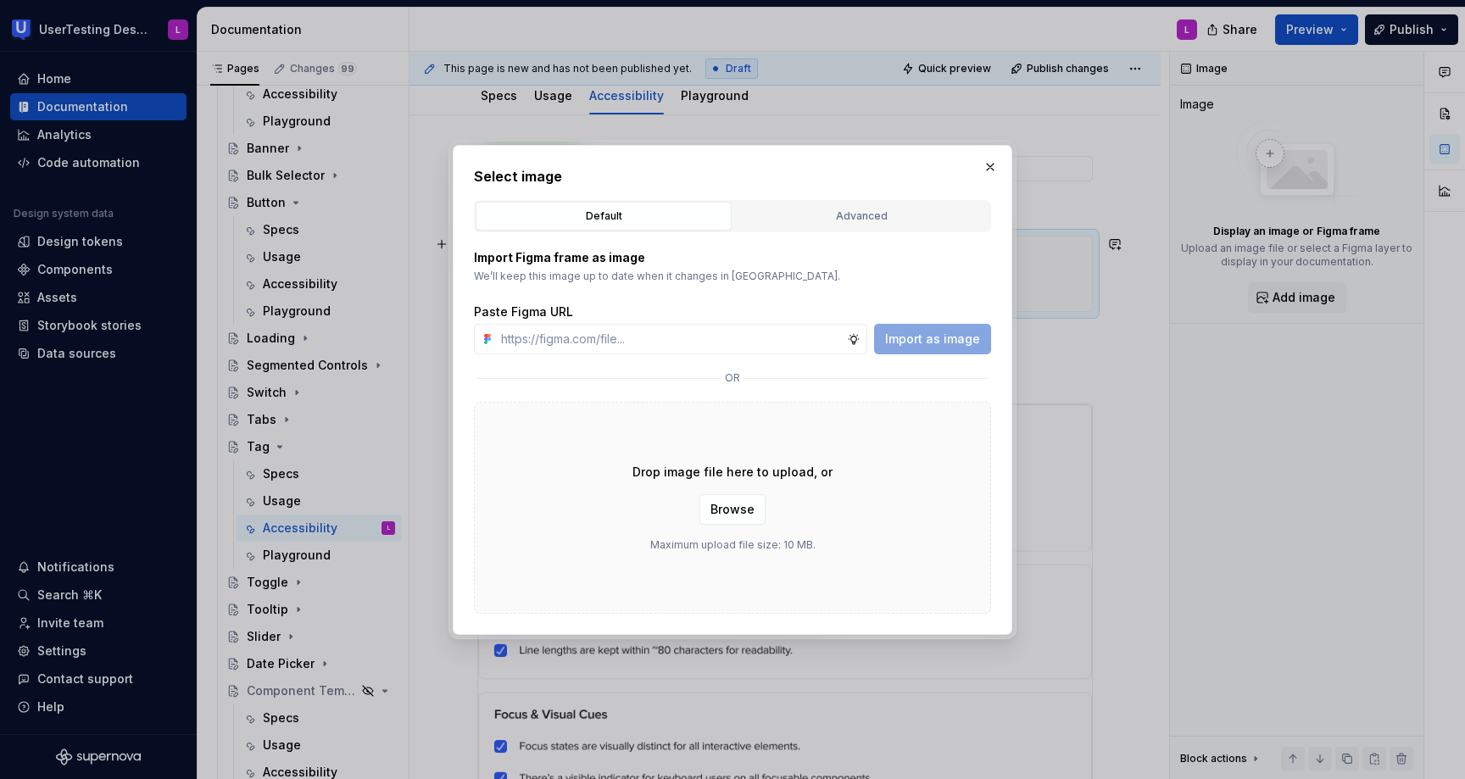
type input "[URL][DOMAIN_NAME]"
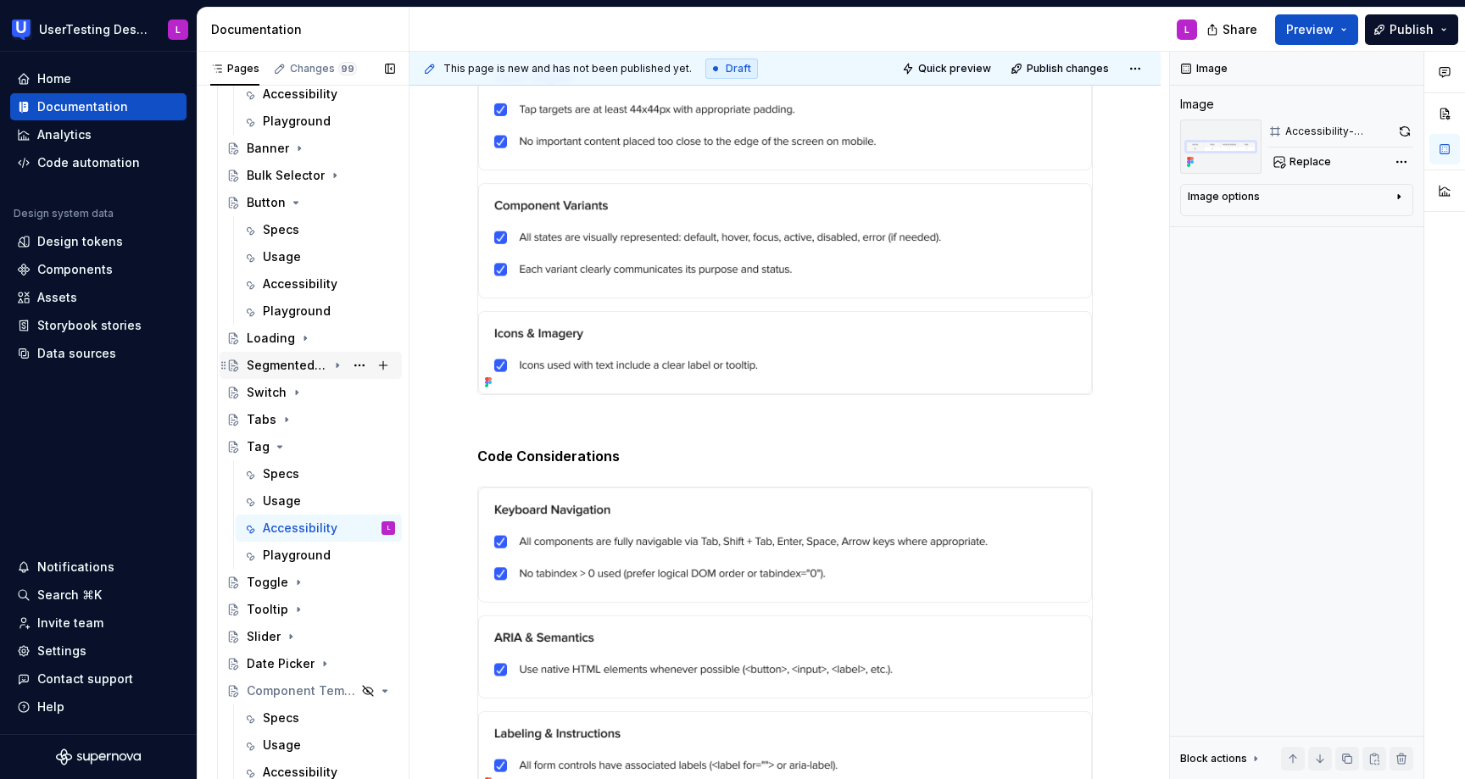
scroll to position [395, 0]
click at [291, 502] on div "Usage" at bounding box center [282, 501] width 38 height 17
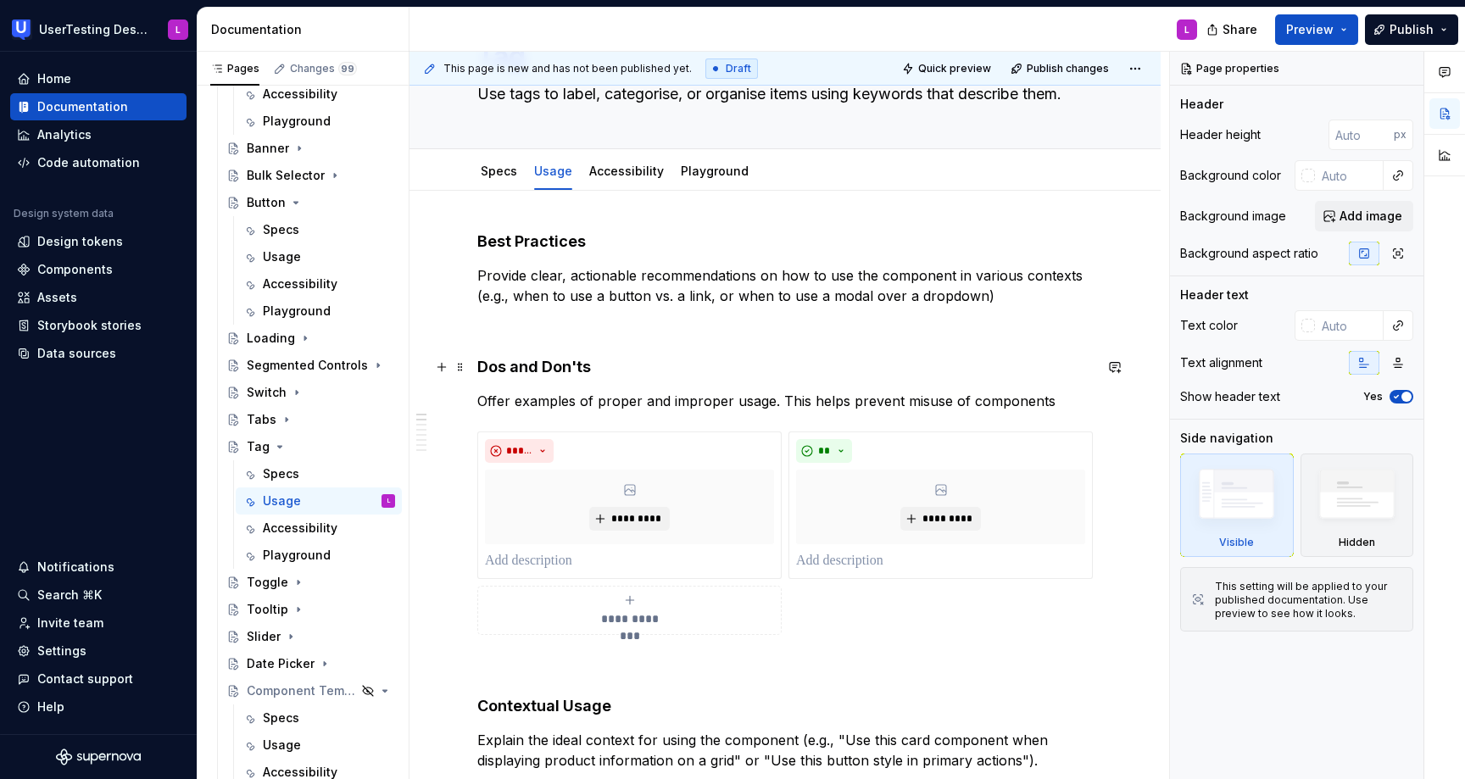
scroll to position [123, 0]
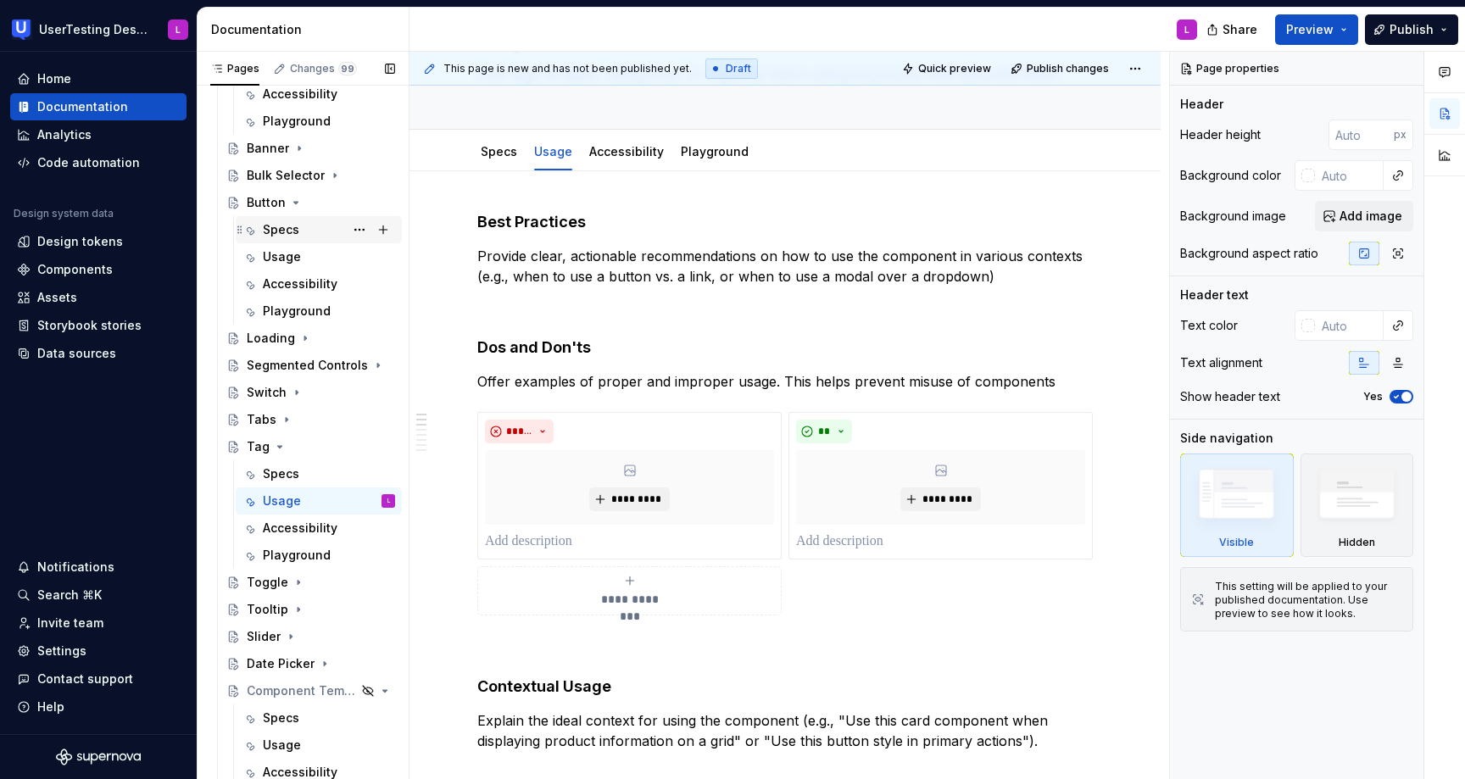
click at [304, 232] on div "Specs" at bounding box center [329, 230] width 132 height 24
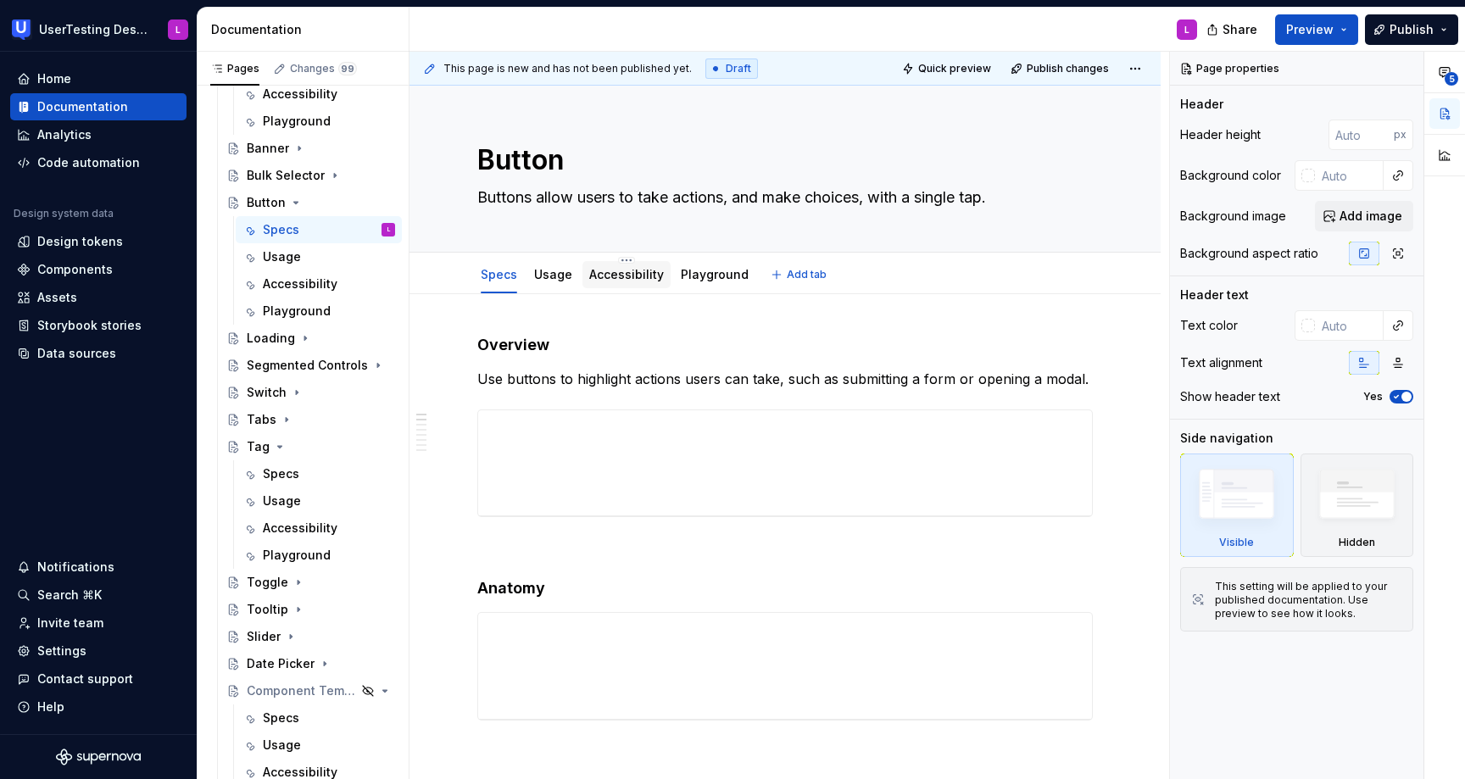
click at [628, 286] on div "Accessibility" at bounding box center [627, 274] width 88 height 27
click at [549, 276] on link "Usage" at bounding box center [553, 274] width 38 height 14
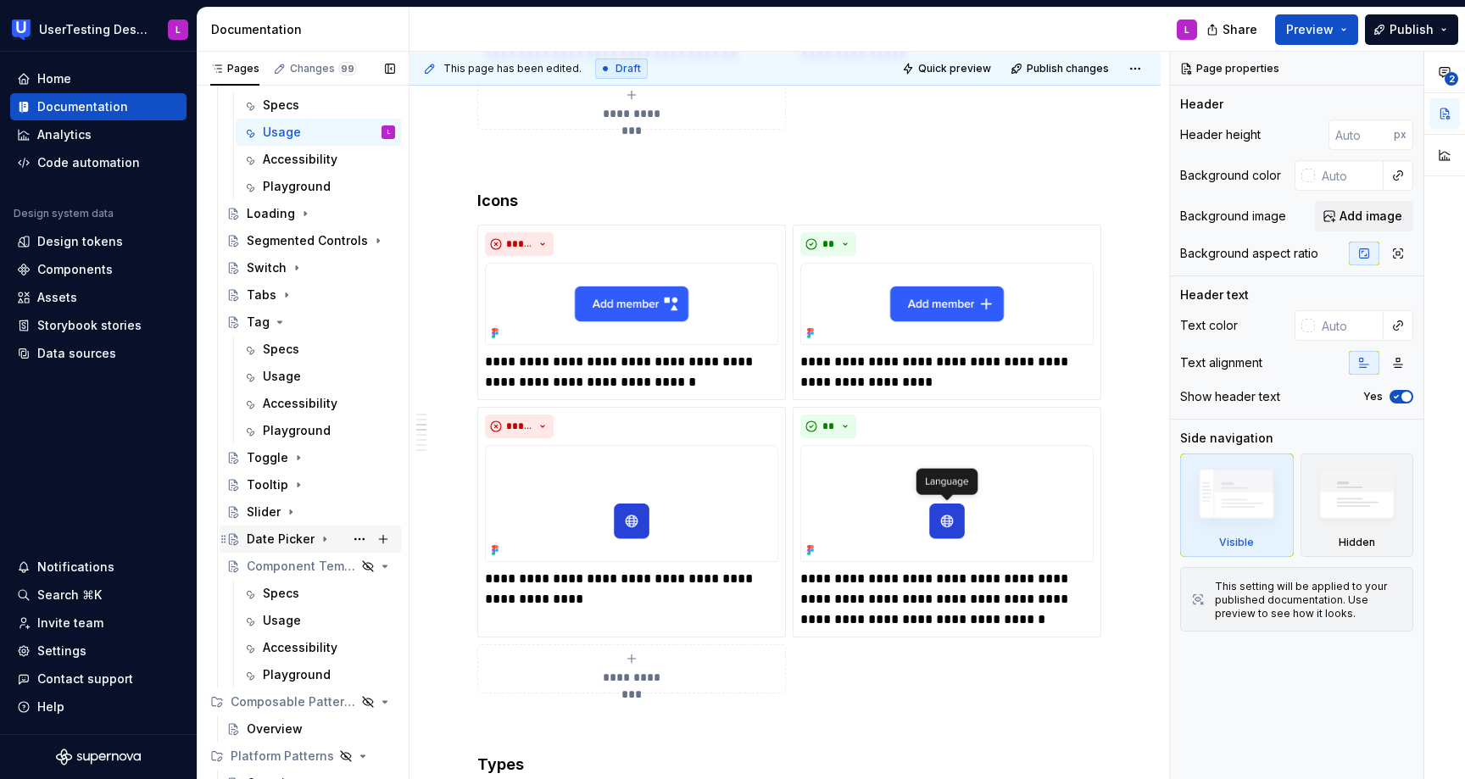
scroll to position [521, 0]
click at [323, 540] on icon "Page tree" at bounding box center [325, 539] width 14 height 14
click at [287, 577] on div "Specs" at bounding box center [319, 565] width 166 height 27
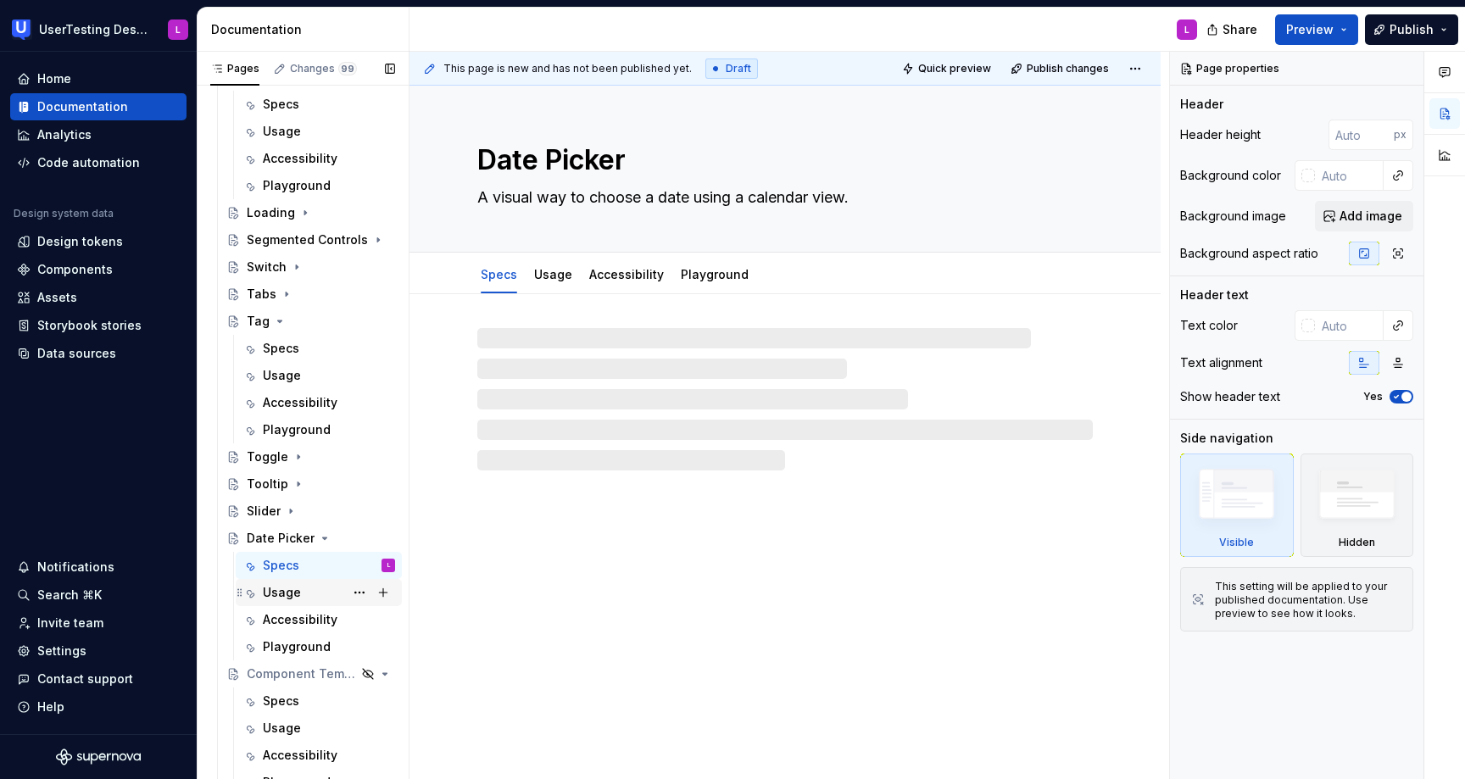
click at [282, 593] on div "Usage" at bounding box center [282, 592] width 38 height 17
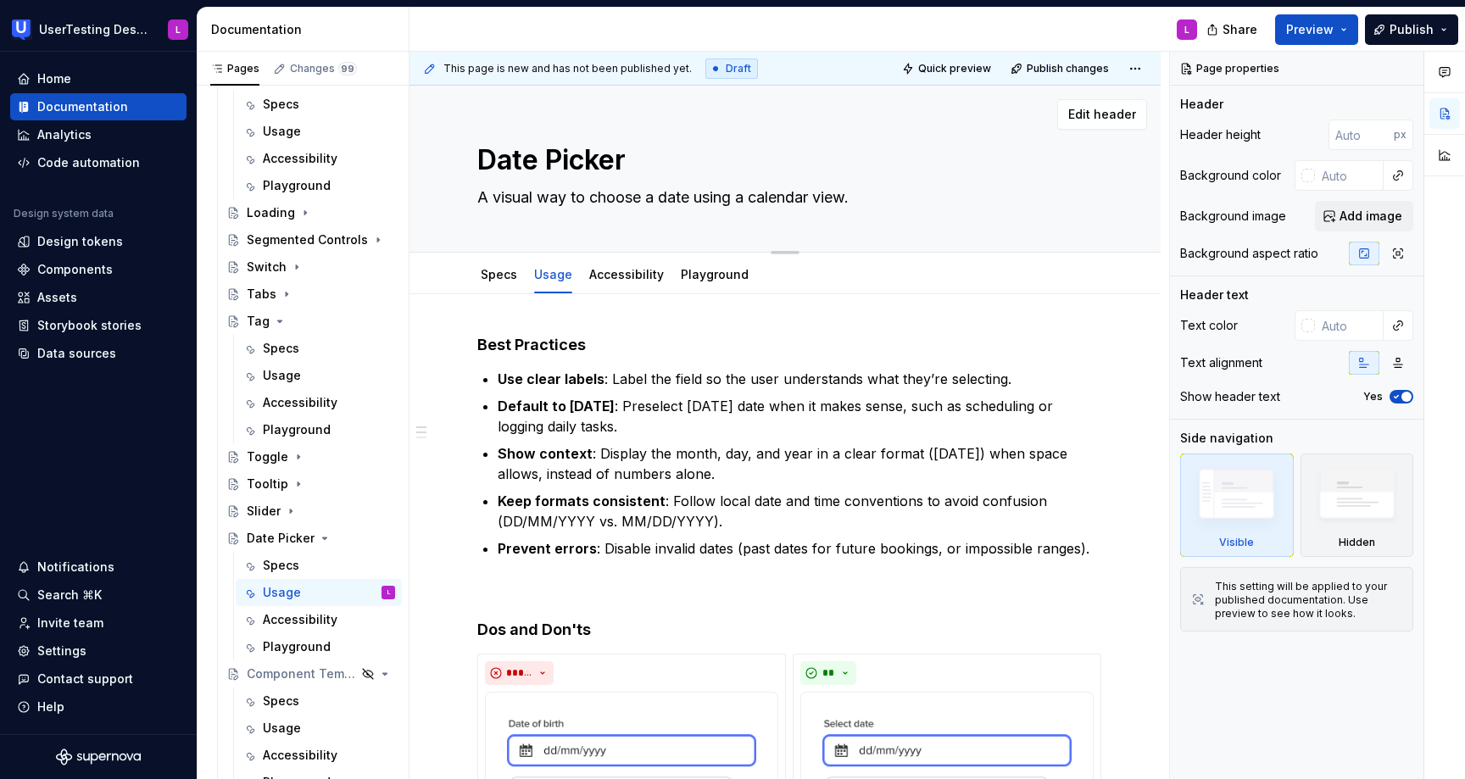
type textarea "*"
